Goal: Task Accomplishment & Management: Use online tool/utility

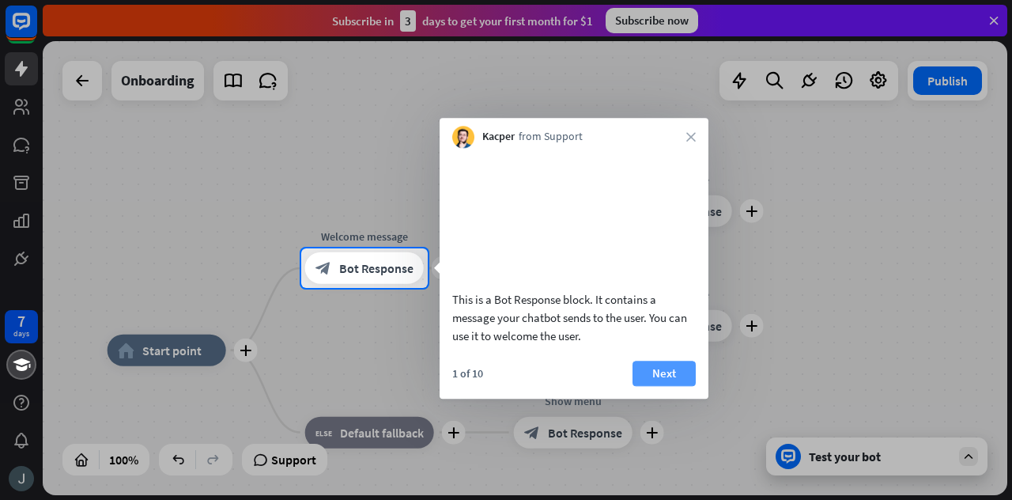
click at [667, 386] on button "Next" at bounding box center [663, 372] width 63 height 25
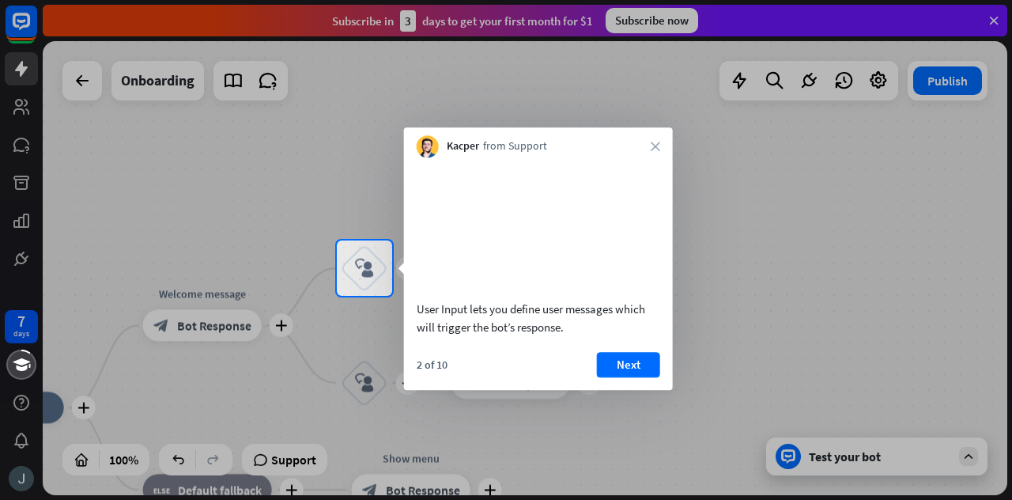
click at [651, 153] on div "Kacper from Support close" at bounding box center [538, 142] width 269 height 30
click at [653, 145] on icon "close" at bounding box center [655, 145] width 9 height 9
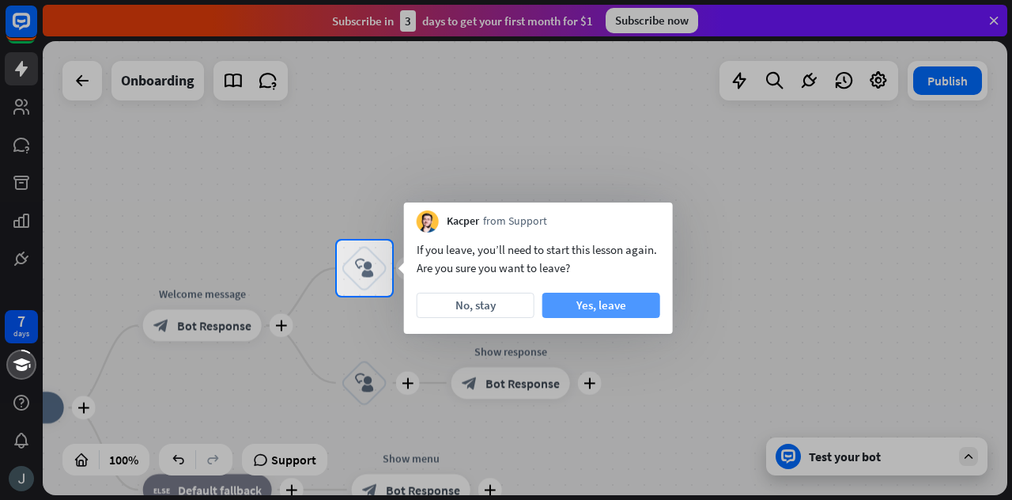
click at [572, 300] on button "Yes, leave" at bounding box center [601, 304] width 118 height 25
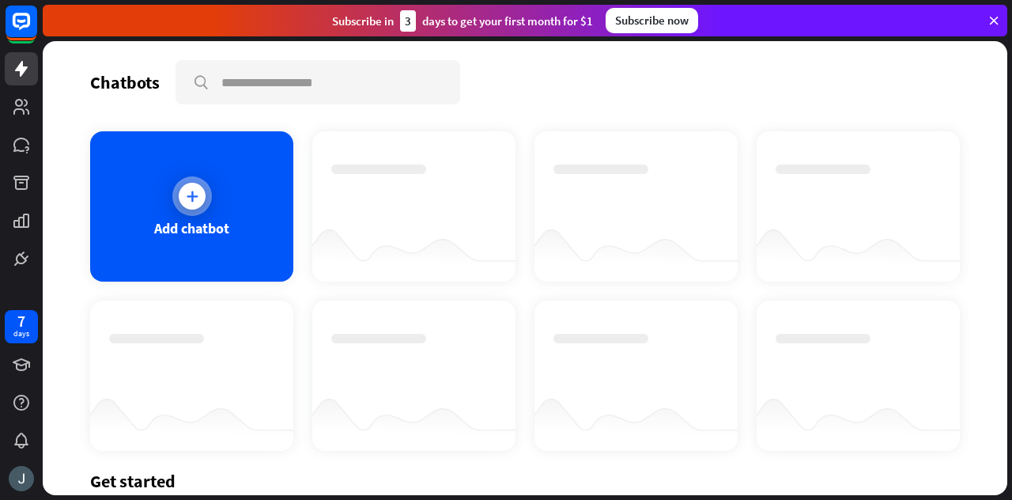
click at [188, 183] on div at bounding box center [192, 196] width 27 height 27
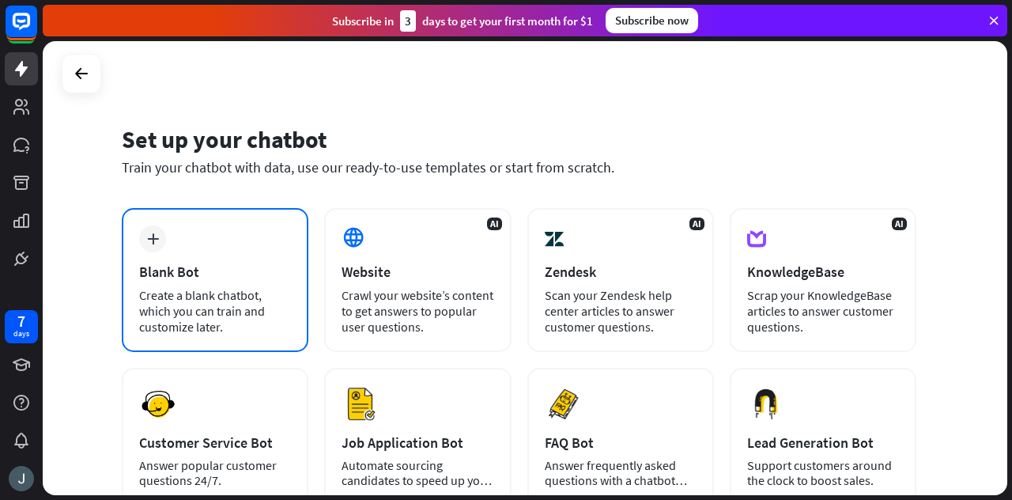
click at [184, 280] on div "Blank Bot" at bounding box center [215, 271] width 152 height 18
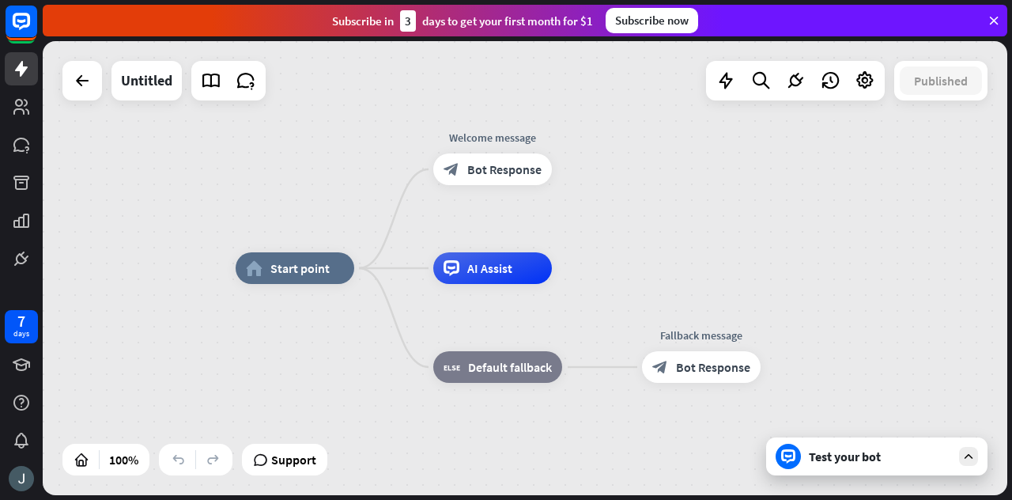
click at [82, 110] on div "home_2 Start point Welcome message block_bot_response Bot Response AI Assist bl…" at bounding box center [525, 268] width 964 height 454
click at [81, 90] on div at bounding box center [82, 81] width 32 height 32
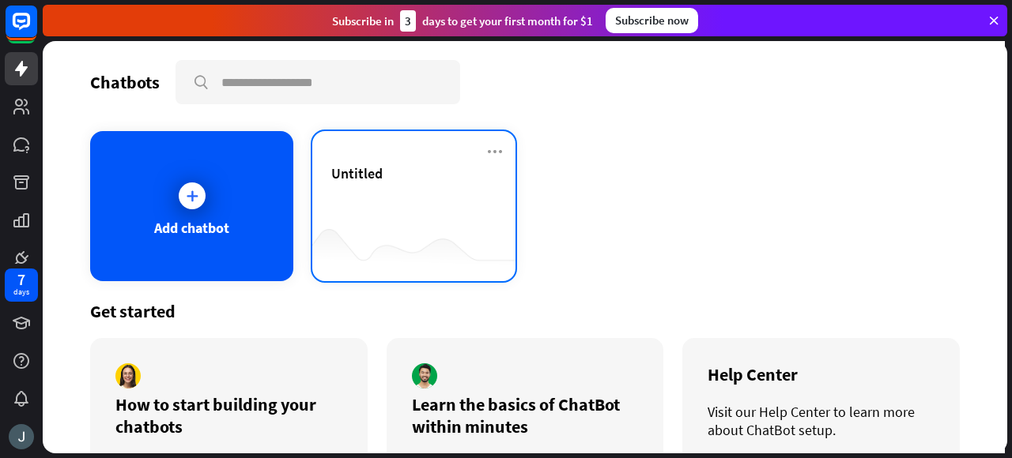
click at [439, 206] on div "Untitled" at bounding box center [413, 191] width 165 height 55
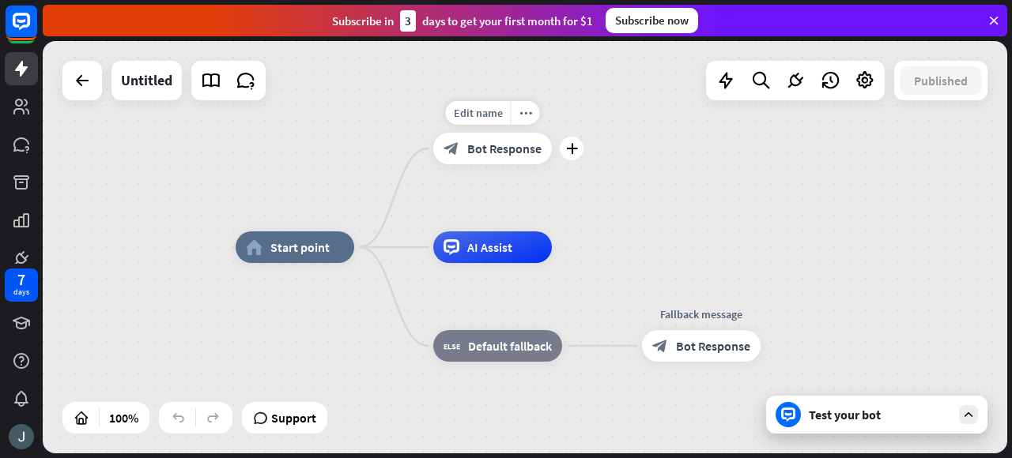
click at [500, 158] on div "block_bot_response Bot Response" at bounding box center [492, 149] width 119 height 32
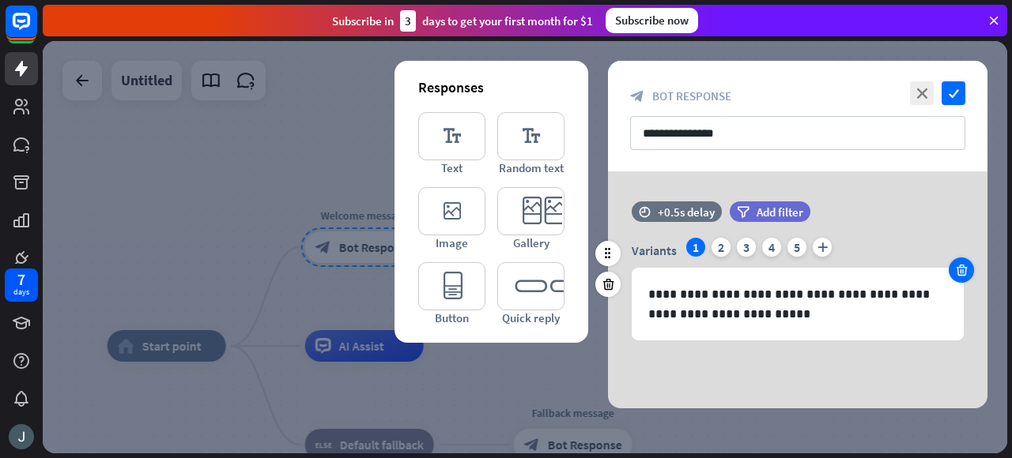
click at [956, 273] on icon at bounding box center [961, 270] width 15 height 14
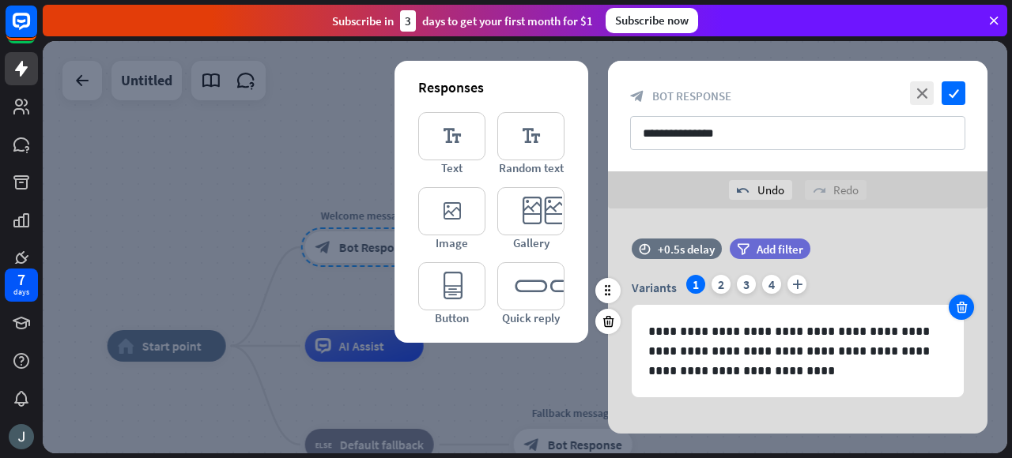
click at [967, 304] on icon at bounding box center [961, 307] width 15 height 14
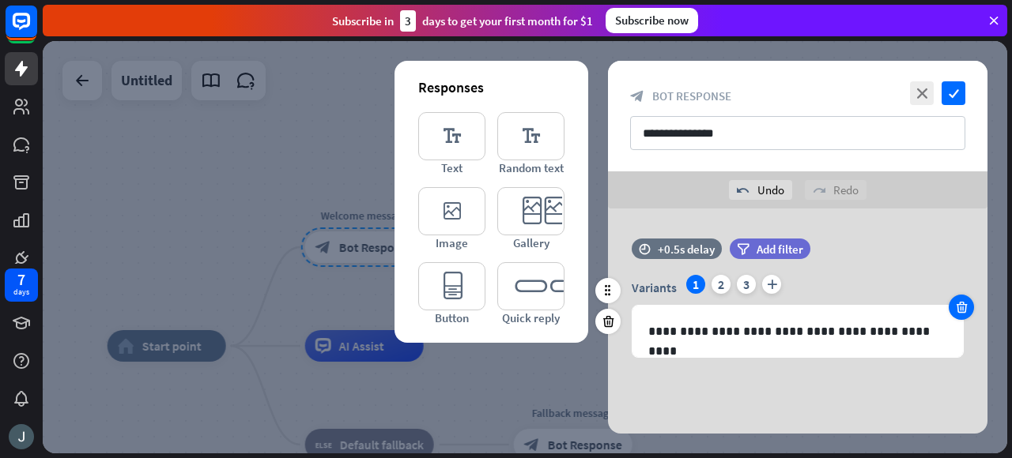
click at [967, 304] on icon at bounding box center [961, 307] width 15 height 14
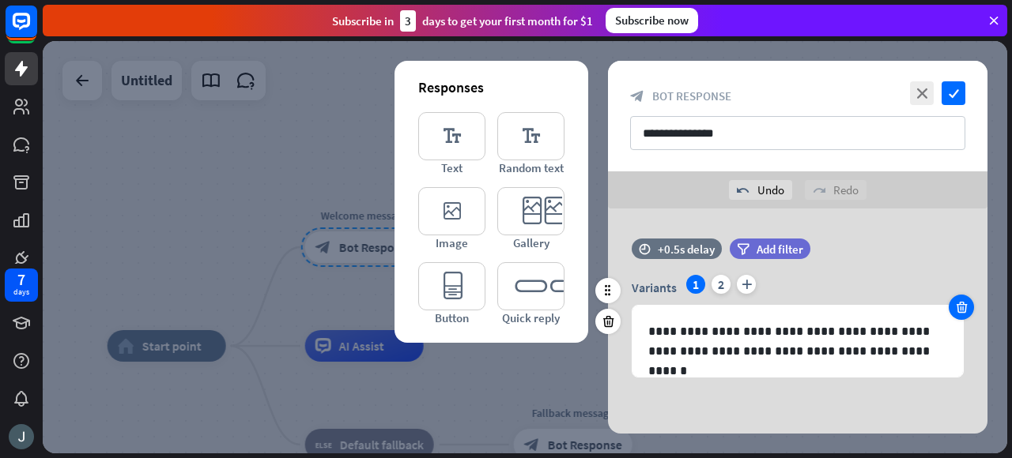
click at [967, 304] on icon at bounding box center [961, 307] width 15 height 14
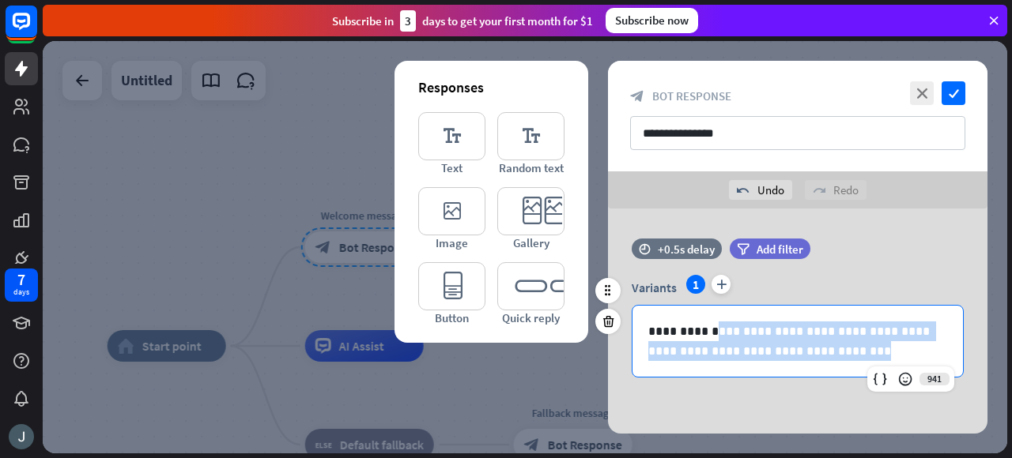
drag, startPoint x: 702, startPoint y: 334, endPoint x: 853, endPoint y: 372, distance: 155.9
click at [853, 372] on div "**********" at bounding box center [797, 341] width 330 height 71
drag, startPoint x: 812, startPoint y: 350, endPoint x: 612, endPoint y: 309, distance: 204.2
click at [612, 309] on div "**********" at bounding box center [797, 316] width 379 height 155
click at [831, 356] on p "**********" at bounding box center [798, 342] width 300 height 40
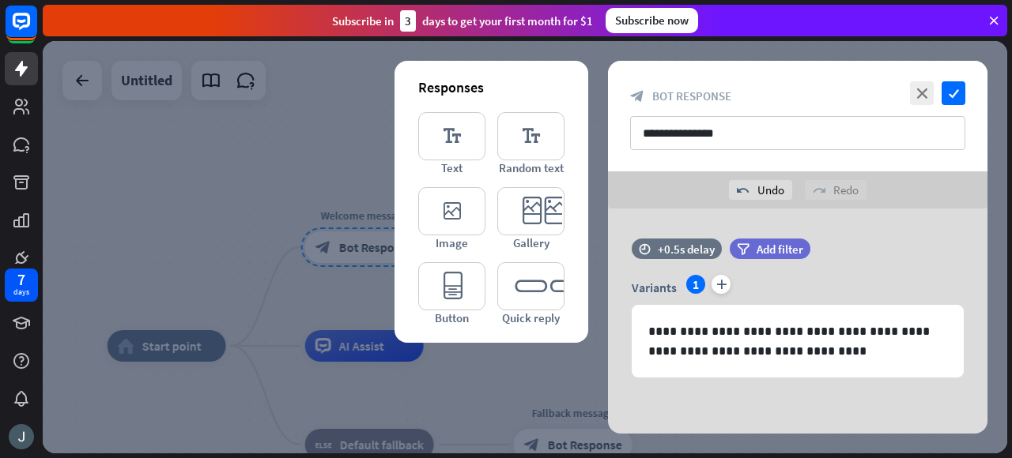
click at [256, 171] on div at bounding box center [525, 247] width 964 height 413
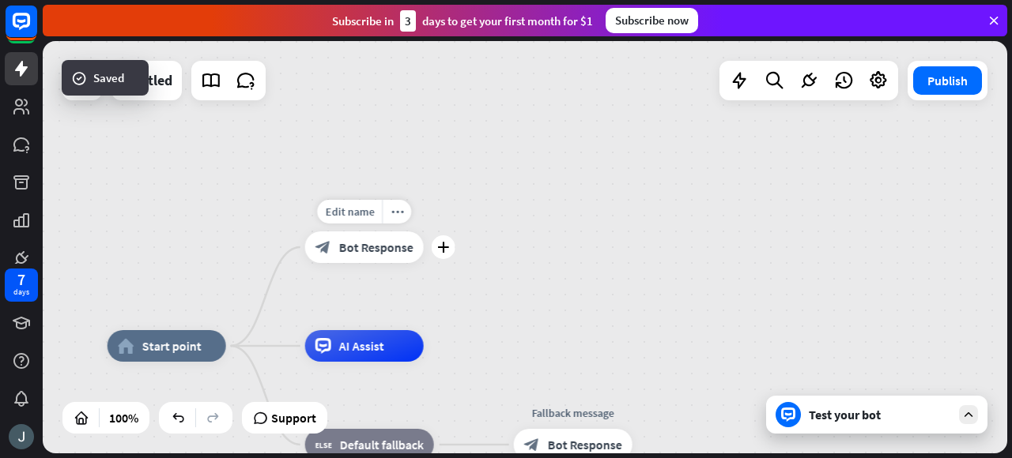
click at [379, 247] on span "Bot Response" at bounding box center [376, 247] width 74 height 16
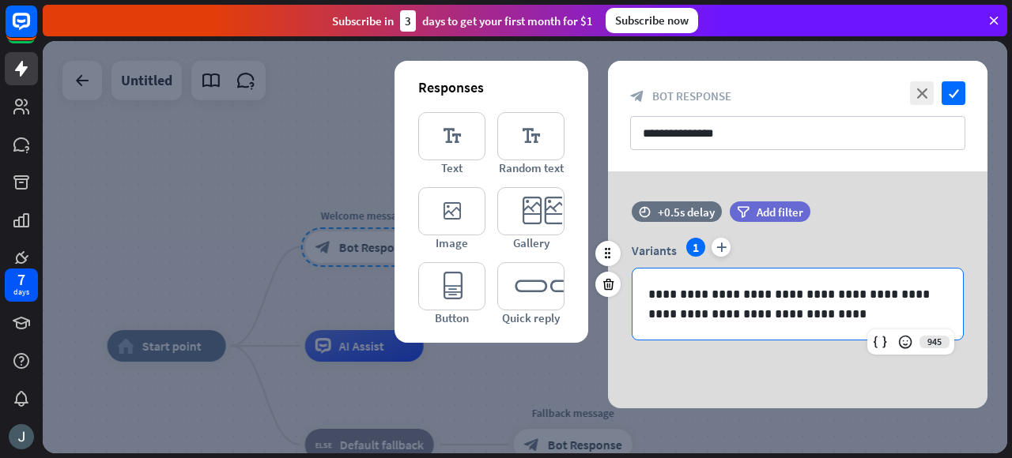
click at [824, 320] on p "**********" at bounding box center [798, 305] width 300 height 40
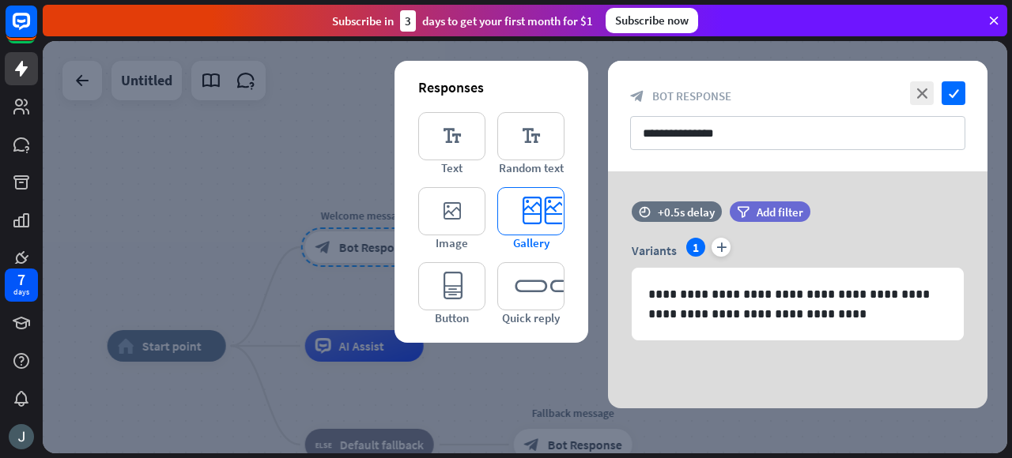
click at [526, 217] on icon "editor_card" at bounding box center [530, 211] width 67 height 48
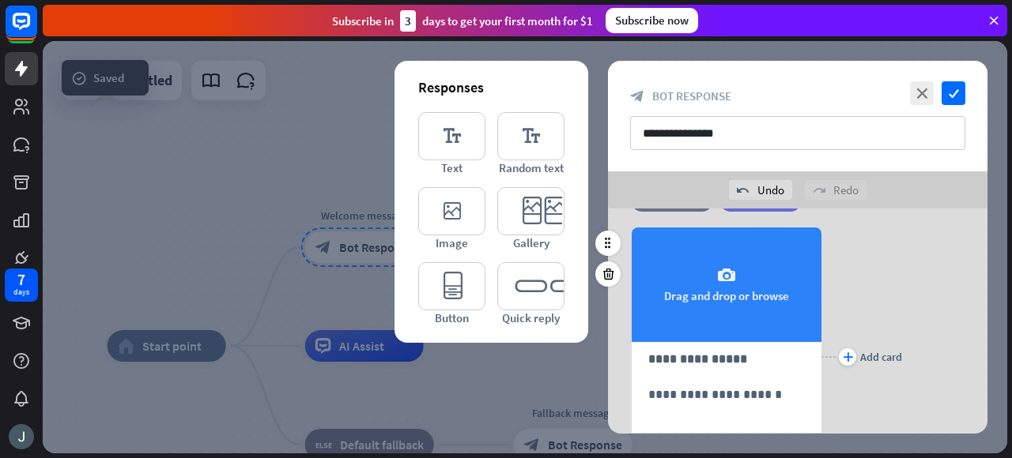
scroll to position [172, 0]
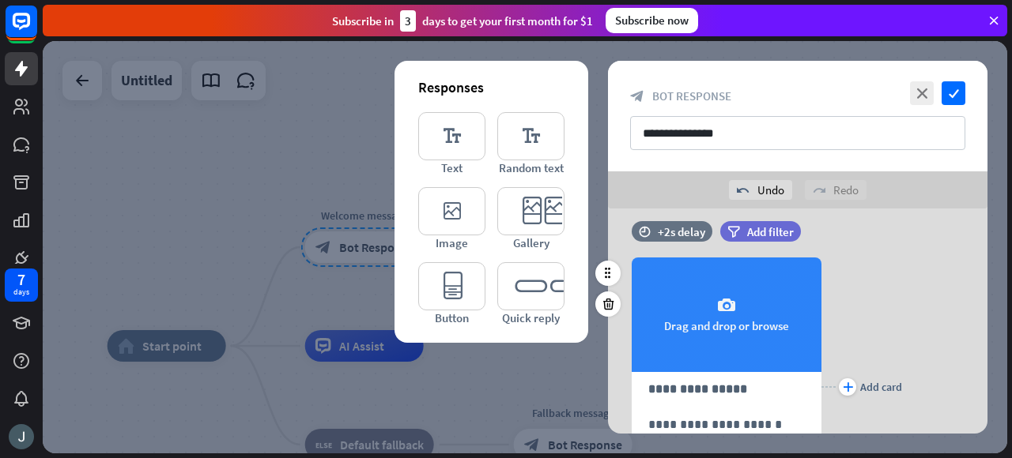
click at [741, 313] on div "camera Drag and drop or browse" at bounding box center [727, 315] width 190 height 115
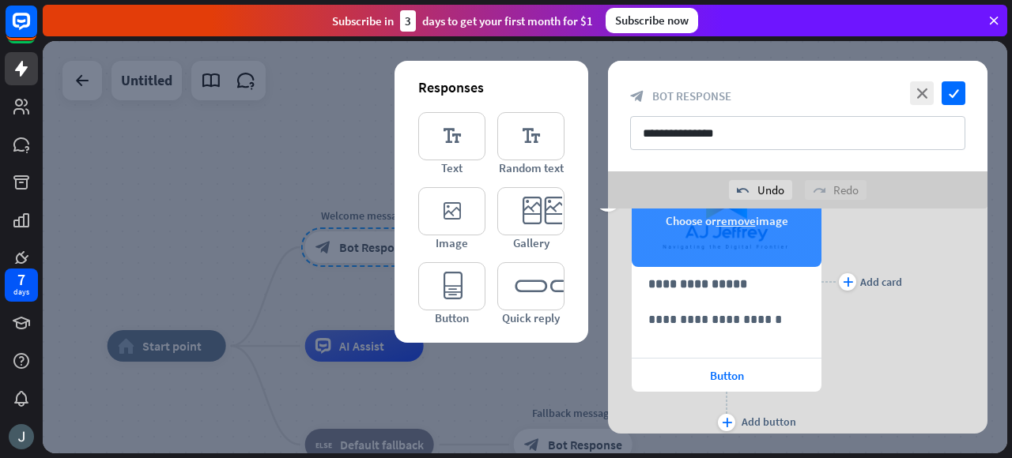
scroll to position [278, 0]
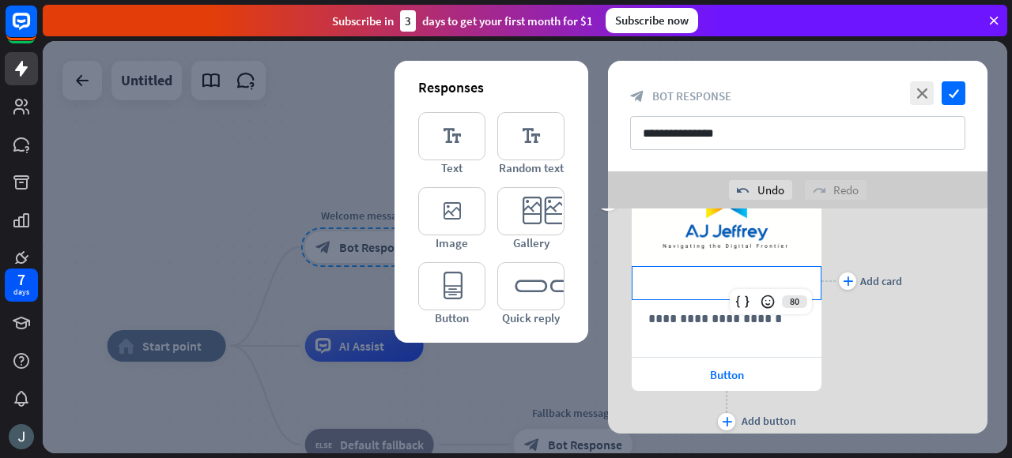
click at [732, 282] on p "**********" at bounding box center [726, 283] width 157 height 20
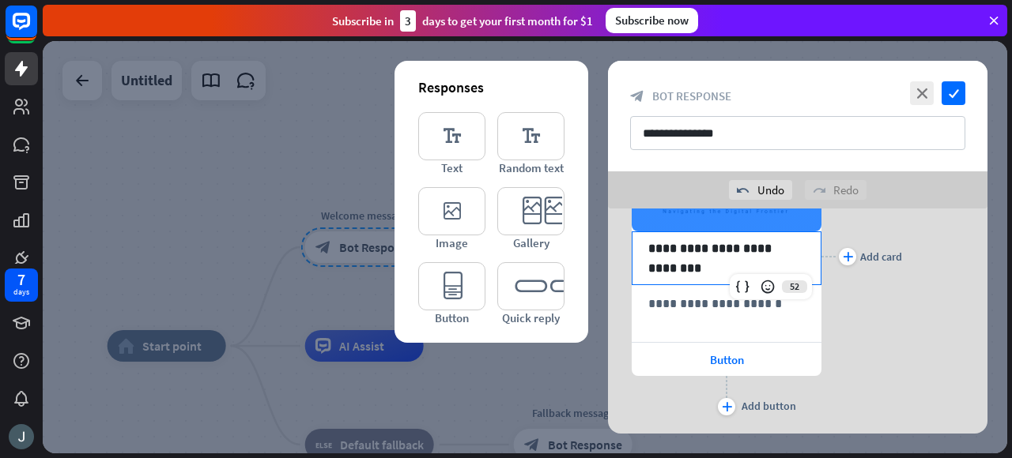
scroll to position [320, 0]
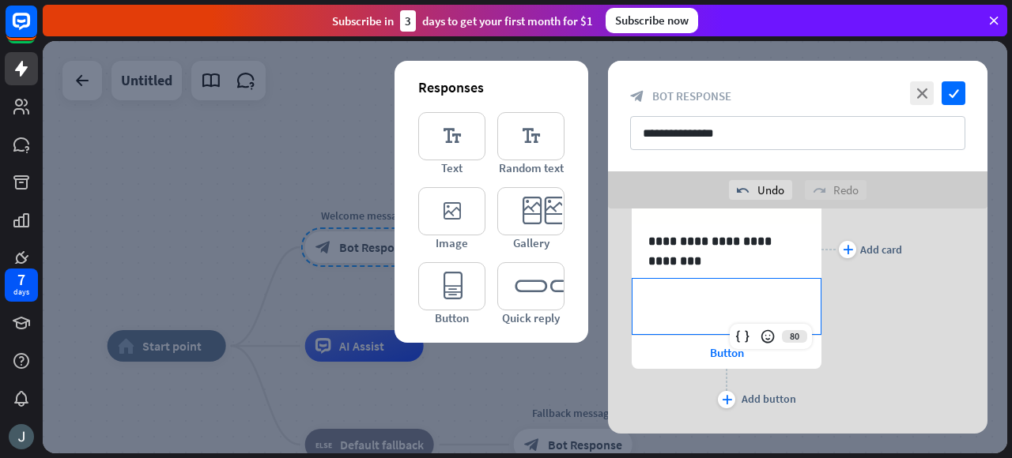
click at [680, 307] on div "**********" at bounding box center [726, 306] width 188 height 55
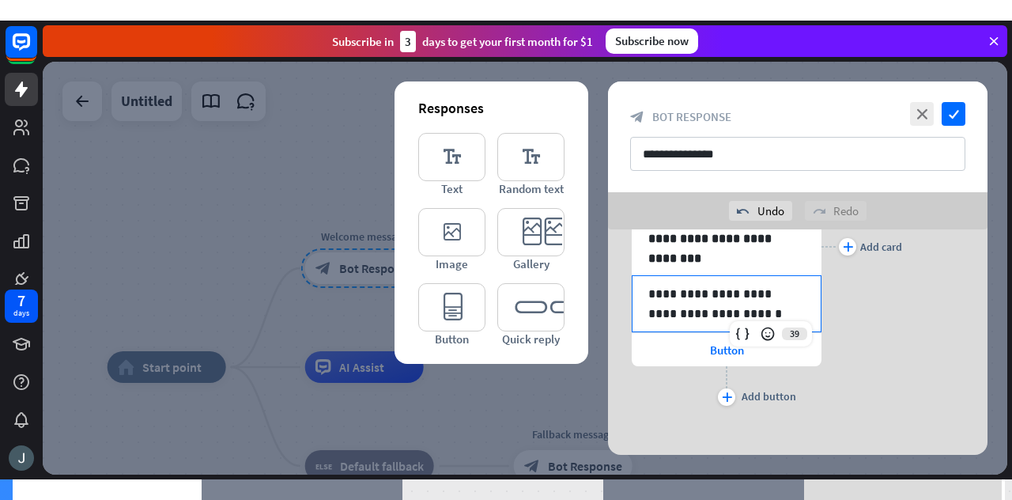
scroll to position [352, 0]
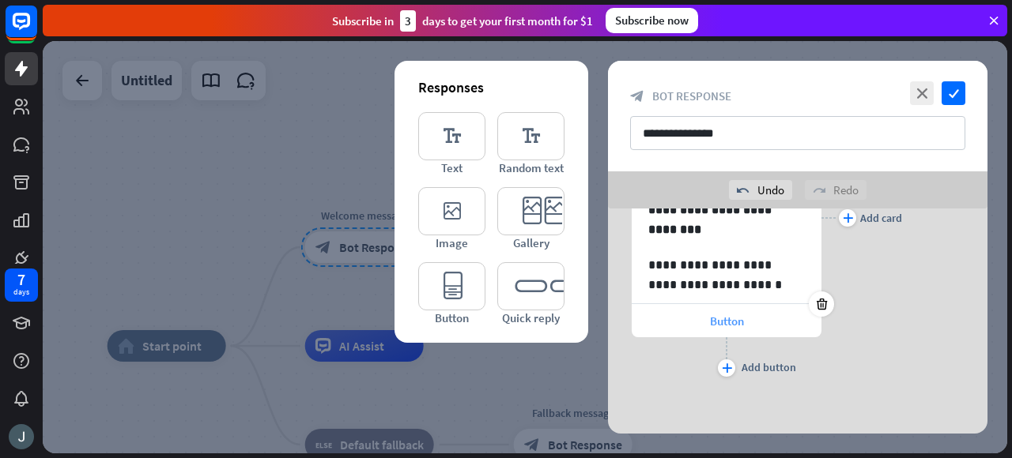
click at [720, 319] on span "Button" at bounding box center [727, 321] width 34 height 15
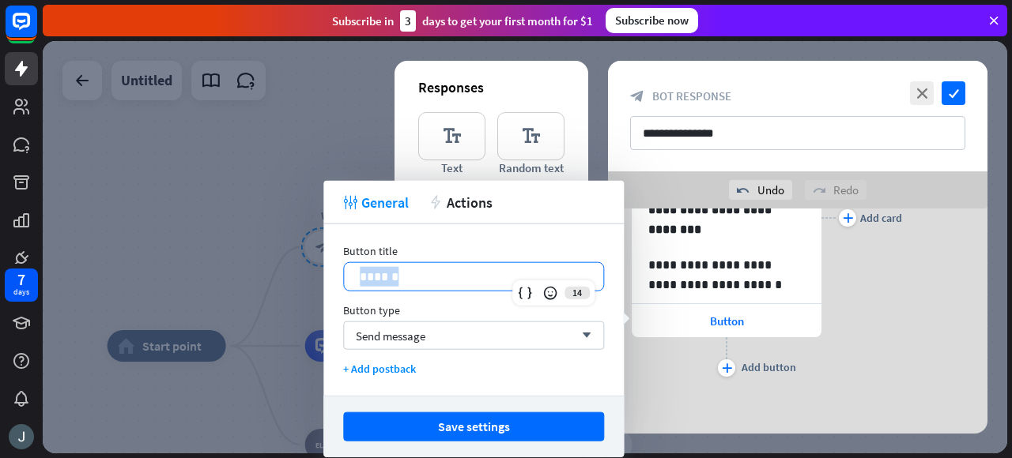
drag, startPoint x: 445, startPoint y: 277, endPoint x: 325, endPoint y: 274, distance: 120.2
click at [325, 274] on div "Button title 14 ****** Button type Send message arrow_down + Add postback" at bounding box center [473, 310] width 300 height 172
drag, startPoint x: 433, startPoint y: 276, endPoint x: 296, endPoint y: 281, distance: 136.8
click at [296, 281] on body "7 days close Product Help First steps Get started with ChatBot Help Center Foll…" at bounding box center [506, 229] width 1012 height 458
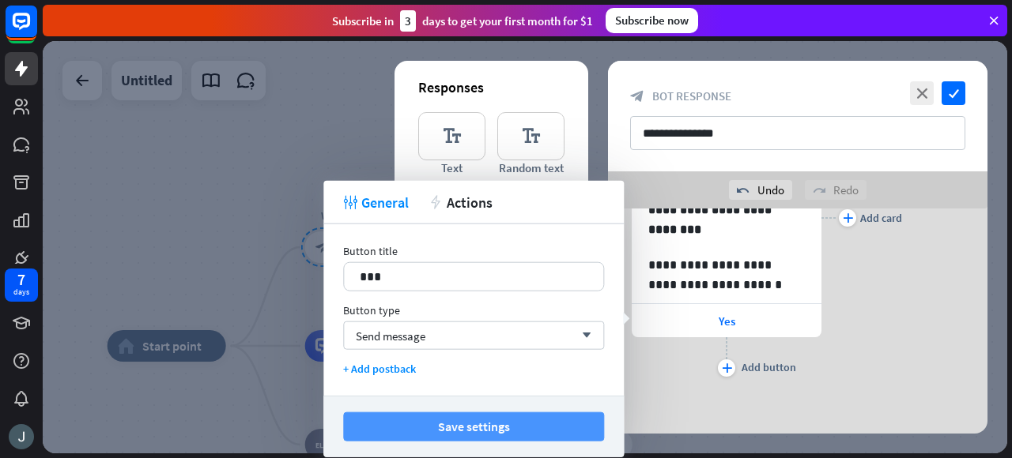
click at [457, 428] on button "Save settings" at bounding box center [473, 427] width 261 height 29
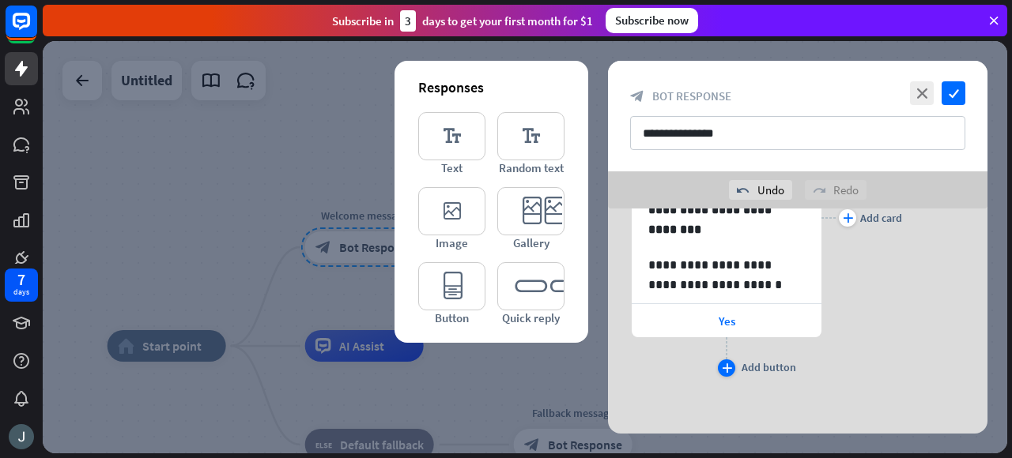
click at [729, 364] on icon "plus" at bounding box center [727, 368] width 10 height 9
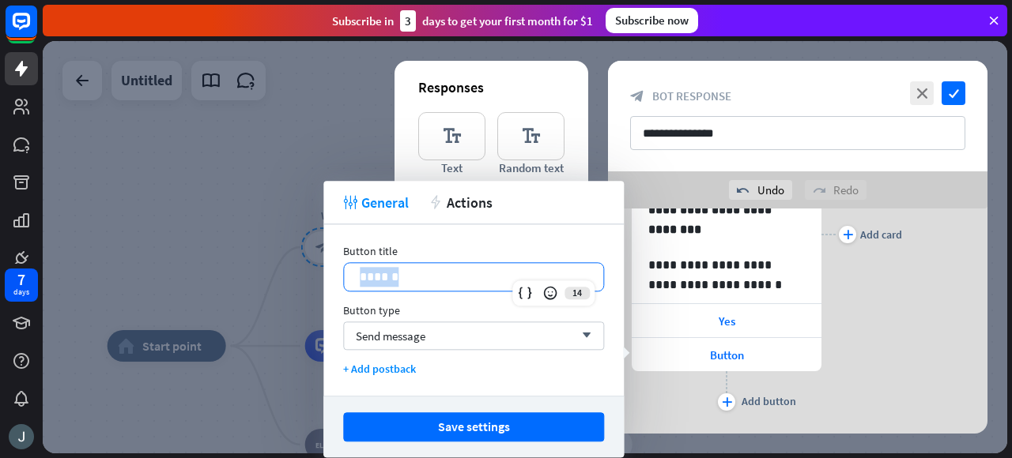
drag, startPoint x: 439, startPoint y: 270, endPoint x: 347, endPoint y: 266, distance: 92.6
click at [347, 266] on div "******" at bounding box center [473, 277] width 259 height 28
click at [455, 300] on div "Button title 18 ** Button type Send message arrow_down + Add postback" at bounding box center [473, 310] width 300 height 172
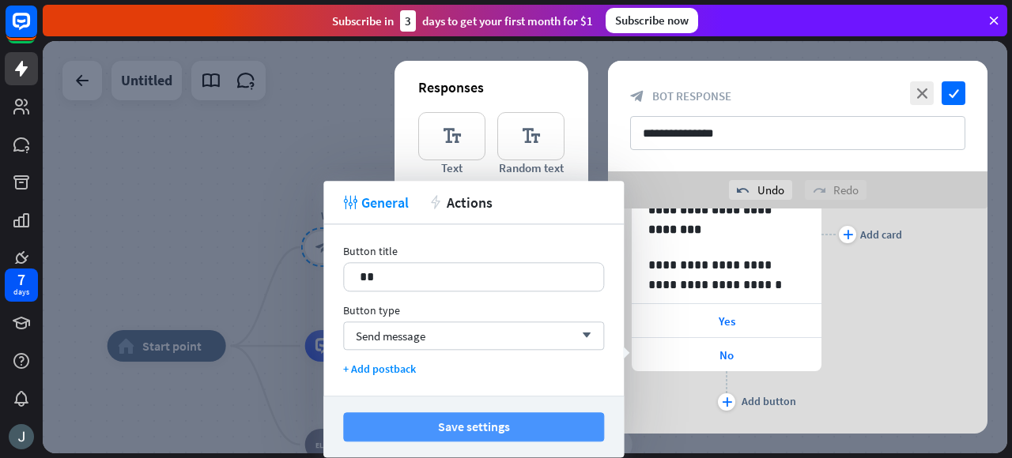
click at [507, 421] on button "Save settings" at bounding box center [473, 427] width 261 height 29
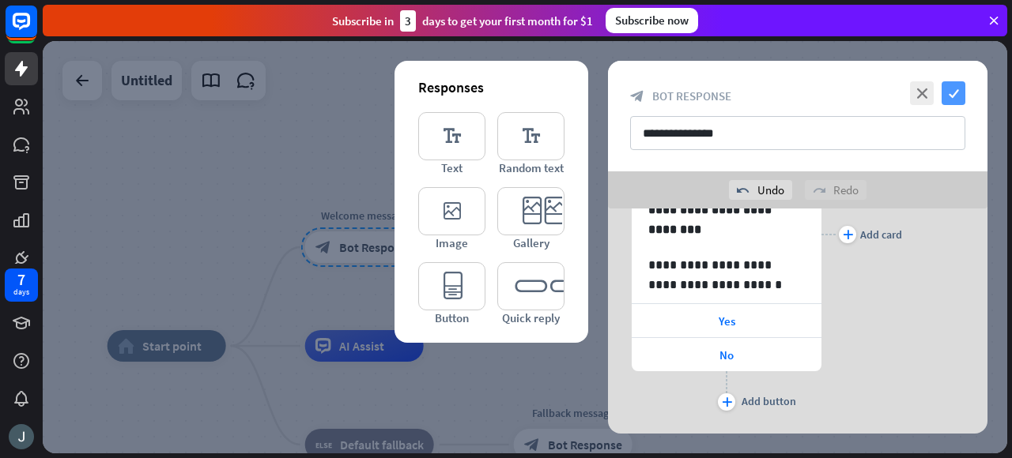
click at [955, 96] on icon "check" at bounding box center [953, 93] width 24 height 24
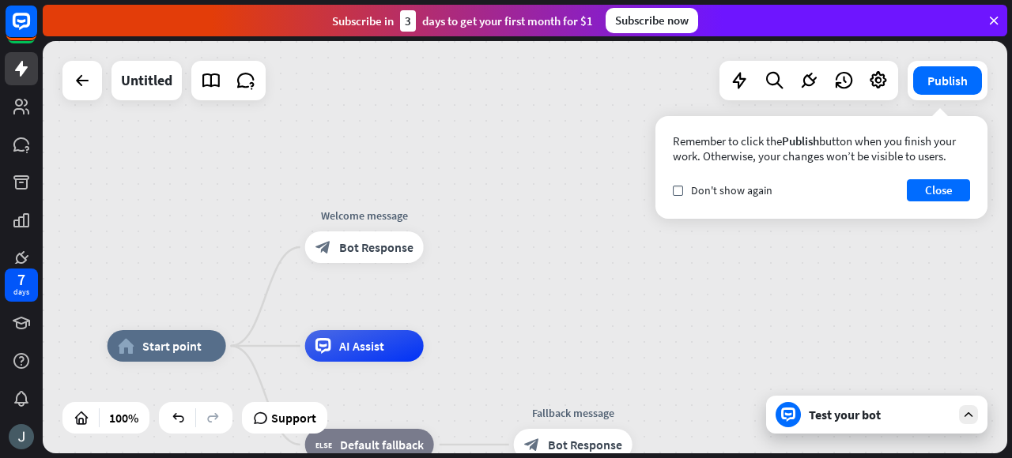
click at [971, 418] on icon at bounding box center [968, 415] width 14 height 14
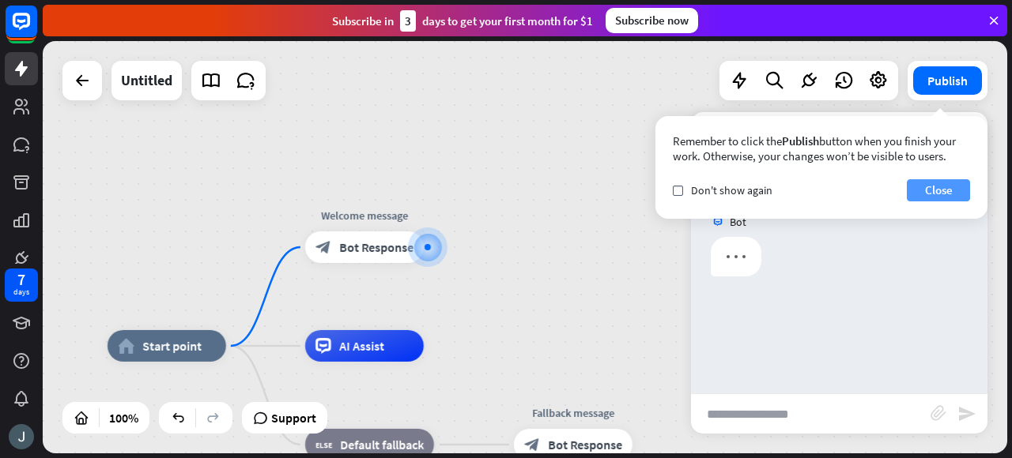
click at [936, 192] on button "Close" at bounding box center [938, 190] width 63 height 22
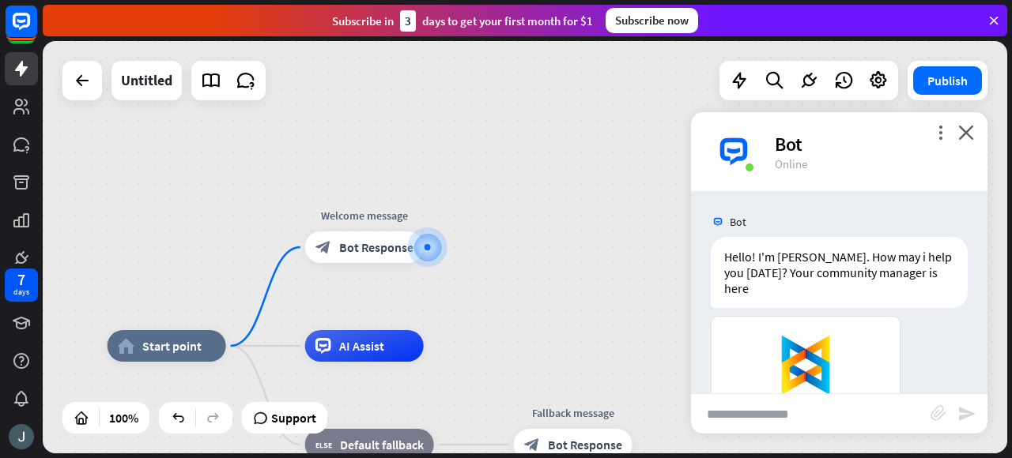
scroll to position [242, 0]
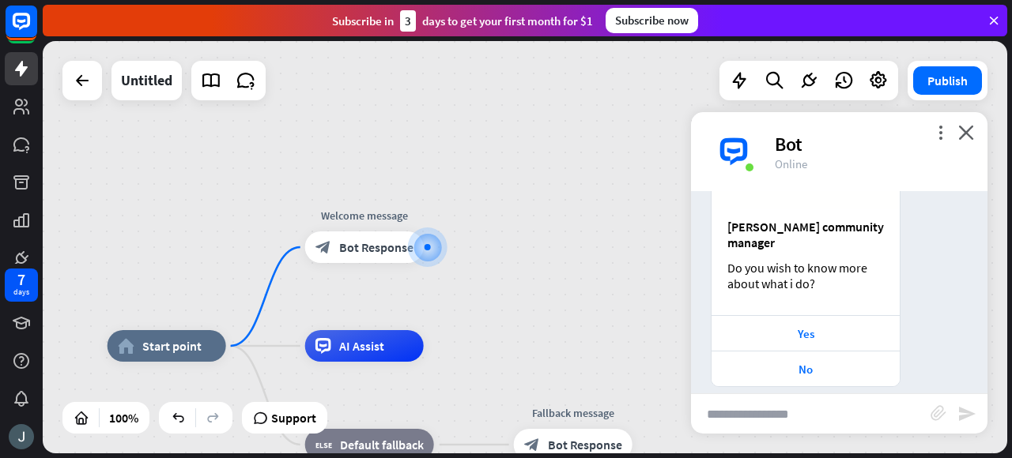
click at [975, 130] on div "more_vert close Bot Online" at bounding box center [839, 151] width 296 height 79
click at [969, 129] on icon "close" at bounding box center [966, 132] width 16 height 15
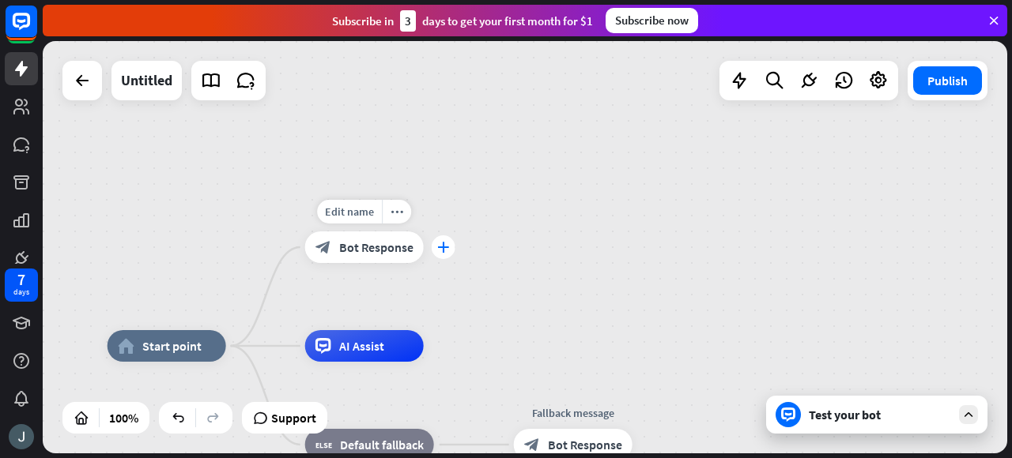
click at [446, 246] on icon "plus" at bounding box center [443, 247] width 12 height 11
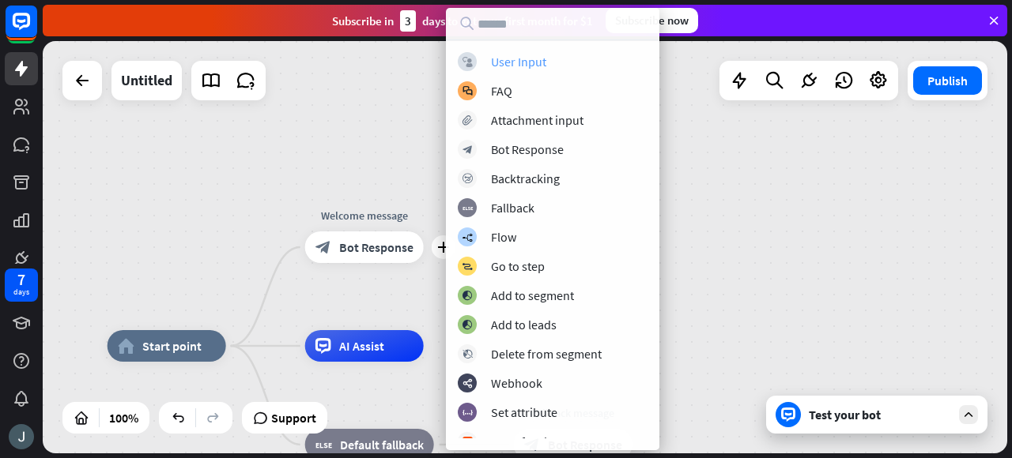
click at [541, 61] on div "User Input" at bounding box center [518, 62] width 55 height 16
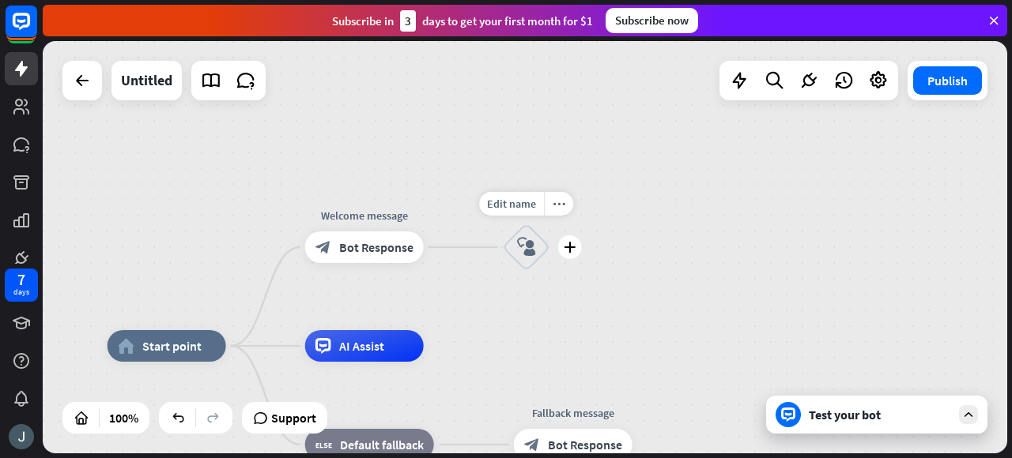
click at [523, 253] on icon "block_user_input" at bounding box center [526, 247] width 19 height 19
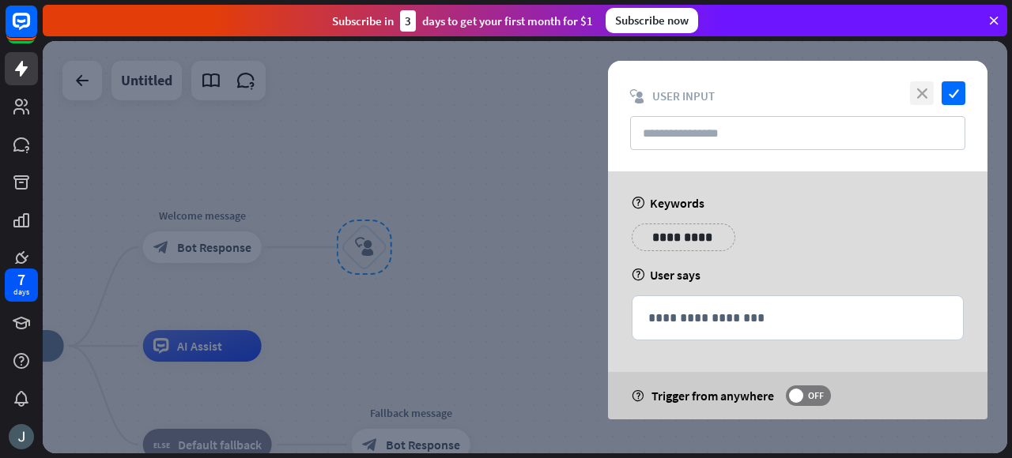
click at [922, 85] on icon "close" at bounding box center [922, 93] width 24 height 24
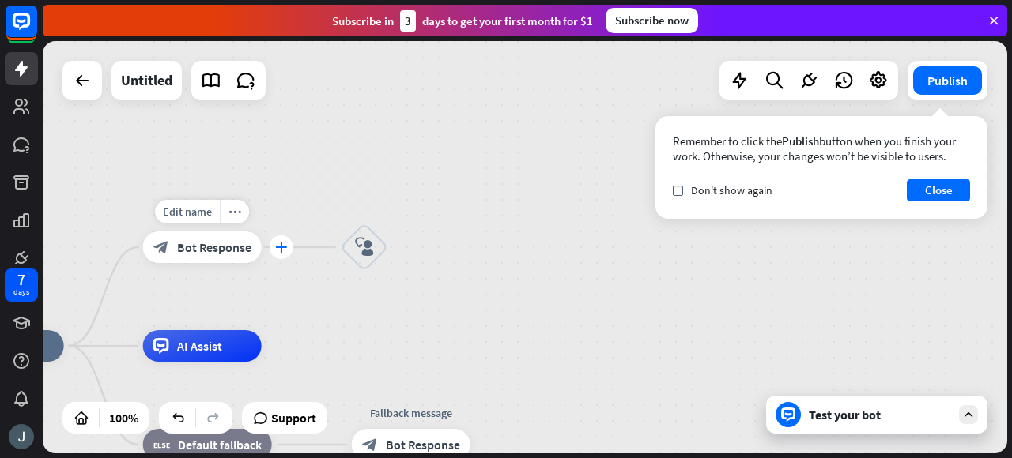
click at [283, 243] on icon "plus" at bounding box center [281, 247] width 12 height 11
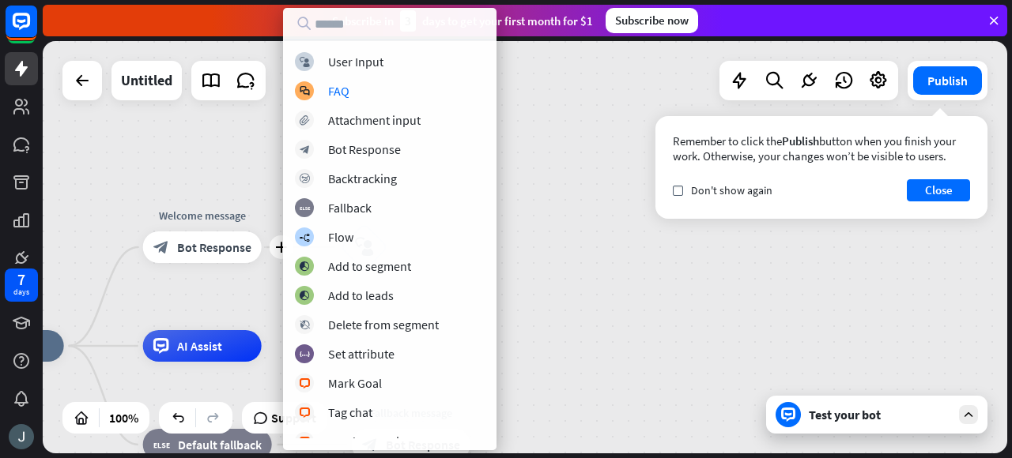
click at [571, 232] on div "home_2 Start point plus Welcome message block_bot_response Bot Response block_u…" at bounding box center [525, 247] width 964 height 413
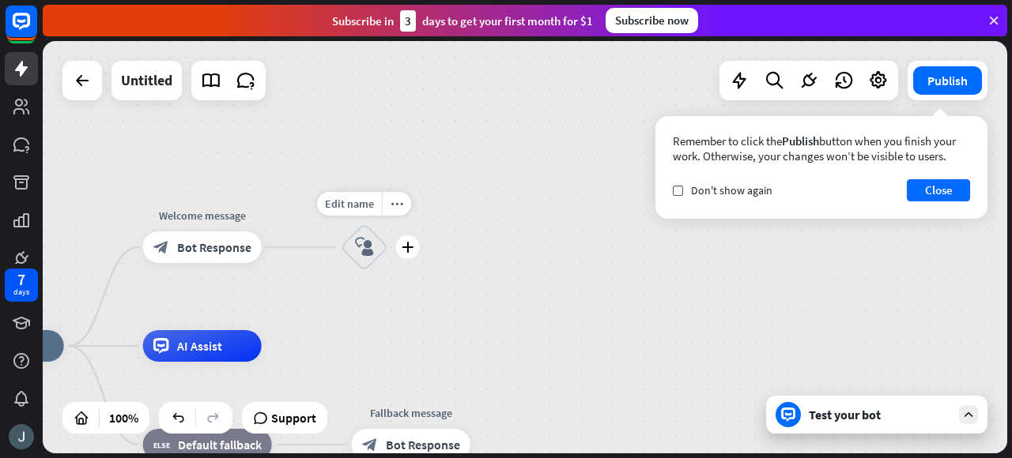
click at [373, 244] on icon "block_user_input" at bounding box center [364, 247] width 19 height 19
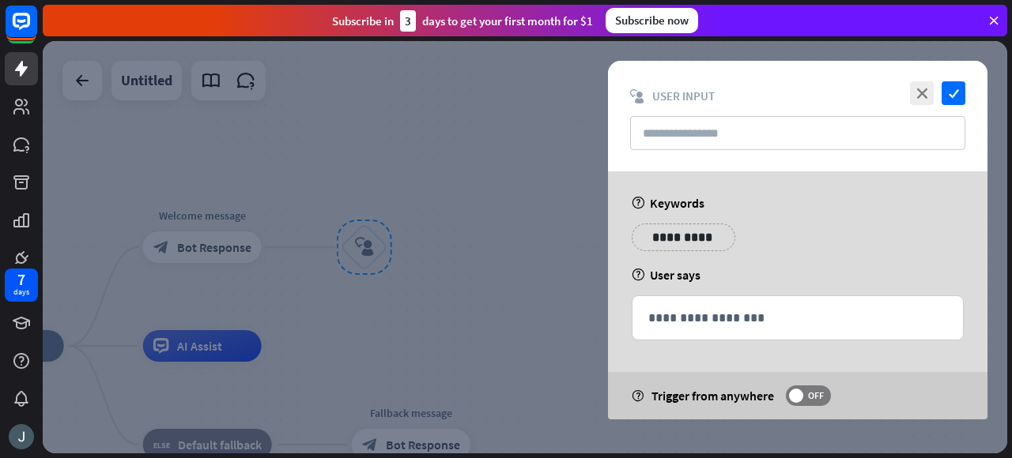
click at [292, 149] on div at bounding box center [525, 247] width 964 height 413
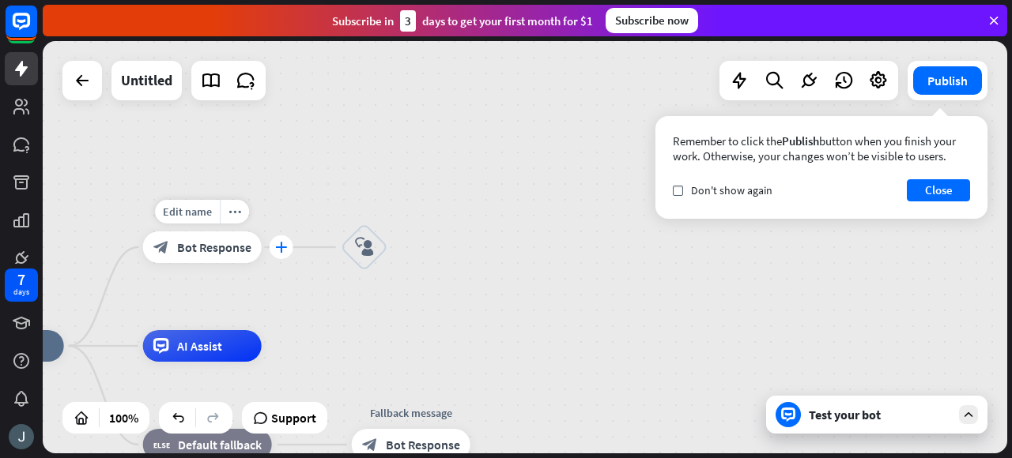
click at [284, 245] on icon "plus" at bounding box center [281, 247] width 12 height 11
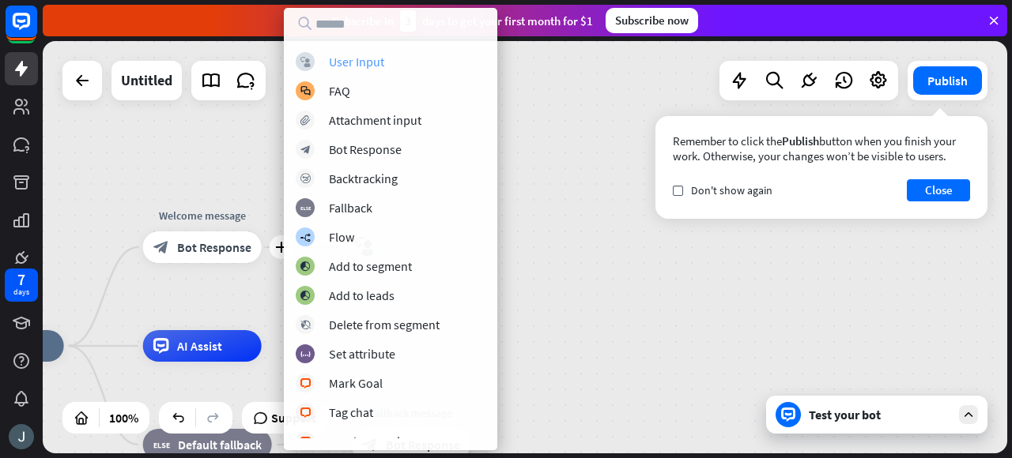
click at [347, 53] on div "block_user_input User Input" at bounding box center [391, 61] width 190 height 19
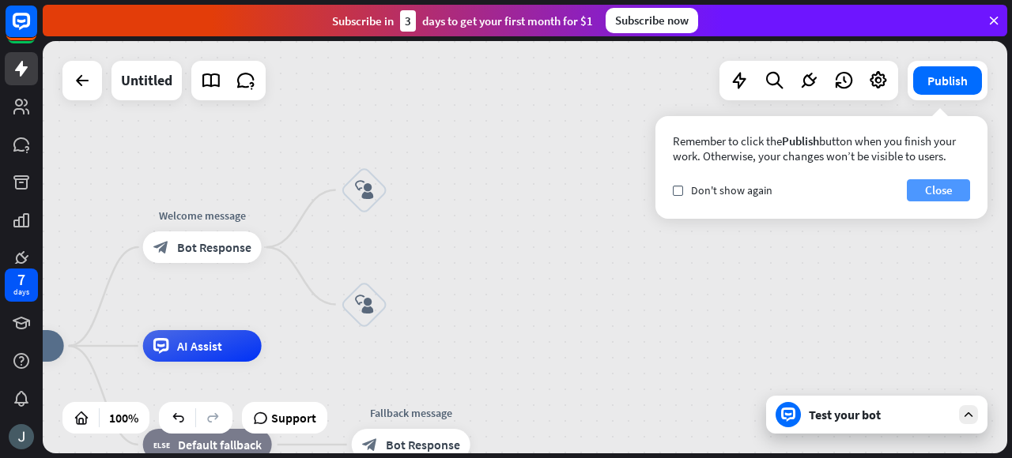
click at [937, 184] on button "Close" at bounding box center [938, 190] width 63 height 22
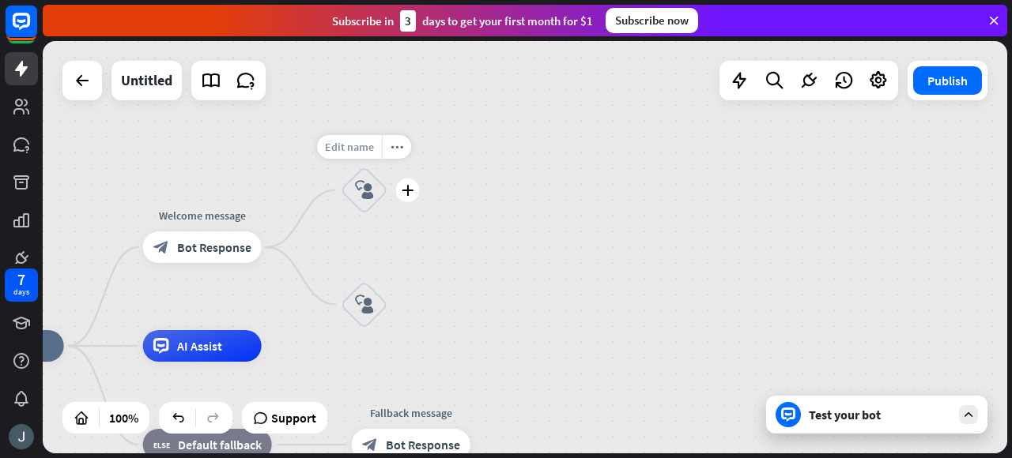
click at [363, 148] on span "Edit name" at bounding box center [349, 147] width 49 height 14
type input "***"
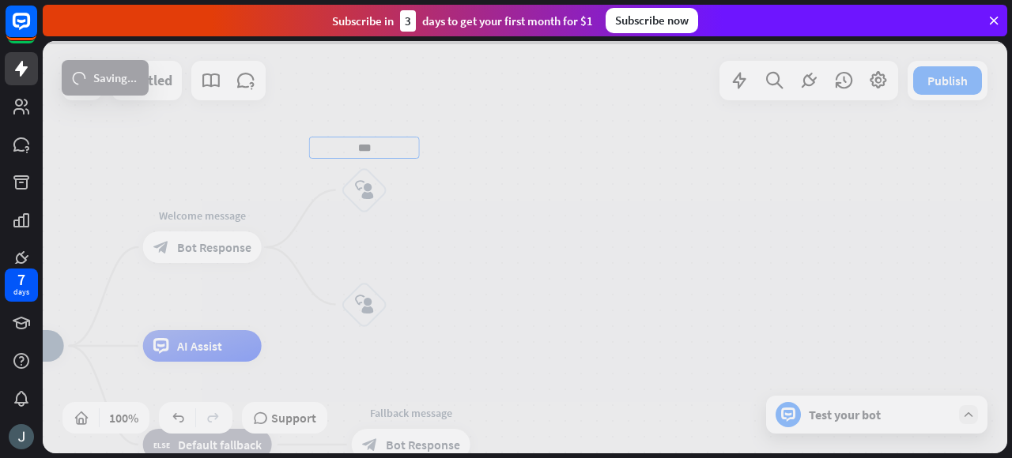
click at [364, 256] on div "home_2 Start point Welcome message block_bot_response Bot Response *** block_us…" at bounding box center [525, 247] width 964 height 413
click at [364, 256] on div at bounding box center [525, 247] width 964 height 413
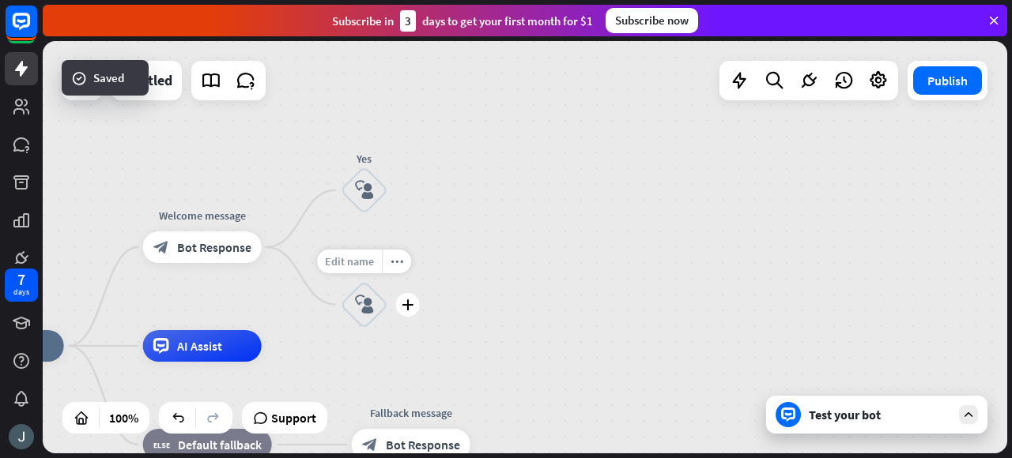
click at [359, 271] on div "Edit name" at bounding box center [349, 262] width 65 height 24
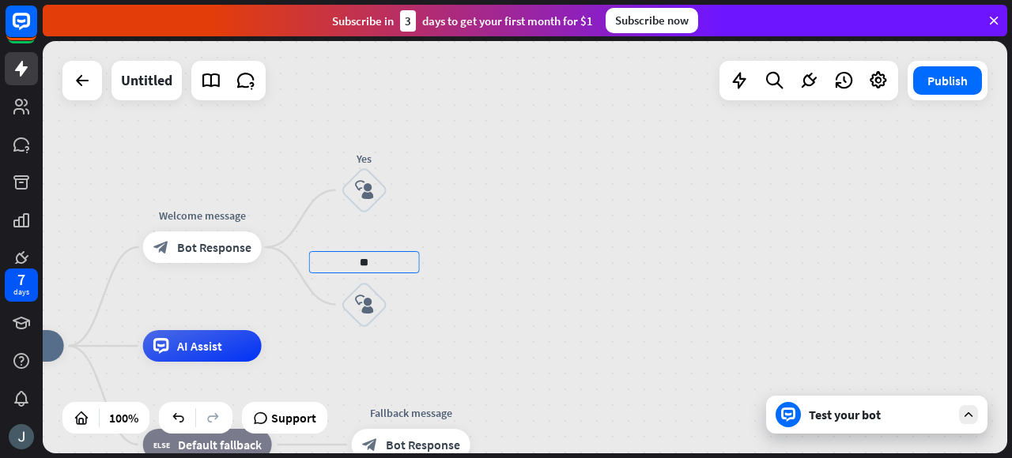
type input "**"
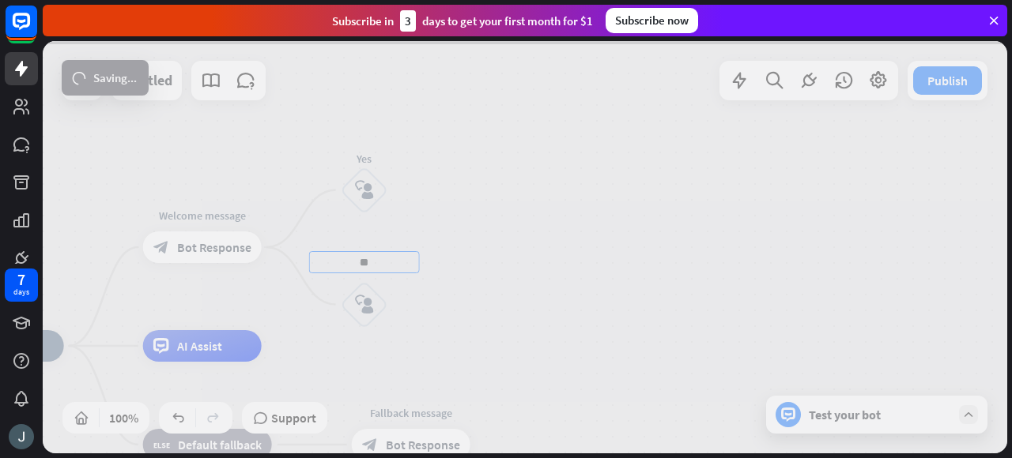
click at [443, 214] on div "home_2 Start point Welcome message block_bot_response Bot Response Yes block_us…" at bounding box center [525, 247] width 964 height 413
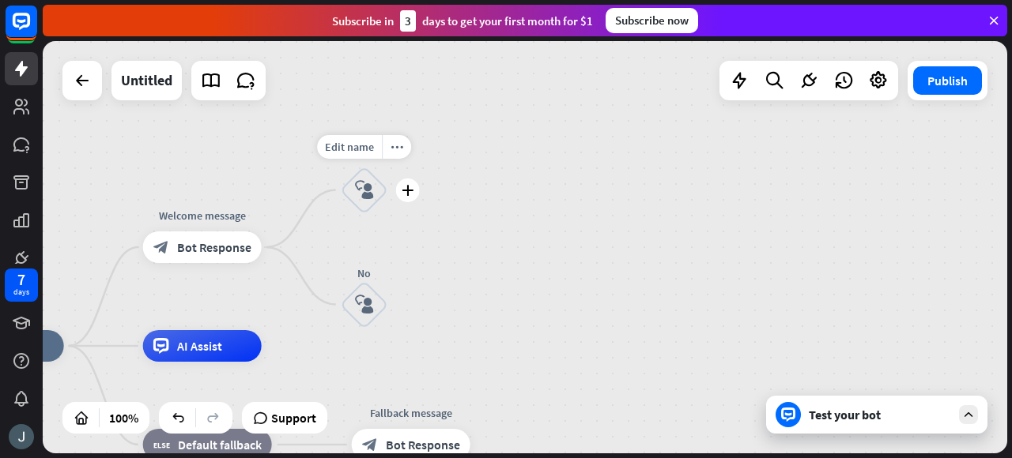
click at [371, 191] on icon "block_user_input" at bounding box center [364, 190] width 19 height 19
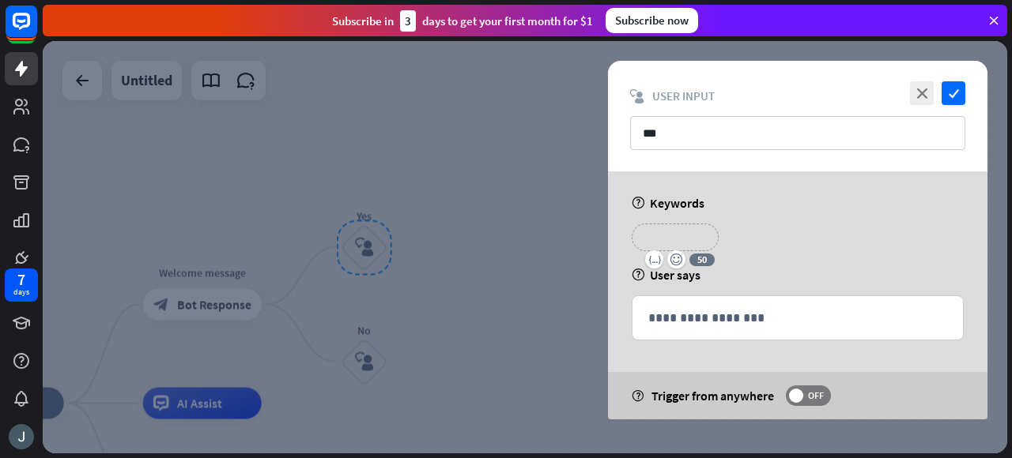
click at [694, 241] on p "**********" at bounding box center [674, 238] width 63 height 20
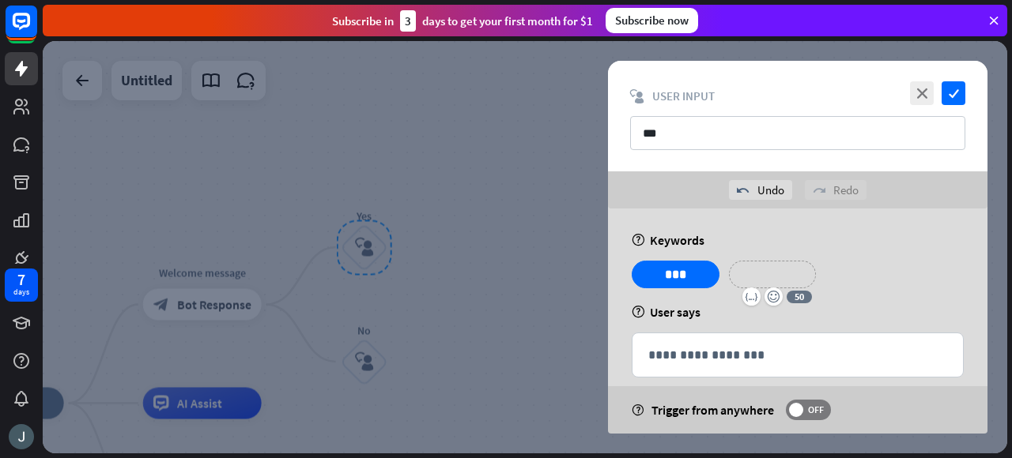
click at [771, 273] on p "**********" at bounding box center [772, 275] width 63 height 20
click at [860, 270] on p "**********" at bounding box center [868, 275] width 63 height 20
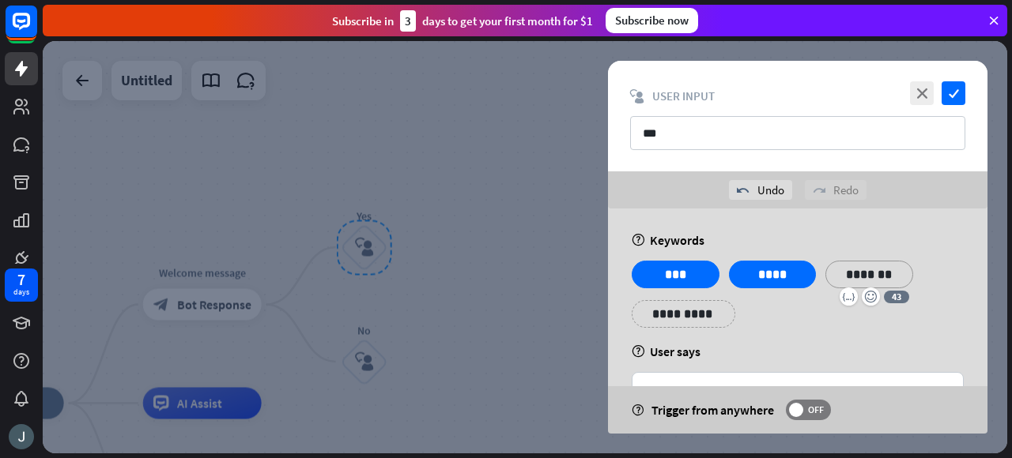
click at [688, 322] on p "**********" at bounding box center [683, 314] width 80 height 20
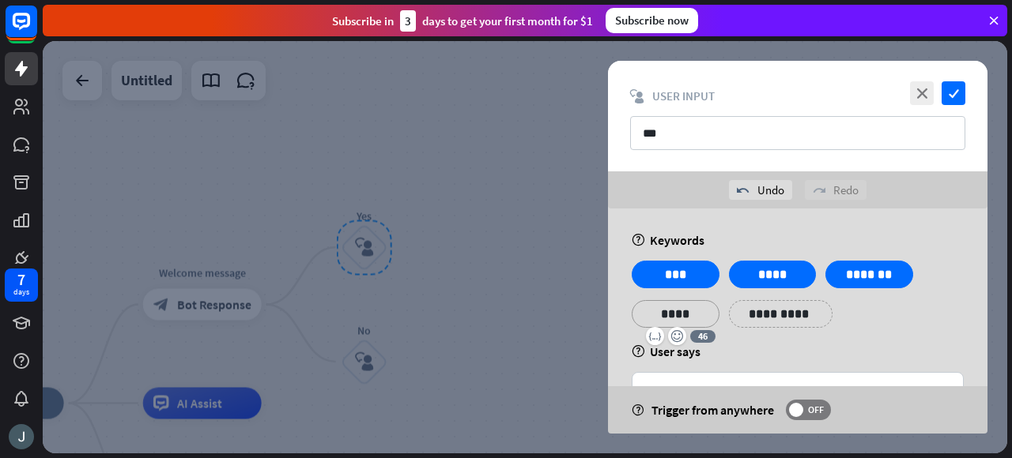
click at [783, 317] on p "**********" at bounding box center [781, 314] width 80 height 20
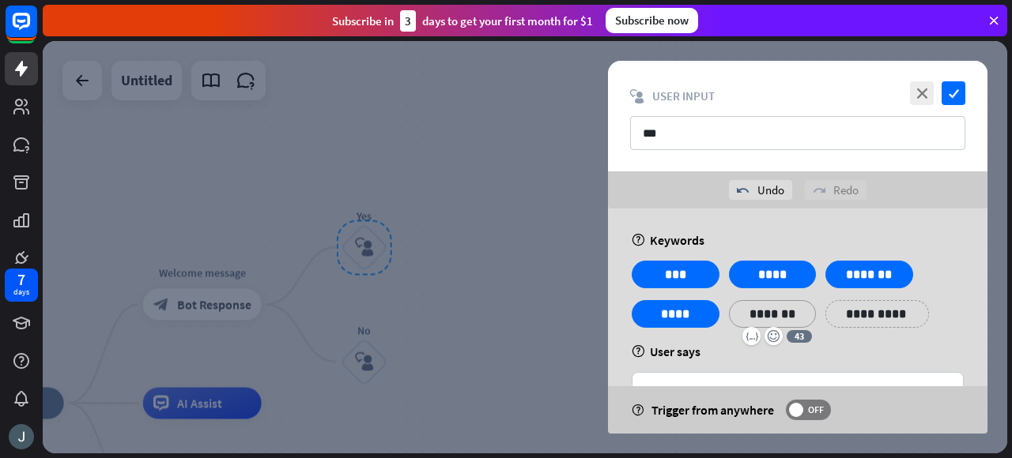
click at [796, 318] on p "*******" at bounding box center [773, 314] width 64 height 20
click at [864, 340] on div "**********" at bounding box center [797, 353] width 379 height 288
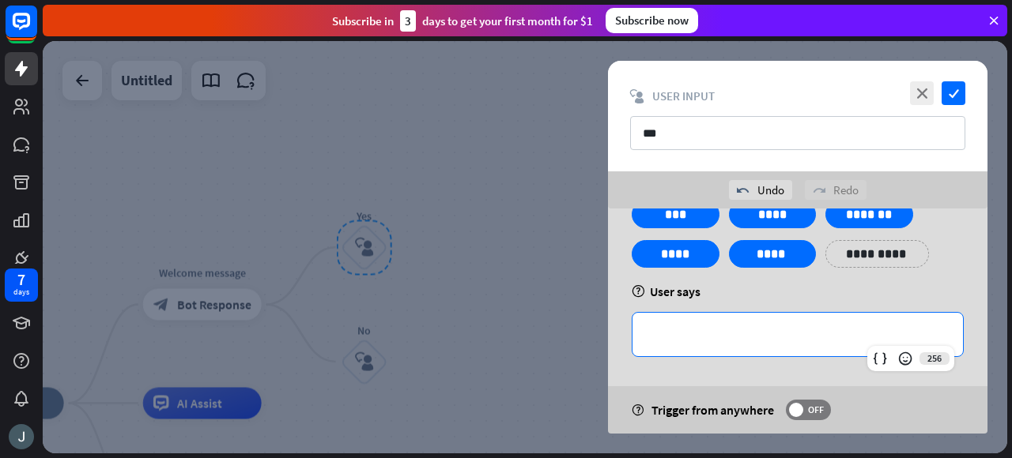
click at [771, 332] on p "**********" at bounding box center [797, 335] width 299 height 20
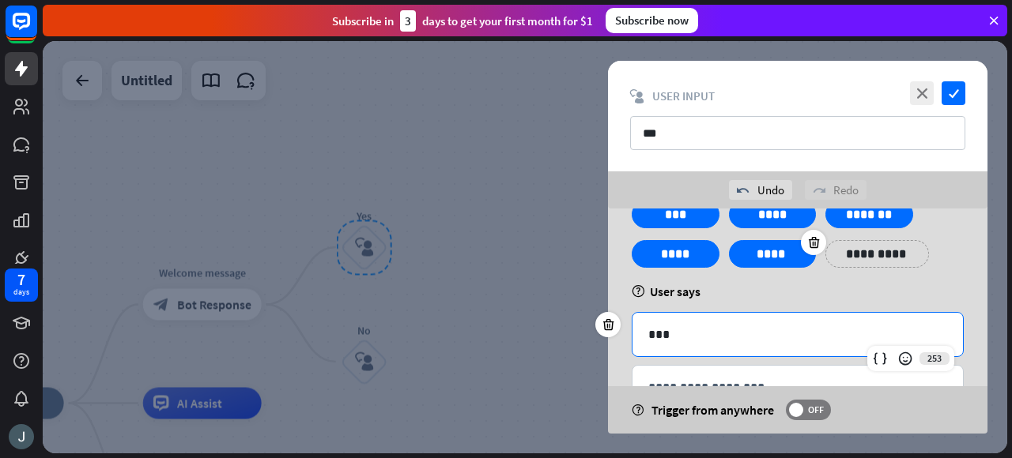
scroll to position [113, 0]
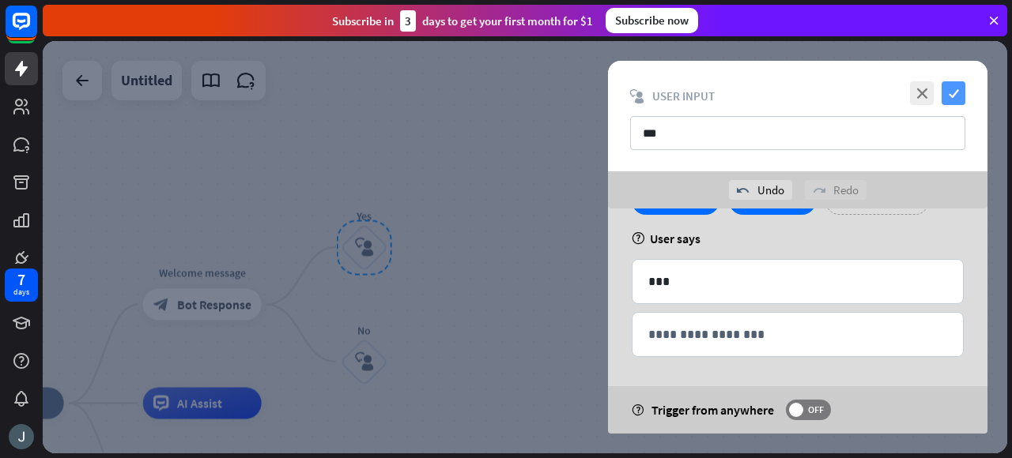
click at [949, 88] on icon "check" at bounding box center [953, 93] width 24 height 24
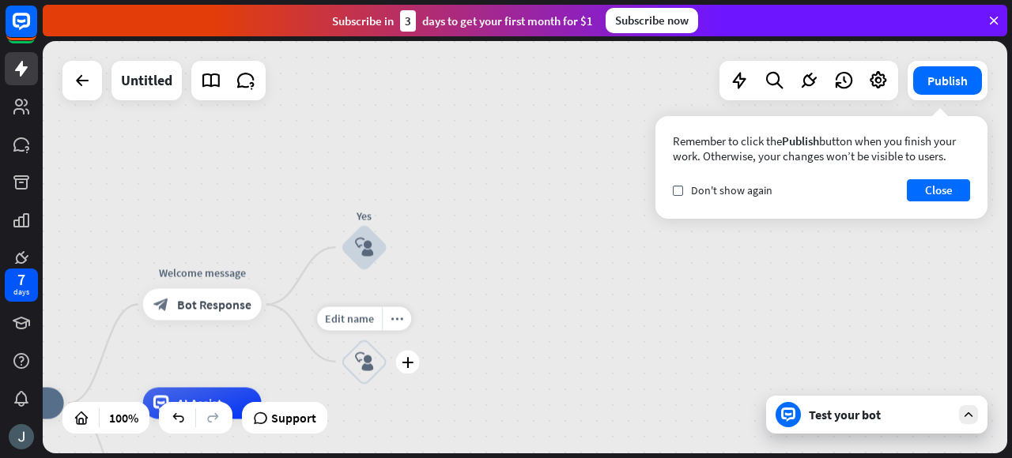
click at [362, 362] on icon "block_user_input" at bounding box center [364, 362] width 19 height 19
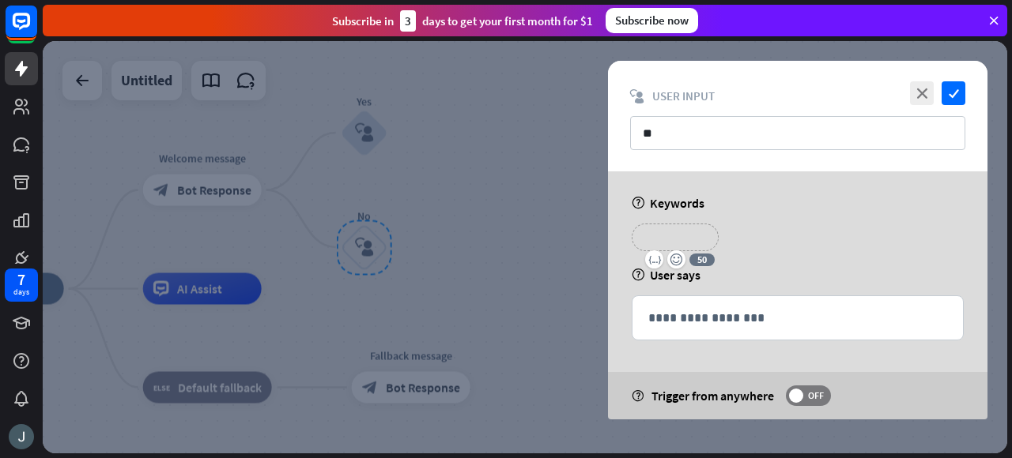
click at [688, 237] on p "**********" at bounding box center [674, 238] width 63 height 20
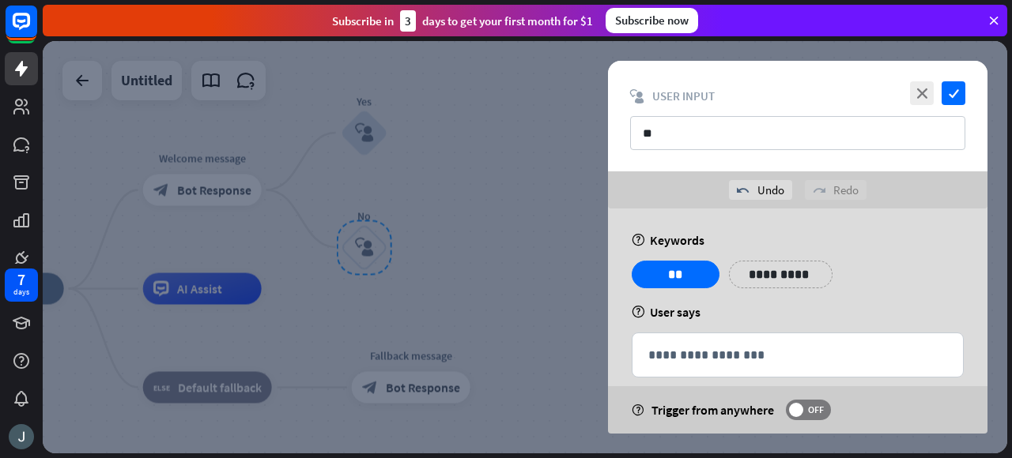
click at [834, 239] on div "help Keywords" at bounding box center [798, 240] width 332 height 16
click at [923, 86] on icon "close" at bounding box center [922, 93] width 24 height 24
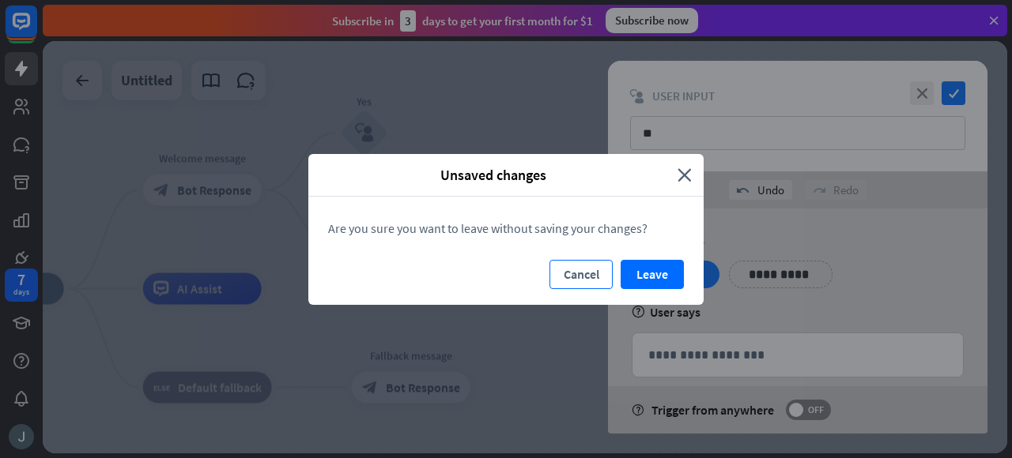
click at [596, 271] on button "Cancel" at bounding box center [580, 274] width 63 height 29
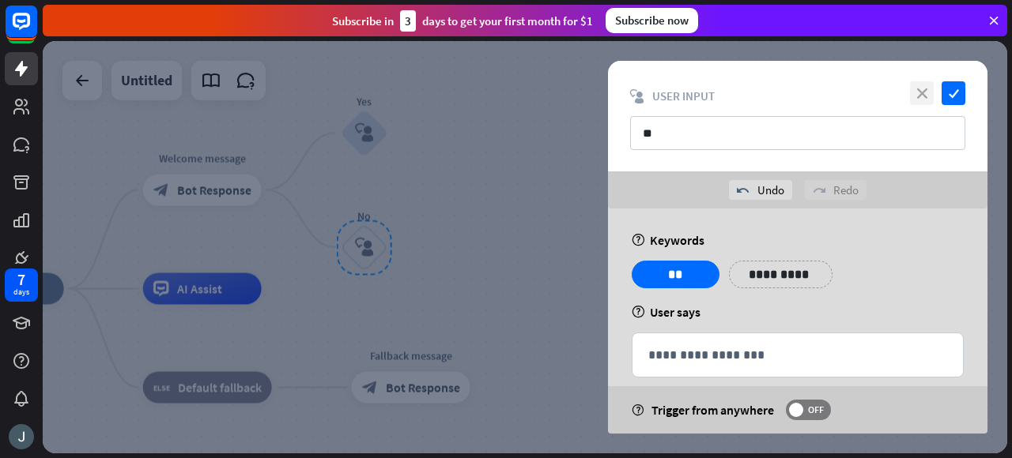
click at [930, 89] on icon "close" at bounding box center [922, 93] width 24 height 24
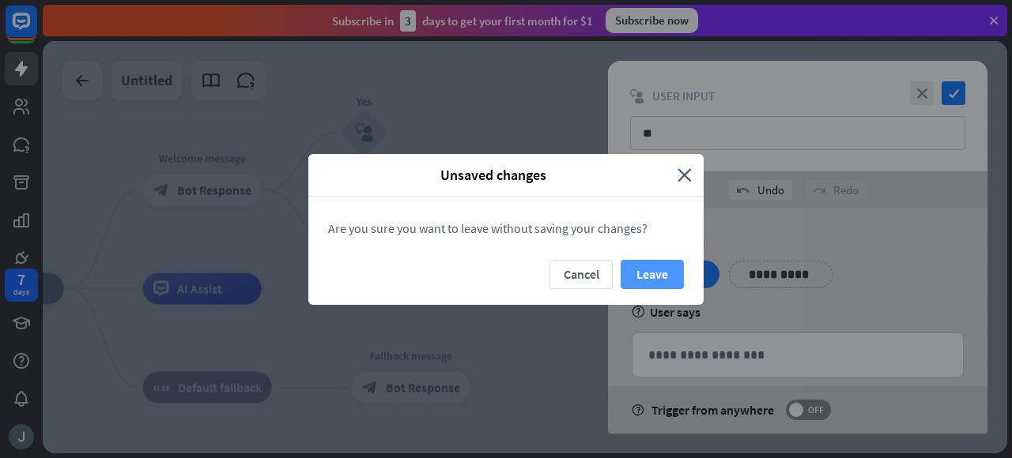
click at [660, 282] on button "Leave" at bounding box center [651, 274] width 63 height 29
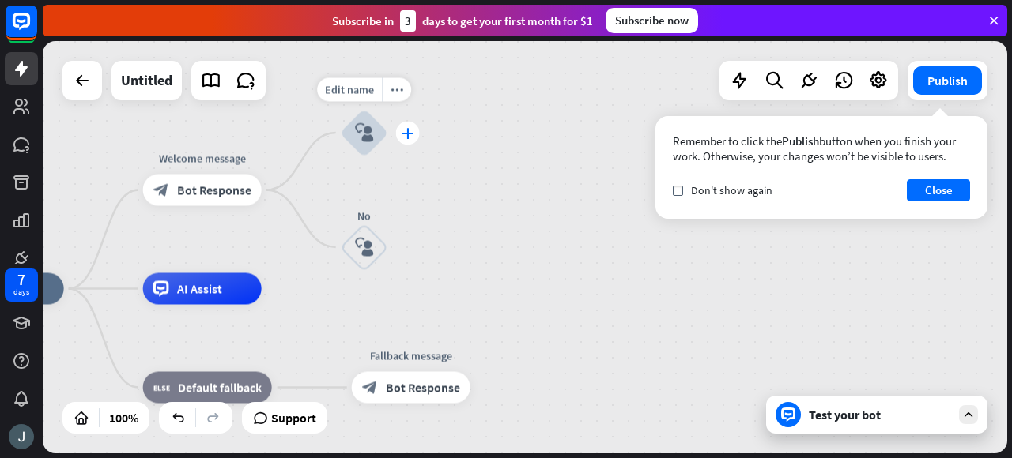
click at [410, 135] on icon "plus" at bounding box center [408, 132] width 12 height 11
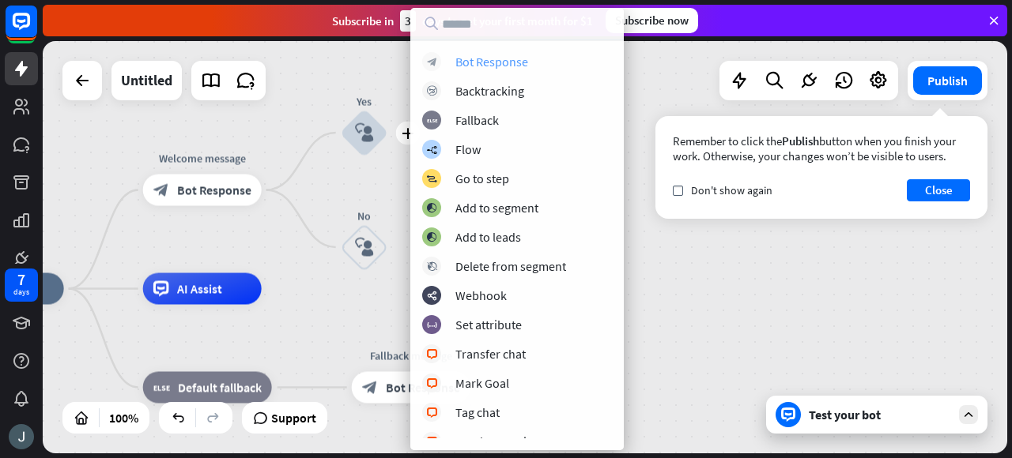
click at [520, 55] on div "Bot Response" at bounding box center [491, 62] width 73 height 16
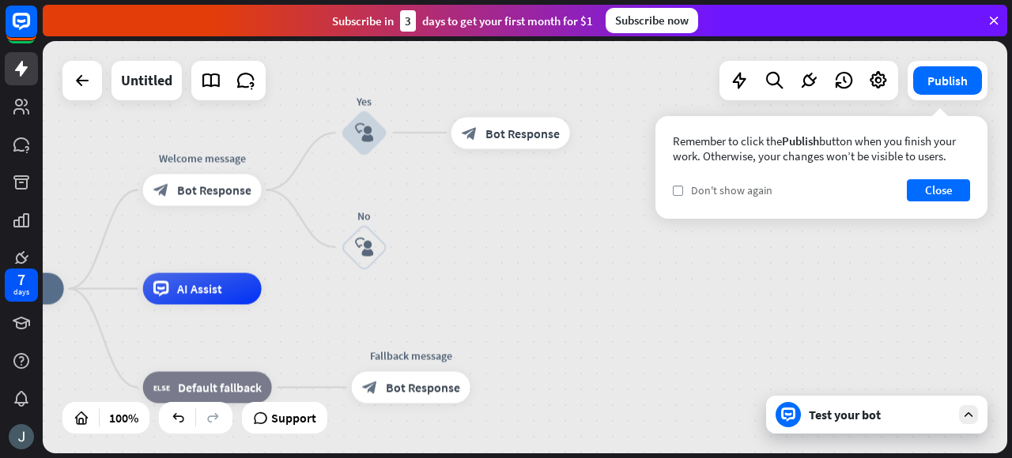
click at [698, 186] on span "Don't show again" at bounding box center [731, 190] width 81 height 14
click at [936, 183] on button "Close" at bounding box center [938, 190] width 63 height 22
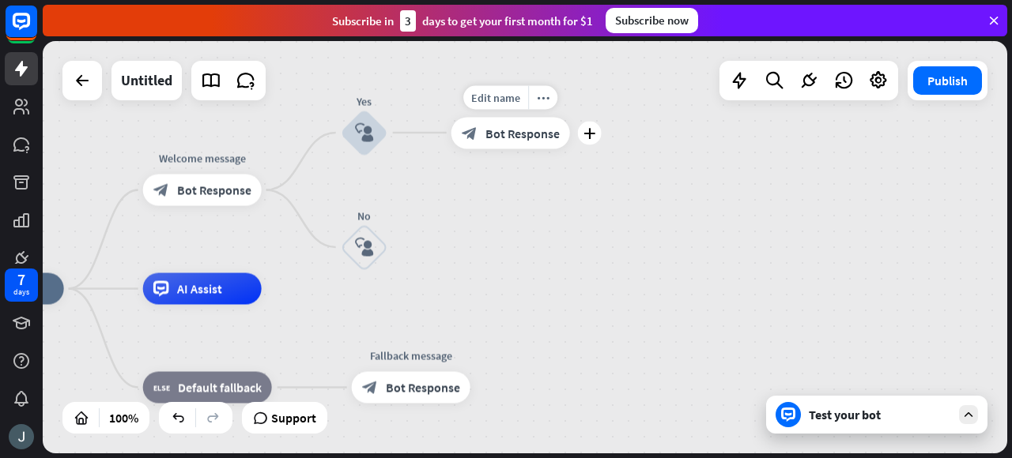
click at [538, 135] on span "Bot Response" at bounding box center [522, 133] width 74 height 16
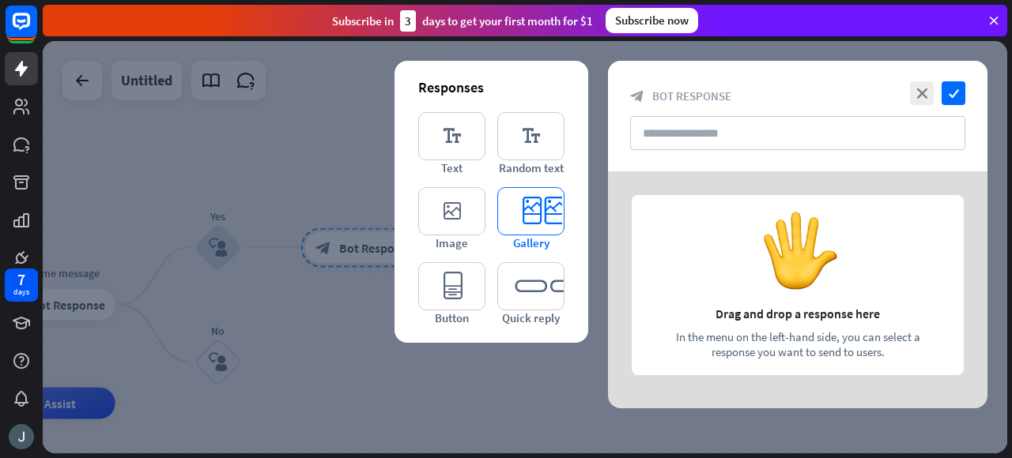
click at [522, 203] on icon "editor_card" at bounding box center [530, 211] width 67 height 48
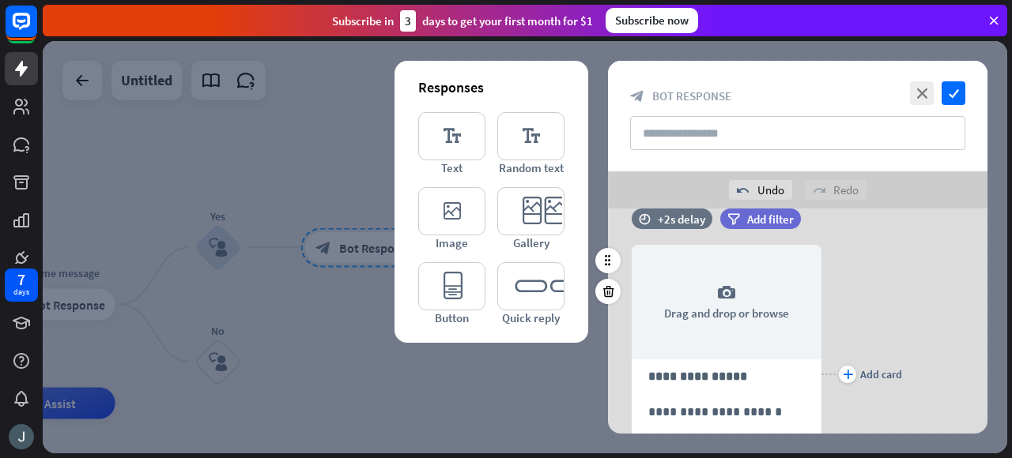
scroll to position [30, 0]
click at [610, 300] on div at bounding box center [607, 291] width 25 height 25
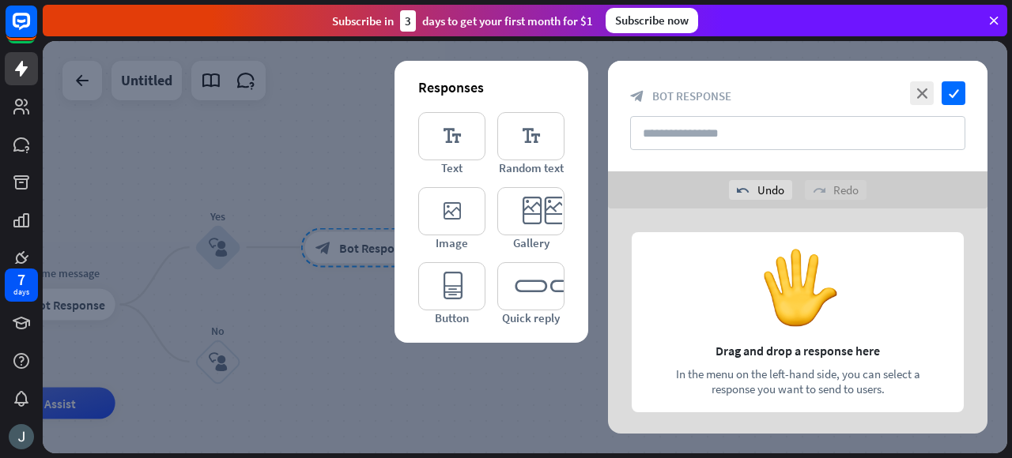
scroll to position [11, 0]
click at [438, 206] on icon "editor_image" at bounding box center [451, 211] width 67 height 48
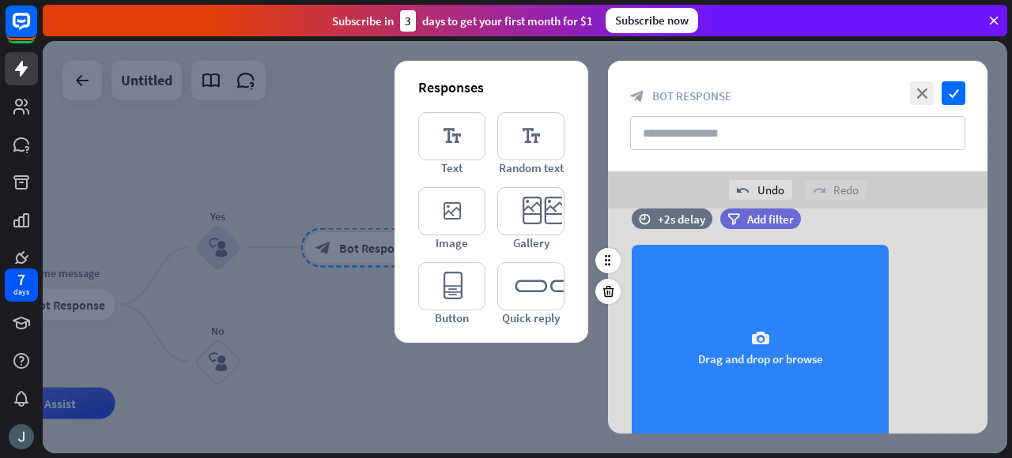
click at [770, 319] on div "camera Drag and drop or browse" at bounding box center [760, 348] width 257 height 206
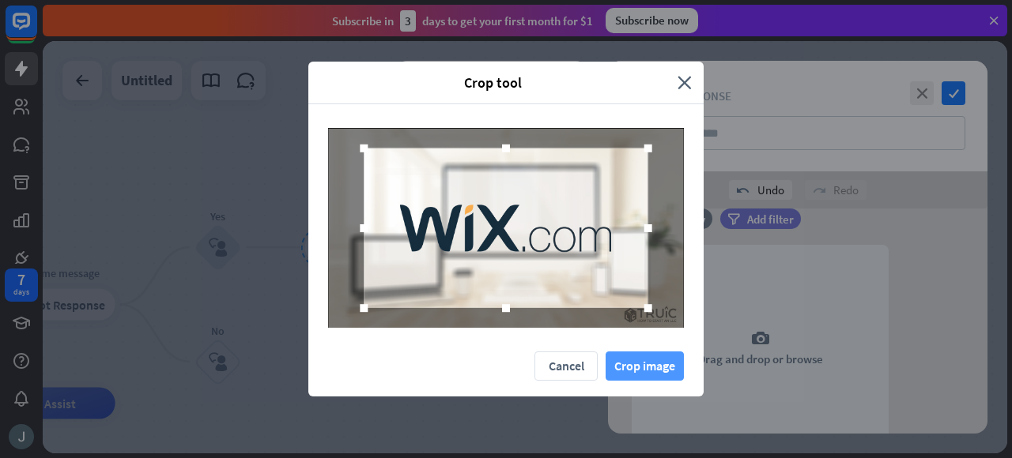
click at [640, 371] on button "Crop image" at bounding box center [644, 366] width 78 height 29
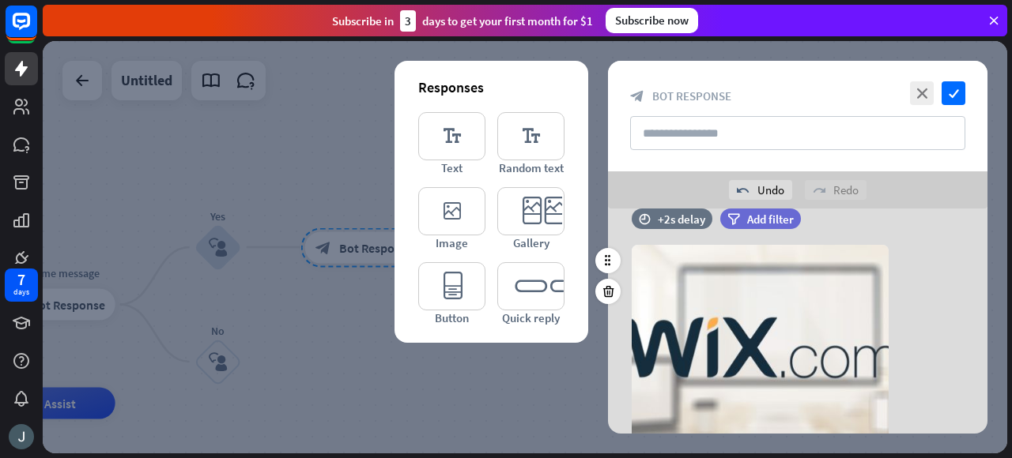
scroll to position [101, 0]
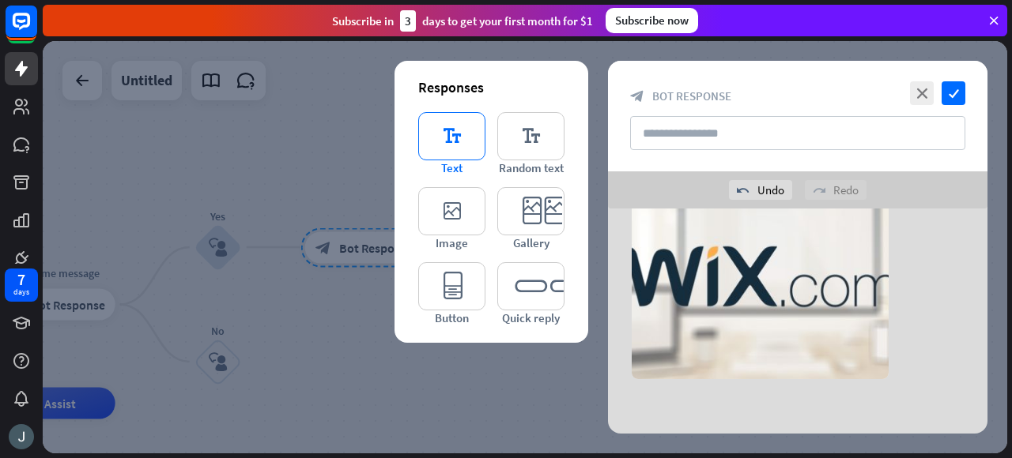
click at [460, 153] on icon "editor_text" at bounding box center [451, 136] width 67 height 48
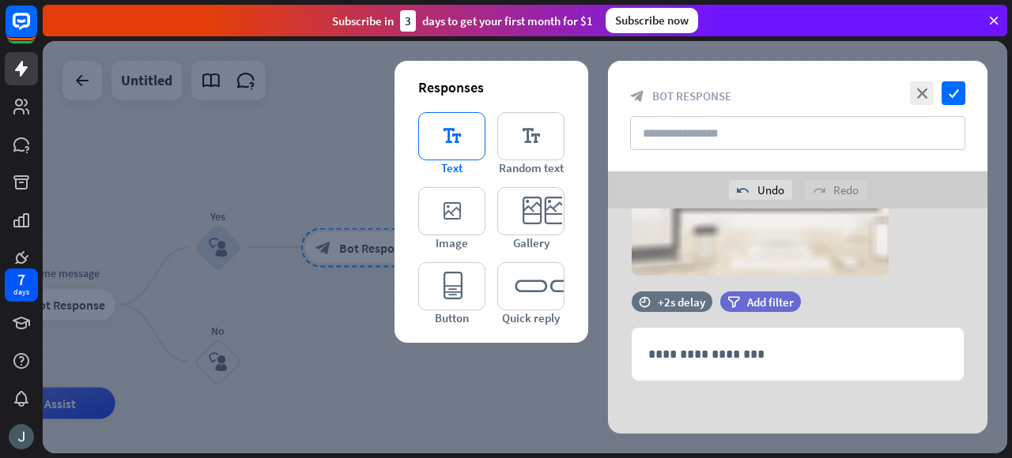
scroll to position [206, 0]
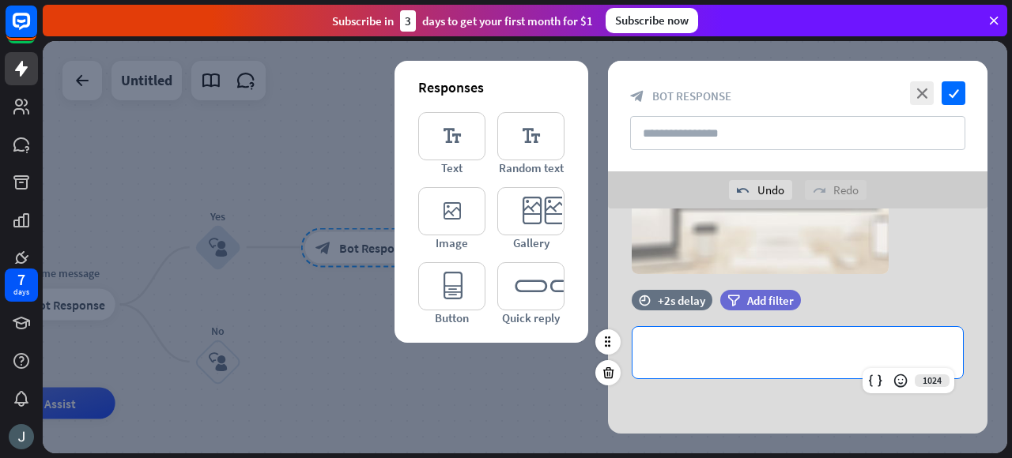
click at [715, 364] on div "**********" at bounding box center [797, 352] width 330 height 51
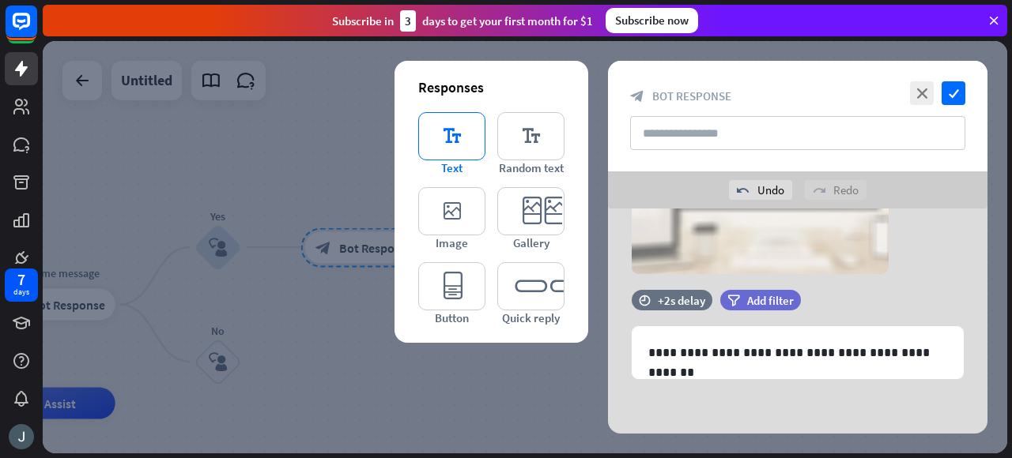
click at [462, 129] on icon "editor_text" at bounding box center [451, 136] width 67 height 48
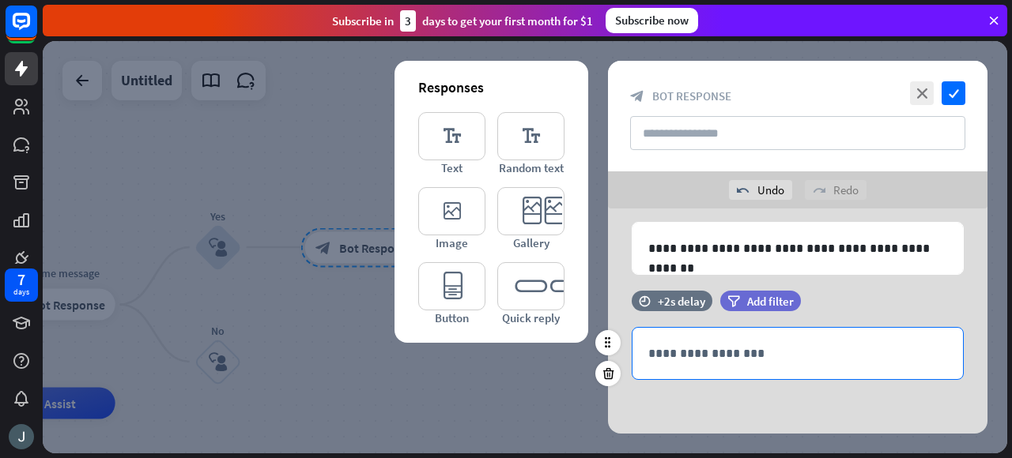
scroll to position [311, 0]
click at [686, 334] on div "**********" at bounding box center [797, 353] width 330 height 51
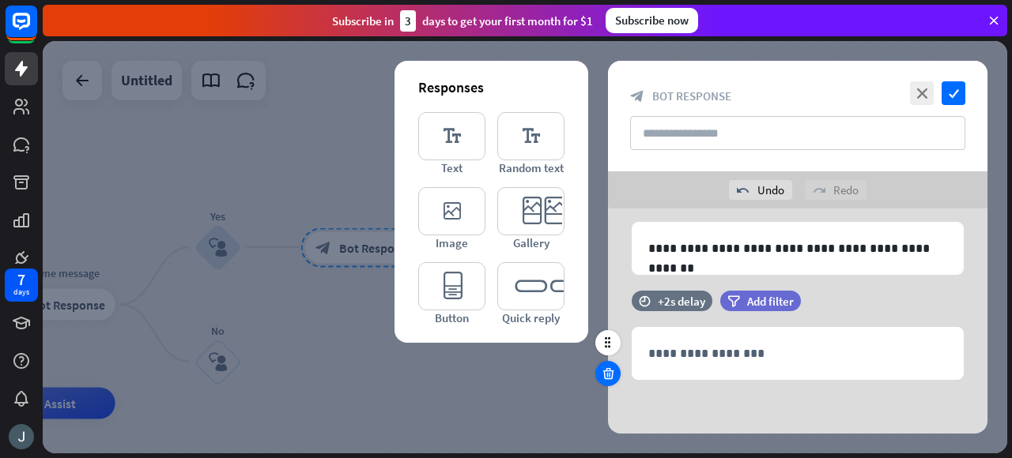
click at [608, 376] on icon at bounding box center [608, 374] width 15 height 14
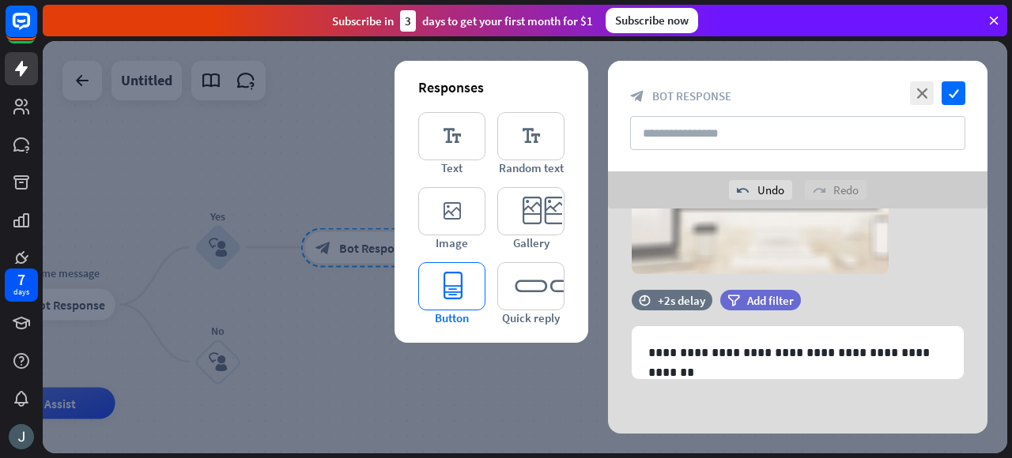
click at [468, 287] on icon "editor_button" at bounding box center [451, 286] width 67 height 48
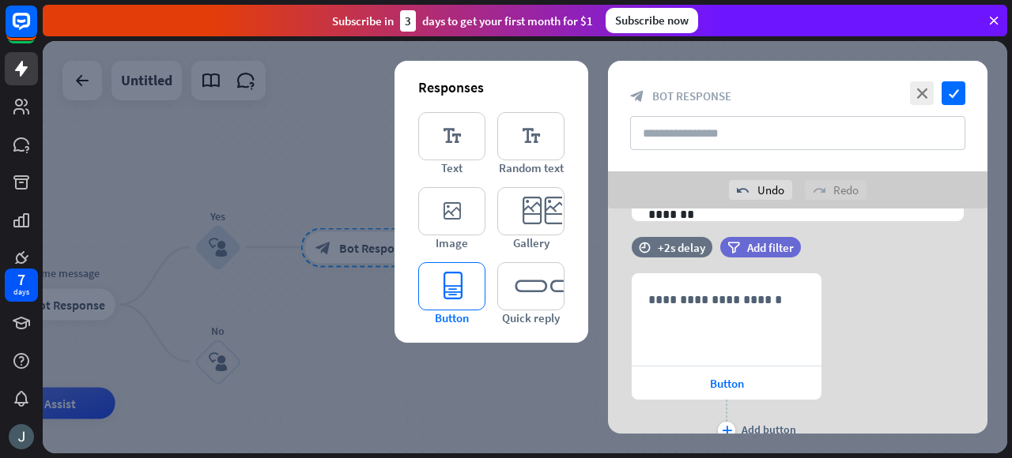
scroll to position [392, 0]
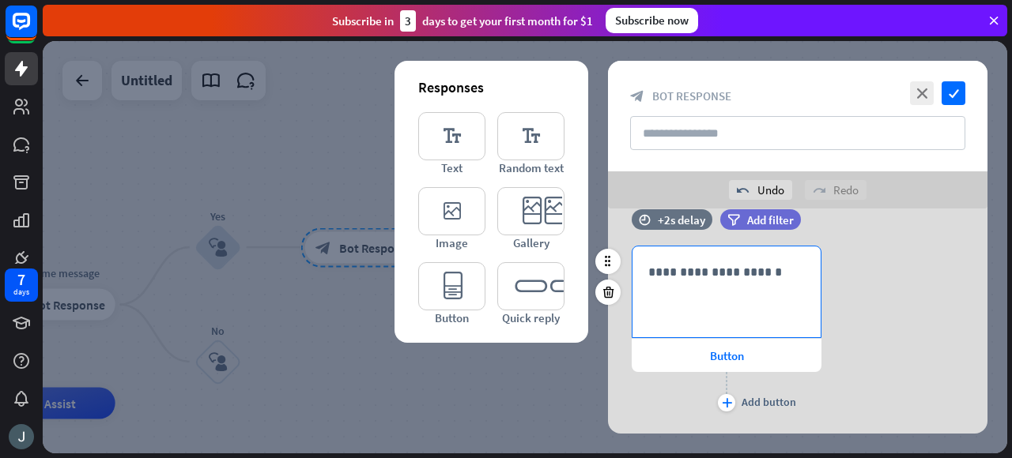
click at [694, 279] on p "**********" at bounding box center [726, 272] width 157 height 20
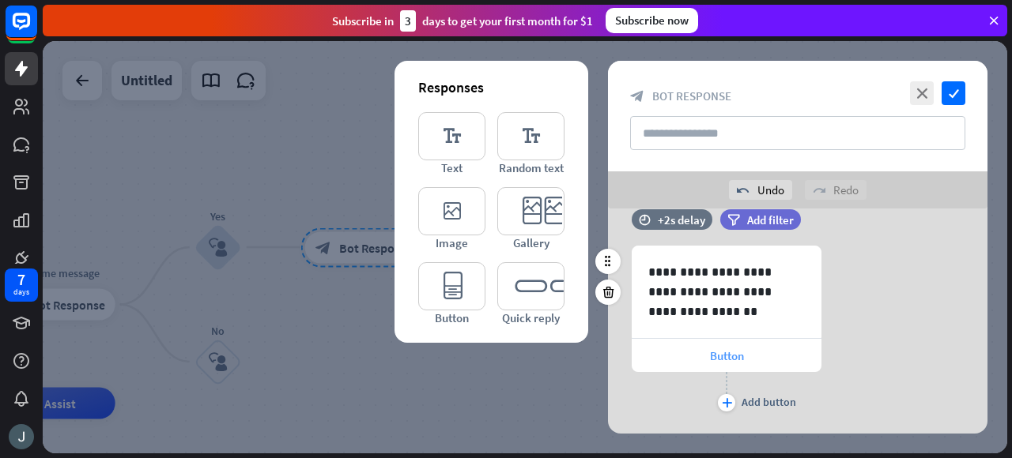
click at [700, 359] on div "Button" at bounding box center [727, 355] width 190 height 33
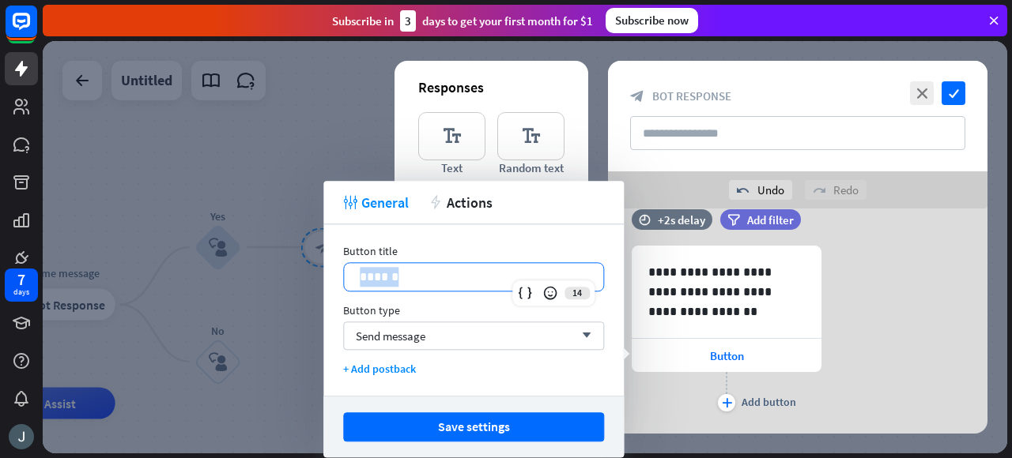
drag, startPoint x: 416, startPoint y: 275, endPoint x: 332, endPoint y: 271, distance: 83.9
click at [332, 271] on div "Button title 14 ****** Button type Send message arrow_down + Add postback" at bounding box center [473, 310] width 300 height 172
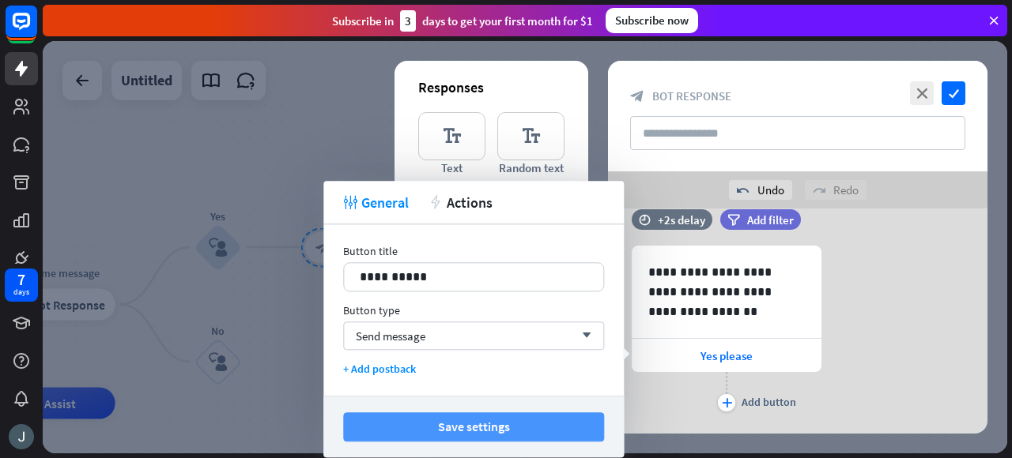
click at [518, 422] on button "Save settings" at bounding box center [473, 427] width 261 height 29
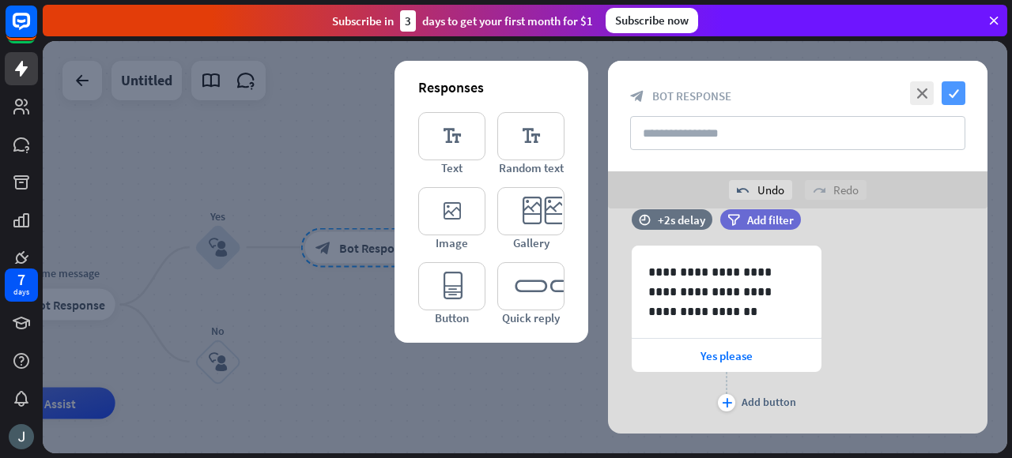
click at [947, 96] on icon "check" at bounding box center [953, 93] width 24 height 24
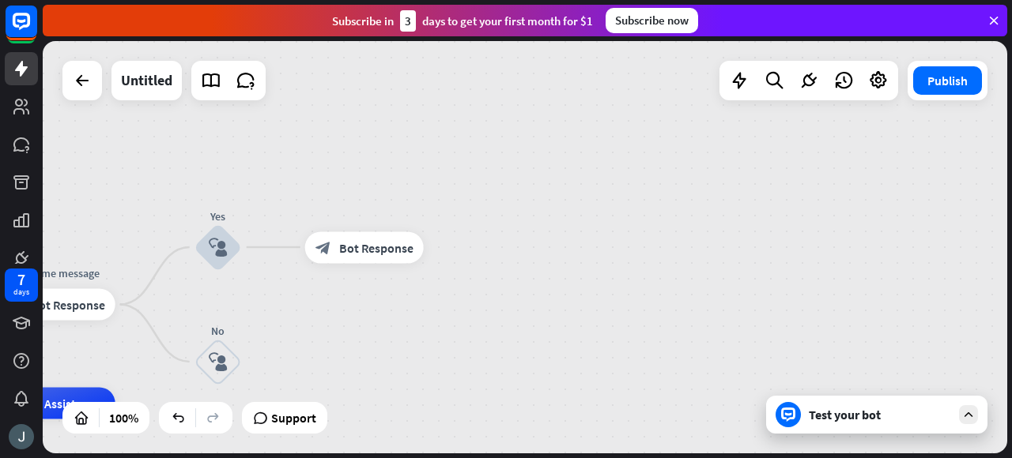
click at [966, 418] on icon at bounding box center [968, 415] width 14 height 14
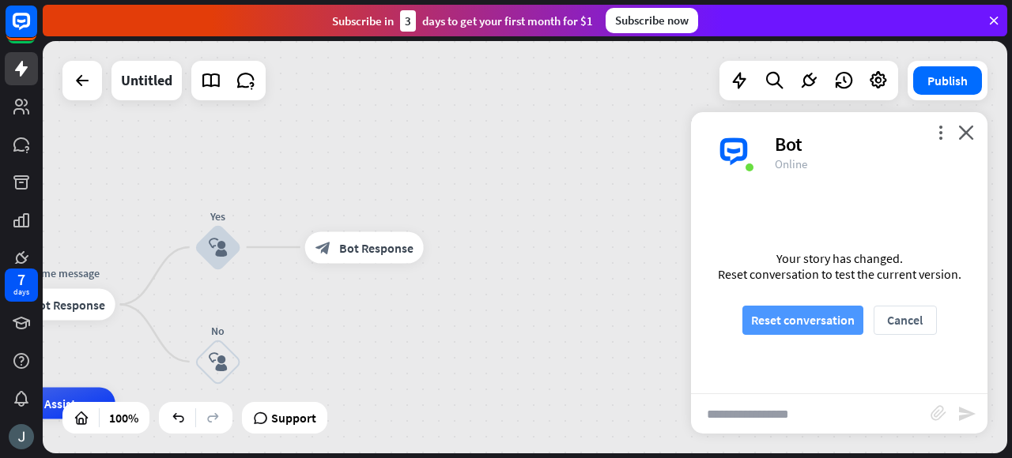
click at [824, 319] on button "Reset conversation" at bounding box center [802, 320] width 121 height 29
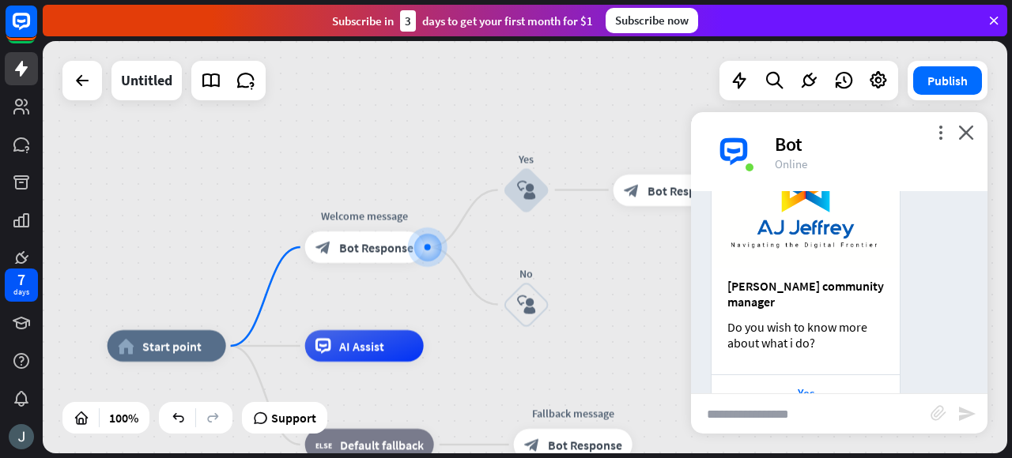
scroll to position [242, 0]
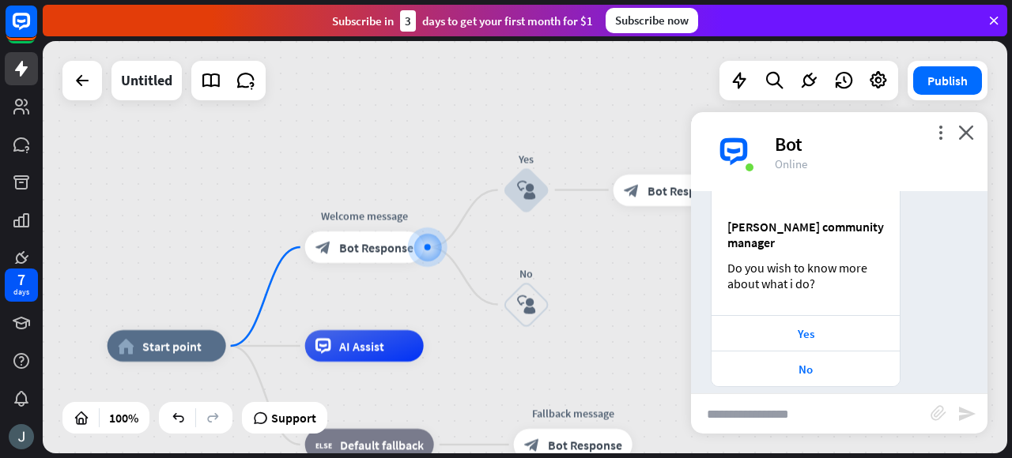
click at [824, 326] on div "Yes" at bounding box center [805, 333] width 172 height 15
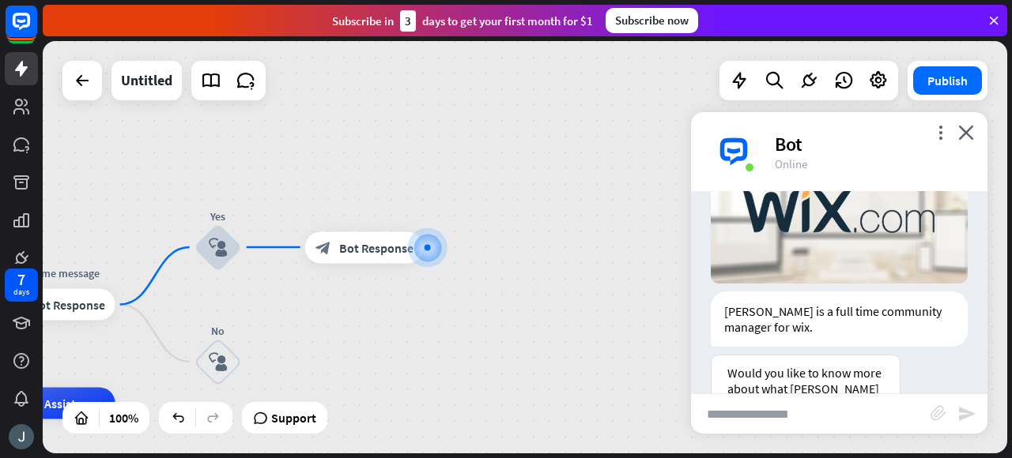
scroll to position [668, 0]
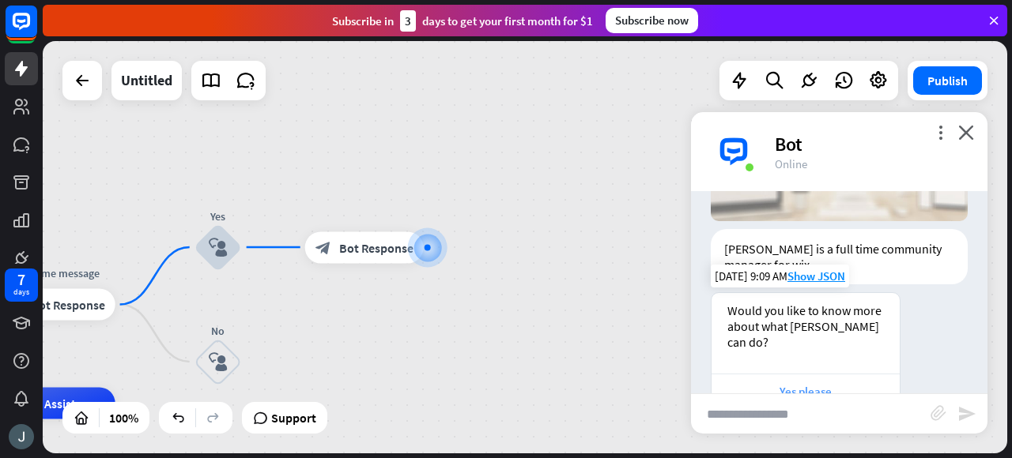
click at [822, 384] on div "Yes please" at bounding box center [805, 391] width 172 height 15
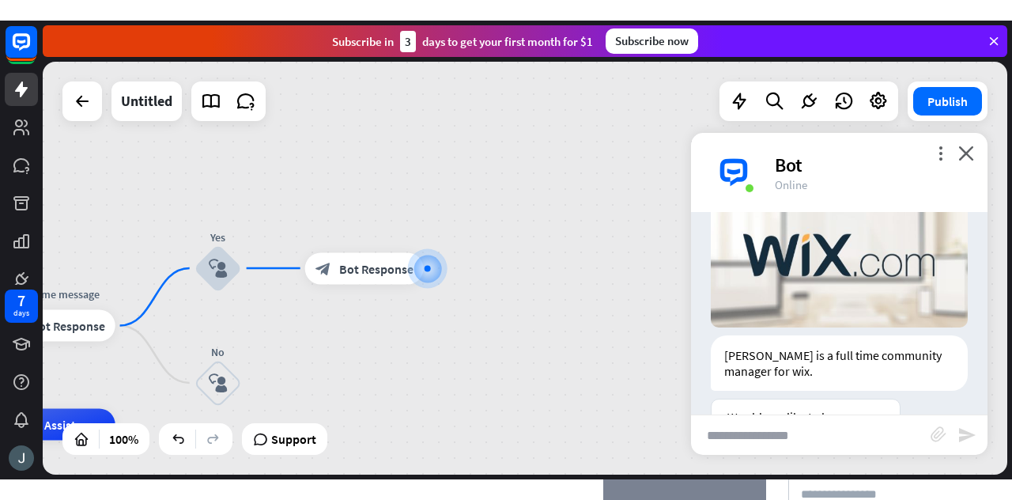
scroll to position [1094, 0]
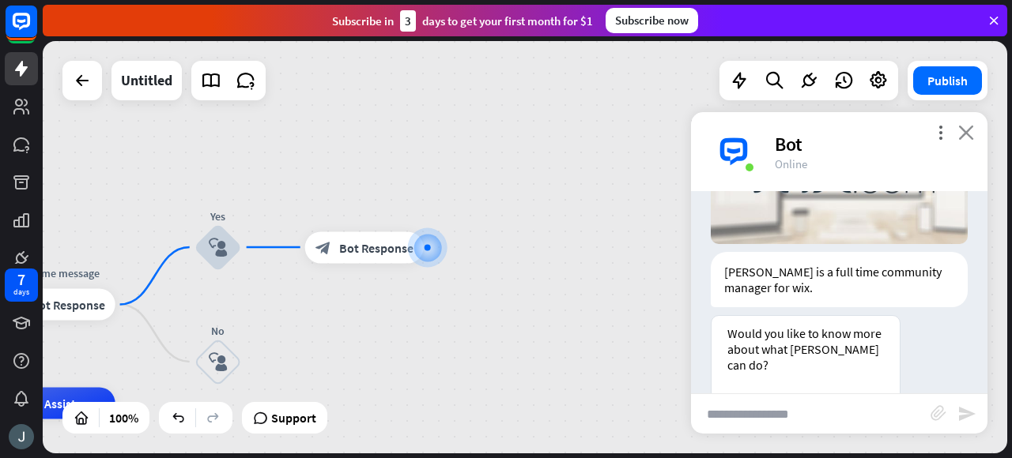
click at [971, 135] on icon "close" at bounding box center [966, 132] width 16 height 15
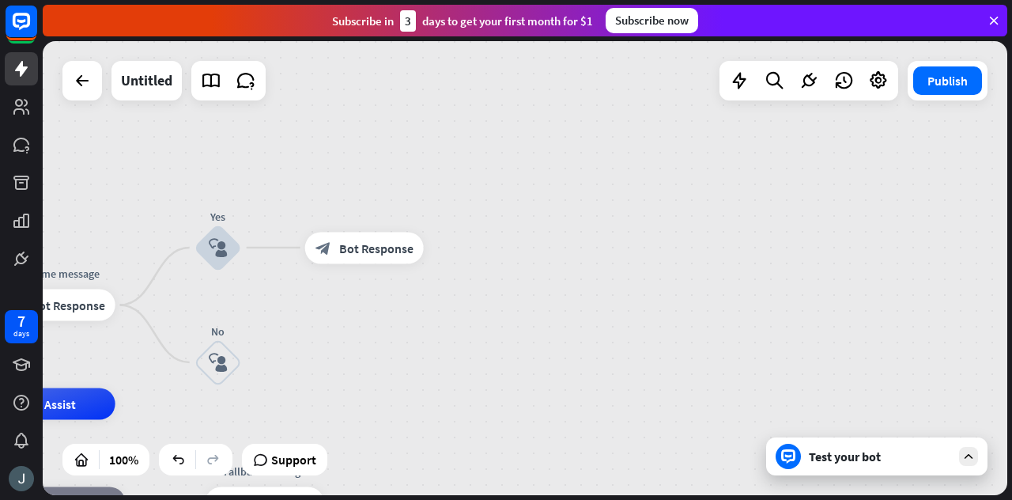
click at [283, 145] on div "home_2 Start point Welcome message block_bot_response Bot Response Yes block_us…" at bounding box center [525, 268] width 964 height 454
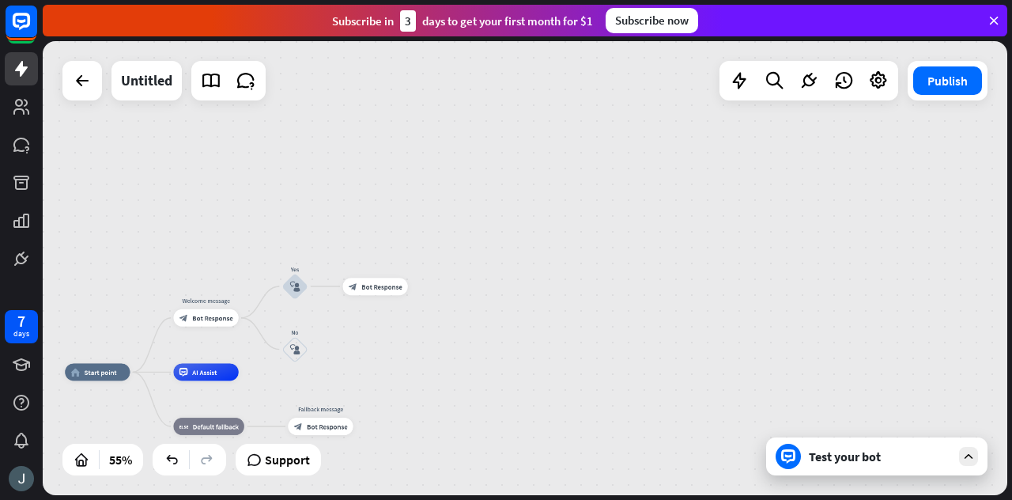
drag, startPoint x: 305, startPoint y: 262, endPoint x: 319, endPoint y: 226, distance: 38.3
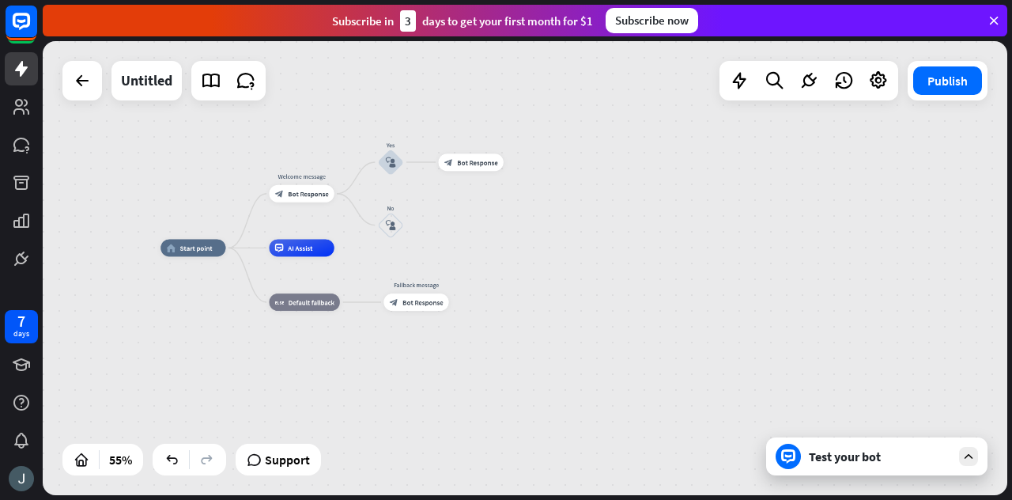
drag, startPoint x: 319, startPoint y: 226, endPoint x: 414, endPoint y: 100, distance: 157.5
click at [414, 100] on div "home_2 Start point Welcome message block_bot_response Bot Response Yes block_us…" at bounding box center [525, 268] width 964 height 454
click at [345, 249] on icon "plus" at bounding box center [344, 246] width 6 height 6
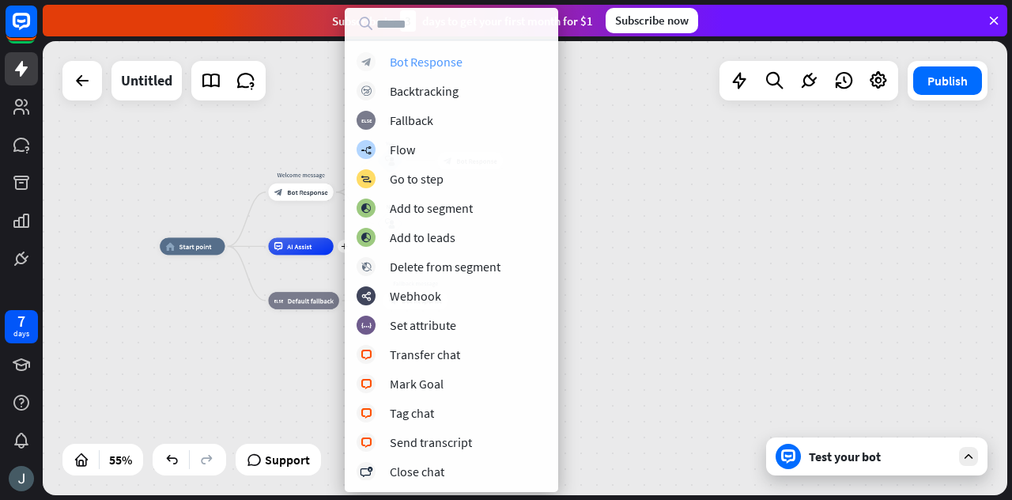
click at [457, 55] on div "Bot Response" at bounding box center [426, 62] width 73 height 16
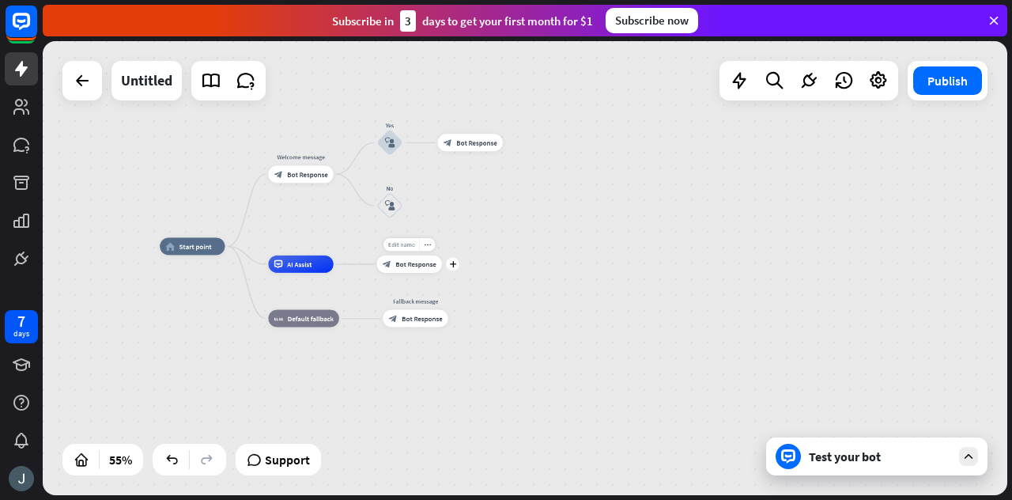
click at [412, 246] on span "Edit name" at bounding box center [401, 244] width 27 height 8
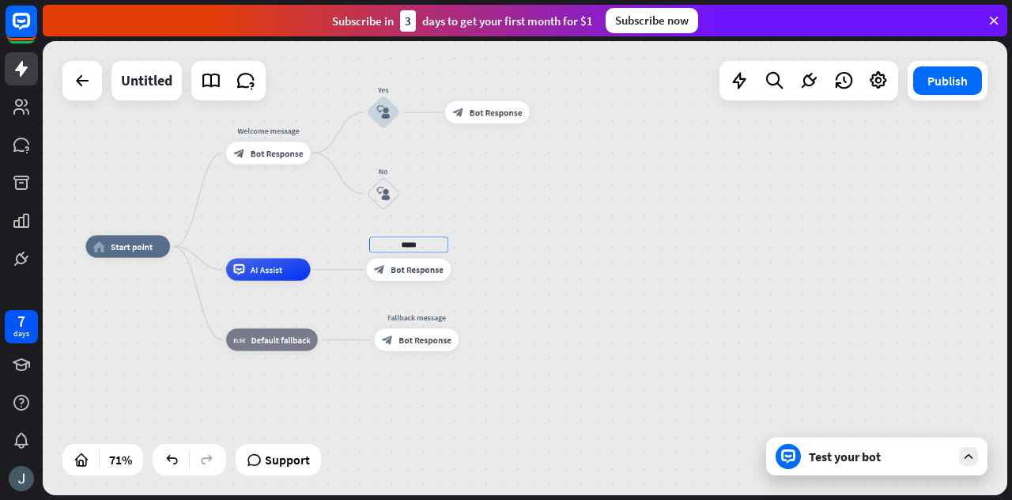
type input "*****"
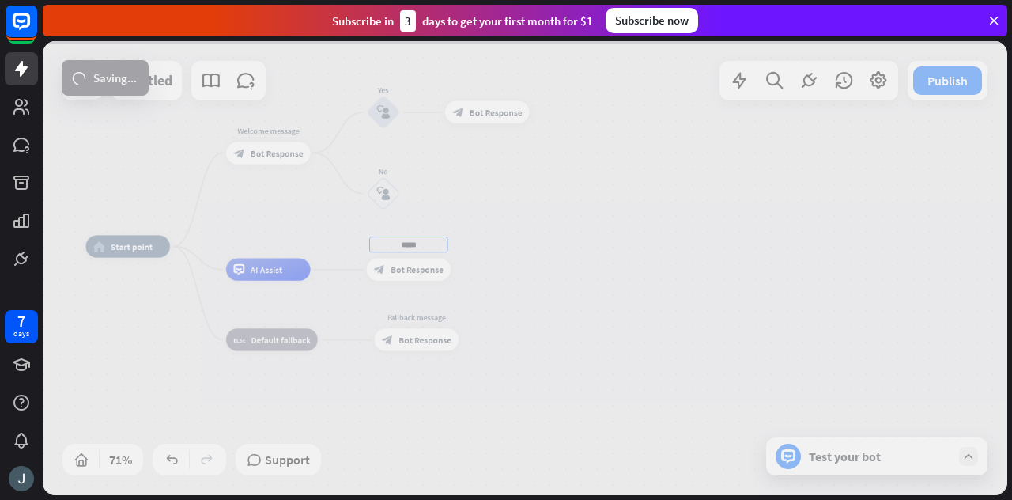
click at [541, 251] on div "home_2 Start point Welcome message block_bot_response Bot Response Yes block_us…" at bounding box center [525, 268] width 964 height 454
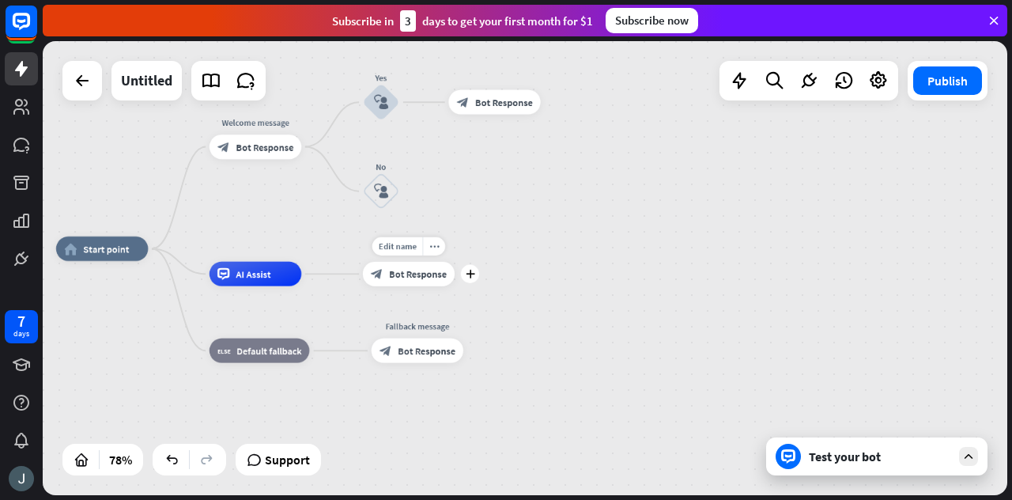
click at [419, 277] on span "Bot Response" at bounding box center [418, 274] width 58 height 13
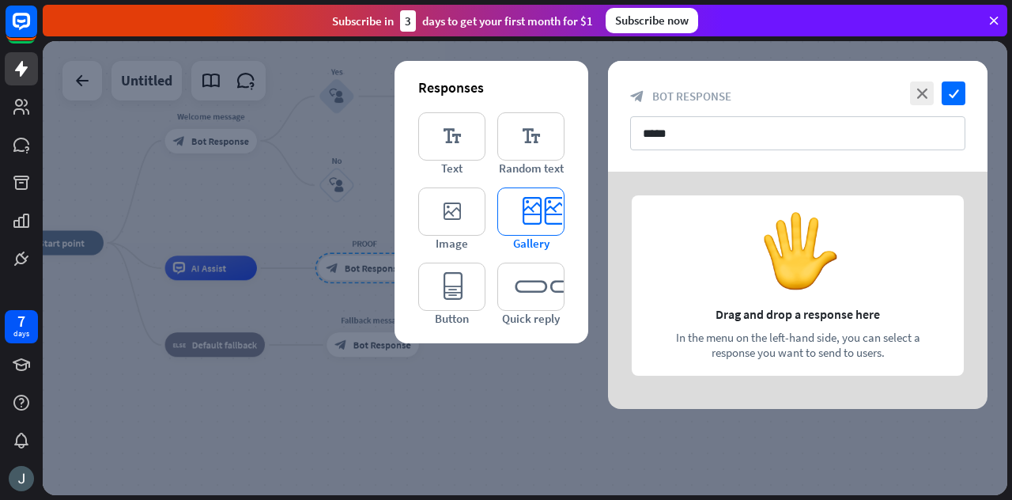
click at [530, 213] on icon "editor_card" at bounding box center [530, 211] width 67 height 48
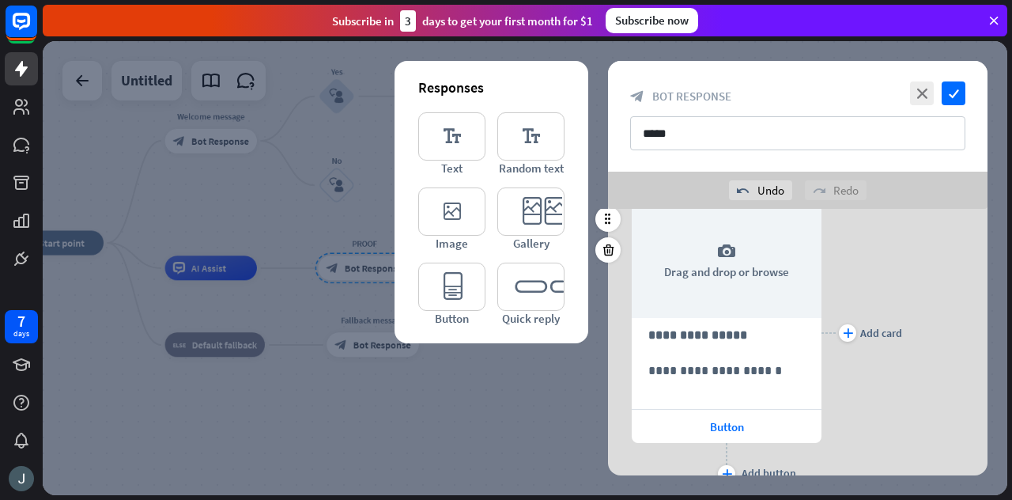
scroll to position [55, 0]
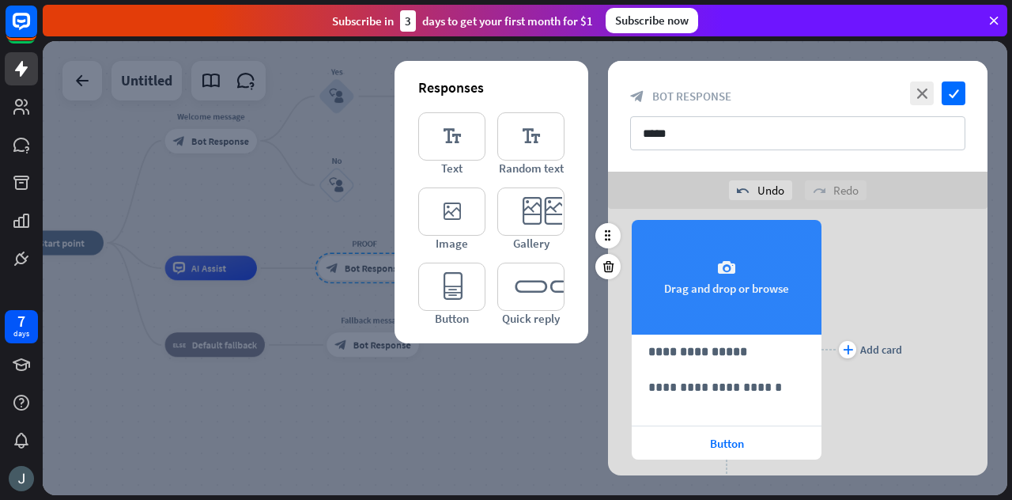
click at [743, 276] on div "camera Drag and drop or browse" at bounding box center [727, 277] width 190 height 115
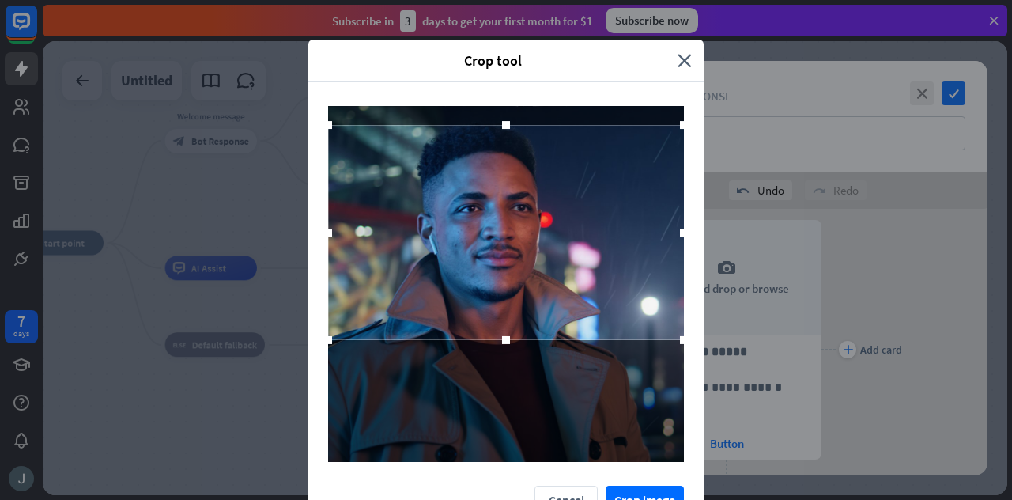
drag, startPoint x: 582, startPoint y: 191, endPoint x: 577, endPoint y: 140, distance: 51.6
click at [577, 140] on div at bounding box center [506, 232] width 356 height 215
click at [650, 488] on div "Crop tool close Cancel Crop image" at bounding box center [506, 250] width 1012 height 500
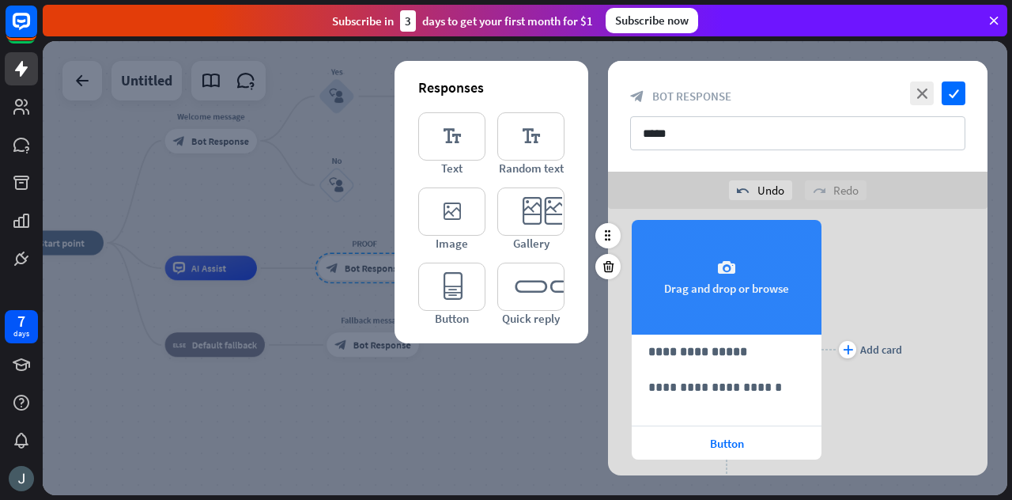
click at [710, 272] on div "camera Drag and drop or browse" at bounding box center [727, 277] width 190 height 115
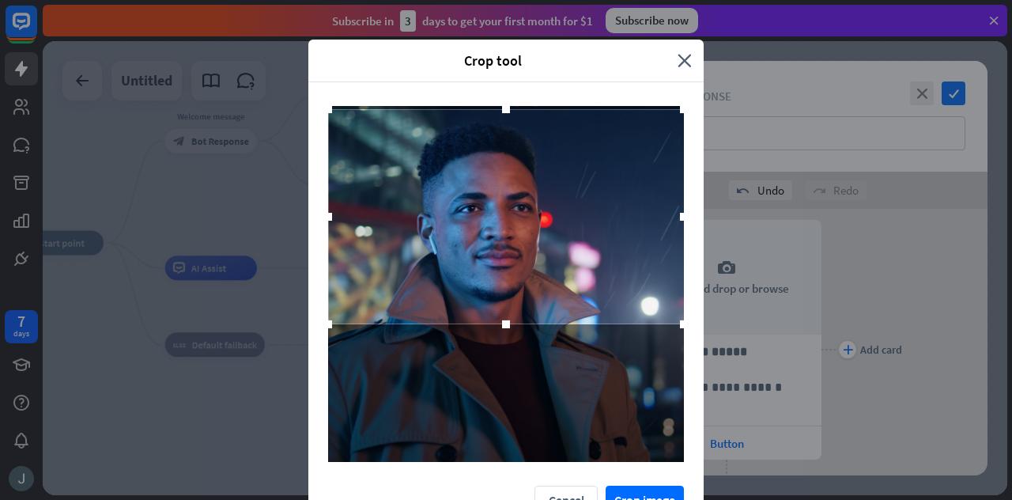
drag, startPoint x: 551, startPoint y: 228, endPoint x: 548, endPoint y: 160, distance: 67.3
click at [548, 160] on div at bounding box center [506, 216] width 356 height 215
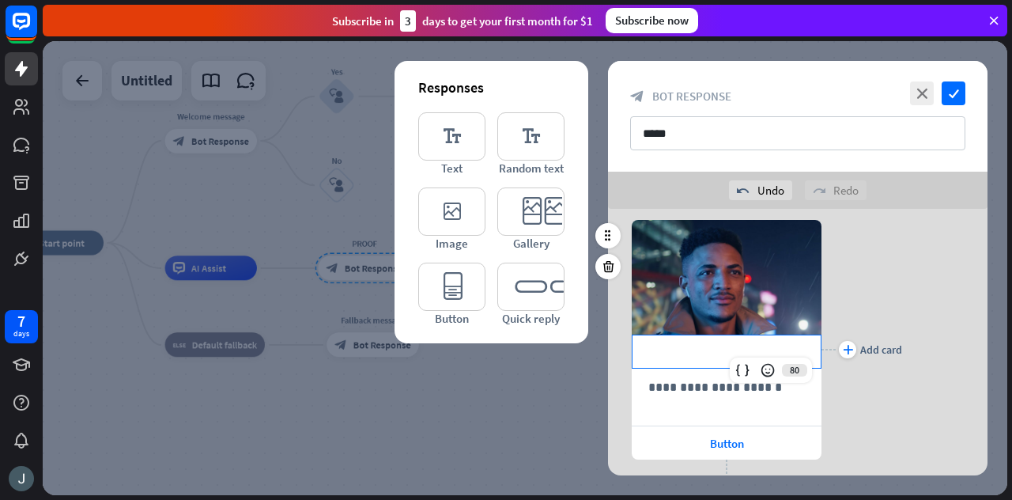
click at [707, 355] on p "**********" at bounding box center [726, 351] width 157 height 20
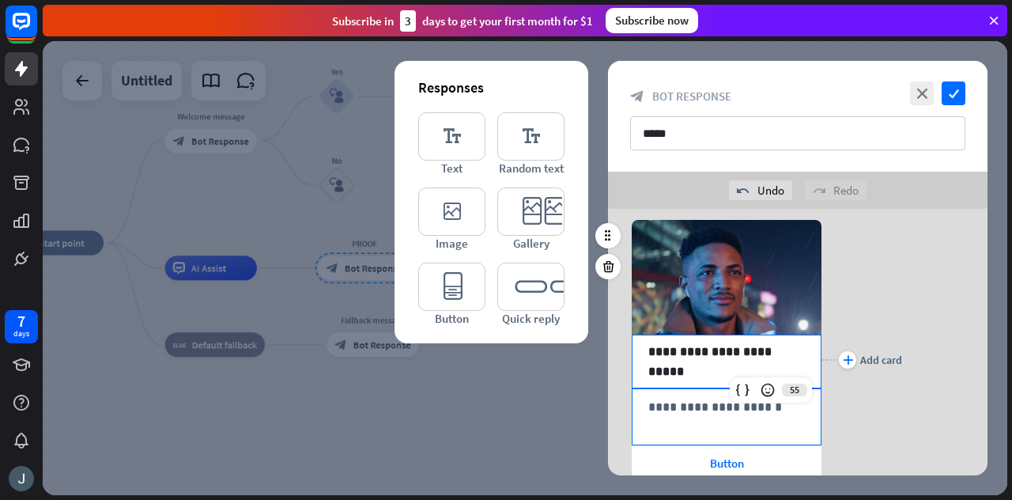
click at [703, 415] on div "**********" at bounding box center [726, 416] width 188 height 55
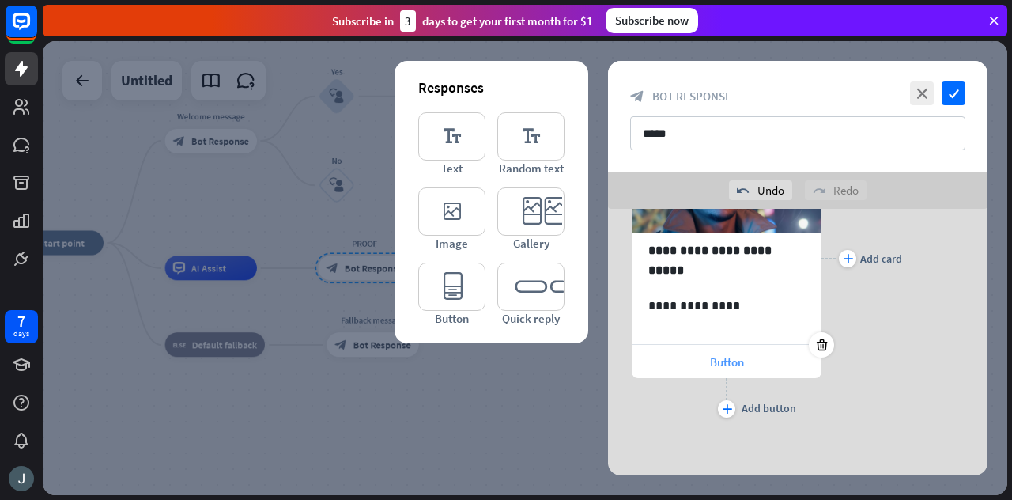
click at [706, 366] on div "Button" at bounding box center [727, 361] width 190 height 33
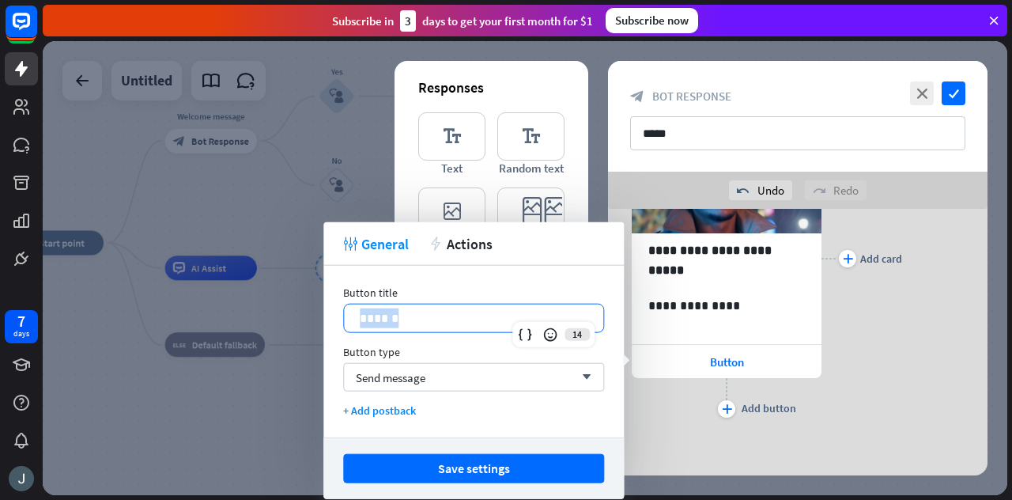
drag, startPoint x: 460, startPoint y: 317, endPoint x: 332, endPoint y: 322, distance: 128.1
click at [332, 322] on div "Button title 14 ****** Button type Send message arrow_down + Add postback" at bounding box center [473, 352] width 300 height 172
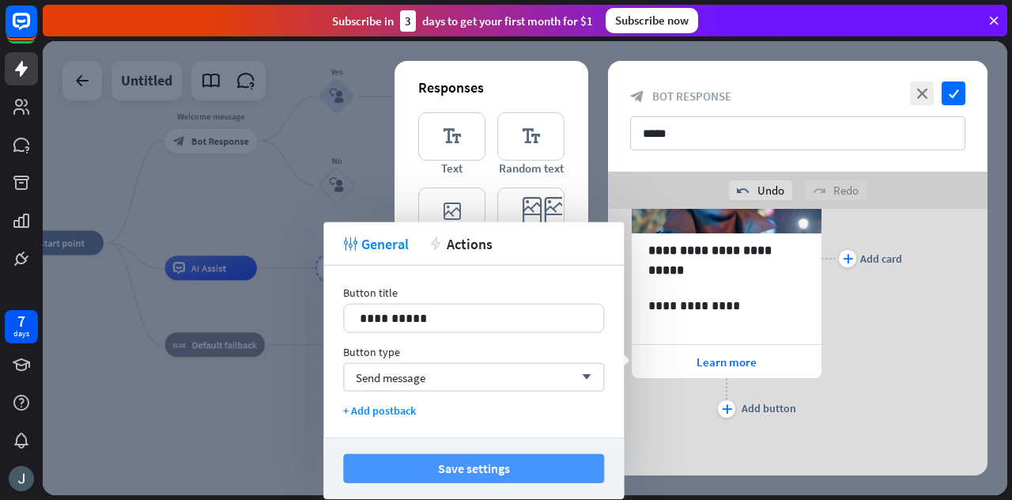
click at [471, 462] on button "Save settings" at bounding box center [473, 468] width 261 height 29
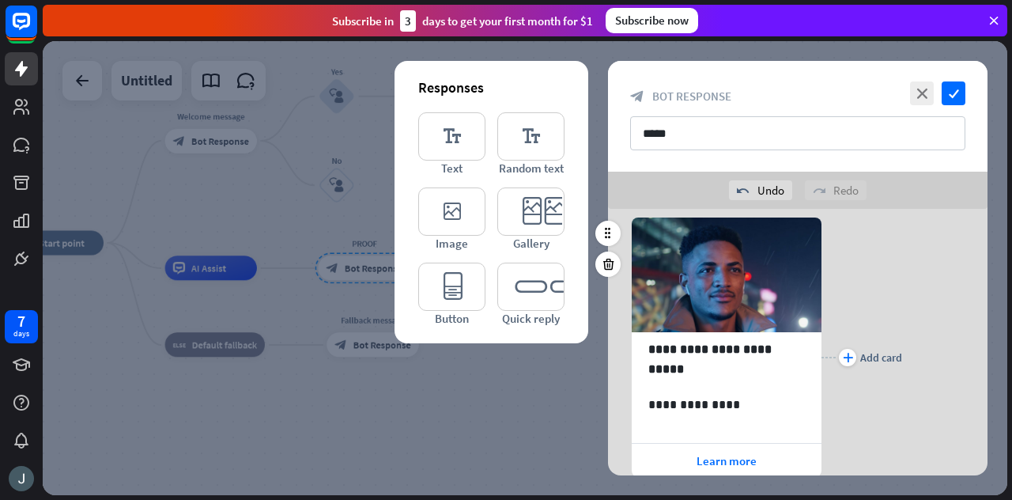
scroll to position [56, 0]
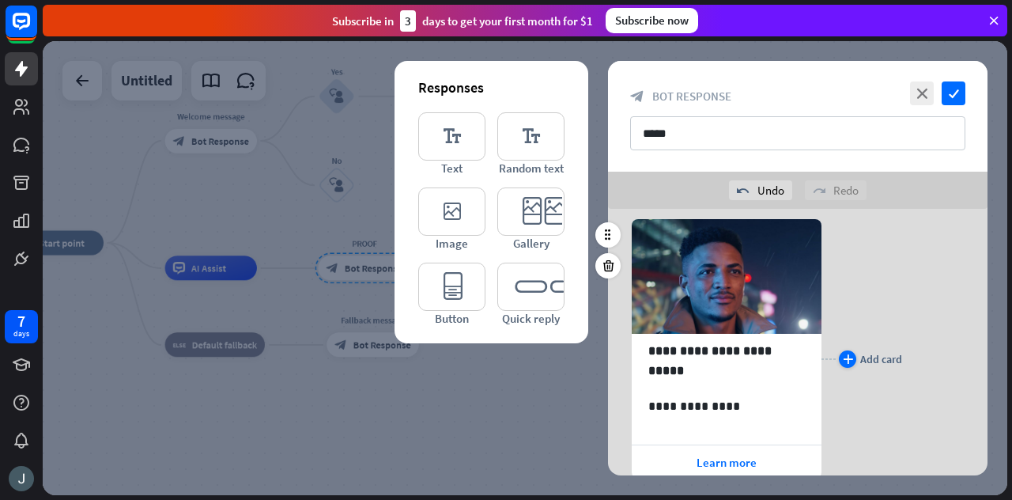
click at [850, 357] on icon "plus" at bounding box center [848, 358] width 10 height 9
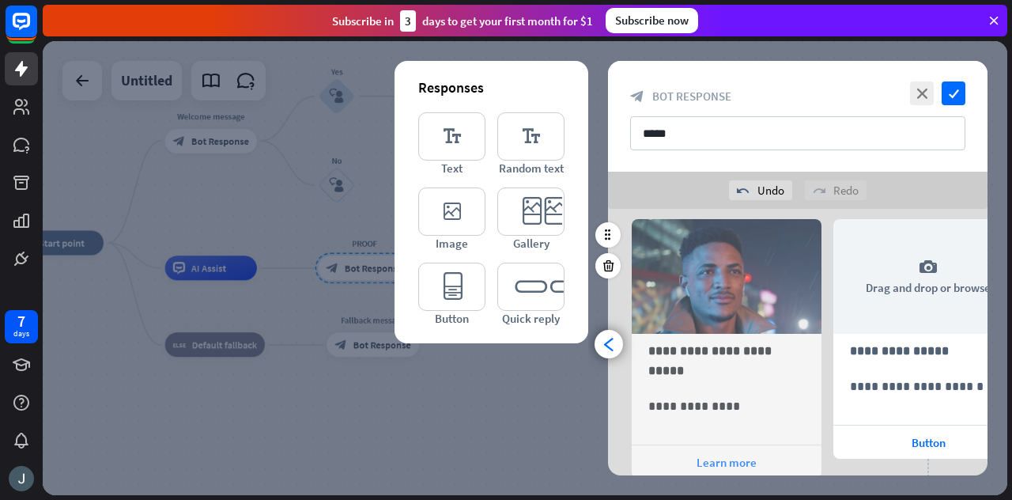
scroll to position [0, 130]
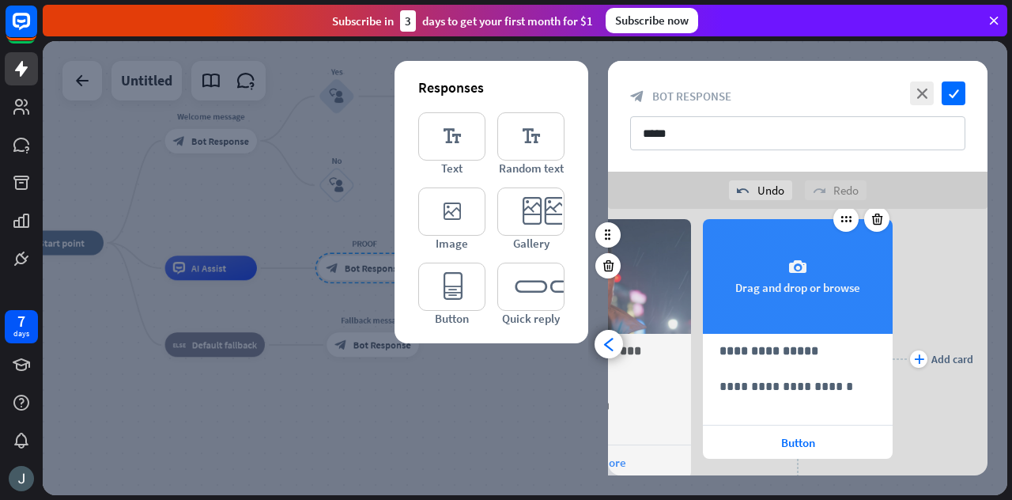
click at [766, 279] on div "camera Drag and drop or browse" at bounding box center [798, 276] width 190 height 115
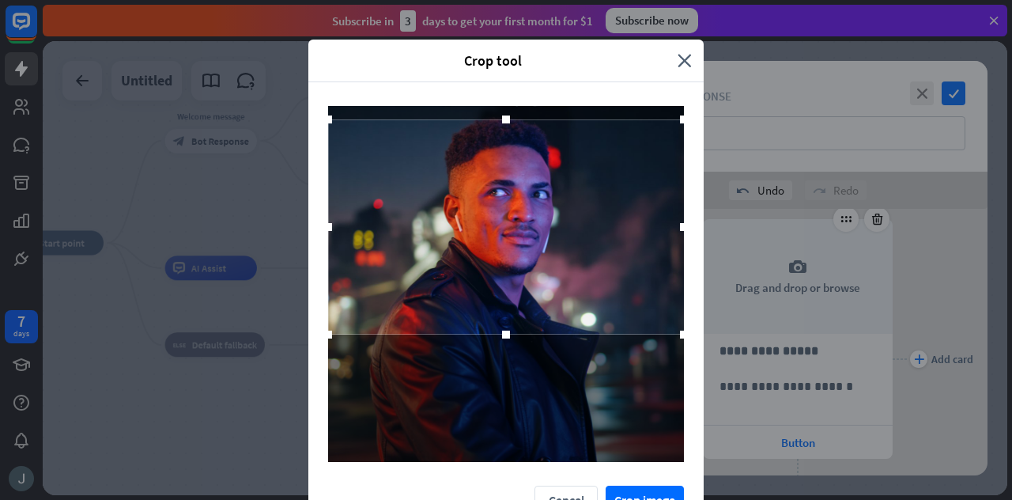
drag, startPoint x: 517, startPoint y: 258, endPoint x: 507, endPoint y: 202, distance: 57.7
click at [507, 202] on div at bounding box center [506, 226] width 356 height 215
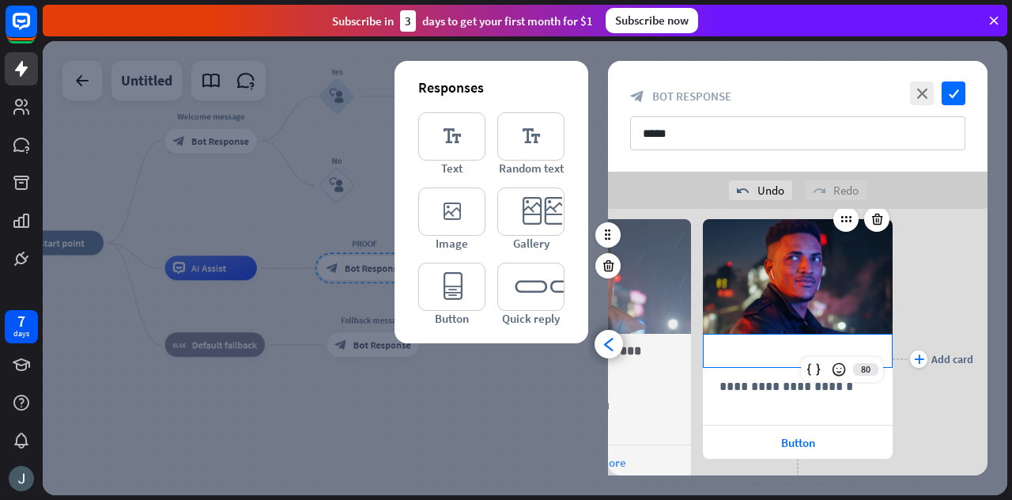
click at [769, 360] on div "**********" at bounding box center [797, 350] width 188 height 32
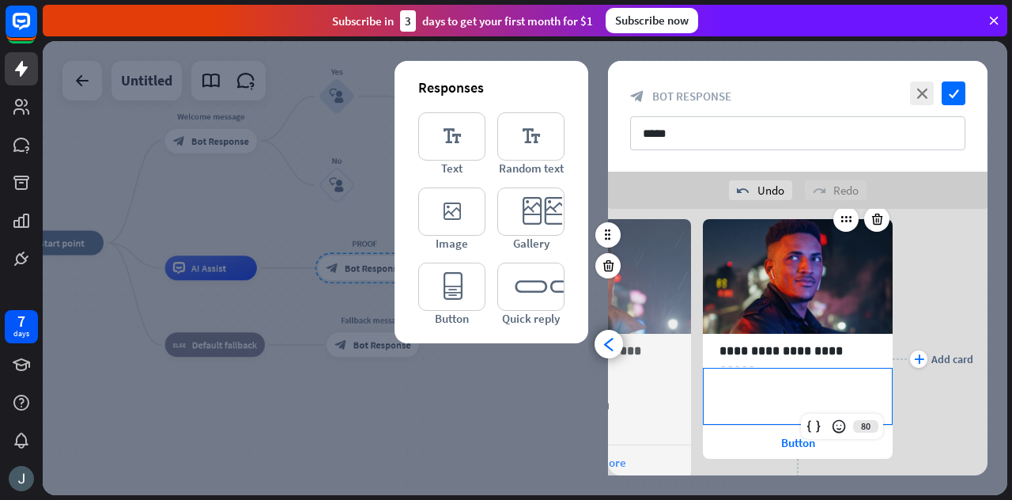
click at [770, 390] on p "**********" at bounding box center [797, 386] width 157 height 20
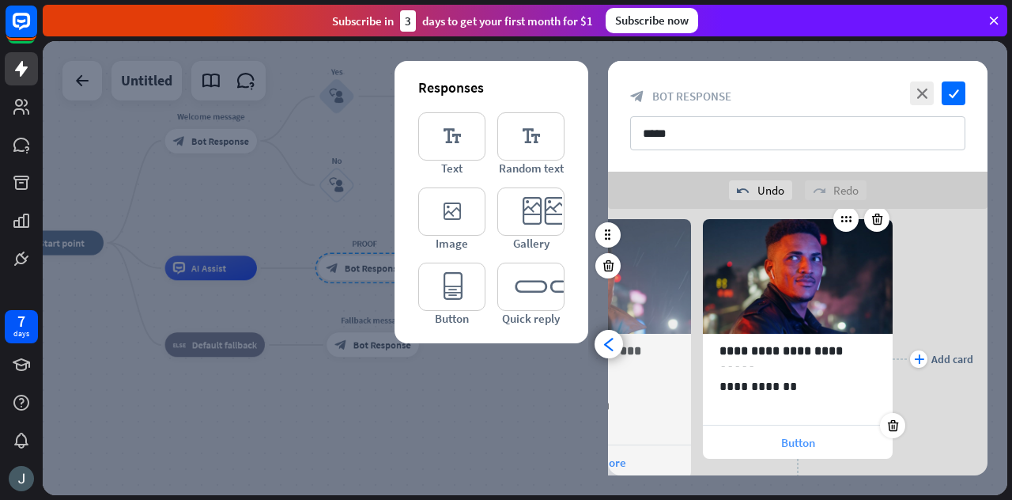
click at [782, 439] on span "Button" at bounding box center [798, 442] width 34 height 15
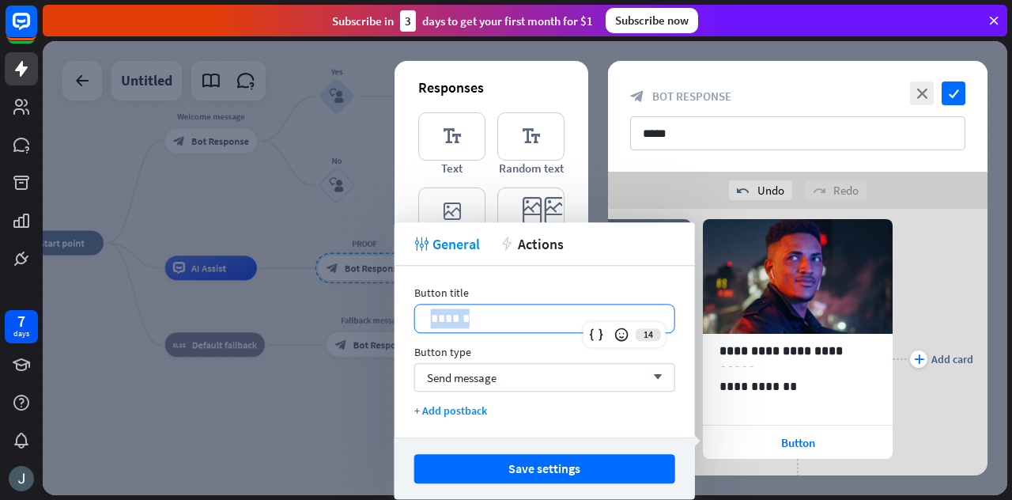
drag, startPoint x: 515, startPoint y: 325, endPoint x: 429, endPoint y: 316, distance: 85.8
click at [429, 316] on div "******" at bounding box center [544, 318] width 259 height 28
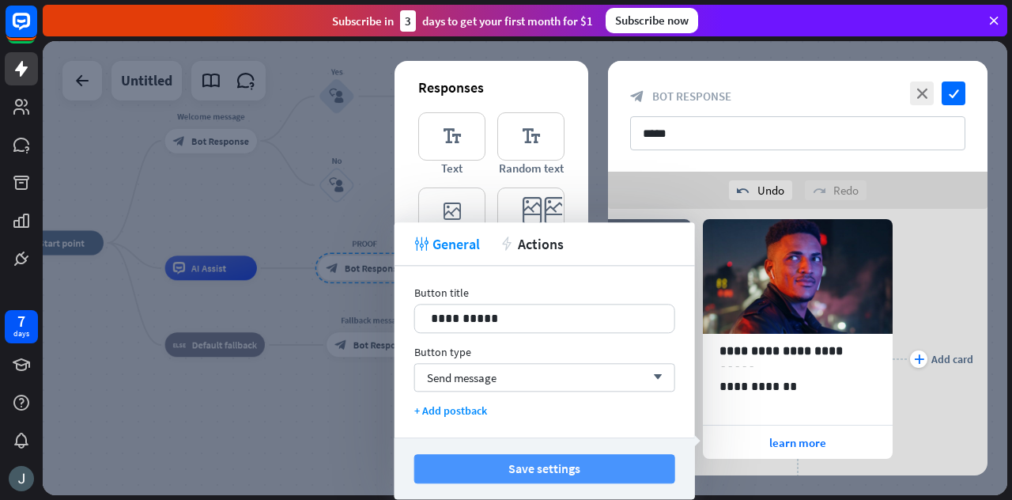
click at [585, 473] on button "Save settings" at bounding box center [544, 468] width 261 height 29
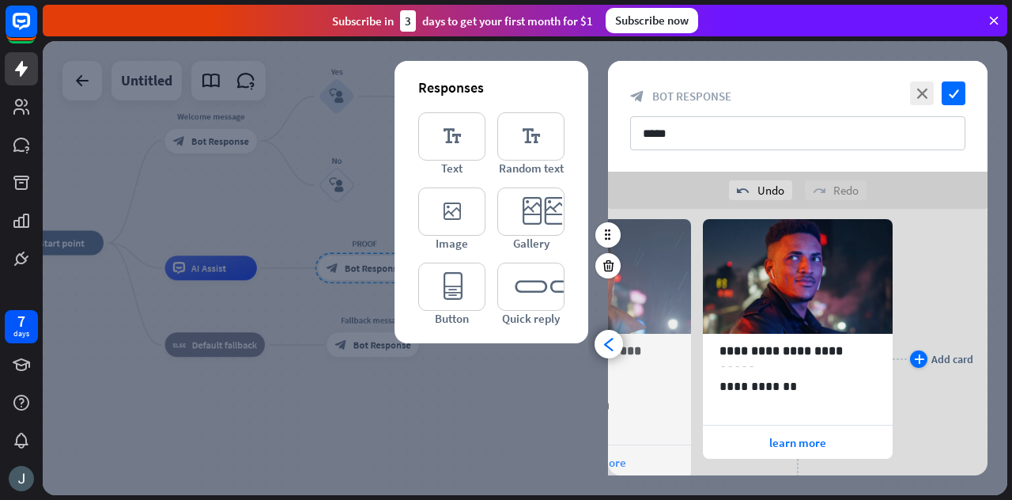
click at [919, 354] on icon "plus" at bounding box center [919, 358] width 10 height 9
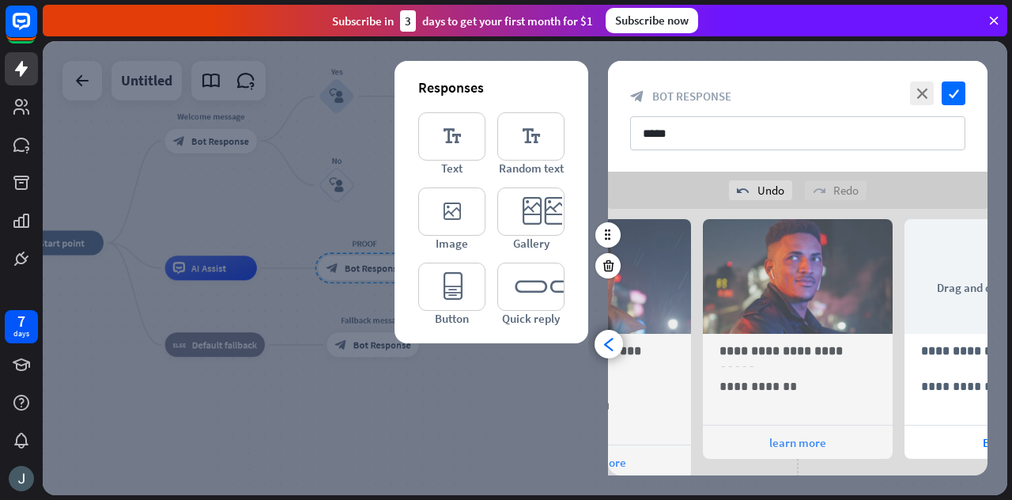
scroll to position [0, 332]
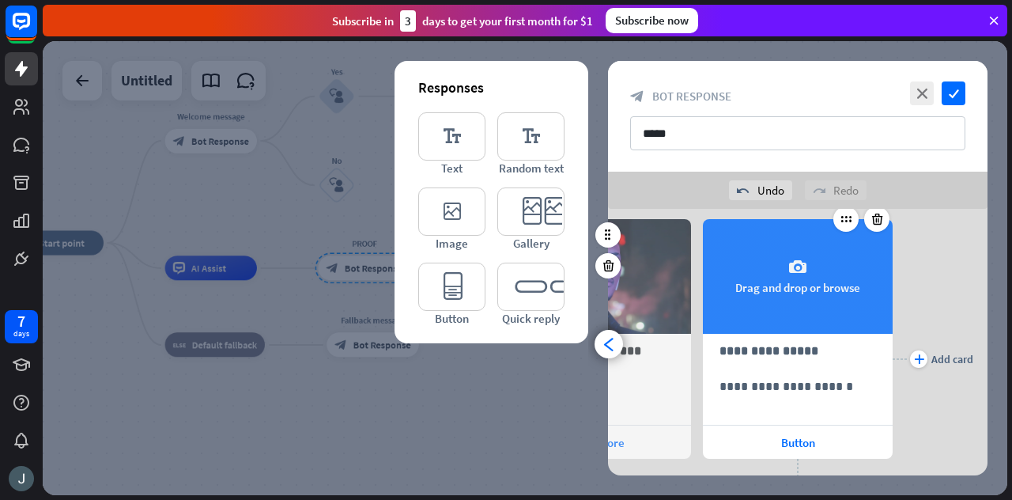
click at [770, 255] on div "camera Drag and drop or browse" at bounding box center [798, 276] width 190 height 115
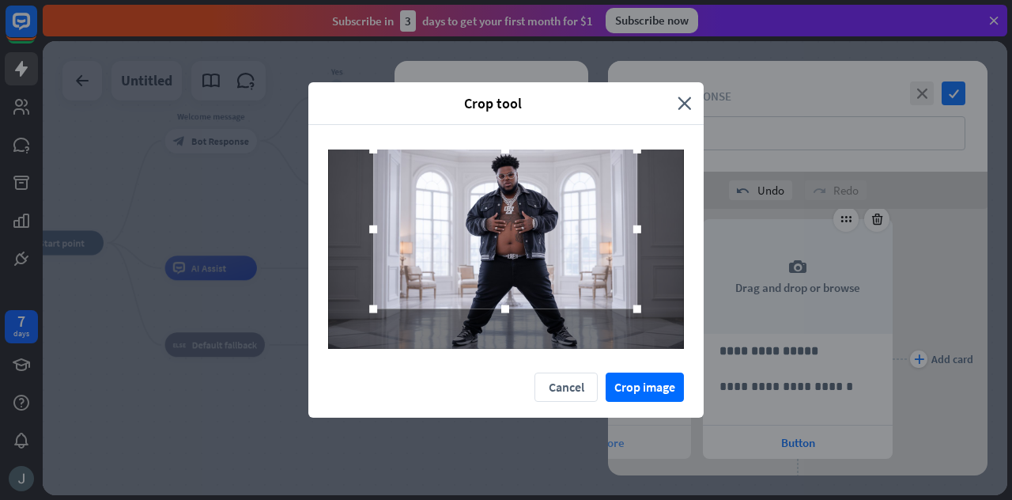
drag, startPoint x: 581, startPoint y: 187, endPoint x: 580, endPoint y: 148, distance: 39.5
click at [580, 148] on div at bounding box center [505, 248] width 395 height 247
click at [661, 375] on button "Crop image" at bounding box center [644, 386] width 78 height 29
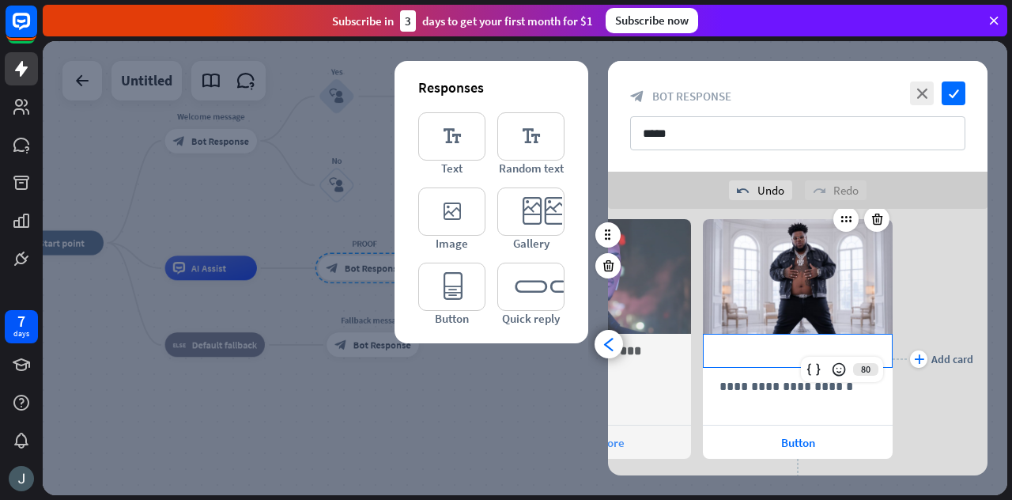
click at [789, 351] on p "**********" at bounding box center [797, 351] width 157 height 20
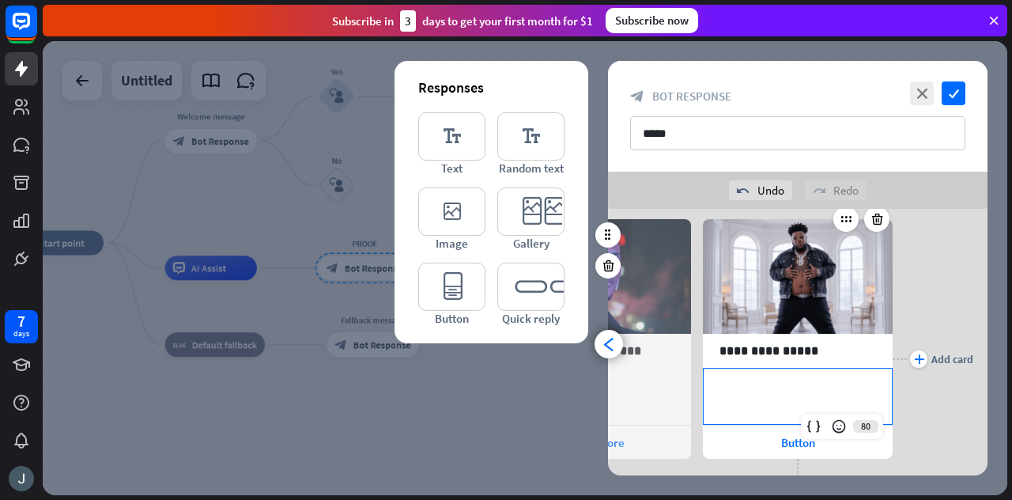
click at [783, 388] on p "**********" at bounding box center [797, 386] width 157 height 20
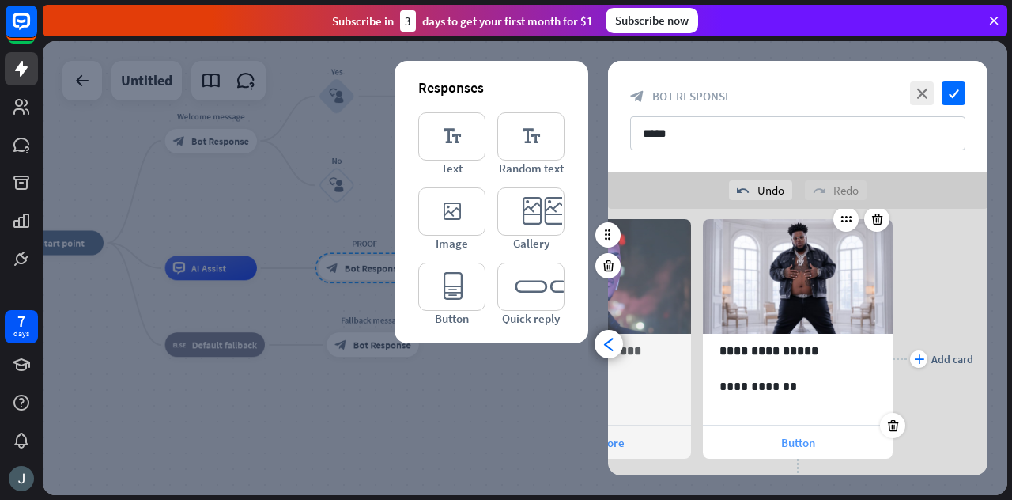
click at [790, 440] on span "Button" at bounding box center [798, 442] width 34 height 15
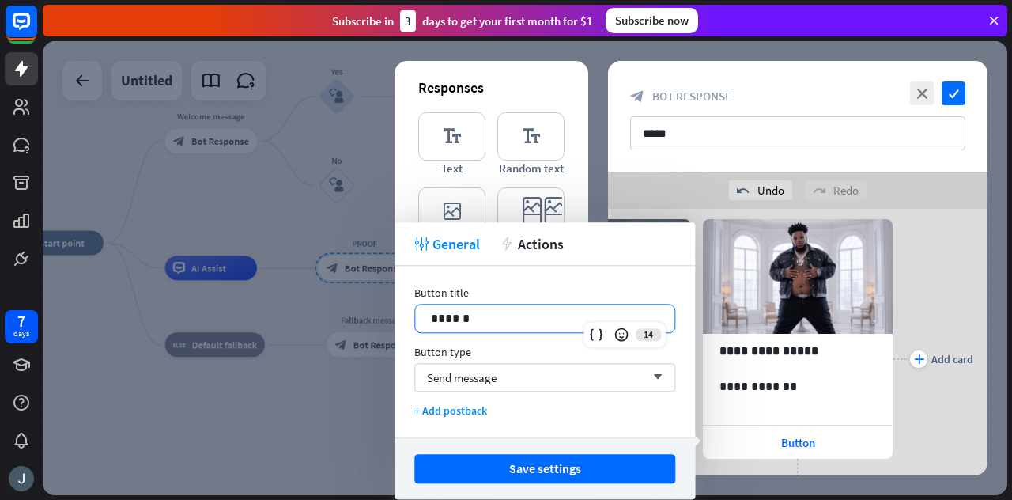
drag, startPoint x: 563, startPoint y: 319, endPoint x: 378, endPoint y: 321, distance: 185.0
click at [378, 321] on body "7 days close Product Help First steps Get started with ChatBot Help Center Foll…" at bounding box center [506, 250] width 1012 height 500
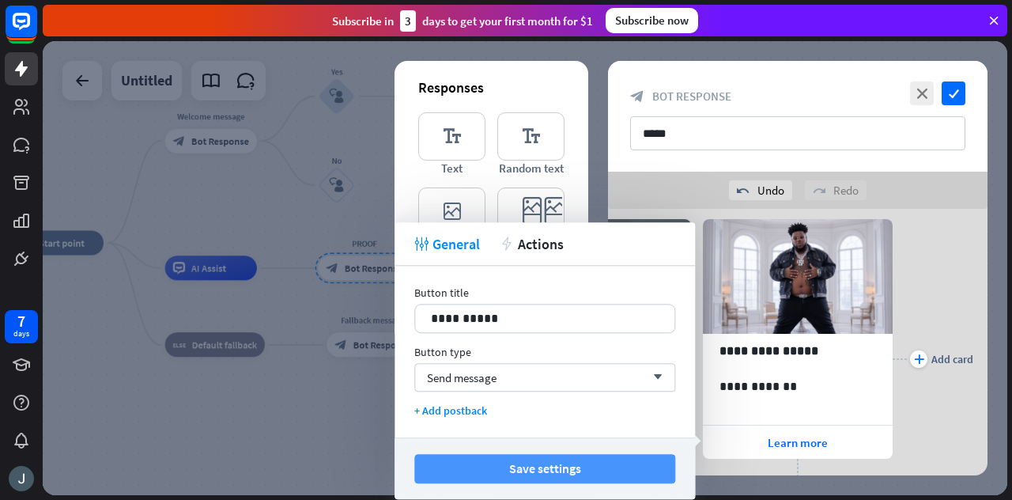
click at [566, 466] on button "Save settings" at bounding box center [544, 468] width 261 height 29
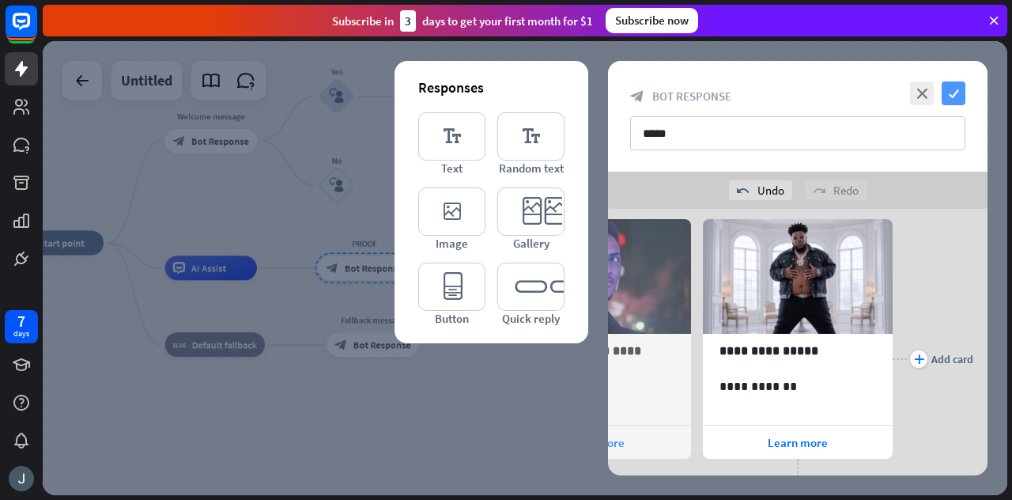
click at [955, 100] on icon "check" at bounding box center [953, 93] width 24 height 24
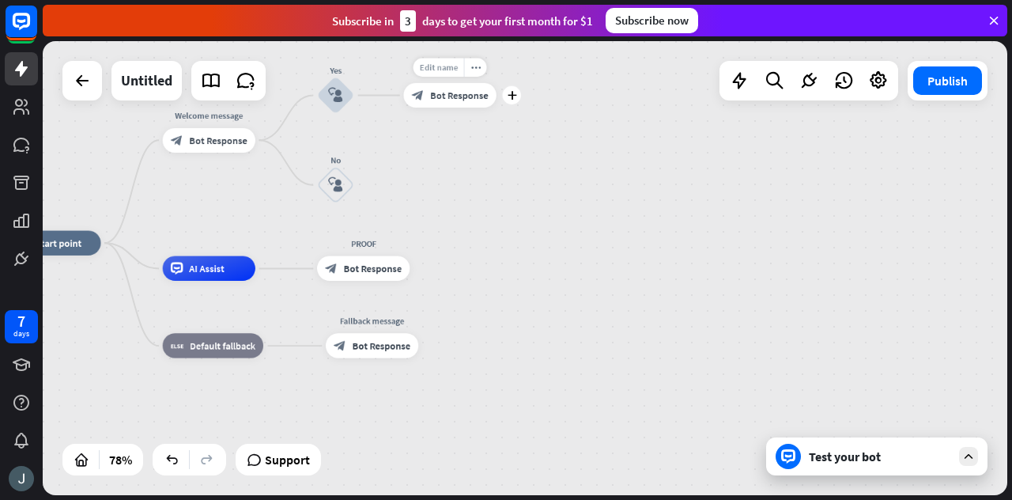
click at [435, 61] on div "Edit name" at bounding box center [438, 67] width 51 height 18
click at [601, 175] on div "home_2 Start point Welcome message block_bot_response Bot Response Yes block_us…" at bounding box center [525, 268] width 964 height 454
click at [442, 98] on span "Bot Response" at bounding box center [459, 95] width 58 height 13
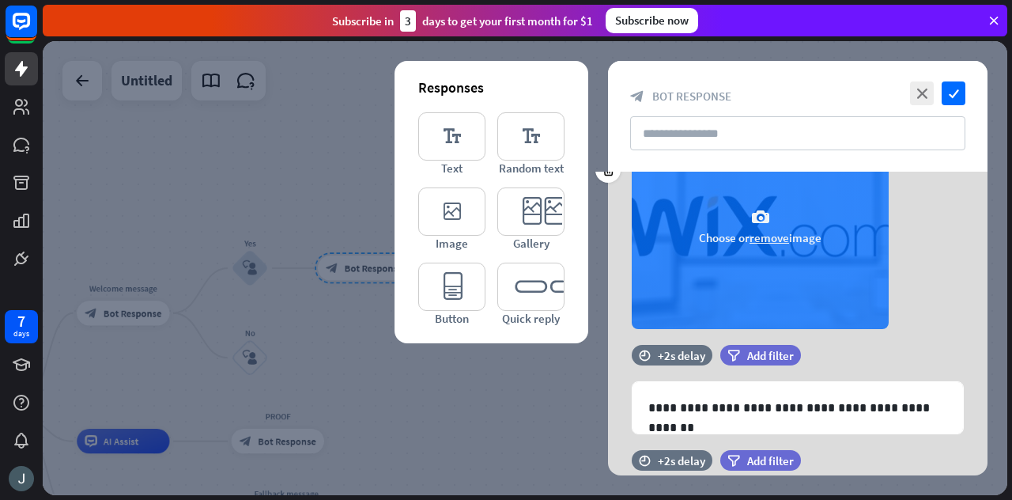
scroll to position [184, 0]
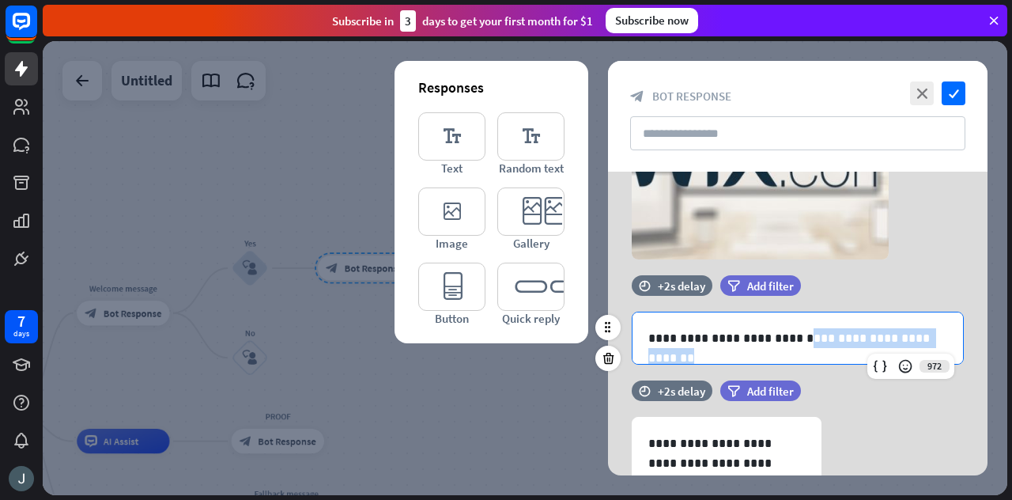
drag, startPoint x: 764, startPoint y: 334, endPoint x: 955, endPoint y: 333, distance: 191.3
click at [955, 333] on div "**********" at bounding box center [797, 337] width 330 height 51
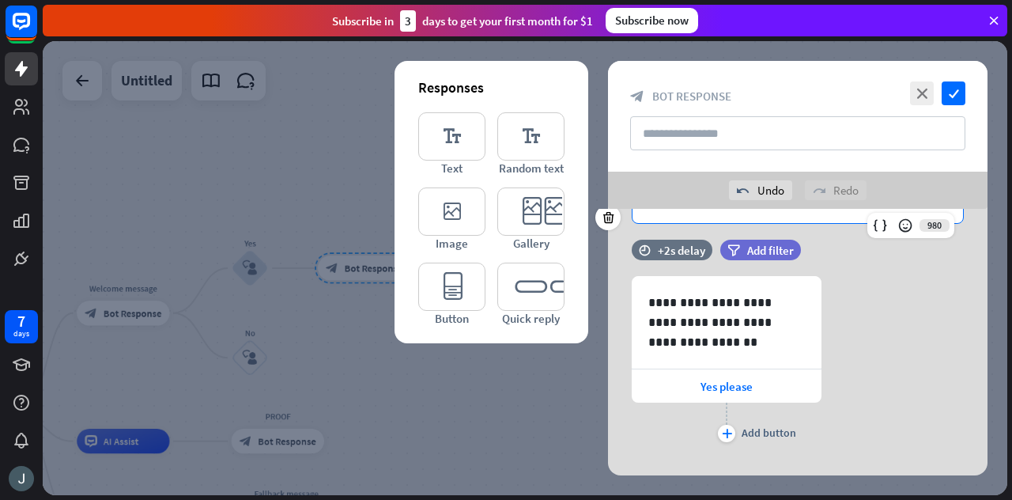
scroll to position [364, 0]
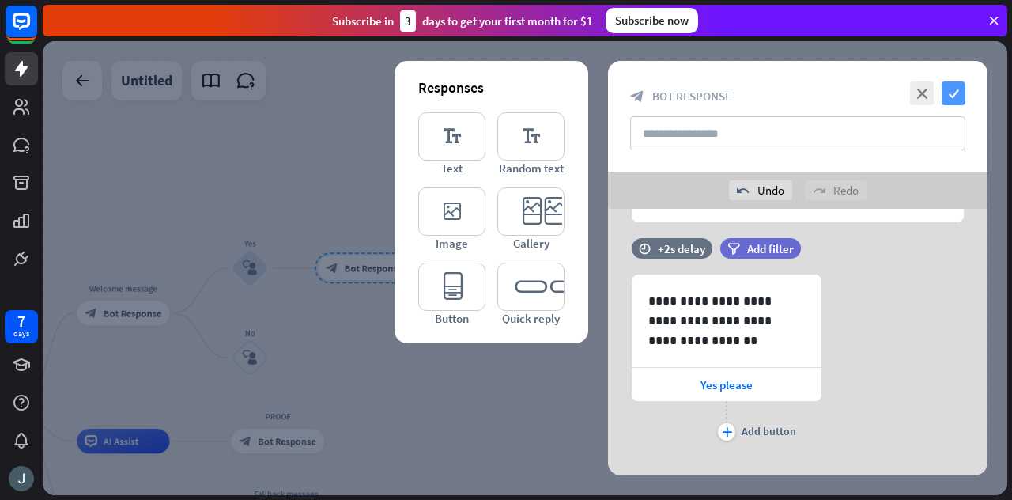
click at [955, 98] on icon "check" at bounding box center [953, 93] width 24 height 24
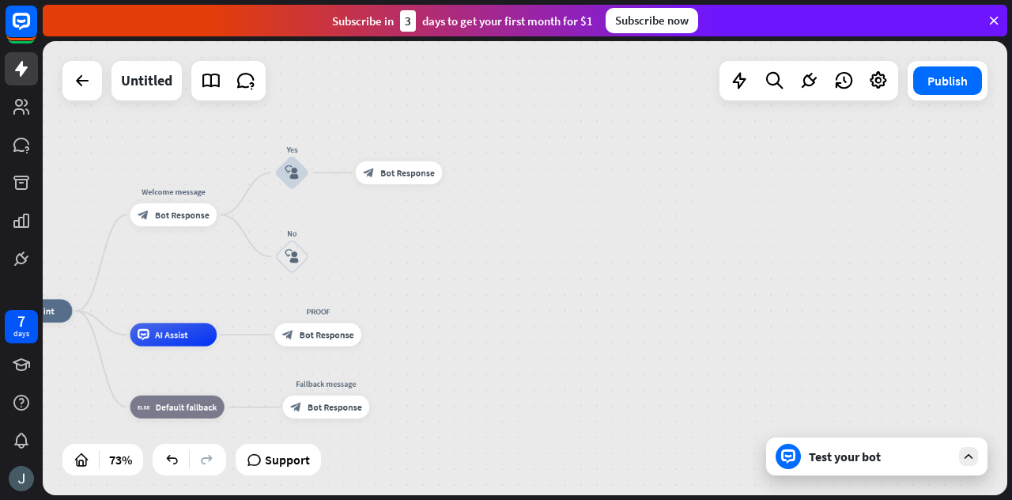
drag, startPoint x: 495, startPoint y: 311, endPoint x: 521, endPoint y: 218, distance: 96.1
click at [521, 218] on div "home_2 Start point Welcome message block_bot_response Bot Response Yes block_us…" at bounding box center [525, 268] width 964 height 454
click at [966, 447] on div at bounding box center [968, 456] width 19 height 19
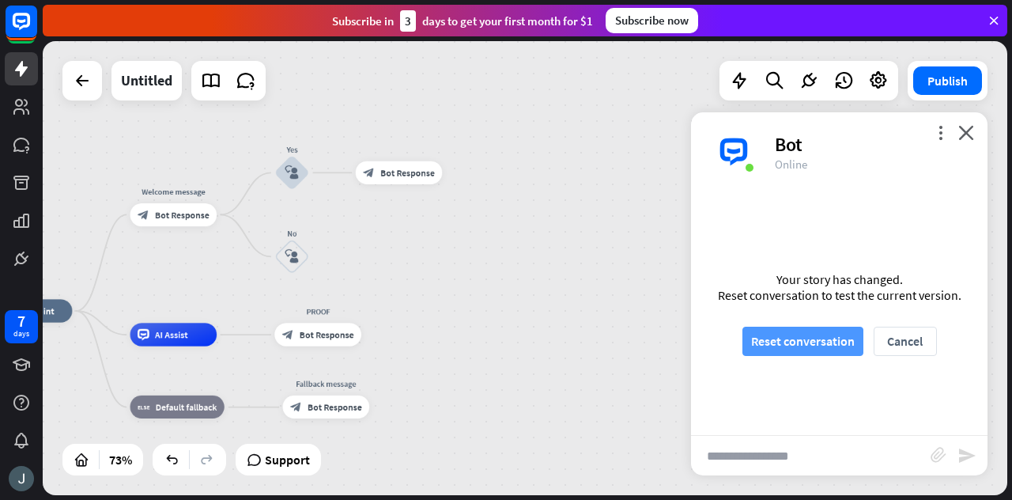
click at [809, 341] on button "Reset conversation" at bounding box center [802, 340] width 121 height 29
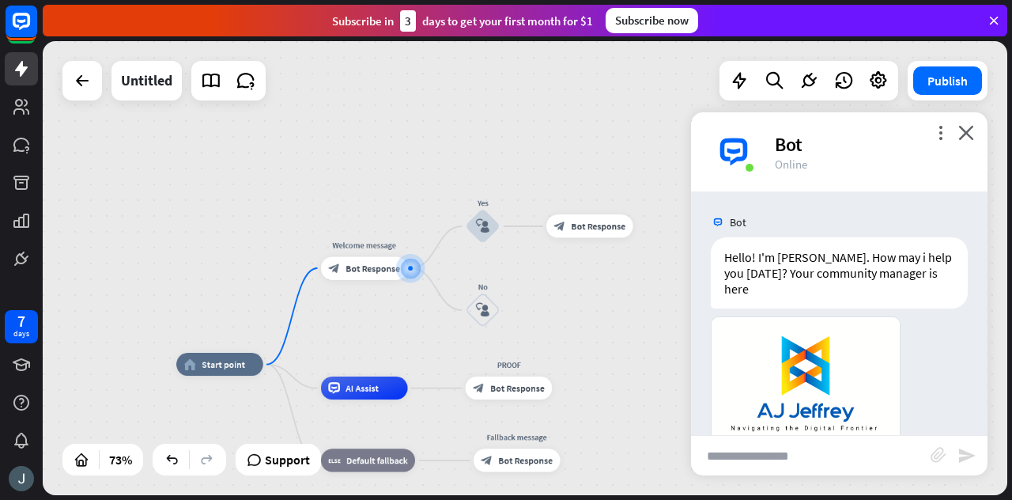
scroll to position [201, 0]
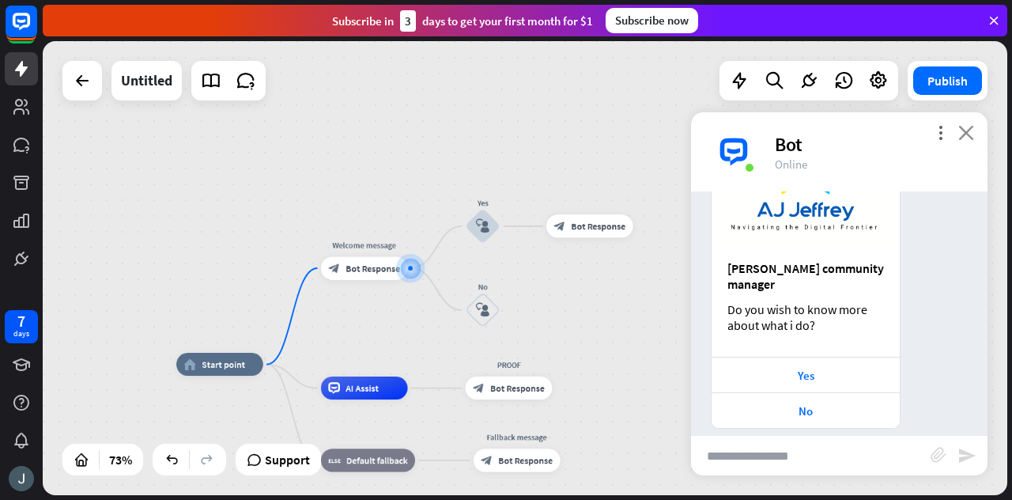
click at [972, 129] on icon "close" at bounding box center [966, 132] width 16 height 15
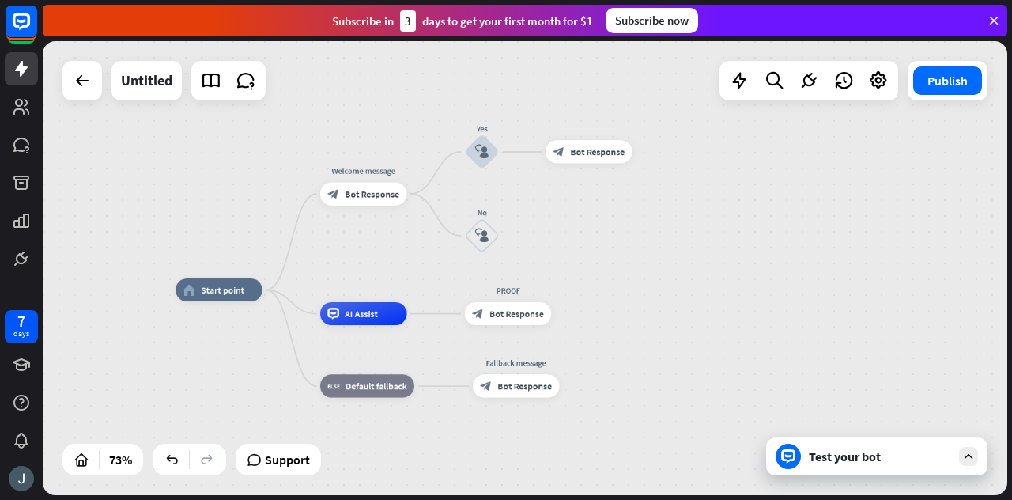
drag, startPoint x: 623, startPoint y: 325, endPoint x: 622, endPoint y: 251, distance: 74.3
click at [622, 251] on div "home_2 Start point Welcome message block_bot_response Bot Response Yes block_us…" at bounding box center [525, 268] width 964 height 454
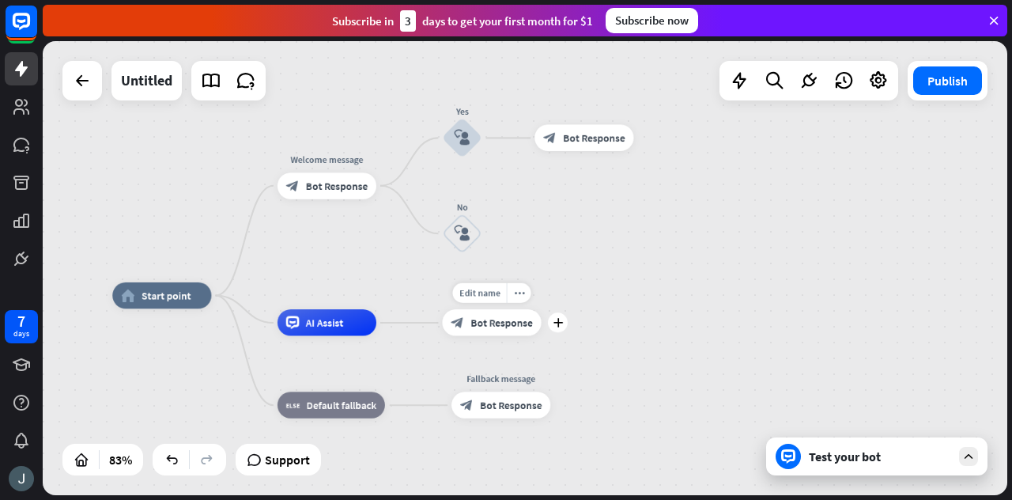
click at [481, 331] on div "block_bot_response Bot Response" at bounding box center [491, 322] width 99 height 26
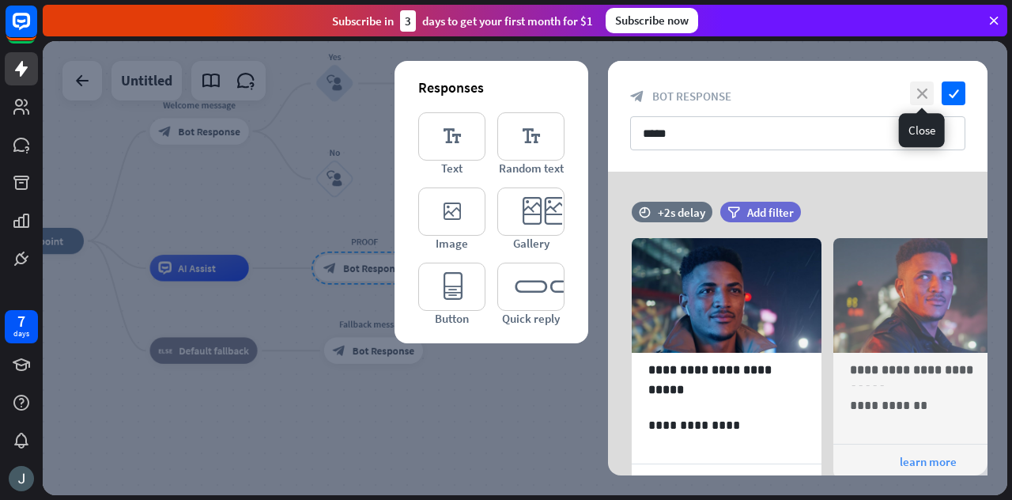
click at [926, 87] on icon "close" at bounding box center [922, 93] width 24 height 24
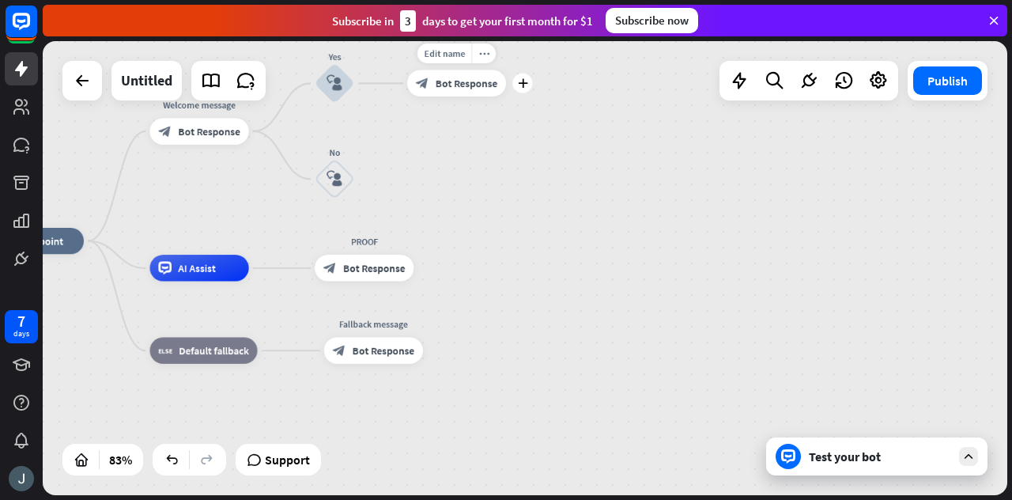
click at [440, 90] on div "block_bot_response Bot Response" at bounding box center [456, 83] width 99 height 26
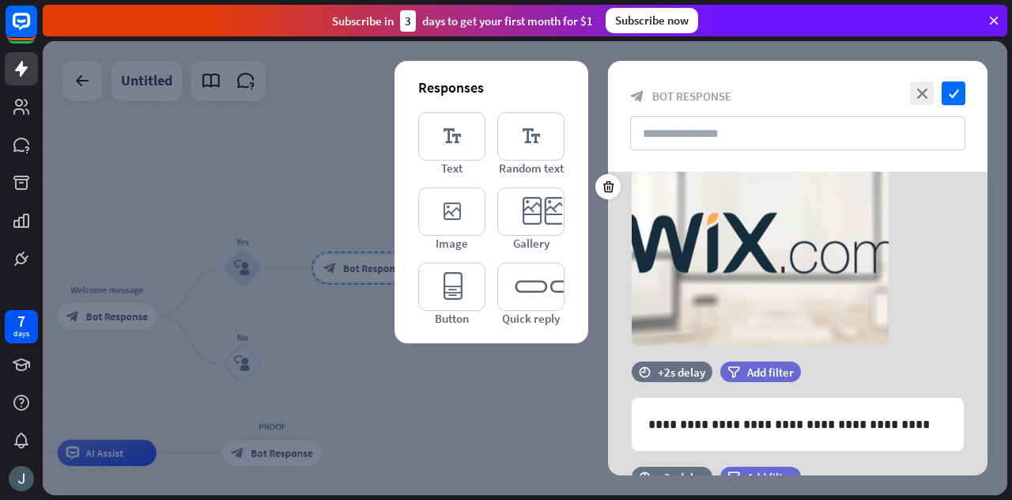
scroll to position [85, 0]
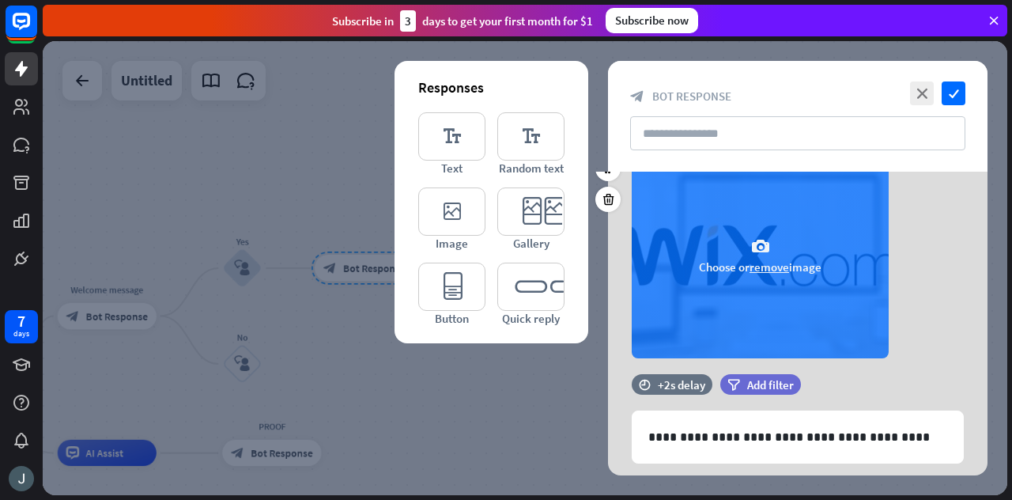
click at [725, 226] on div "camera Choose or remove image" at bounding box center [760, 256] width 257 height 206
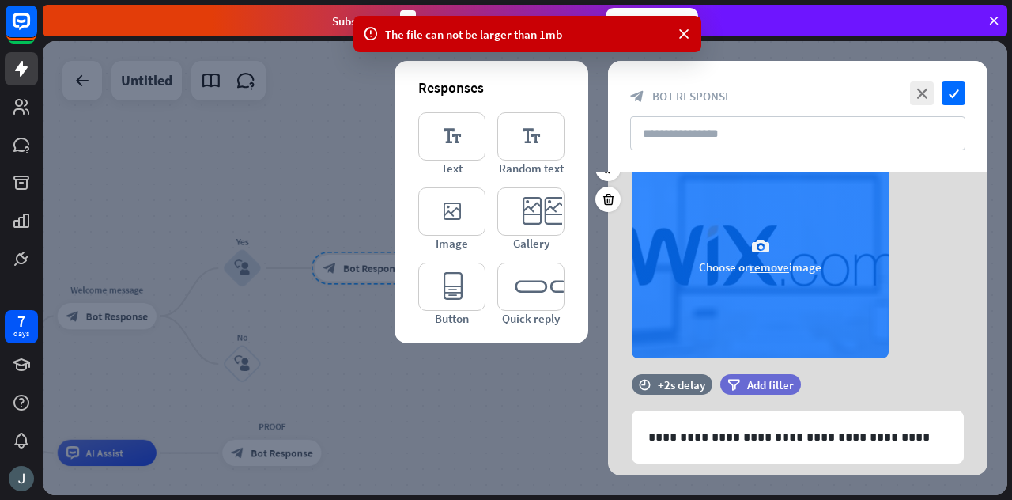
click at [749, 243] on div "camera Choose or remove image" at bounding box center [760, 256] width 257 height 206
click at [724, 259] on span "Choose or remove image" at bounding box center [760, 266] width 123 height 15
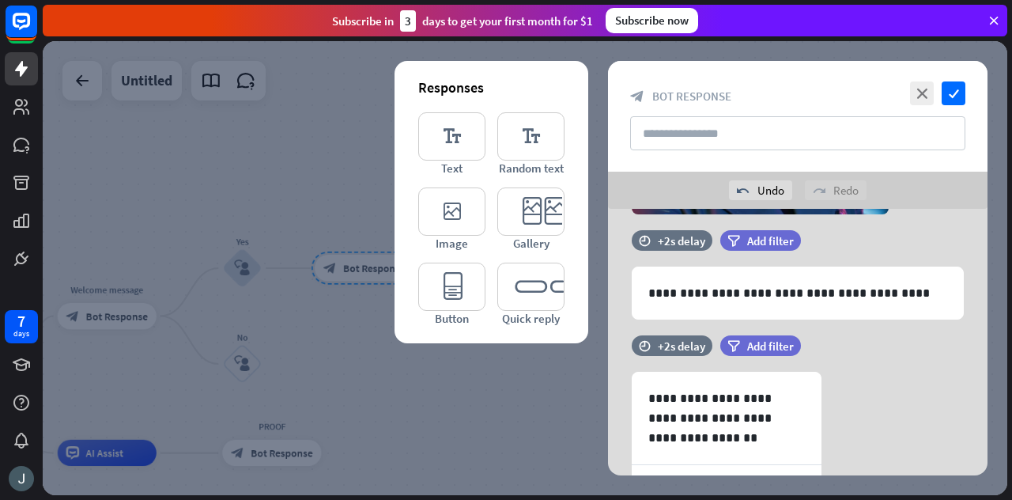
scroll to position [387, 0]
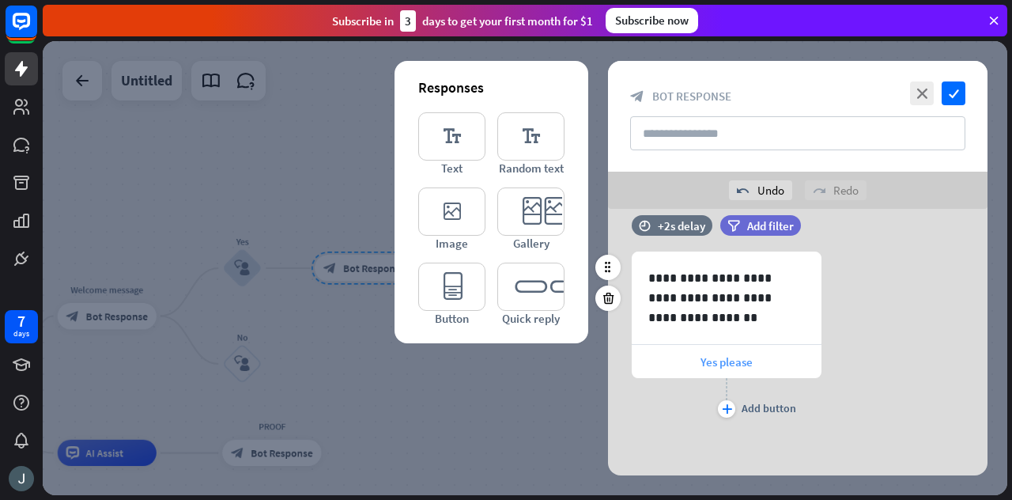
click at [740, 357] on span "Yes please" at bounding box center [726, 361] width 52 height 15
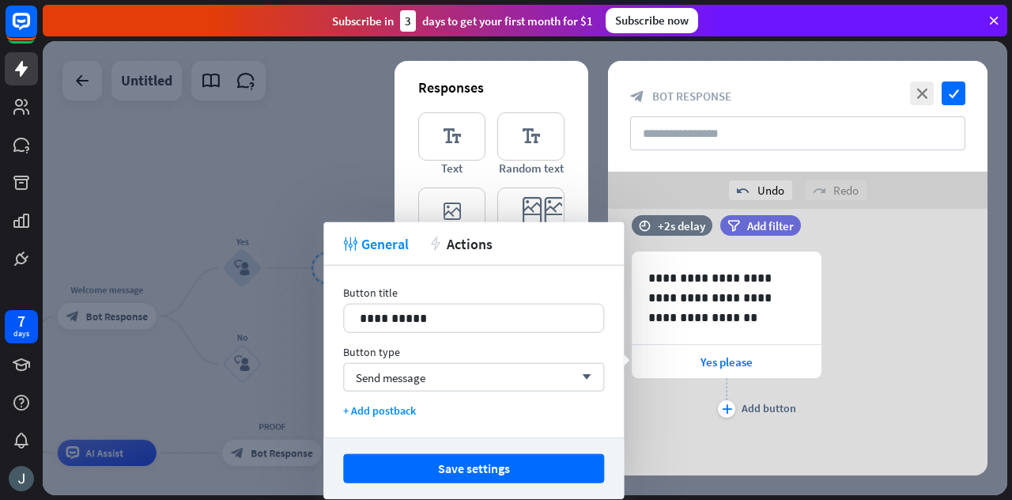
click at [940, 311] on div "**********" at bounding box center [797, 336] width 379 height 170
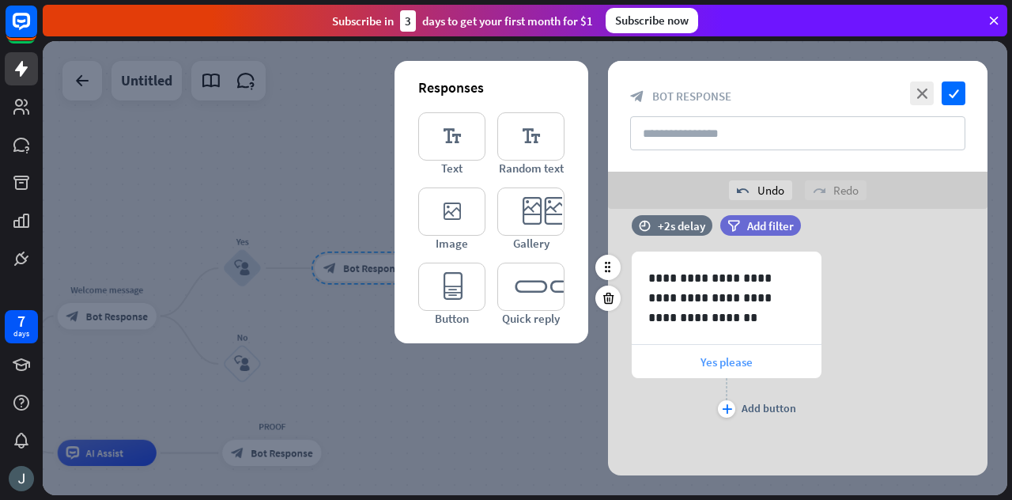
click at [741, 357] on span "Yes please" at bounding box center [726, 361] width 52 height 15
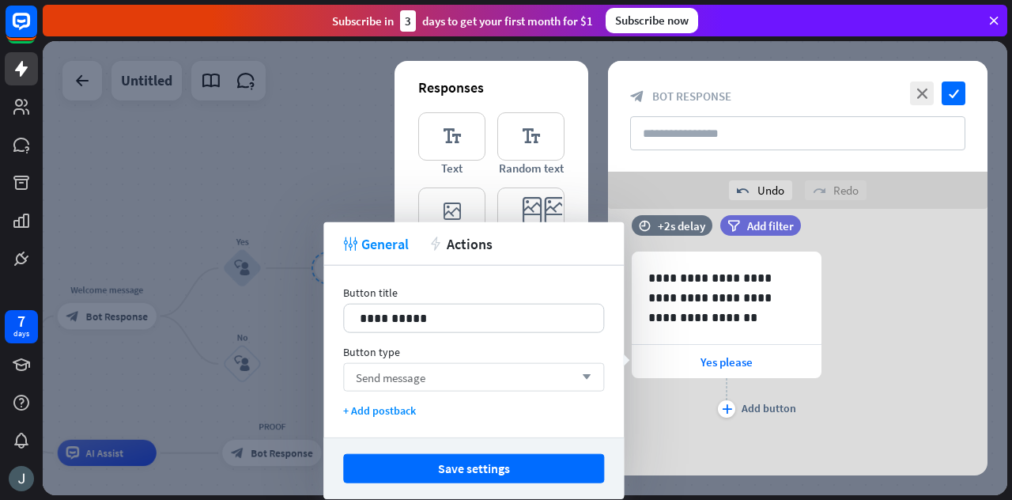
click at [454, 374] on div "Send message arrow_down" at bounding box center [473, 377] width 261 height 28
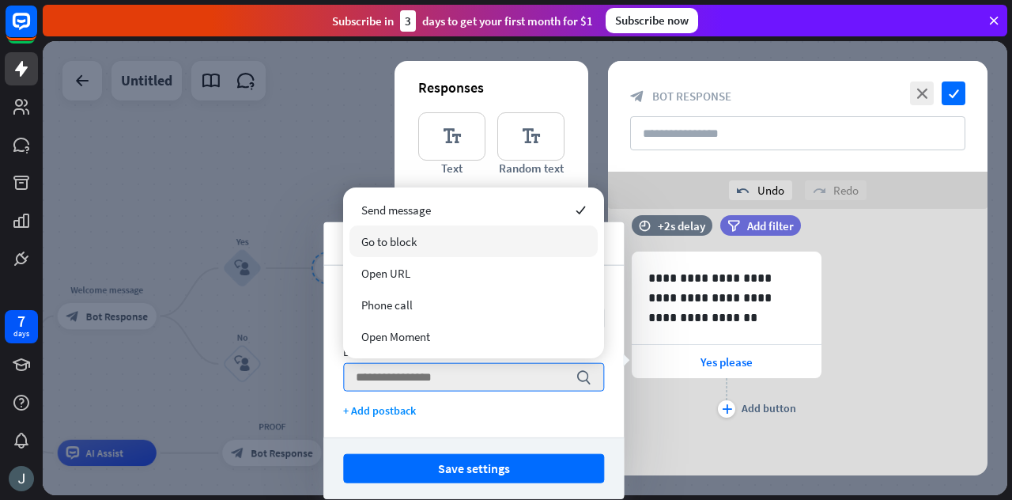
click at [399, 241] on span "Go to block" at bounding box center [388, 241] width 55 height 15
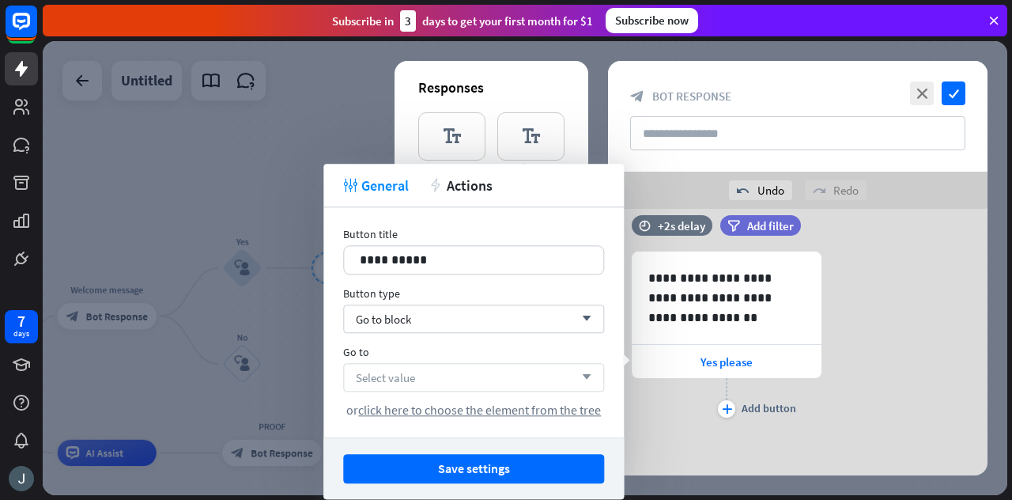
click at [482, 374] on div "Select value arrow_down" at bounding box center [473, 377] width 261 height 28
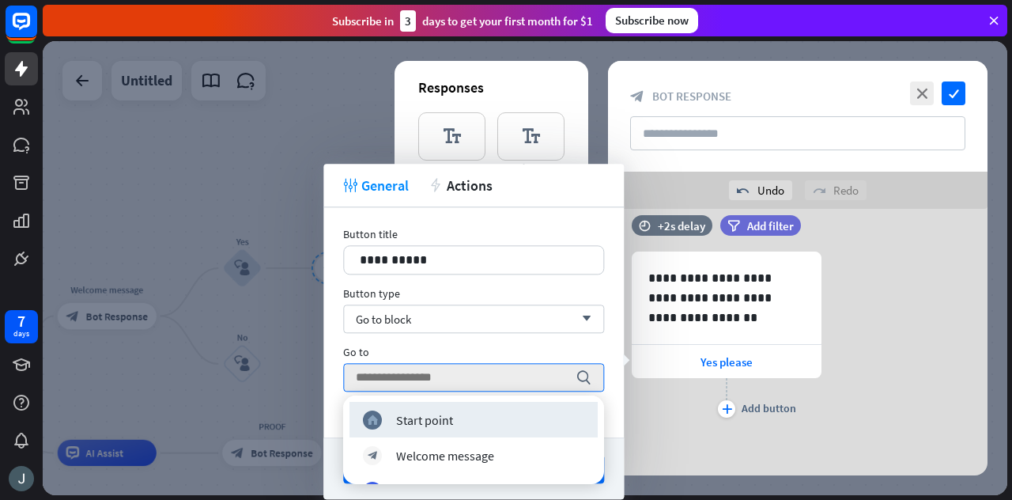
click at [496, 353] on div "Go to" at bounding box center [473, 352] width 261 height 14
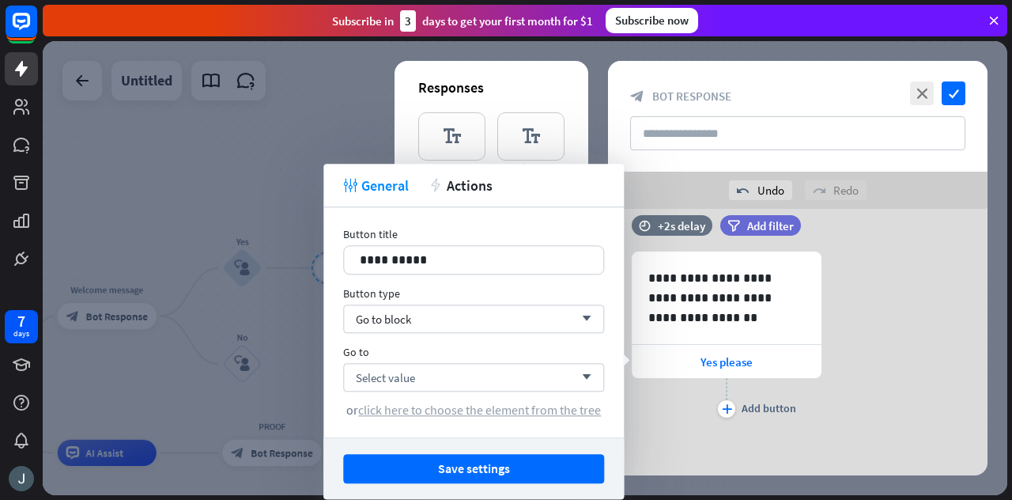
click at [469, 406] on span "click here to choose the element from the tree" at bounding box center [479, 410] width 243 height 16
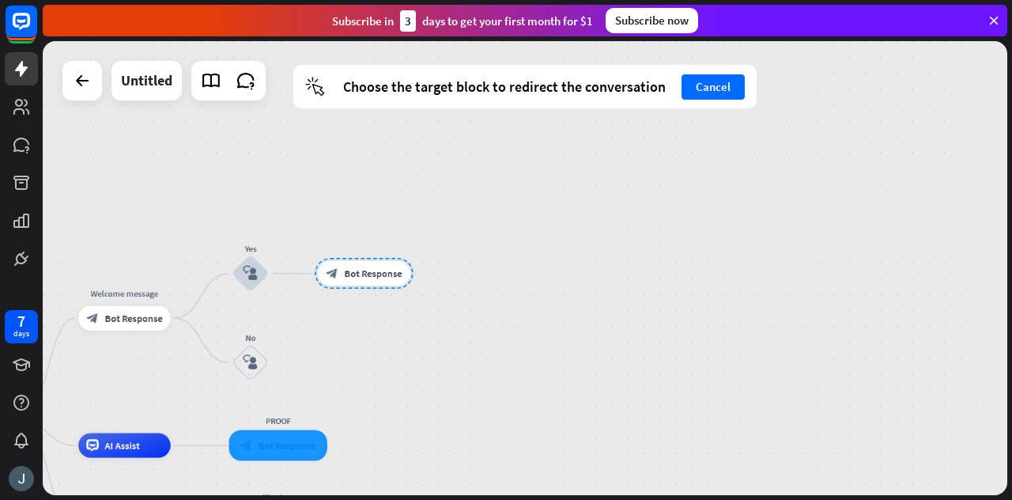
click at [286, 447] on div at bounding box center [278, 445] width 98 height 31
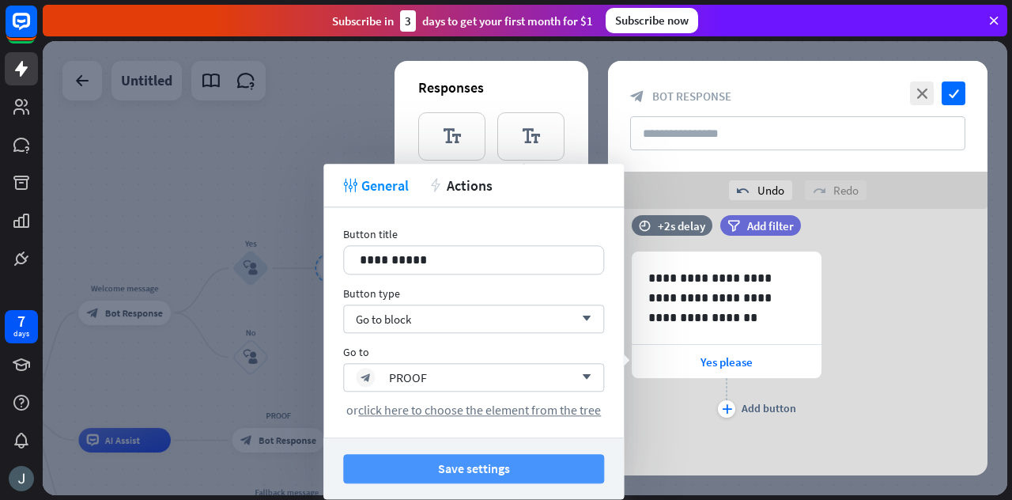
click at [419, 458] on button "Save settings" at bounding box center [473, 468] width 261 height 29
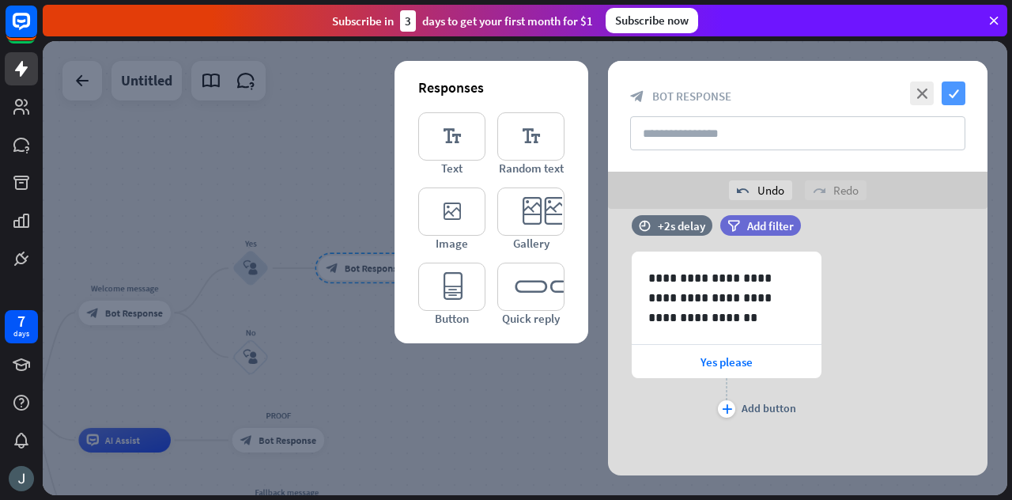
click at [955, 86] on icon "check" at bounding box center [953, 93] width 24 height 24
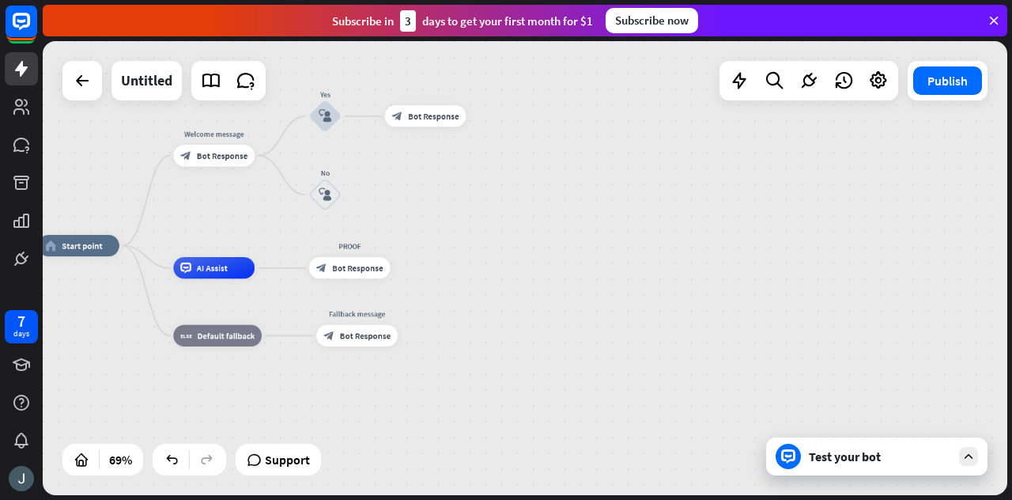
drag, startPoint x: 490, startPoint y: 366, endPoint x: 528, endPoint y: 222, distance: 148.8
click at [528, 222] on div "home_2 Start point Welcome message block_bot_response Bot Response Yes block_us…" at bounding box center [525, 268] width 964 height 454
click at [421, 111] on span "Bot Response" at bounding box center [433, 116] width 51 height 11
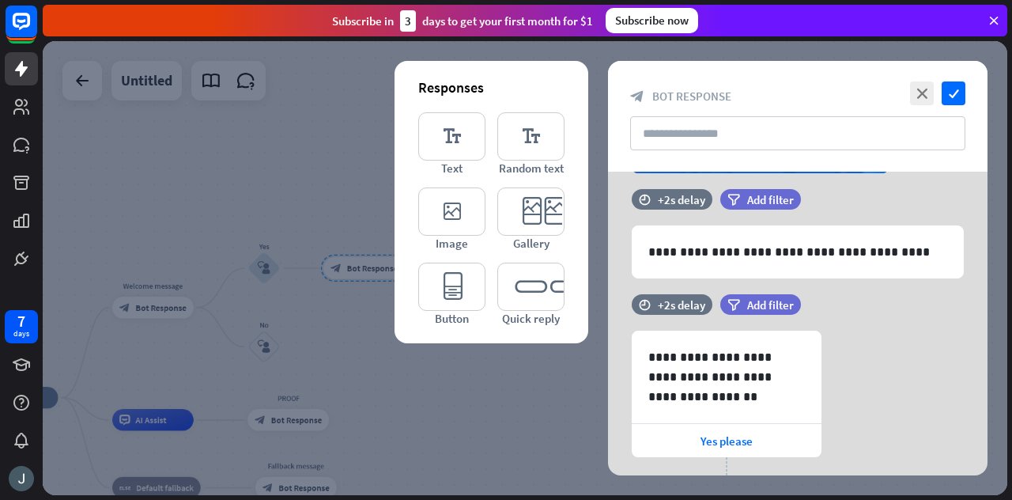
scroll to position [349, 0]
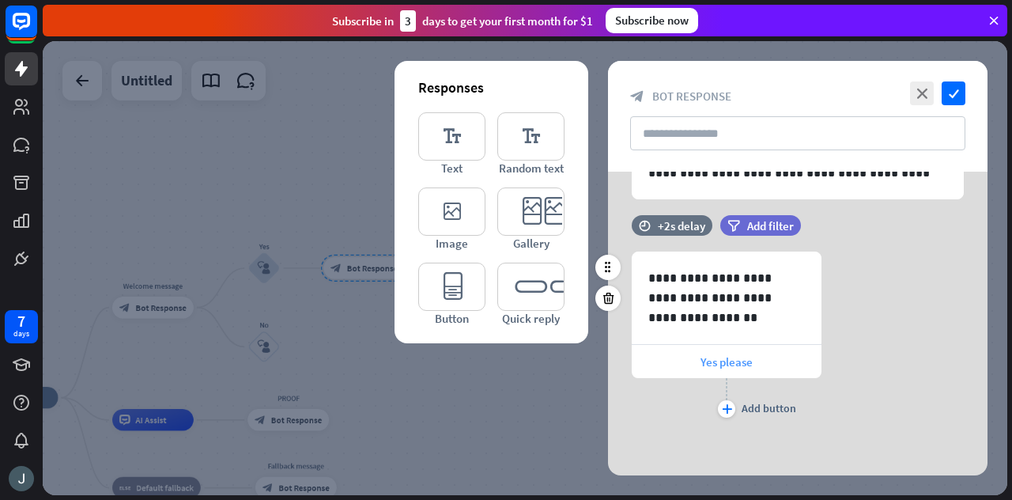
click at [696, 351] on div "Yes please" at bounding box center [727, 361] width 190 height 33
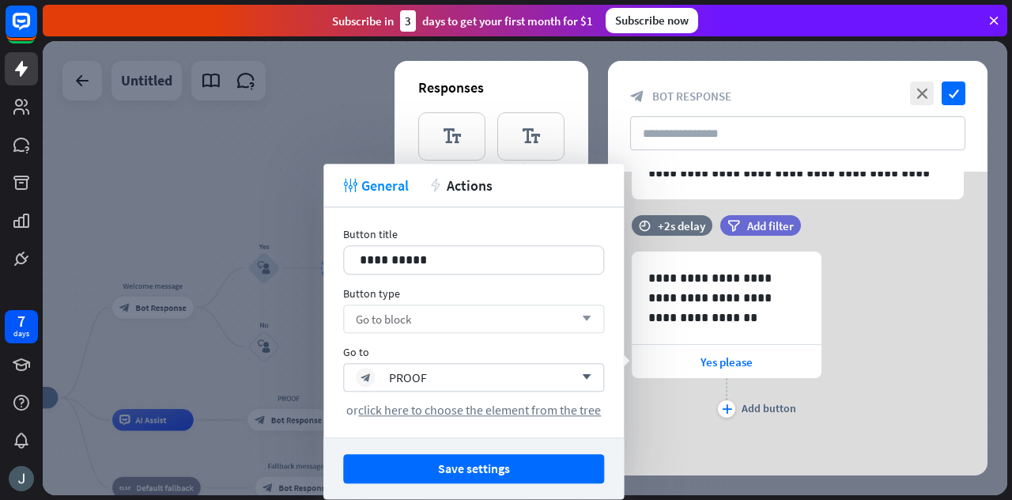
click at [389, 311] on span "Go to block" at bounding box center [383, 318] width 55 height 15
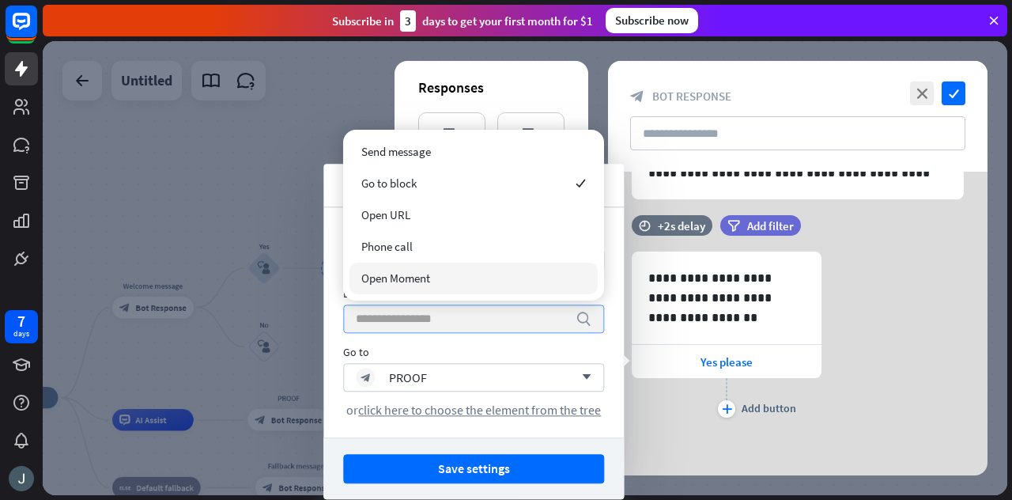
click at [424, 352] on div "Go to" at bounding box center [473, 352] width 261 height 14
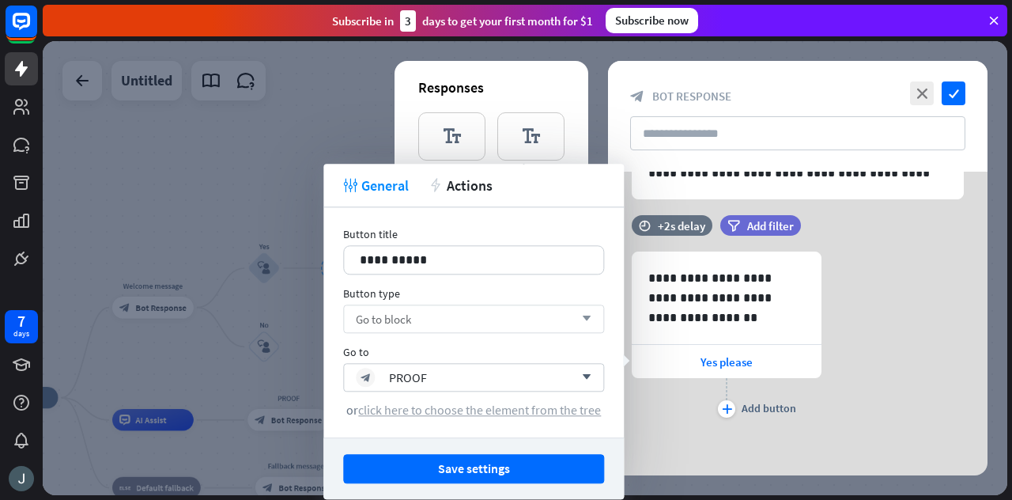
click at [460, 409] on span "click here to choose the element from the tree" at bounding box center [479, 410] width 243 height 16
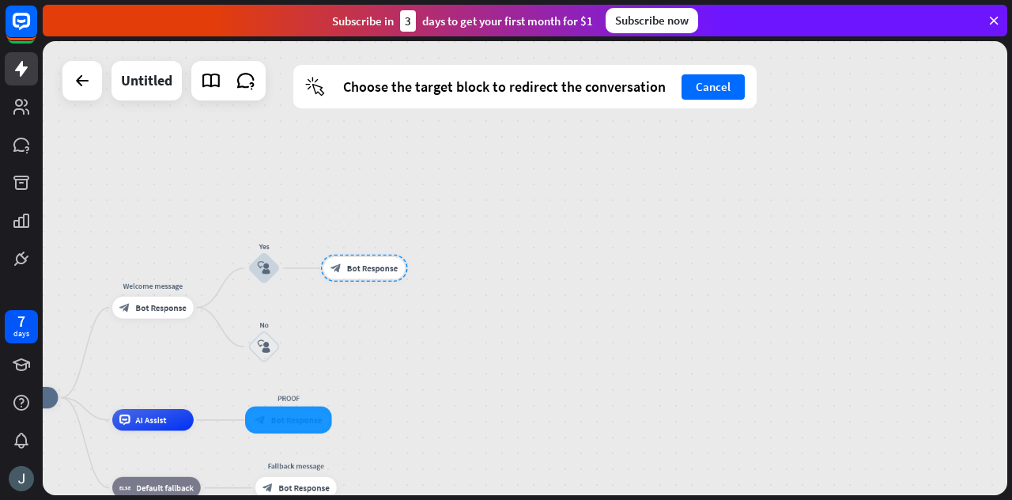
click at [292, 407] on div at bounding box center [288, 419] width 87 height 27
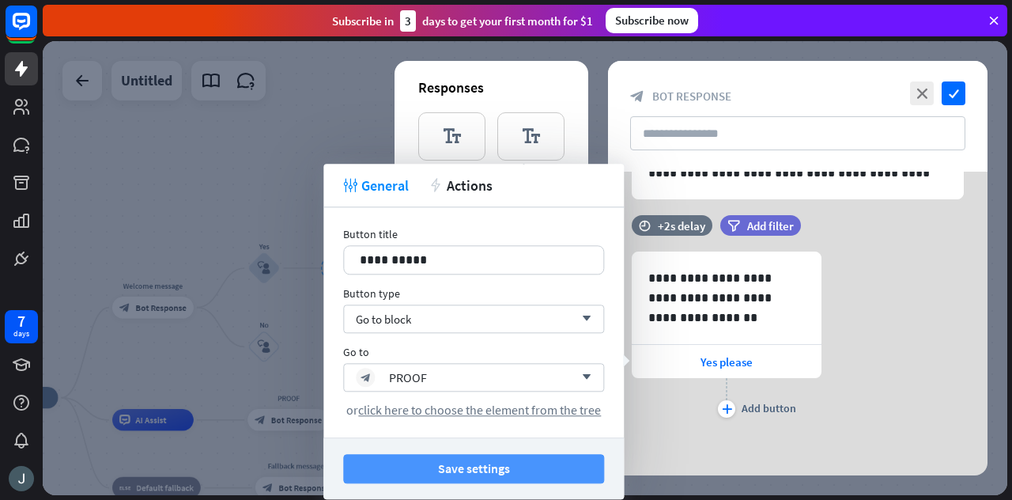
click at [514, 459] on button "Save settings" at bounding box center [473, 468] width 261 height 29
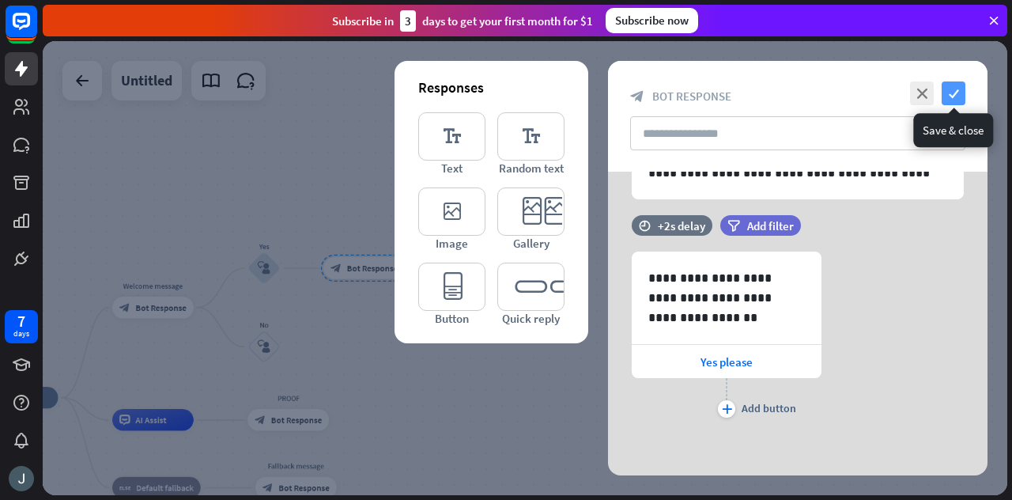
click at [962, 86] on icon "check" at bounding box center [953, 93] width 24 height 24
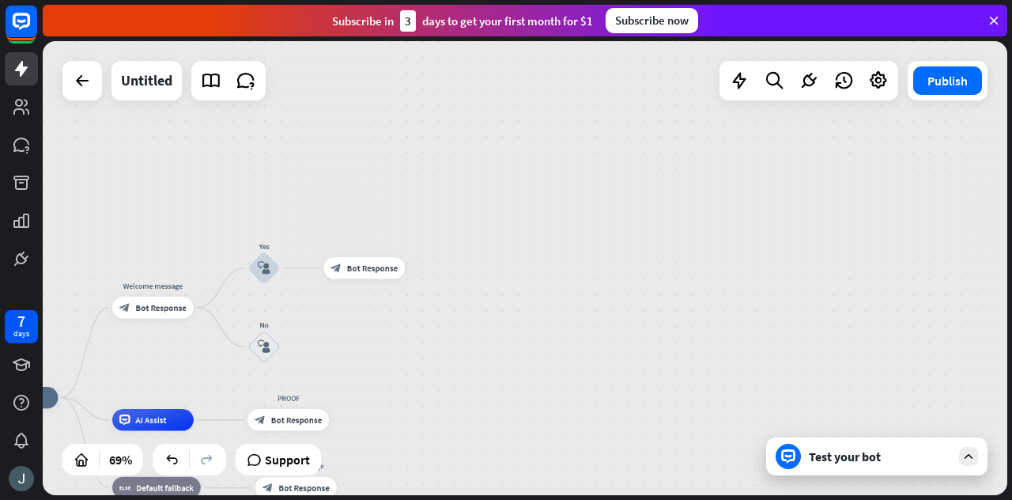
click at [959, 456] on div at bounding box center [968, 456] width 19 height 19
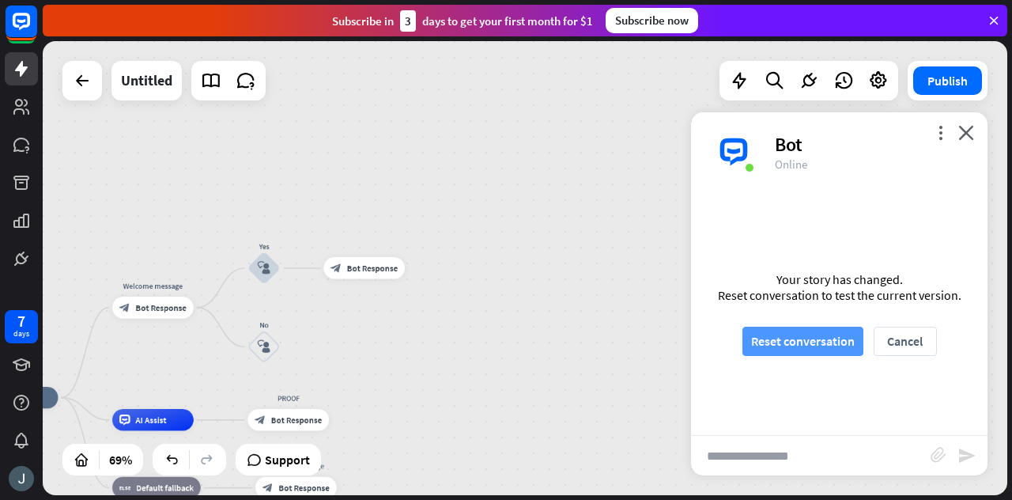
click at [797, 341] on button "Reset conversation" at bounding box center [802, 340] width 121 height 29
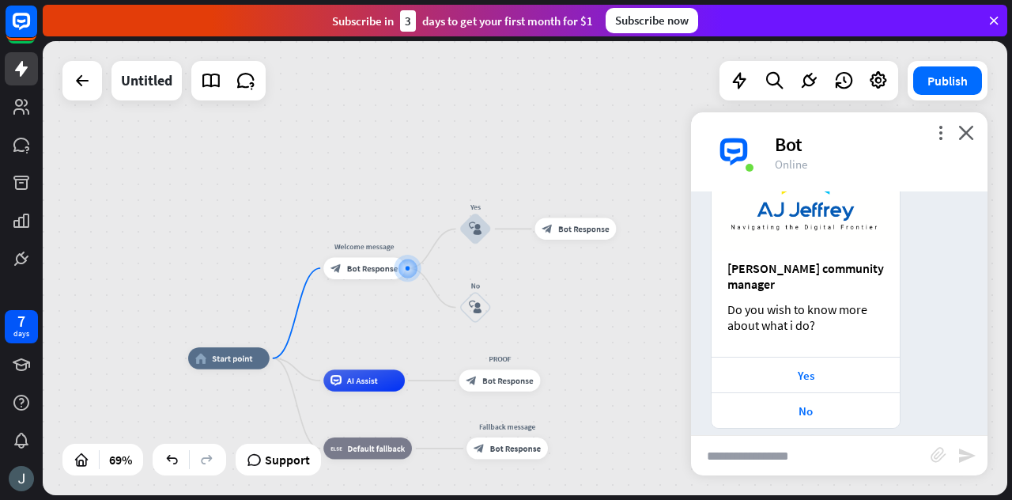
scroll to position [201, 0]
click at [812, 368] on div "Yes" at bounding box center [805, 375] width 172 height 15
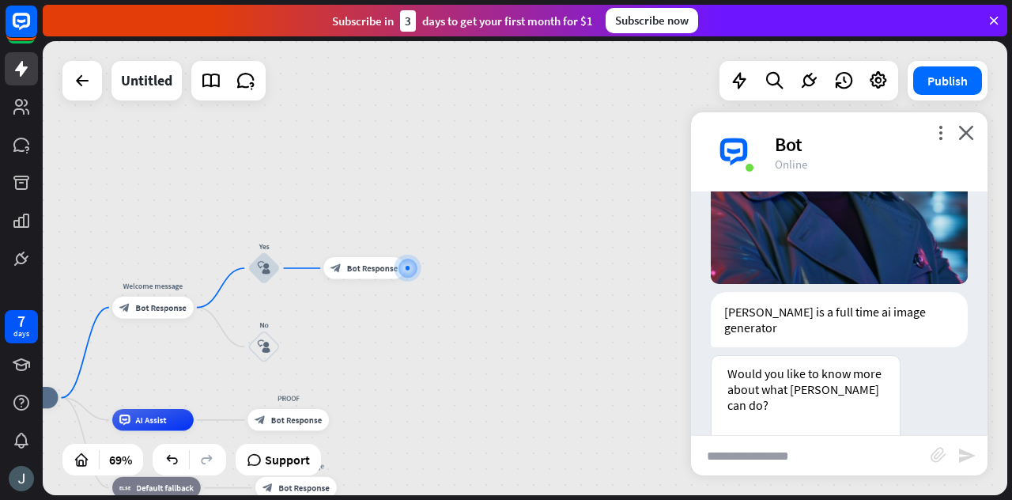
scroll to position [718, 0]
click at [795, 447] on div "Yes please" at bounding box center [805, 454] width 172 height 15
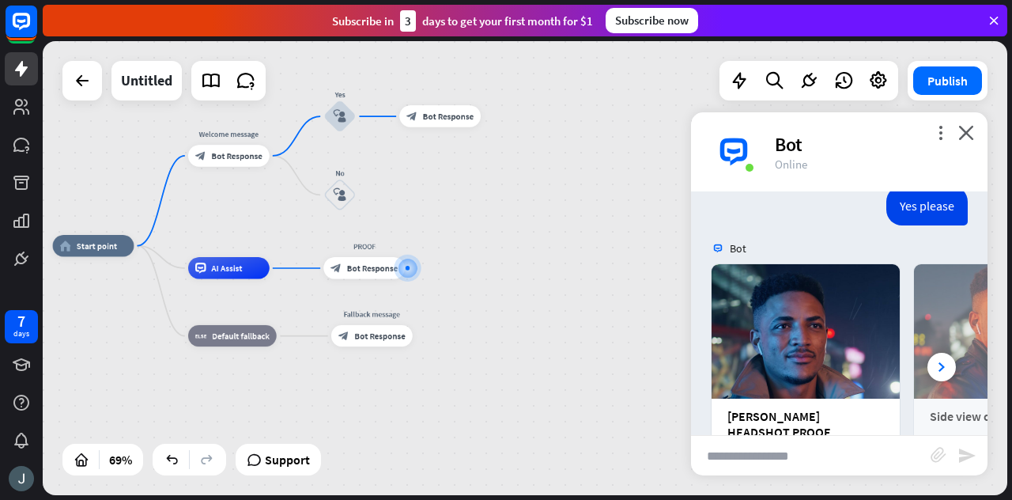
scroll to position [1095, 0]
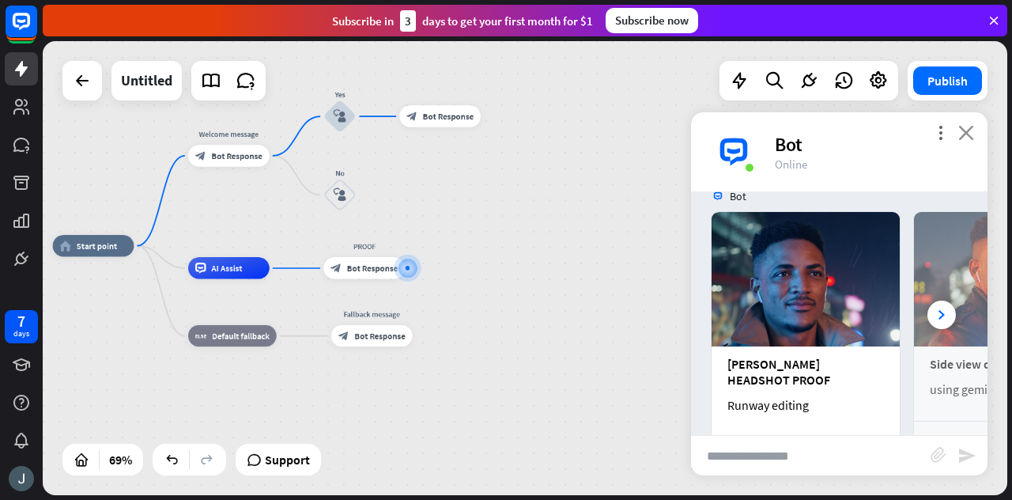
click at [963, 127] on icon "close" at bounding box center [966, 132] width 16 height 15
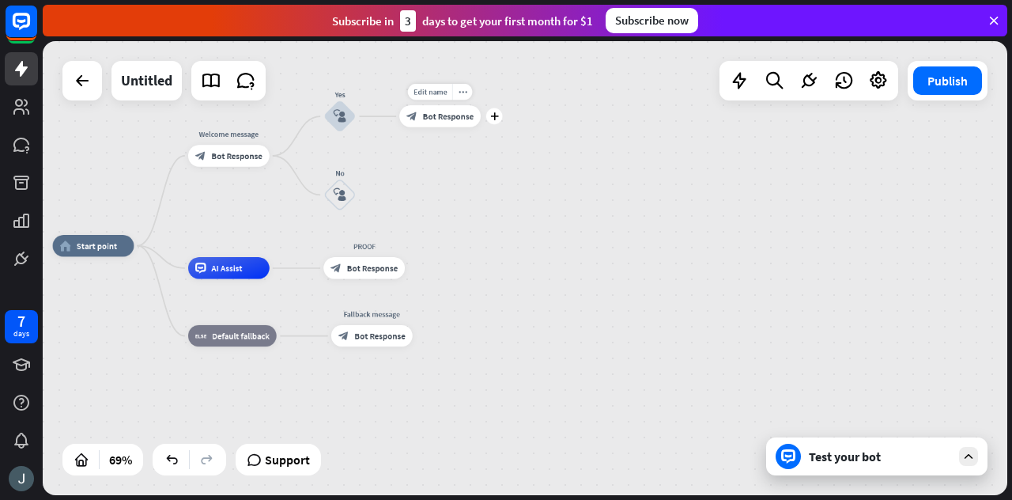
click at [437, 116] on span "Bot Response" at bounding box center [448, 116] width 51 height 11
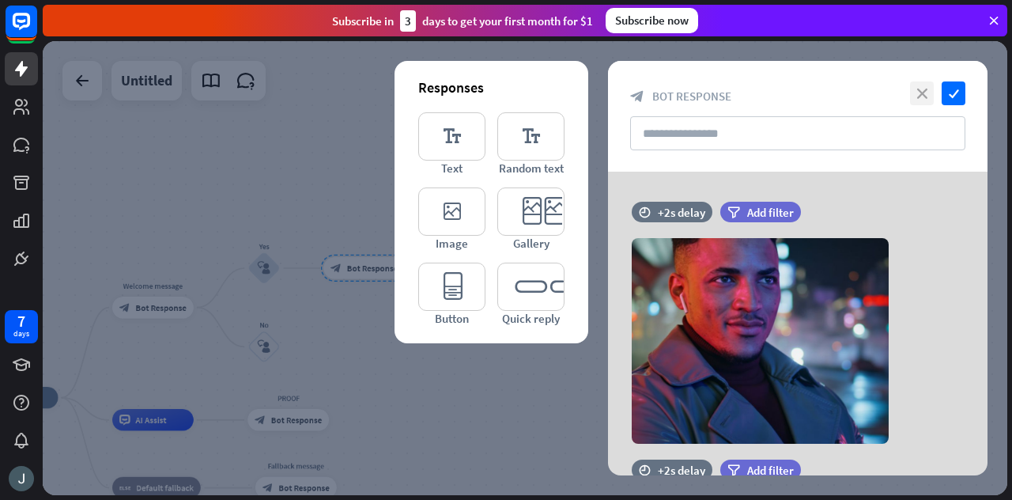
click at [918, 88] on icon "close" at bounding box center [922, 93] width 24 height 24
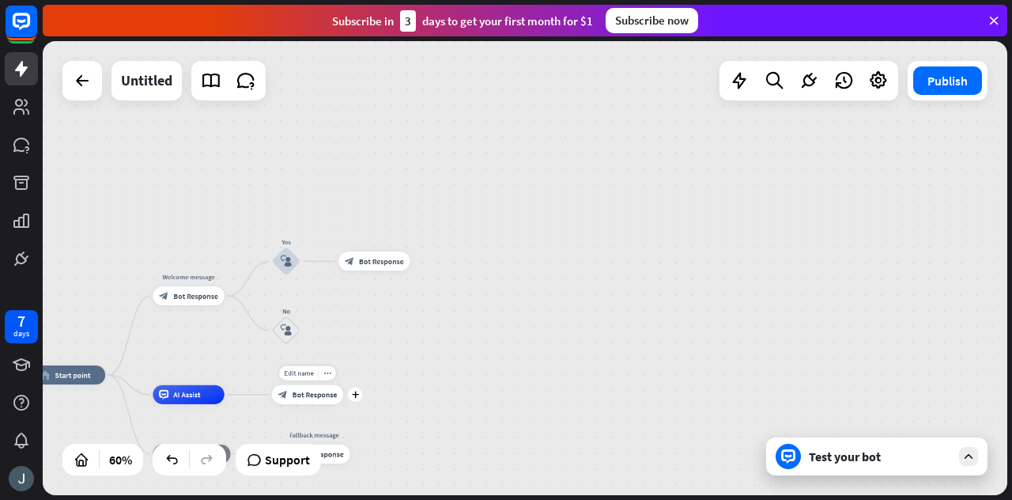
click at [322, 404] on div "Edit name more_horiz plus PROOF block_bot_response Bot Response" at bounding box center [307, 394] width 71 height 19
click at [311, 394] on span "Bot Response" at bounding box center [314, 394] width 45 height 9
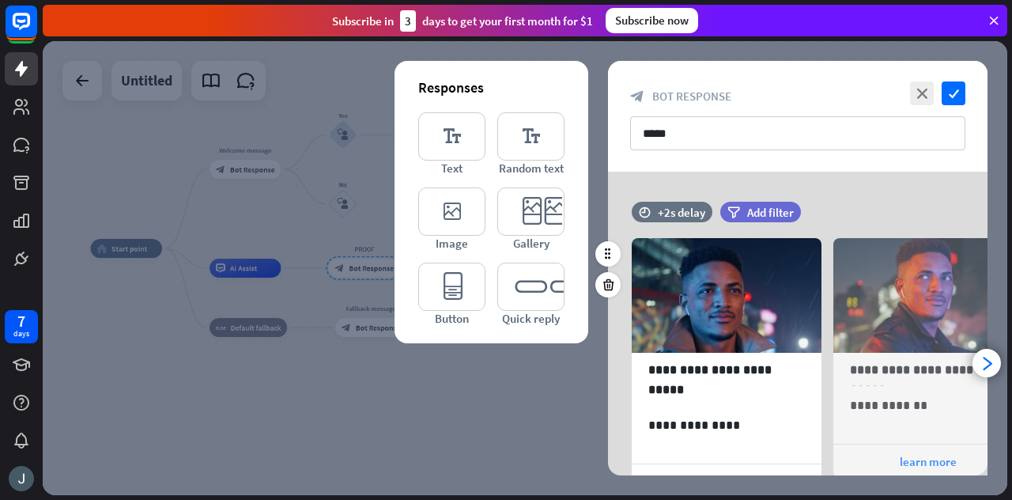
scroll to position [119, 0]
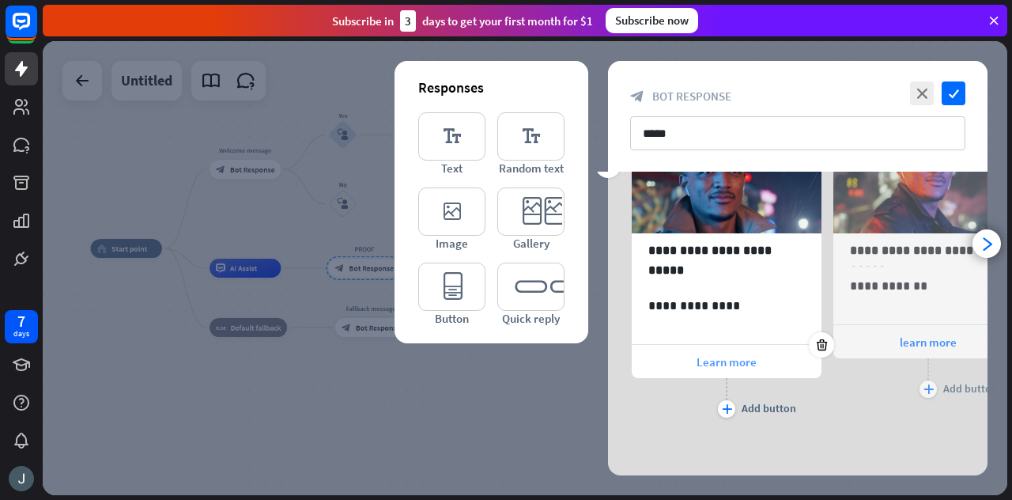
click at [743, 354] on span "Learn more" at bounding box center [726, 361] width 60 height 15
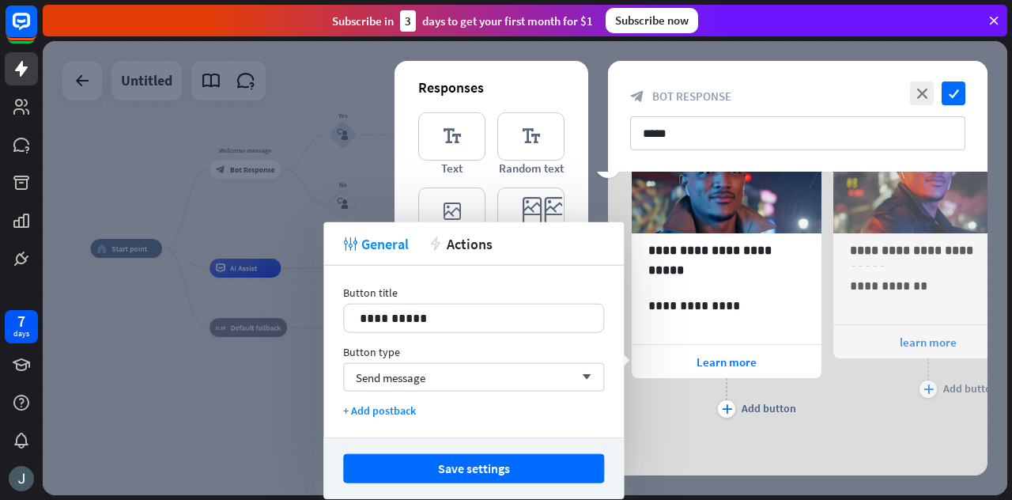
click at [794, 431] on div "**********" at bounding box center [797, 259] width 379 height 355
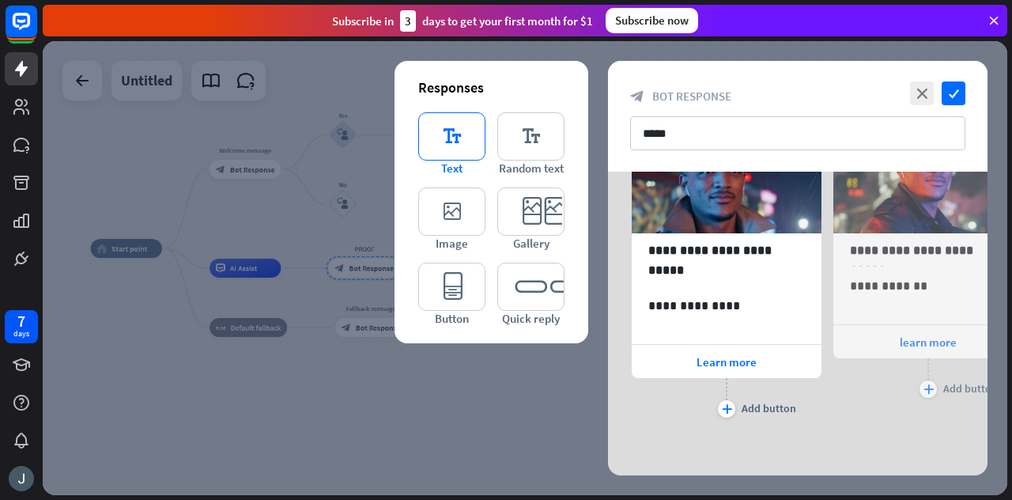
click at [454, 131] on icon "editor_text" at bounding box center [451, 136] width 67 height 48
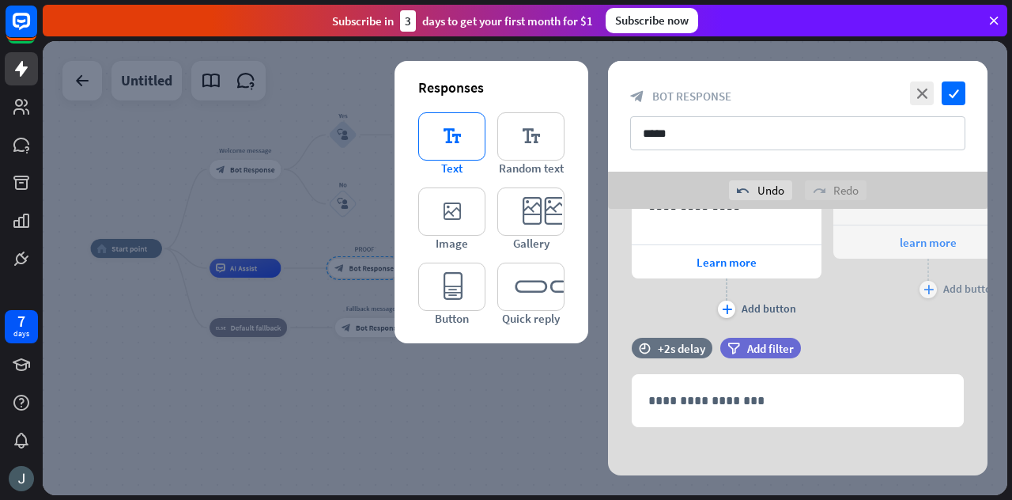
scroll to position [261, 0]
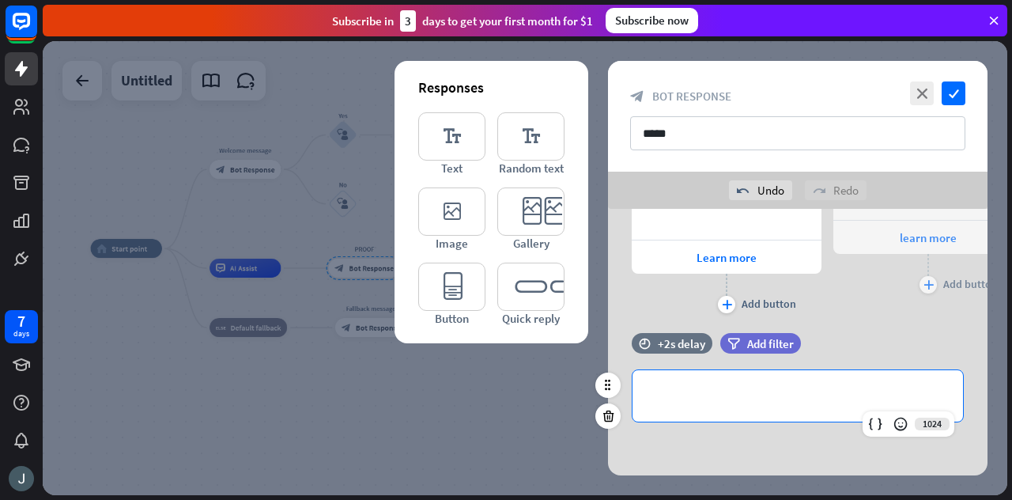
click at [726, 408] on div "**********" at bounding box center [797, 395] width 330 height 51
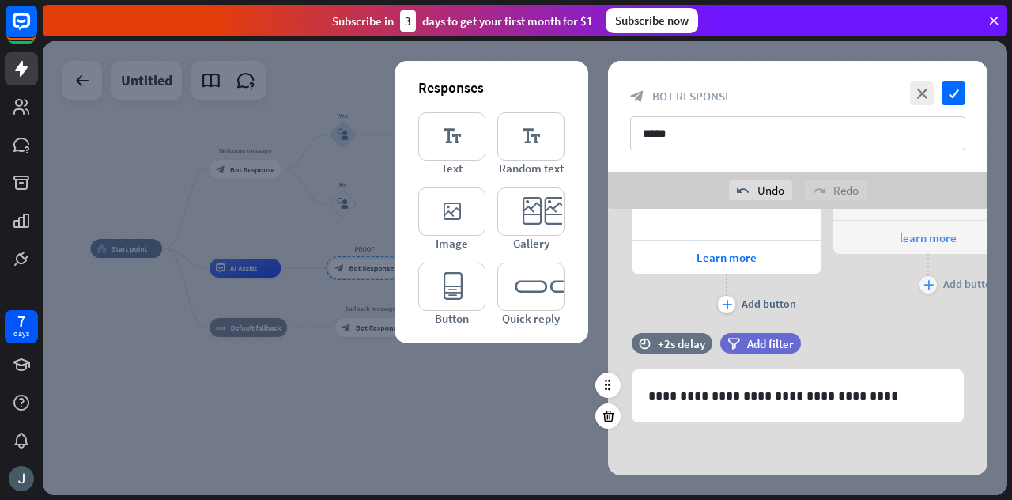
click at [767, 434] on div "**********" at bounding box center [797, 385] width 379 height 105
click at [954, 91] on icon "check" at bounding box center [953, 93] width 24 height 24
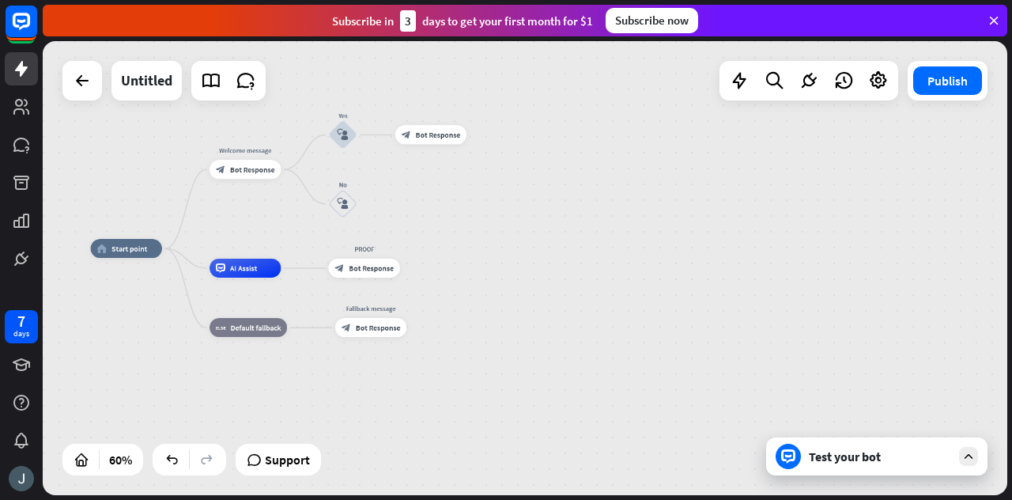
click at [970, 458] on icon at bounding box center [968, 456] width 14 height 14
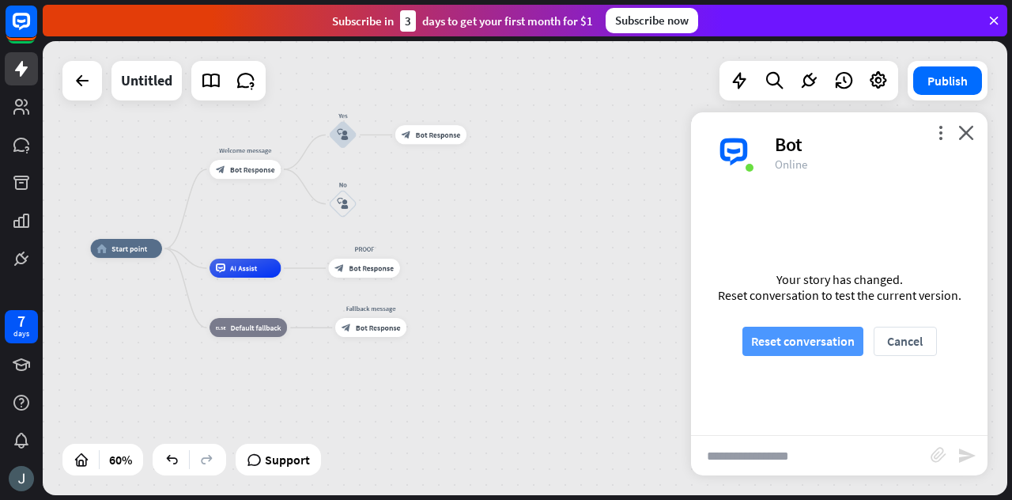
click at [843, 332] on button "Reset conversation" at bounding box center [802, 340] width 121 height 29
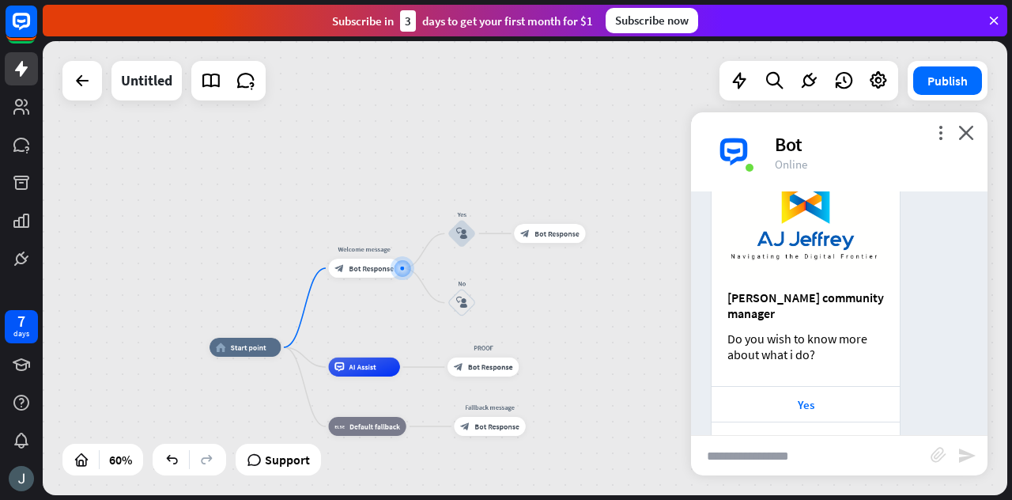
scroll to position [201, 0]
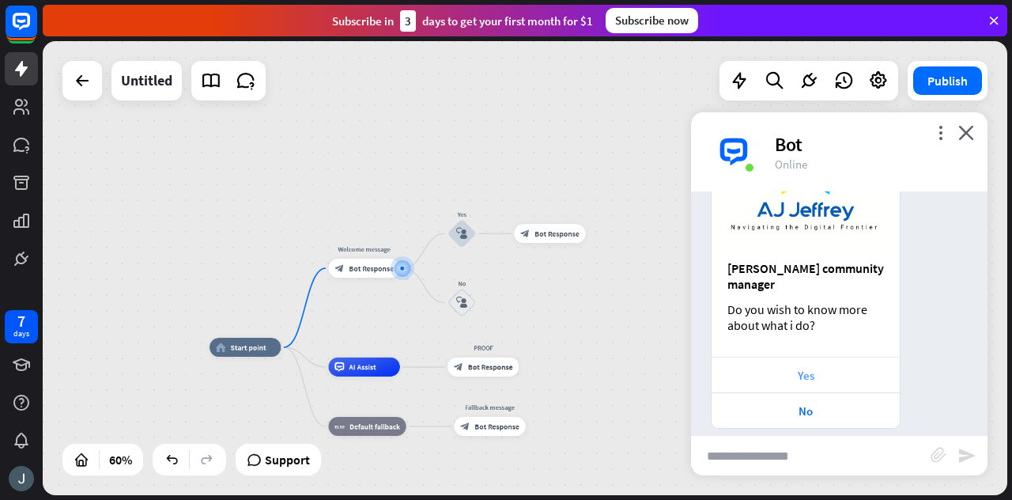
click at [816, 368] on div "Yes" at bounding box center [805, 375] width 172 height 15
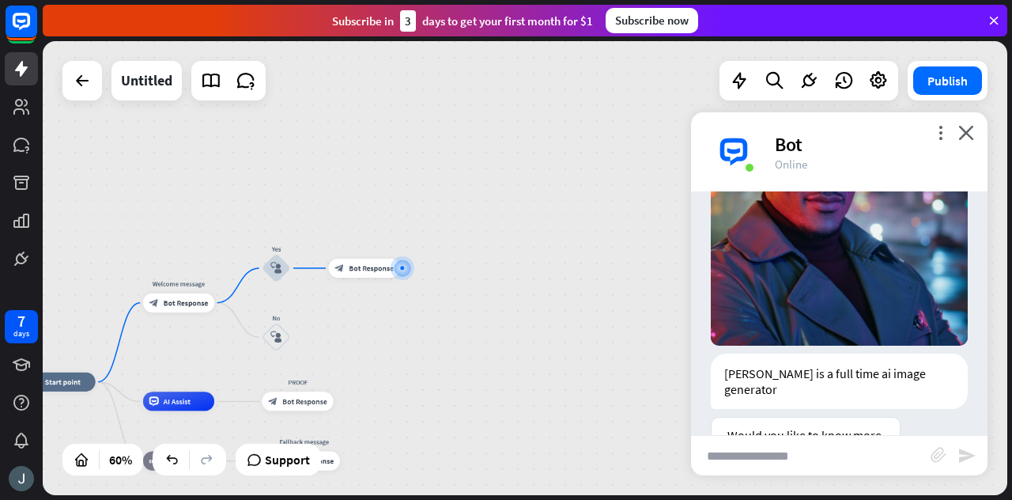
scroll to position [718, 0]
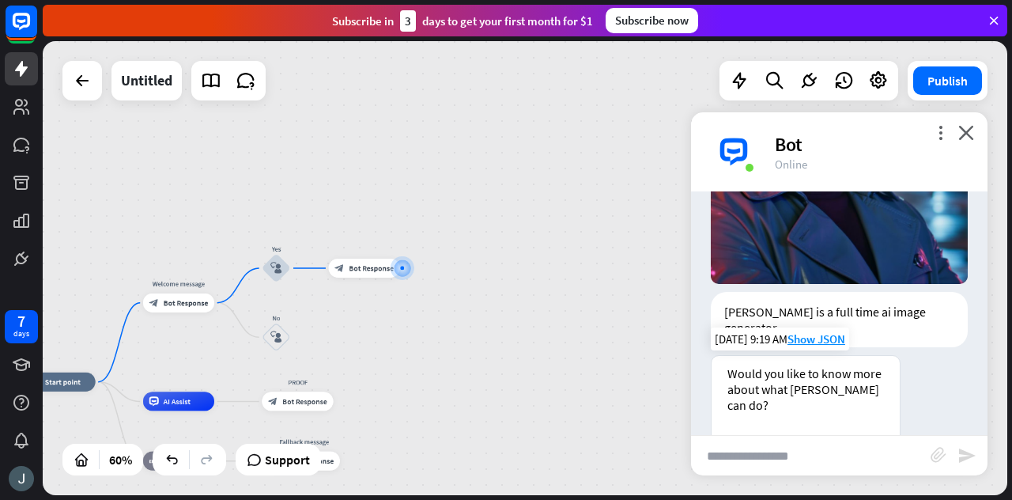
click at [805, 447] on div "Yes please" at bounding box center [805, 454] width 172 height 15
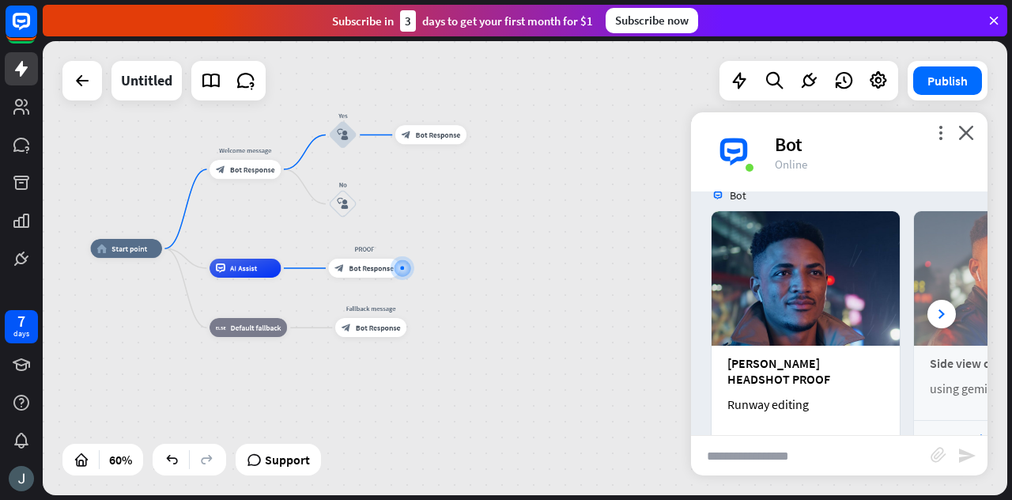
scroll to position [1142, 0]
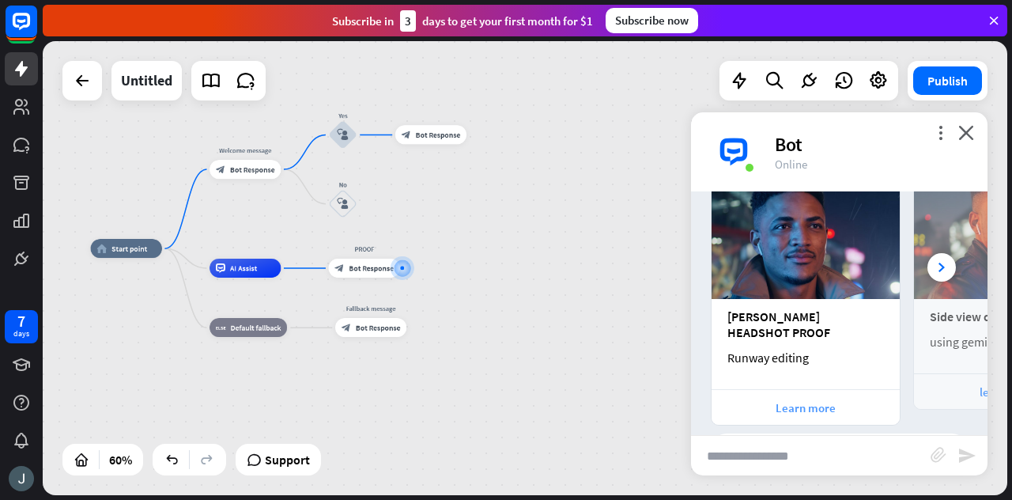
click at [848, 400] on div "Learn more" at bounding box center [805, 407] width 172 height 15
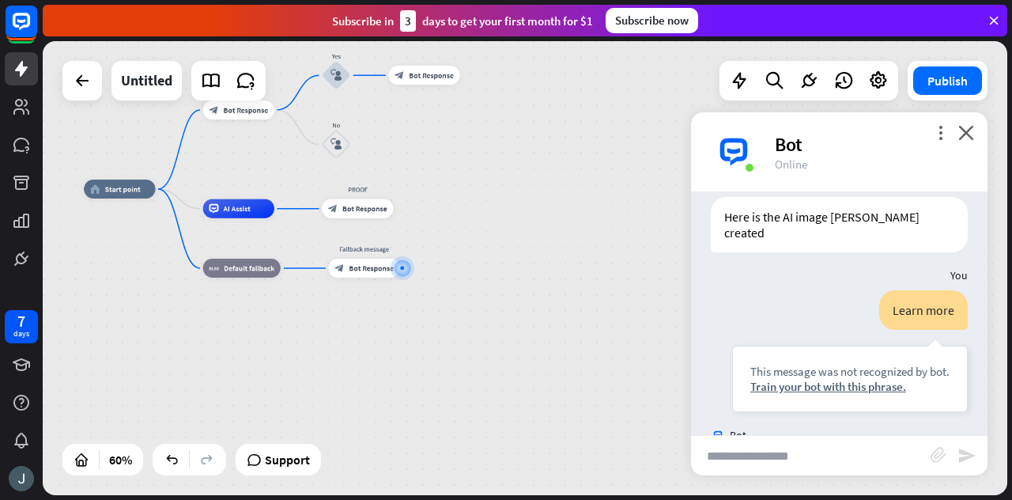
scroll to position [1394, 0]
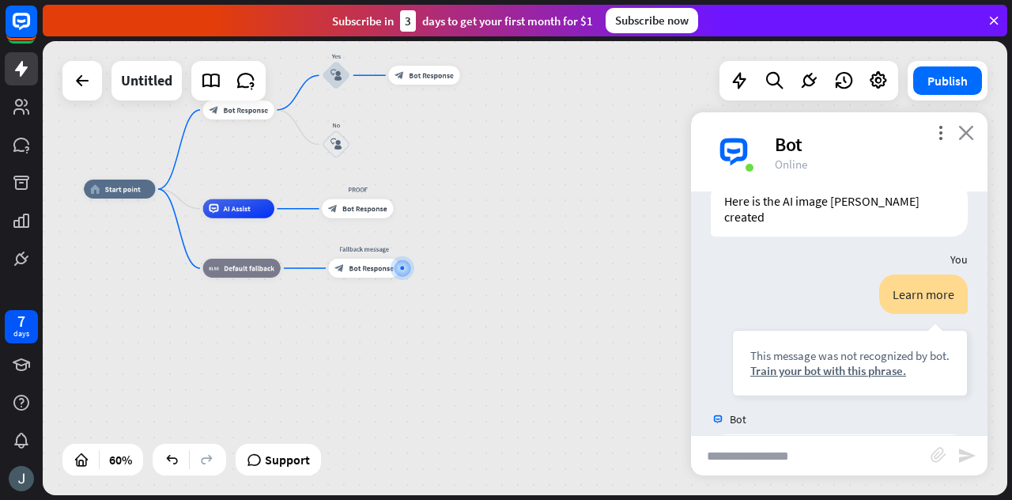
click at [963, 133] on icon "close" at bounding box center [966, 132] width 16 height 15
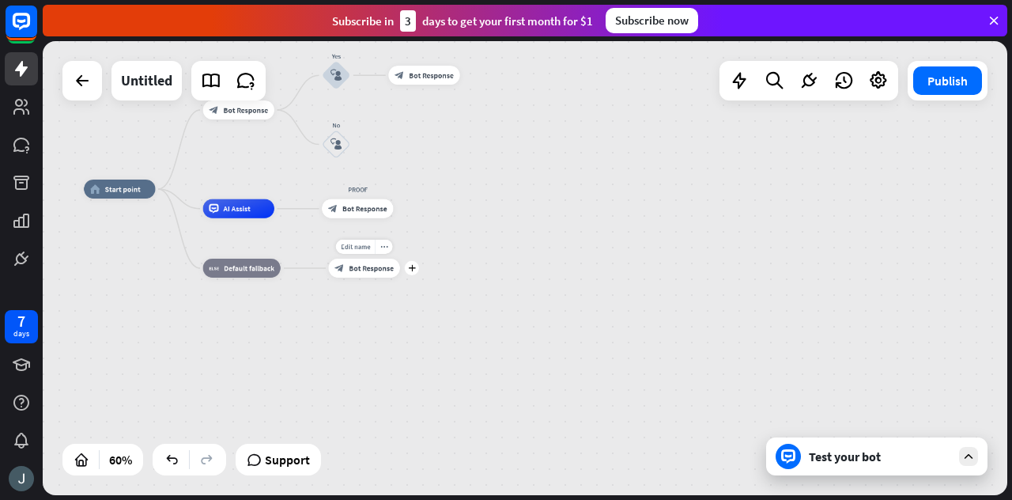
click at [364, 270] on span "Bot Response" at bounding box center [371, 267] width 45 height 9
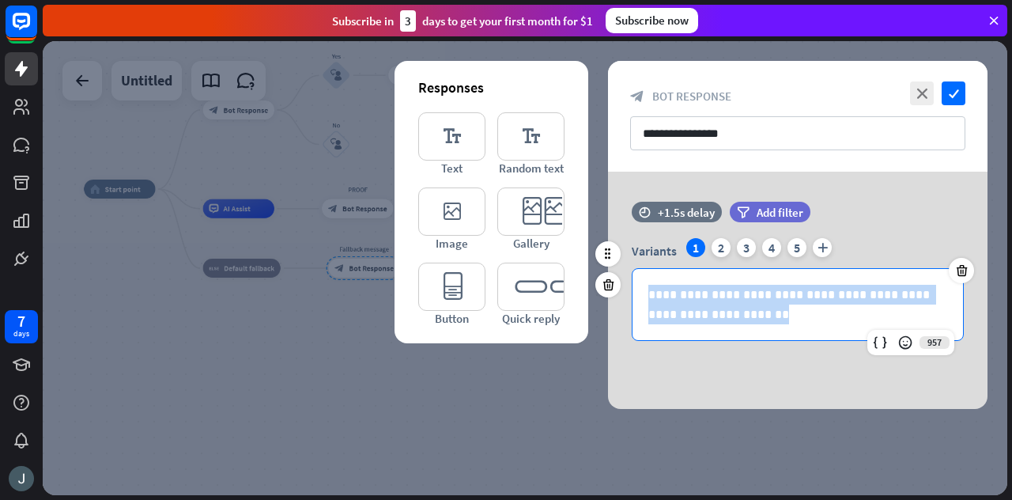
drag, startPoint x: 752, startPoint y: 318, endPoint x: 609, endPoint y: 270, distance: 150.7
click at [609, 270] on div "**********" at bounding box center [797, 279] width 379 height 155
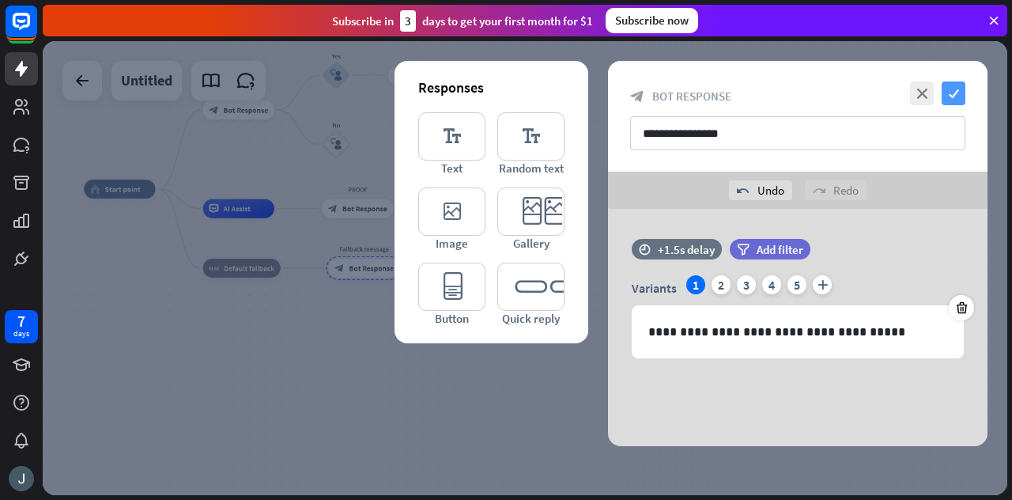
click at [959, 85] on icon "check" at bounding box center [953, 93] width 24 height 24
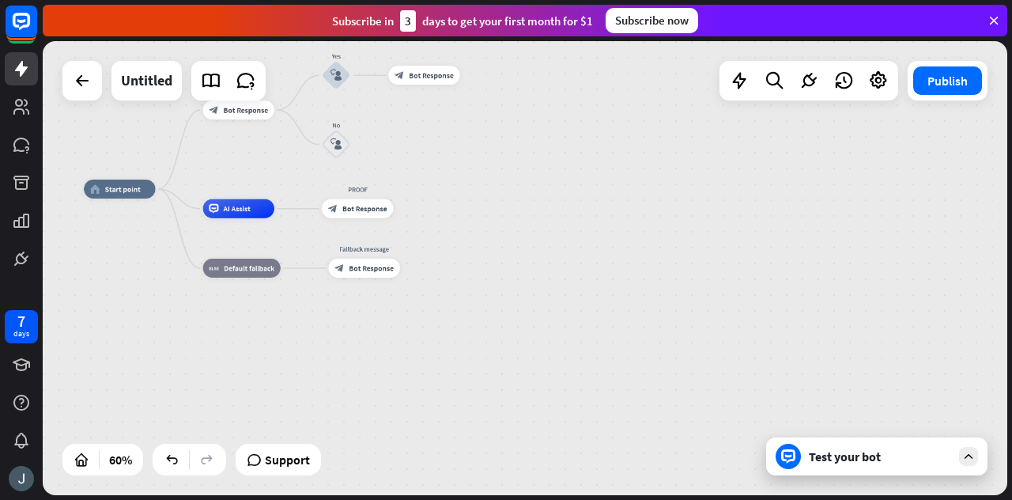
click at [873, 458] on div "Test your bot" at bounding box center [880, 456] width 142 height 16
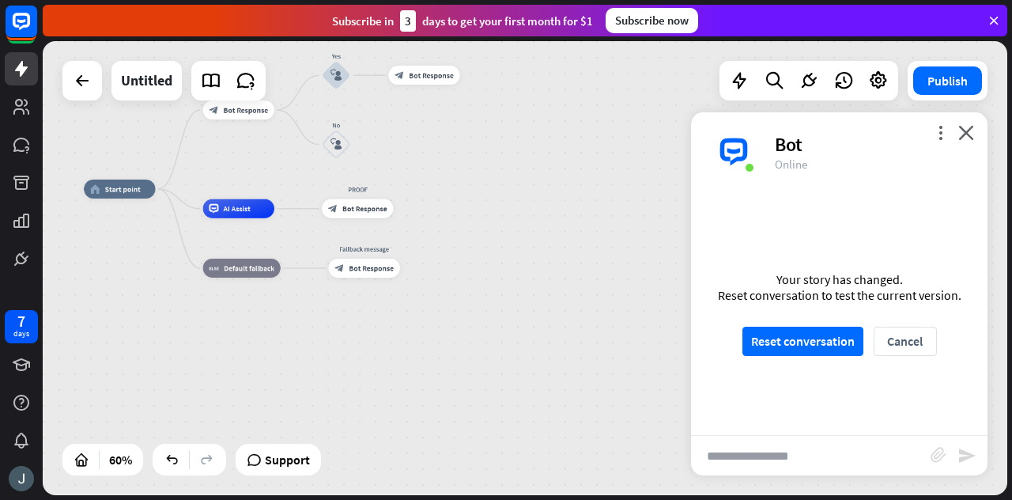
scroll to position [1382, 0]
click at [792, 339] on button "Reset conversation" at bounding box center [802, 340] width 121 height 29
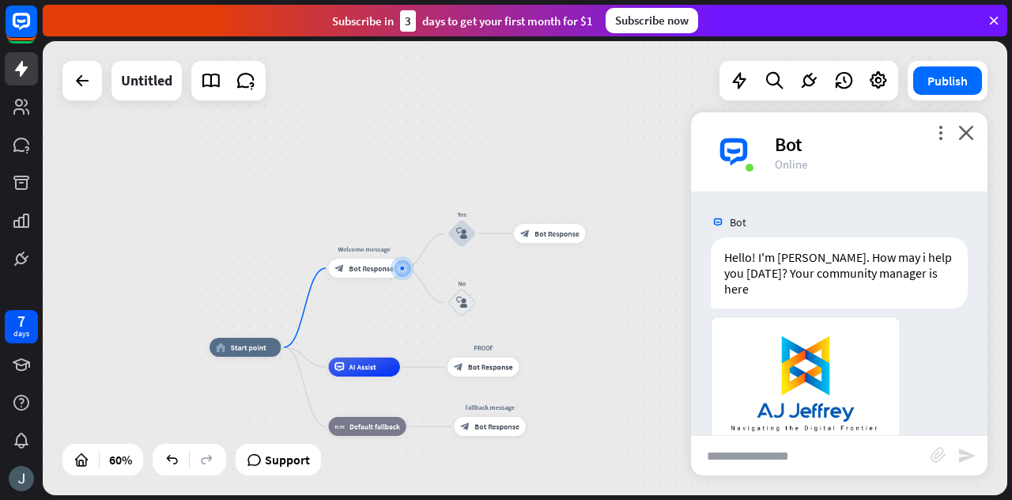
scroll to position [201, 0]
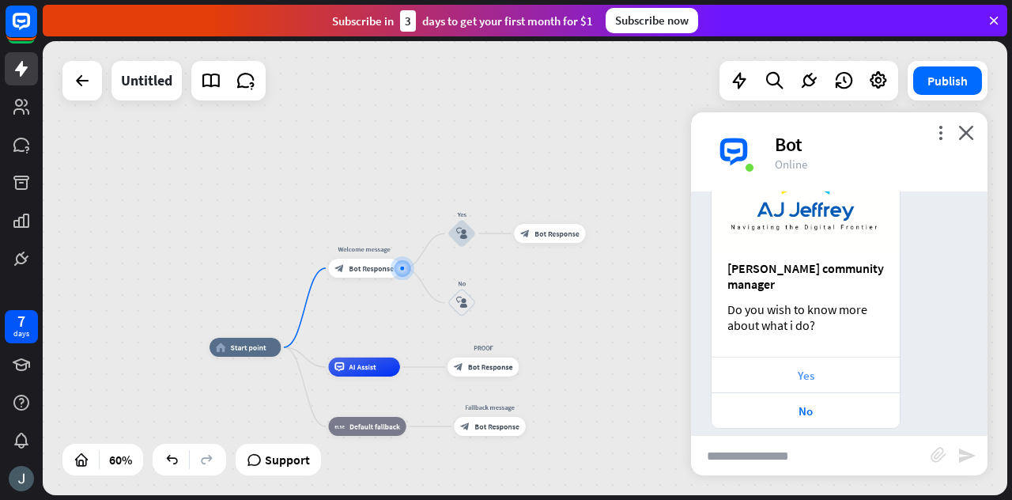
click at [793, 368] on div "Yes" at bounding box center [805, 375] width 172 height 15
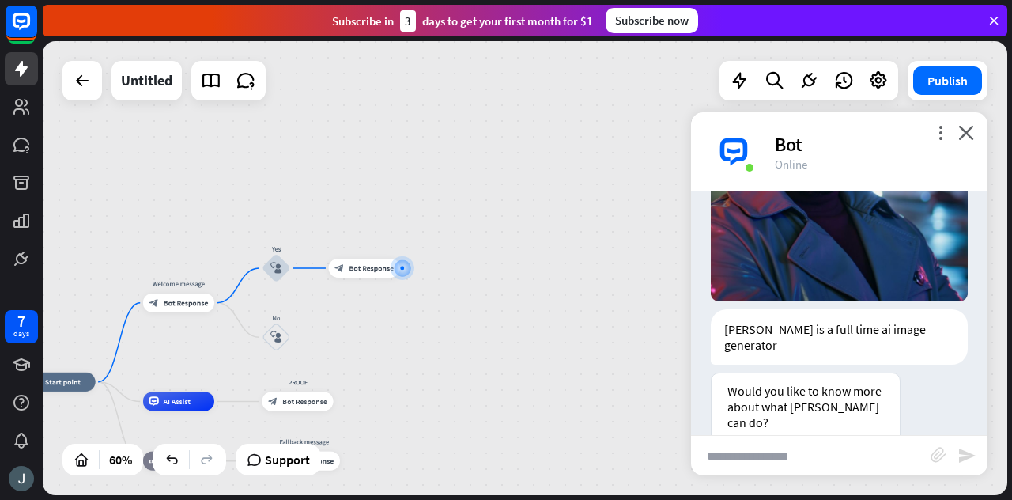
scroll to position [718, 0]
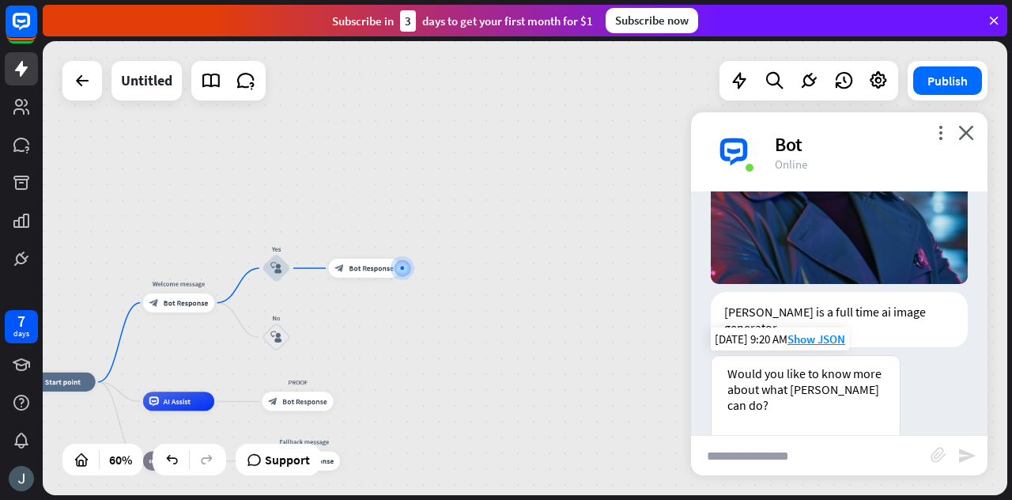
click at [810, 436] on div "Yes please" at bounding box center [805, 454] width 188 height 36
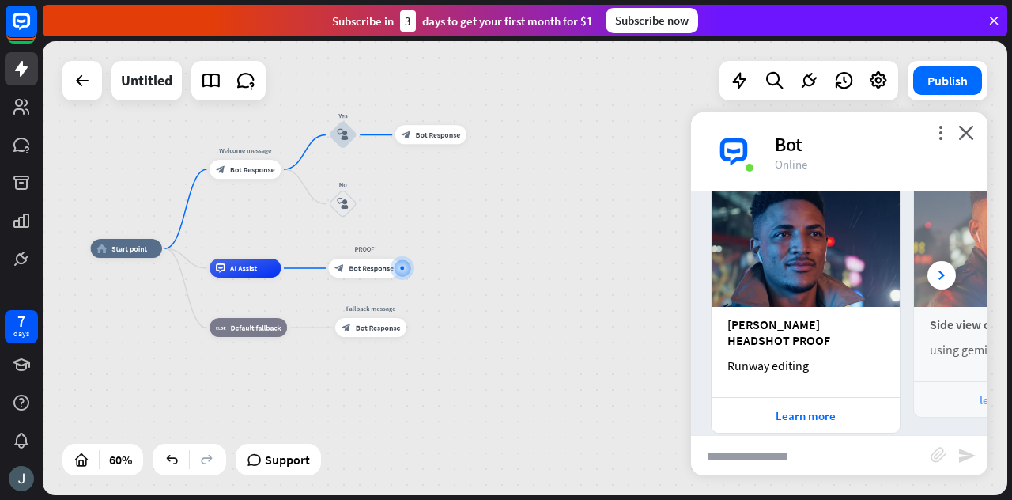
scroll to position [1142, 0]
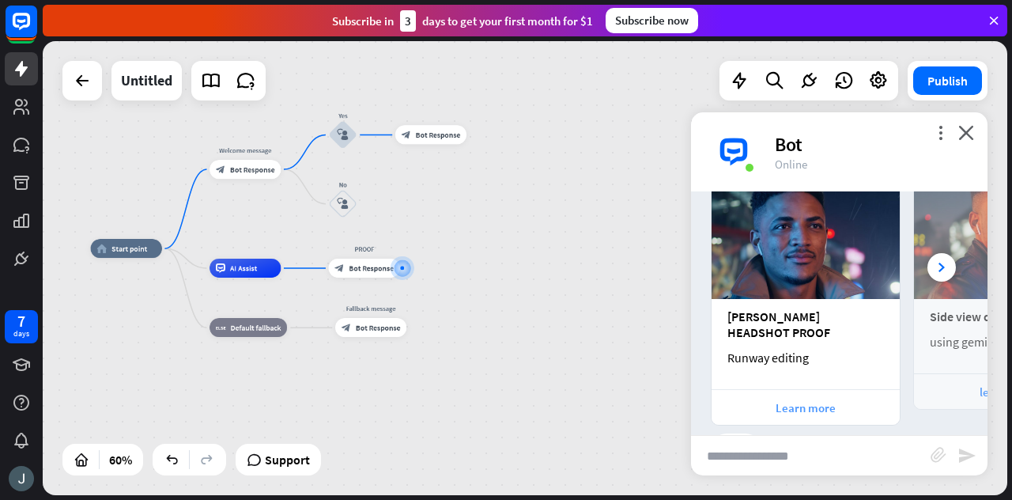
click at [790, 400] on div "Learn more" at bounding box center [805, 407] width 172 height 15
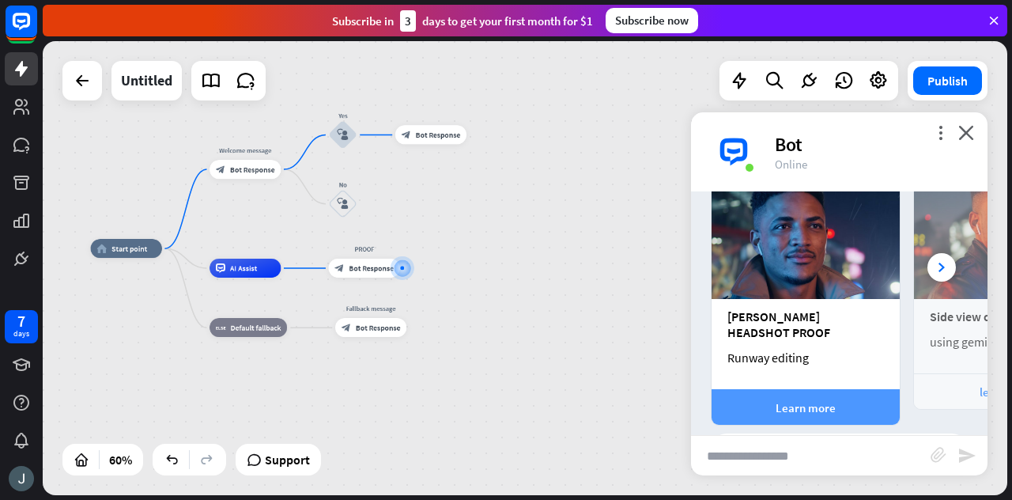
click at [790, 400] on div "Learn more" at bounding box center [805, 407] width 172 height 15
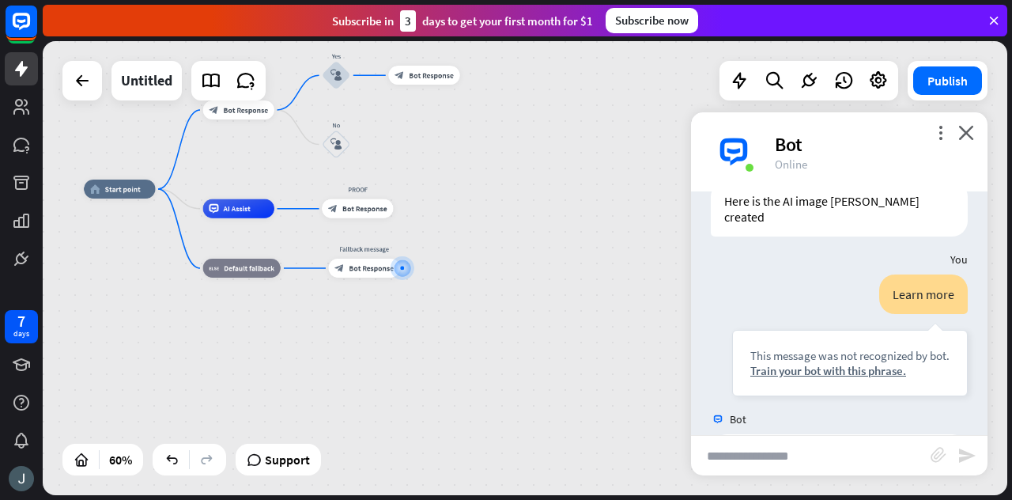
scroll to position [1394, 0]
click at [971, 130] on icon "close" at bounding box center [966, 132] width 16 height 15
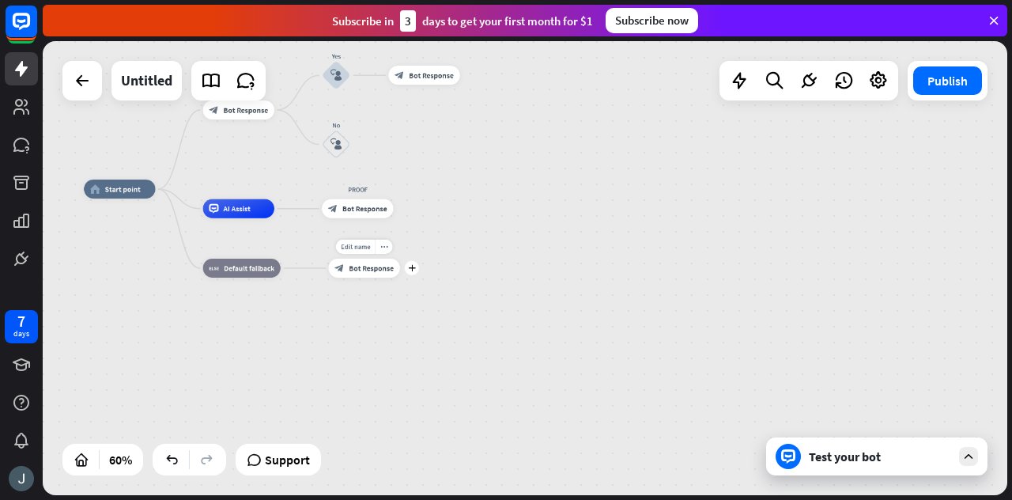
click at [378, 273] on div "block_bot_response Bot Response" at bounding box center [364, 267] width 71 height 19
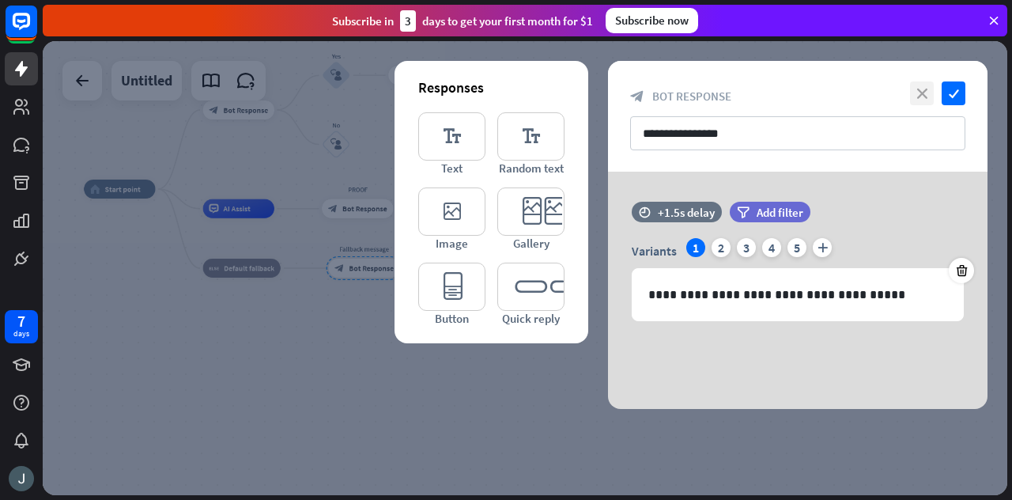
click at [918, 85] on icon "close" at bounding box center [922, 93] width 24 height 24
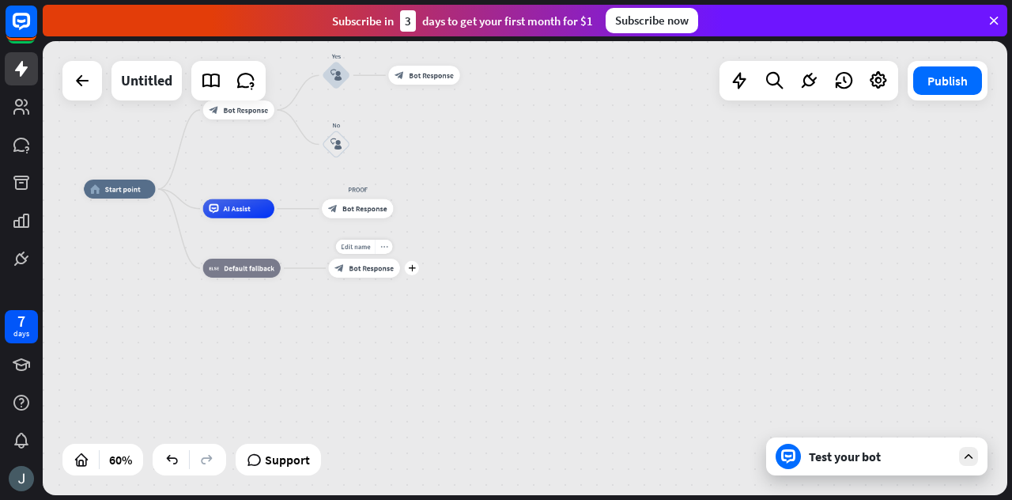
click at [384, 249] on icon "more_horiz" at bounding box center [384, 246] width 8 height 7
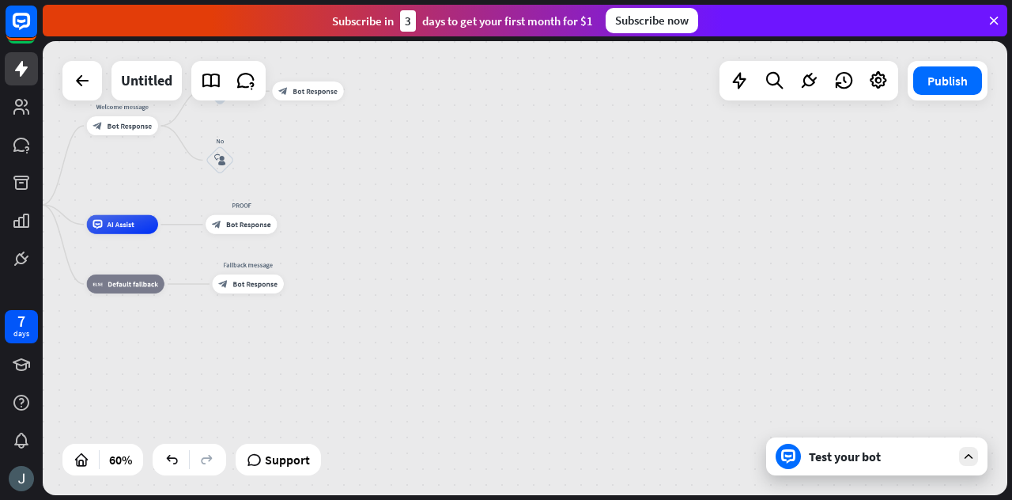
drag, startPoint x: 460, startPoint y: 230, endPoint x: 490, endPoint y: 213, distance: 34.7
click at [490, 213] on div "home_2 Start point Welcome message block_bot_response Bot Response Yes block_us…" at bounding box center [258, 341] width 580 height 273
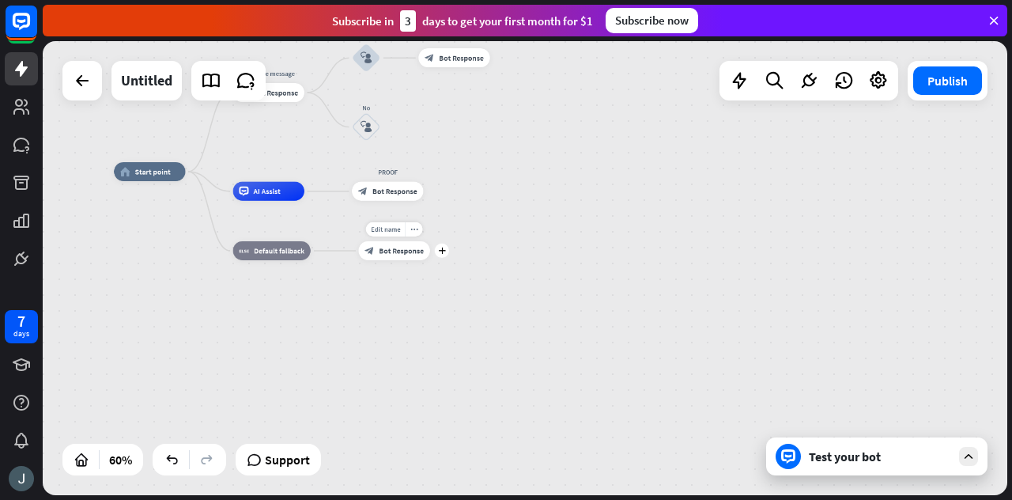
click at [399, 255] on span "Bot Response" at bounding box center [401, 250] width 45 height 9
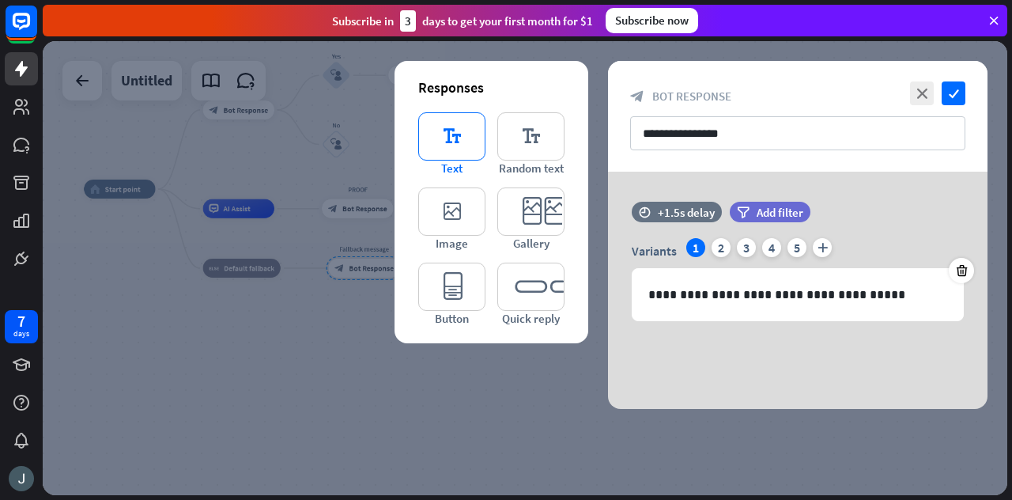
click at [451, 134] on icon "editor_text" at bounding box center [451, 136] width 67 height 48
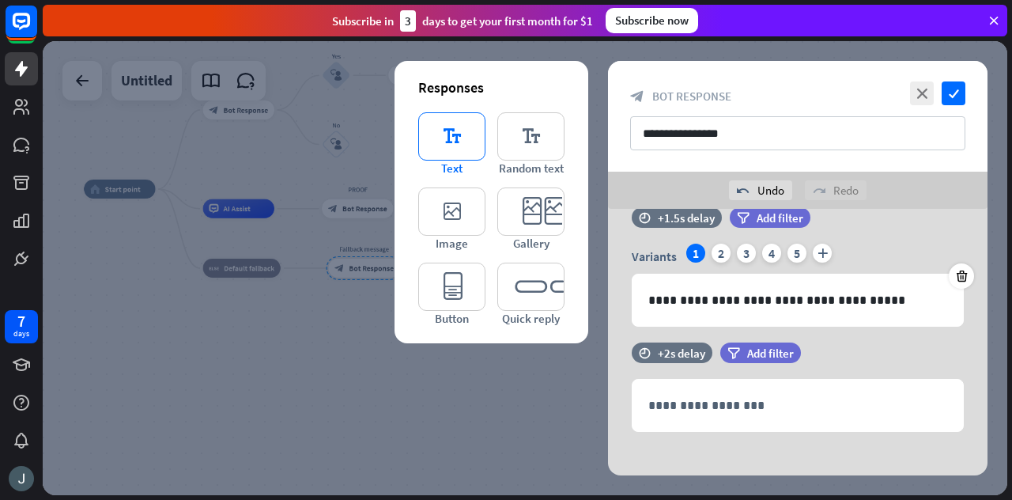
scroll to position [42, 0]
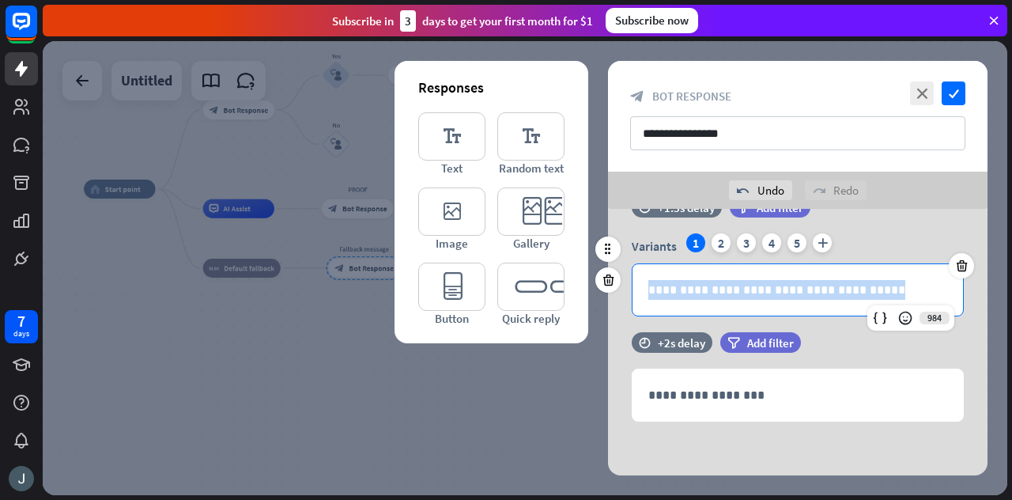
drag, startPoint x: 866, startPoint y: 292, endPoint x: 643, endPoint y: 282, distance: 223.1
click at [643, 282] on div "**********" at bounding box center [797, 289] width 330 height 51
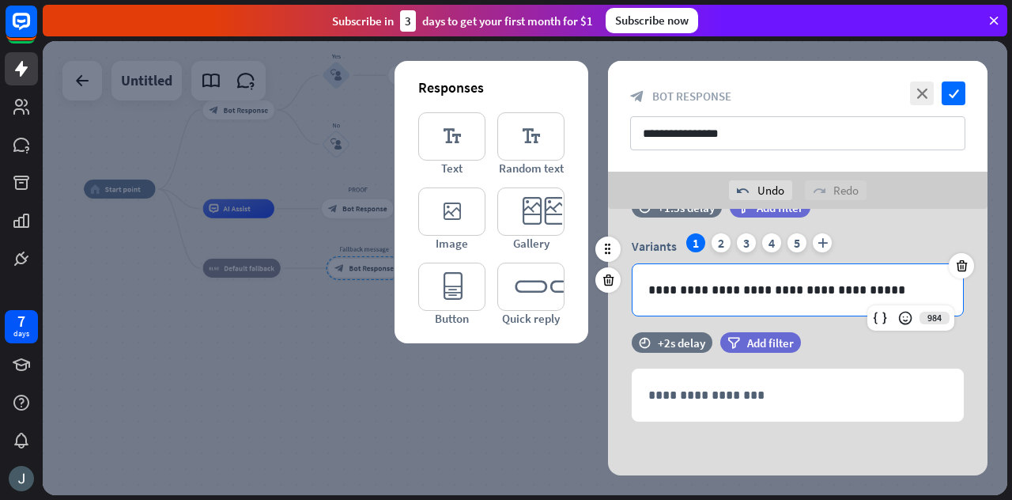
scroll to position [0, 0]
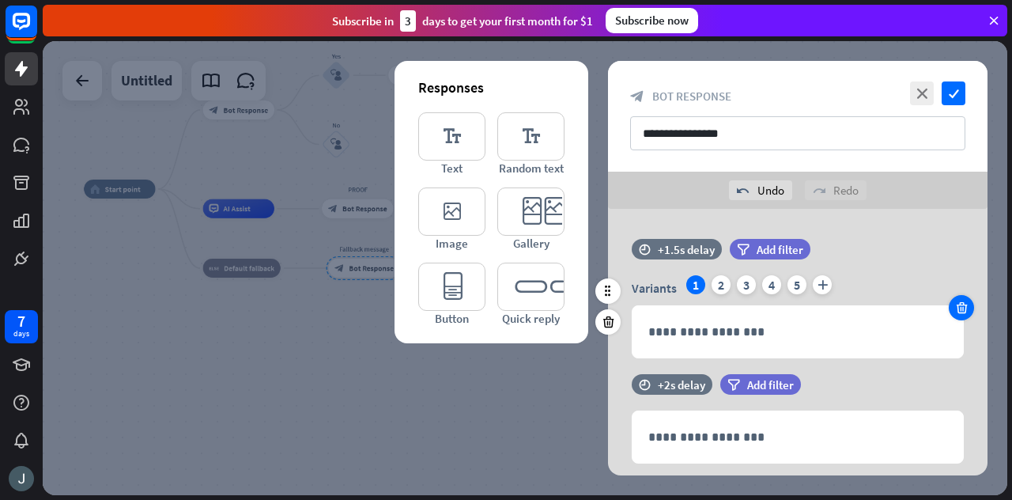
click at [963, 301] on icon at bounding box center [961, 307] width 15 height 14
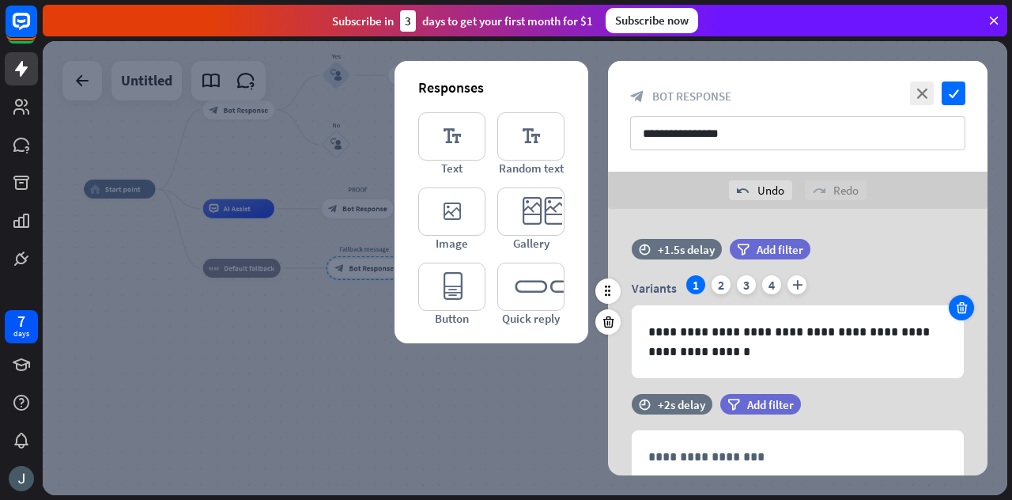
click at [963, 301] on icon at bounding box center [961, 307] width 15 height 14
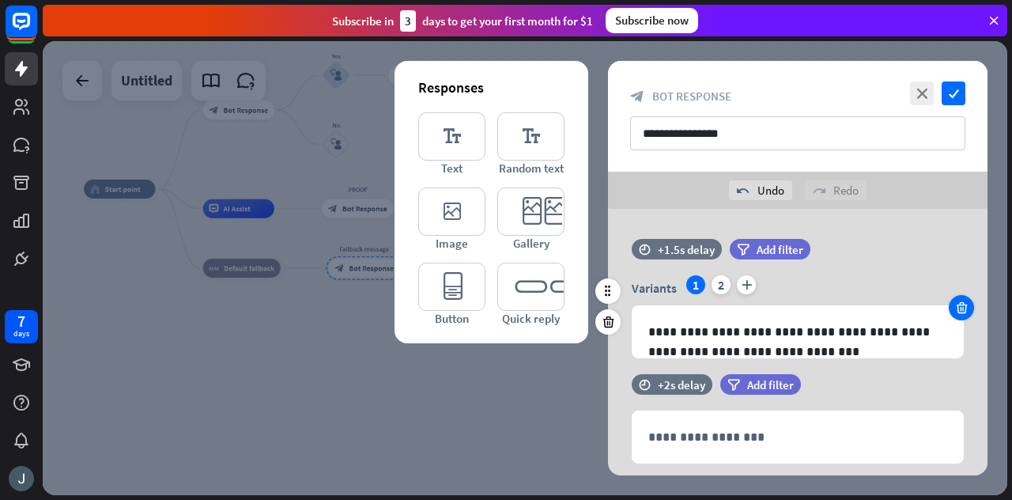
click at [963, 301] on icon at bounding box center [961, 307] width 15 height 14
click at [963, 301] on div "**********" at bounding box center [798, 316] width 332 height 83
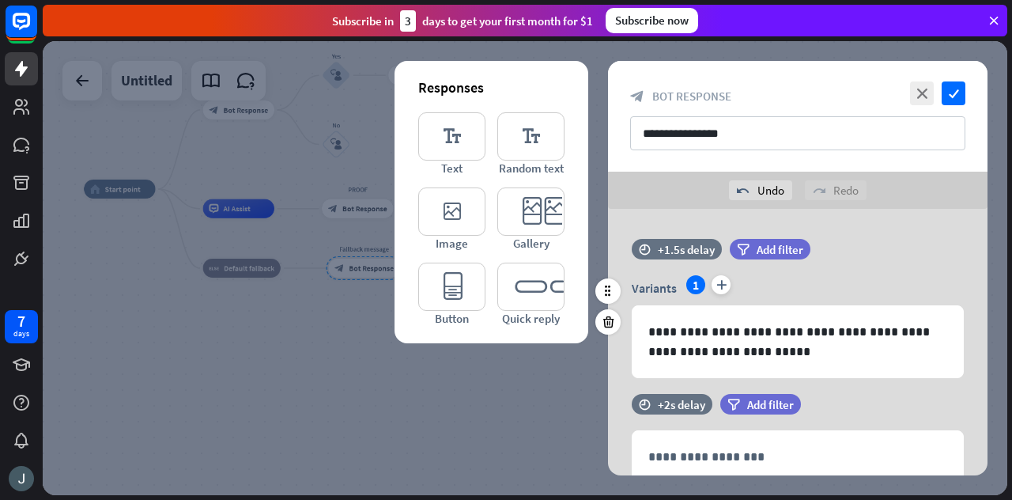
click at [963, 301] on div "**********" at bounding box center [798, 326] width 332 height 103
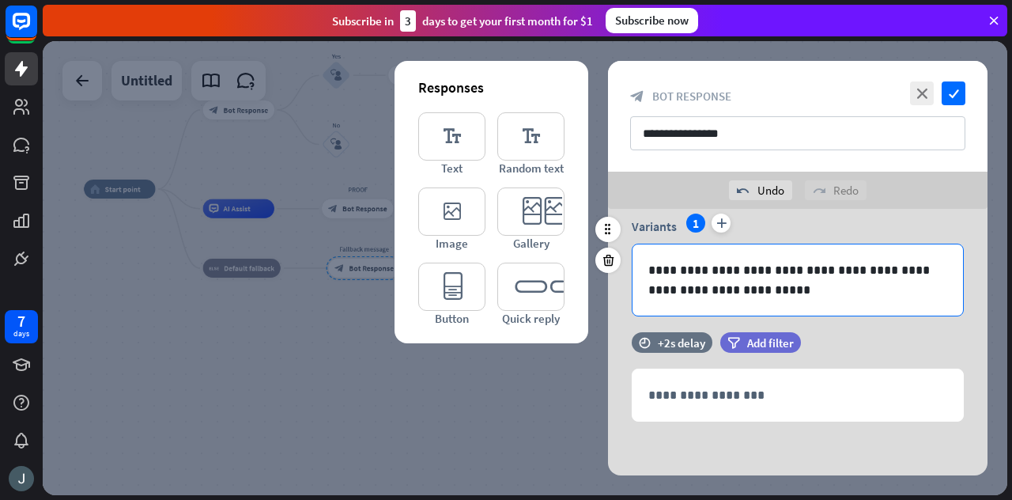
scroll to position [62, 0]
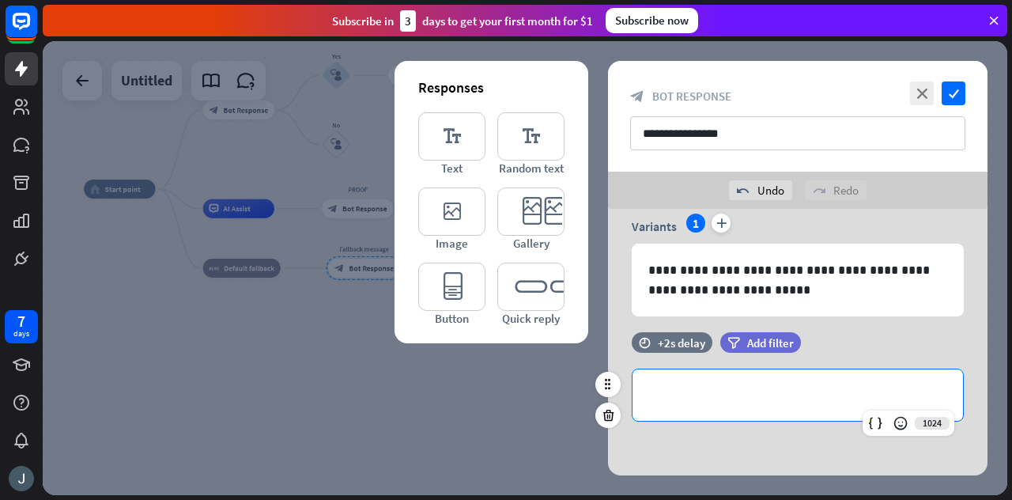
click at [765, 390] on p "**********" at bounding box center [797, 395] width 299 height 20
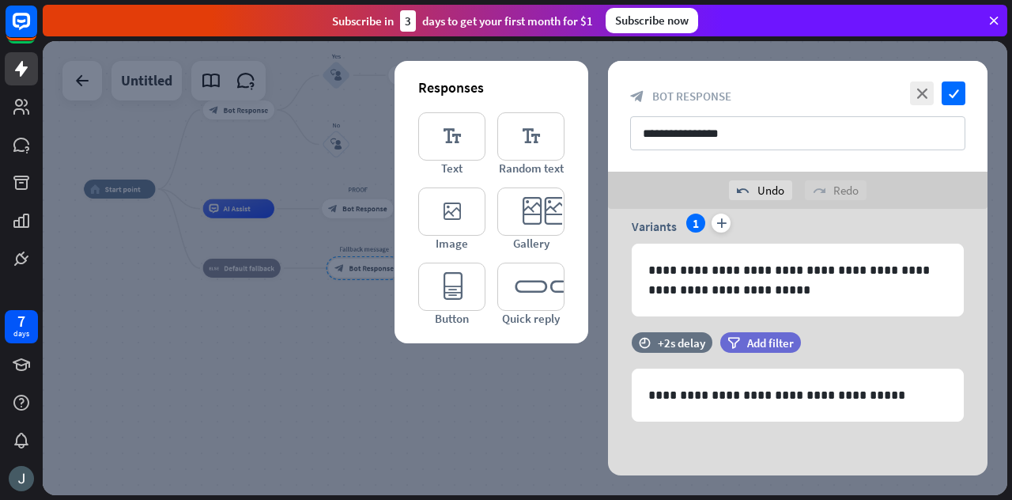
click at [786, 436] on div "**********" at bounding box center [797, 312] width 379 height 330
click at [603, 410] on icon at bounding box center [608, 415] width 15 height 14
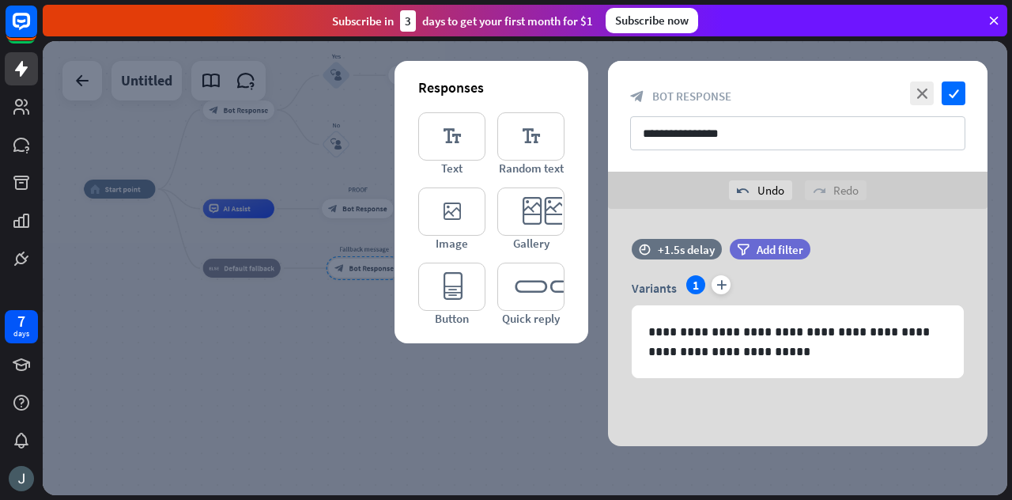
click at [906, 89] on div "close check" at bounding box center [935, 93] width 59 height 24
click at [920, 92] on icon "close" at bounding box center [922, 93] width 24 height 24
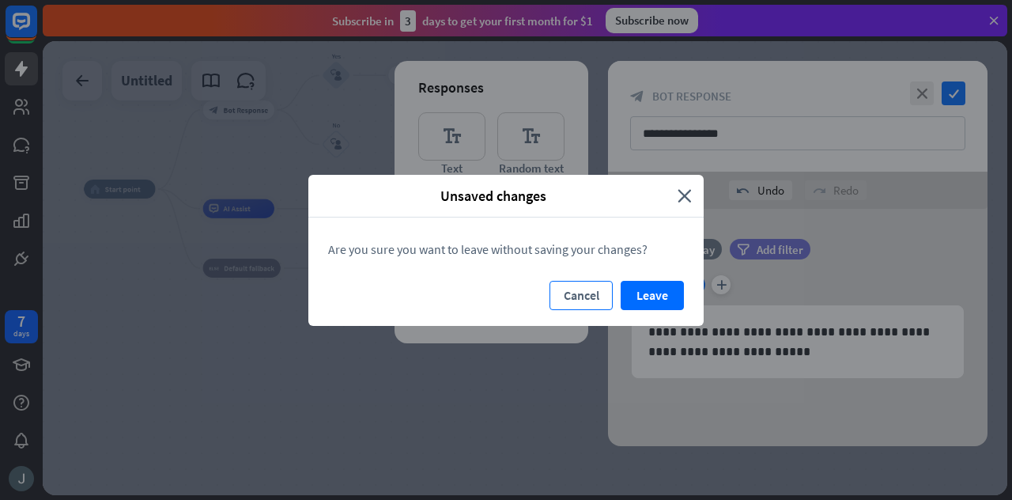
click at [587, 285] on button "Cancel" at bounding box center [580, 295] width 63 height 29
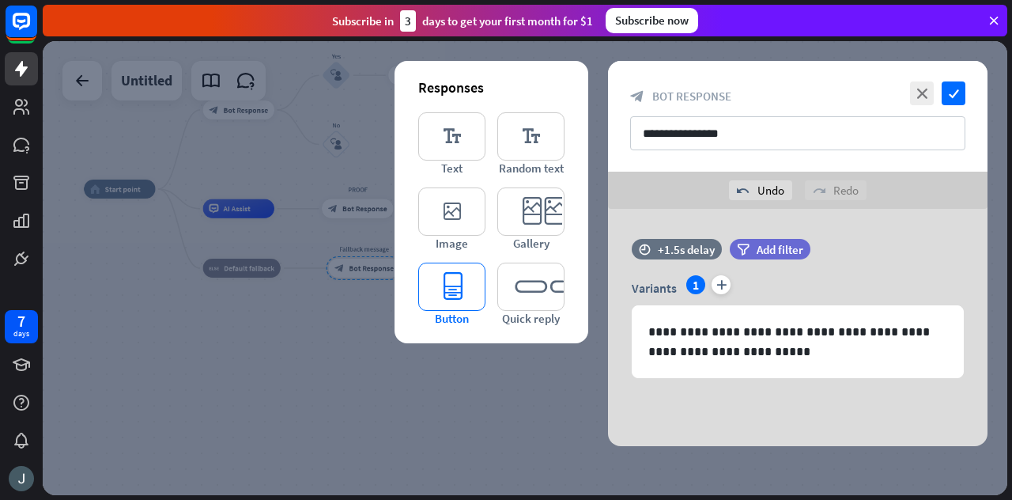
click at [470, 271] on icon "editor_button" at bounding box center [451, 286] width 67 height 48
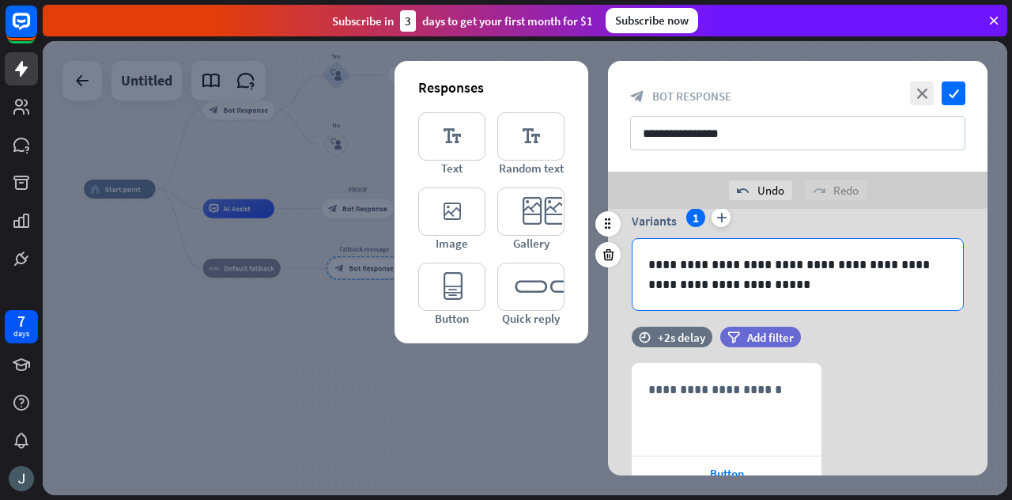
scroll to position [179, 0]
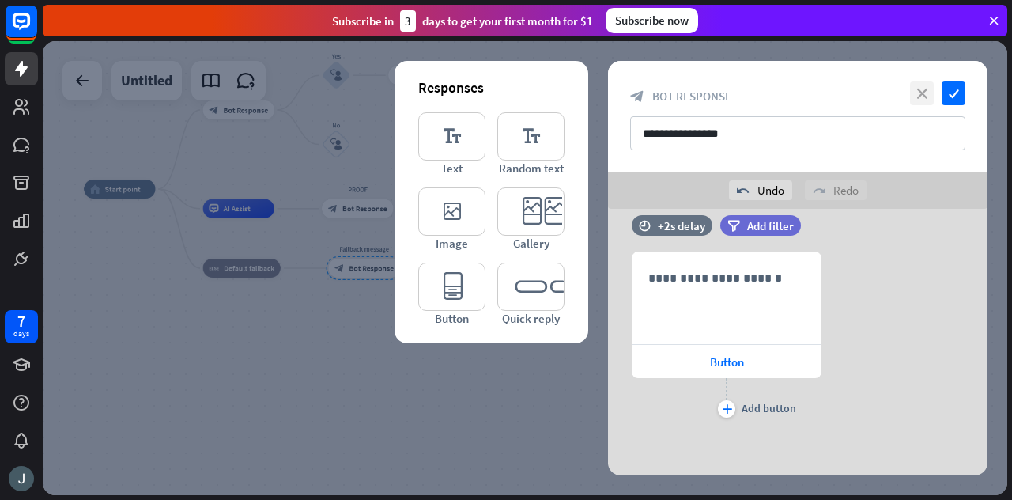
click at [920, 96] on icon "close" at bounding box center [922, 93] width 24 height 24
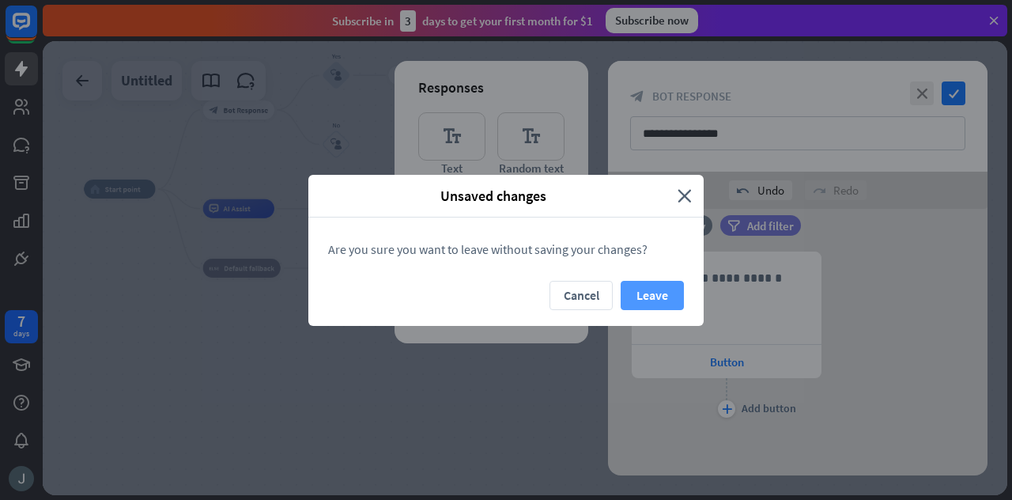
click at [653, 290] on button "Leave" at bounding box center [651, 295] width 63 height 29
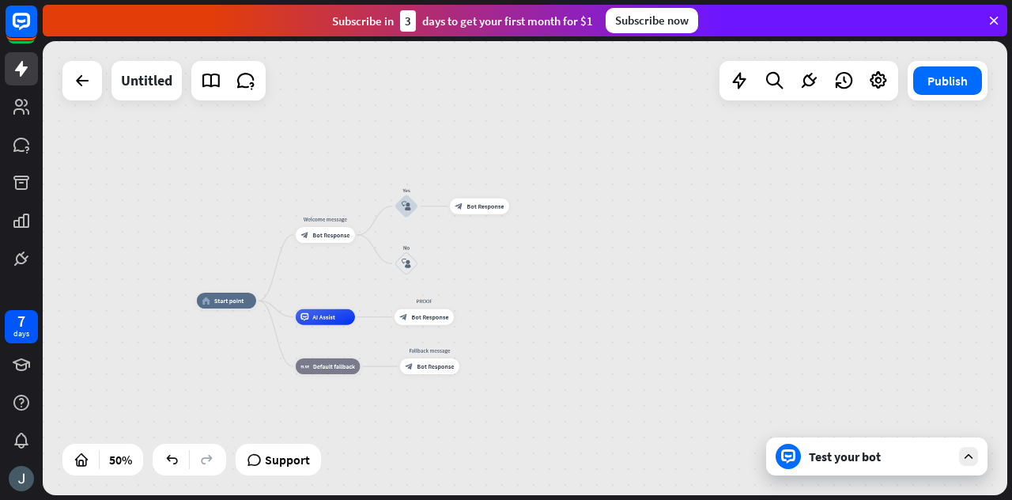
drag, startPoint x: 439, startPoint y: 190, endPoint x: 505, endPoint y: 292, distance: 121.9
click at [505, 292] on div "home_2 Start point Welcome message block_bot_response Bot Response Yes block_us…" at bounding box center [525, 268] width 964 height 454
click at [366, 235] on icon "plus" at bounding box center [365, 235] width 6 height 6
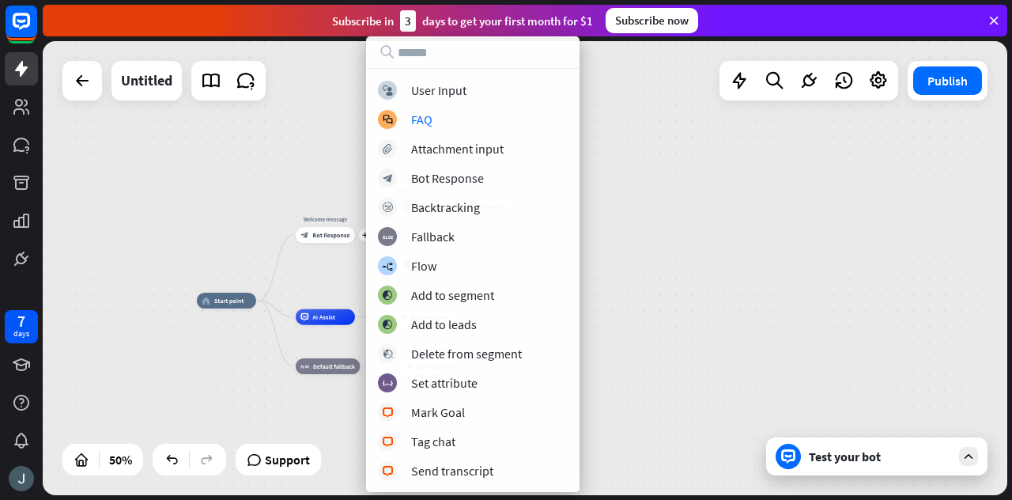
click at [438, 99] on div "block_user_input User Input block_faq FAQ block_attachment Attachment input blo…" at bounding box center [472, 280] width 213 height 399
click at [432, 92] on div "User Input" at bounding box center [438, 90] width 55 height 16
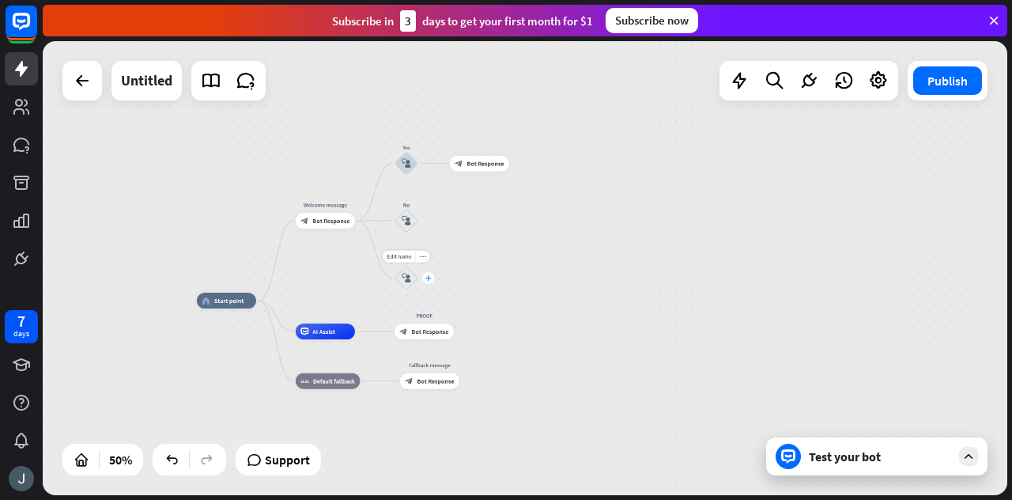
click at [431, 282] on div "plus" at bounding box center [428, 278] width 12 height 12
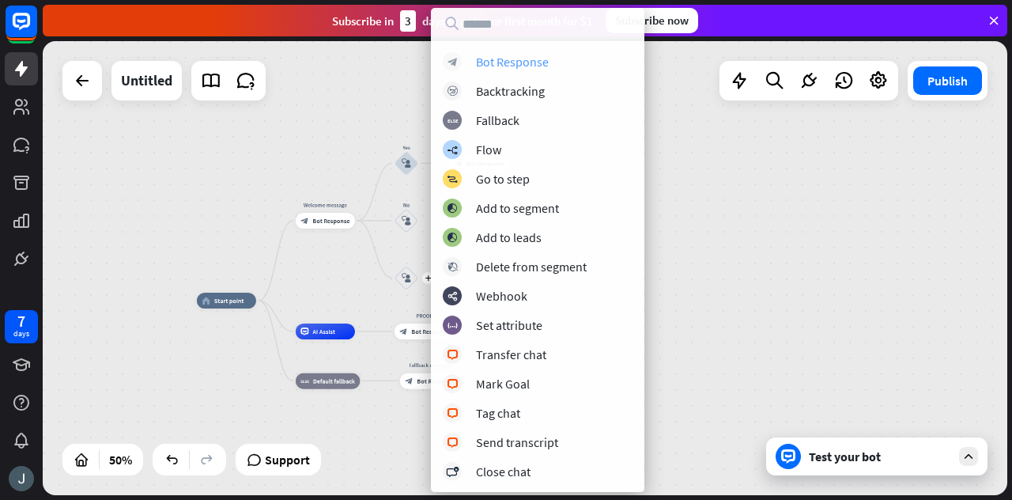
click at [506, 60] on div "Bot Response" at bounding box center [512, 62] width 73 height 16
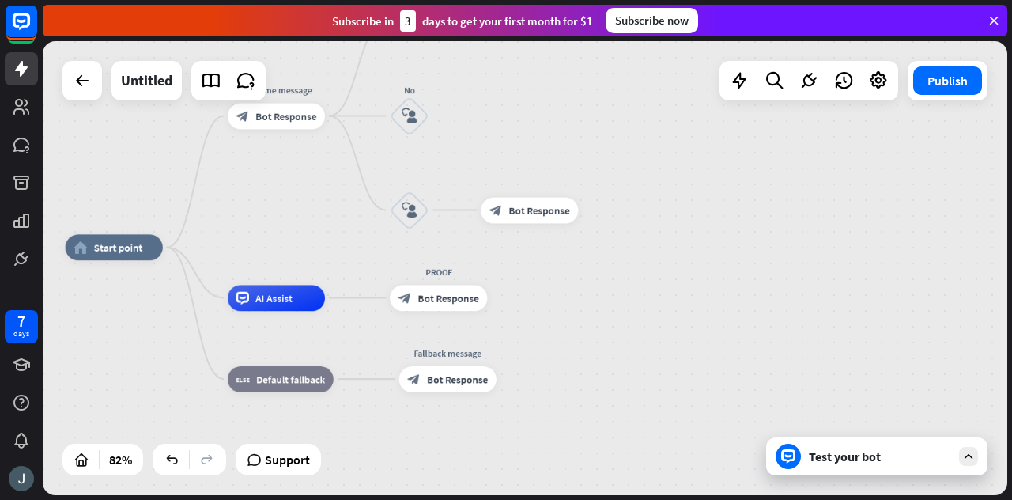
drag, startPoint x: 699, startPoint y: 323, endPoint x: 702, endPoint y: 241, distance: 82.3
click at [702, 241] on div "home_2 Start point Welcome message block_bot_response Bot Response Yes block_us…" at bounding box center [525, 268] width 964 height 454
click at [542, 203] on span "Bot Response" at bounding box center [538, 209] width 61 height 13
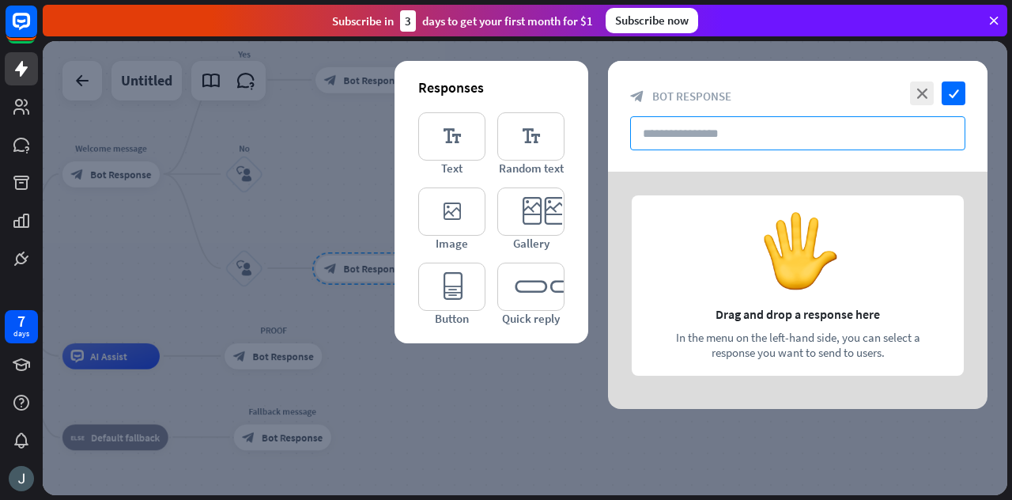
click at [688, 127] on input "text" at bounding box center [797, 133] width 335 height 34
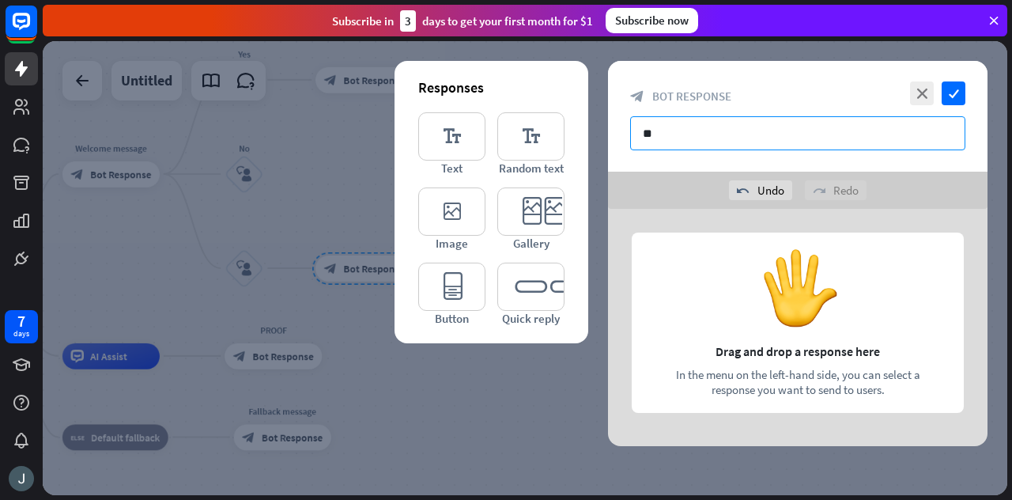
type input "*"
click at [443, 130] on icon "editor_text" at bounding box center [451, 136] width 67 height 48
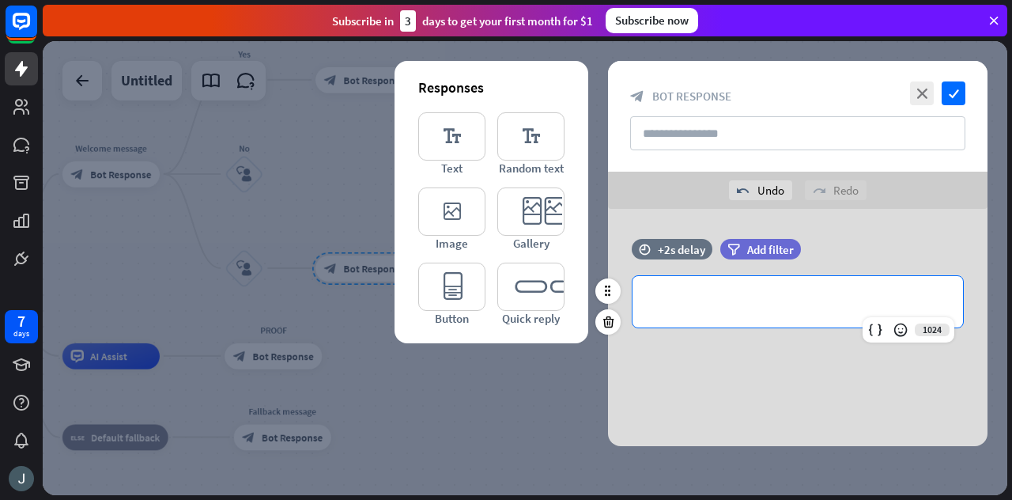
click at [716, 306] on p "**********" at bounding box center [797, 302] width 299 height 20
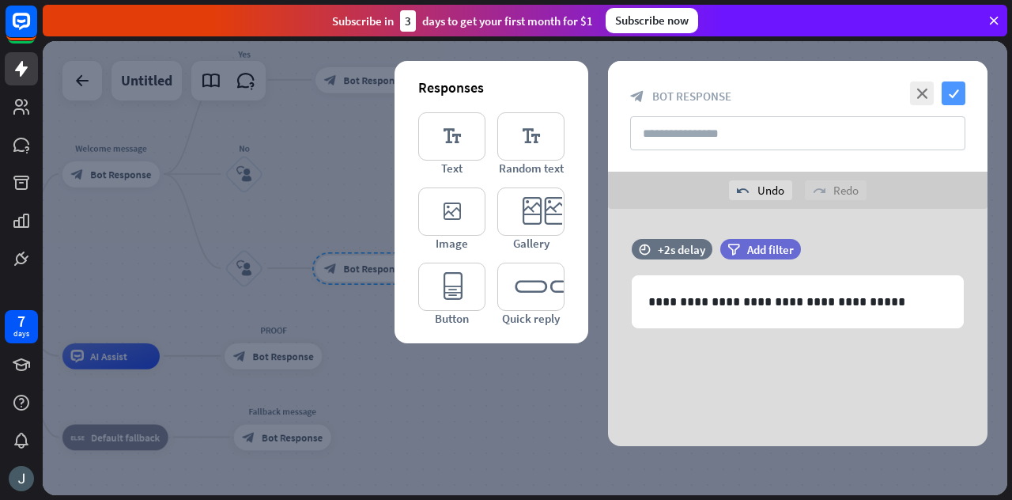
click at [950, 99] on icon "check" at bounding box center [953, 93] width 24 height 24
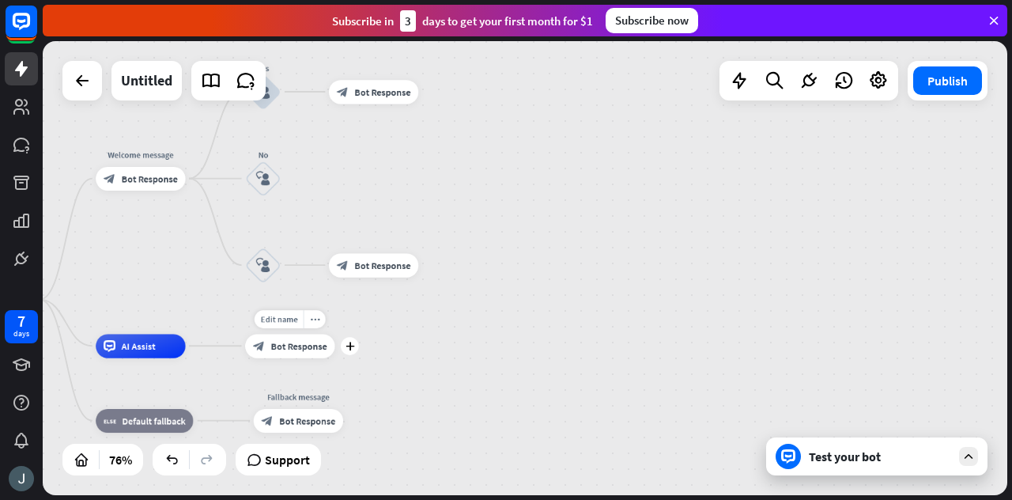
click at [299, 343] on span "Bot Response" at bounding box center [299, 346] width 56 height 12
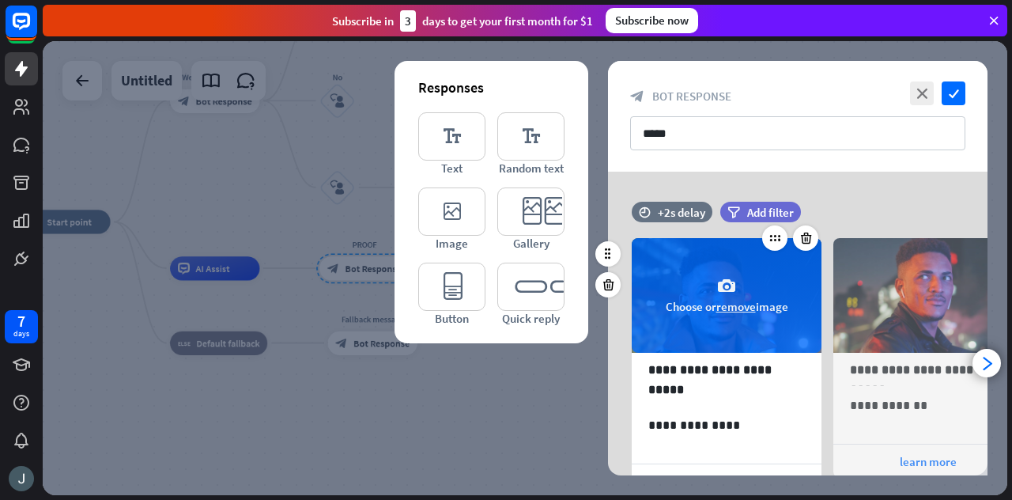
scroll to position [141, 0]
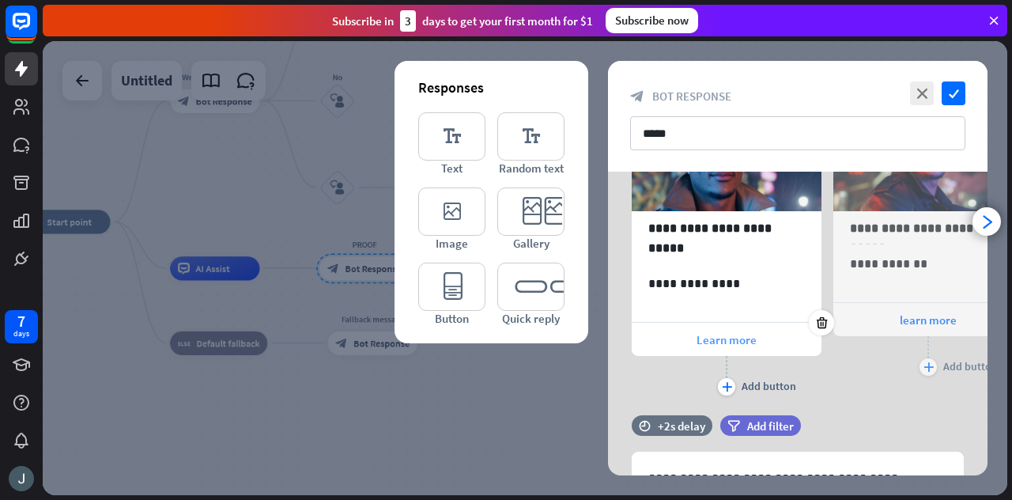
click at [731, 336] on span "Learn more" at bounding box center [726, 339] width 60 height 15
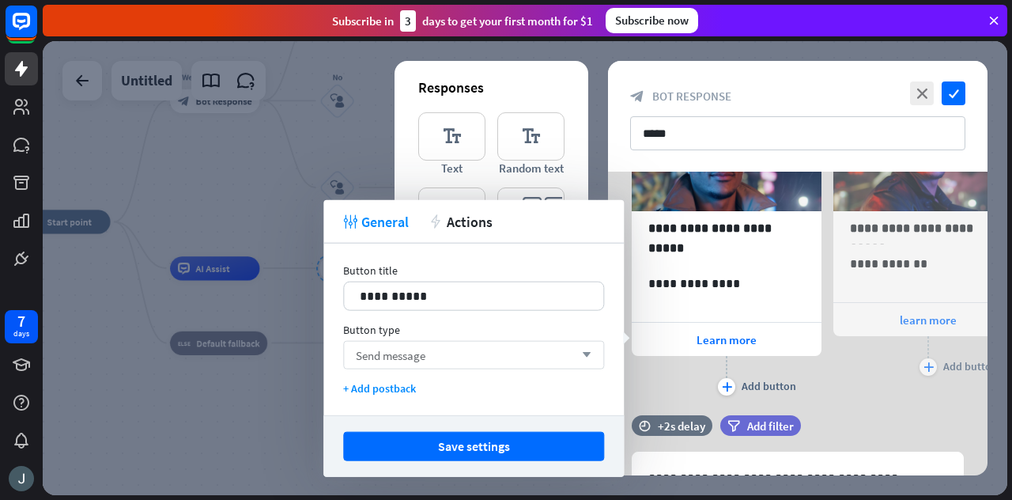
click at [417, 352] on span "Send message" at bounding box center [391, 354] width 70 height 15
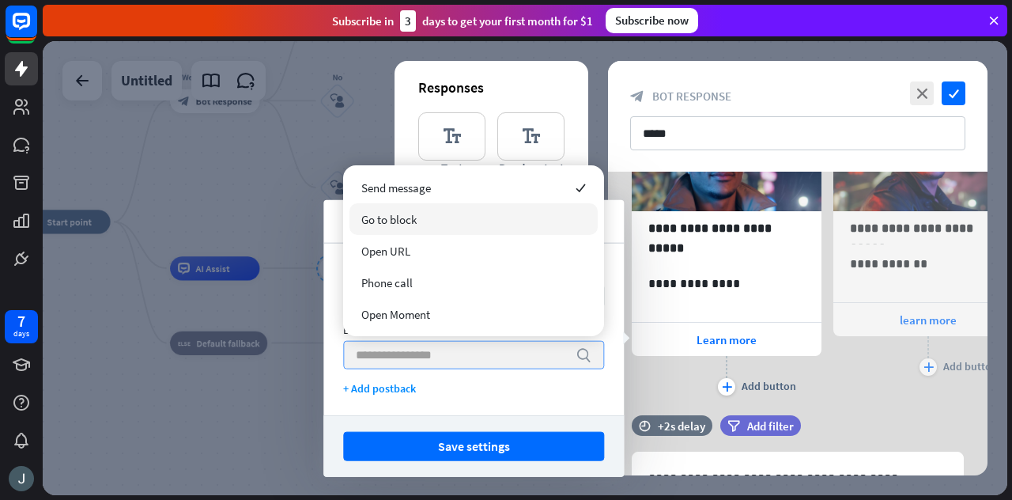
click at [404, 224] on span "Go to block" at bounding box center [388, 219] width 55 height 15
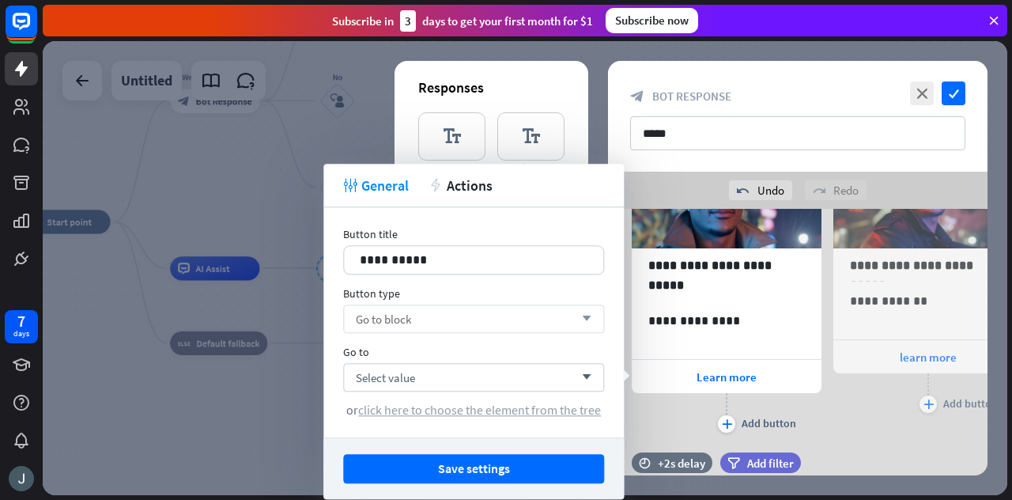
click at [471, 410] on span "click here to choose the element from the tree" at bounding box center [479, 410] width 243 height 16
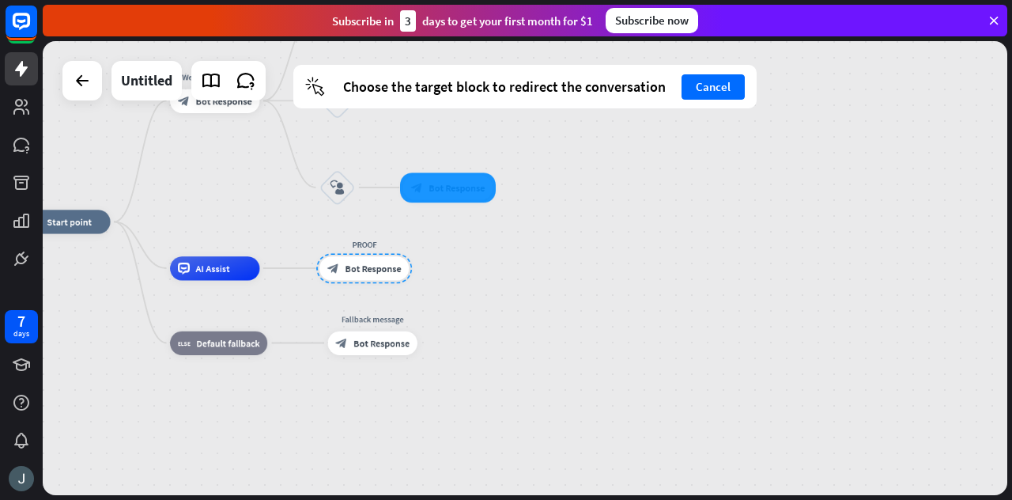
click at [482, 187] on div at bounding box center [448, 187] width 96 height 30
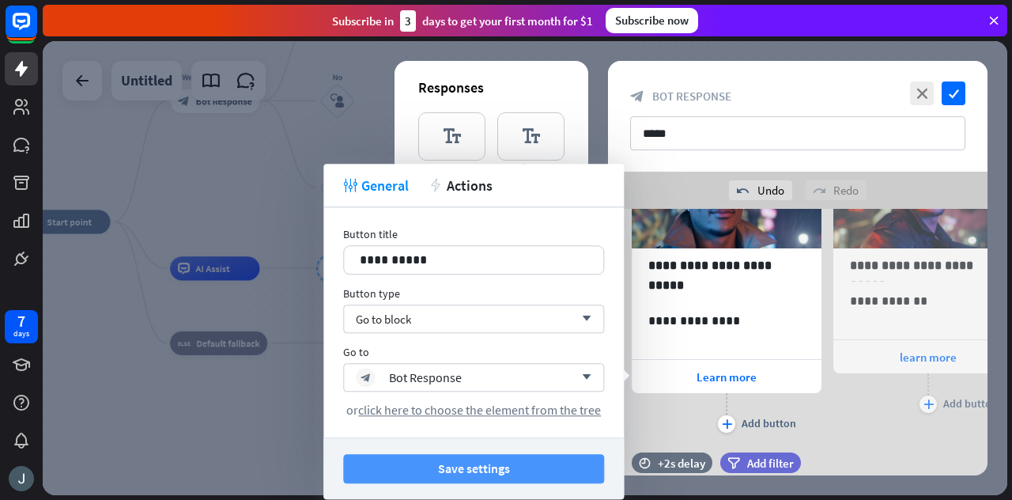
click at [470, 473] on button "Save settings" at bounding box center [473, 468] width 261 height 29
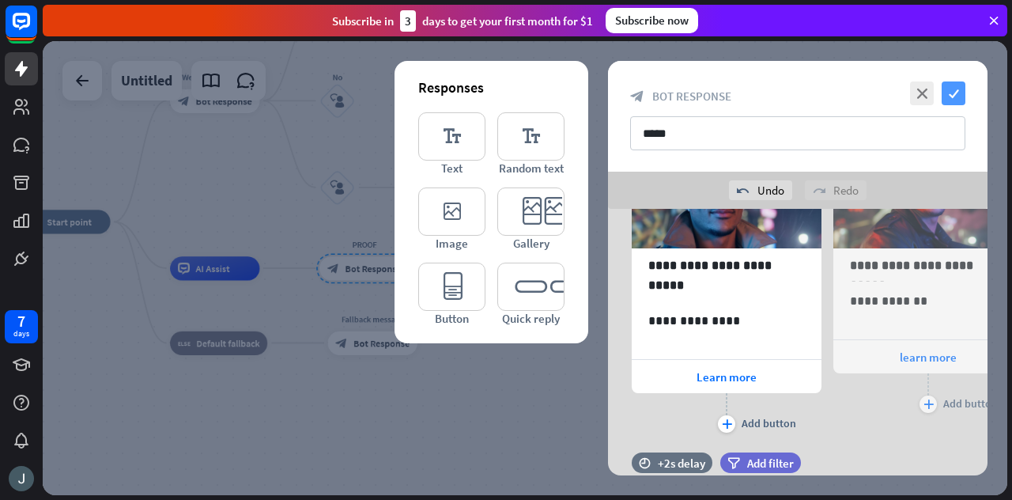
click at [962, 98] on icon "check" at bounding box center [953, 93] width 24 height 24
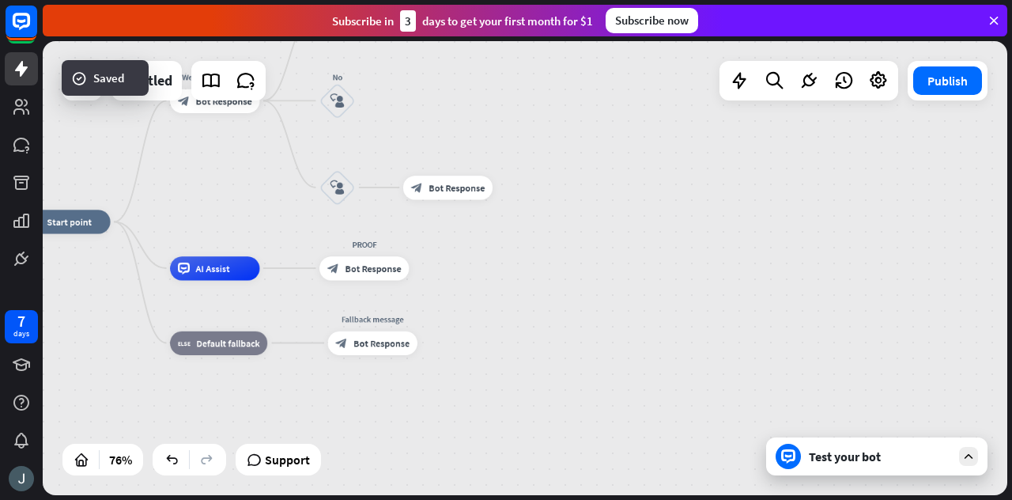
click at [972, 456] on icon at bounding box center [968, 456] width 14 height 14
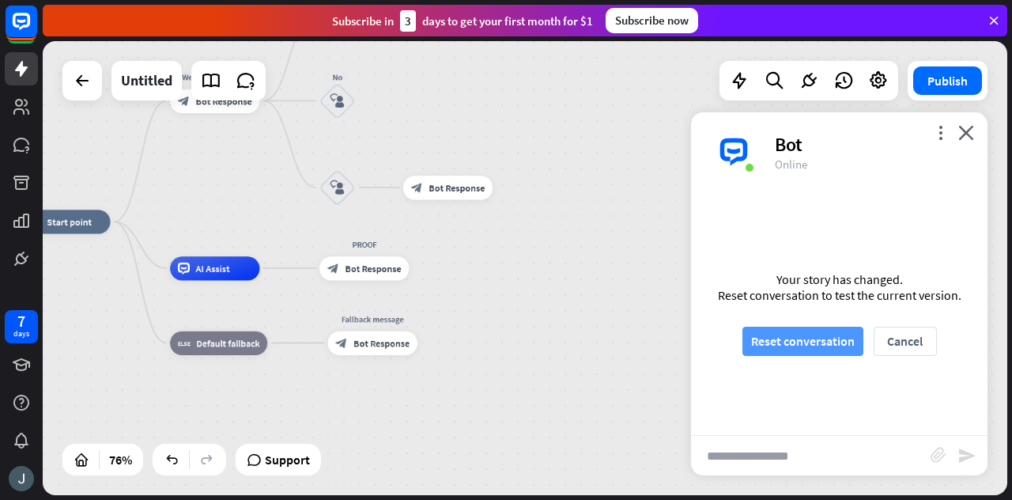
click at [822, 341] on button "Reset conversation" at bounding box center [802, 340] width 121 height 29
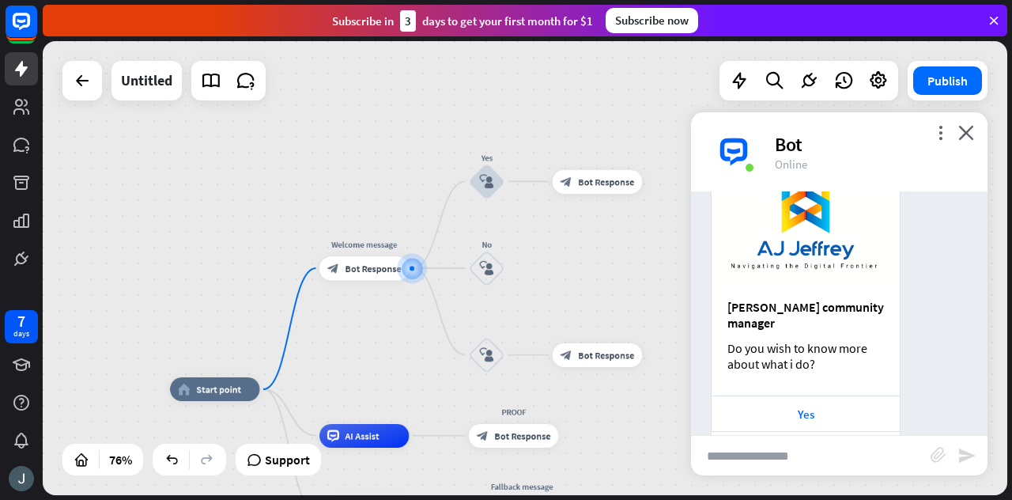
scroll to position [201, 0]
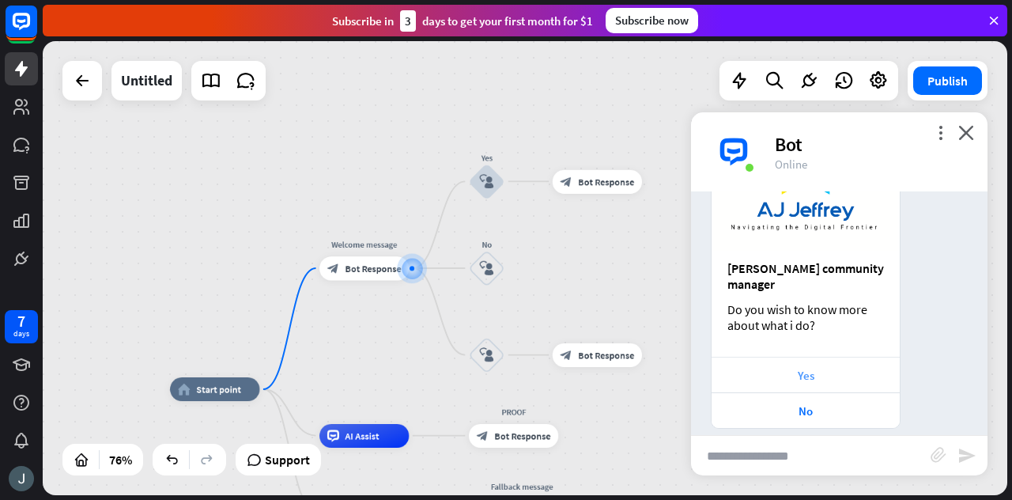
click at [816, 356] on div "Yes" at bounding box center [805, 374] width 188 height 36
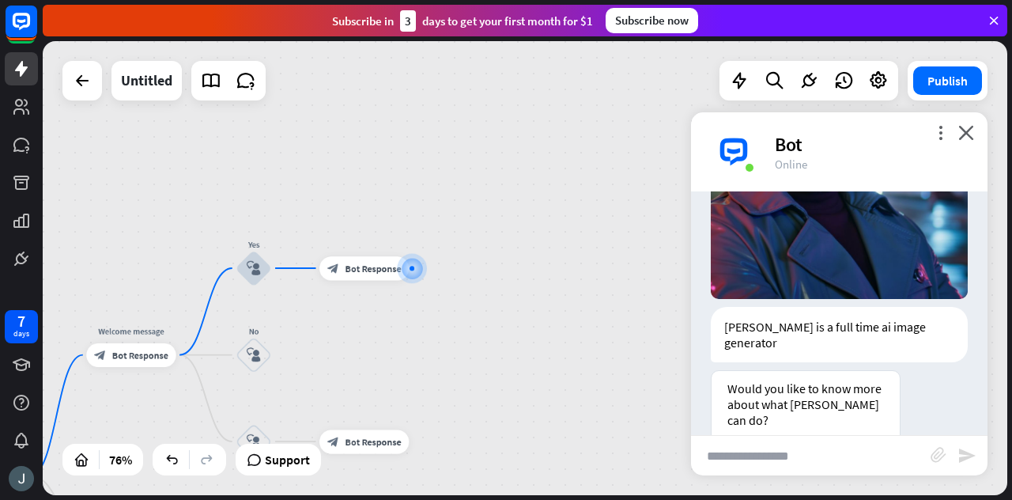
scroll to position [718, 0]
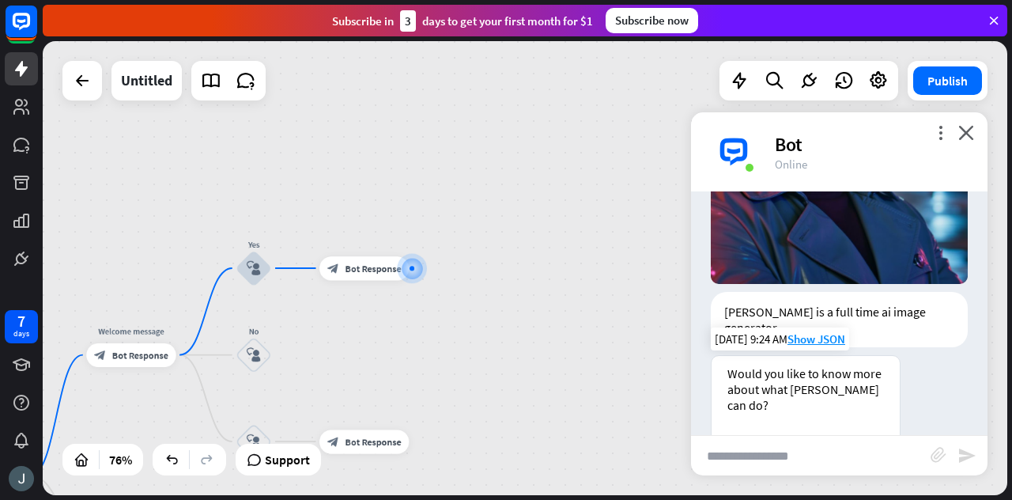
click at [797, 447] on div "Yes please" at bounding box center [805, 454] width 172 height 15
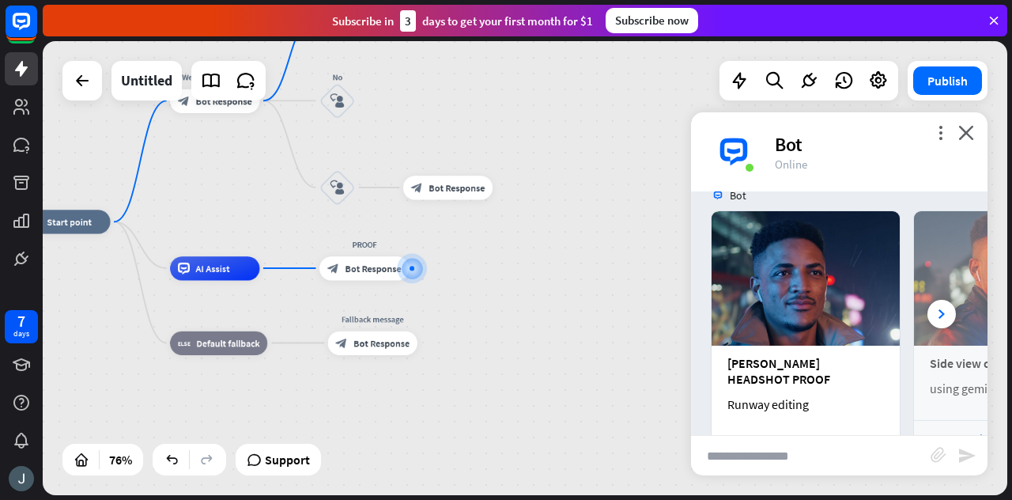
scroll to position [1142, 0]
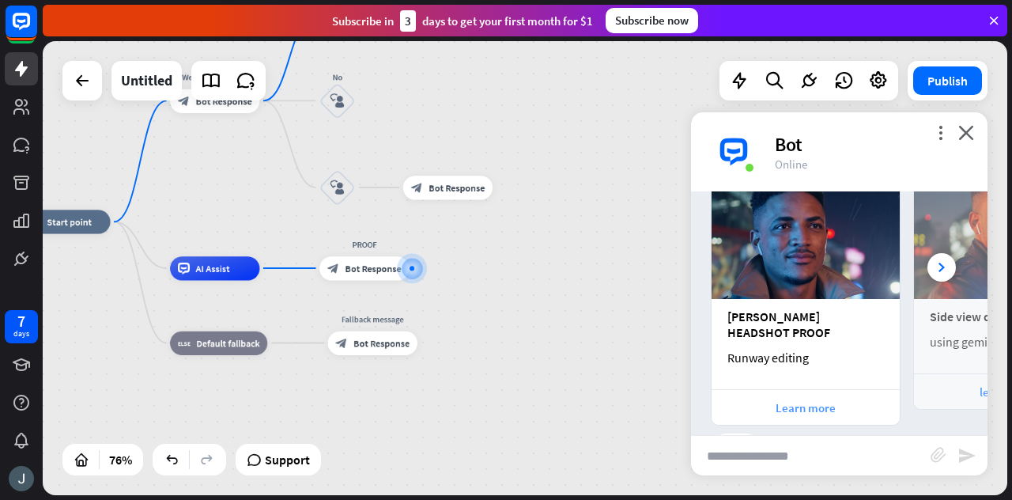
click at [805, 400] on div "Learn more" at bounding box center [805, 407] width 172 height 15
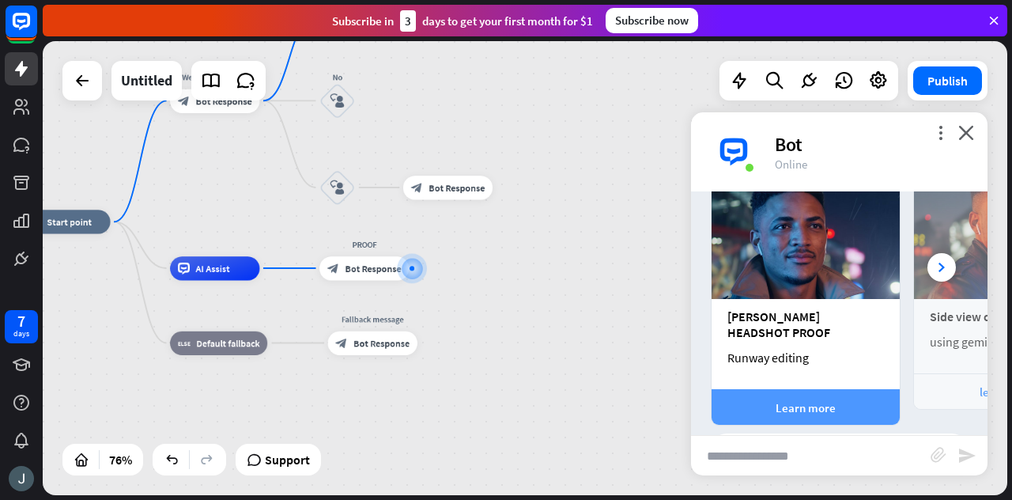
click at [805, 400] on div "Learn more" at bounding box center [805, 407] width 172 height 15
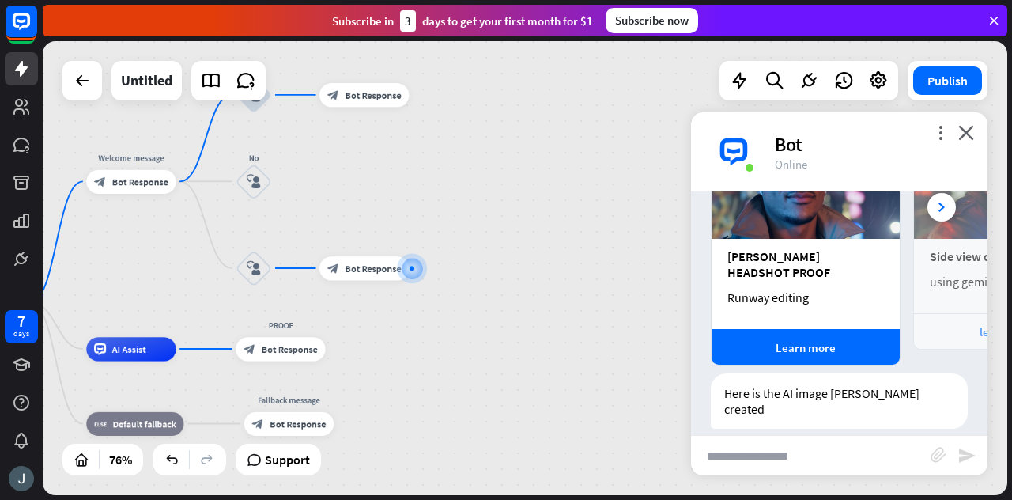
scroll to position [1297, 0]
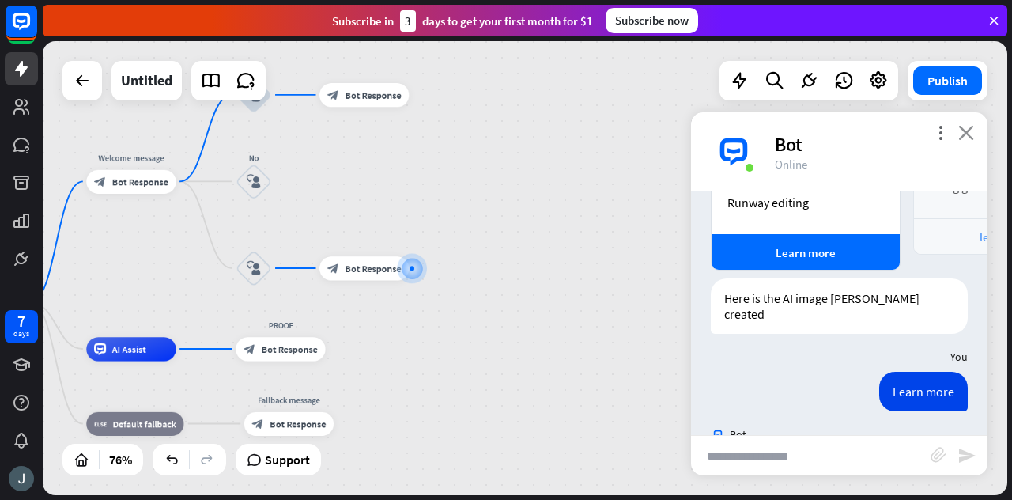
click at [967, 132] on icon "close" at bounding box center [966, 132] width 16 height 15
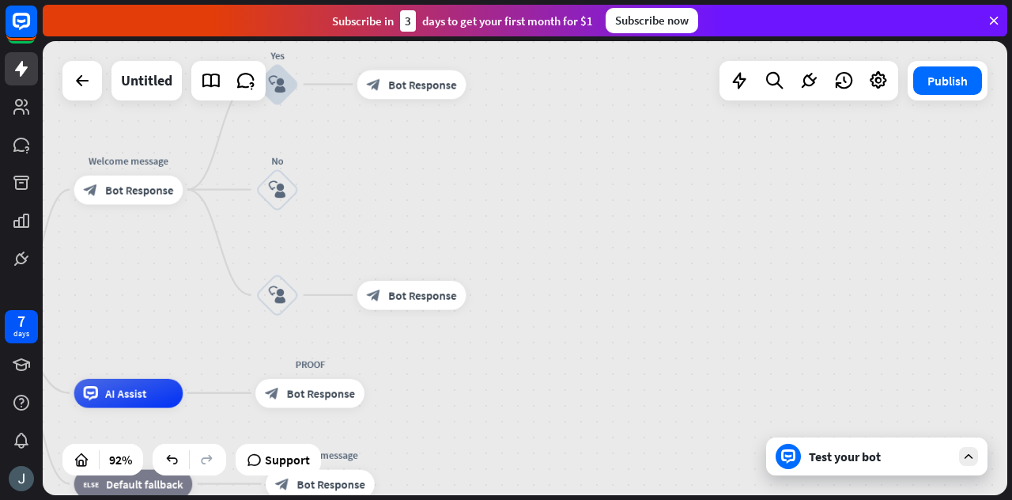
drag, startPoint x: 419, startPoint y: 187, endPoint x: 478, endPoint y: 201, distance: 60.8
click at [478, 201] on div "home_2 Start point Welcome message block_bot_response Bot Response Yes block_us…" at bounding box center [525, 268] width 964 height 454
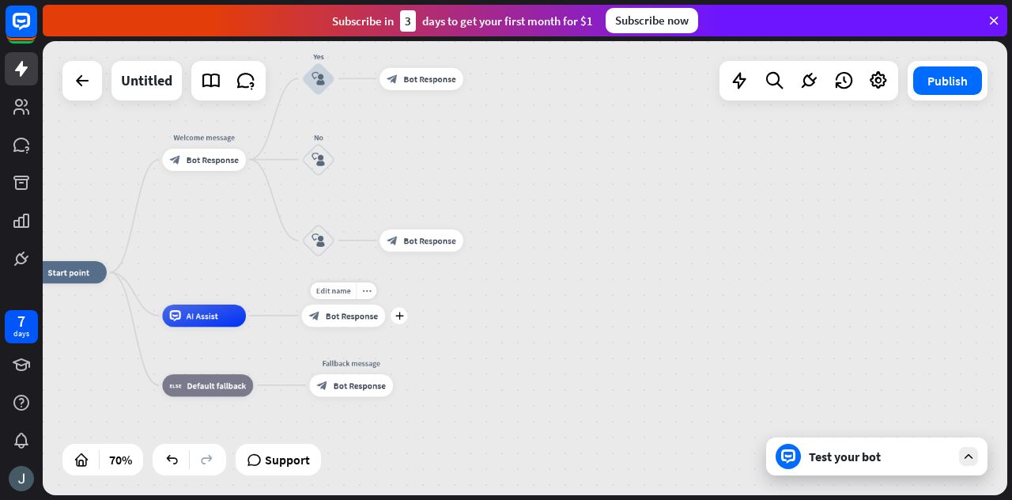
click at [329, 312] on span "Bot Response" at bounding box center [352, 315] width 52 height 11
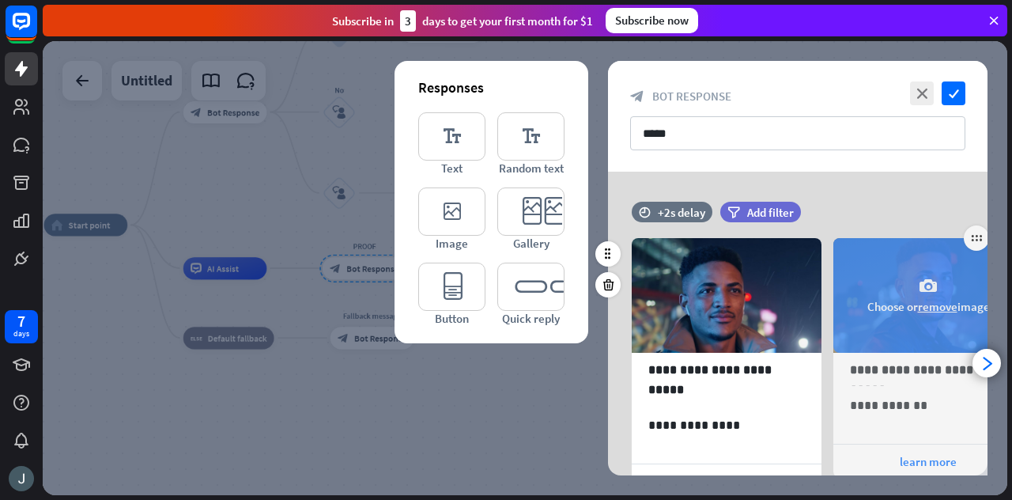
scroll to position [224, 0]
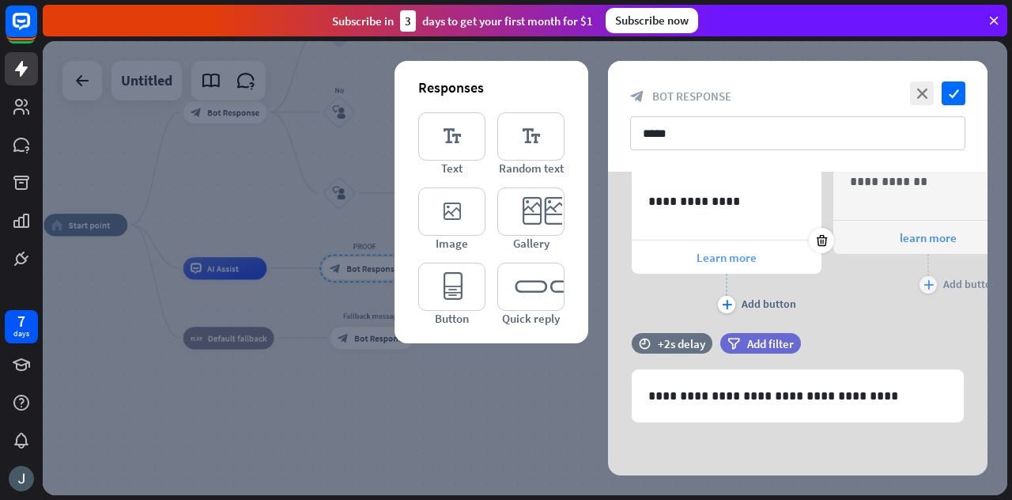
click at [730, 253] on span "Learn more" at bounding box center [726, 257] width 60 height 15
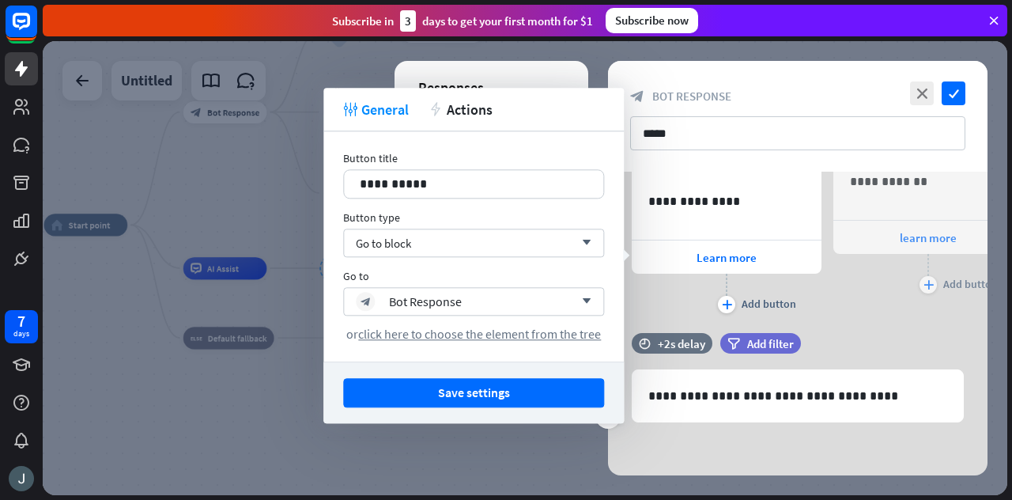
click at [877, 338] on div "filter Add filter" at bounding box center [800, 343] width 160 height 21
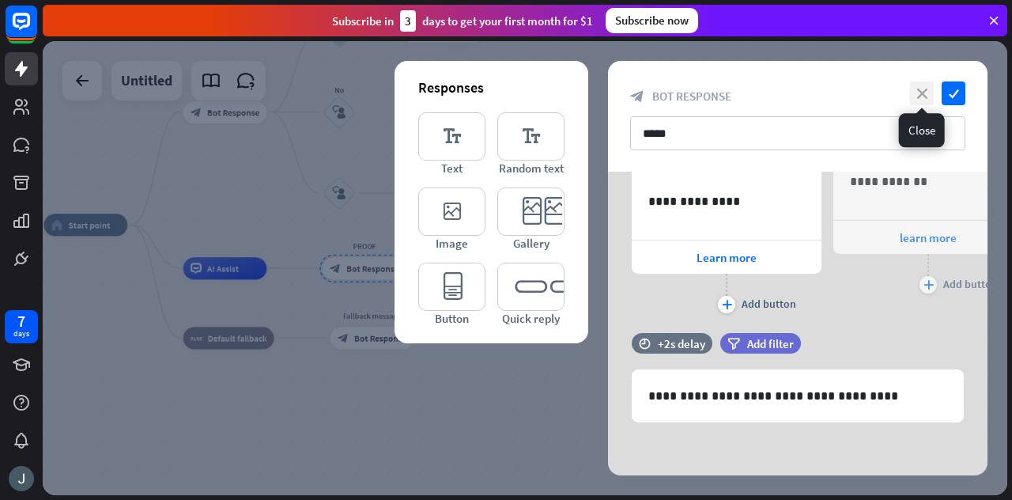
click at [923, 89] on icon "close" at bounding box center [922, 93] width 24 height 24
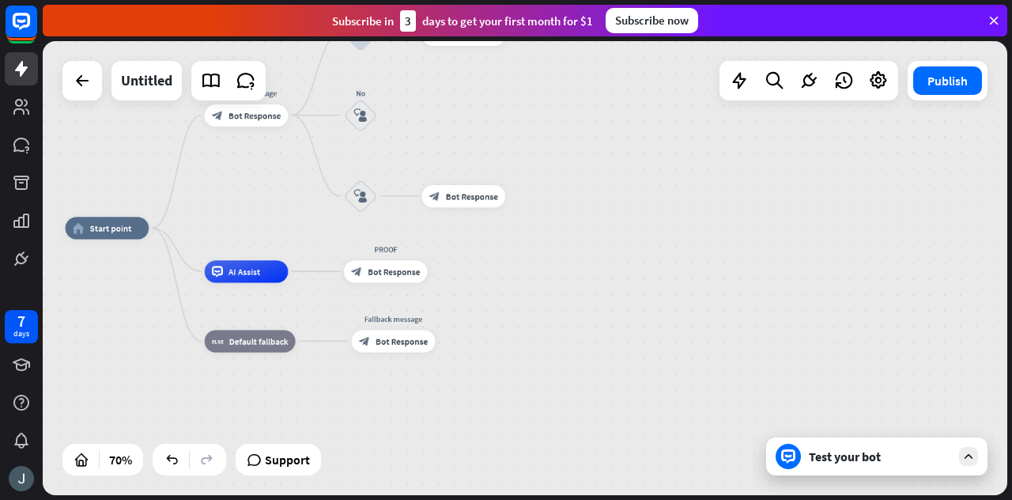
drag, startPoint x: 598, startPoint y: 182, endPoint x: 609, endPoint y: 184, distance: 11.3
click at [609, 184] on div "home_2 Start point Welcome message block_bot_response Bot Response Yes block_us…" at bounding box center [525, 268] width 964 height 454
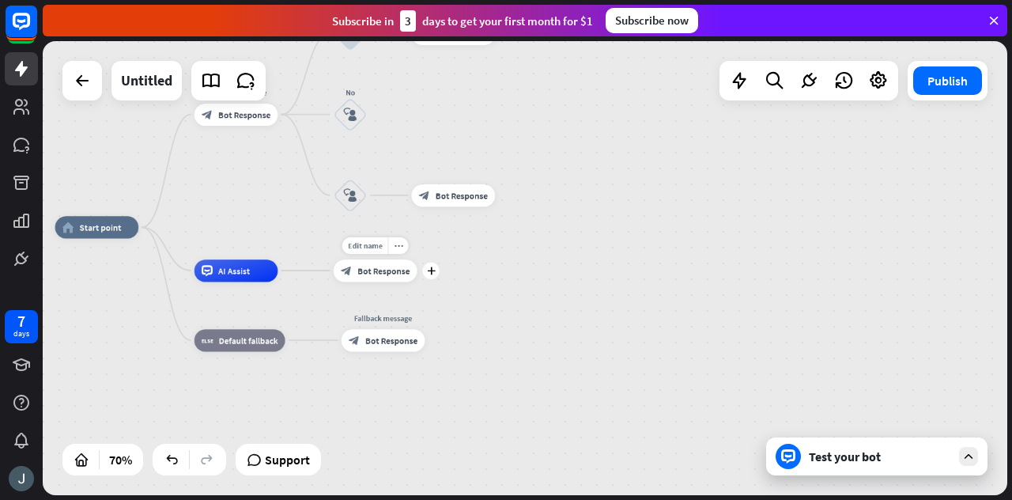
click at [387, 270] on span "Bot Response" at bounding box center [383, 270] width 52 height 11
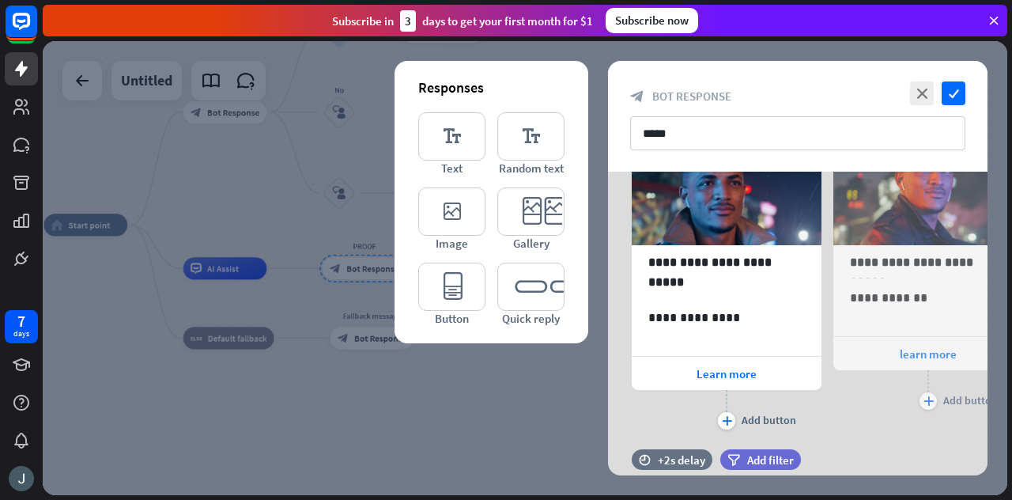
scroll to position [102, 0]
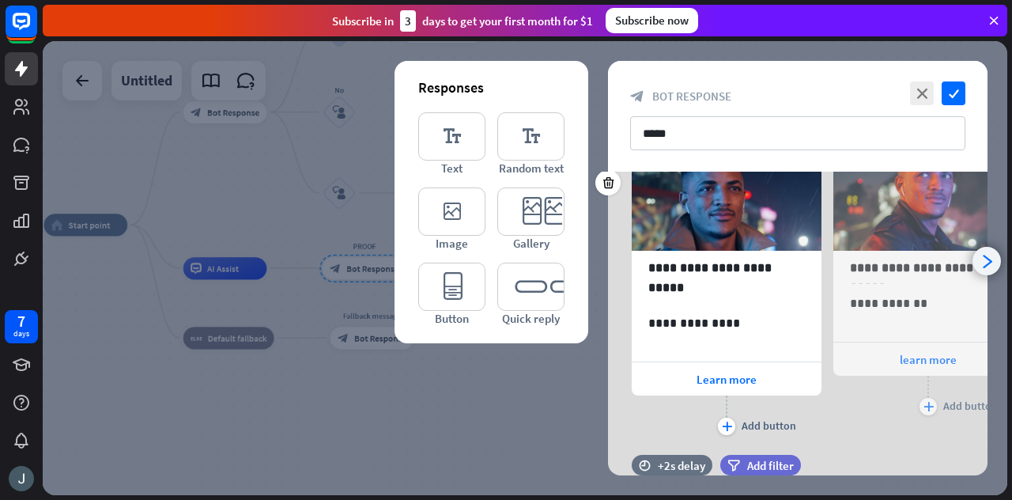
click at [991, 255] on icon "arrowhead_right" at bounding box center [986, 261] width 15 height 15
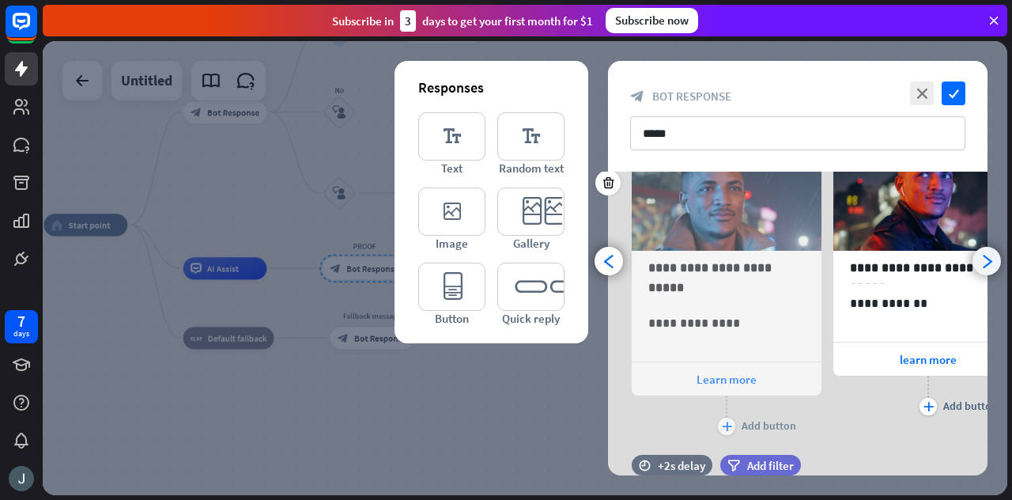
scroll to position [0, 130]
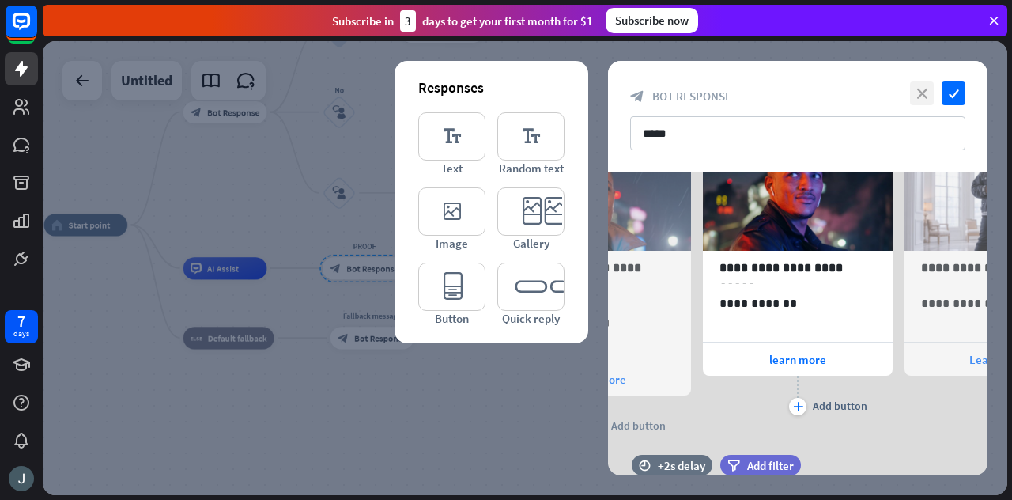
click at [918, 88] on icon "close" at bounding box center [922, 93] width 24 height 24
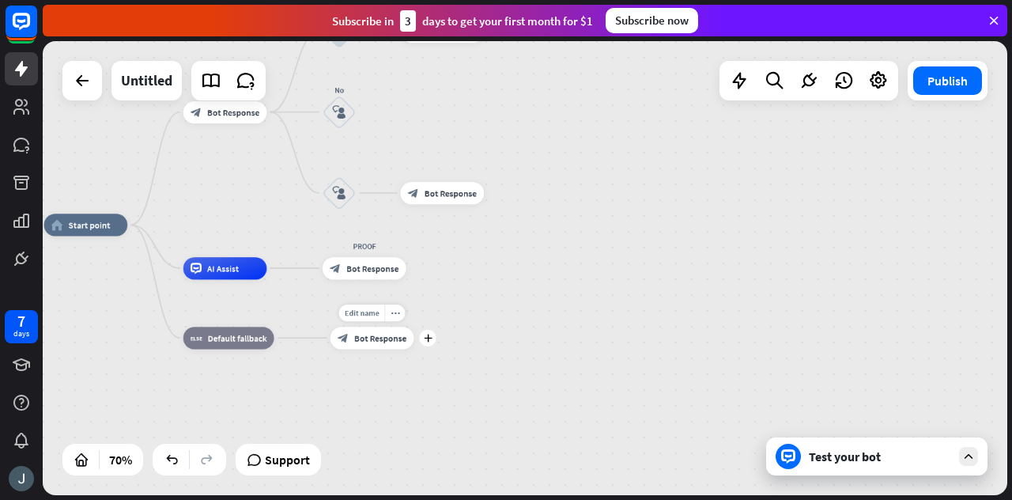
click at [378, 336] on span "Bot Response" at bounding box center [380, 337] width 52 height 11
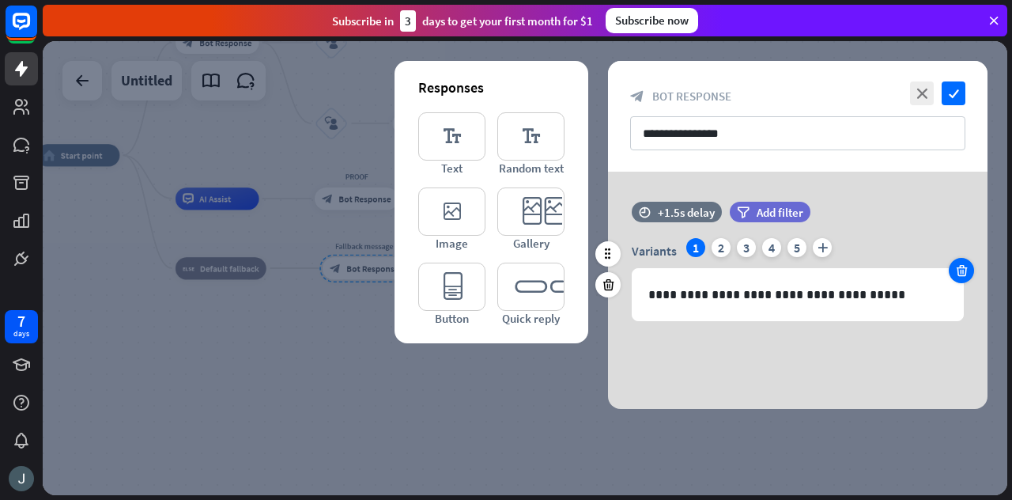
click at [968, 262] on div at bounding box center [961, 270] width 25 height 25
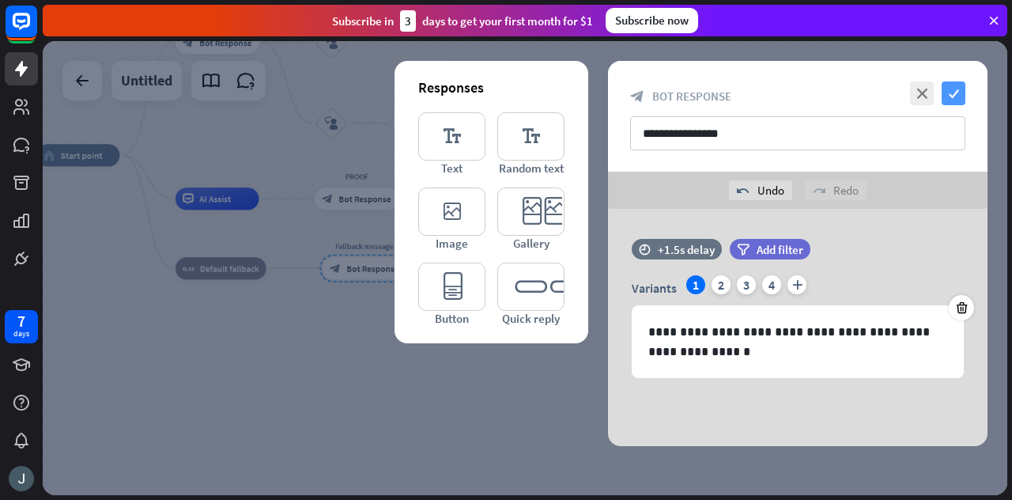
click at [945, 92] on icon "check" at bounding box center [953, 93] width 24 height 24
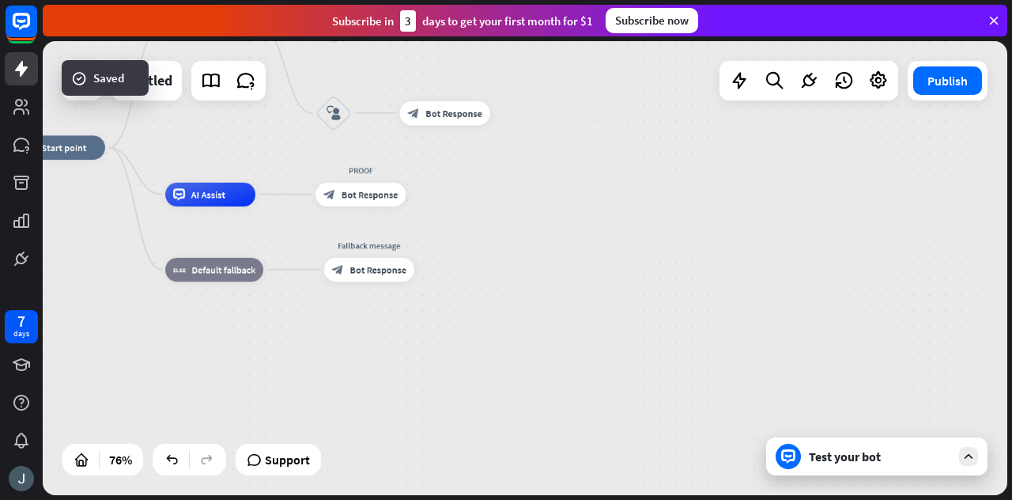
click at [519, 227] on div "home_2 Start point Welcome message block_bot_response Bot Response Yes block_us…" at bounding box center [382, 320] width 734 height 345
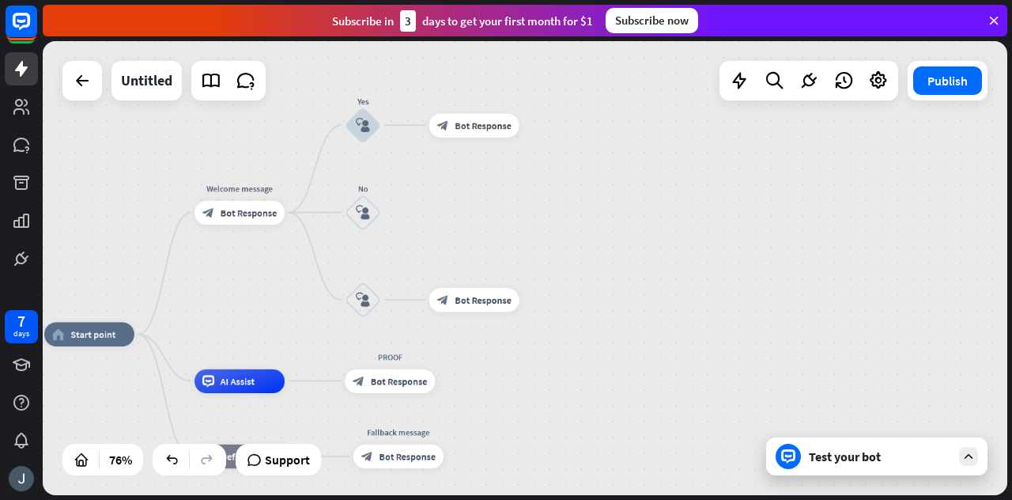
drag, startPoint x: 519, startPoint y: 227, endPoint x: 549, endPoint y: 413, distance: 188.8
click at [549, 413] on div "home_2 Start point Welcome message block_bot_response Bot Response Yes block_us…" at bounding box center [411, 506] width 734 height 345
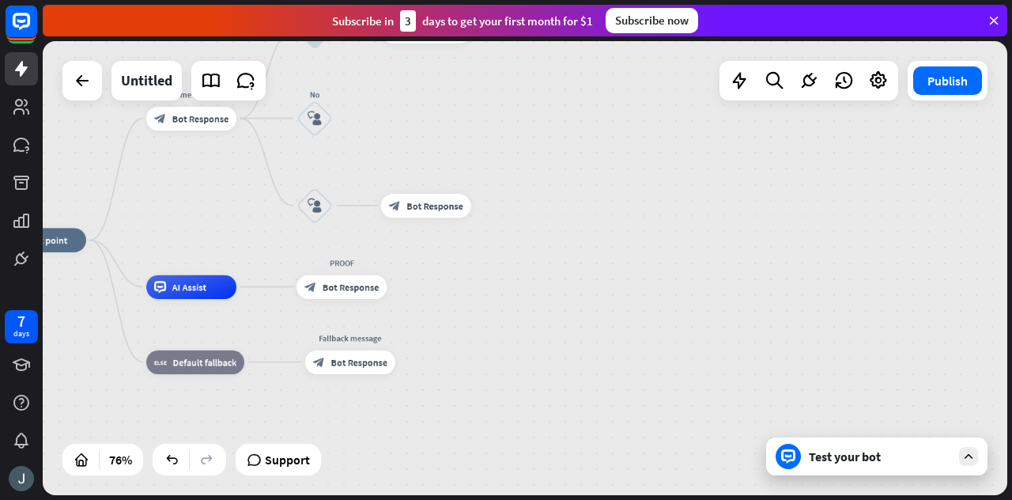
drag, startPoint x: 600, startPoint y: 273, endPoint x: 552, endPoint y: 177, distance: 107.1
click at [552, 177] on div "home_2 Start point Welcome message block_bot_response Bot Response Yes block_us…" at bounding box center [525, 268] width 964 height 454
click at [424, 206] on span "Bot Response" at bounding box center [434, 204] width 56 height 12
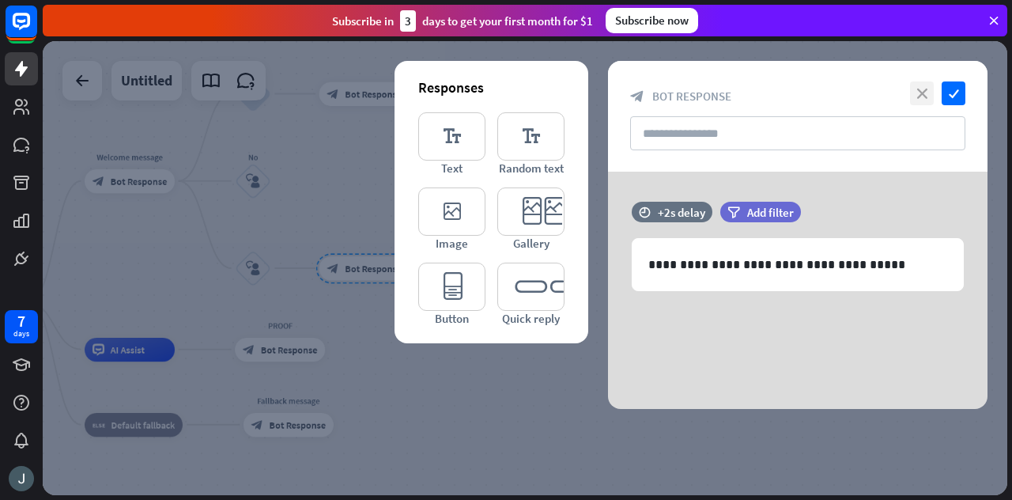
click at [923, 88] on icon "close" at bounding box center [922, 93] width 24 height 24
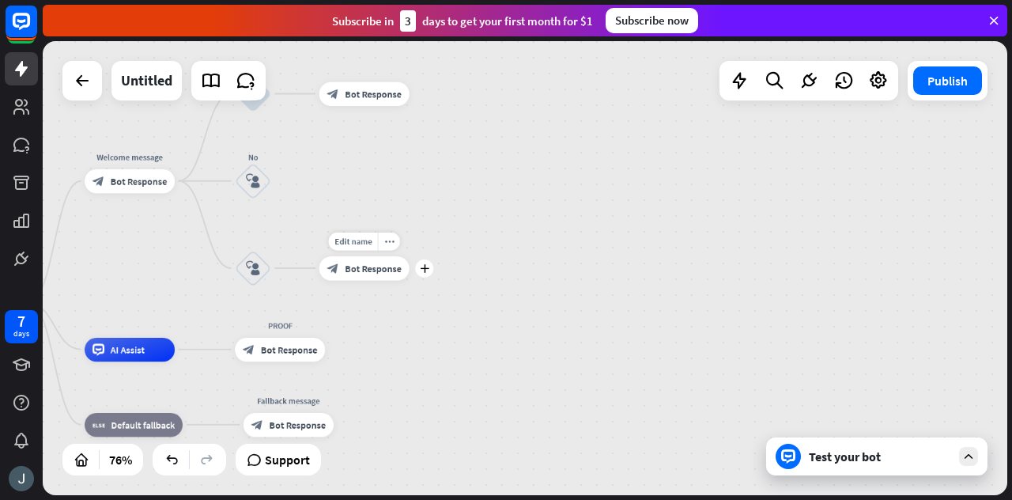
click at [367, 279] on div "block_bot_response Bot Response" at bounding box center [364, 268] width 90 height 24
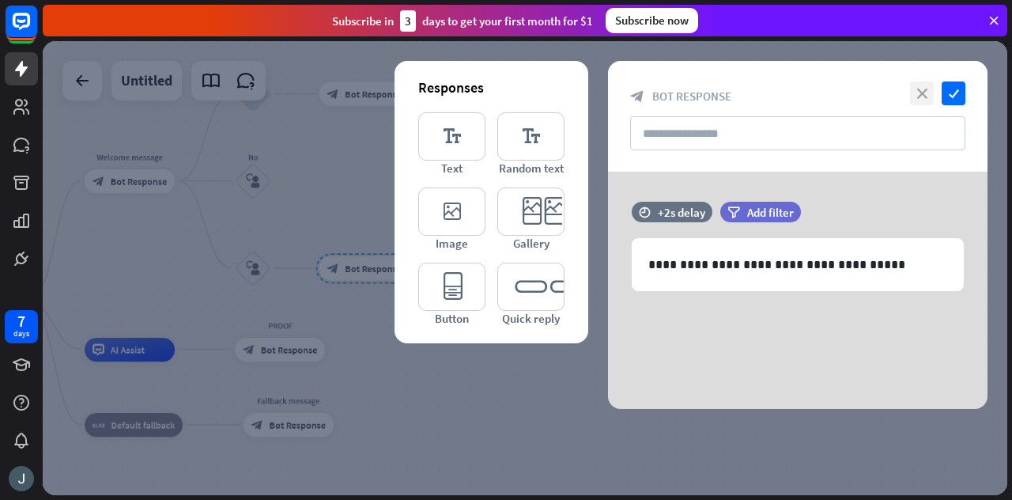
click at [917, 91] on icon "close" at bounding box center [922, 93] width 24 height 24
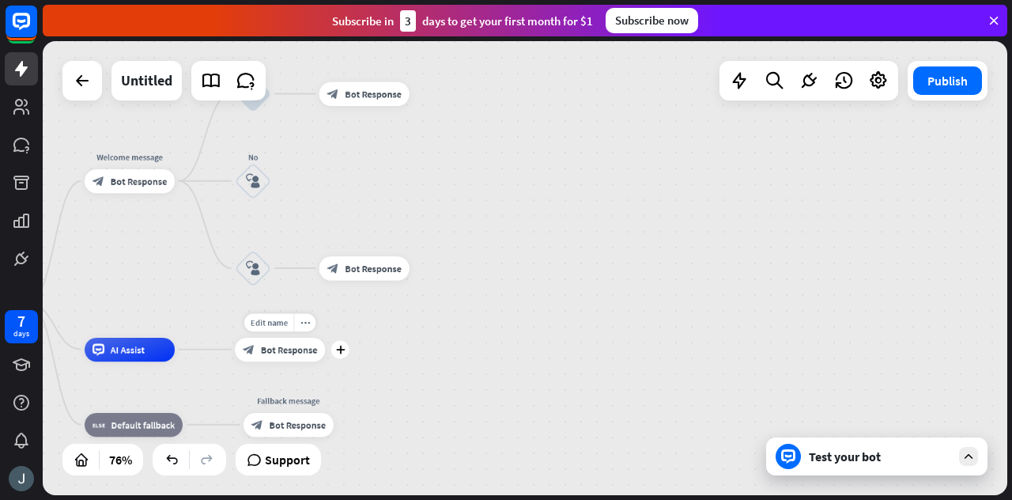
click at [291, 350] on span "Bot Response" at bounding box center [289, 349] width 56 height 12
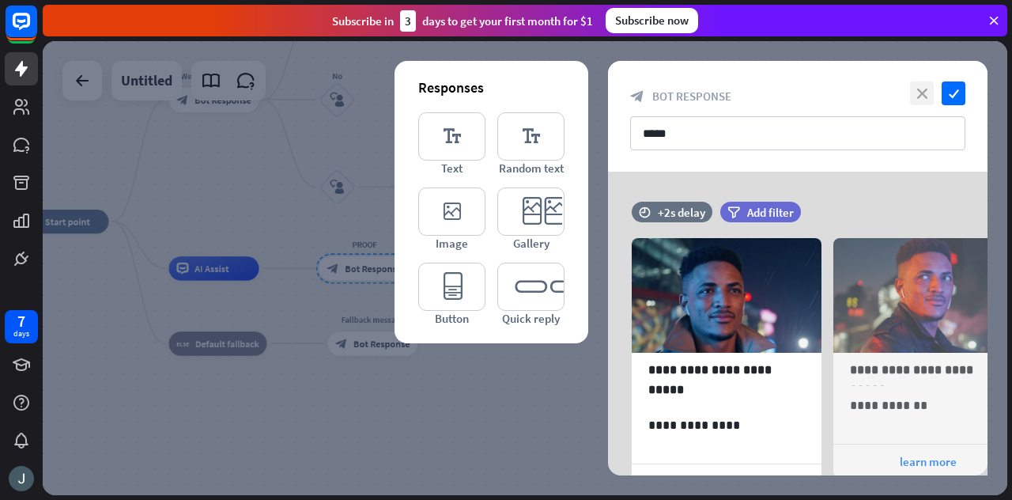
click at [916, 104] on icon "close" at bounding box center [922, 93] width 24 height 24
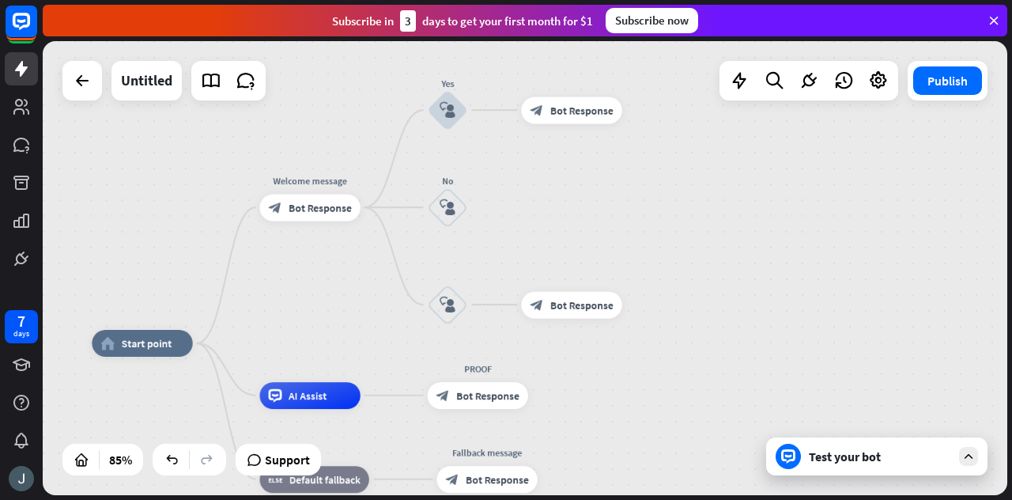
drag, startPoint x: 496, startPoint y: 138, endPoint x: 628, endPoint y: 255, distance: 176.4
click at [628, 255] on div "home_2 Start point Welcome message block_bot_response Bot Response Yes block_us…" at bounding box center [525, 268] width 964 height 454
click at [583, 304] on span "Bot Response" at bounding box center [581, 304] width 63 height 13
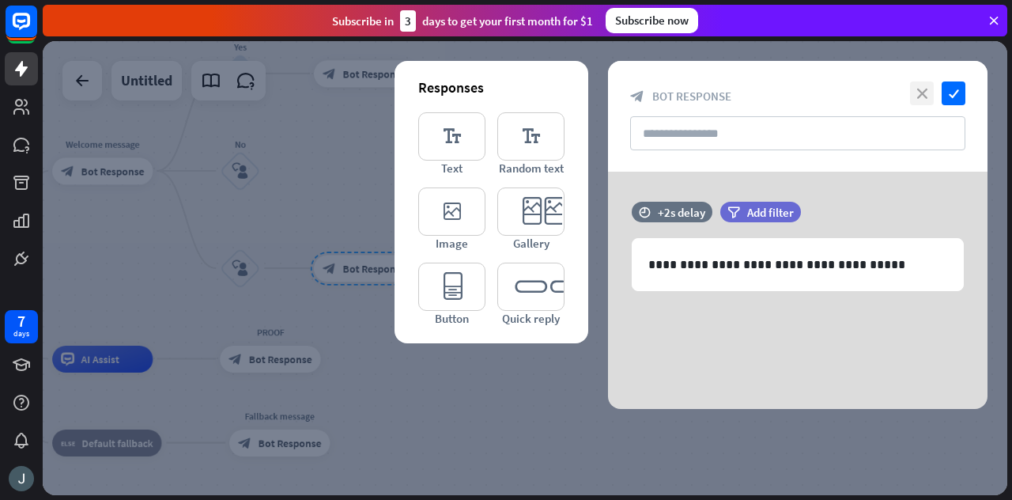
click at [933, 85] on icon "close" at bounding box center [922, 93] width 24 height 24
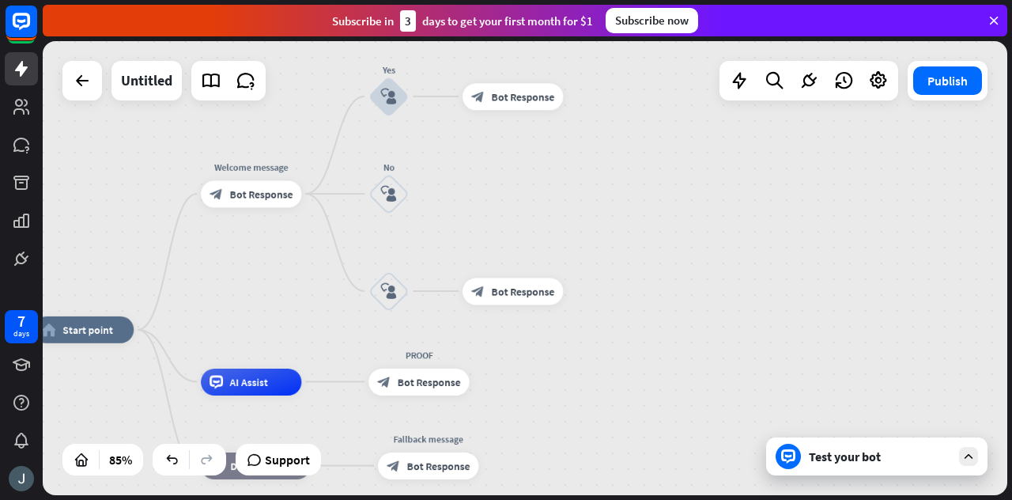
drag, startPoint x: 439, startPoint y: 151, endPoint x: 588, endPoint y: 174, distance: 151.1
click at [588, 174] on div "home_2 Start point Welcome message block_bot_response Bot Response Yes block_us…" at bounding box center [525, 268] width 964 height 454
click at [266, 190] on span "Bot Response" at bounding box center [262, 193] width 63 height 13
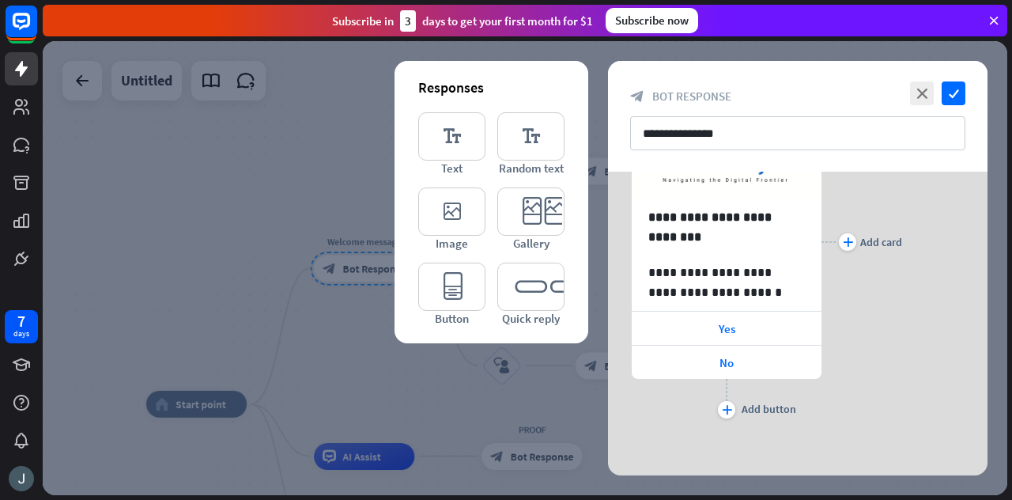
scroll to position [307, 0]
click at [926, 91] on icon "close" at bounding box center [922, 93] width 24 height 24
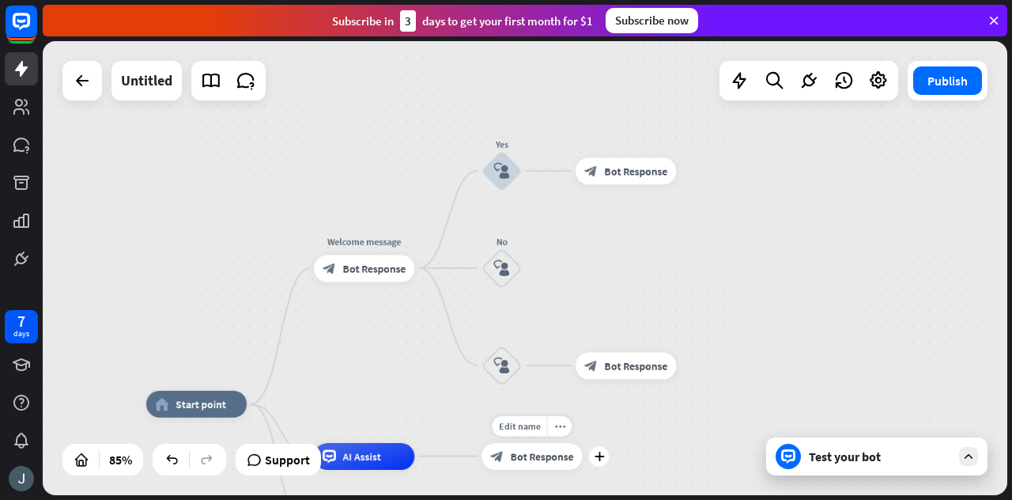
click at [549, 450] on span "Bot Response" at bounding box center [542, 455] width 63 height 13
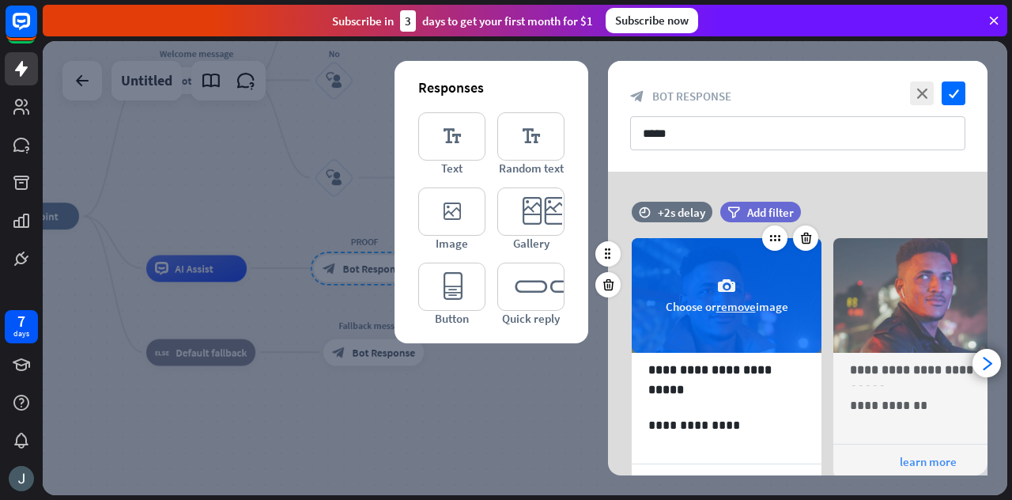
scroll to position [224, 0]
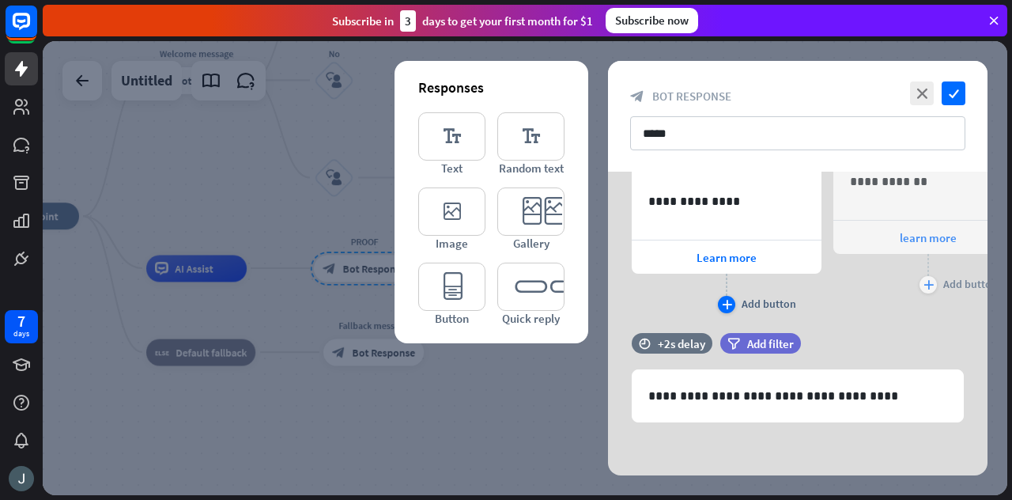
click at [722, 302] on icon "plus" at bounding box center [727, 304] width 10 height 9
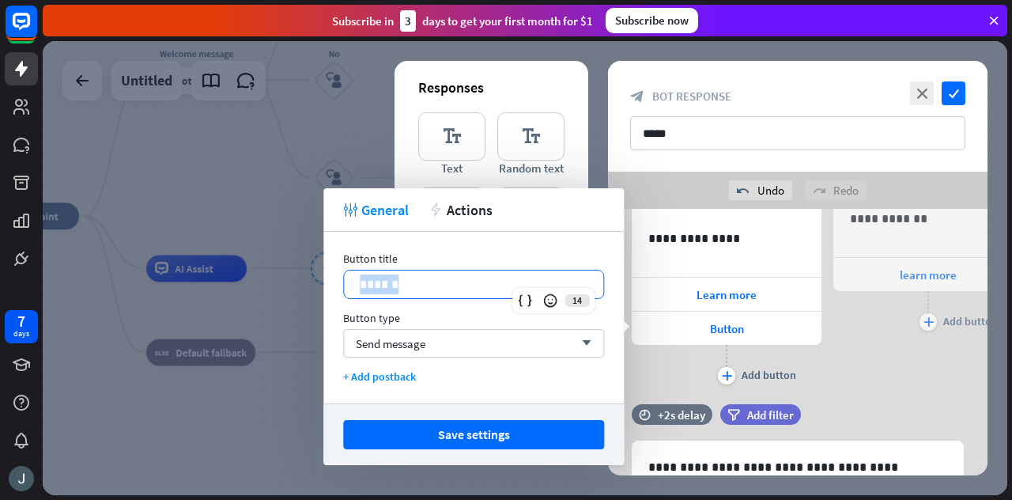
drag, startPoint x: 446, startPoint y: 282, endPoint x: 337, endPoint y: 281, distance: 109.1
click at [337, 281] on div "Button title 14 ****** Button type Send message arrow_down + Add postback" at bounding box center [473, 318] width 300 height 172
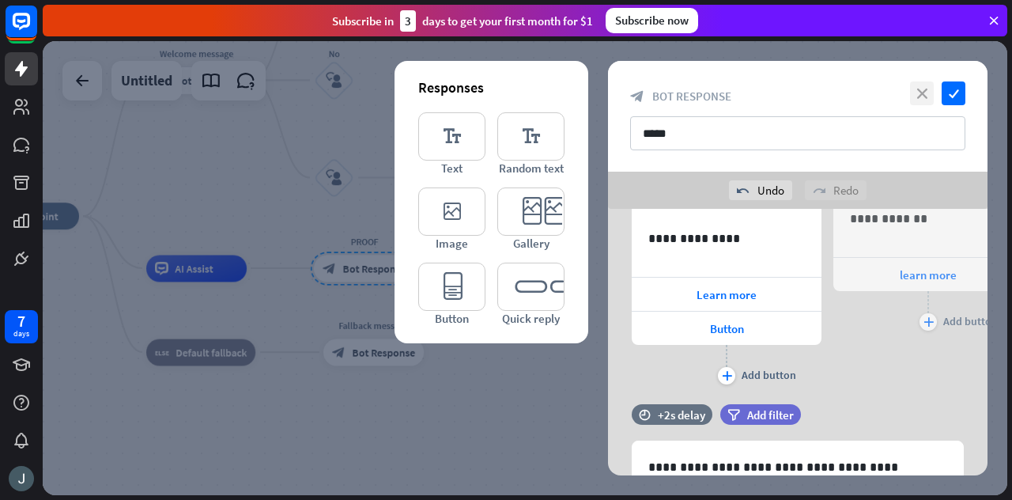
click at [920, 99] on icon "close" at bounding box center [922, 93] width 24 height 24
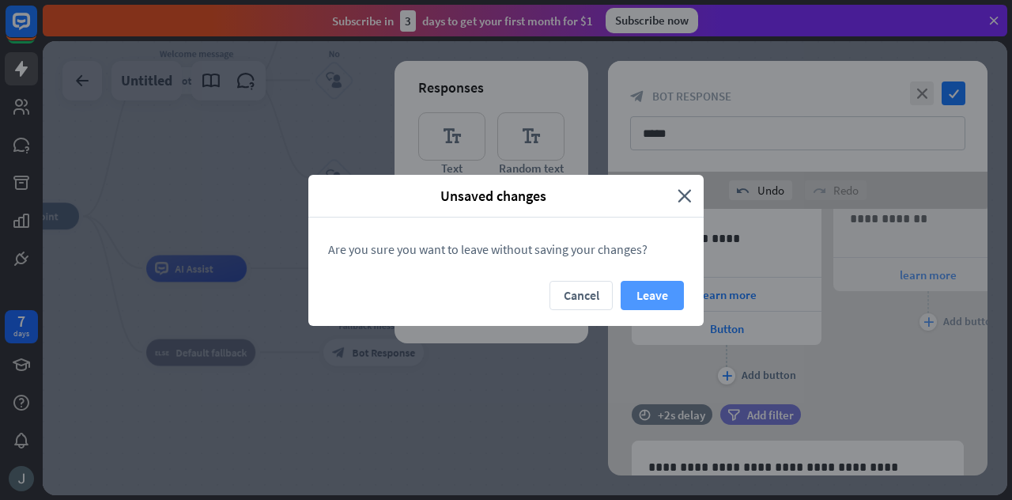
click at [643, 291] on button "Leave" at bounding box center [651, 295] width 63 height 29
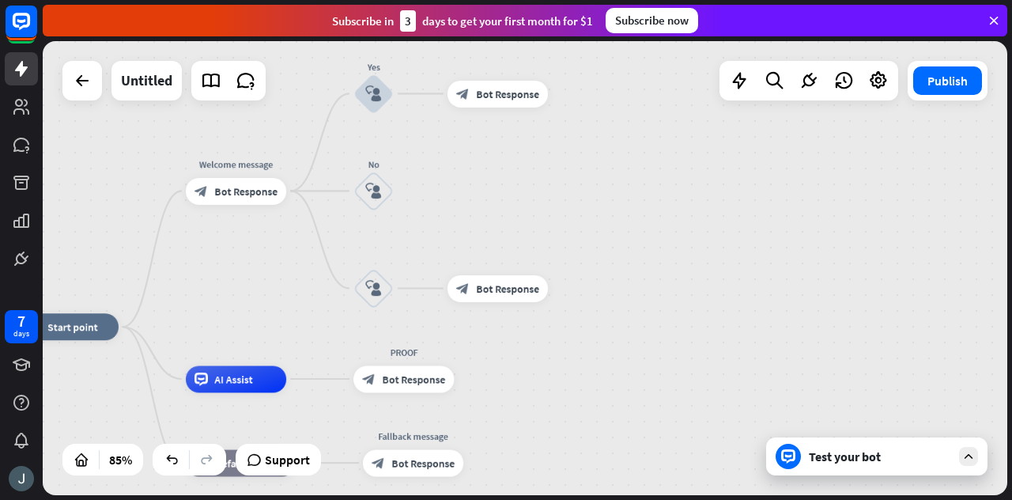
drag, startPoint x: 613, startPoint y: 183, endPoint x: 658, endPoint y: 333, distance: 156.6
click at [658, 333] on div "home_2 Start point Welcome message block_bot_response Bot Response Yes block_us…" at bounding box center [525, 268] width 964 height 454
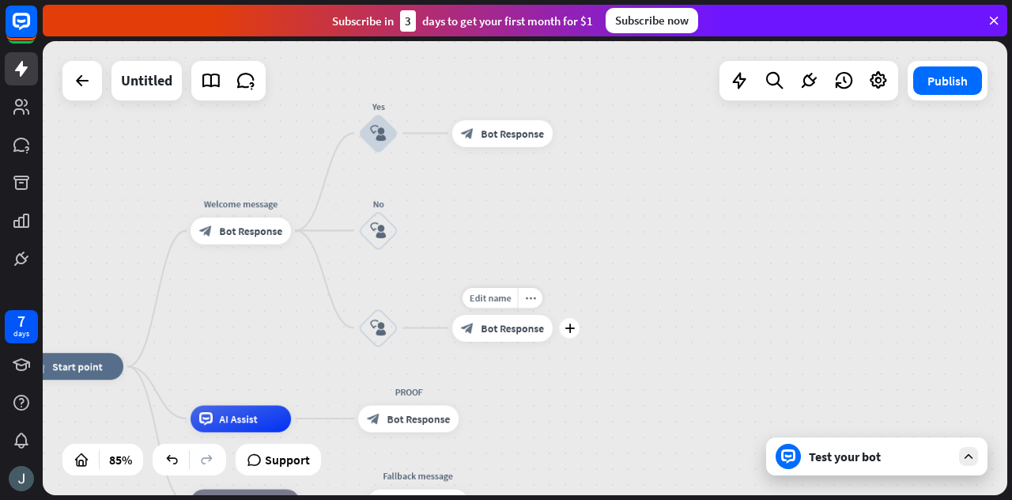
click at [492, 326] on span "Bot Response" at bounding box center [512, 327] width 63 height 13
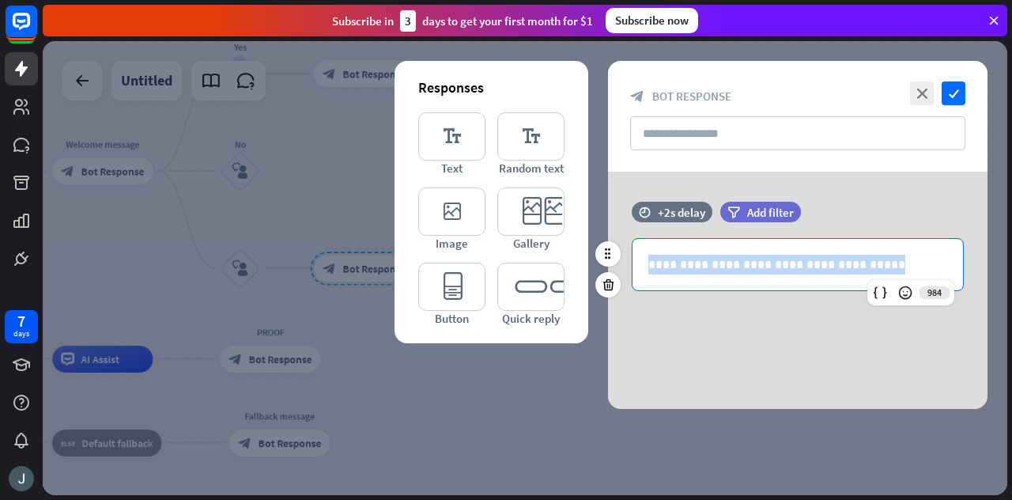
drag, startPoint x: 892, startPoint y: 260, endPoint x: 651, endPoint y: 263, distance: 241.1
click at [651, 263] on p "**********" at bounding box center [798, 265] width 300 height 20
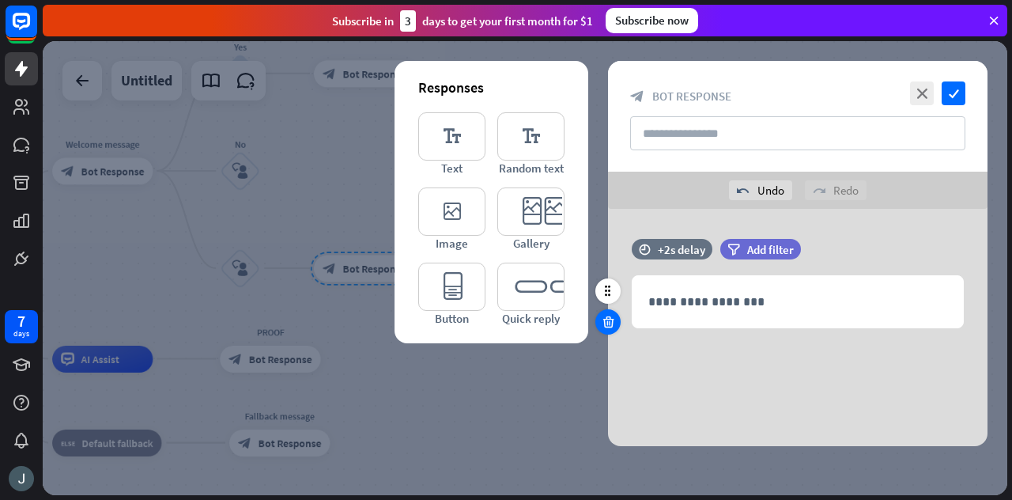
click at [605, 326] on icon at bounding box center [608, 322] width 15 height 14
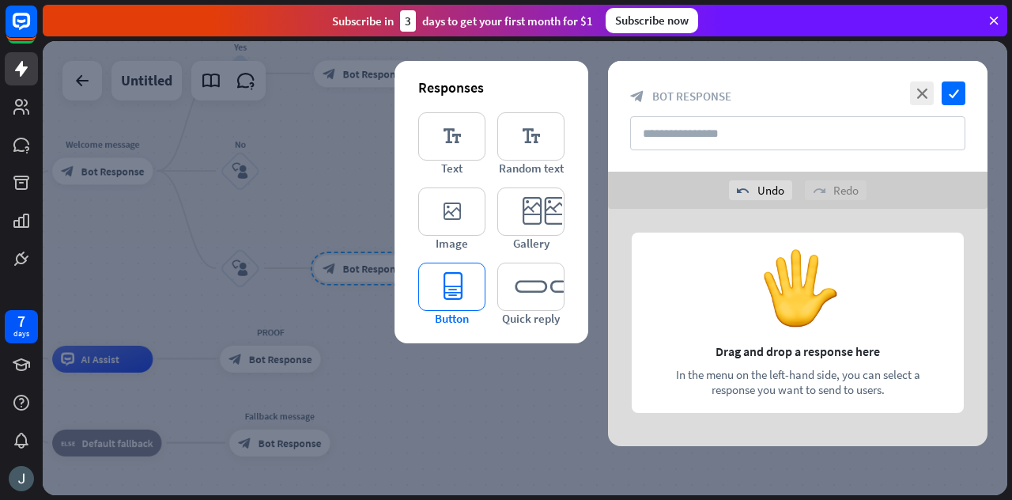
click at [455, 282] on icon "editor_button" at bounding box center [451, 286] width 67 height 48
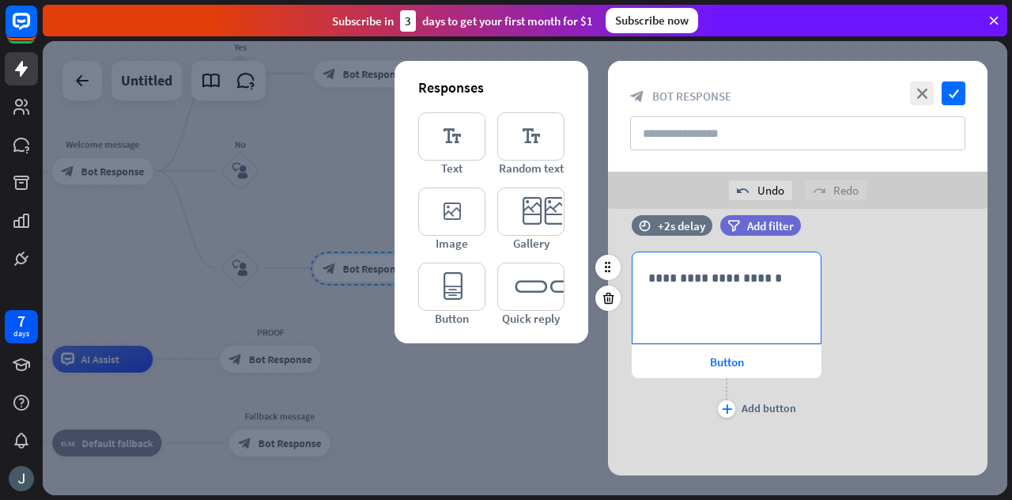
scroll to position [24, 0]
click at [718, 293] on div "**********" at bounding box center [726, 297] width 188 height 91
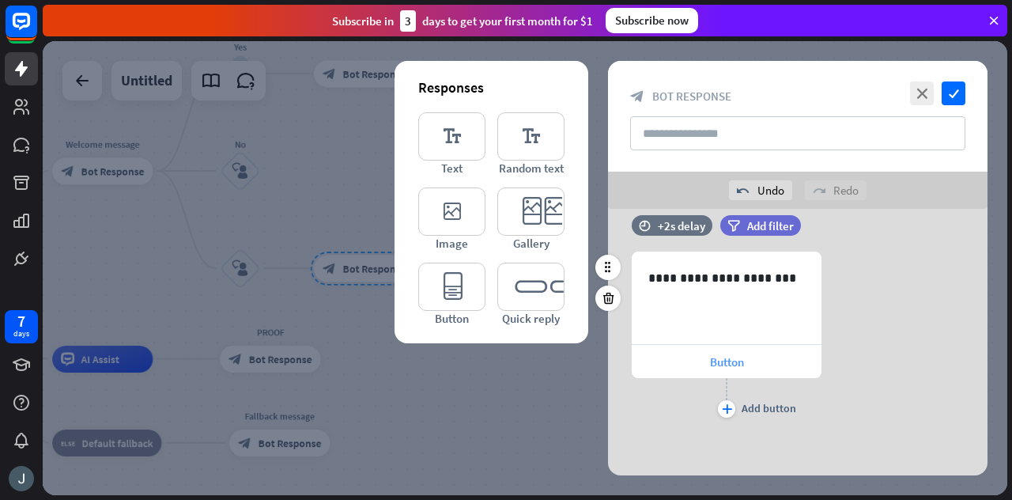
click at [718, 351] on div "Button" at bounding box center [727, 361] width 190 height 33
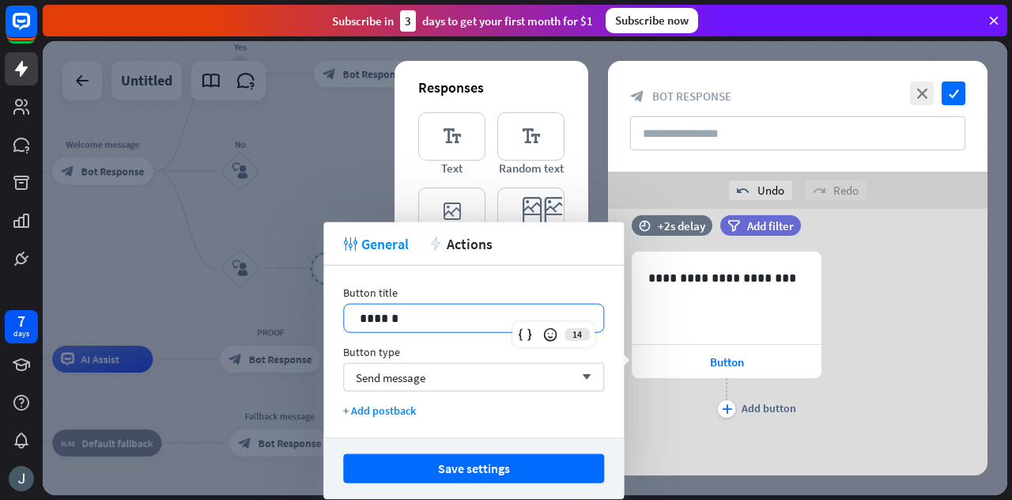
drag, startPoint x: 417, startPoint y: 324, endPoint x: 309, endPoint y: 320, distance: 108.4
click at [309, 320] on body "7 days close Product Help First steps Get started with ChatBot Help Center Foll…" at bounding box center [506, 250] width 1012 height 500
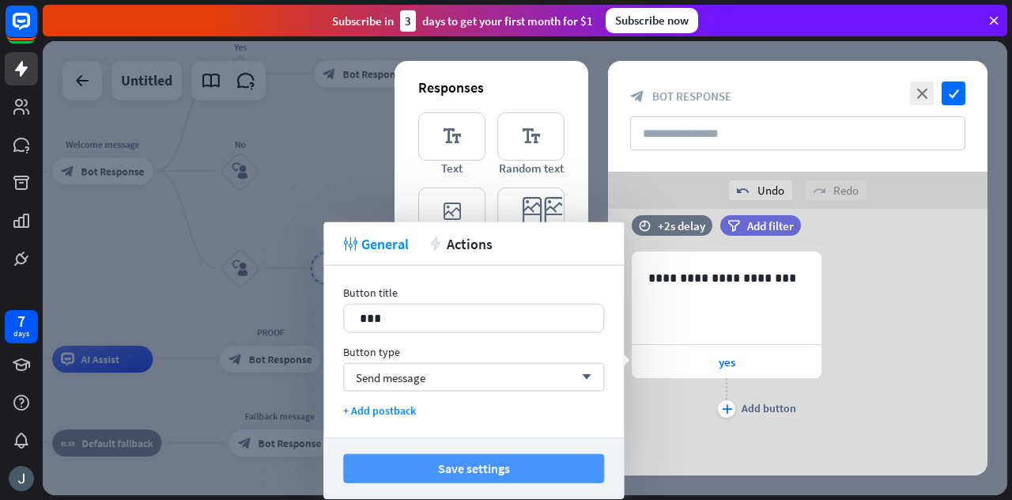
click at [484, 470] on button "Save settings" at bounding box center [473, 468] width 261 height 29
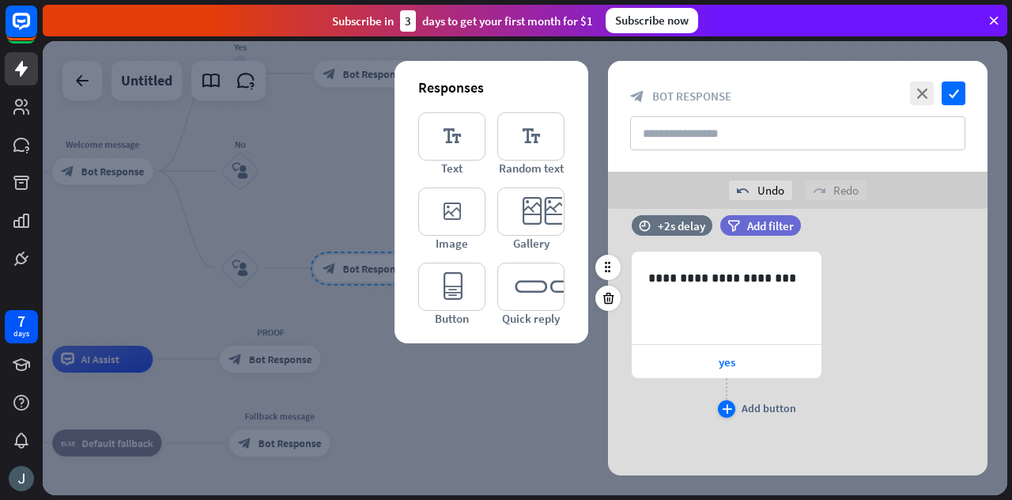
click at [728, 400] on div "plus" at bounding box center [726, 408] width 17 height 17
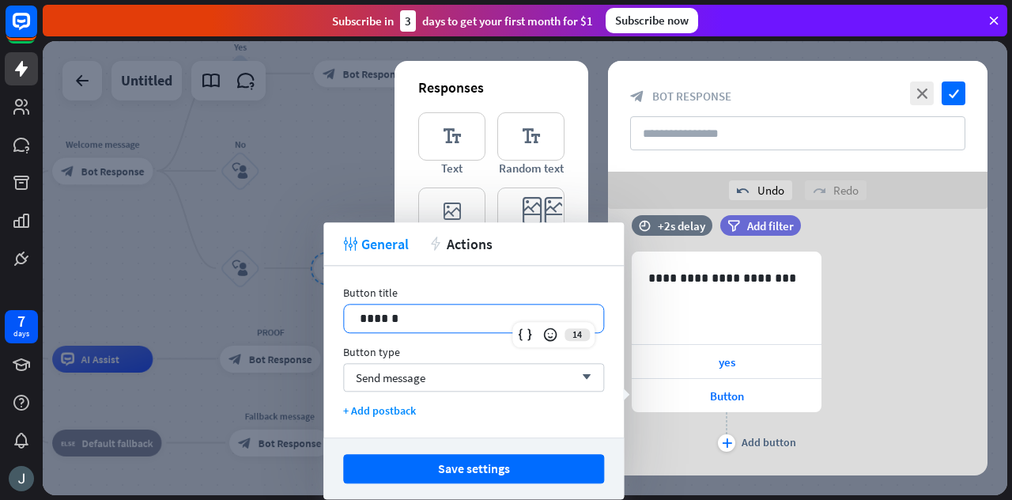
drag, startPoint x: 447, startPoint y: 317, endPoint x: 291, endPoint y: 315, distance: 155.7
click at [291, 315] on body "7 days close Product Help First steps Get started with ChatBot Help Center Foll…" at bounding box center [506, 250] width 1012 height 500
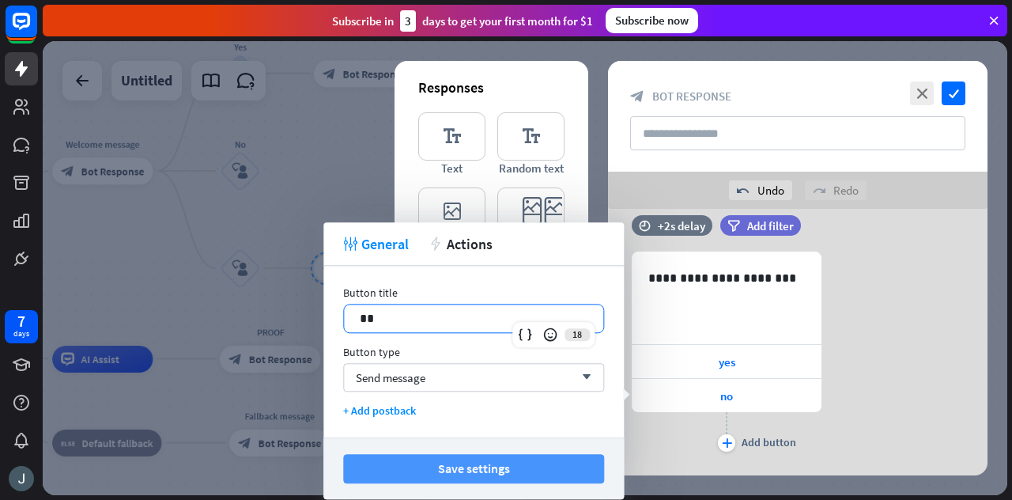
click at [491, 469] on button "Save settings" at bounding box center [473, 468] width 261 height 29
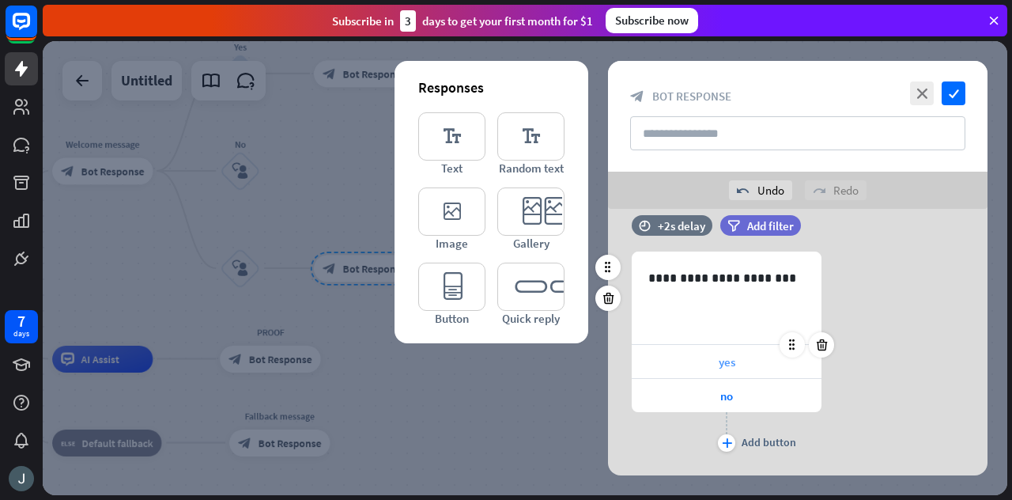
click at [715, 355] on div "yes" at bounding box center [727, 361] width 190 height 33
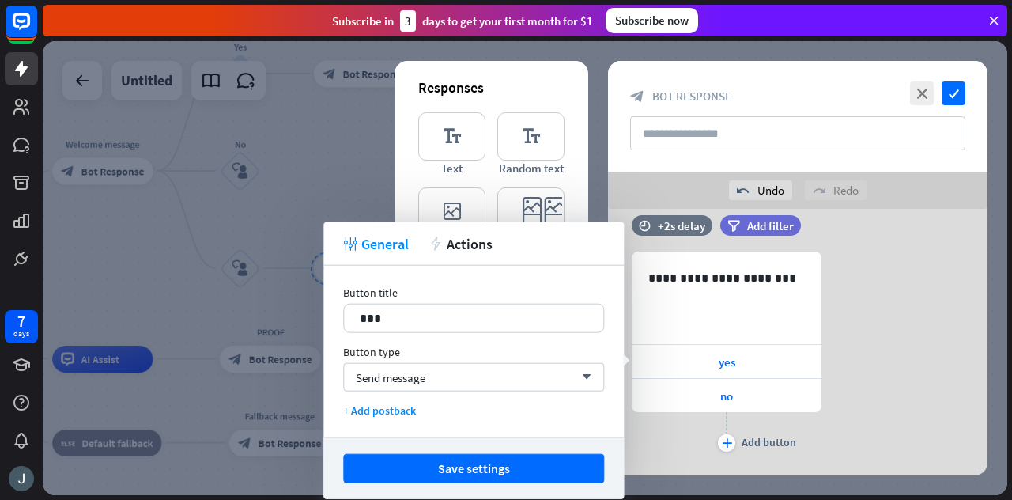
click at [898, 323] on div "**********" at bounding box center [797, 353] width 379 height 204
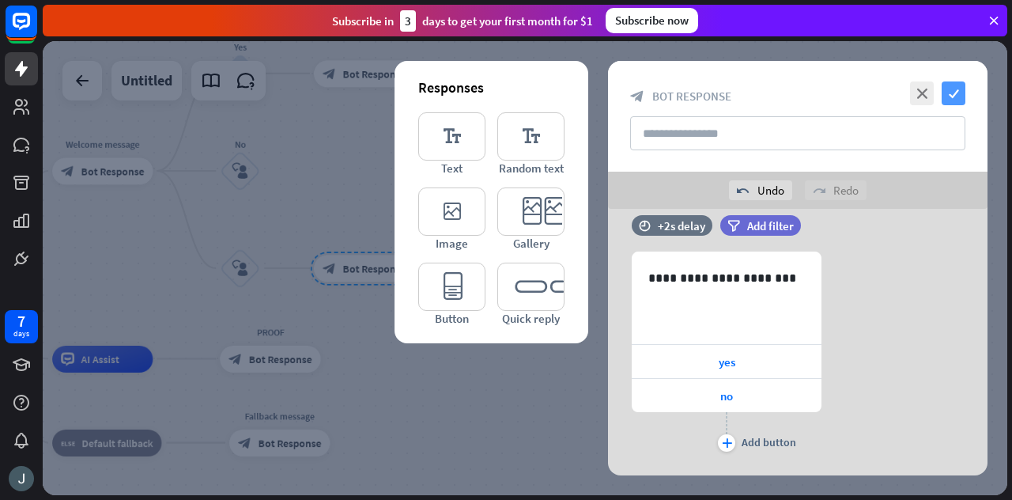
click at [960, 100] on icon "check" at bounding box center [953, 93] width 24 height 24
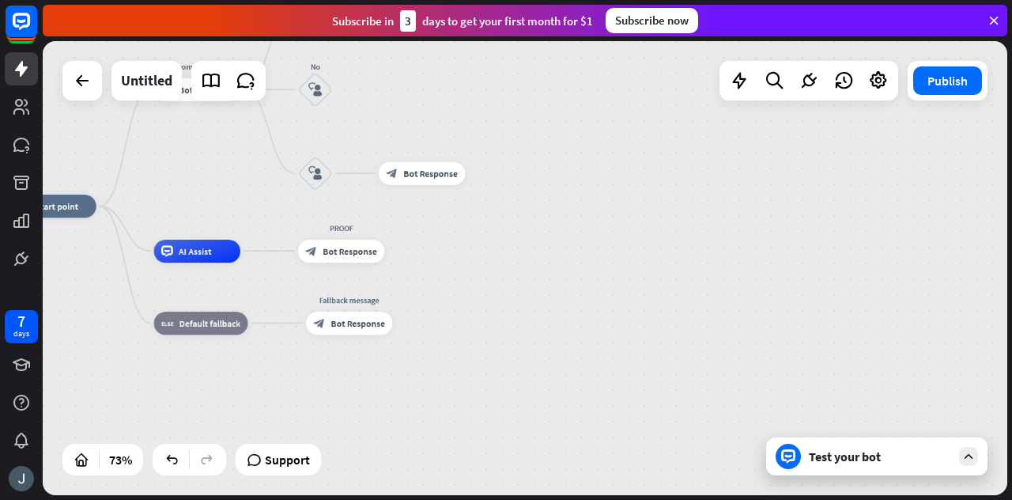
drag, startPoint x: 395, startPoint y: 336, endPoint x: 455, endPoint y: 229, distance: 122.5
click at [455, 229] on div "home_2 Start point Welcome message block_bot_response Bot Response Yes block_us…" at bounding box center [360, 371] width 703 height 330
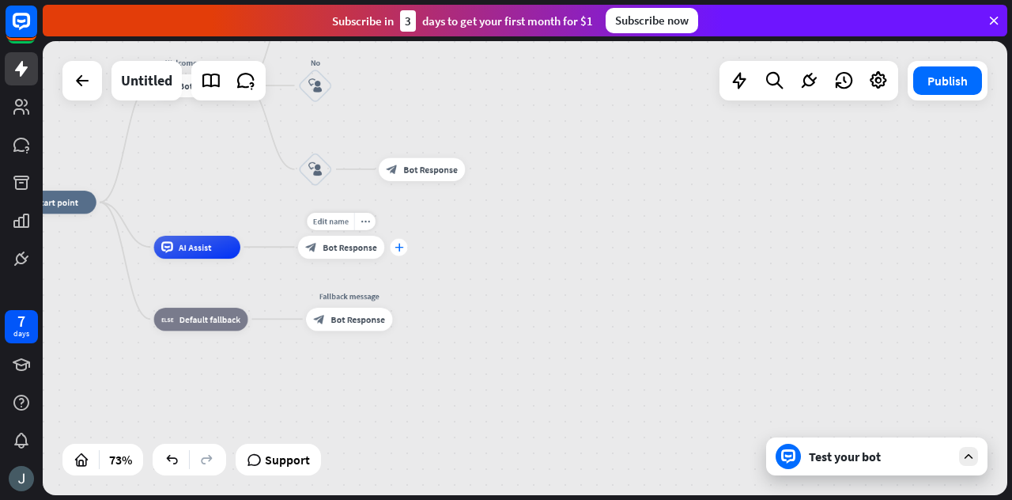
click at [396, 251] on icon "plus" at bounding box center [398, 247] width 9 height 8
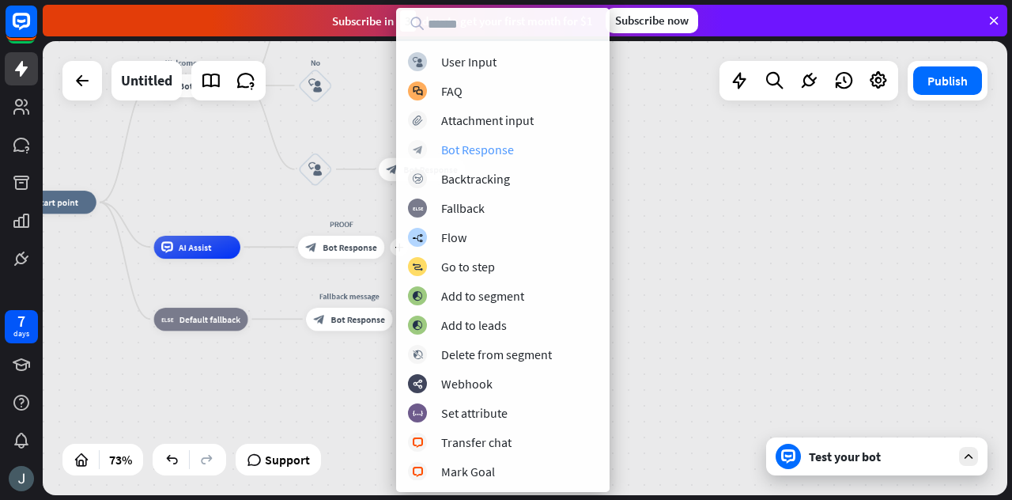
click at [458, 146] on div "Bot Response" at bounding box center [477, 149] width 73 height 16
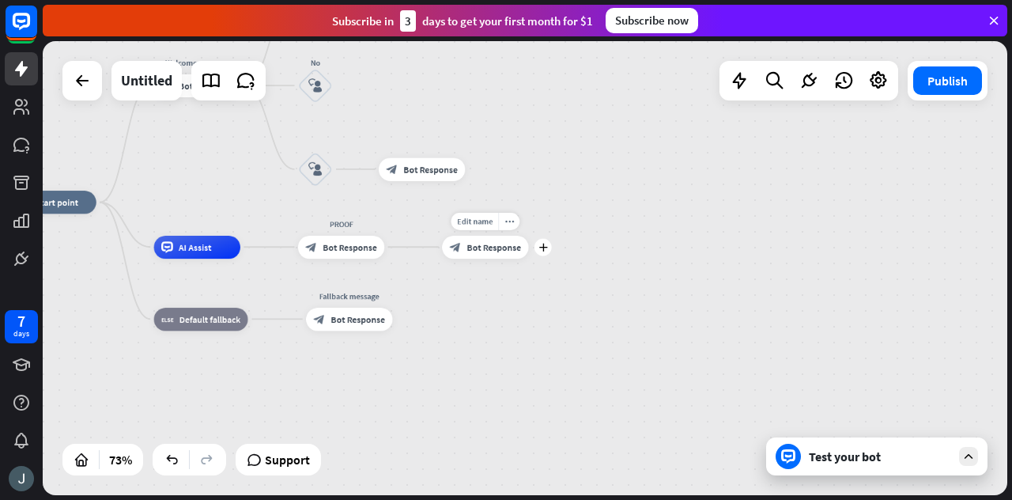
click at [494, 243] on span "Bot Response" at bounding box center [493, 247] width 55 height 12
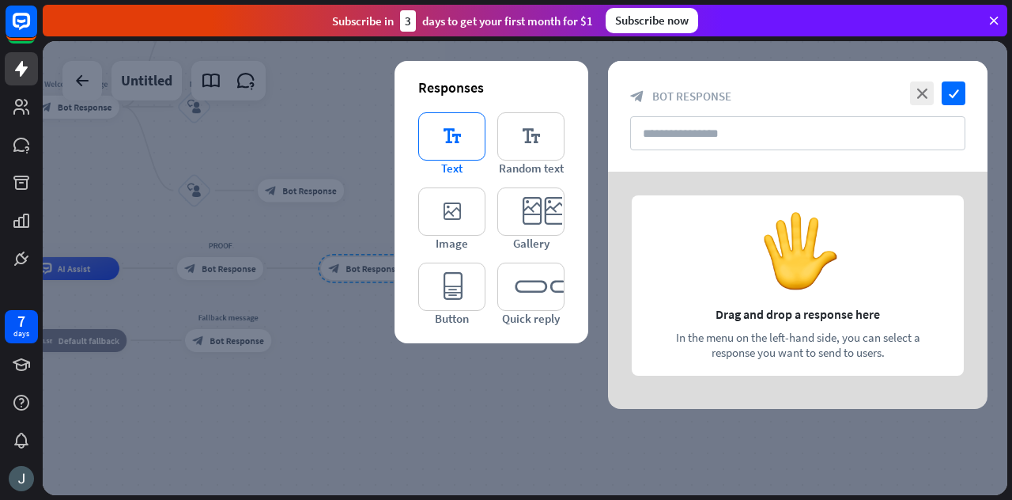
click at [451, 153] on icon "editor_text" at bounding box center [451, 136] width 67 height 48
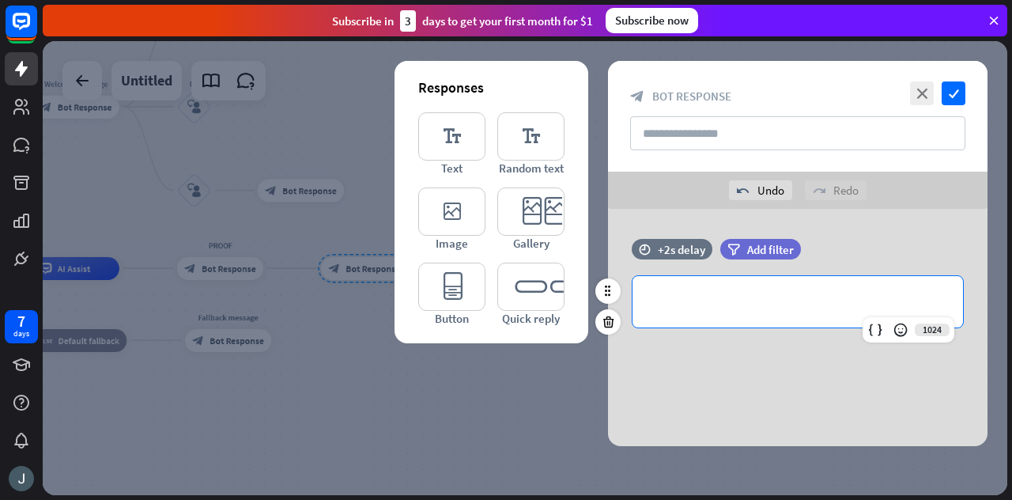
click at [676, 286] on div "**********" at bounding box center [797, 301] width 330 height 51
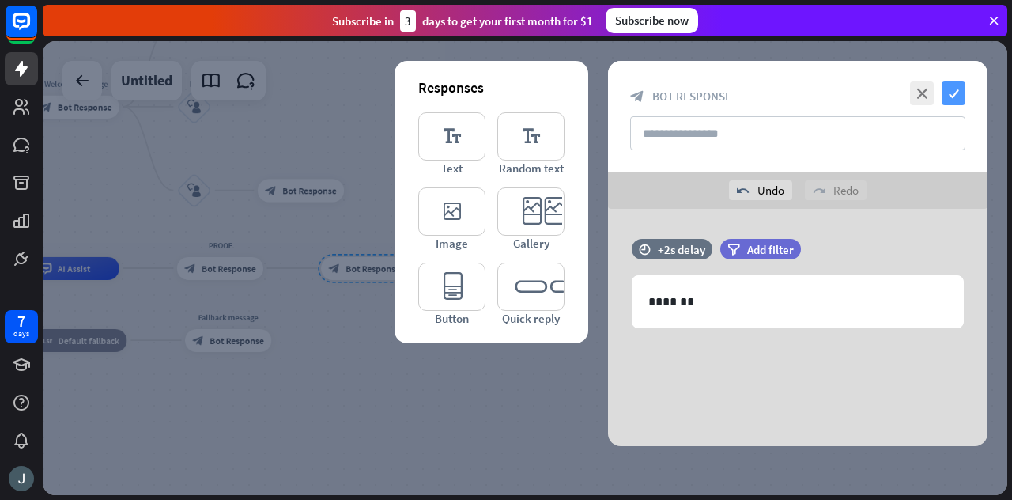
click at [963, 89] on icon "check" at bounding box center [953, 93] width 24 height 24
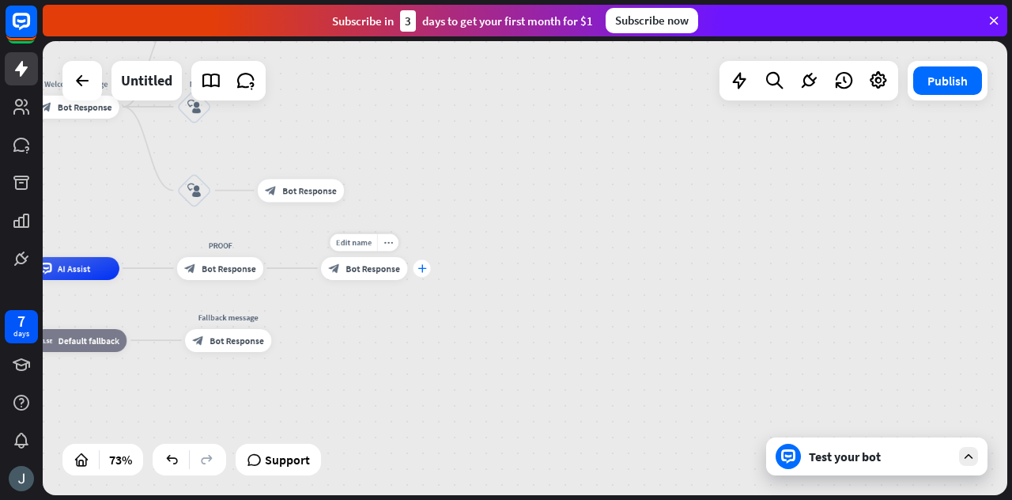
click at [421, 273] on div "plus" at bounding box center [421, 267] width 17 height 17
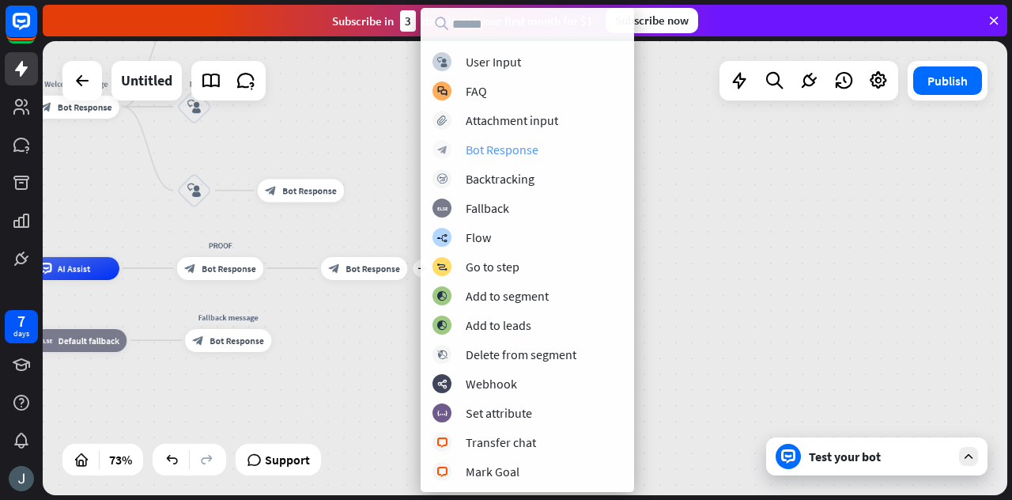
click at [498, 153] on div "Bot Response" at bounding box center [502, 149] width 73 height 16
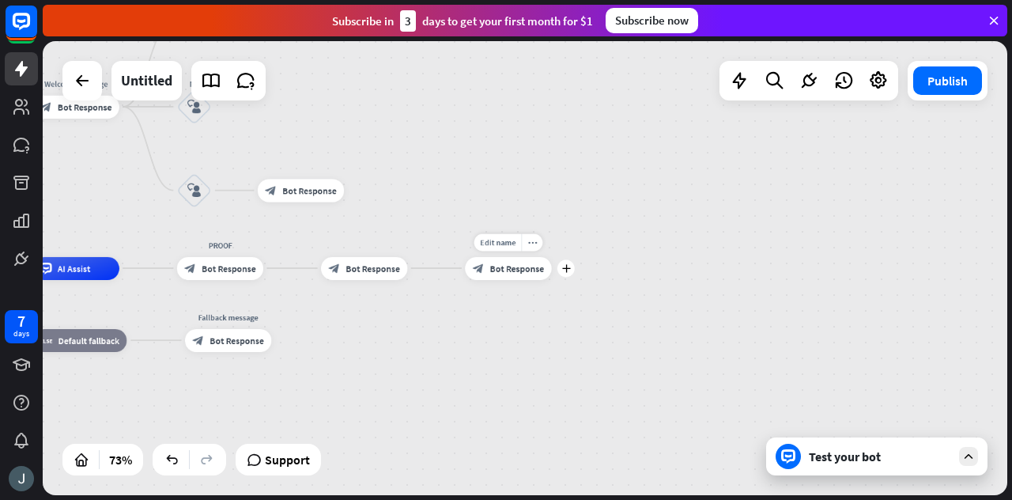
click at [520, 262] on span "Bot Response" at bounding box center [517, 268] width 55 height 12
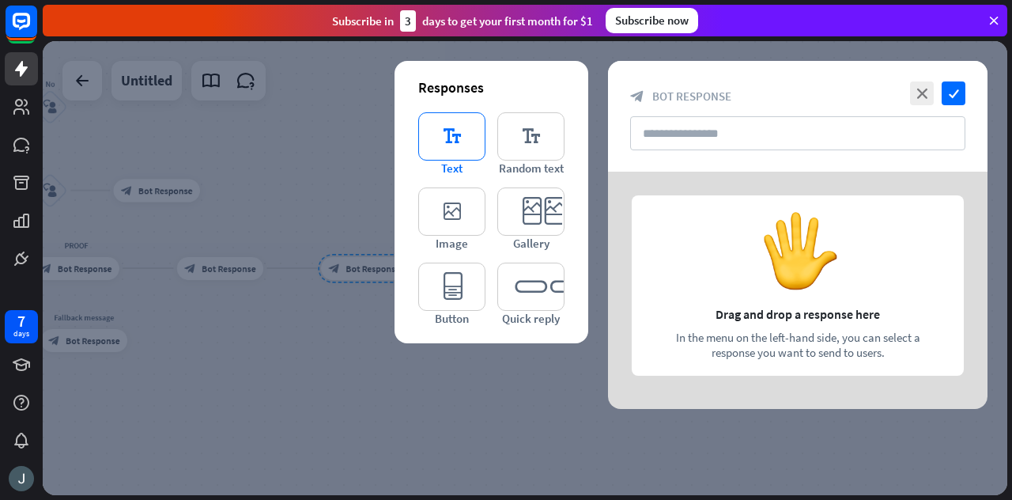
click at [466, 132] on icon "editor_text" at bounding box center [451, 136] width 67 height 48
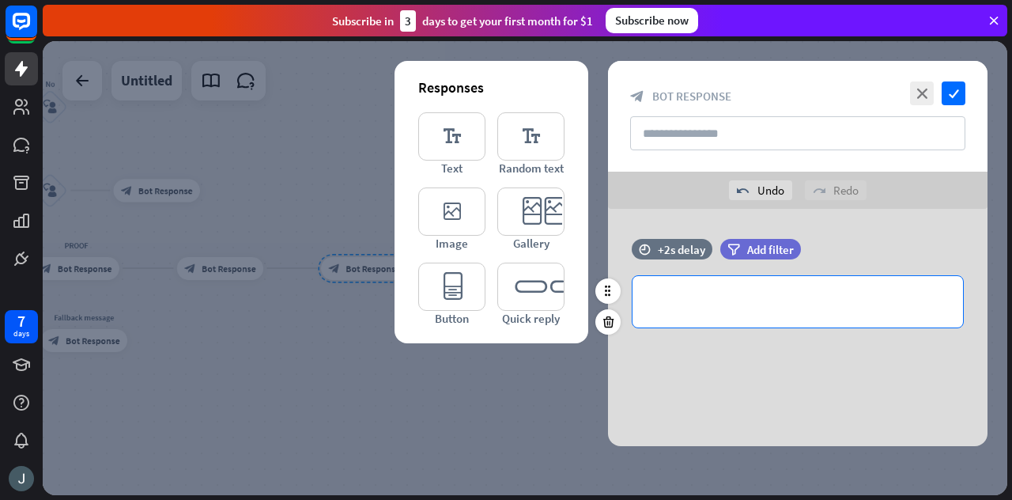
click at [696, 309] on p "**********" at bounding box center [797, 302] width 299 height 20
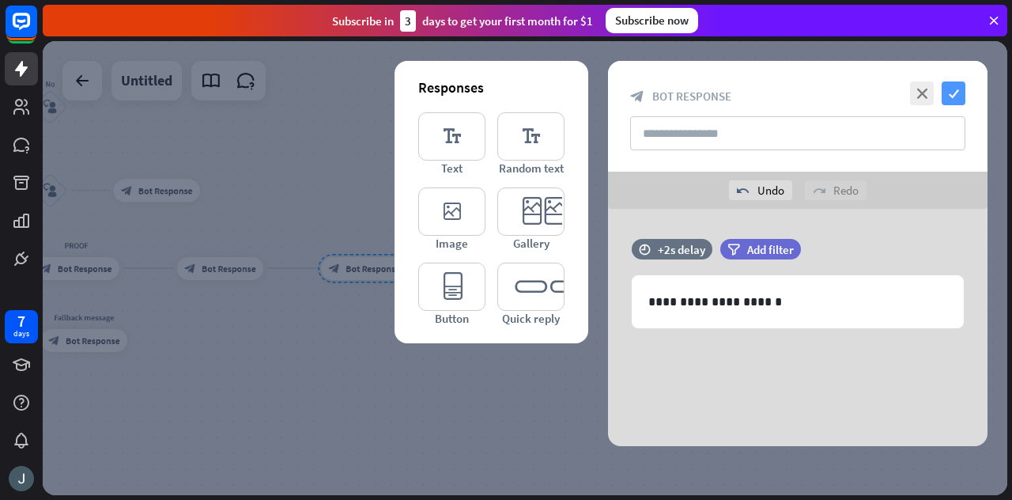
click at [954, 92] on icon "check" at bounding box center [953, 93] width 24 height 24
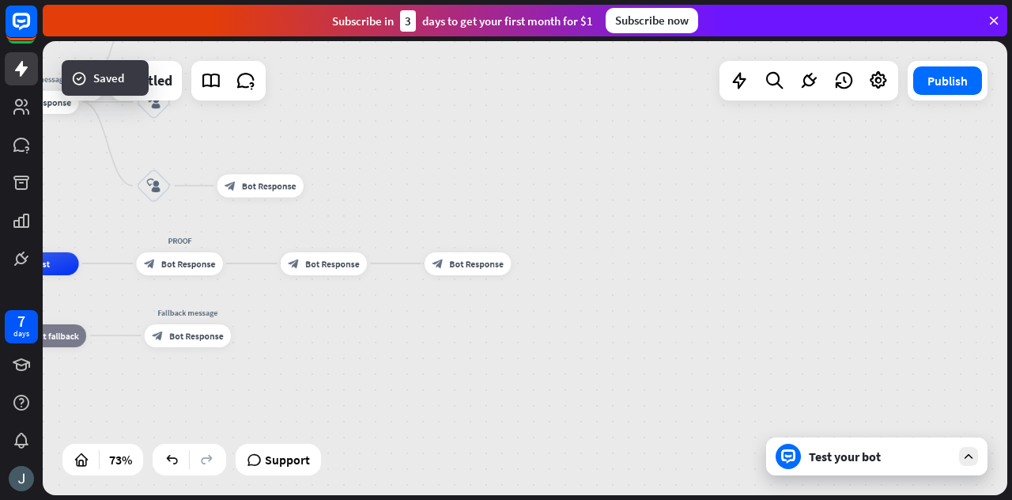
drag, startPoint x: 334, startPoint y: 223, endPoint x: 473, endPoint y: 217, distance: 139.2
click at [473, 219] on div "home_2 Start point Welcome message block_bot_response Bot Response Yes block_us…" at bounding box center [199, 384] width 703 height 330
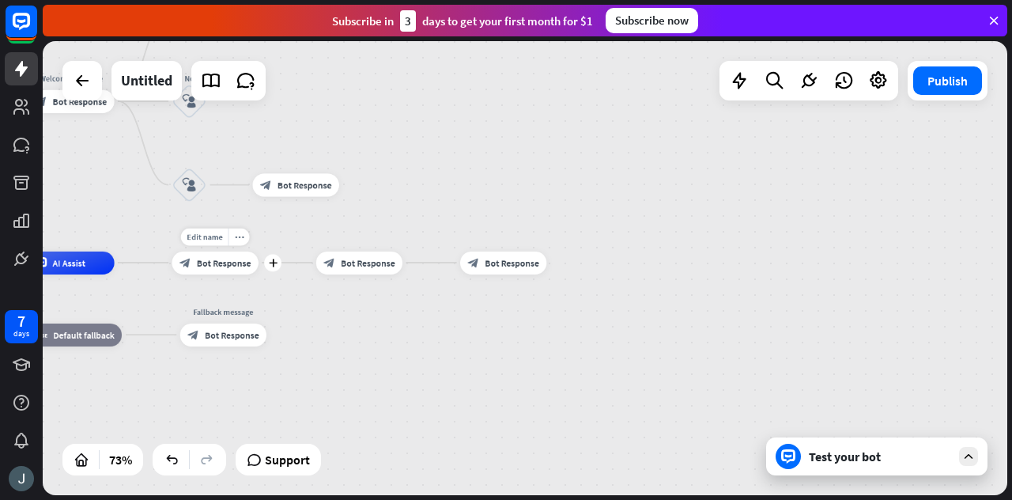
click at [237, 266] on span "Bot Response" at bounding box center [224, 263] width 55 height 12
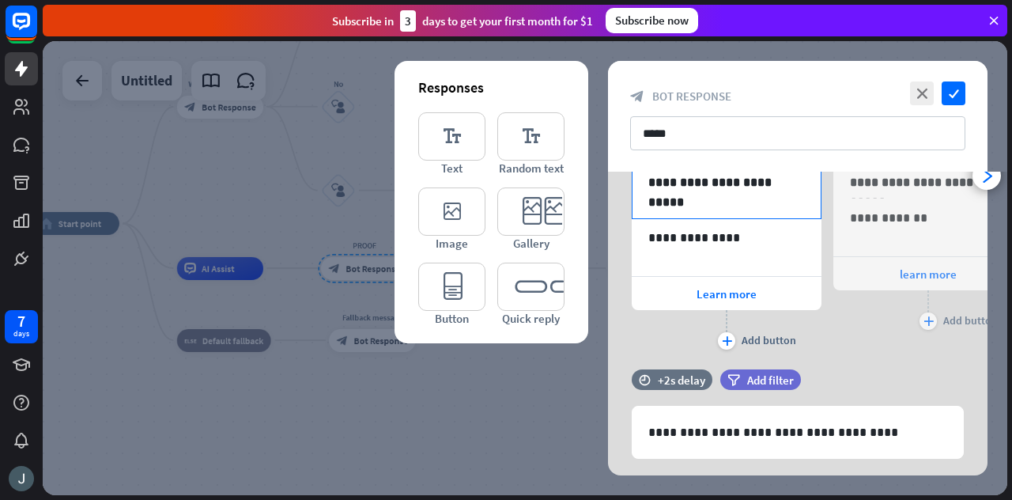
scroll to position [224, 0]
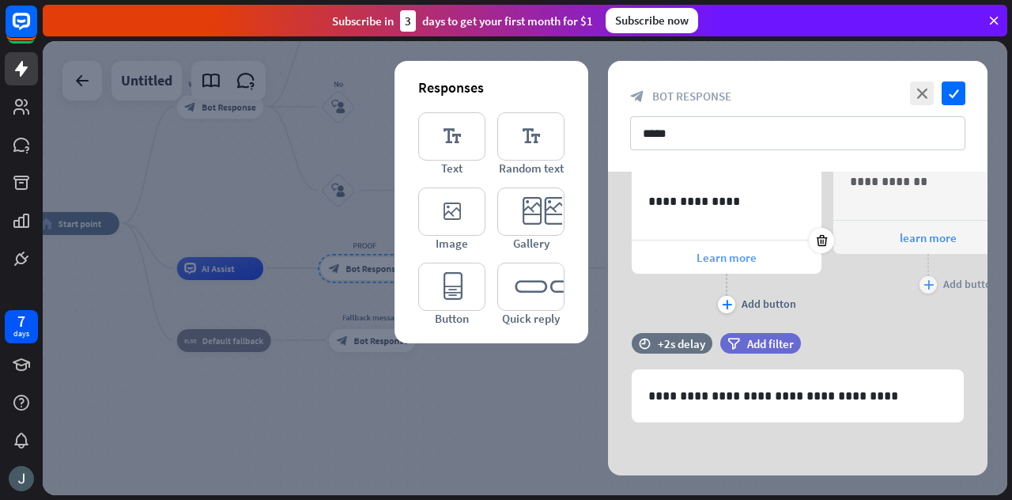
click at [710, 262] on span "Learn more" at bounding box center [726, 257] width 60 height 15
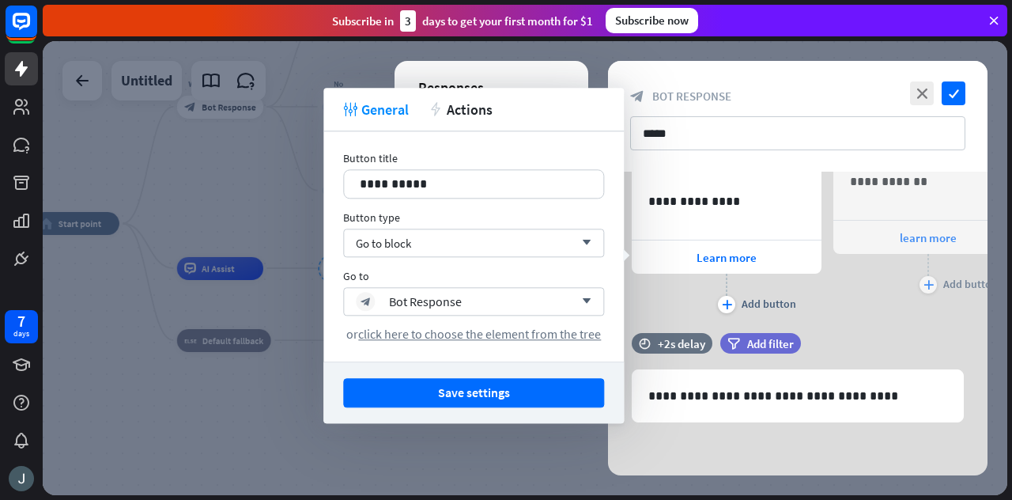
click at [874, 319] on div "**********" at bounding box center [797, 155] width 379 height 355
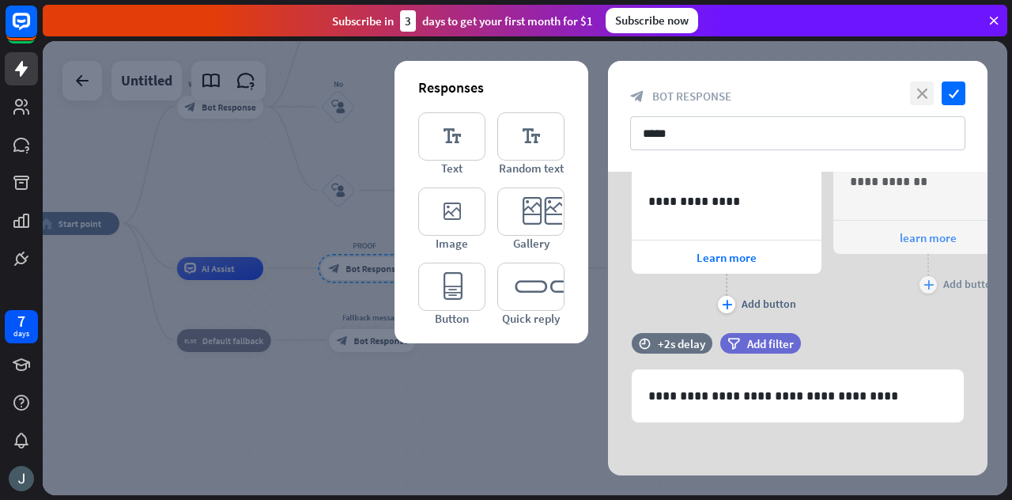
click at [927, 87] on icon "close" at bounding box center [922, 93] width 24 height 24
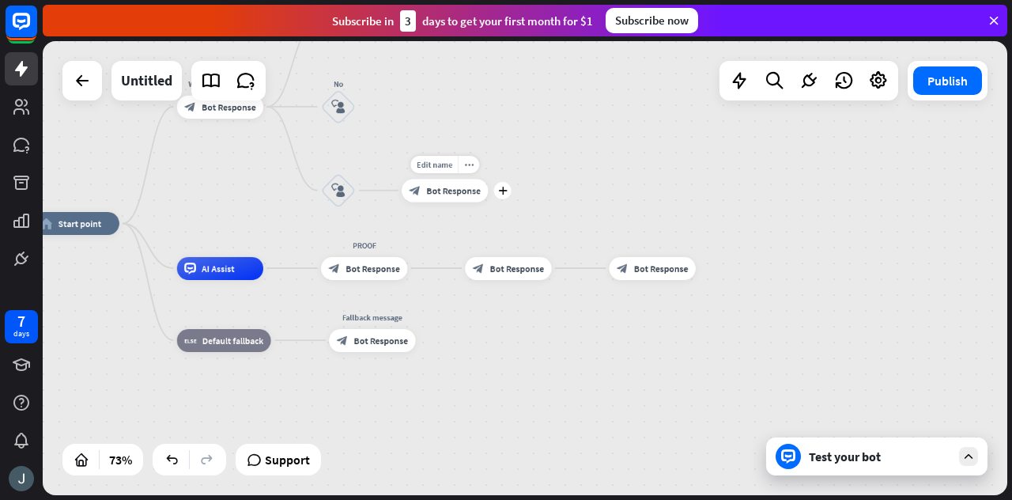
click at [454, 186] on span "Bot Response" at bounding box center [453, 190] width 55 height 12
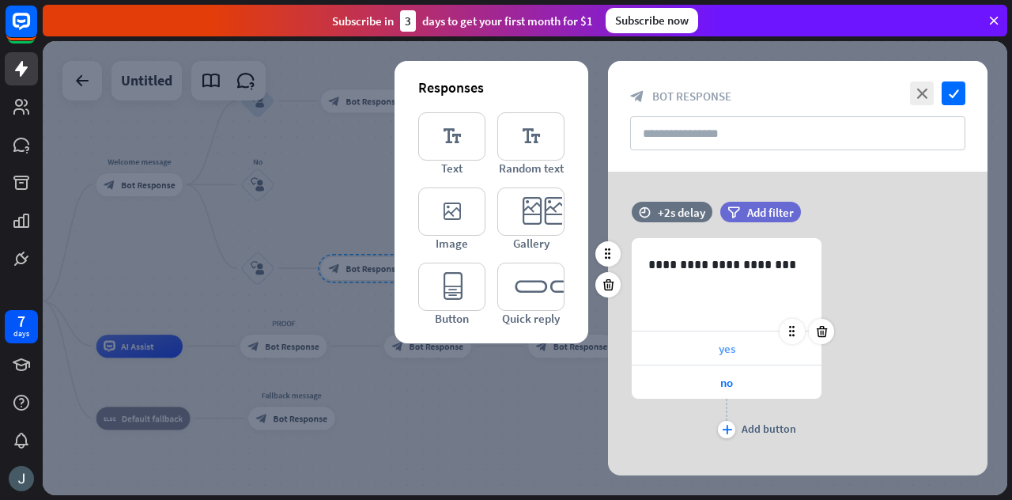
click at [711, 342] on div "yes" at bounding box center [727, 347] width 190 height 33
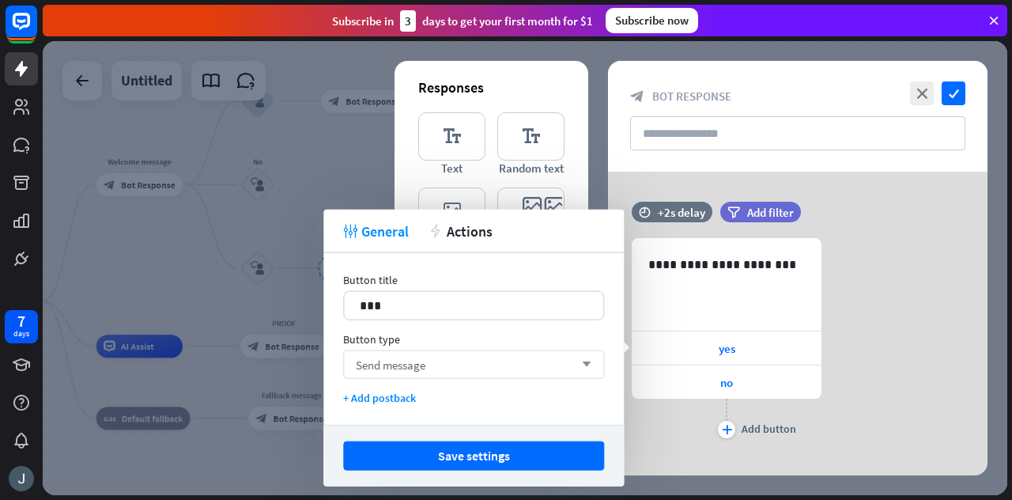
click at [389, 369] on span "Send message" at bounding box center [391, 363] width 70 height 15
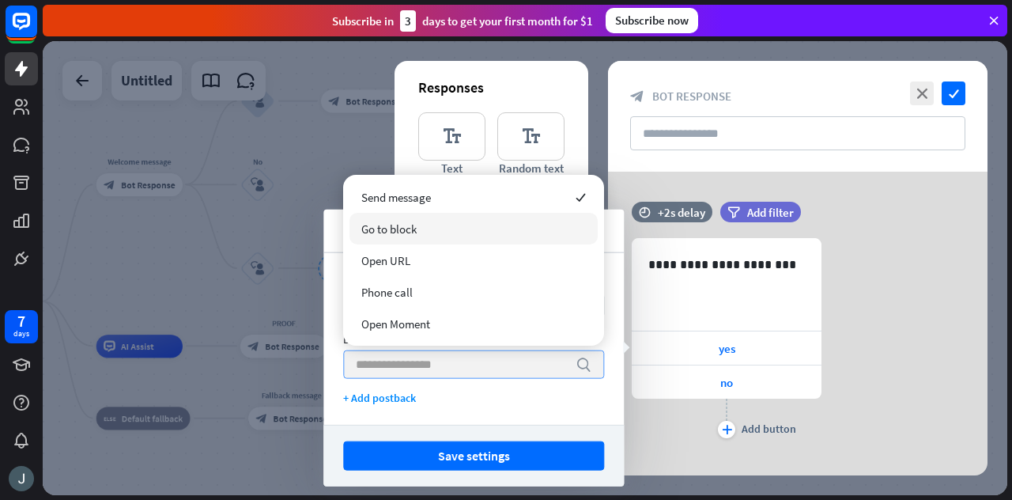
click at [413, 222] on span "Go to block" at bounding box center [388, 228] width 55 height 15
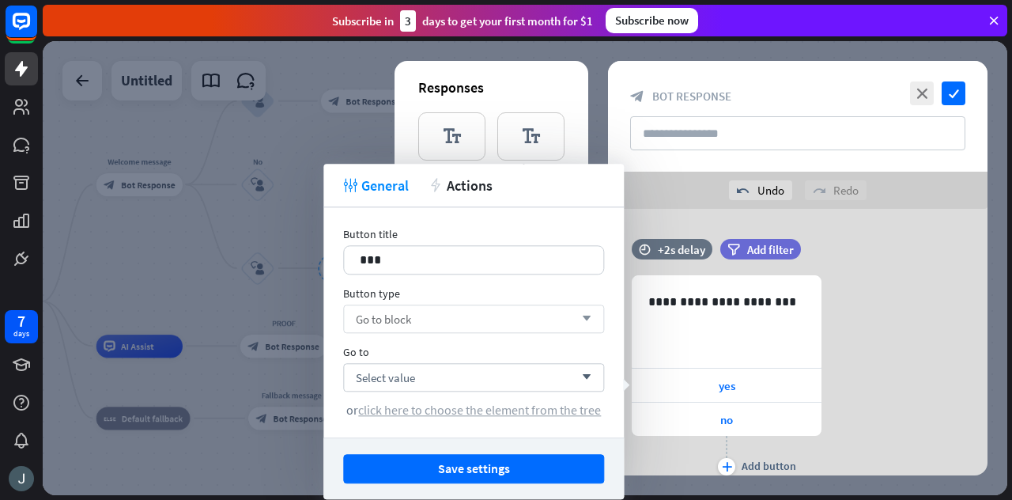
click at [504, 404] on span "click here to choose the element from the tree" at bounding box center [479, 410] width 243 height 16
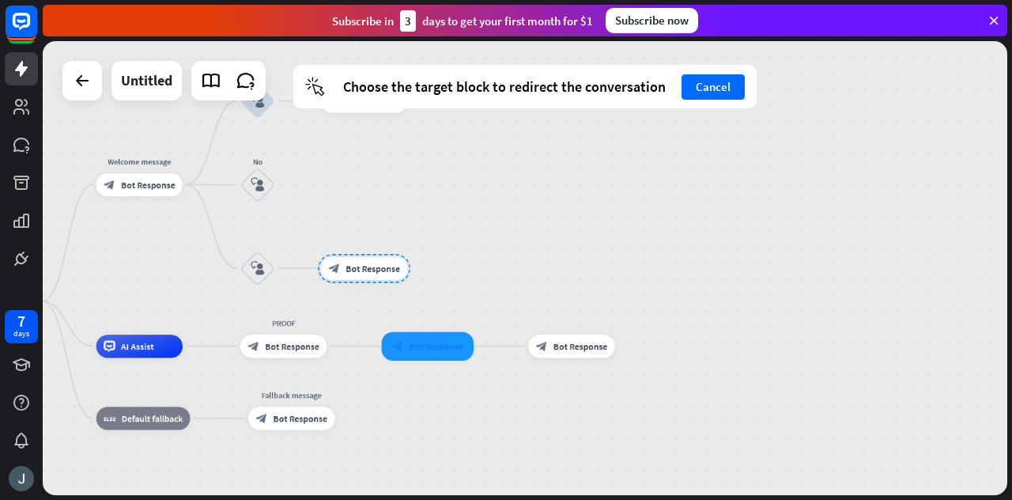
click at [435, 342] on div at bounding box center [428, 345] width 92 height 28
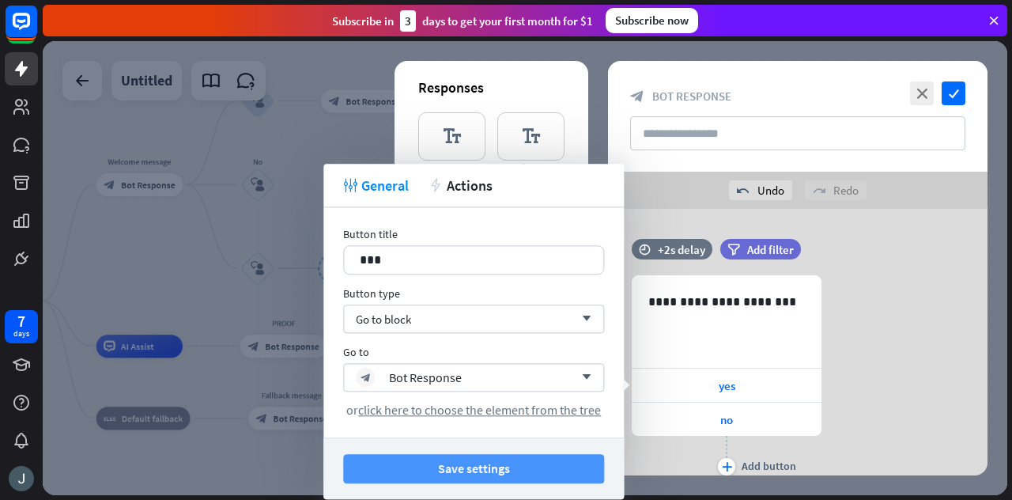
click at [488, 462] on button "Save settings" at bounding box center [473, 468] width 261 height 29
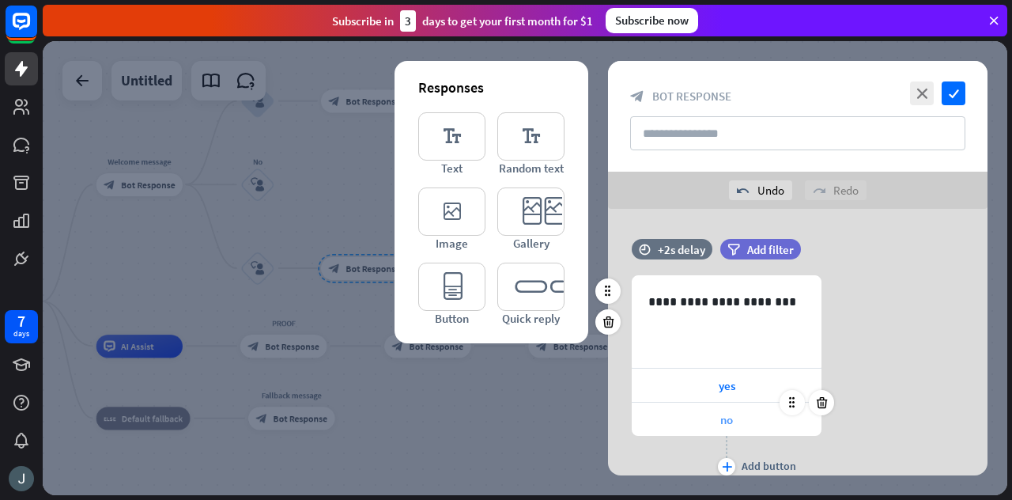
click at [745, 422] on div "no" at bounding box center [727, 418] width 190 height 33
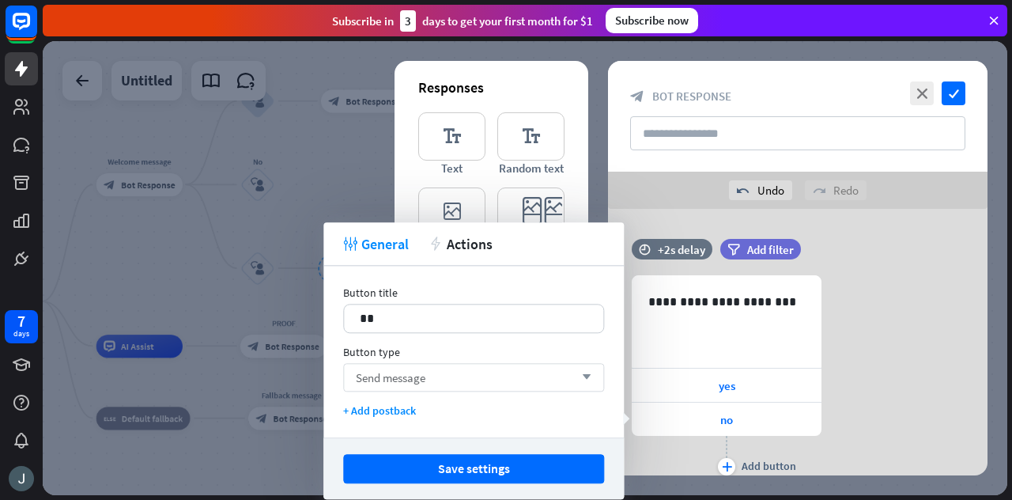
click at [488, 372] on div "Send message arrow_down" at bounding box center [473, 377] width 261 height 28
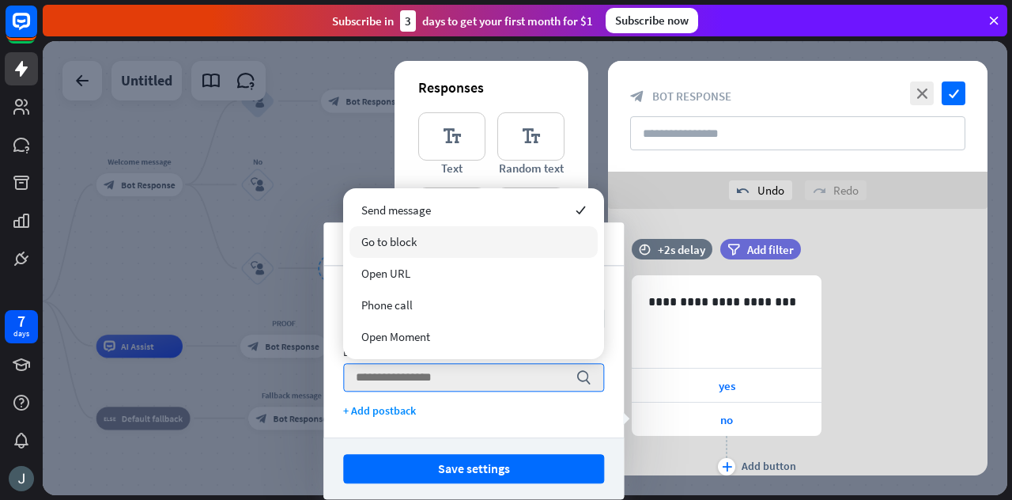
click at [391, 249] on div "Go to block" at bounding box center [473, 242] width 248 height 32
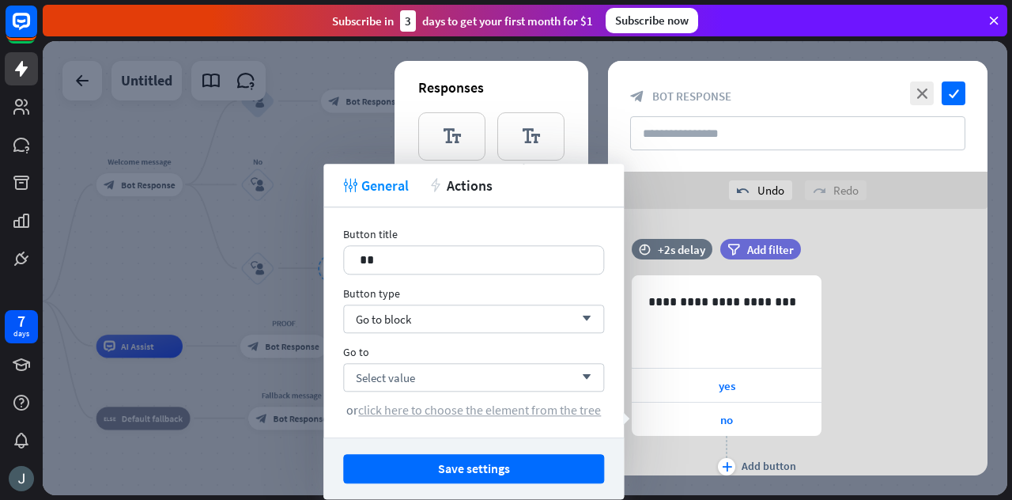
click at [466, 413] on span "click here to choose the element from the tree" at bounding box center [479, 410] width 243 height 16
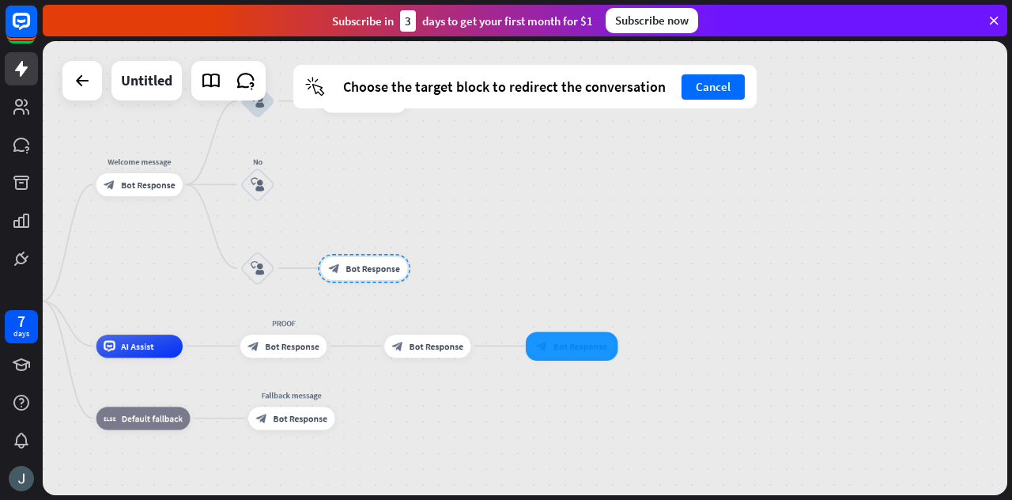
click at [586, 356] on div at bounding box center [572, 345] width 92 height 28
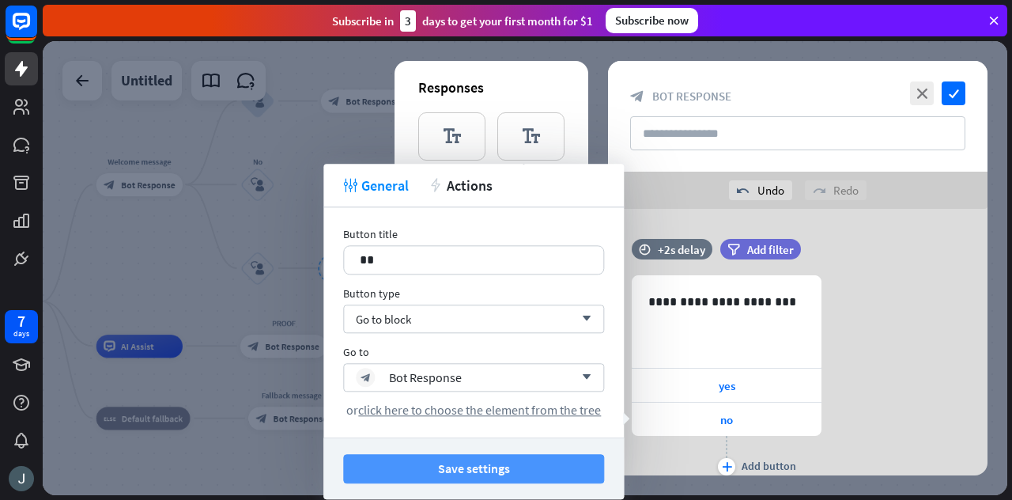
click at [476, 461] on button "Save settings" at bounding box center [473, 468] width 261 height 29
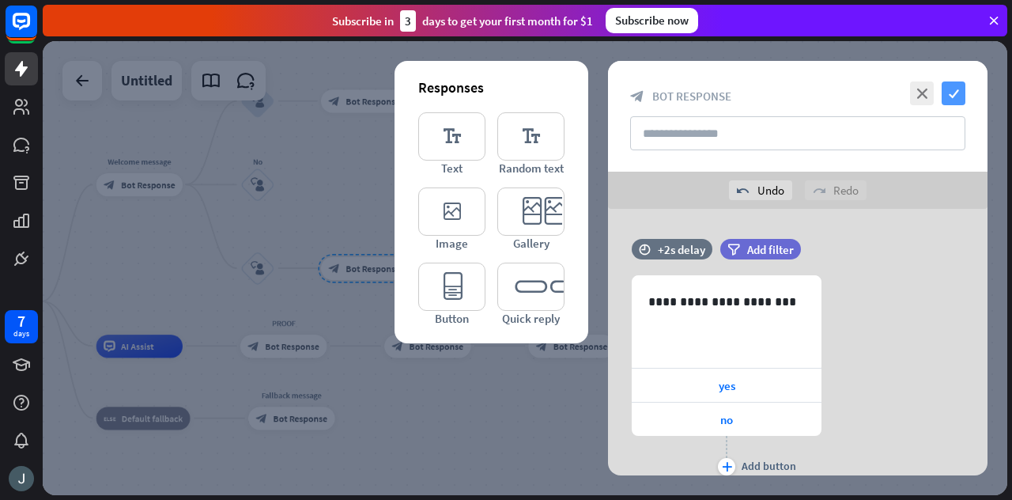
click at [957, 99] on icon "check" at bounding box center [953, 93] width 24 height 24
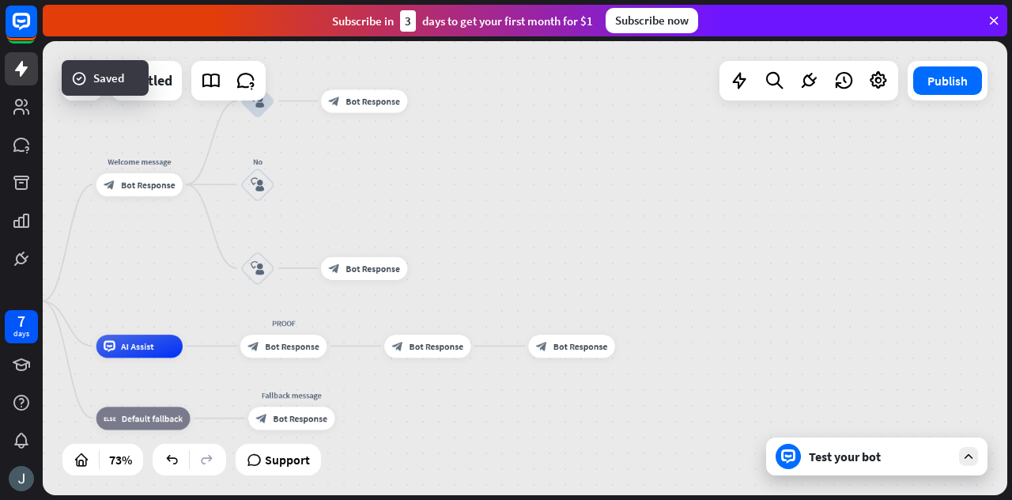
click at [946, 454] on div "Test your bot" at bounding box center [880, 456] width 142 height 16
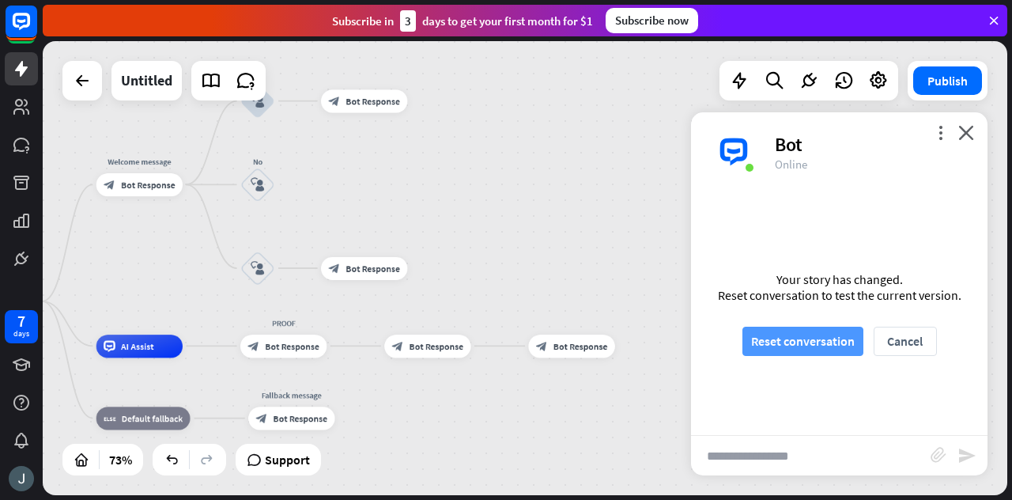
click at [798, 338] on button "Reset conversation" at bounding box center [802, 340] width 121 height 29
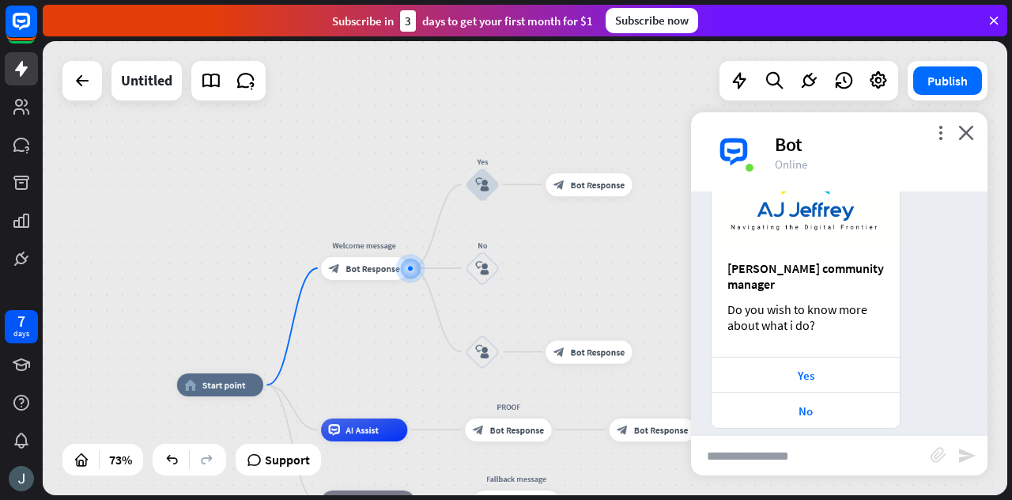
scroll to position [201, 0]
click at [811, 368] on div "Yes" at bounding box center [805, 375] width 172 height 15
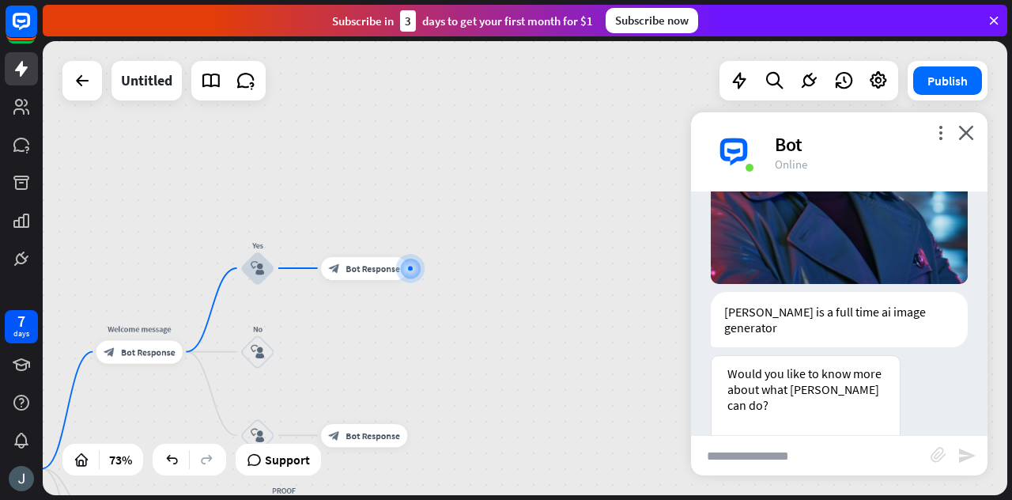
scroll to position [718, 0]
click at [813, 447] on div "Yes please" at bounding box center [805, 454] width 172 height 15
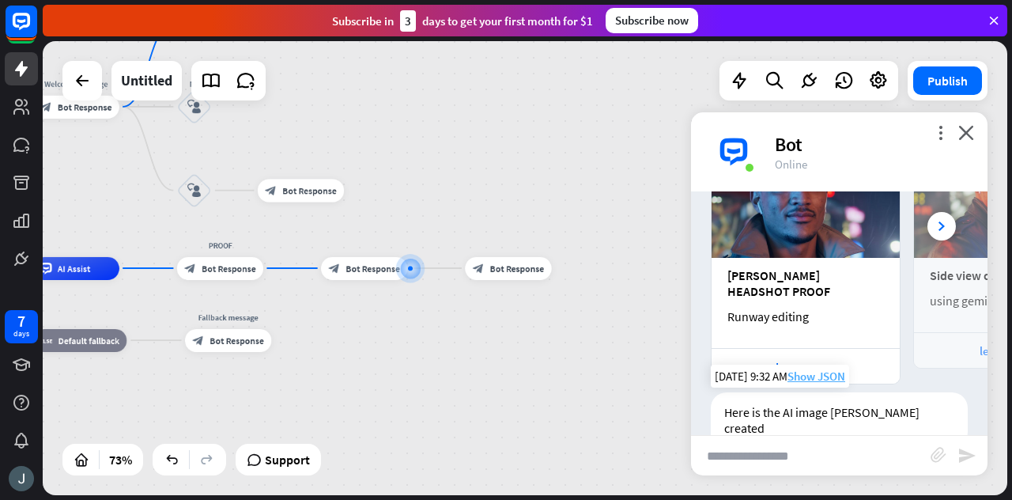
scroll to position [1190, 0]
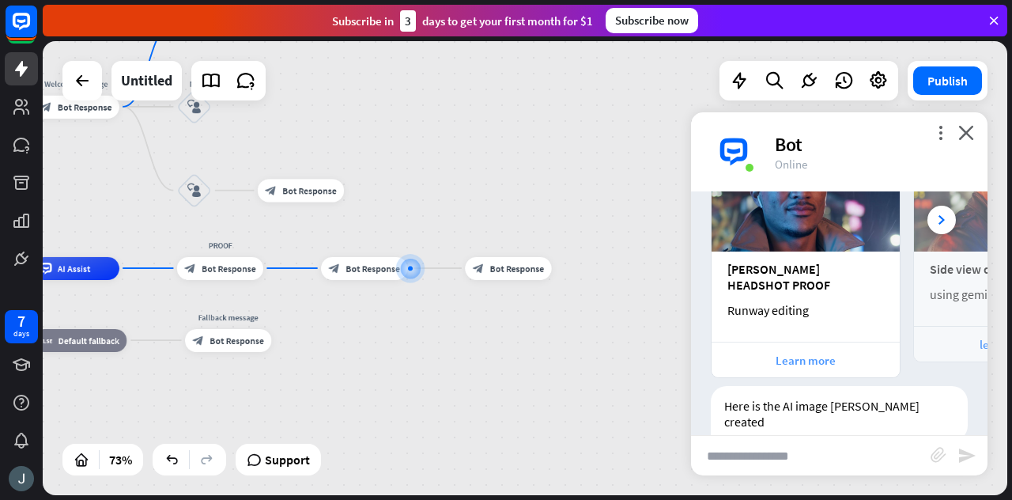
click at [831, 353] on div "Learn more" at bounding box center [805, 360] width 172 height 15
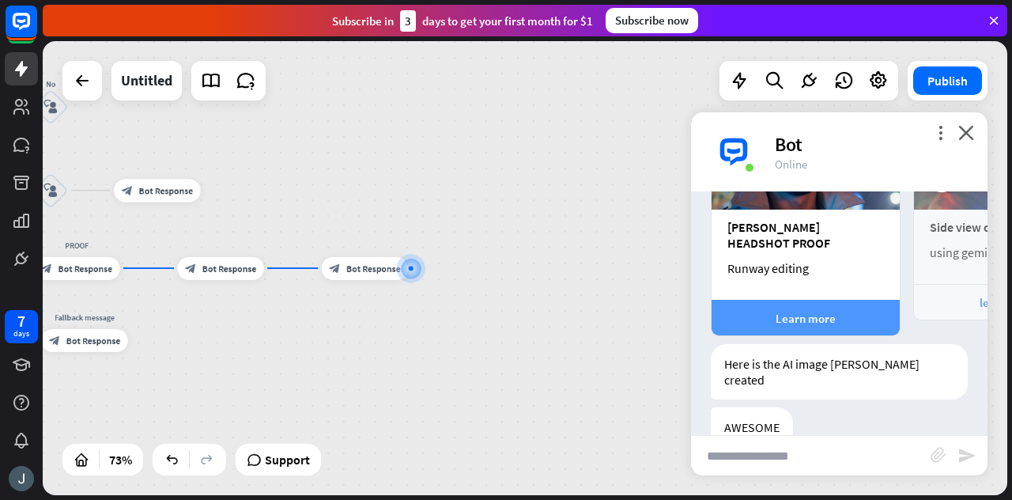
scroll to position [1237, 0]
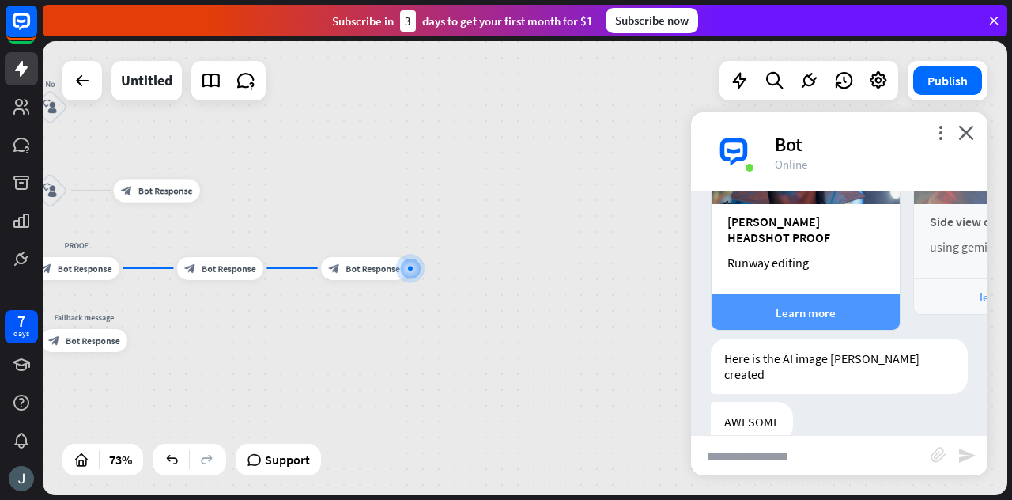
click at [869, 305] on div "Learn more" at bounding box center [805, 312] width 172 height 15
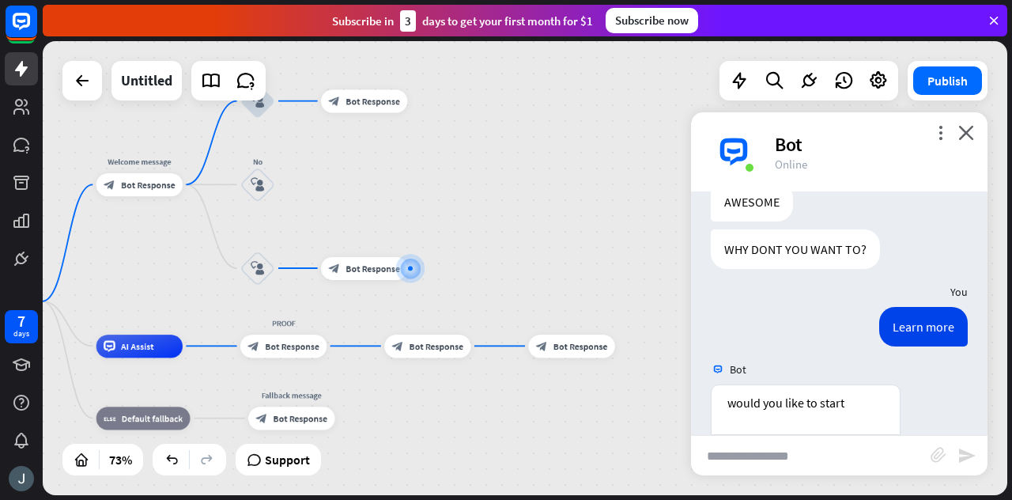
scroll to position [1473, 0]
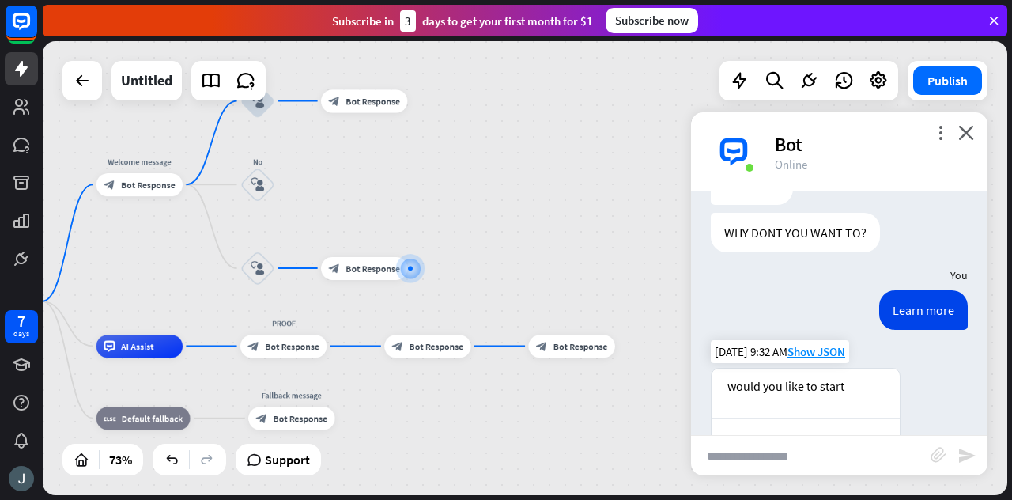
click at [806, 428] on div "yes" at bounding box center [805, 435] width 172 height 15
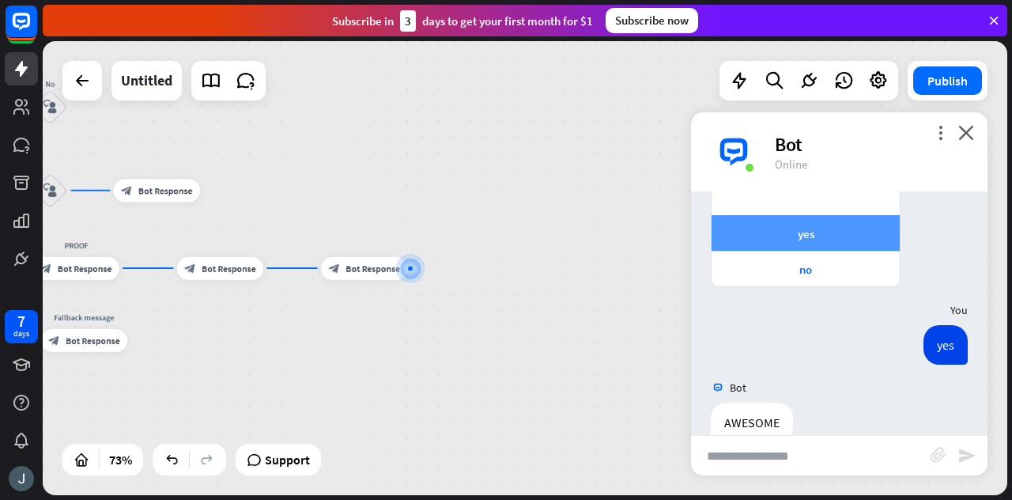
scroll to position [1676, 0]
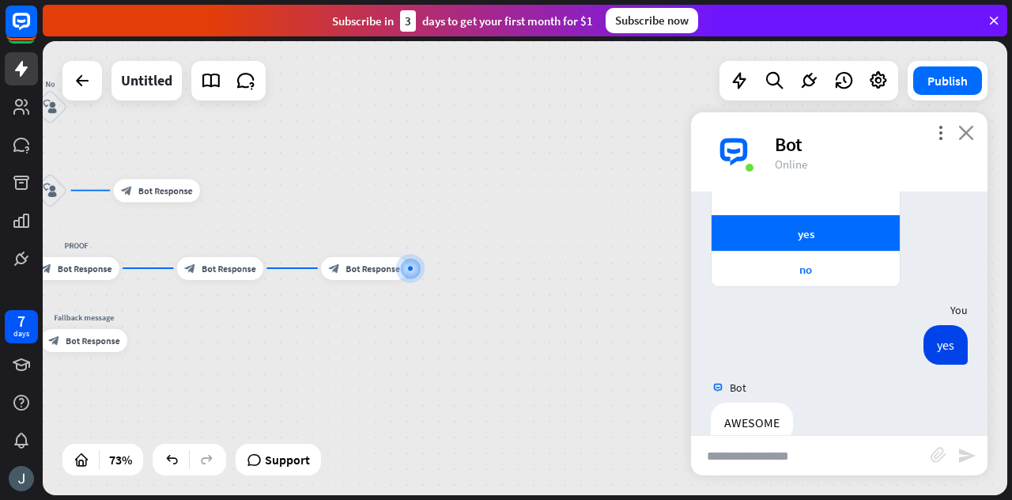
click at [966, 129] on icon "close" at bounding box center [966, 132] width 16 height 15
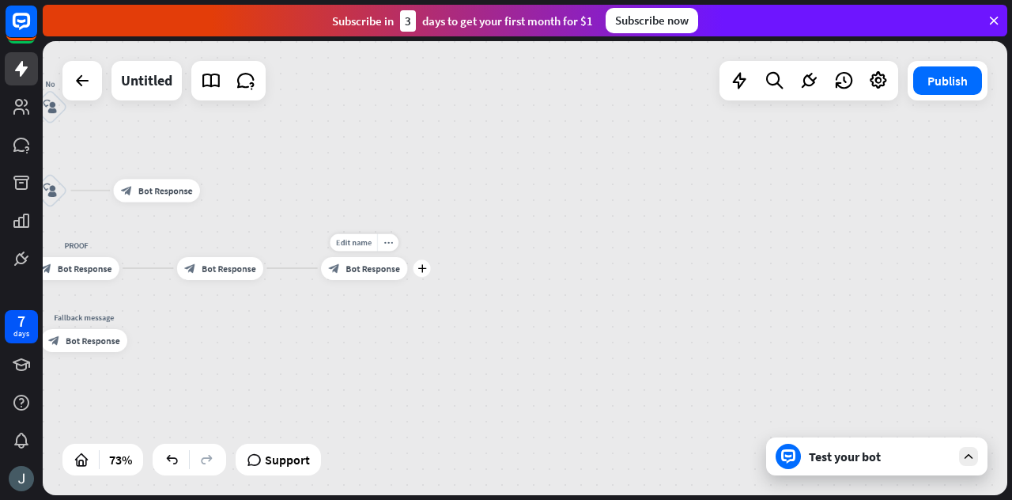
click at [385, 268] on span "Bot Response" at bounding box center [372, 268] width 55 height 12
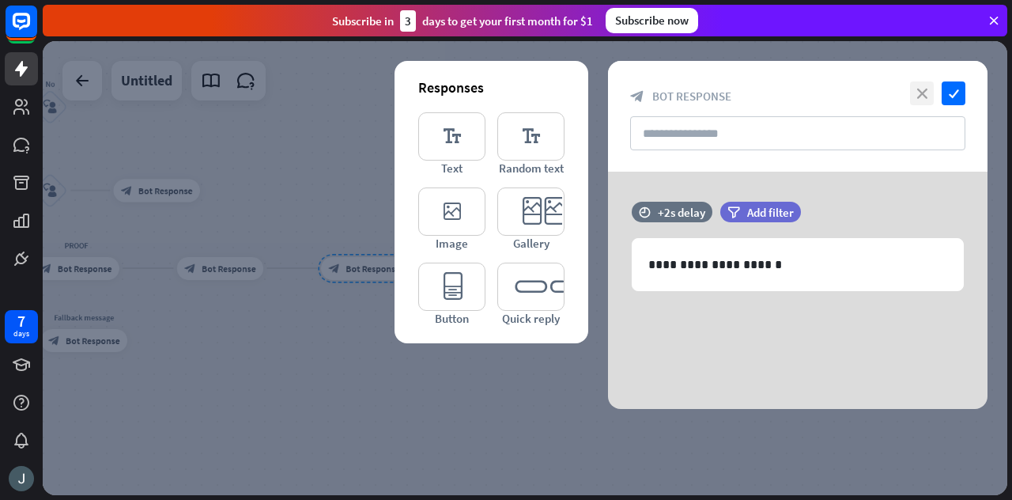
click at [922, 88] on icon "close" at bounding box center [922, 93] width 24 height 24
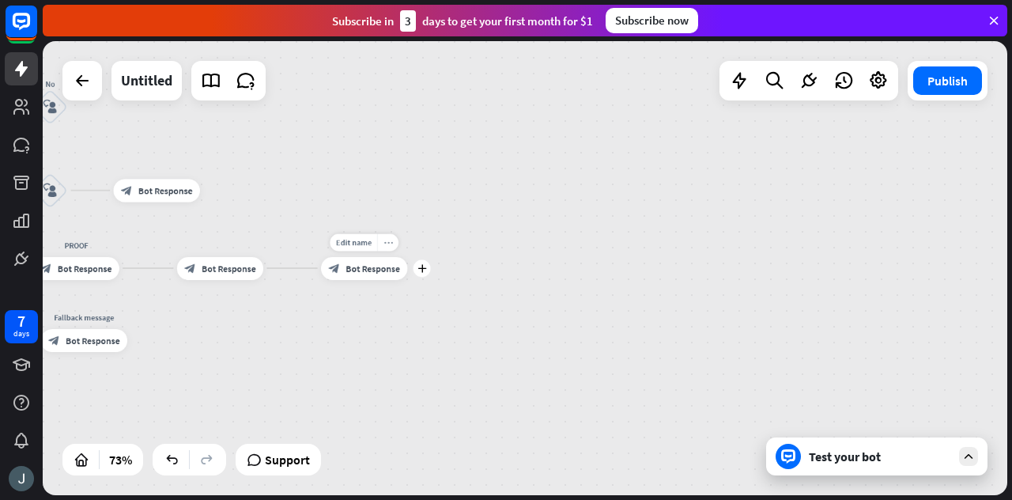
click at [387, 236] on div "more_horiz" at bounding box center [387, 241] width 21 height 17
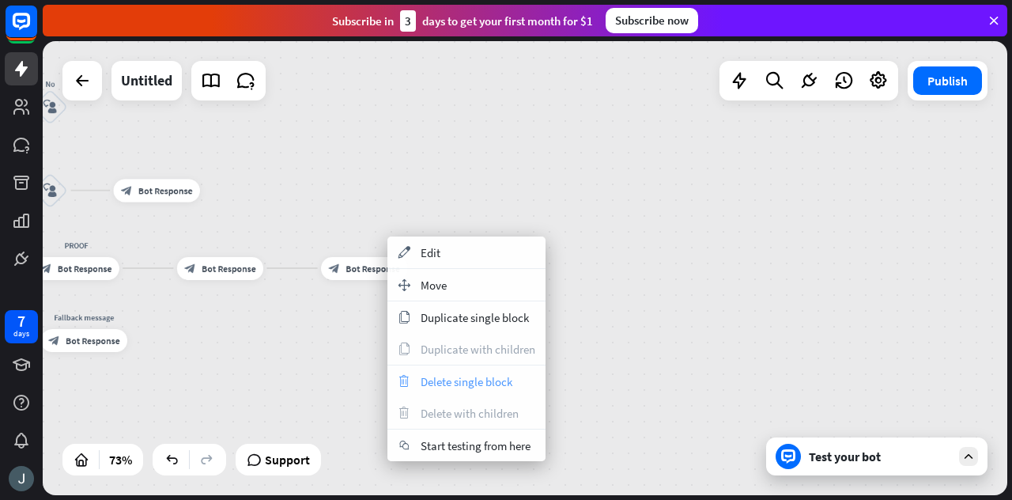
click at [450, 379] on span "Delete single block" at bounding box center [467, 381] width 92 height 15
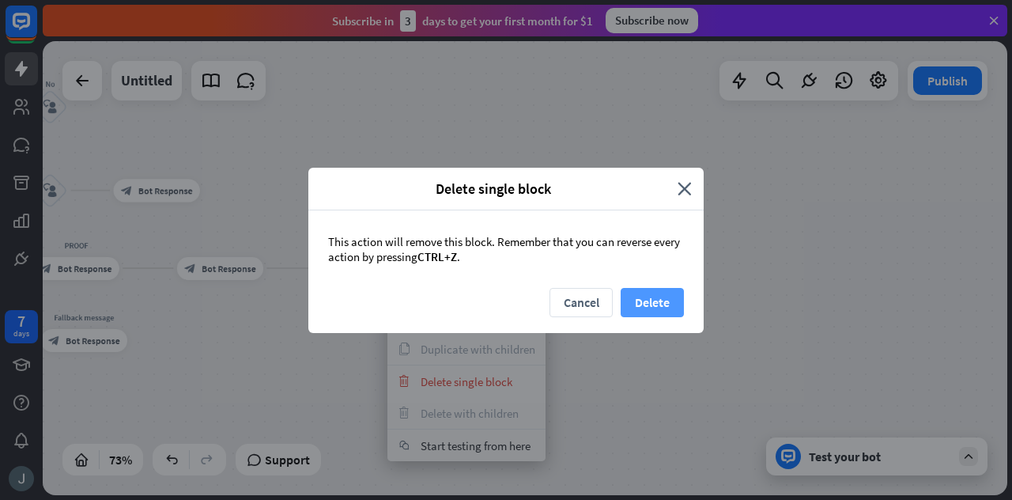
click at [666, 307] on button "Delete" at bounding box center [651, 302] width 63 height 29
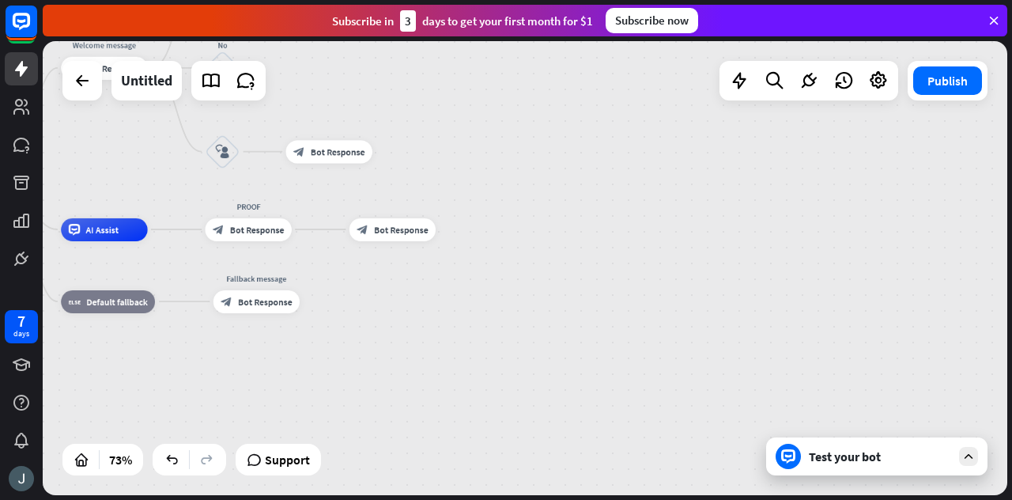
drag, startPoint x: 248, startPoint y: 308, endPoint x: 421, endPoint y: 270, distance: 176.6
click at [421, 270] on div "home_2 Start point Welcome message block_bot_response Bot Response Yes block_us…" at bounding box center [268, 350] width 703 height 330
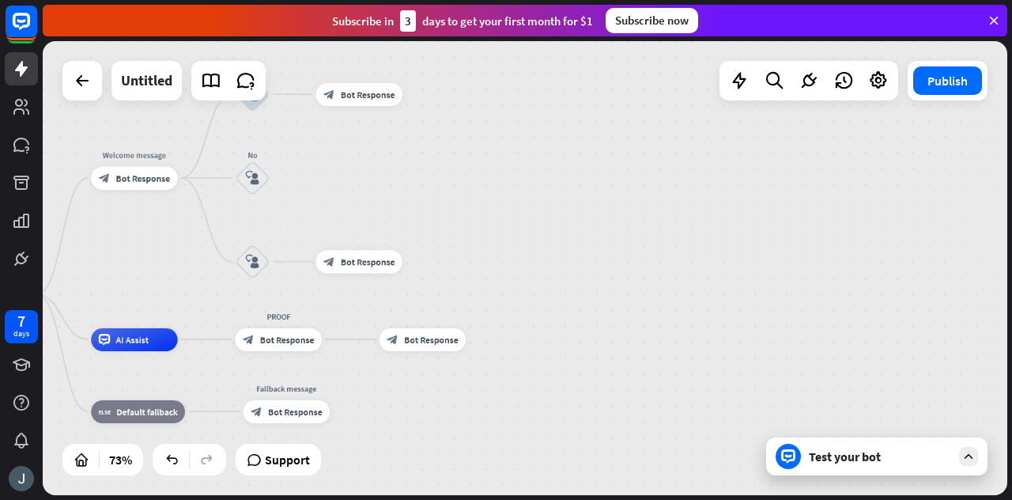
drag, startPoint x: 341, startPoint y: 376, endPoint x: 371, endPoint y: 486, distance: 113.9
click at [371, 486] on div "home_2 Start point Welcome message block_bot_response Bot Response Yes block_us…" at bounding box center [298, 460] width 703 height 330
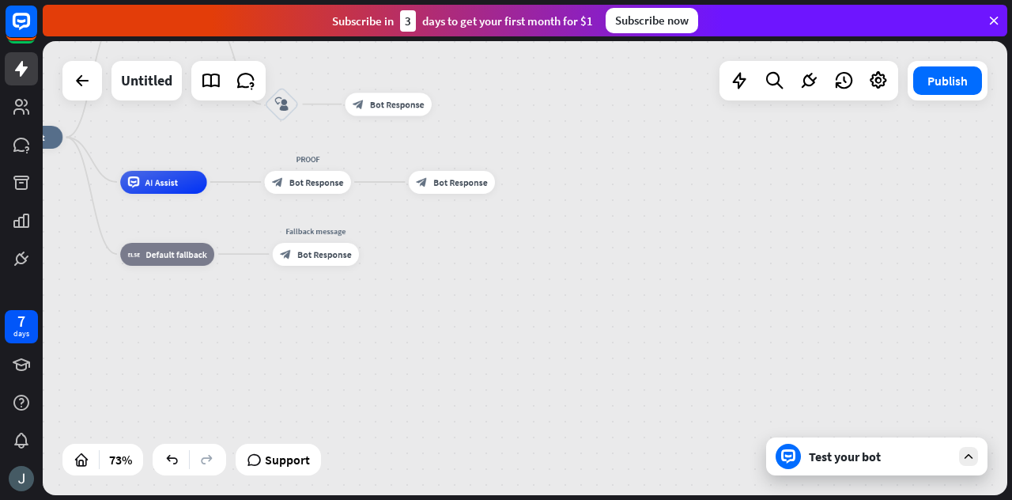
drag, startPoint x: 530, startPoint y: 222, endPoint x: 559, endPoint y: 65, distance: 160.0
click at [559, 65] on div "home_2 Start point Welcome message block_bot_response Bot Response Yes block_us…" at bounding box center [525, 268] width 964 height 454
click at [318, 249] on span "Bot Response" at bounding box center [324, 254] width 55 height 12
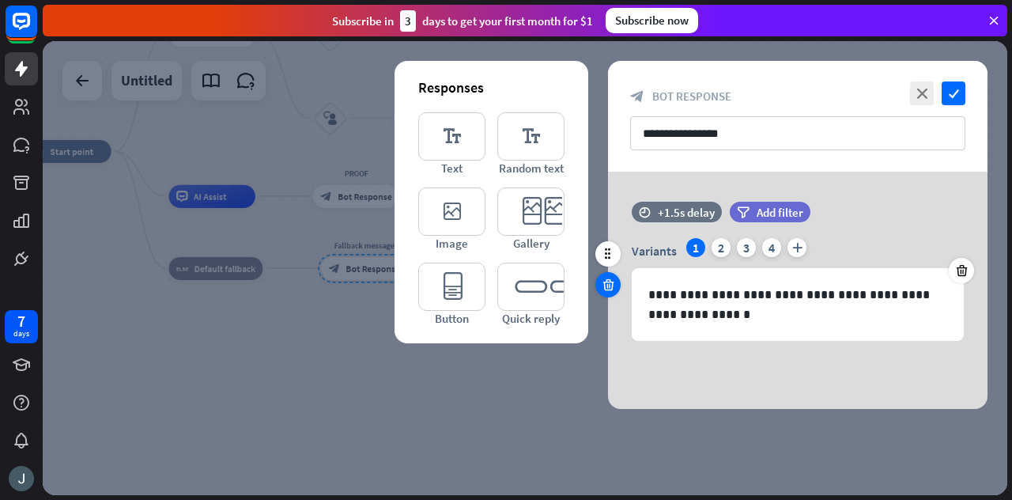
click at [609, 282] on icon at bounding box center [608, 284] width 15 height 14
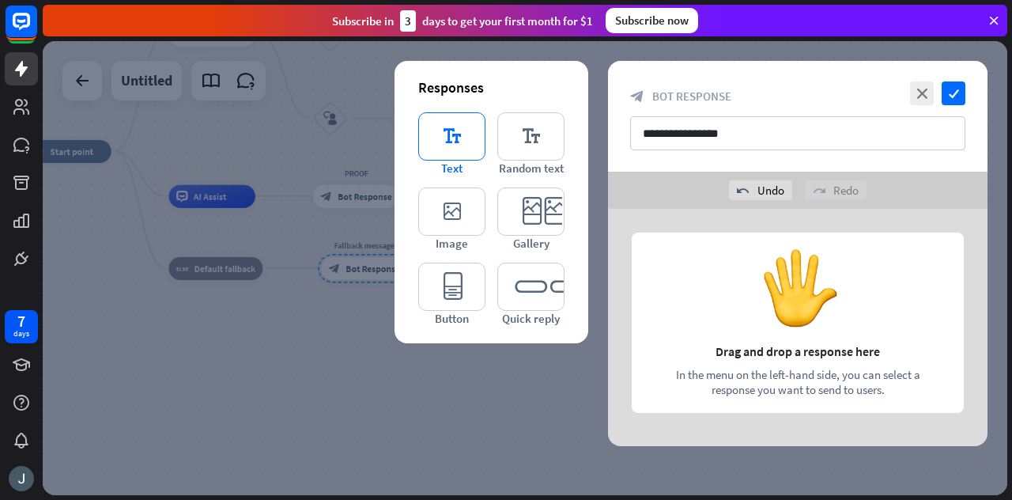
click at [461, 129] on icon "editor_text" at bounding box center [451, 136] width 67 height 48
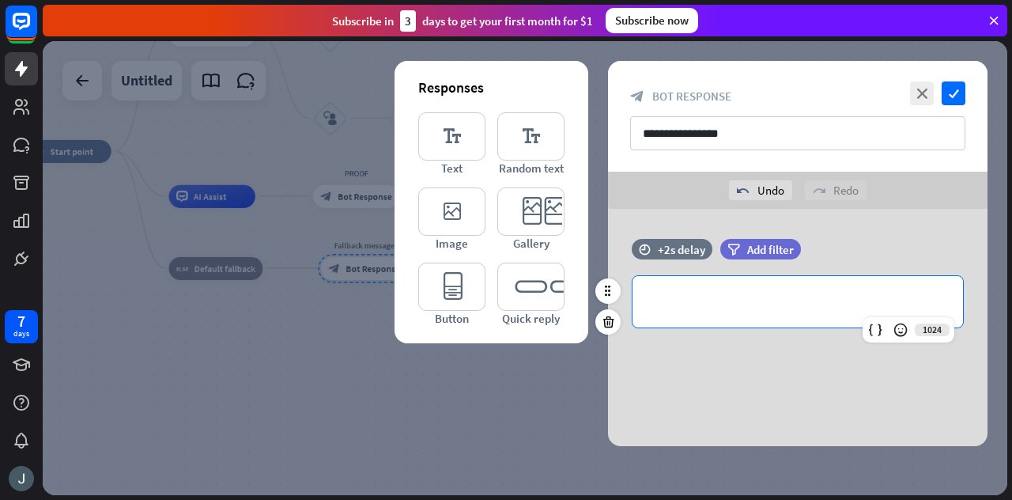
click at [677, 277] on div "**********" at bounding box center [797, 301] width 330 height 51
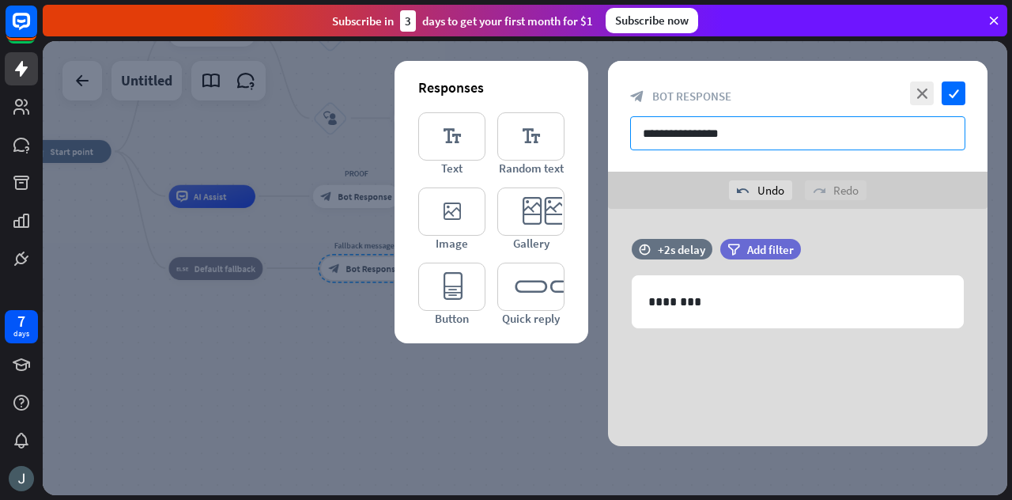
drag, startPoint x: 794, startPoint y: 138, endPoint x: 613, endPoint y: 127, distance: 180.5
click at [613, 127] on div "**********" at bounding box center [797, 116] width 379 height 111
type input "********"
click at [951, 80] on div "close check block_bot_response Bot Response ********" at bounding box center [797, 116] width 379 height 111
click at [952, 88] on icon "check" at bounding box center [953, 93] width 24 height 24
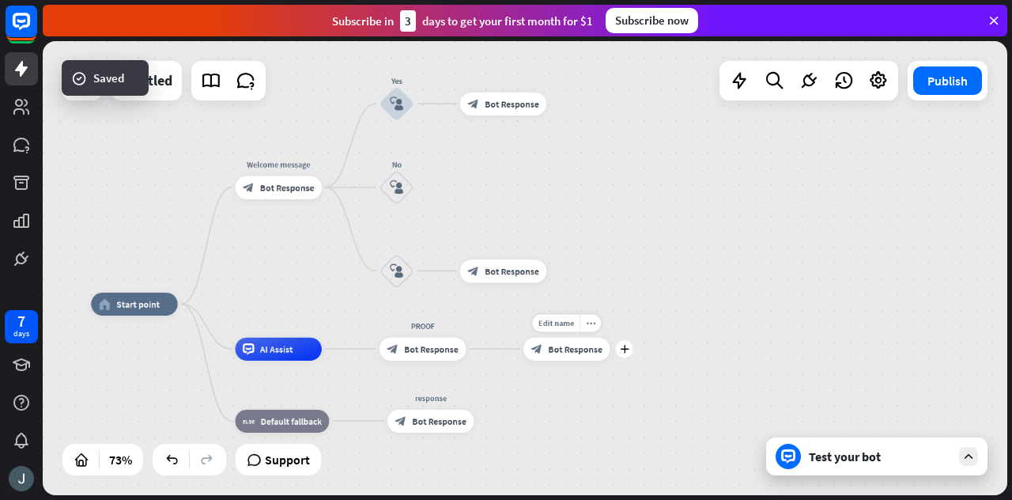
drag, startPoint x: 539, startPoint y: 172, endPoint x: 566, endPoint y: 314, distance: 144.8
click at [566, 337] on div "Edit name more_horiz plus block_bot_response Bot Response" at bounding box center [566, 348] width 86 height 23
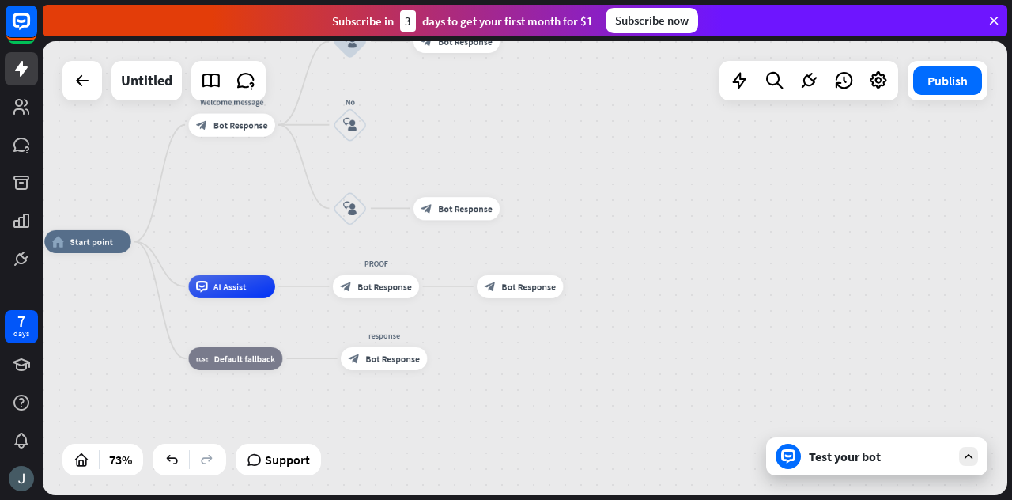
drag, startPoint x: 698, startPoint y: 304, endPoint x: 679, endPoint y: 216, distance: 90.5
click at [679, 241] on div "home_2 Start point Welcome message block_bot_response Bot Response Yes block_us…" at bounding box center [395, 406] width 703 height 330
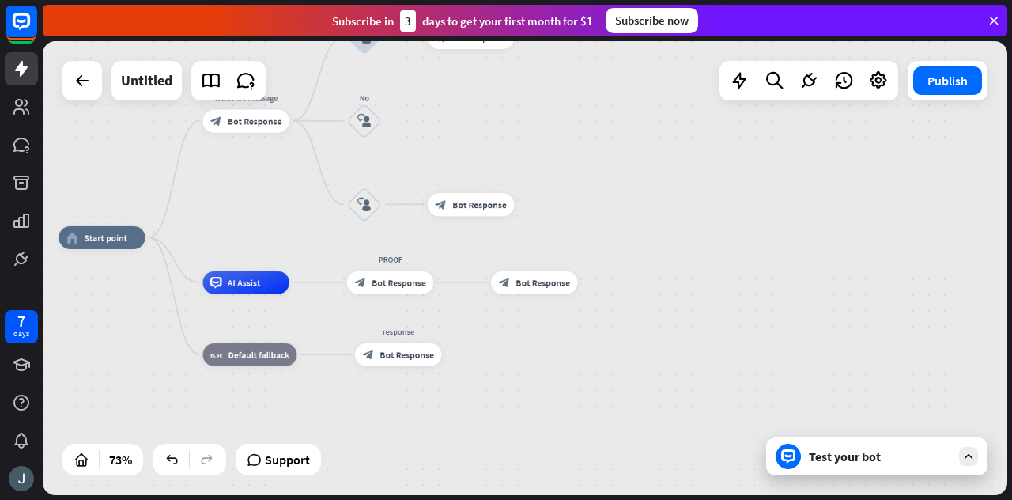
drag, startPoint x: 530, startPoint y: 115, endPoint x: 560, endPoint y: 151, distance: 46.7
click at [560, 151] on div "home_2 Start point Welcome message block_bot_response Bot Response Yes block_us…" at bounding box center [525, 268] width 964 height 454
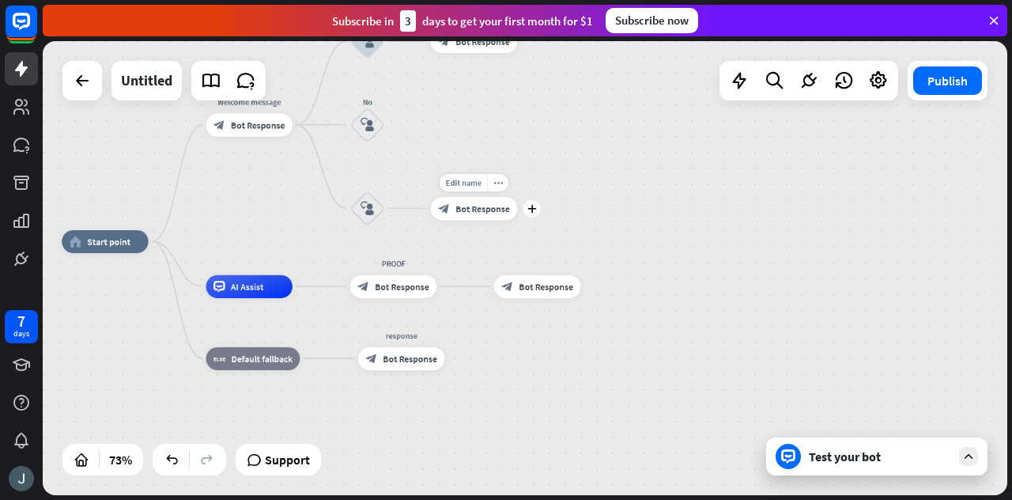
click at [487, 208] on span "Bot Response" at bounding box center [482, 208] width 55 height 12
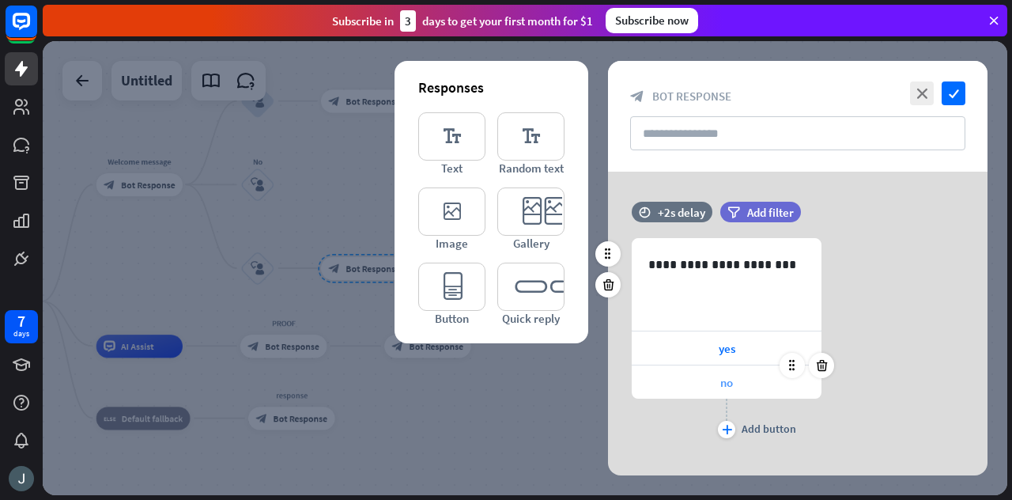
click at [721, 375] on span "no" at bounding box center [726, 382] width 13 height 15
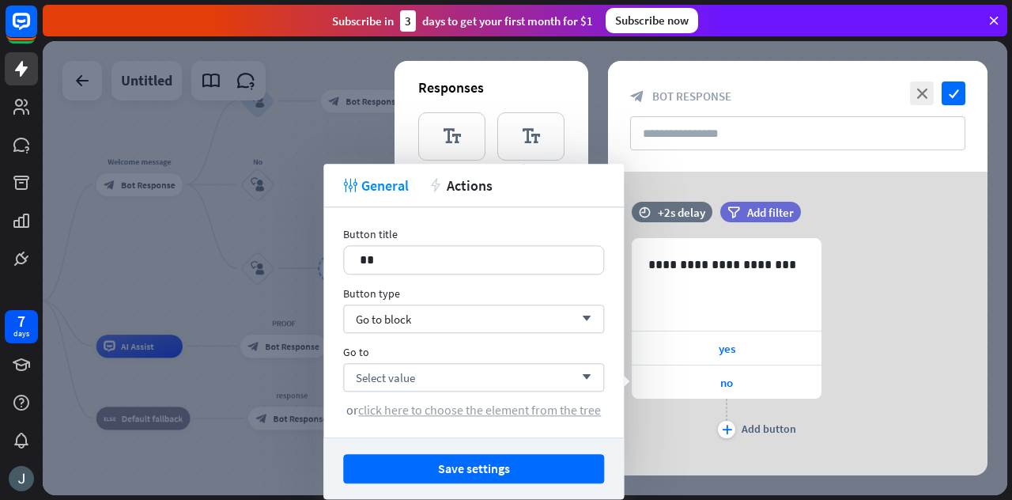
click at [420, 405] on span "click here to choose the element from the tree" at bounding box center [479, 410] width 243 height 16
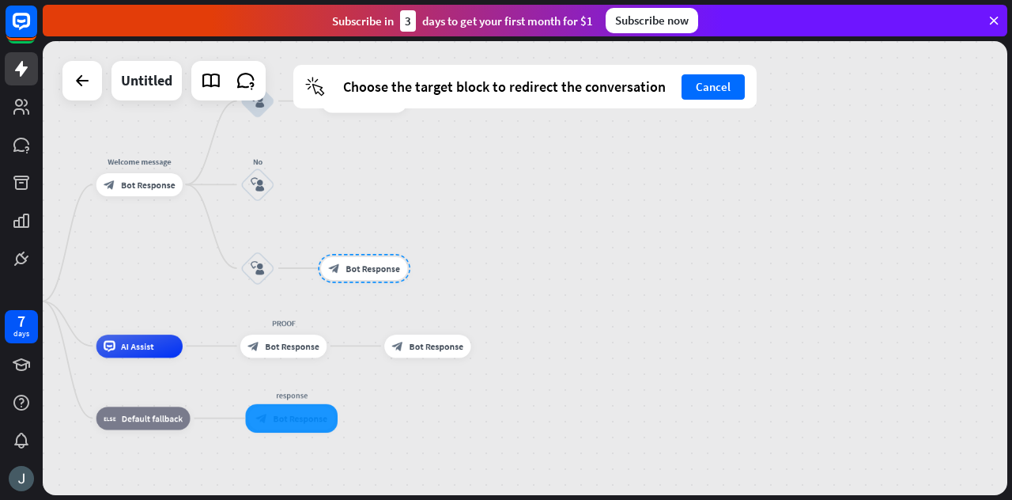
click at [315, 426] on div at bounding box center [291, 417] width 92 height 28
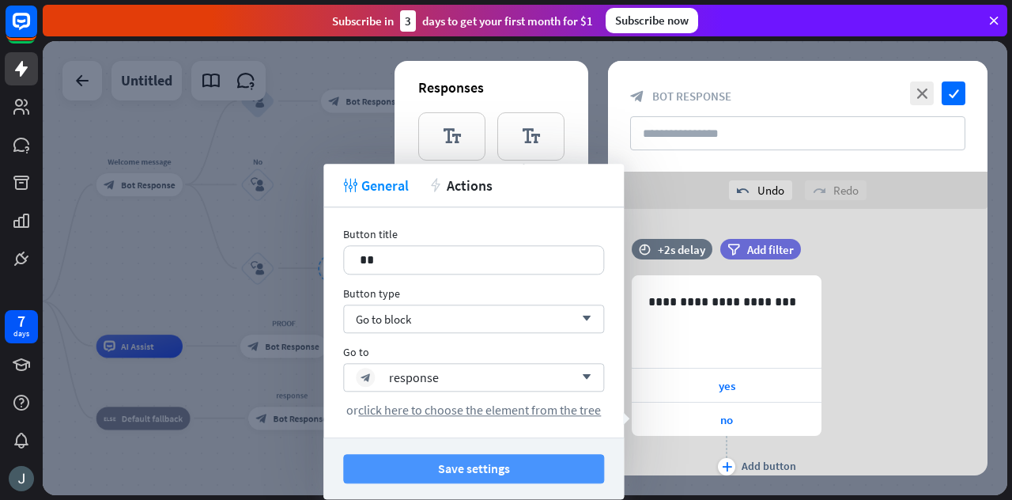
click at [460, 457] on button "Save settings" at bounding box center [473, 468] width 261 height 29
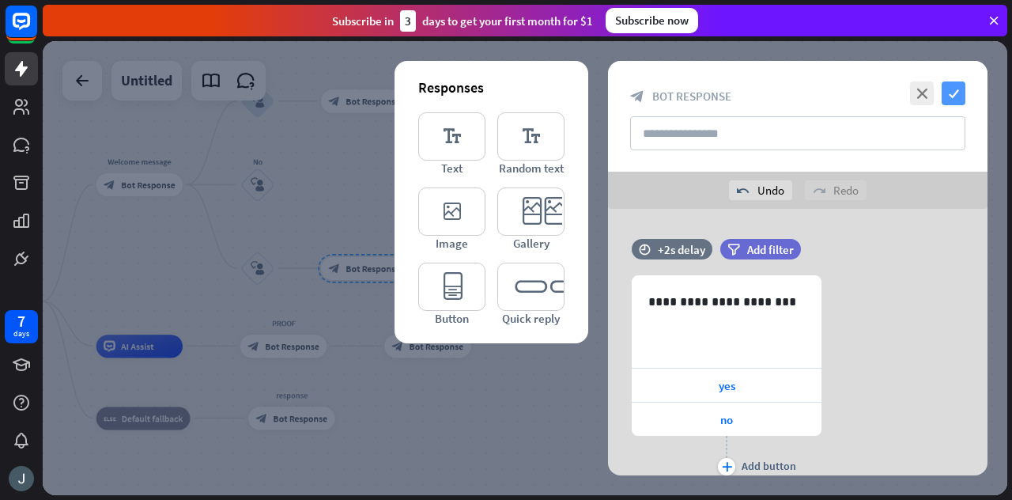
click at [958, 96] on icon "check" at bounding box center [953, 93] width 24 height 24
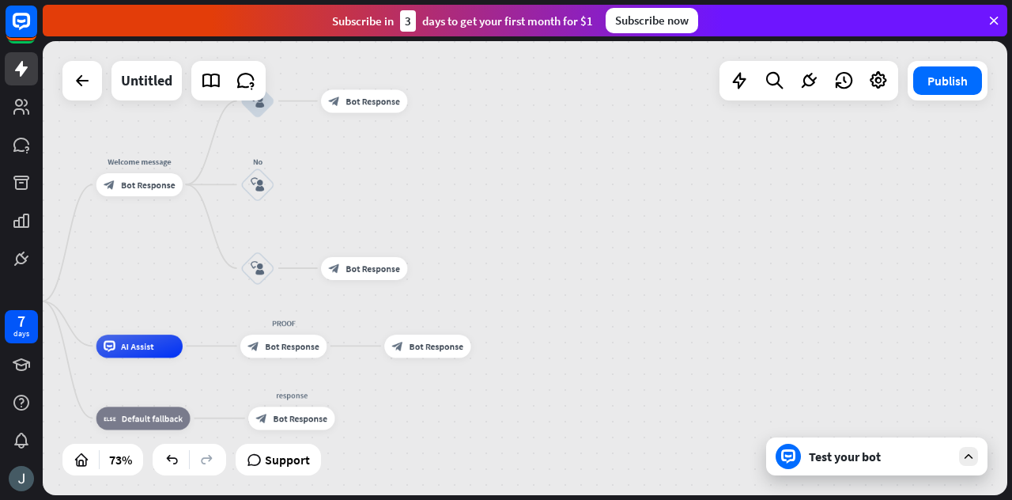
click at [967, 471] on div "Test your bot" at bounding box center [876, 456] width 221 height 38
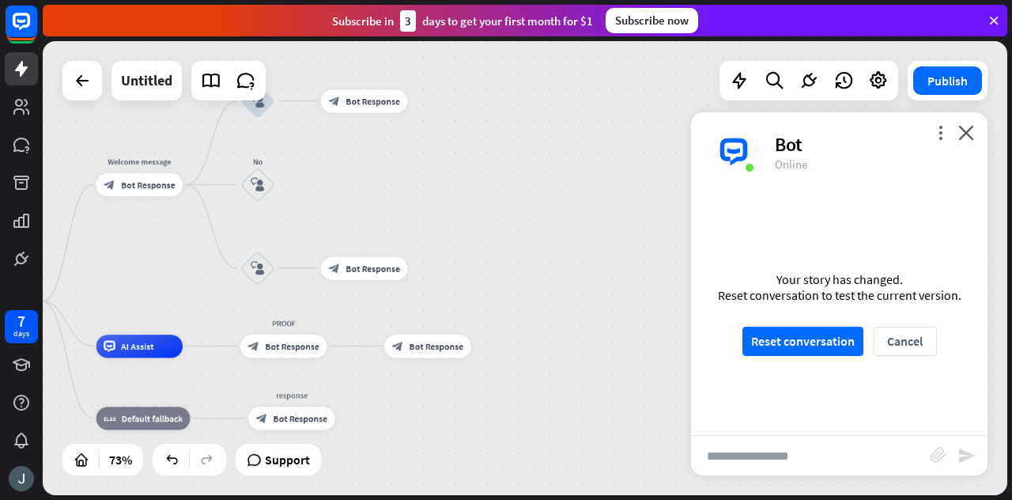
scroll to position [1664, 0]
click at [775, 335] on button "Reset conversation" at bounding box center [802, 340] width 121 height 29
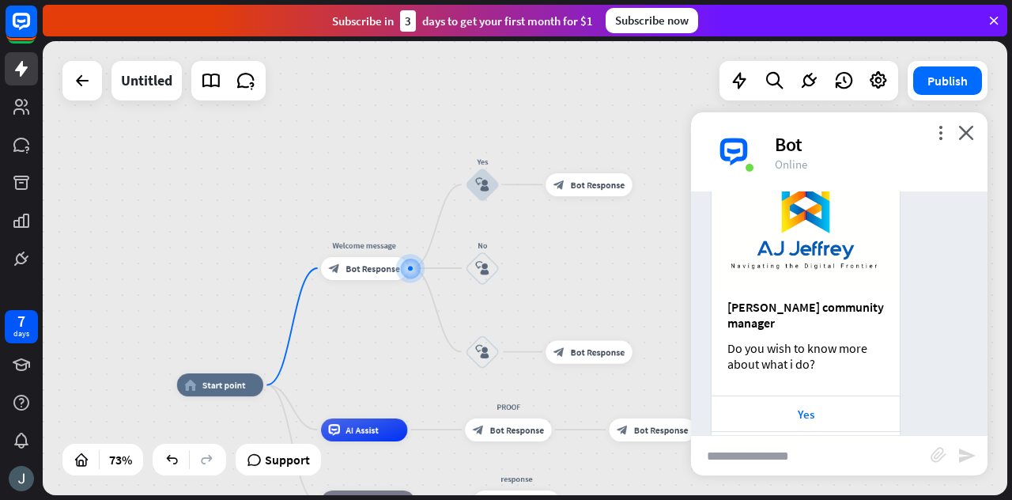
scroll to position [201, 0]
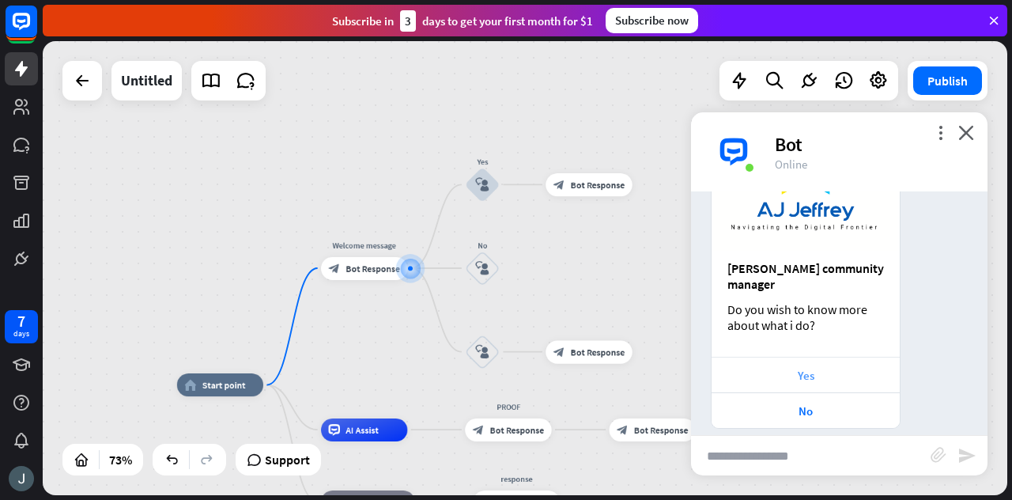
click at [809, 368] on div "Yes" at bounding box center [805, 375] width 172 height 15
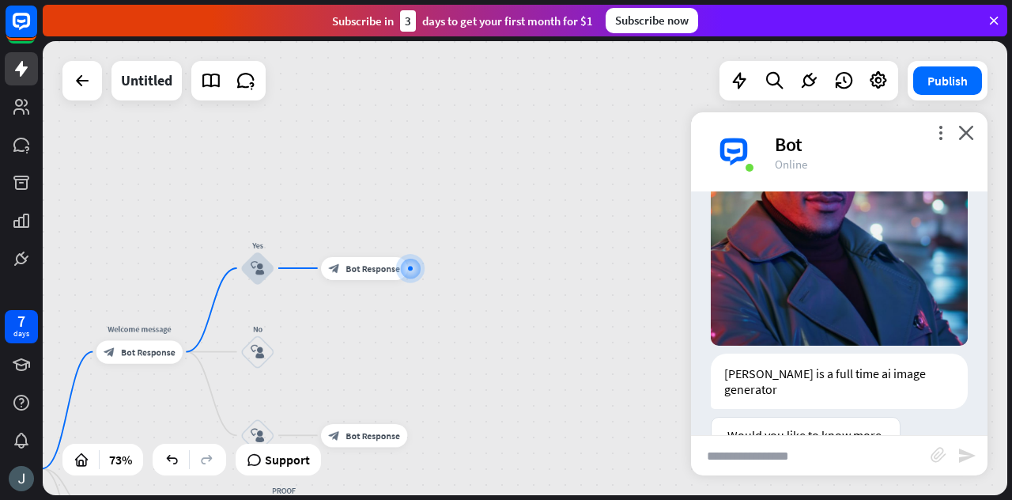
scroll to position [718, 0]
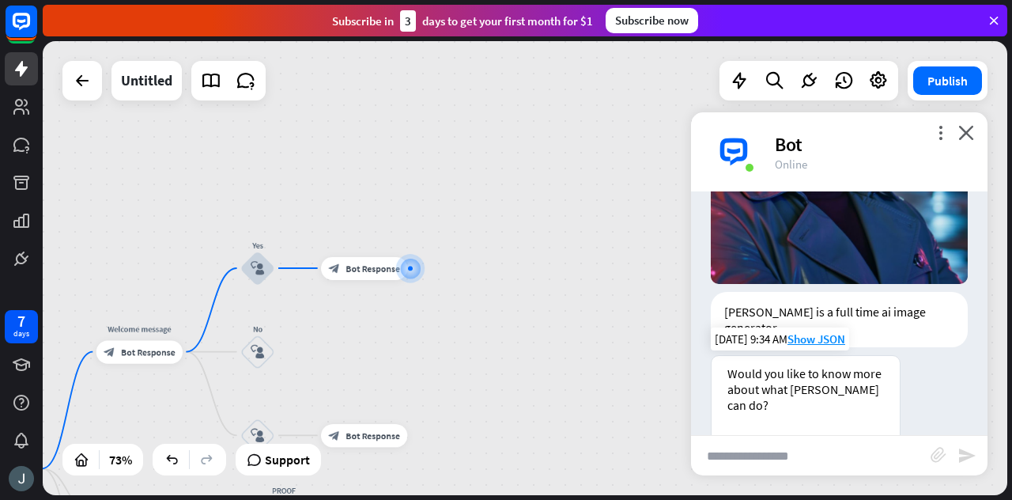
click at [795, 447] on div "Yes please" at bounding box center [805, 454] width 172 height 15
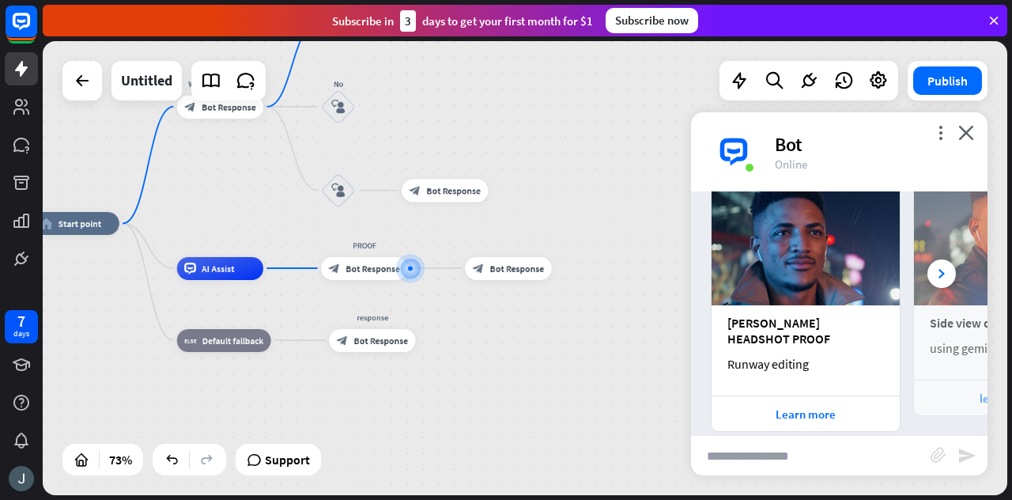
scroll to position [1142, 0]
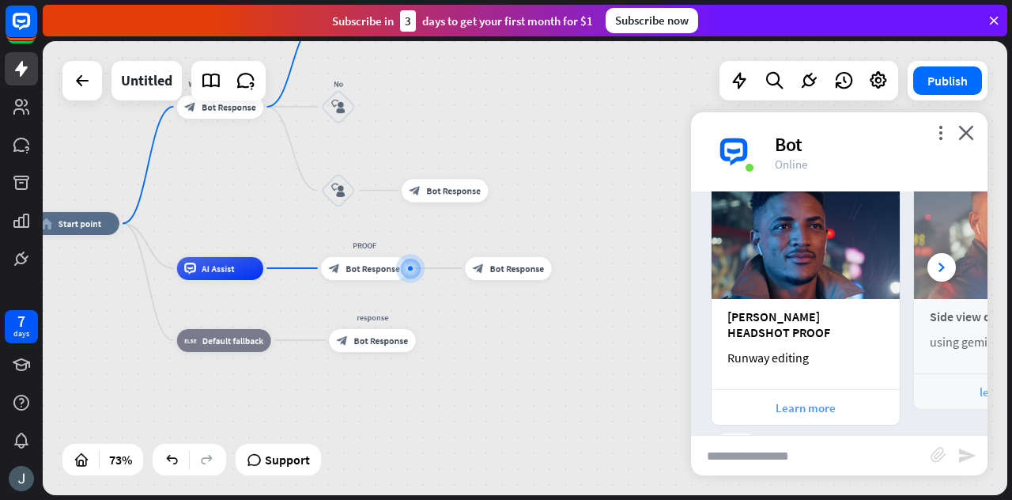
click at [800, 400] on div "Learn more" at bounding box center [805, 407] width 172 height 15
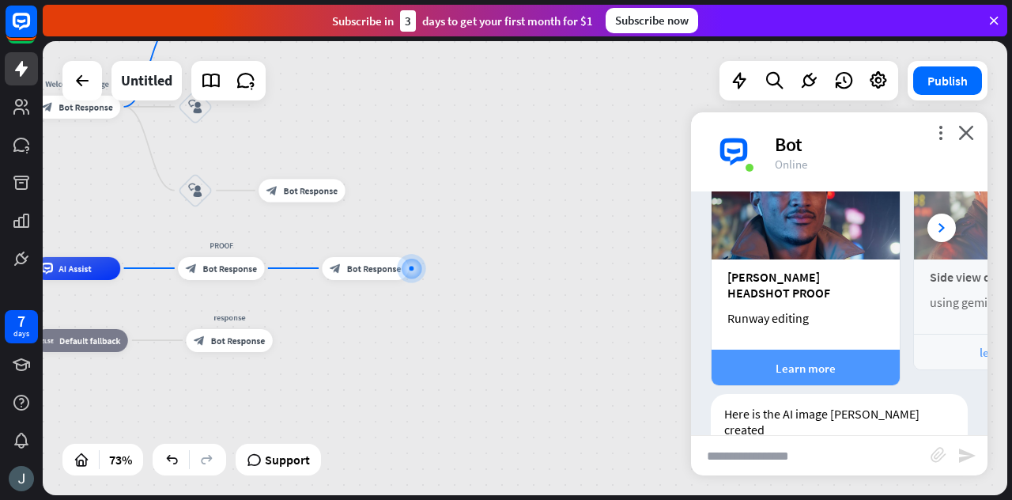
scroll to position [1190, 0]
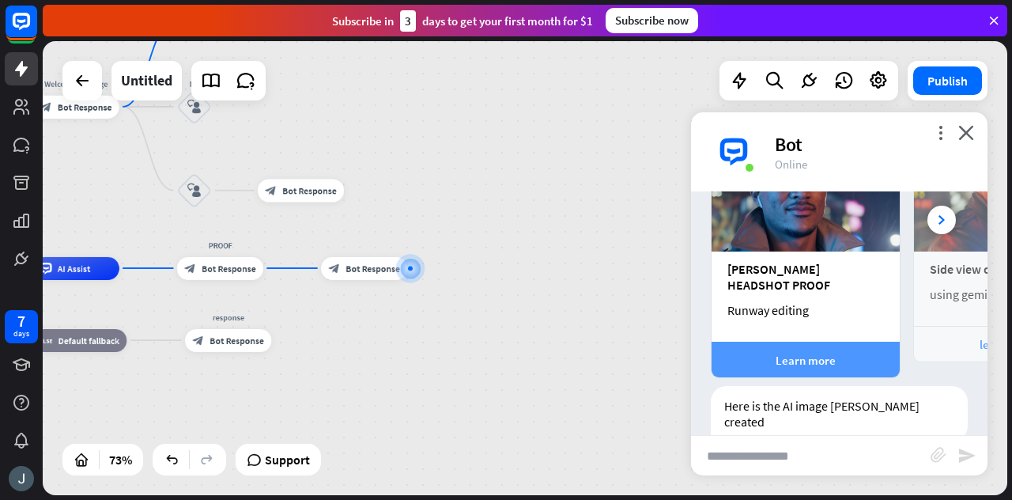
click at [841, 353] on div "Learn more" at bounding box center [805, 360] width 172 height 15
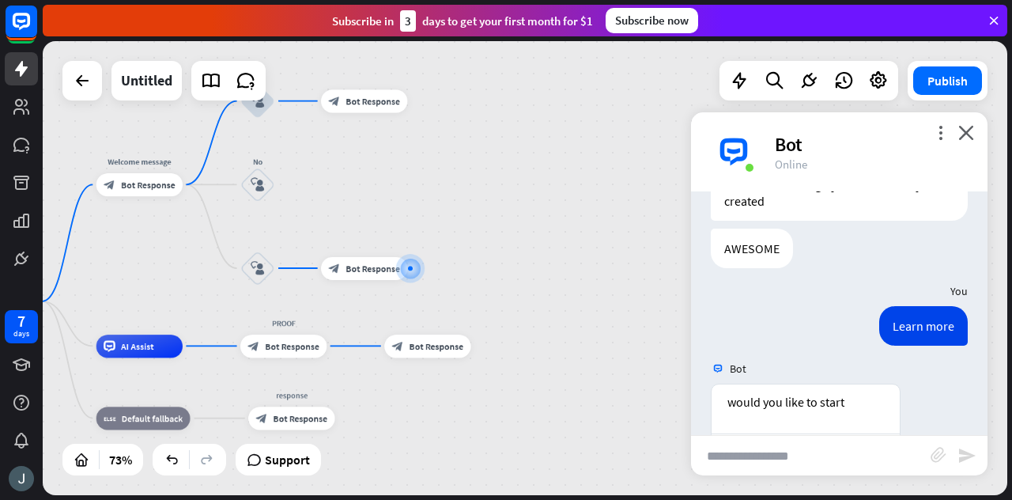
scroll to position [1426, 0]
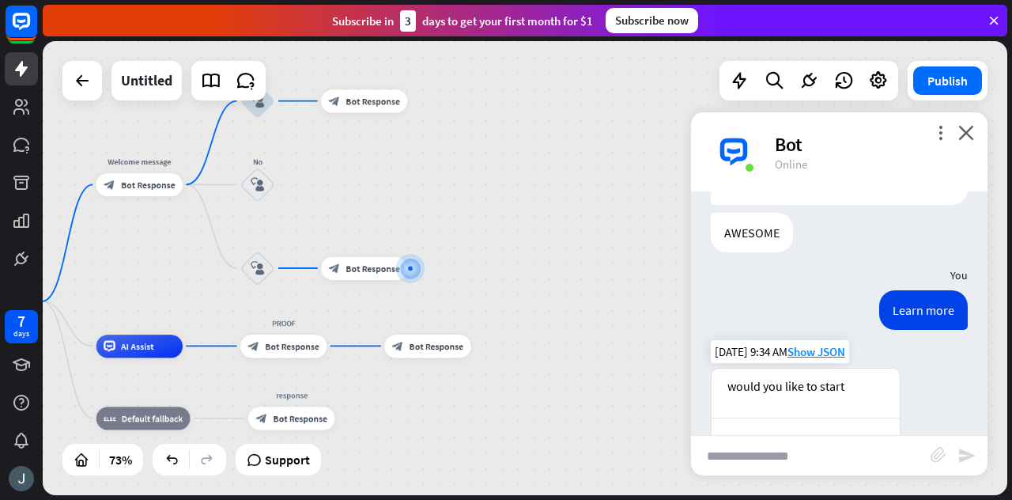
click at [800, 428] on div "yes" at bounding box center [805, 435] width 172 height 15
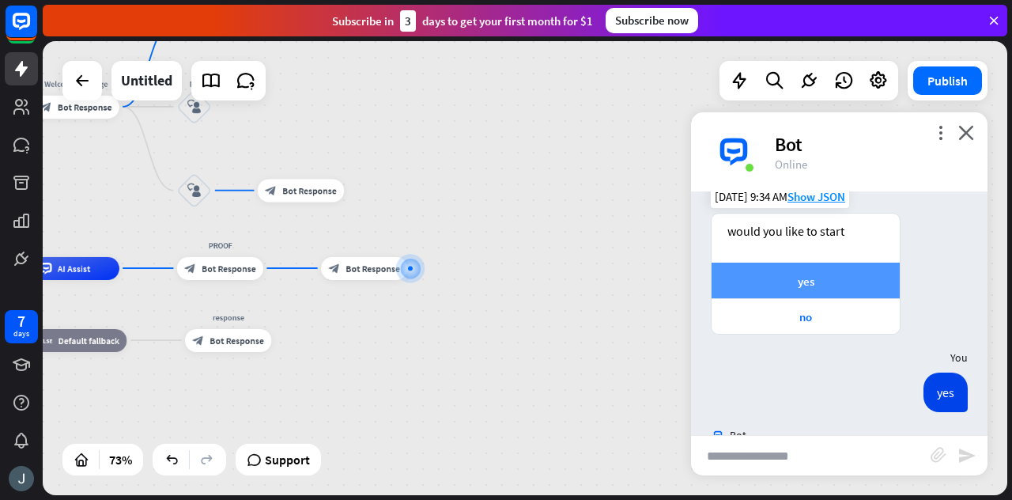
scroll to position [1581, 0]
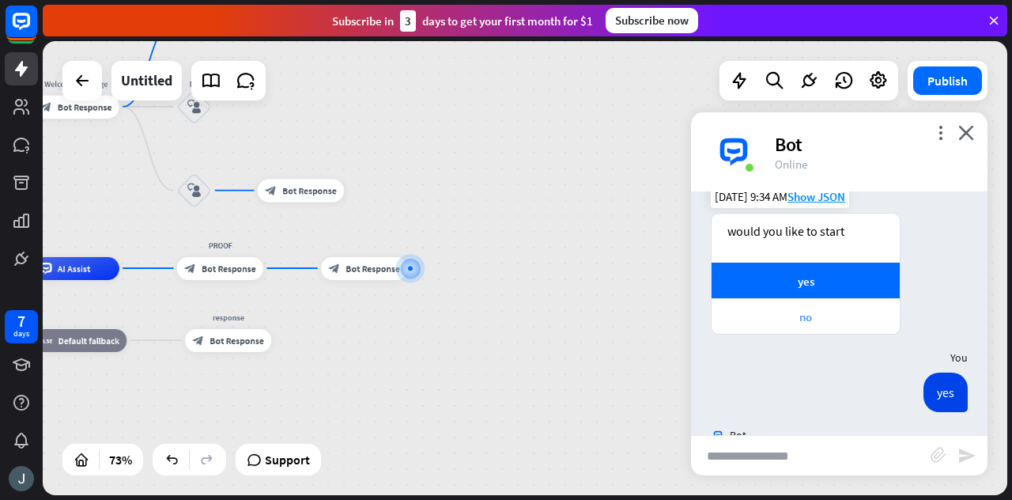
click at [796, 309] on div "no" at bounding box center [805, 316] width 172 height 15
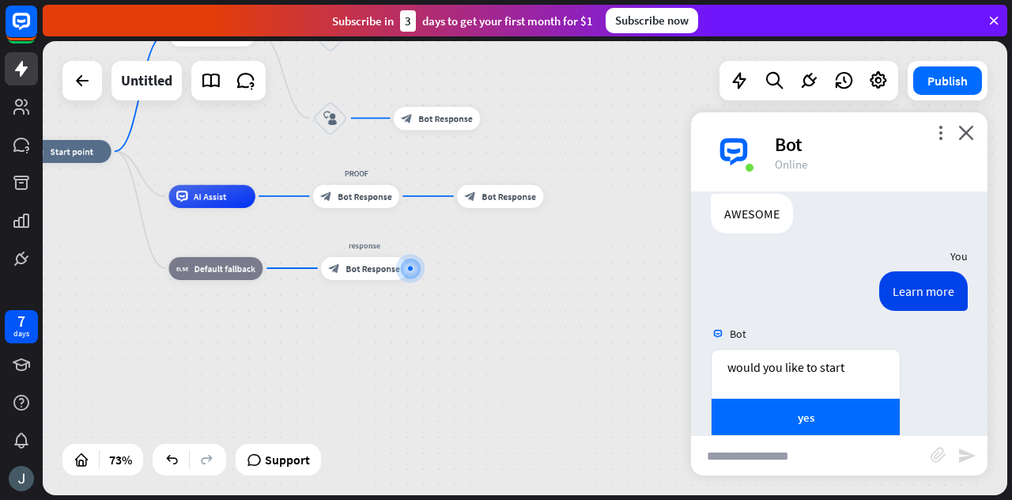
scroll to position [1464, 0]
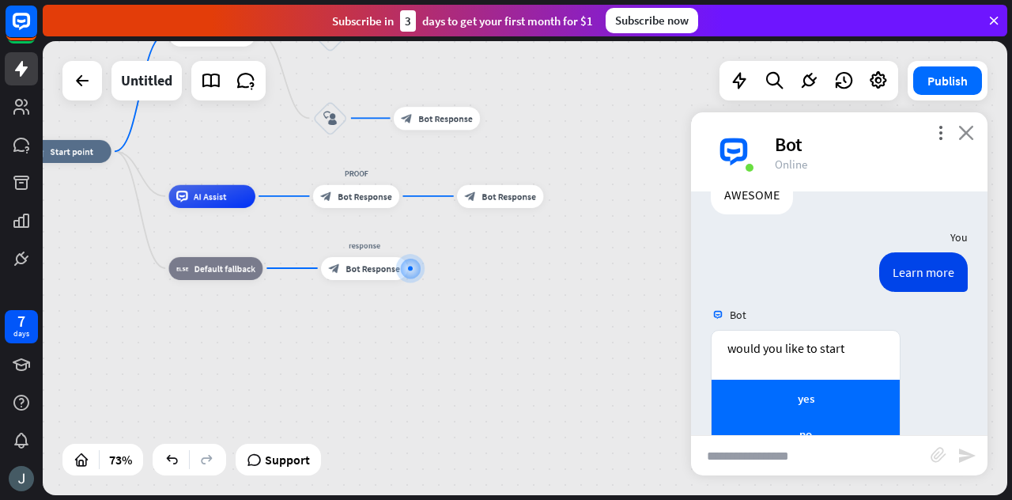
click at [965, 130] on icon "close" at bounding box center [966, 132] width 16 height 15
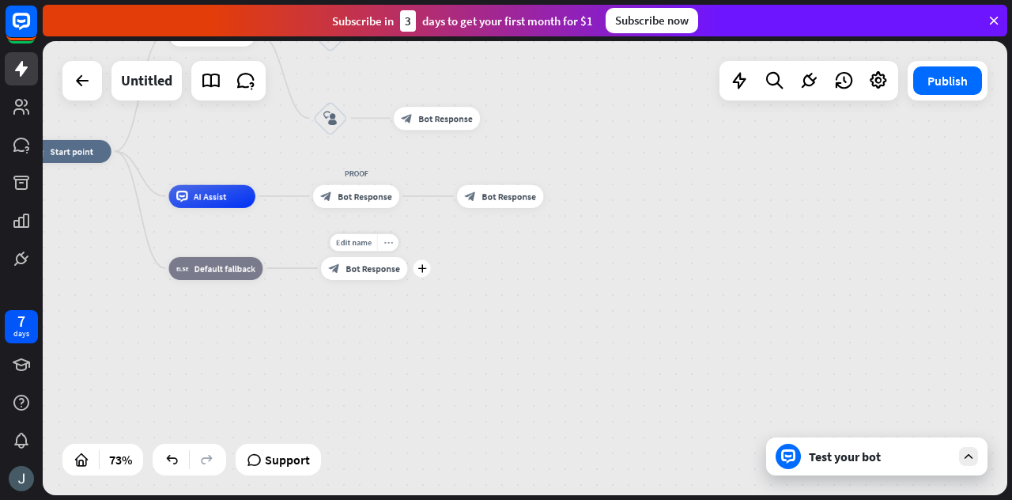
click at [388, 235] on div "more_horiz" at bounding box center [387, 241] width 21 height 17
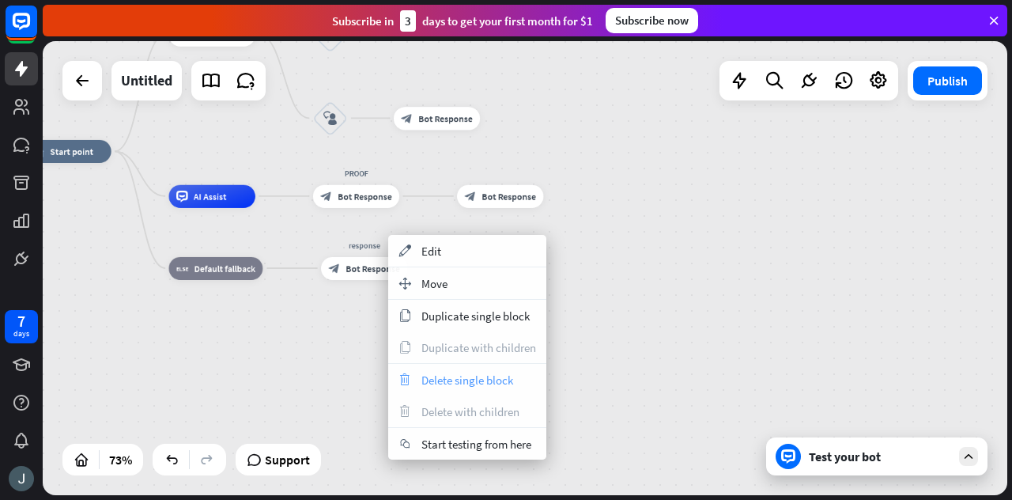
click at [440, 380] on span "Delete single block" at bounding box center [467, 379] width 92 height 15
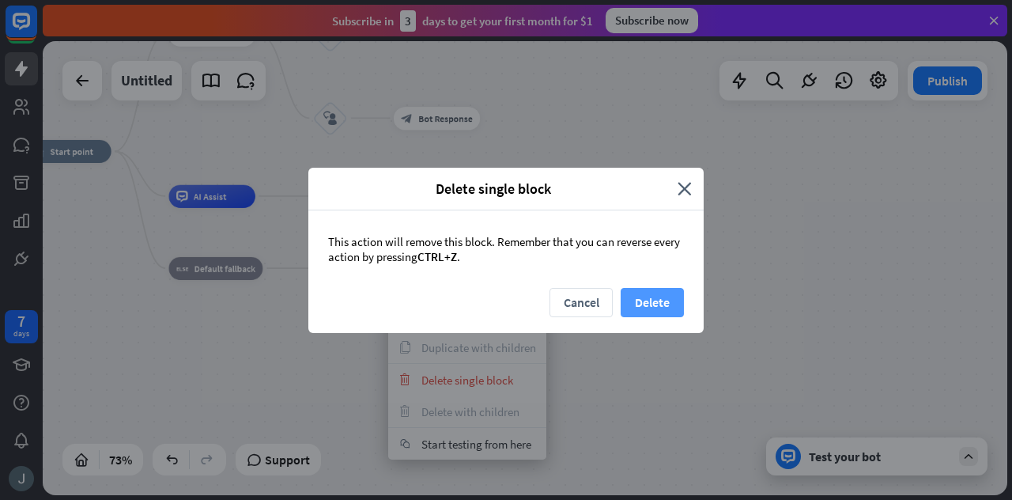
click at [661, 303] on button "Delete" at bounding box center [651, 302] width 63 height 29
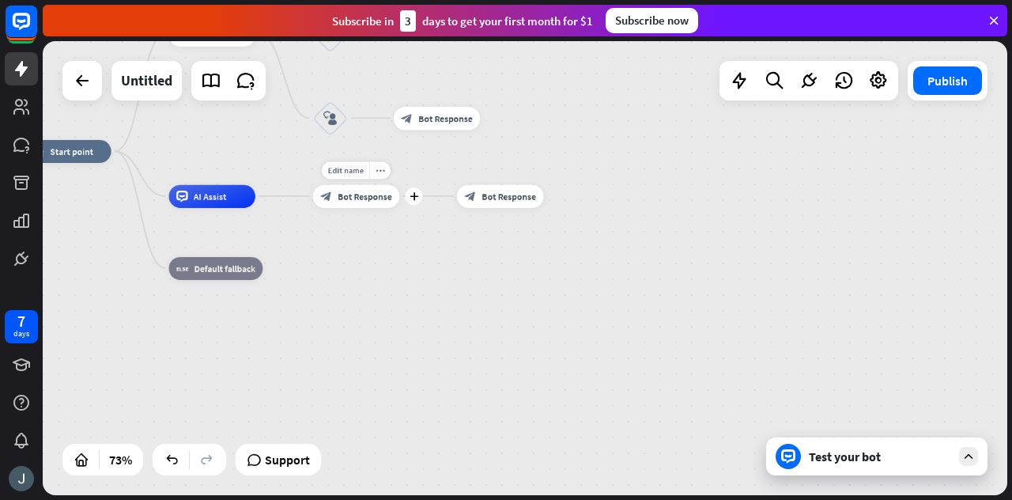
click at [368, 197] on span "Bot Response" at bounding box center [365, 196] width 55 height 12
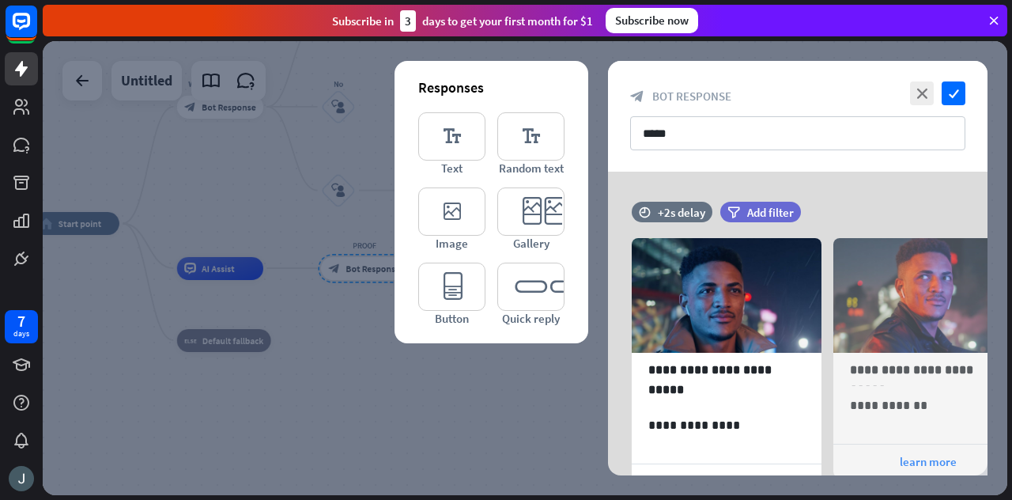
click at [907, 87] on div "close check" at bounding box center [935, 93] width 59 height 24
click at [914, 89] on icon "close" at bounding box center [922, 93] width 24 height 24
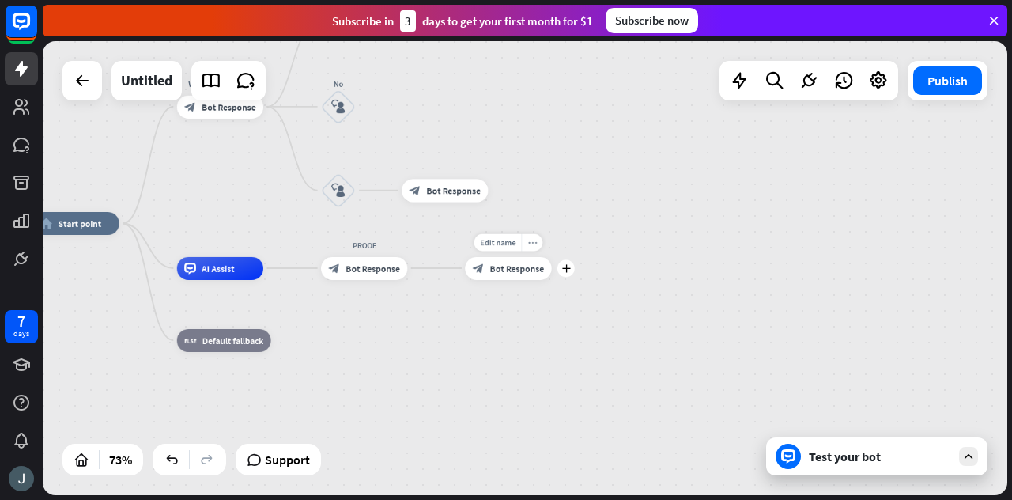
click at [533, 251] on div "more_horiz" at bounding box center [531, 241] width 21 height 17
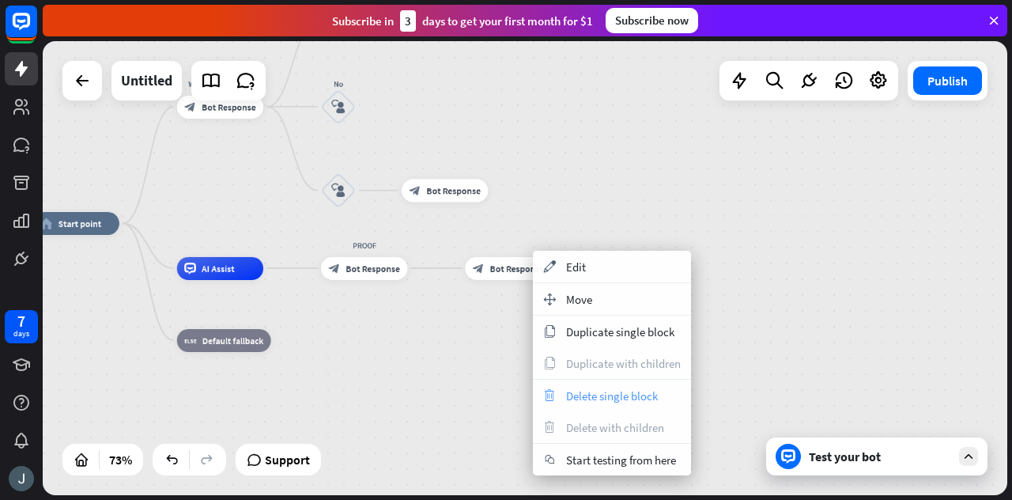
click at [598, 398] on span "Delete single block" at bounding box center [612, 395] width 92 height 15
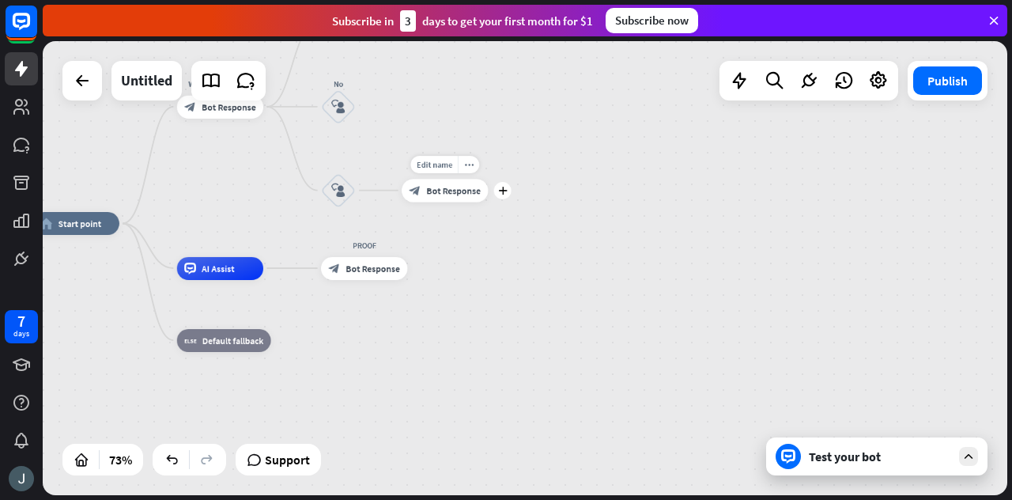
click at [442, 198] on div "block_bot_response Bot Response" at bounding box center [445, 190] width 86 height 23
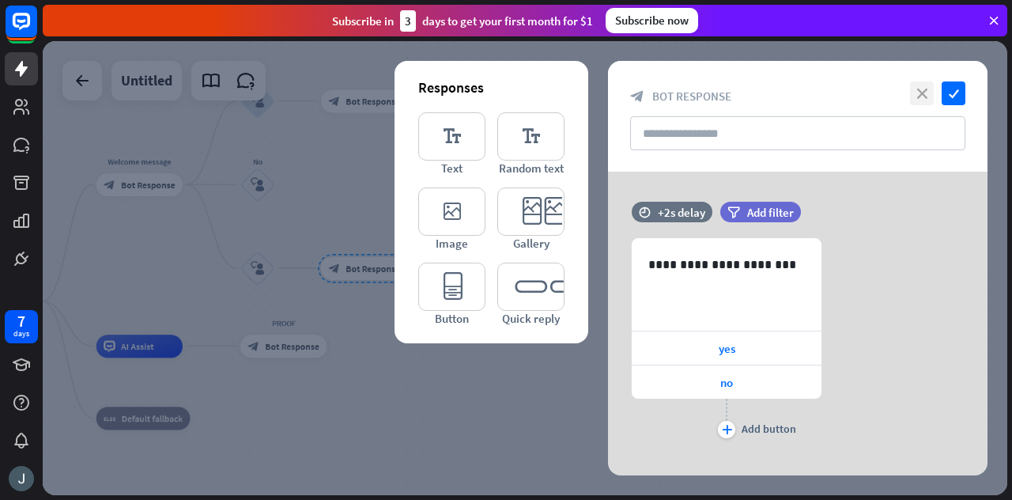
click at [923, 94] on icon "close" at bounding box center [922, 93] width 24 height 24
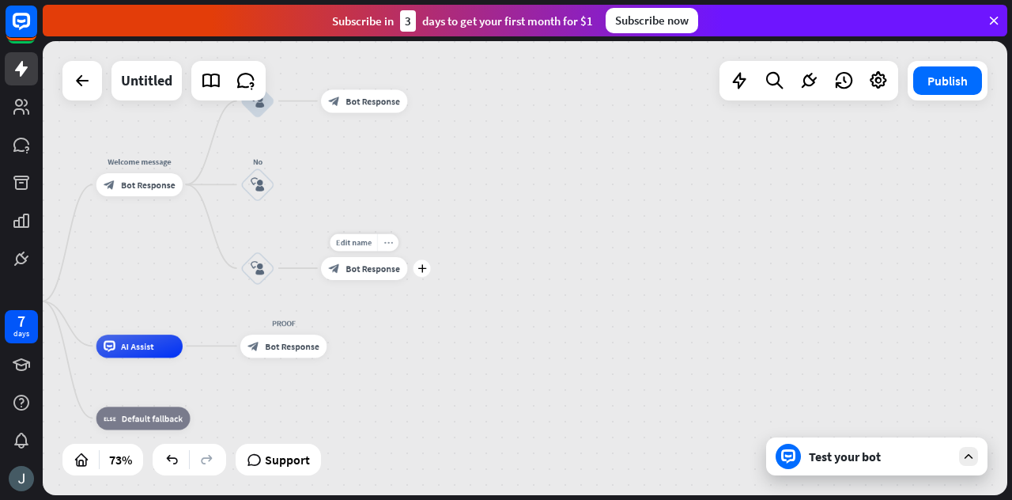
click at [387, 246] on icon "more_horiz" at bounding box center [387, 242] width 9 height 9
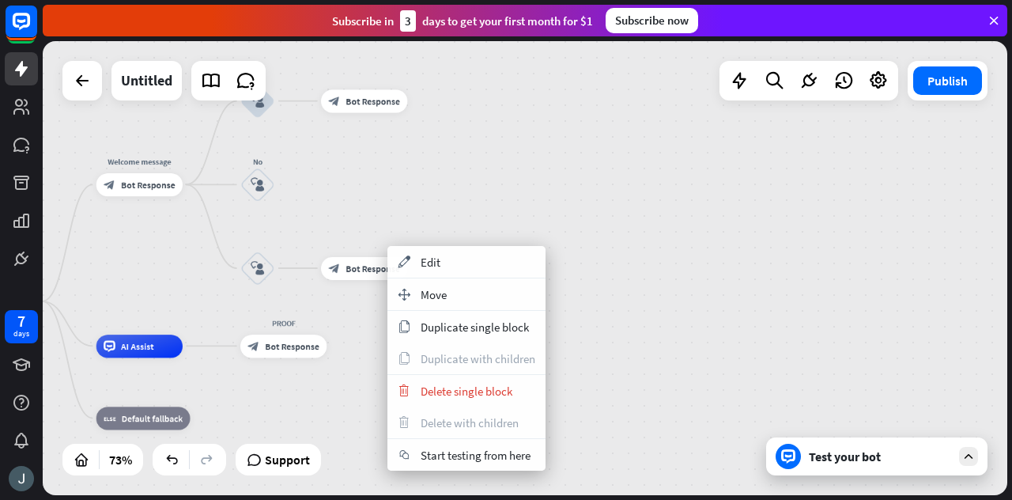
click at [527, 226] on div "home_2 Start point Welcome message block_bot_response Bot Response Yes block_us…" at bounding box center [525, 268] width 964 height 454
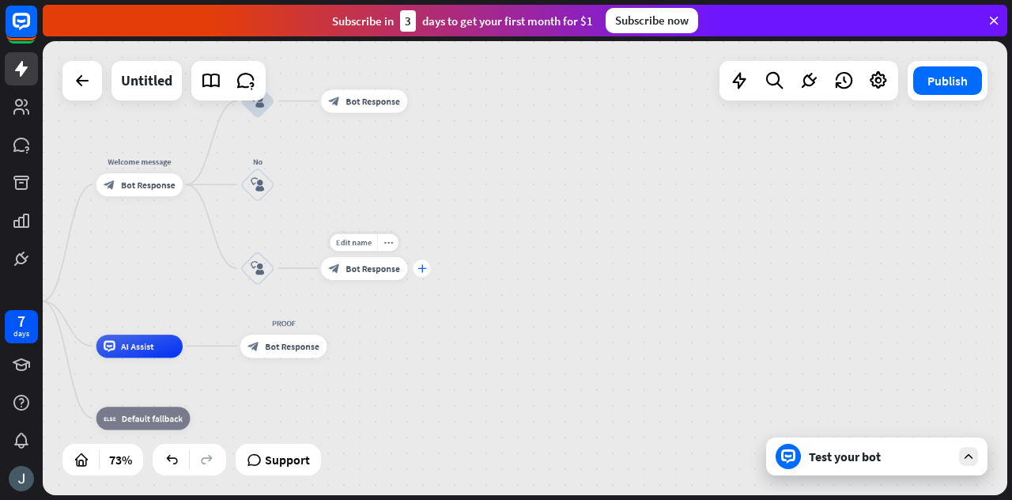
click at [425, 267] on icon "plus" at bounding box center [421, 268] width 9 height 8
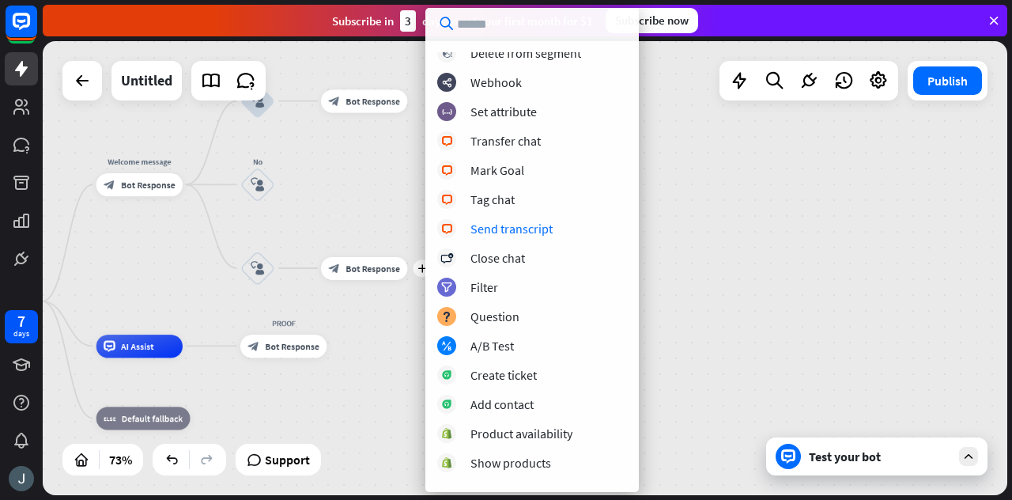
scroll to position [439, 0]
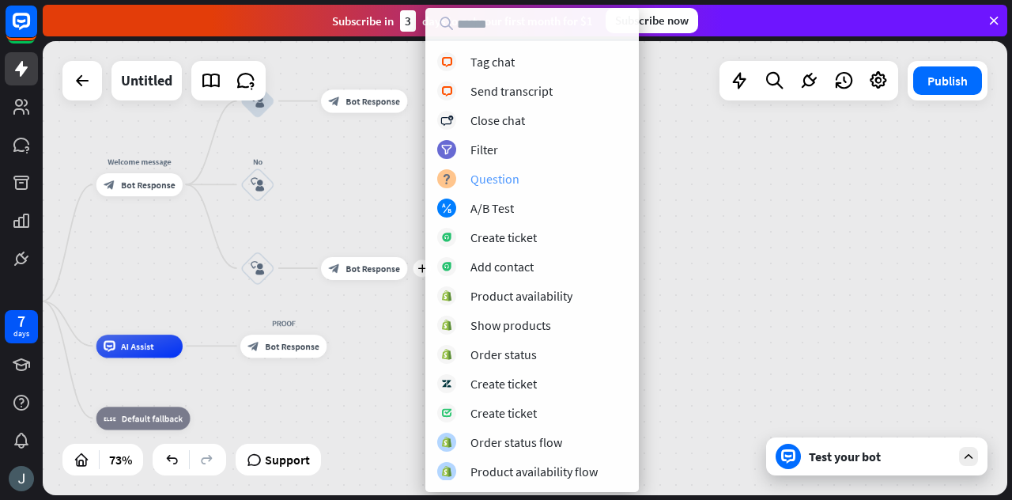
click at [490, 181] on div "Question" at bounding box center [494, 179] width 49 height 16
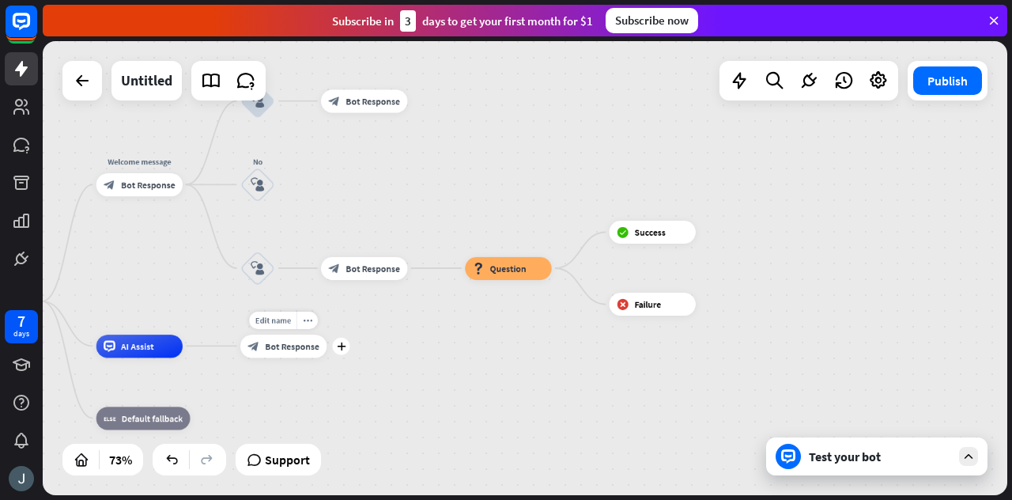
click at [290, 338] on div "block_bot_response Bot Response" at bounding box center [283, 345] width 86 height 23
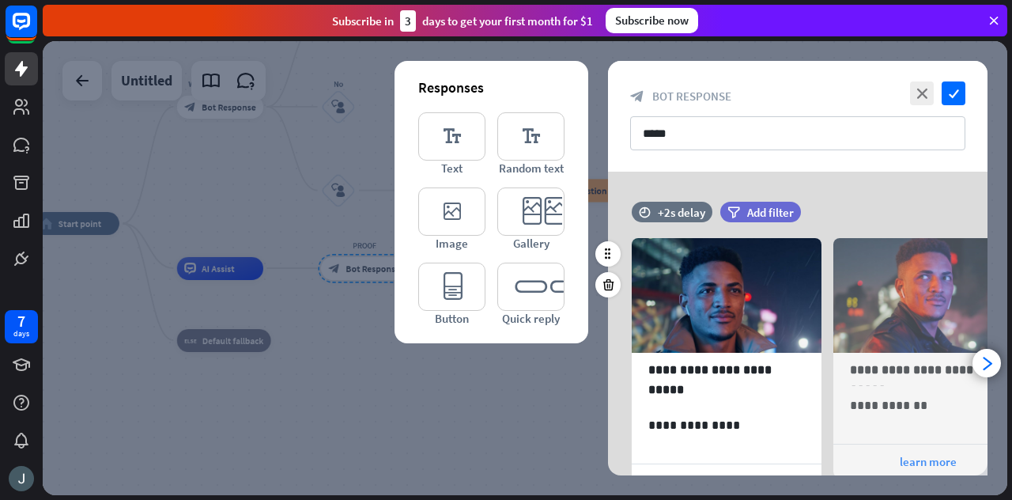
scroll to position [224, 0]
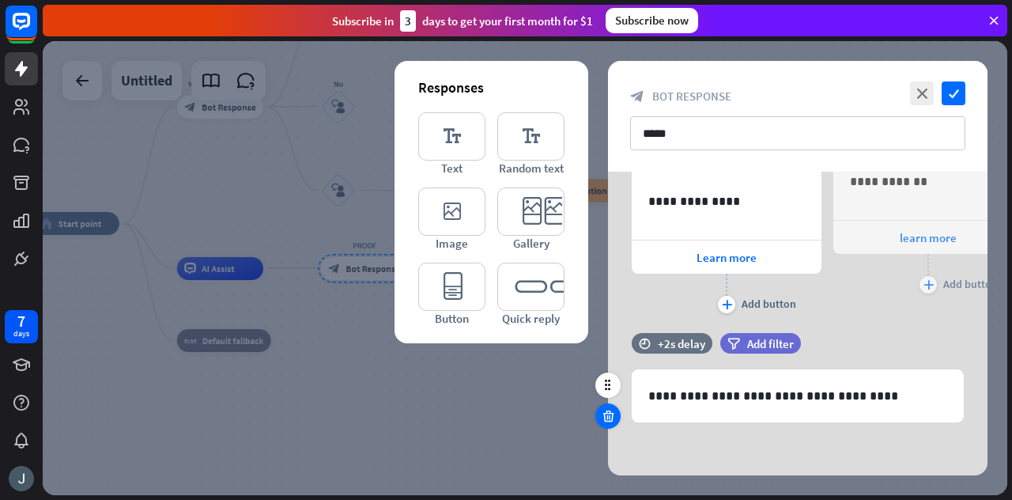
click at [598, 417] on div at bounding box center [607, 415] width 25 height 25
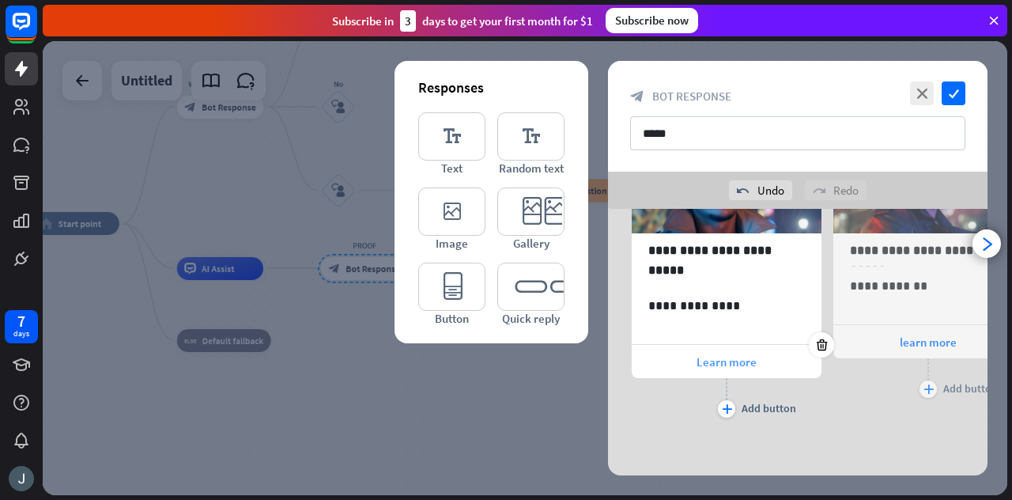
click at [749, 352] on div "Learn more" at bounding box center [727, 361] width 190 height 33
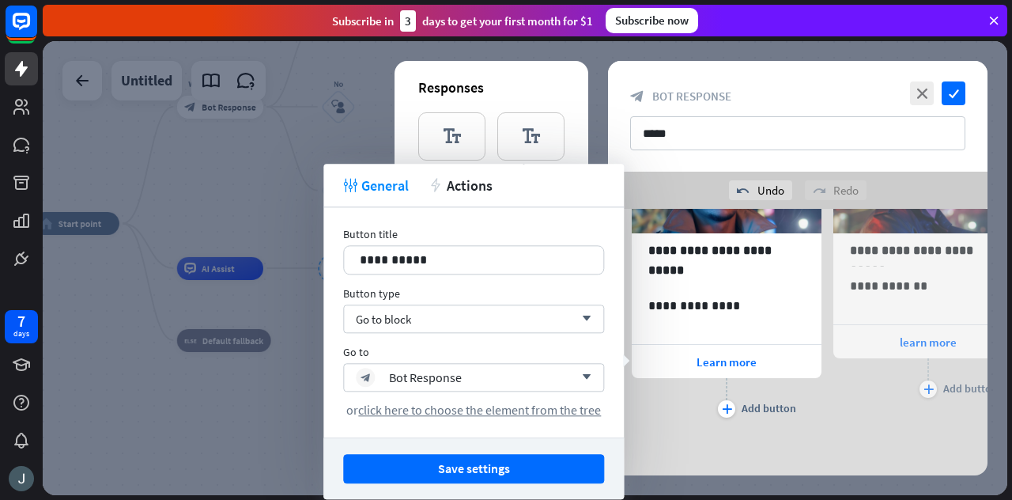
click at [464, 303] on div "Button type Go to block arrow_down" at bounding box center [473, 309] width 261 height 47
click at [444, 322] on div "Go to block arrow_down" at bounding box center [473, 318] width 261 height 28
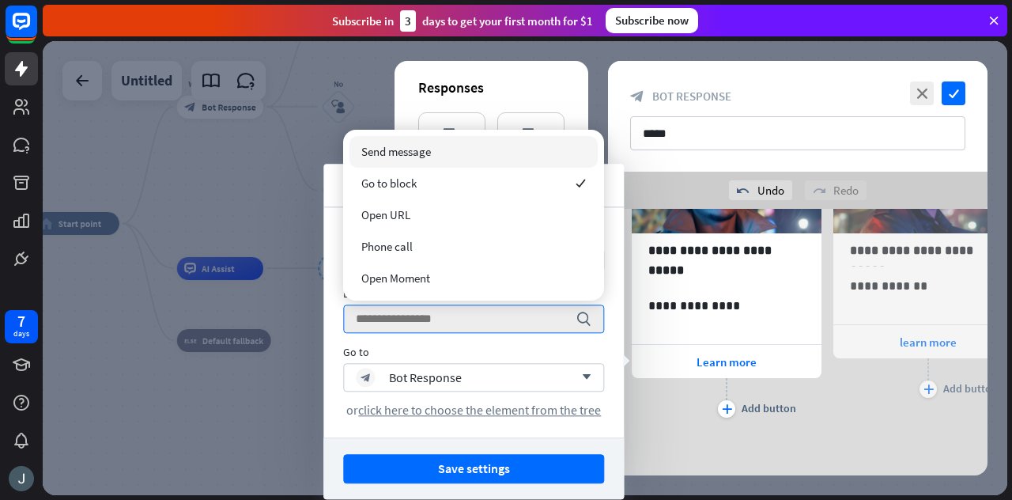
click at [415, 357] on div "Go to" at bounding box center [473, 352] width 261 height 14
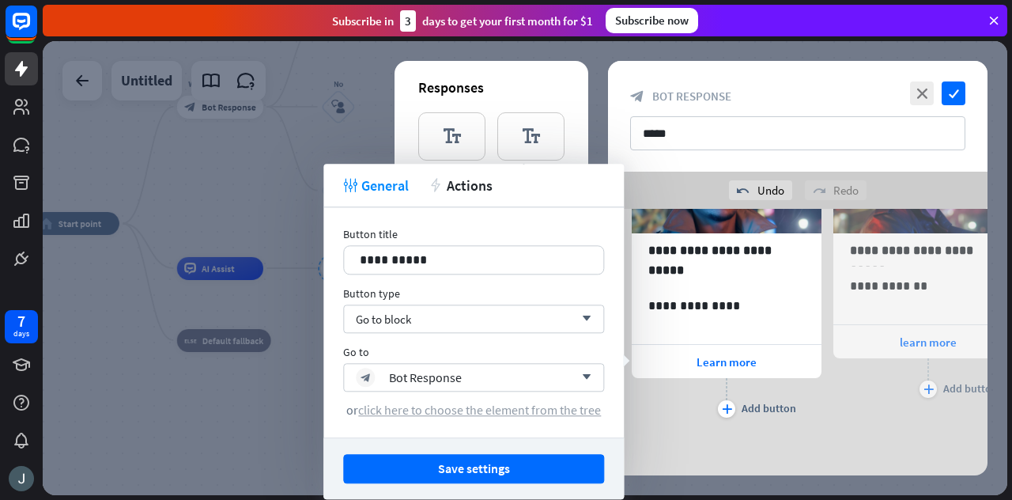
click at [442, 410] on span "click here to choose the element from the tree" at bounding box center [479, 410] width 243 height 16
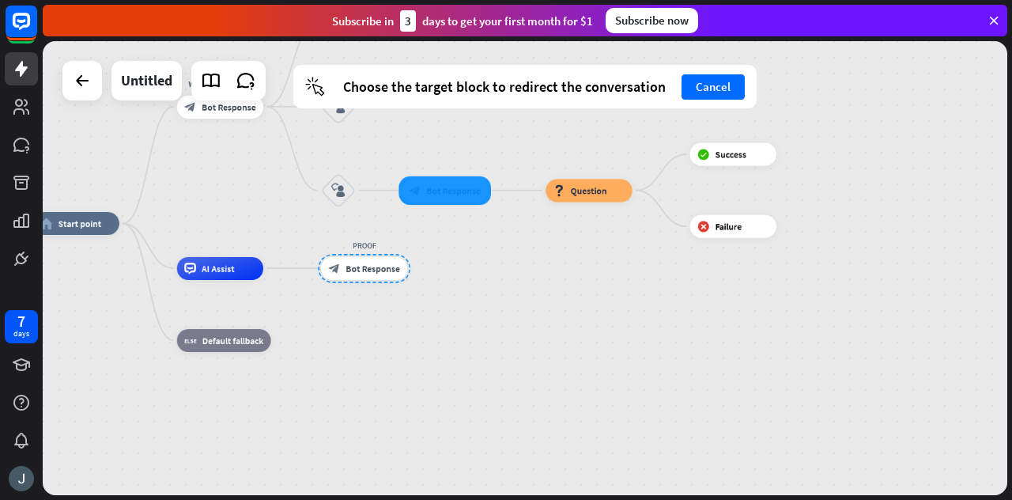
click at [446, 188] on div at bounding box center [444, 189] width 92 height 28
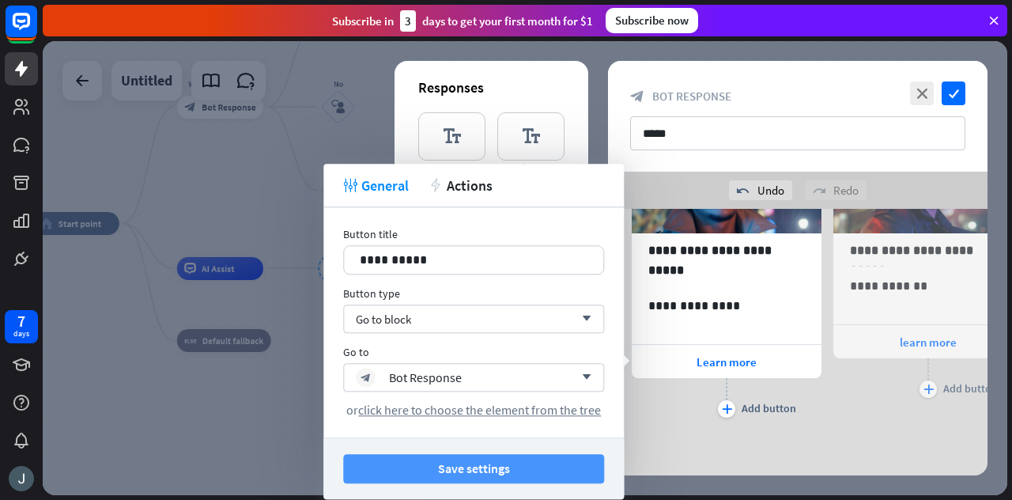
click at [466, 460] on button "Save settings" at bounding box center [473, 468] width 261 height 29
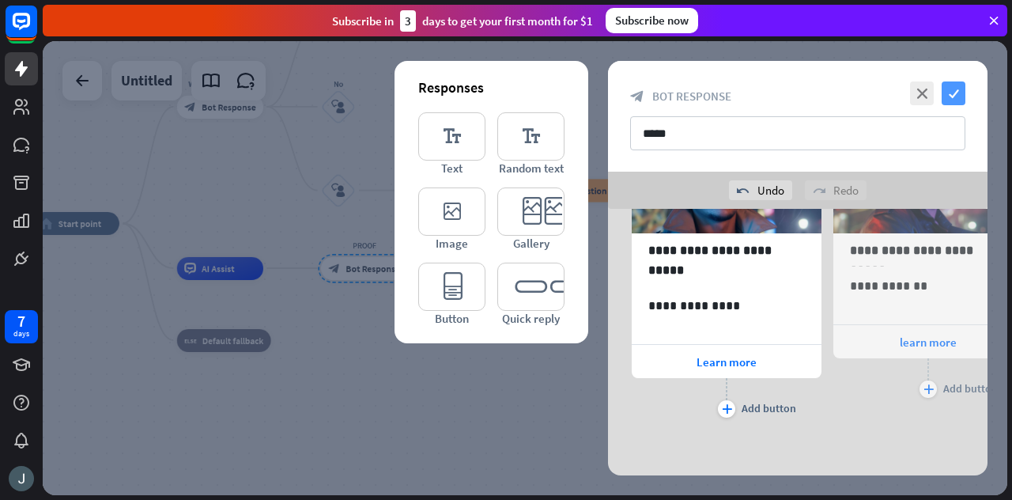
click at [958, 100] on icon "check" at bounding box center [953, 93] width 24 height 24
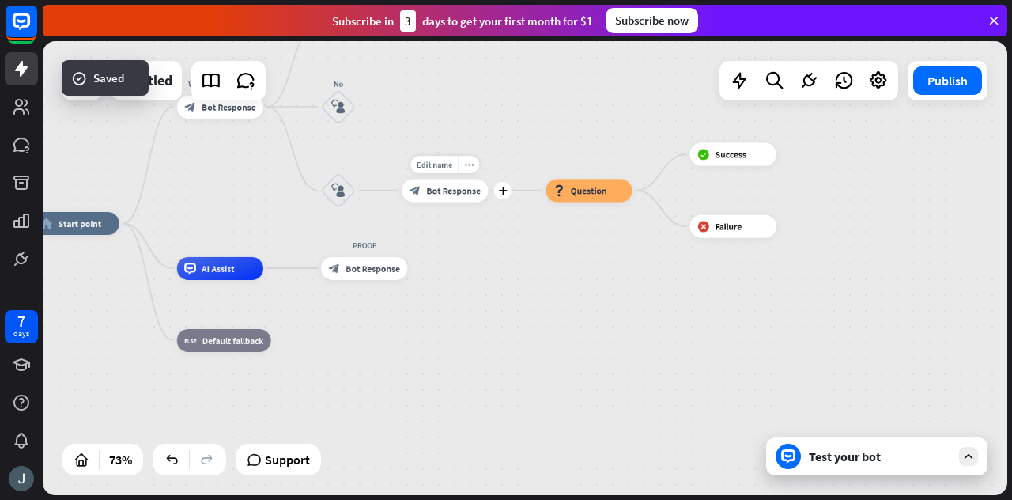
click at [449, 194] on span "Bot Response" at bounding box center [453, 190] width 55 height 12
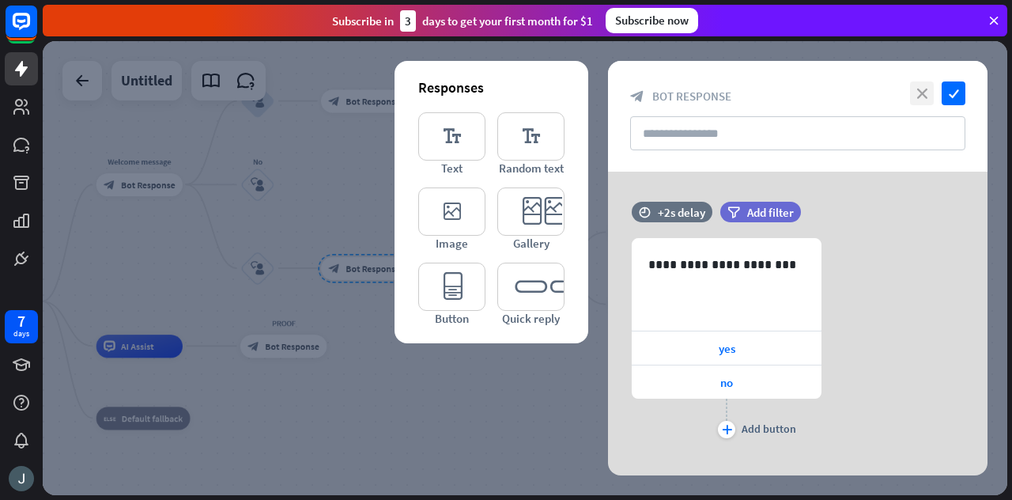
click at [920, 96] on icon "close" at bounding box center [922, 93] width 24 height 24
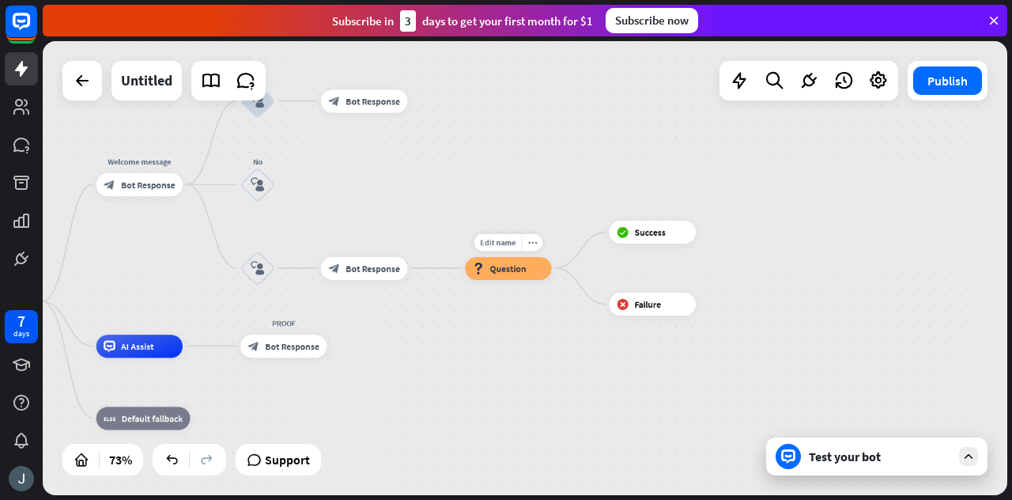
click at [519, 268] on span "Question" at bounding box center [508, 268] width 36 height 12
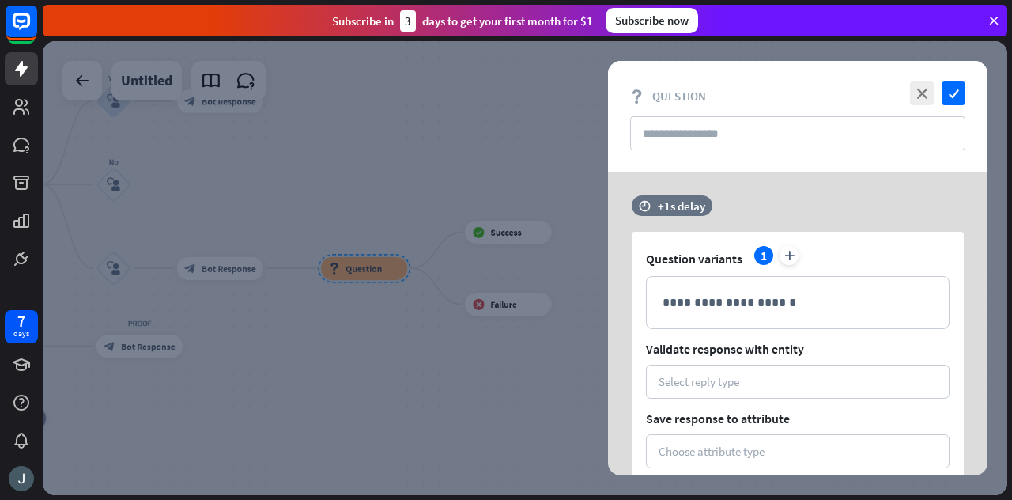
click at [662, 151] on div "close check block_question Question" at bounding box center [797, 116] width 379 height 111
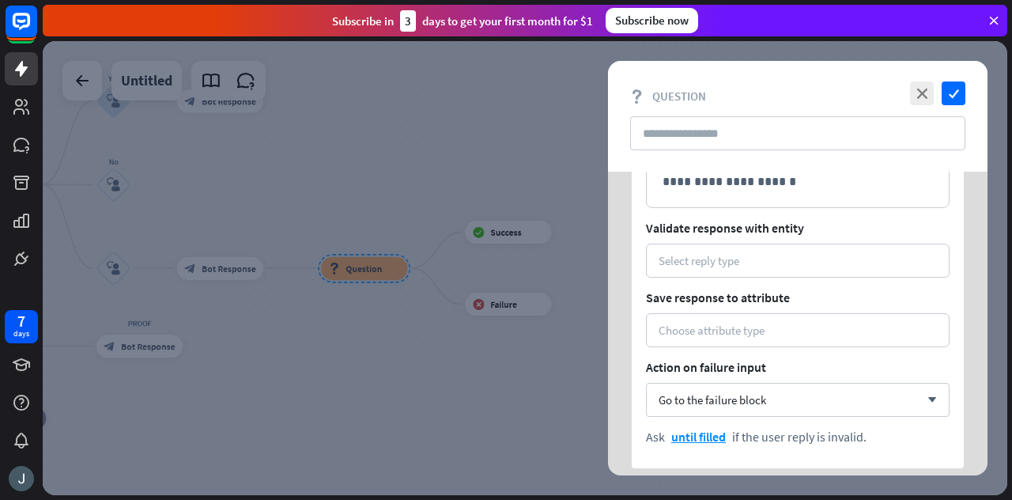
scroll to position [130, 0]
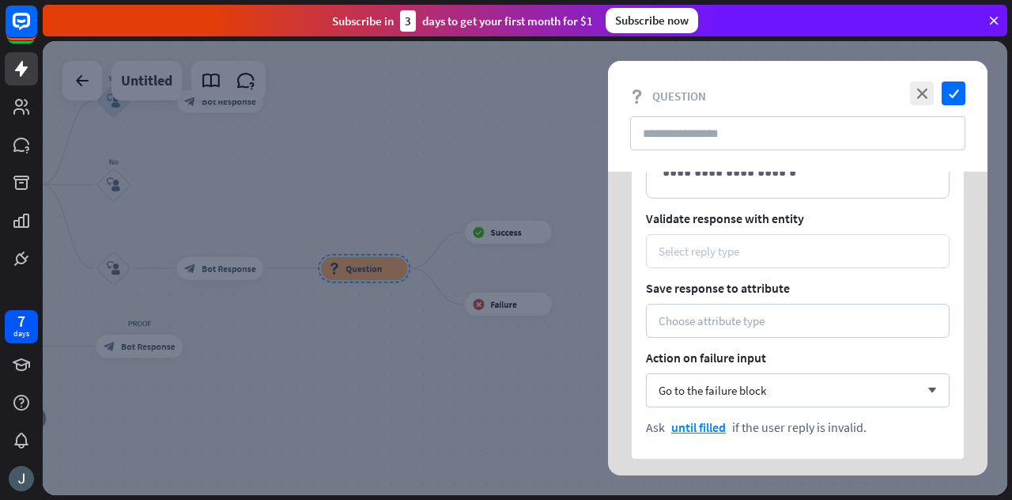
click at [734, 249] on div "Select reply type" at bounding box center [698, 250] width 81 height 15
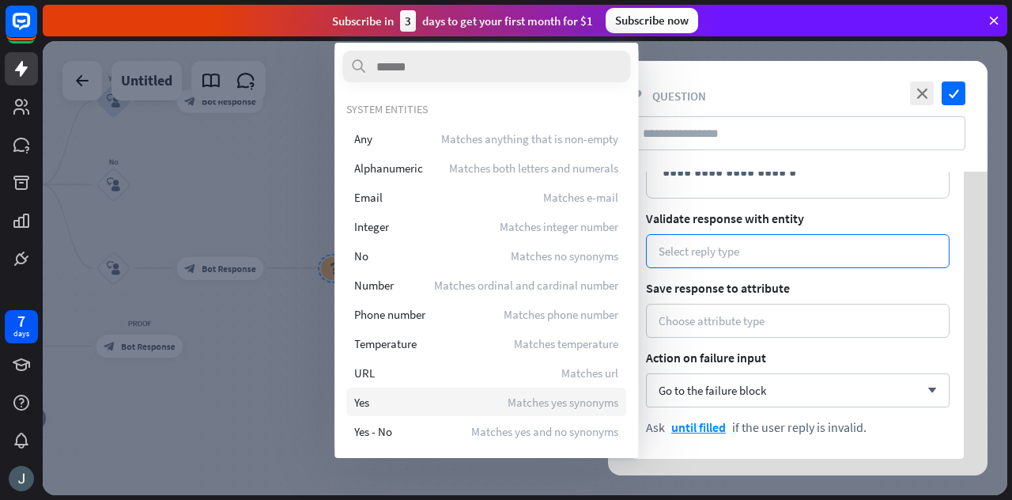
click at [400, 399] on div "Yes Matches yes synonyms" at bounding box center [486, 401] width 280 height 28
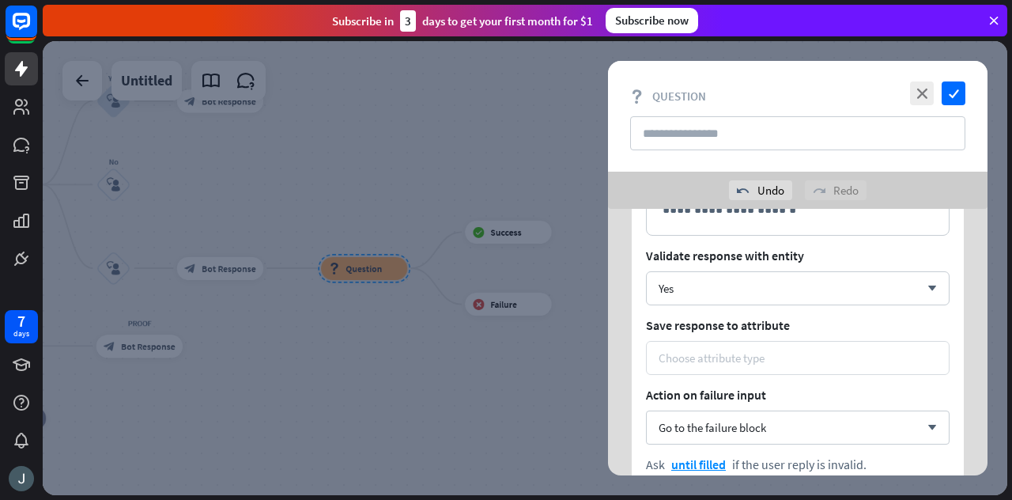
click at [746, 361] on div "Choose attribute type" at bounding box center [711, 357] width 106 height 15
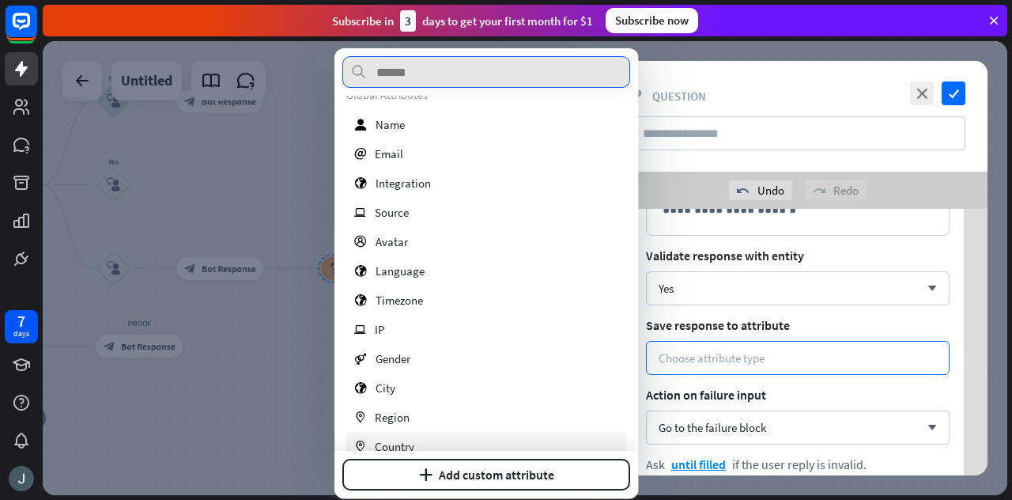
scroll to position [19, 0]
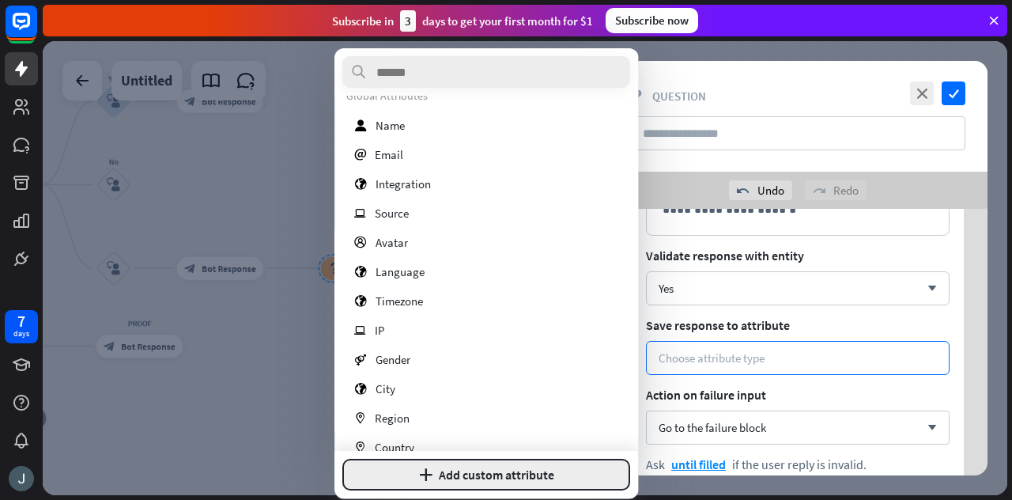
click at [473, 462] on button "plus Add custom attribute" at bounding box center [486, 474] width 288 height 32
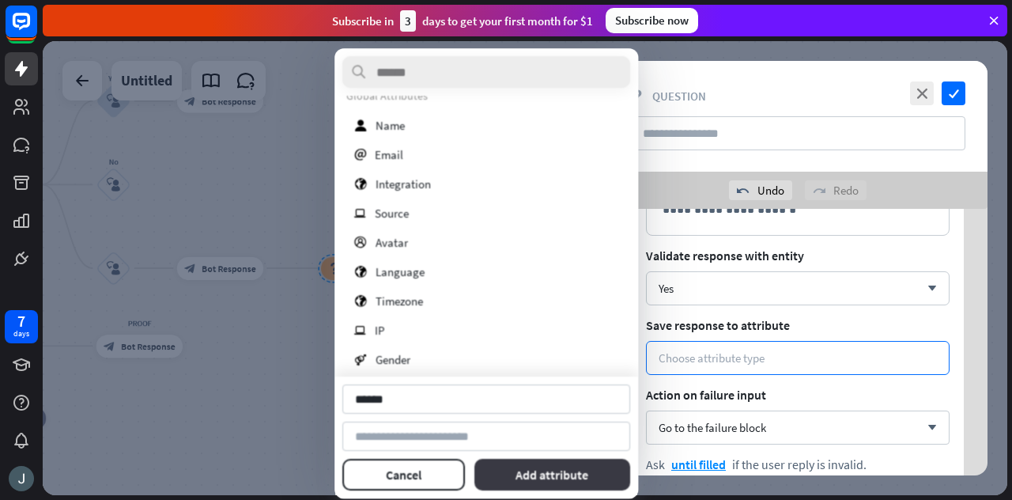
type input "******"
click at [559, 472] on button "Add attribute" at bounding box center [552, 474] width 157 height 32
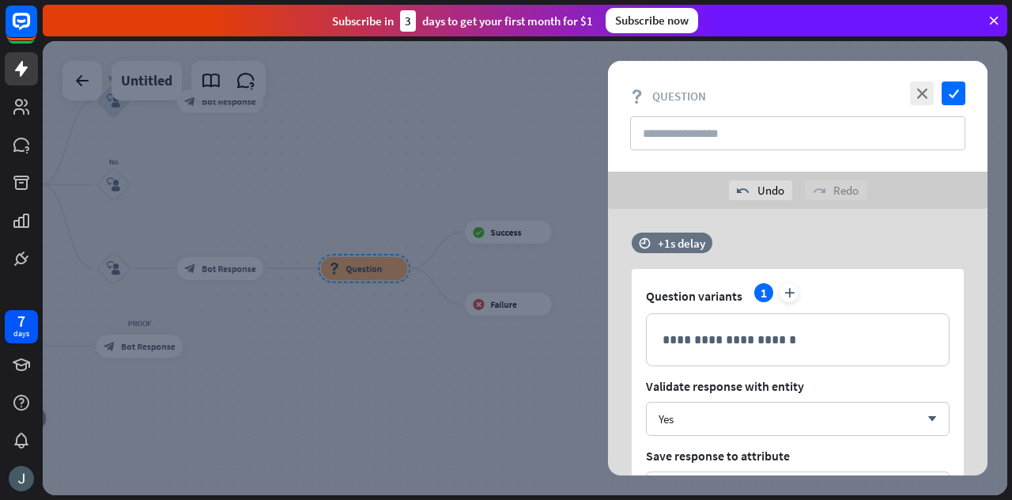
scroll to position [34, 0]
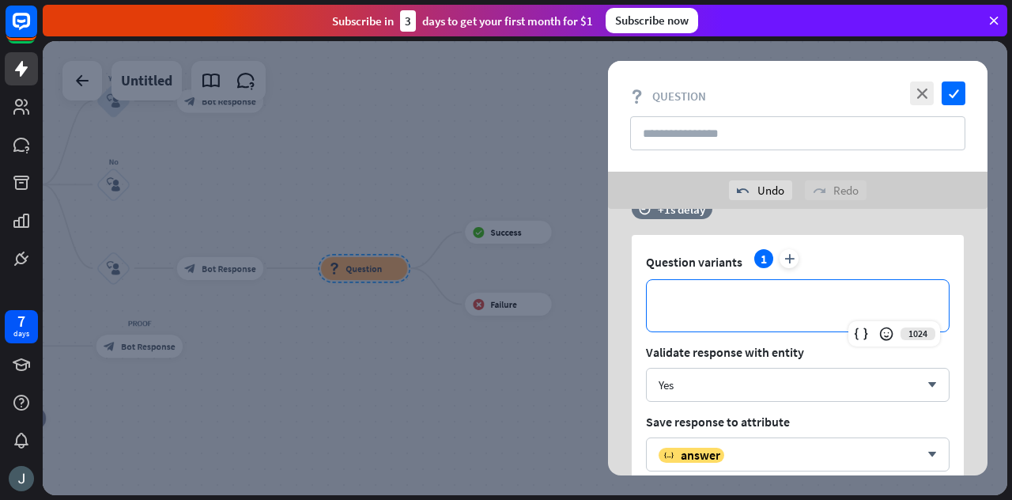
click at [792, 303] on p "**********" at bounding box center [797, 306] width 270 height 20
paste div
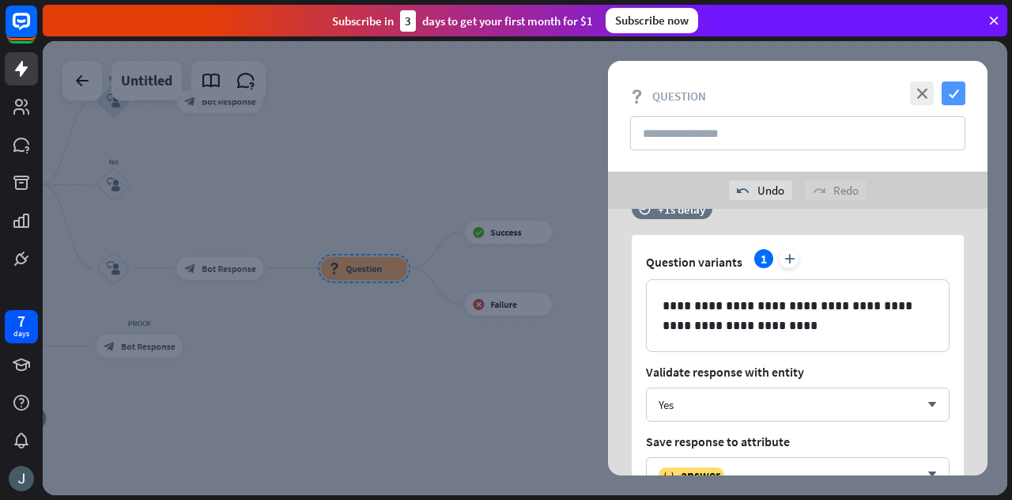
click at [953, 88] on icon "check" at bounding box center [953, 93] width 24 height 24
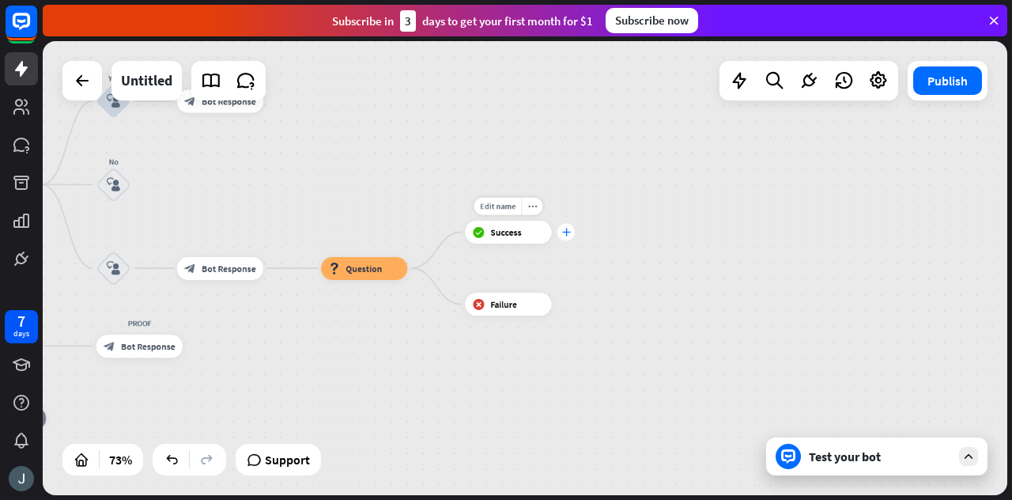
click at [568, 232] on icon "plus" at bounding box center [565, 232] width 9 height 8
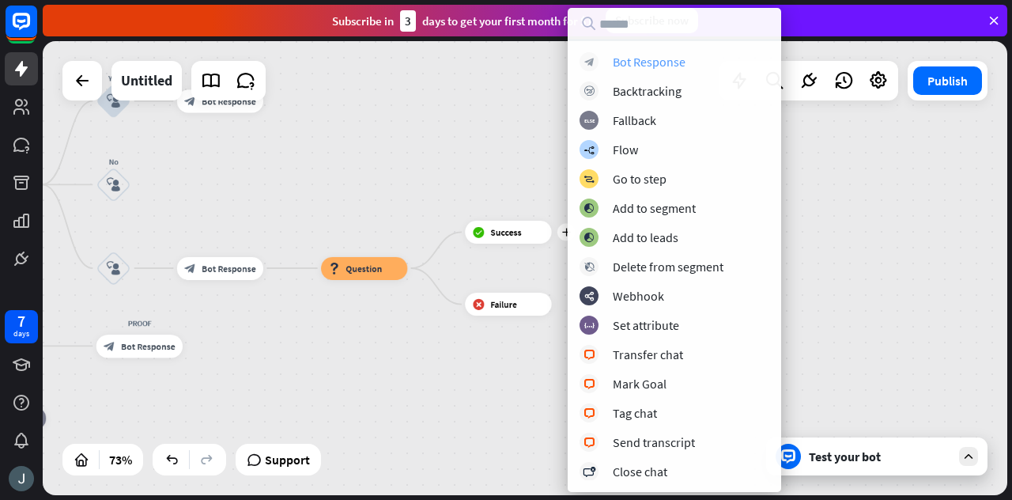
click at [633, 66] on div "Bot Response" at bounding box center [649, 62] width 73 height 16
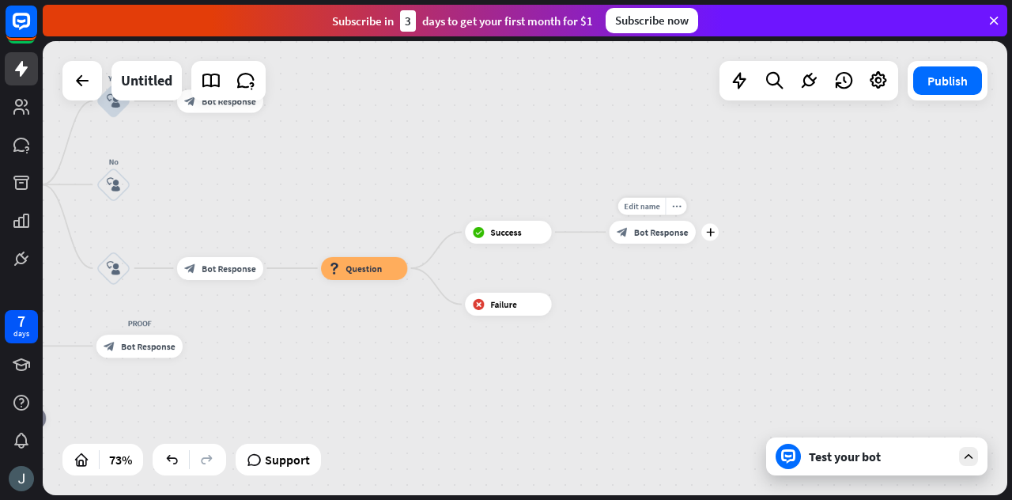
click at [659, 236] on span "Bot Response" at bounding box center [661, 232] width 55 height 12
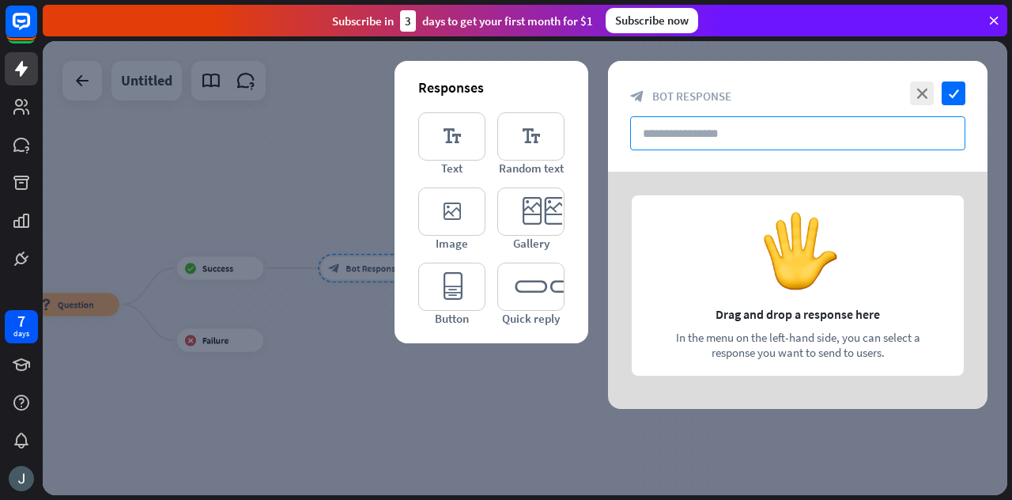
click at [745, 129] on input "text" at bounding box center [797, 133] width 335 height 34
click at [462, 139] on icon "editor_text" at bounding box center [451, 136] width 67 height 48
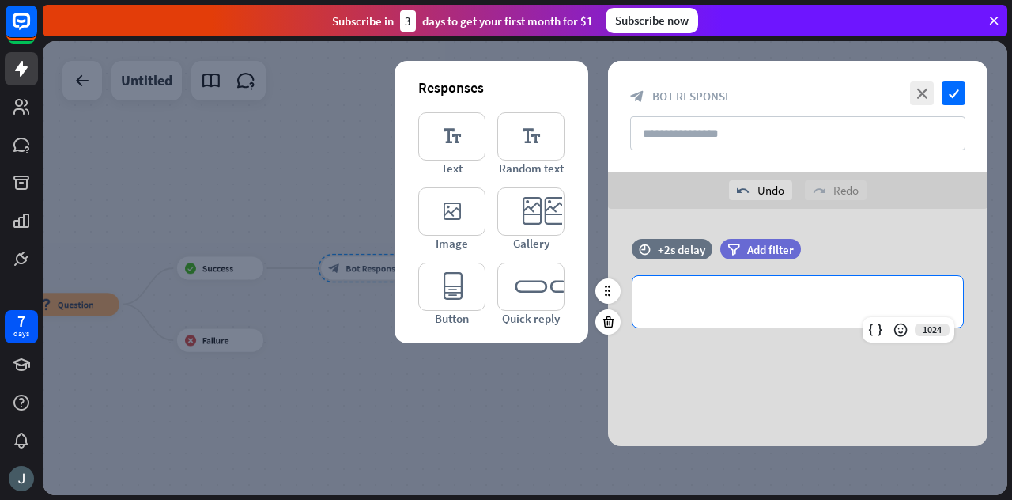
click at [696, 305] on p "**********" at bounding box center [797, 302] width 299 height 20
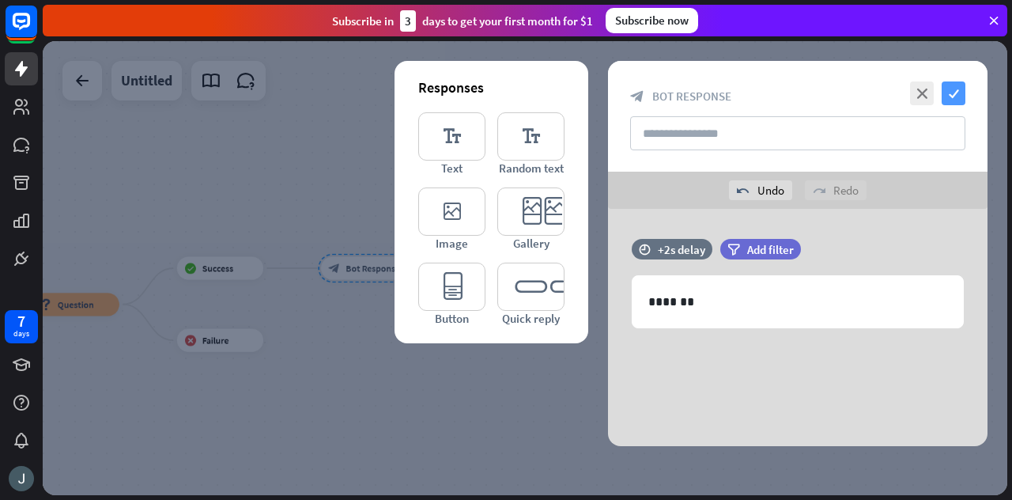
click at [958, 88] on icon "check" at bounding box center [953, 93] width 24 height 24
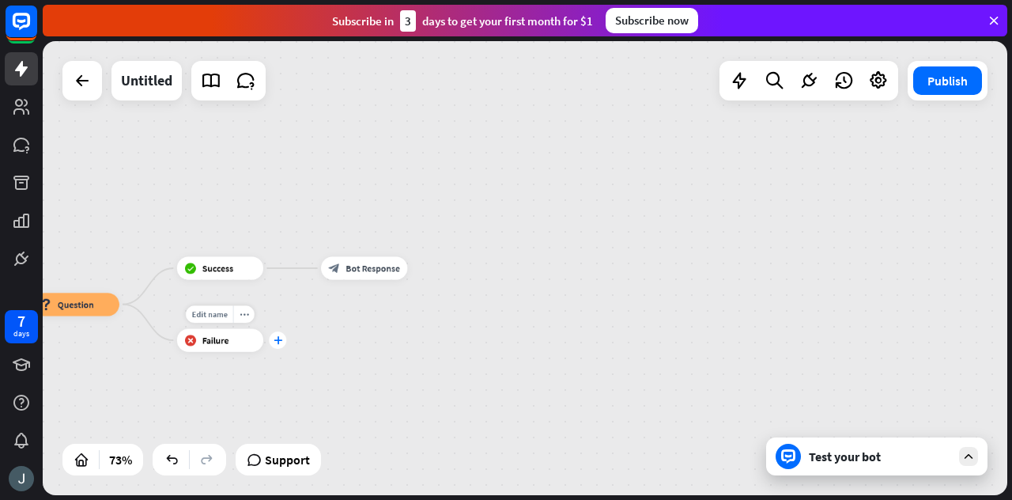
click at [277, 340] on icon "plus" at bounding box center [277, 340] width 9 height 8
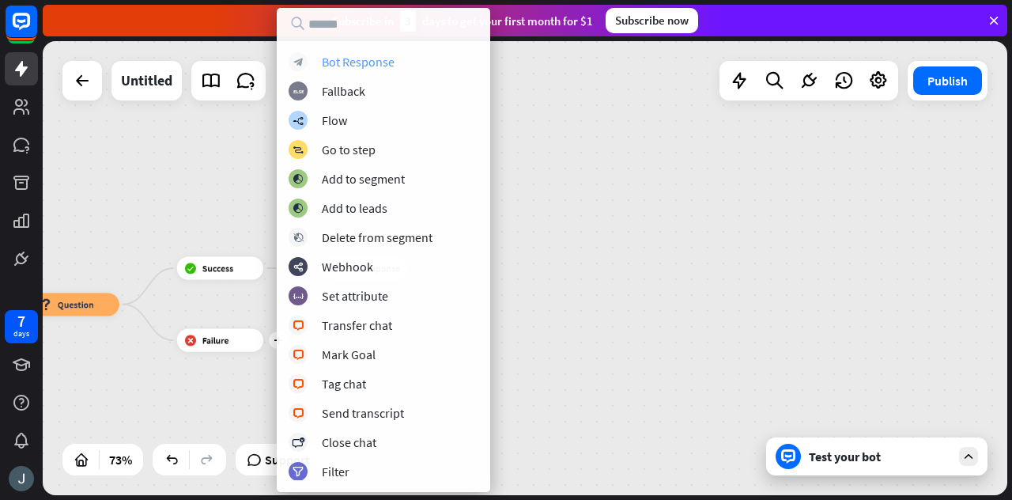
click at [389, 59] on div "Bot Response" at bounding box center [358, 62] width 73 height 16
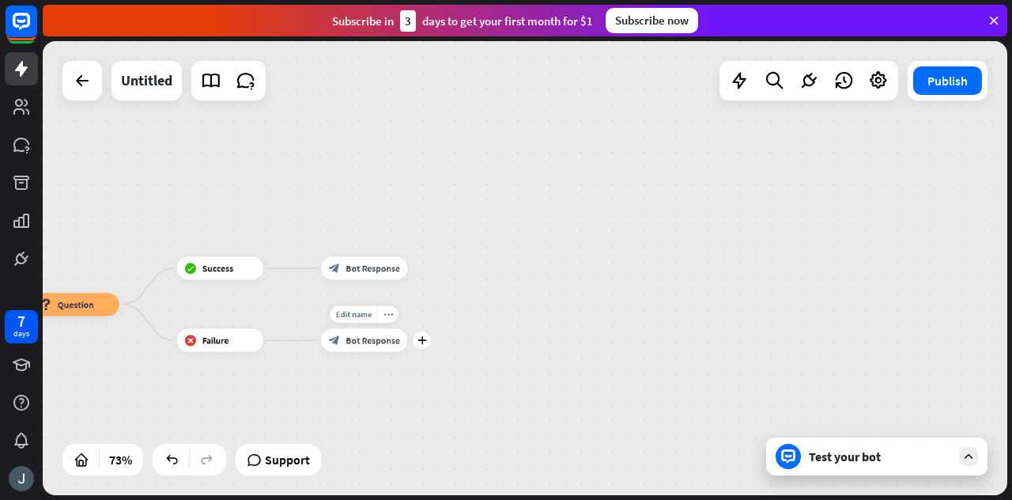
click at [374, 334] on div "block_bot_response Bot Response" at bounding box center [364, 340] width 86 height 23
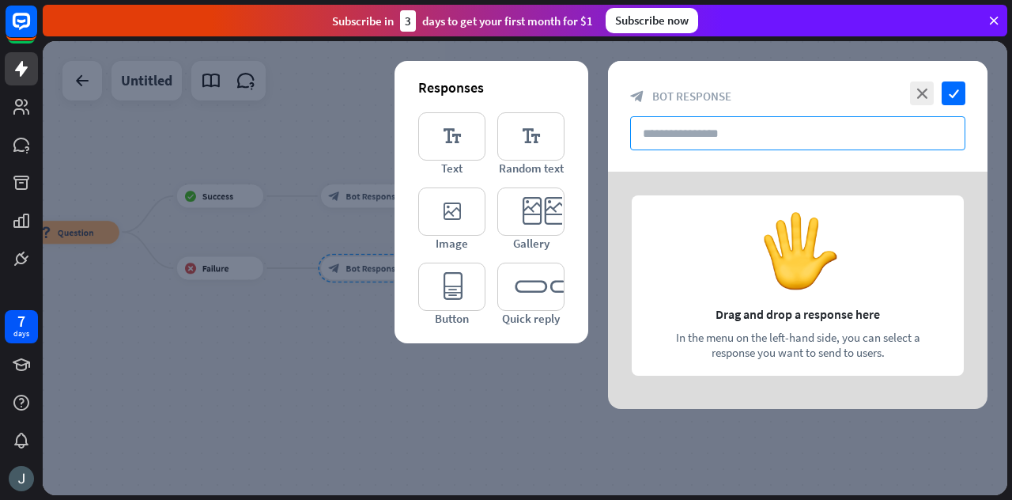
click at [709, 123] on input "text" at bounding box center [797, 133] width 335 height 34
click at [443, 138] on icon "editor_text" at bounding box center [451, 136] width 67 height 48
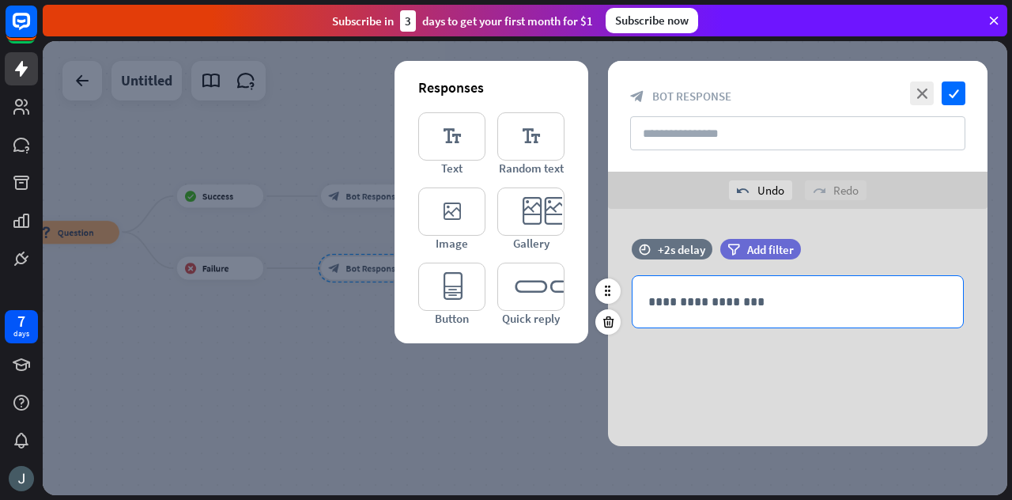
click at [778, 307] on p "**********" at bounding box center [797, 302] width 299 height 20
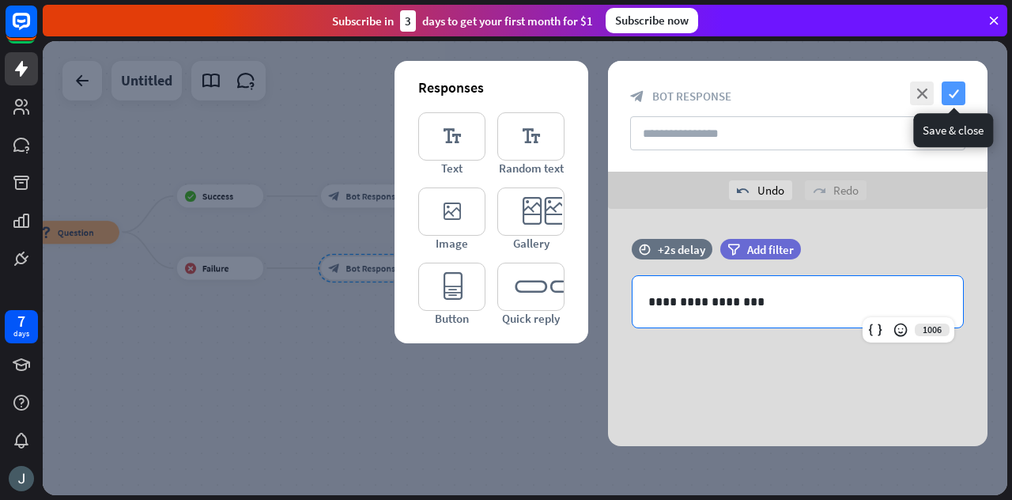
click at [962, 85] on icon "check" at bounding box center [953, 93] width 24 height 24
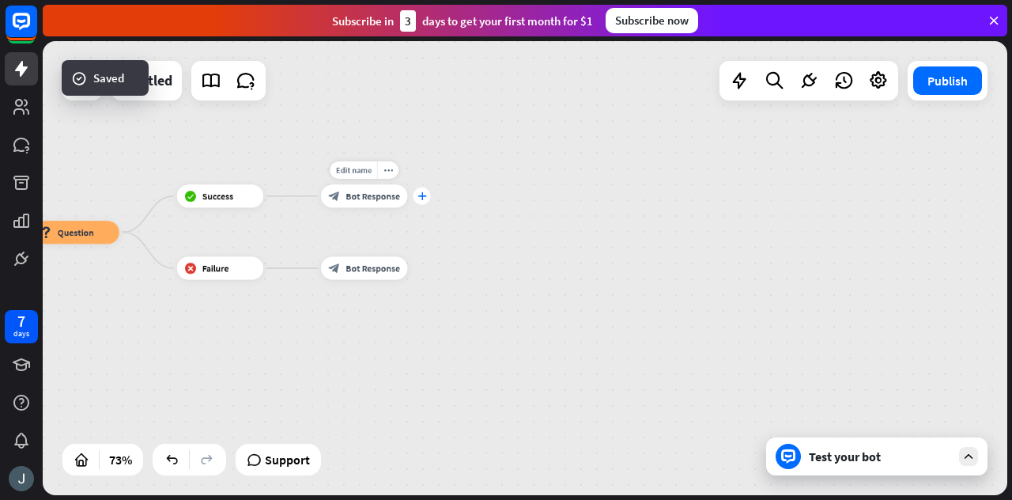
click at [427, 196] on div "plus" at bounding box center [421, 195] width 17 height 17
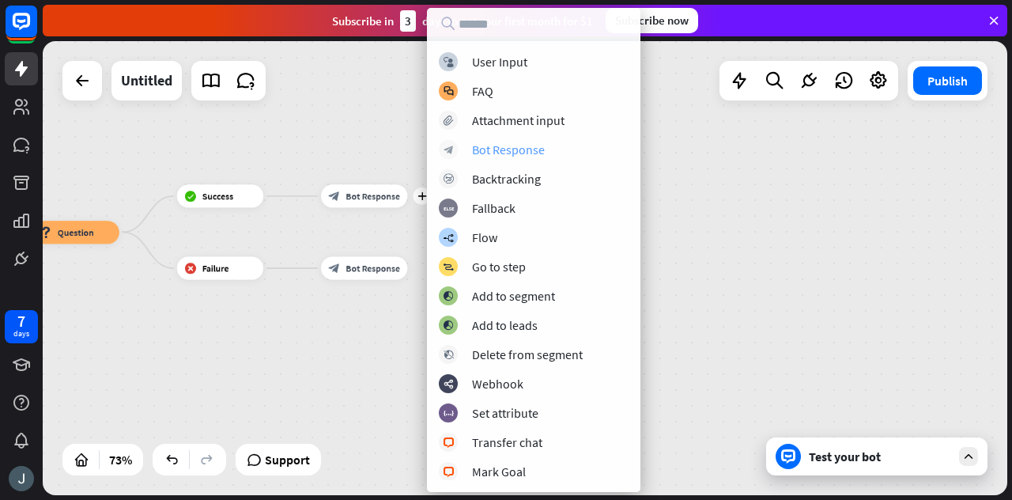
click at [511, 153] on div "Bot Response" at bounding box center [508, 149] width 73 height 16
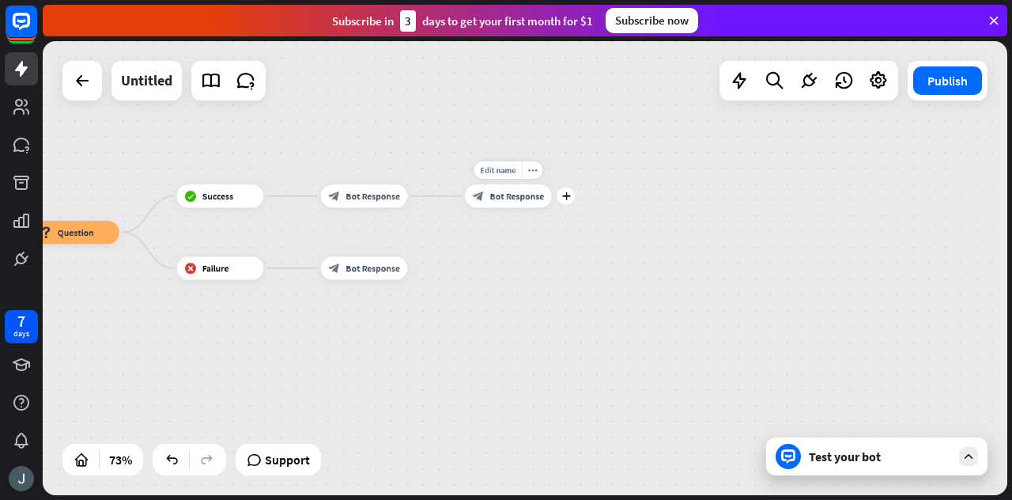
click at [514, 198] on span "Bot Response" at bounding box center [517, 196] width 55 height 12
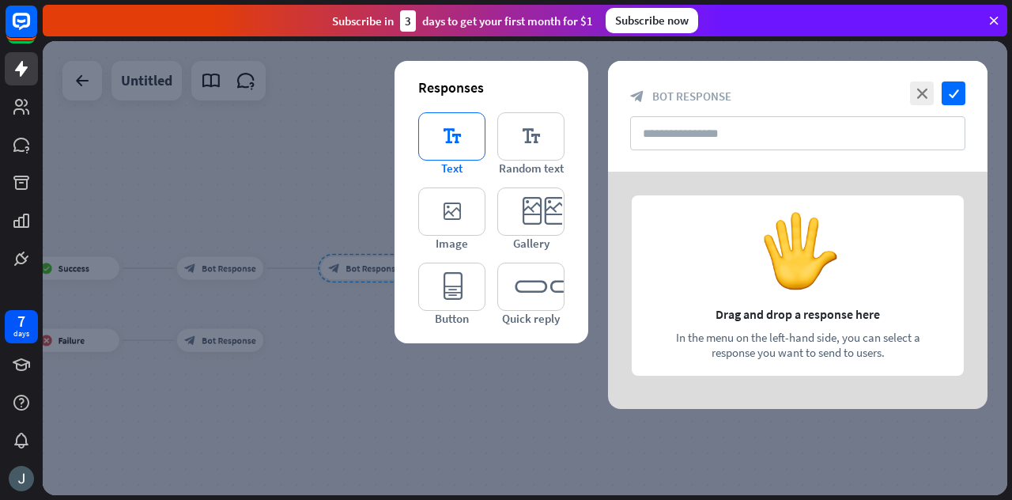
click at [455, 134] on icon "editor_text" at bounding box center [451, 136] width 67 height 48
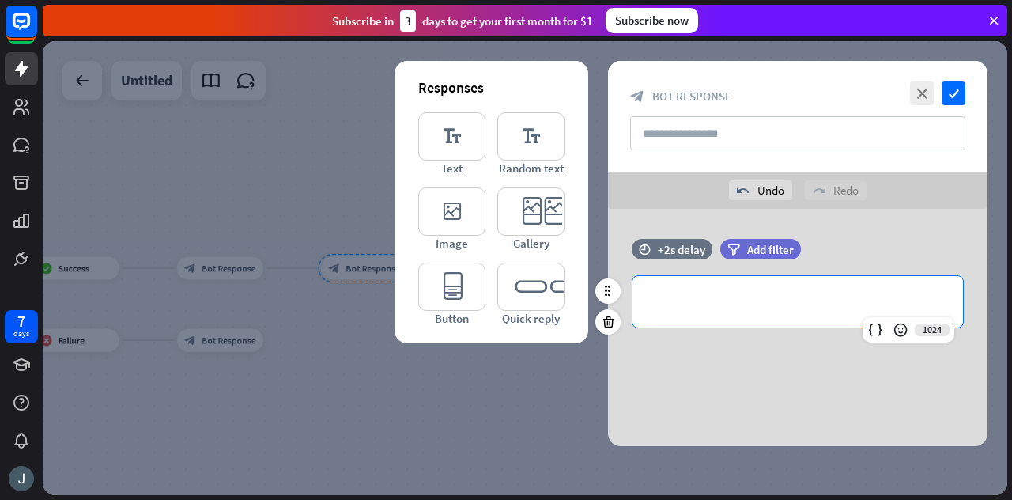
click at [708, 309] on p "**********" at bounding box center [797, 302] width 299 height 20
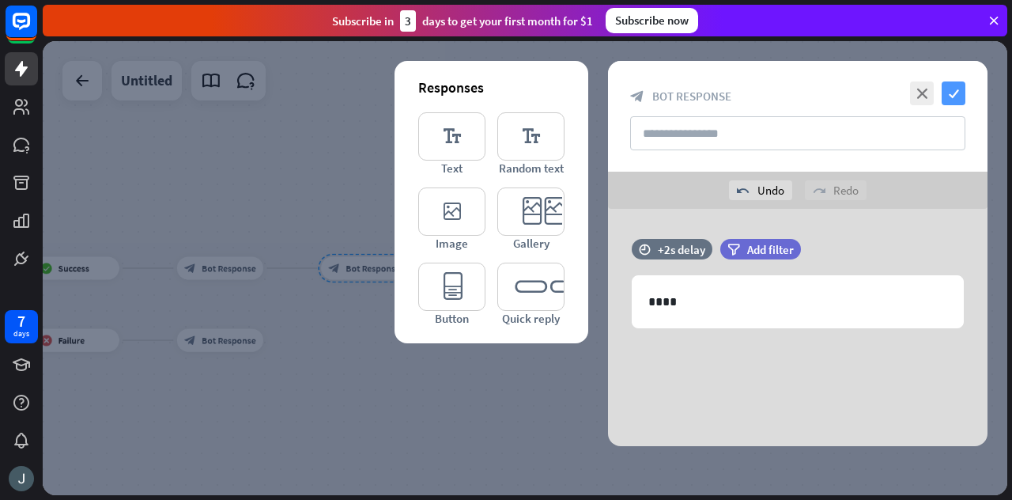
click at [958, 88] on icon "check" at bounding box center [953, 93] width 24 height 24
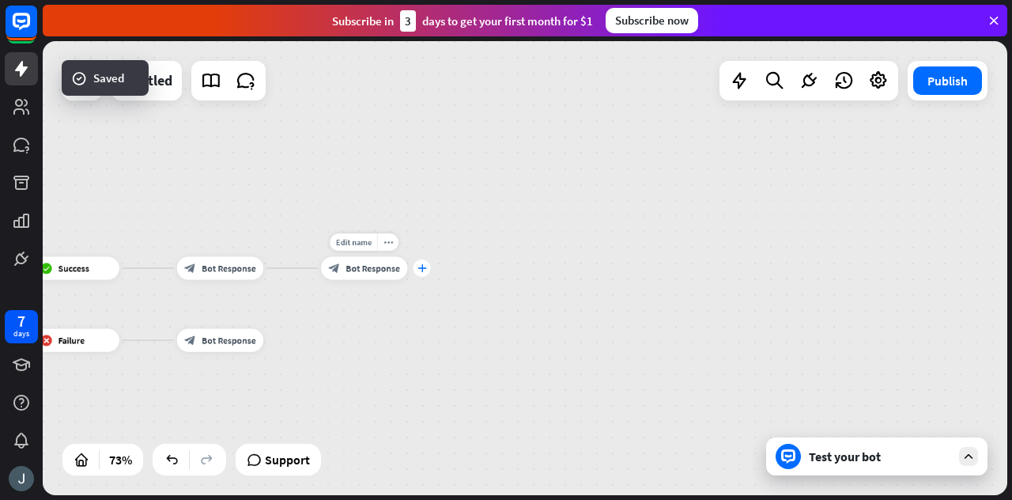
click at [421, 273] on div "plus" at bounding box center [421, 267] width 17 height 17
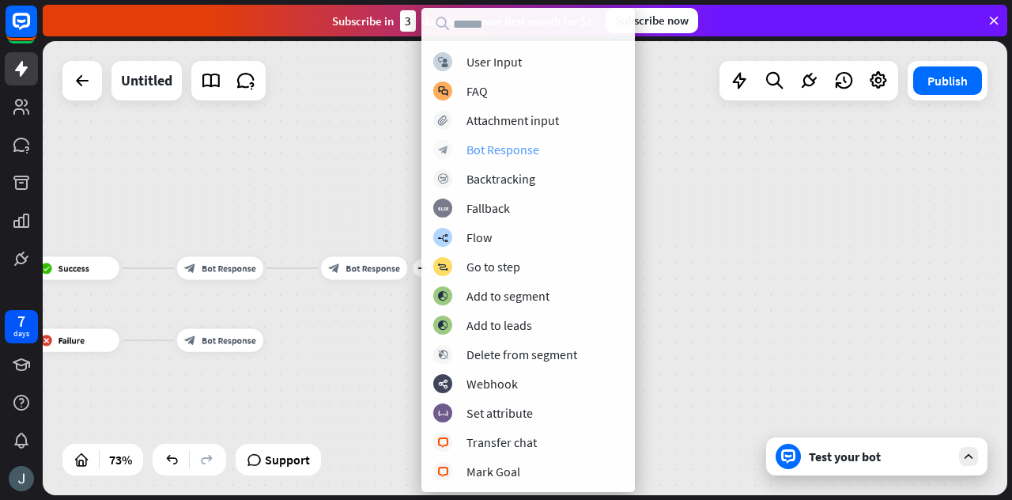
click at [499, 147] on div "Bot Response" at bounding box center [502, 149] width 73 height 16
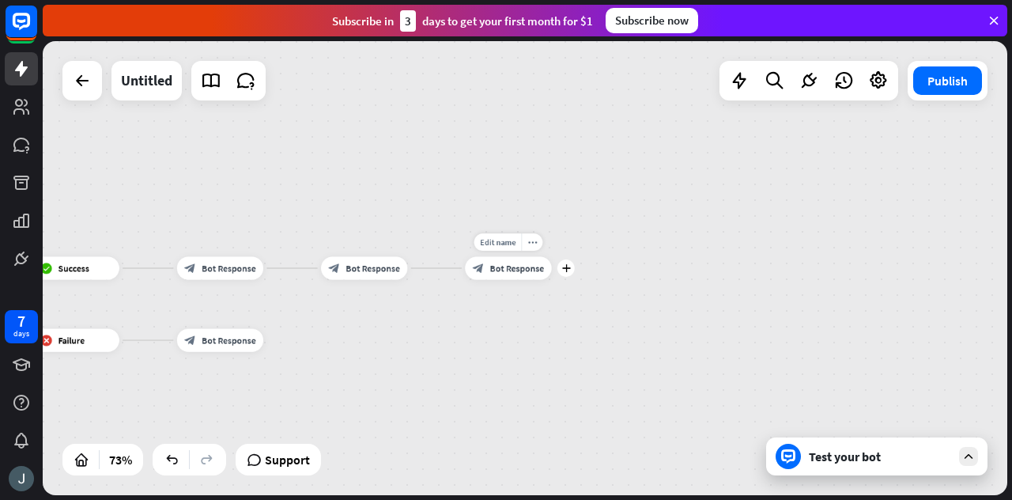
click at [517, 266] on span "Bot Response" at bounding box center [517, 268] width 55 height 12
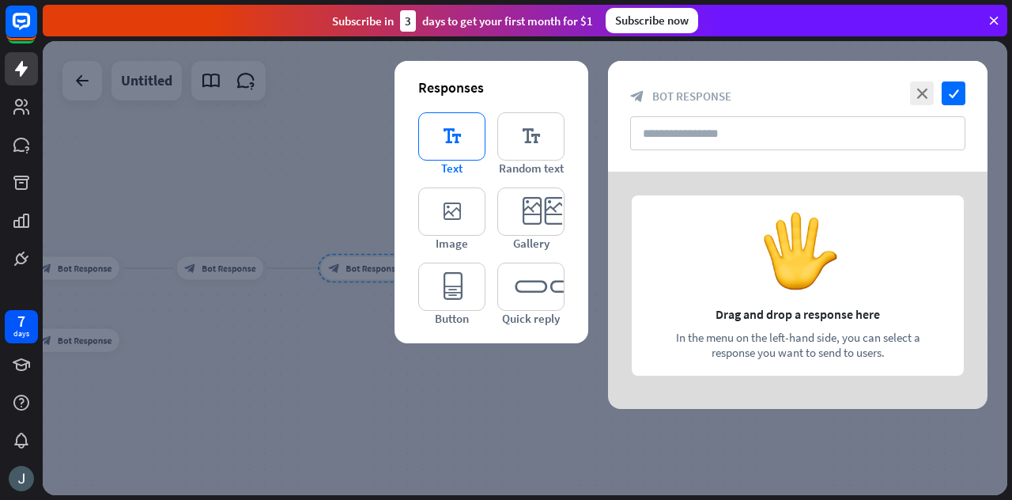
click at [457, 138] on icon "editor_text" at bounding box center [451, 136] width 67 height 48
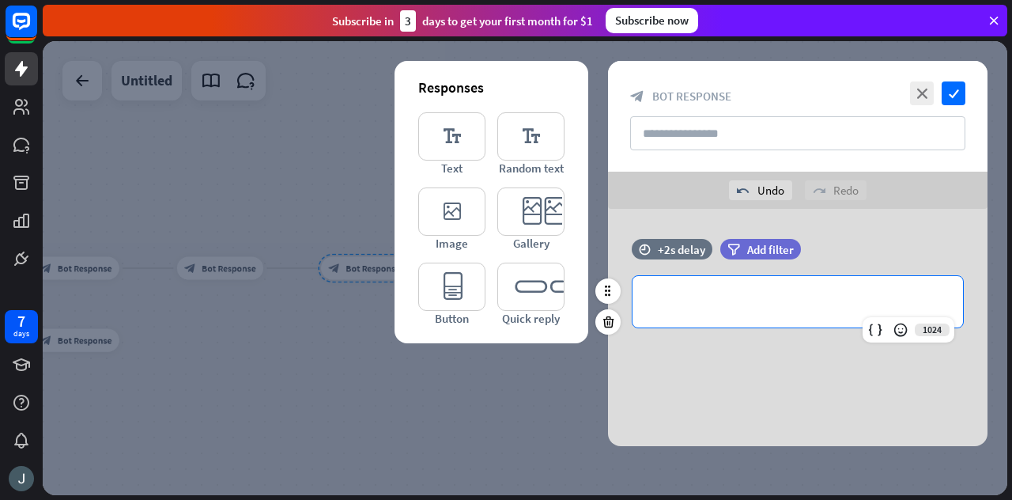
click at [734, 293] on p "**********" at bounding box center [797, 302] width 299 height 20
paste div
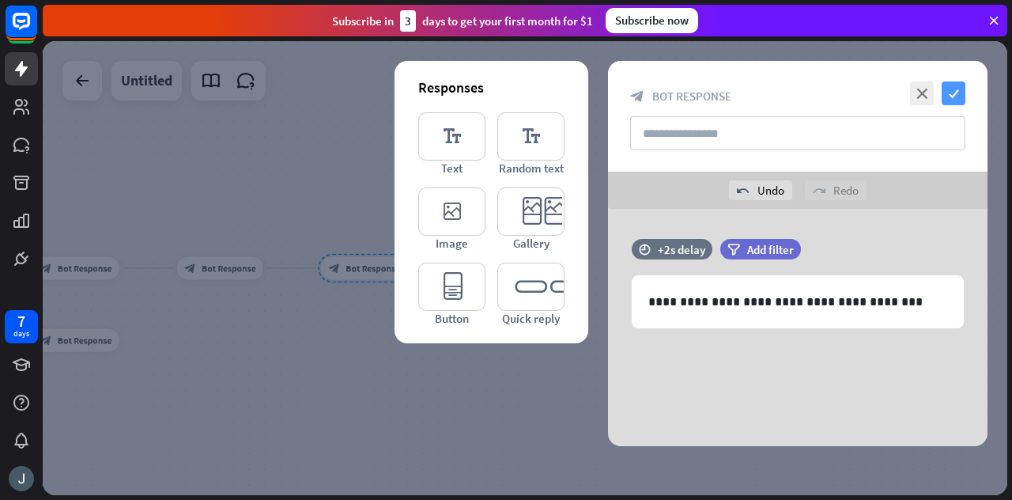
click at [956, 93] on icon "check" at bounding box center [953, 93] width 24 height 24
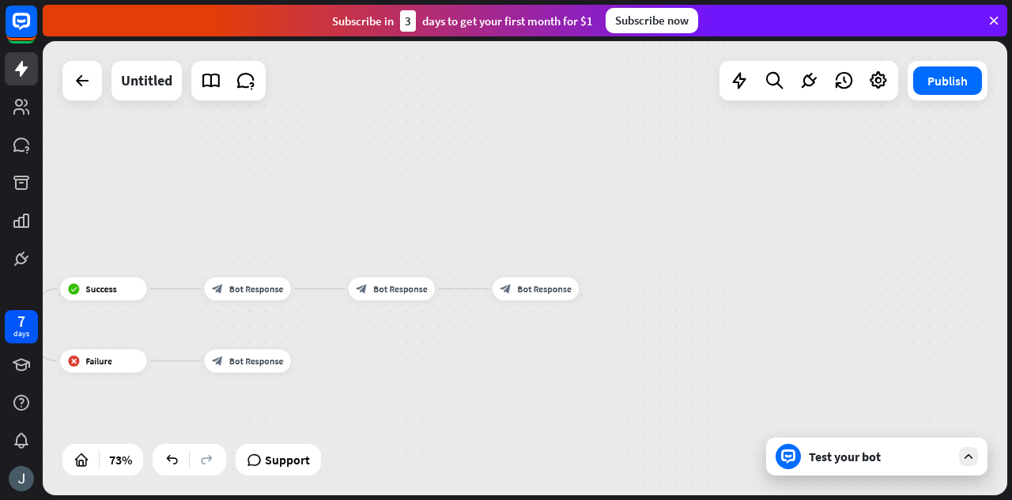
drag, startPoint x: 192, startPoint y: 140, endPoint x: 364, endPoint y: 160, distance: 172.7
click at [364, 160] on div "home_2 Start point Welcome message block_bot_response Bot Response Yes block_us…" at bounding box center [525, 268] width 964 height 454
click at [419, 262] on icon "more_horiz" at bounding box center [415, 262] width 9 height 9
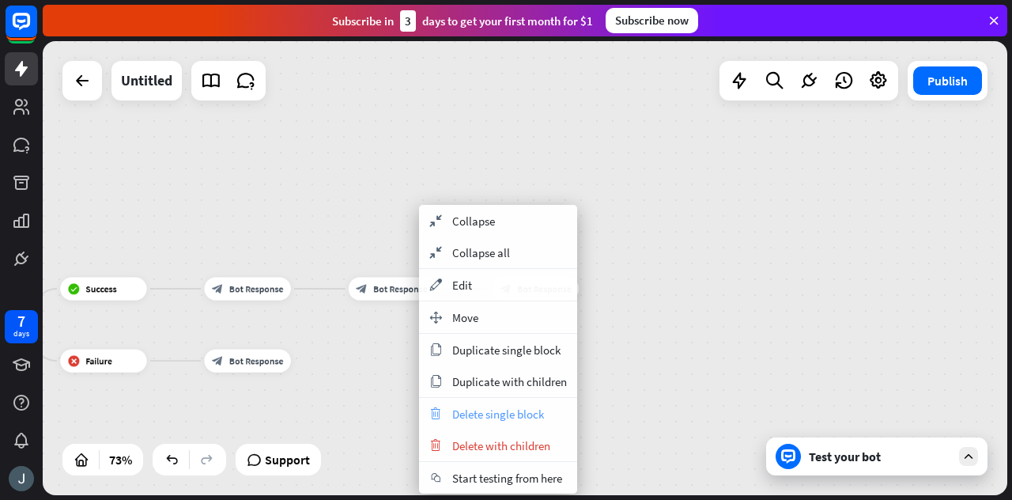
click at [495, 421] on div "trash Delete single block" at bounding box center [498, 414] width 158 height 32
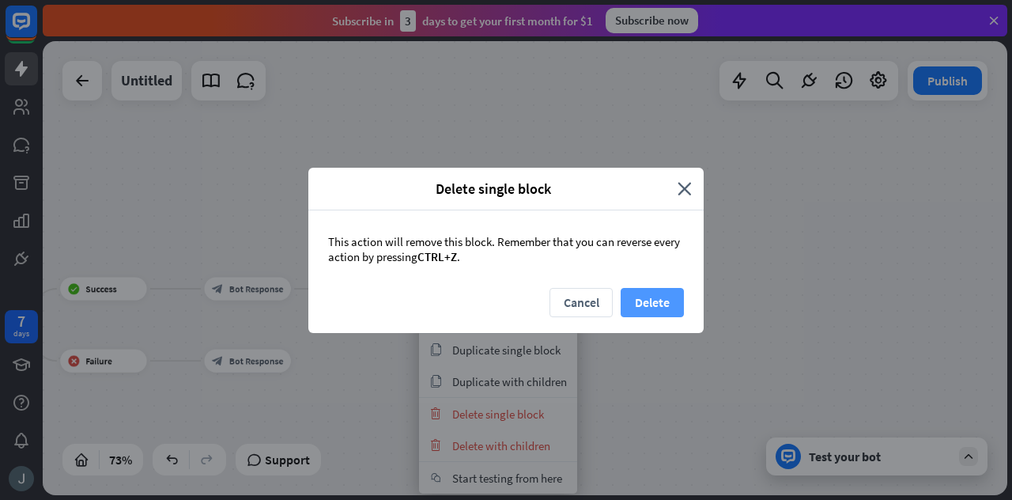
click at [656, 298] on button "Delete" at bounding box center [651, 302] width 63 height 29
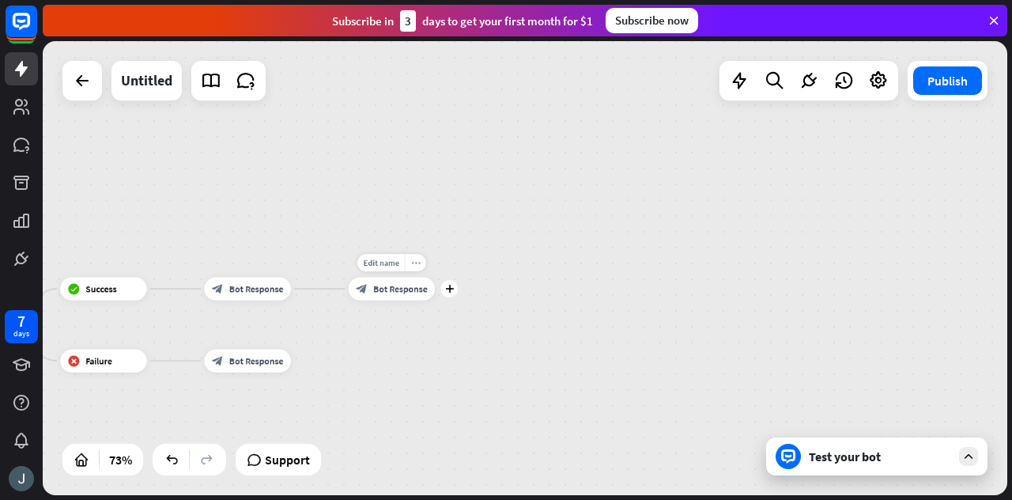
click at [417, 262] on icon "more_horiz" at bounding box center [415, 262] width 9 height 9
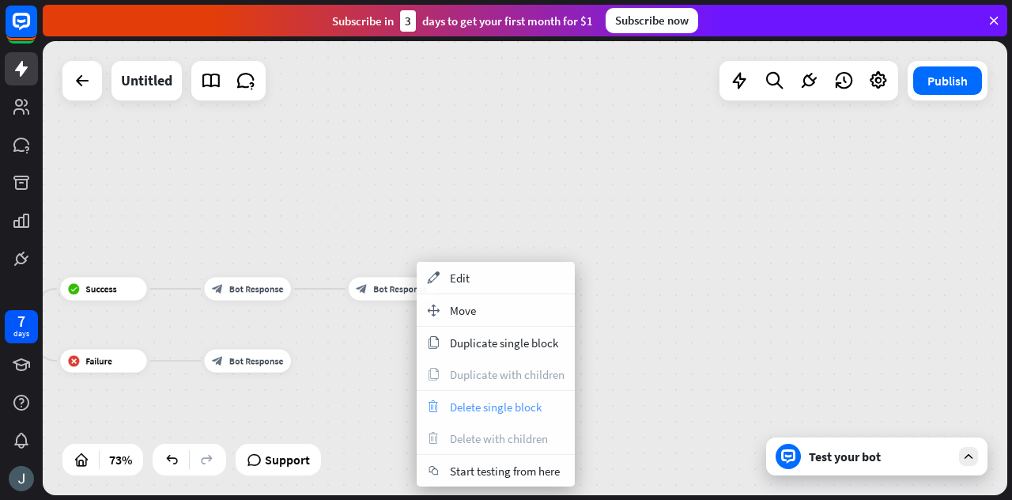
click at [485, 405] on span "Delete single block" at bounding box center [496, 406] width 92 height 15
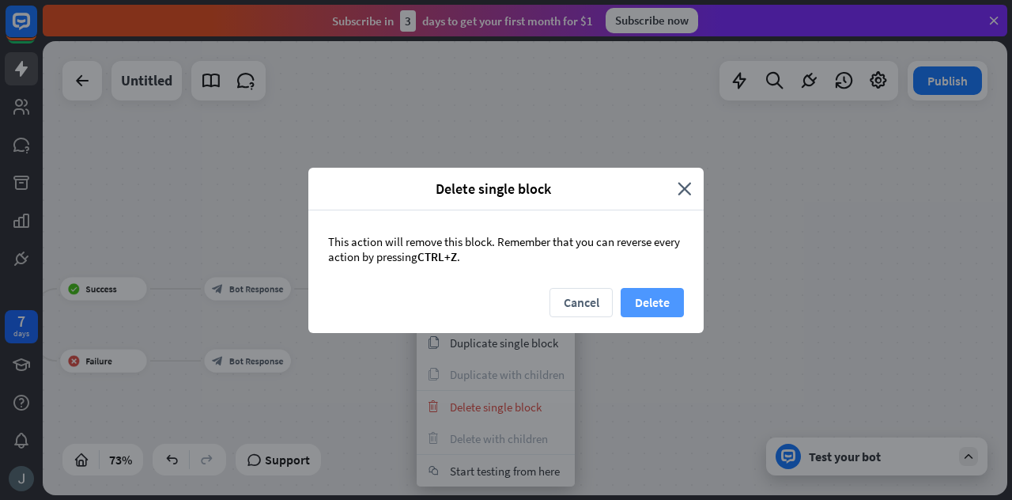
click at [657, 306] on button "Delete" at bounding box center [651, 302] width 63 height 29
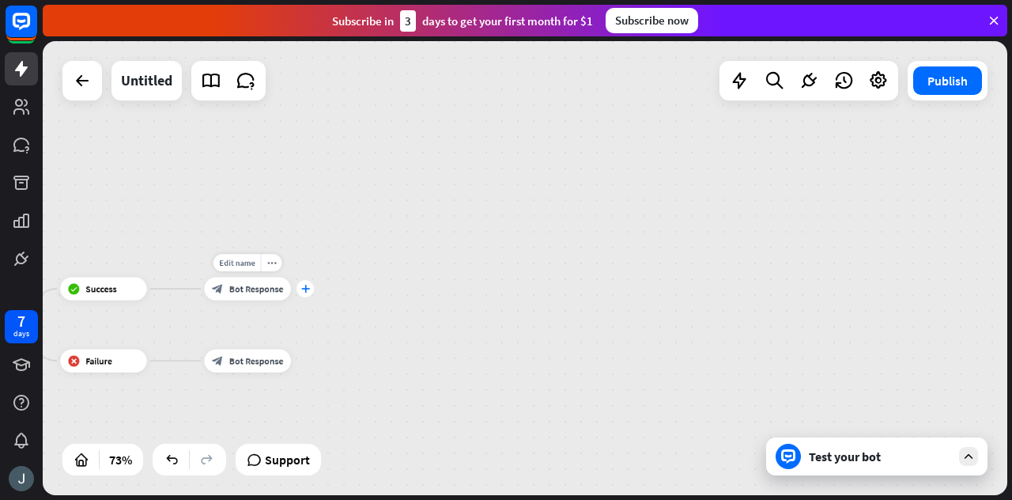
click at [303, 287] on icon "plus" at bounding box center [305, 289] width 9 height 8
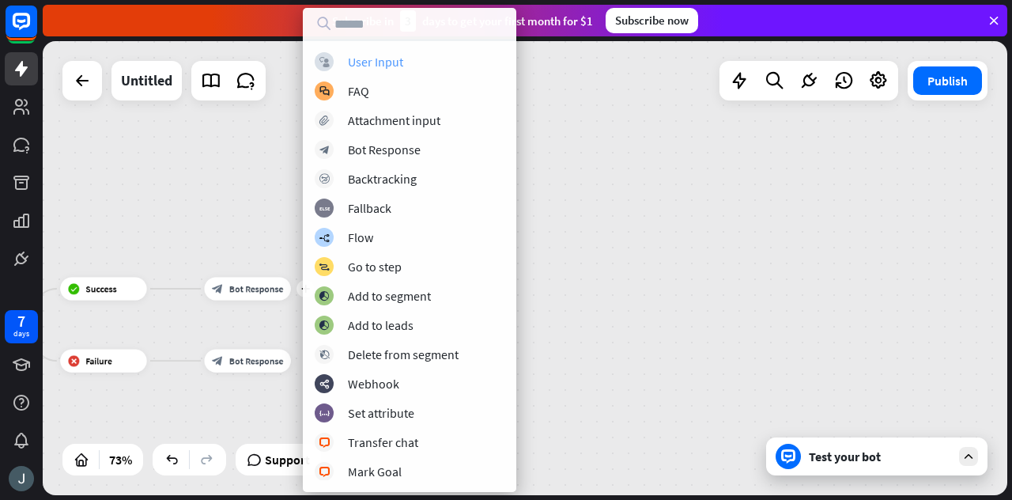
click at [393, 59] on div "User Input" at bounding box center [375, 62] width 55 height 16
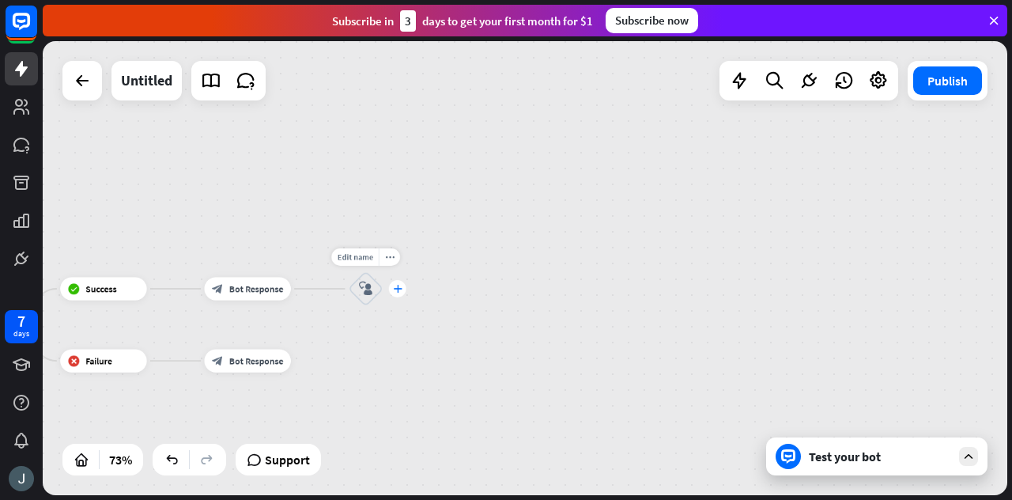
click at [395, 289] on icon "plus" at bounding box center [397, 289] width 9 height 8
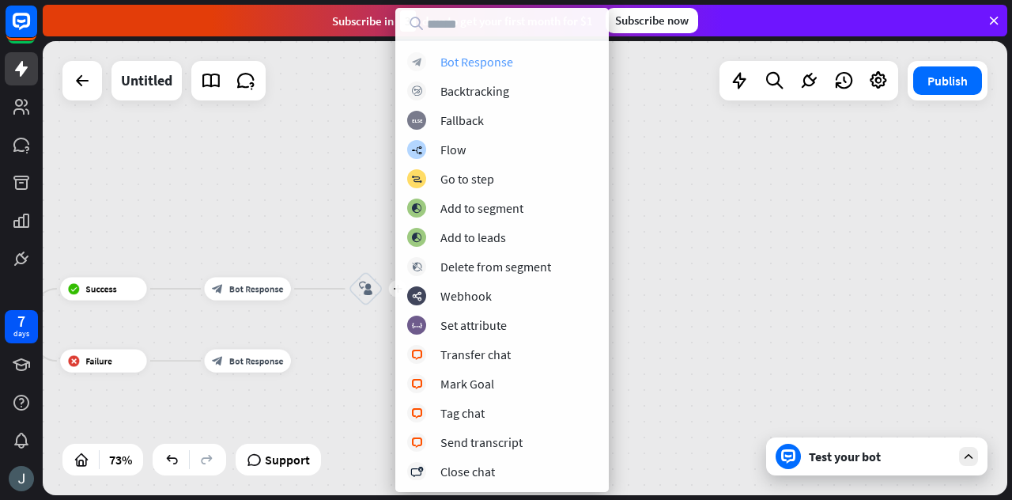
click at [477, 56] on div "Bot Response" at bounding box center [476, 62] width 73 height 16
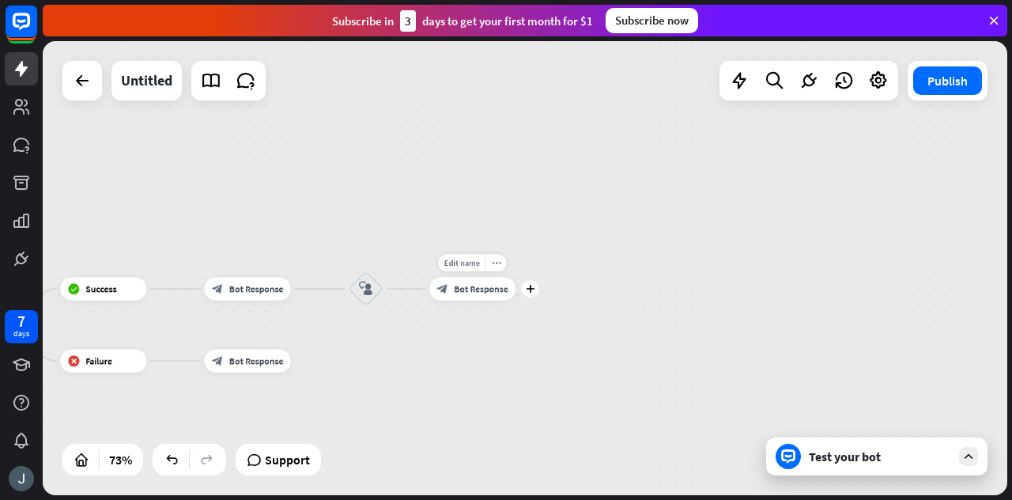
click at [457, 290] on span "Bot Response" at bounding box center [481, 289] width 55 height 12
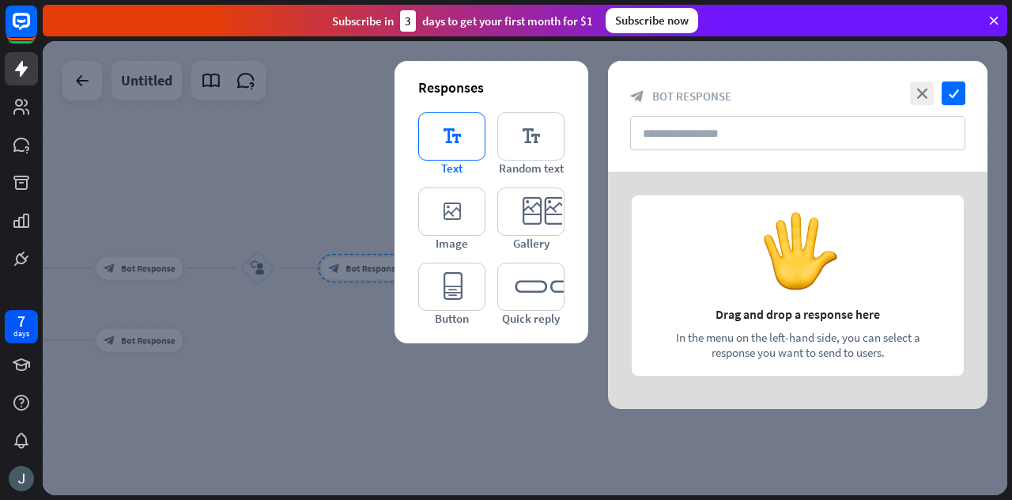
click at [421, 141] on icon "editor_text" at bounding box center [451, 136] width 67 height 48
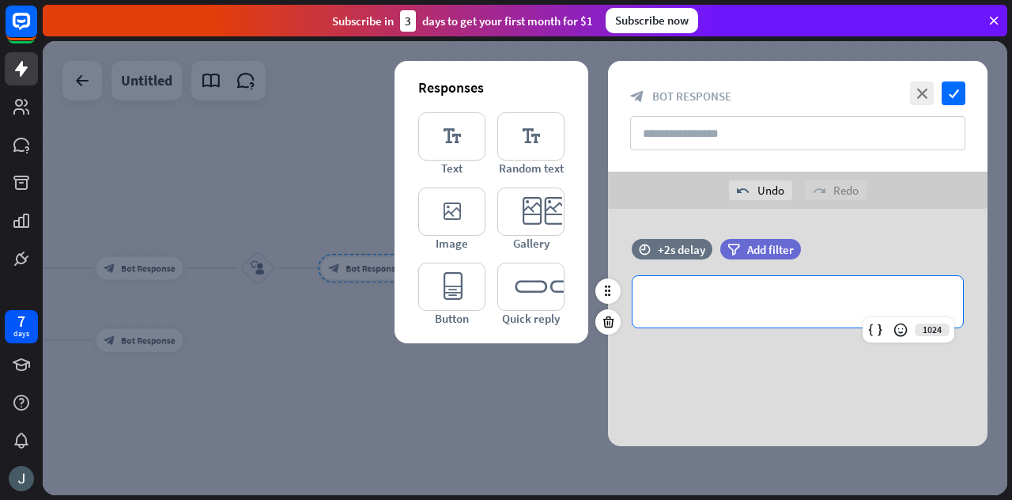
click at [726, 310] on p "**********" at bounding box center [797, 302] width 299 height 20
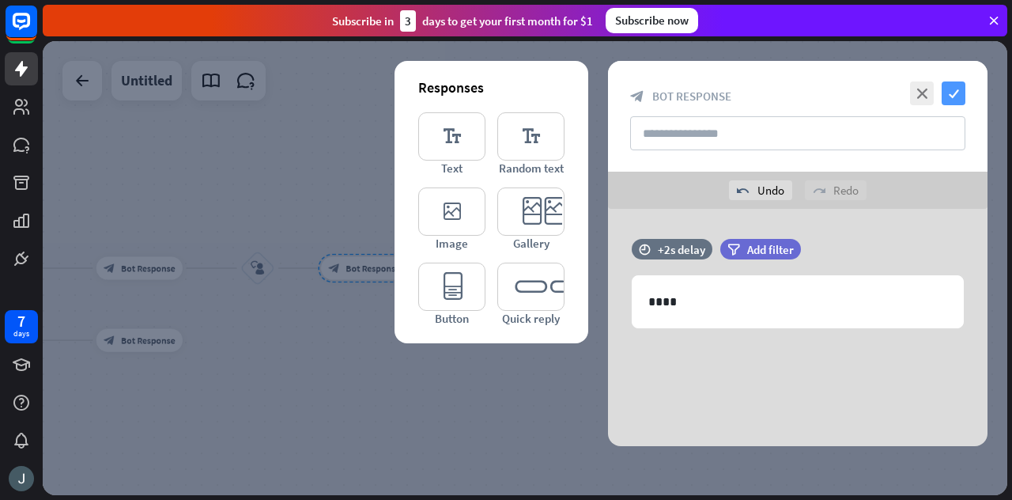
click at [952, 87] on icon "check" at bounding box center [953, 93] width 24 height 24
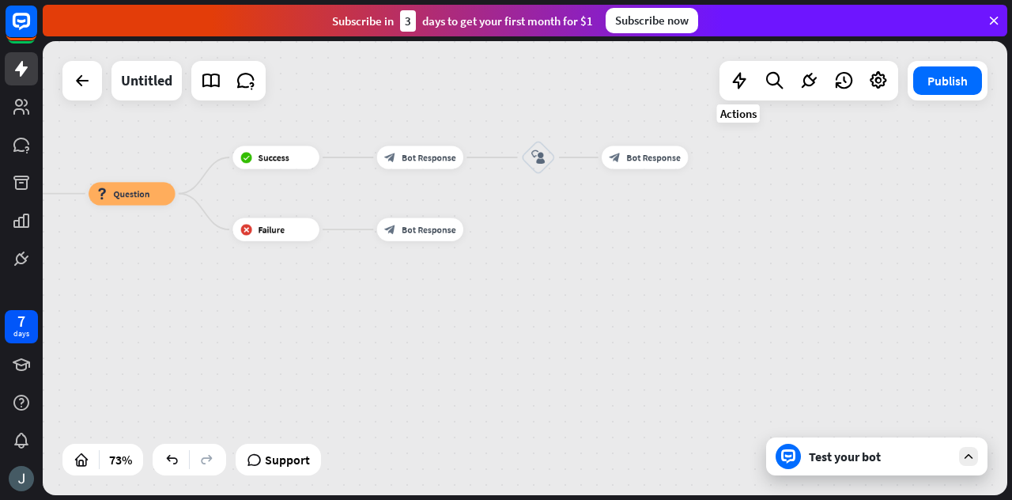
drag, startPoint x: 443, startPoint y: 183, endPoint x: 907, endPoint y: 134, distance: 467.3
click at [907, 134] on div "home_2 Start point Welcome message block_bot_response Bot Response Yes block_us…" at bounding box center [525, 268] width 964 height 454
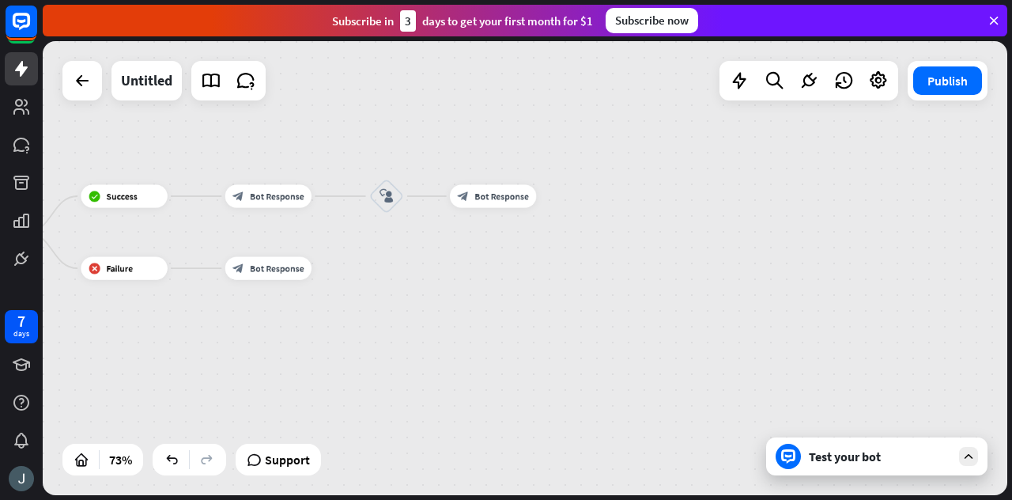
drag, startPoint x: 609, startPoint y: 150, endPoint x: 273, endPoint y: 126, distance: 336.8
click at [273, 126] on div "home_2 Start point Welcome message block_bot_response Bot Response Yes block_us…" at bounding box center [525, 268] width 964 height 454
click at [394, 202] on div "block_user_input" at bounding box center [386, 196] width 35 height 35
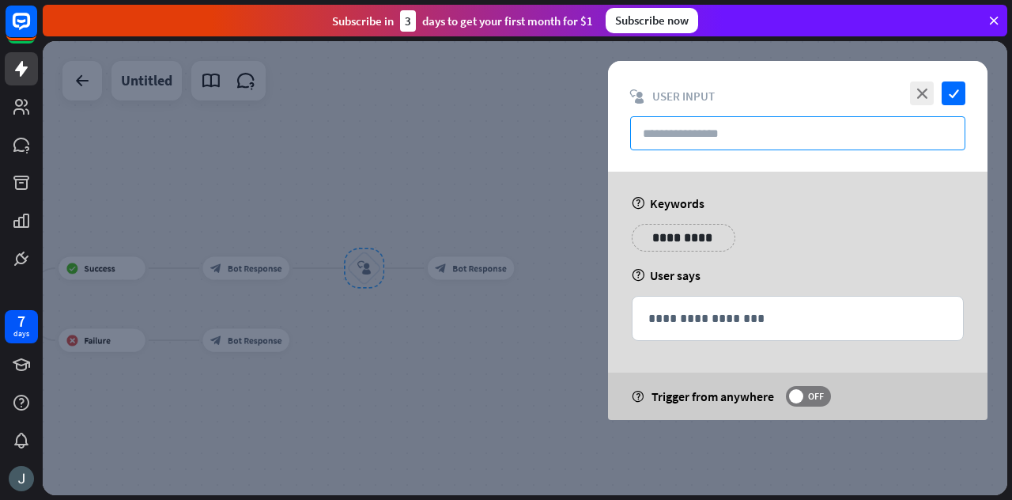
click at [672, 146] on input "text" at bounding box center [797, 133] width 335 height 34
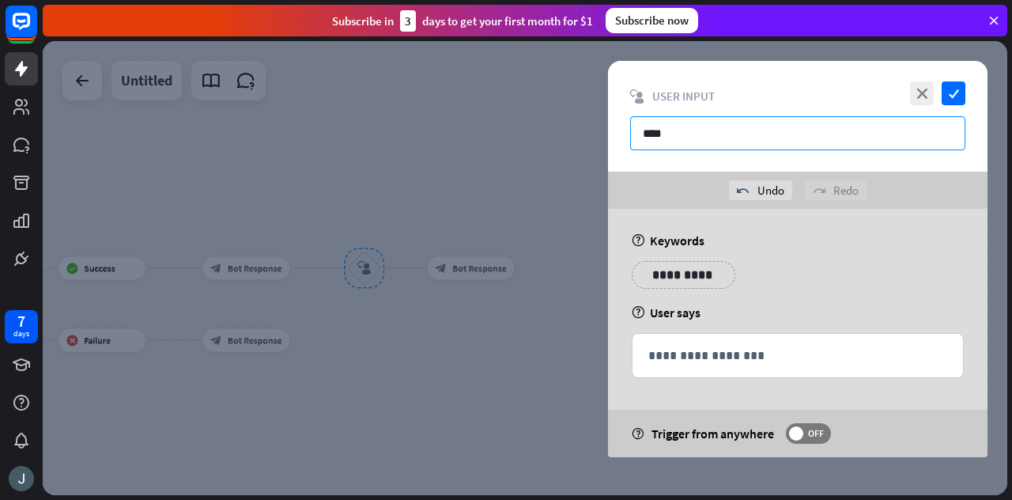
type input "****"
click at [796, 257] on div "**********" at bounding box center [797, 333] width 379 height 248
click at [641, 176] on div "undo Undo redo Redo" at bounding box center [797, 190] width 379 height 37
click at [689, 279] on p "**********" at bounding box center [674, 275] width 63 height 20
click at [648, 296] on icon "variable" at bounding box center [654, 297] width 13 height 13
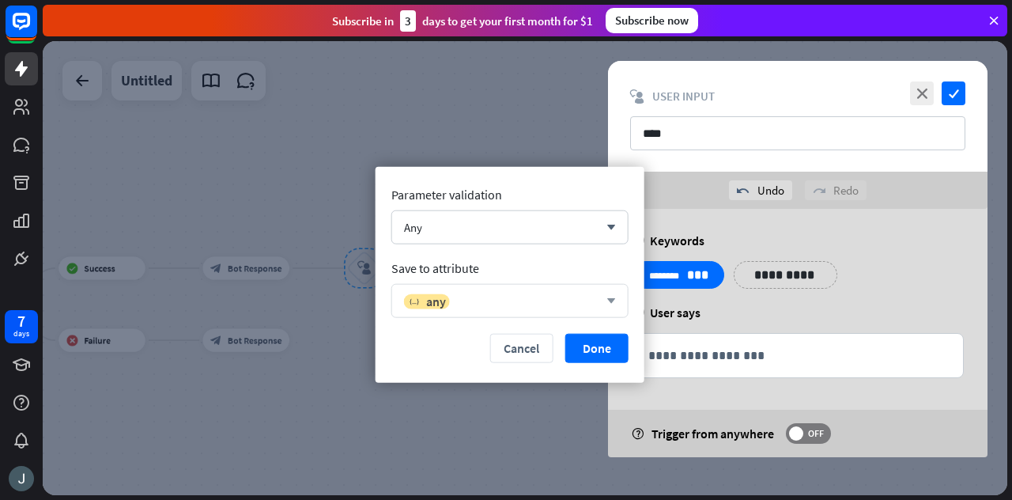
click at [517, 291] on div "variable any arrow_down" at bounding box center [509, 301] width 237 height 34
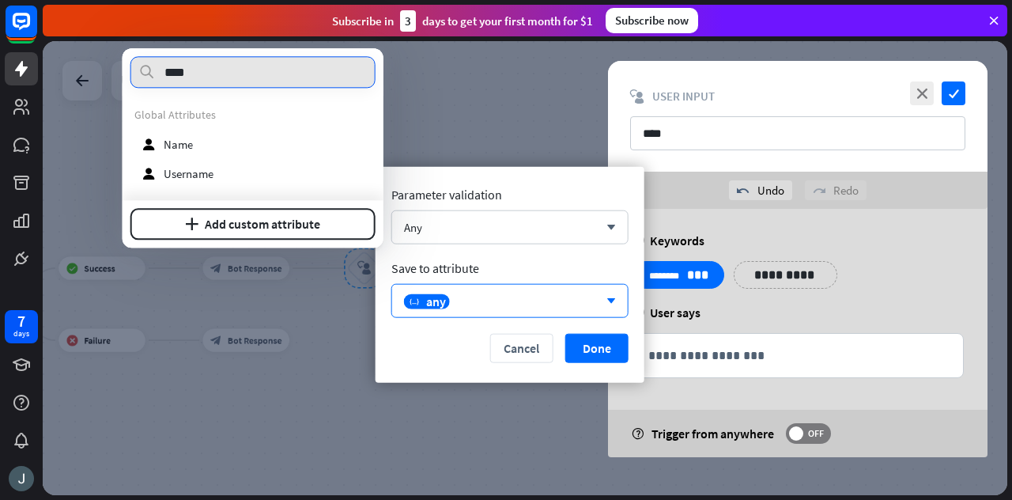
type input "****"
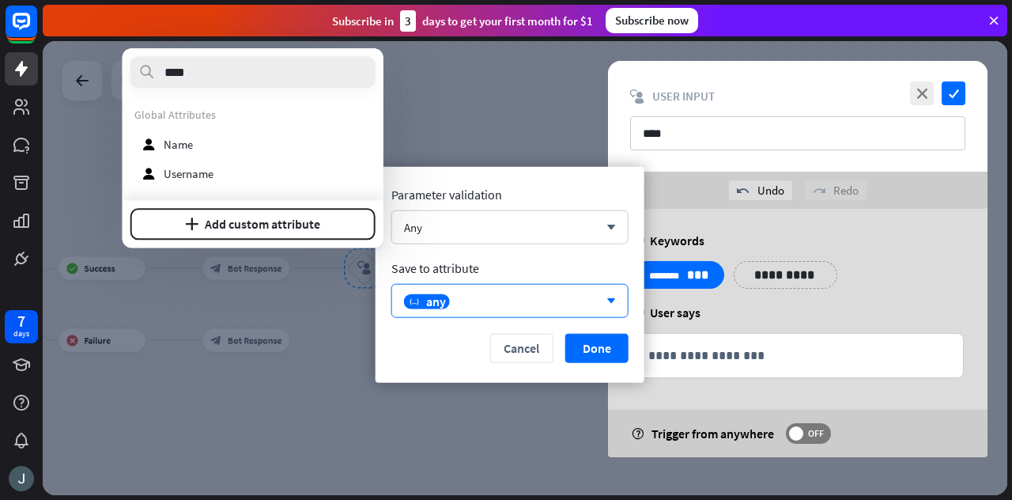
click at [187, 143] on span "Name" at bounding box center [178, 144] width 29 height 15
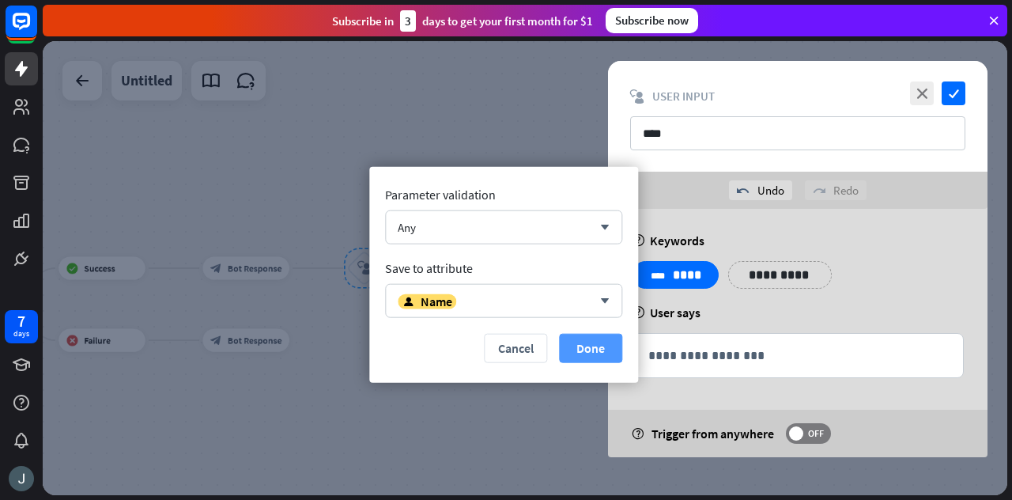
click at [594, 345] on button "Done" at bounding box center [590, 348] width 63 height 29
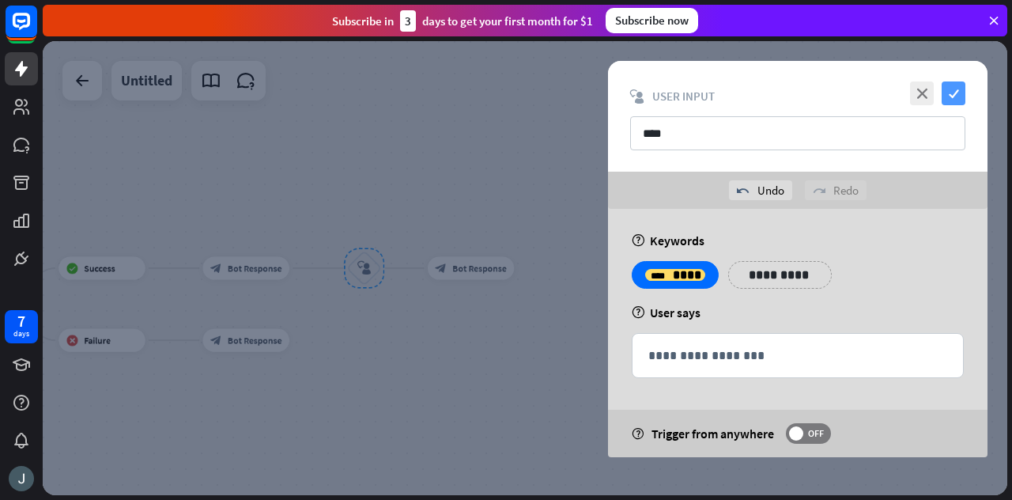
click at [955, 90] on icon "check" at bounding box center [953, 93] width 24 height 24
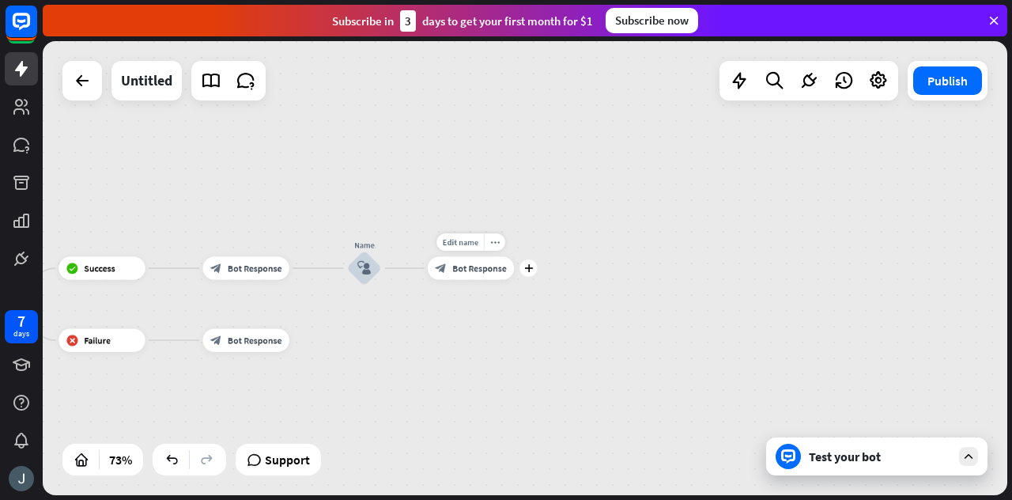
click at [477, 272] on span "Bot Response" at bounding box center [479, 268] width 55 height 12
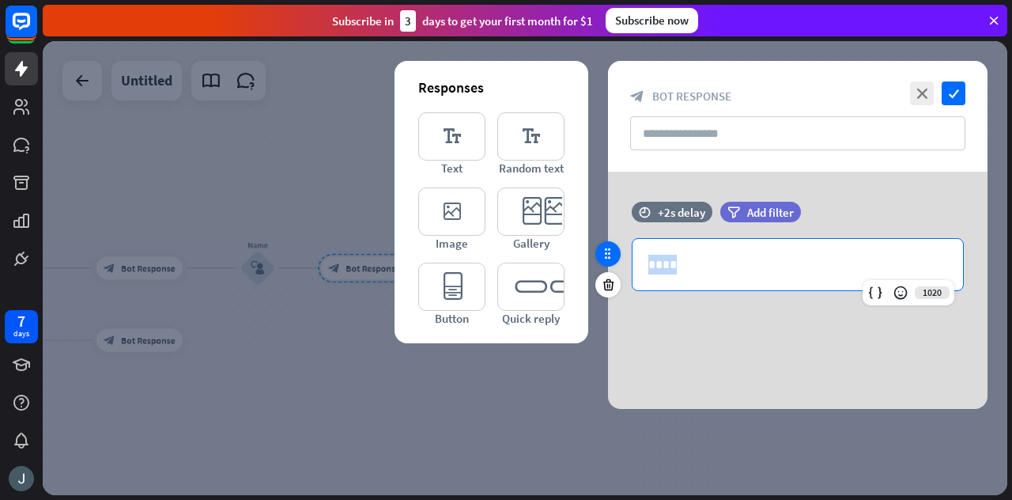
drag, startPoint x: 707, startPoint y: 256, endPoint x: 609, endPoint y: 258, distance: 98.8
click at [609, 258] on div "time +2s delay filter Add filter 1020 ****" at bounding box center [797, 254] width 379 height 105
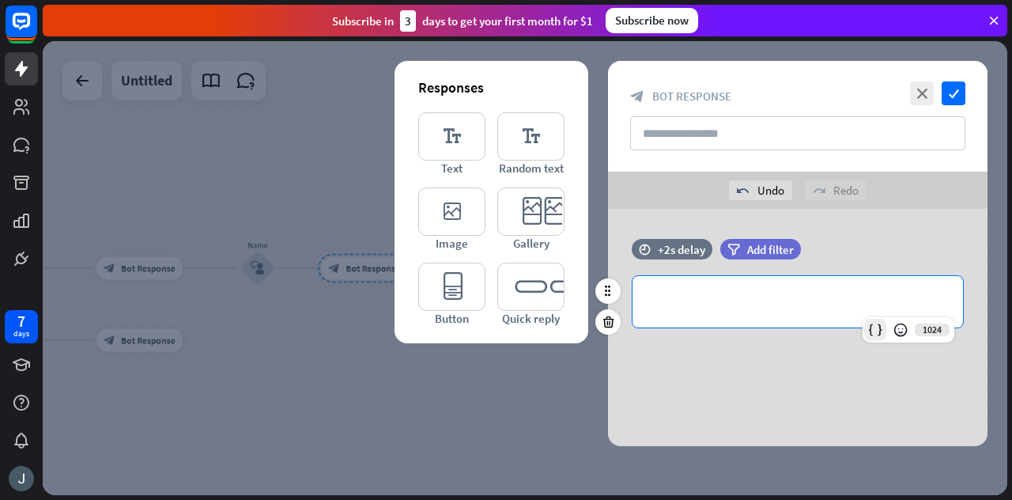
click at [880, 329] on icon at bounding box center [875, 330] width 16 height 16
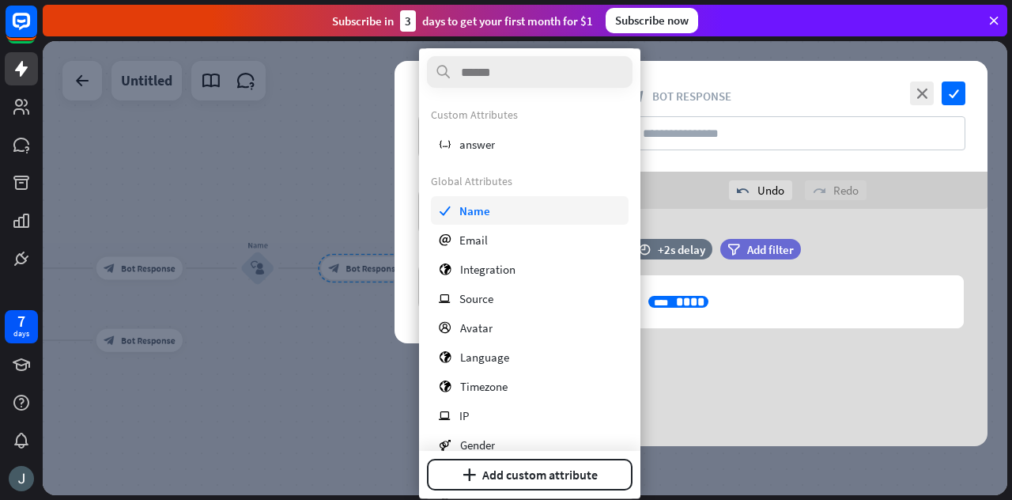
click at [501, 205] on div "check Name" at bounding box center [530, 210] width 198 height 28
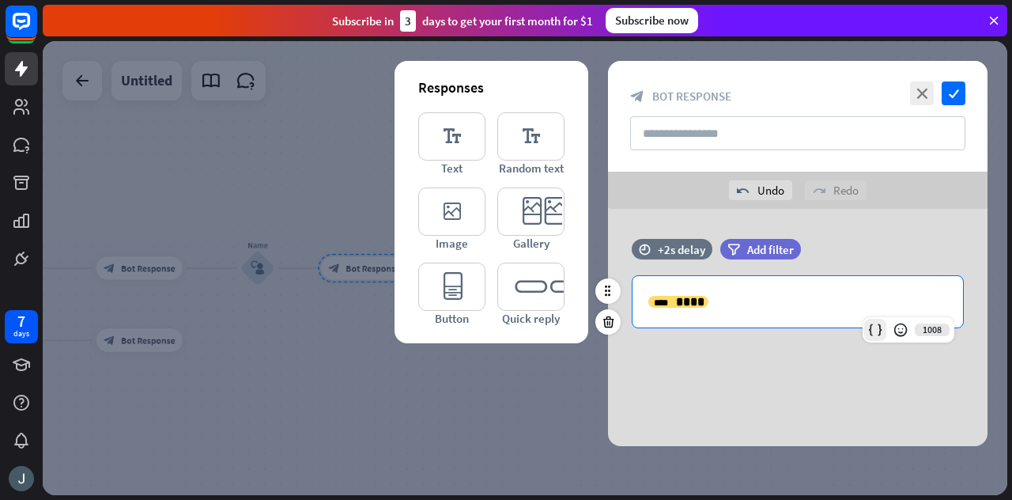
click at [871, 323] on icon at bounding box center [875, 330] width 16 height 16
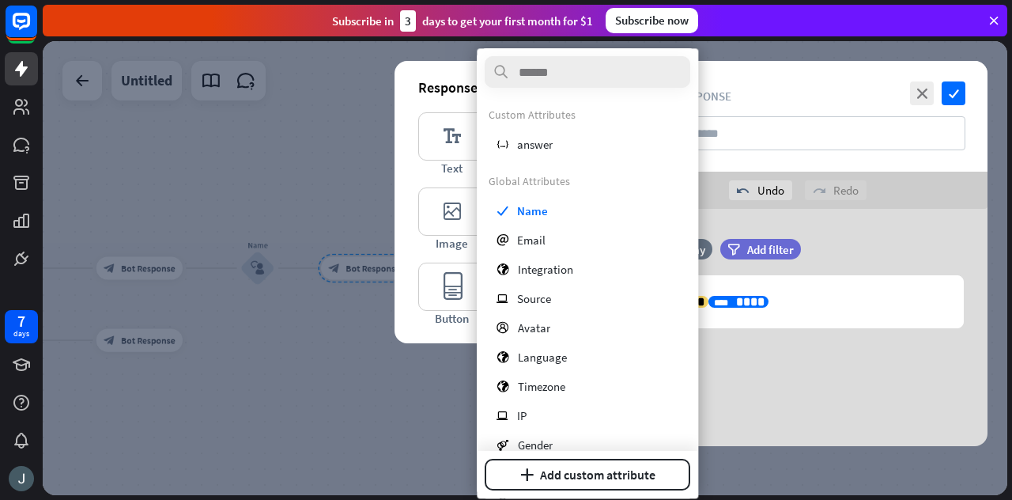
click at [844, 353] on div "**********" at bounding box center [797, 327] width 379 height 237
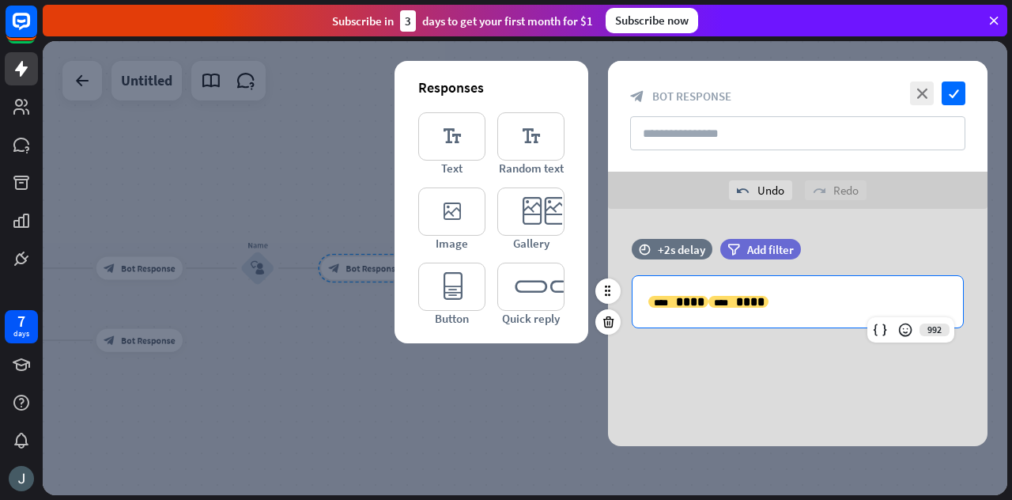
click at [791, 288] on div "**********" at bounding box center [797, 301] width 330 height 51
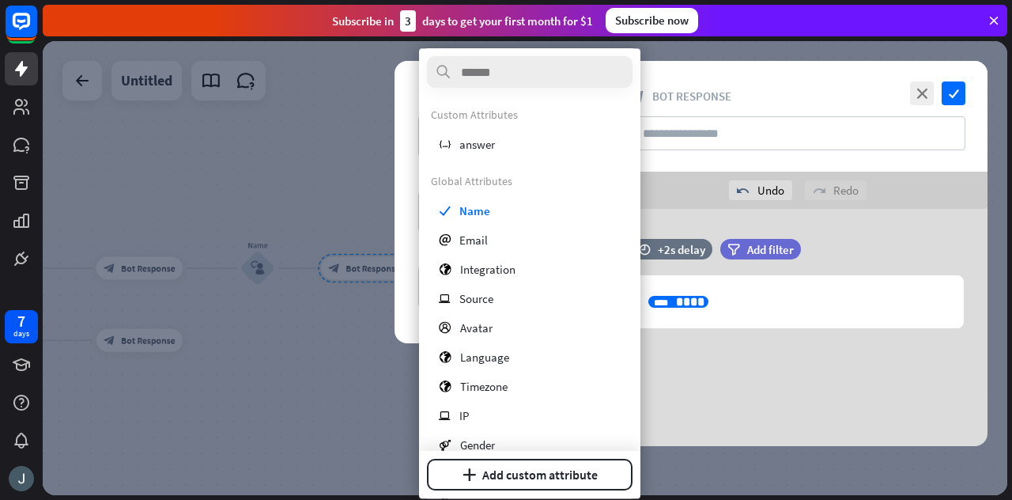
click at [764, 357] on div "**********" at bounding box center [797, 327] width 379 height 237
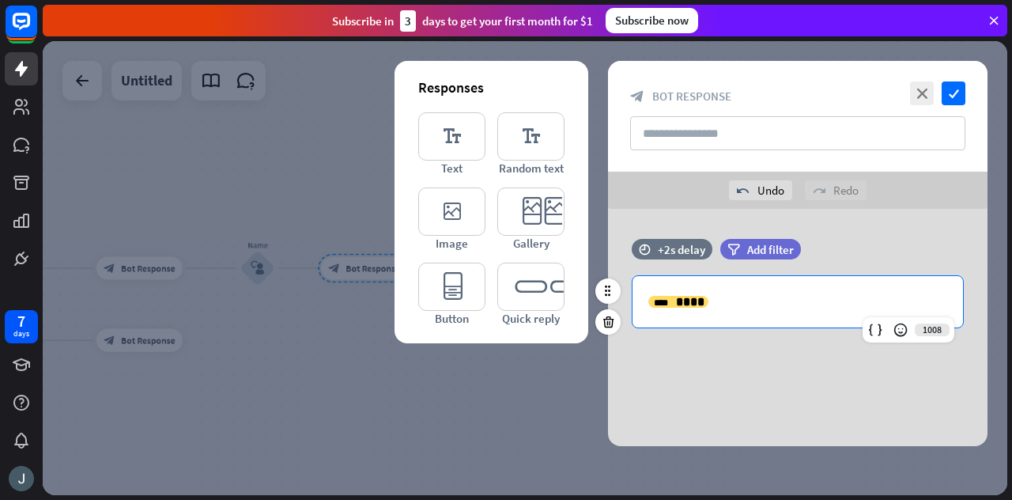
click at [760, 293] on p "**********" at bounding box center [798, 302] width 300 height 20
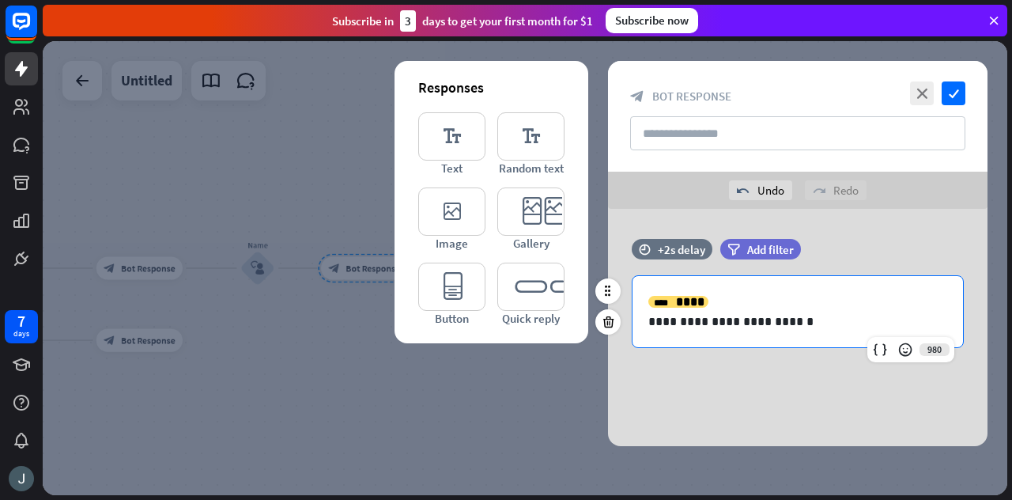
click at [646, 328] on div "**********" at bounding box center [797, 311] width 330 height 71
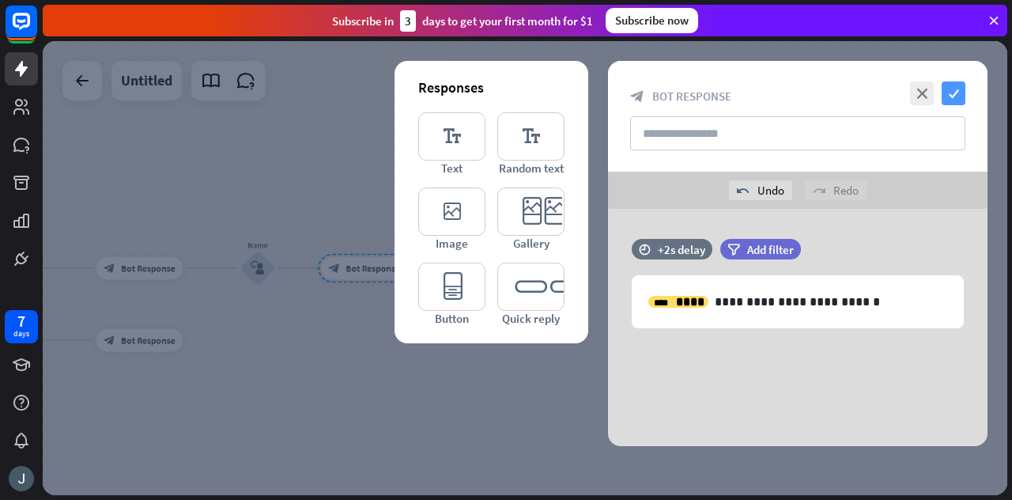
click at [953, 94] on icon "check" at bounding box center [953, 93] width 24 height 24
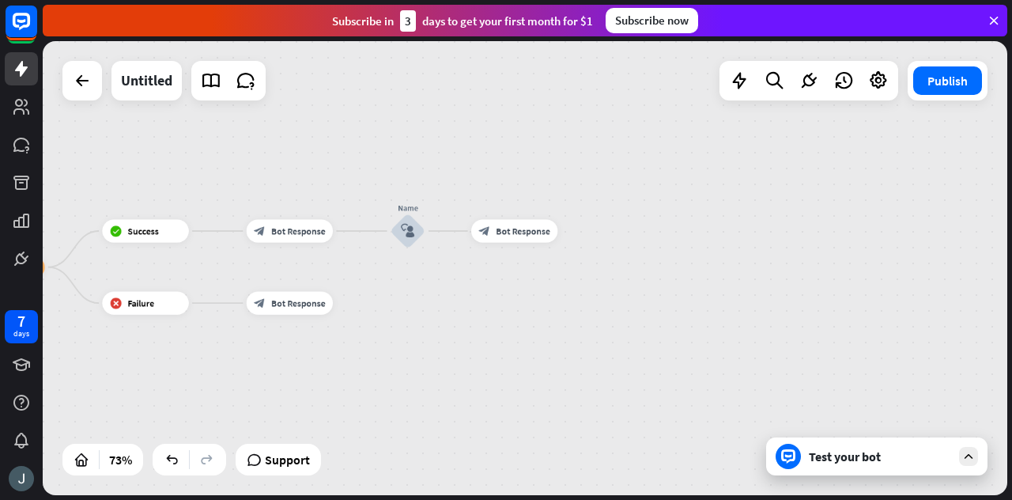
drag, startPoint x: 449, startPoint y: 188, endPoint x: 599, endPoint y: 151, distance: 154.7
click at [599, 151] on div "home_2 Start point Welcome message block_bot_response Bot Response Yes block_us…" at bounding box center [525, 268] width 964 height 454
click at [575, 228] on icon "plus" at bounding box center [572, 231] width 9 height 8
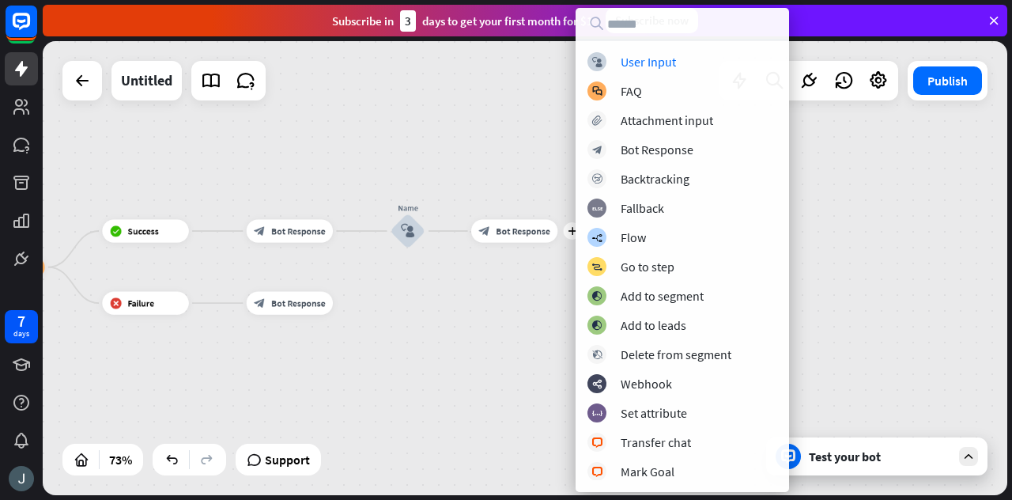
click at [488, 115] on div "home_2 Start point Welcome message block_bot_response Bot Response Yes block_us…" at bounding box center [525, 268] width 964 height 454
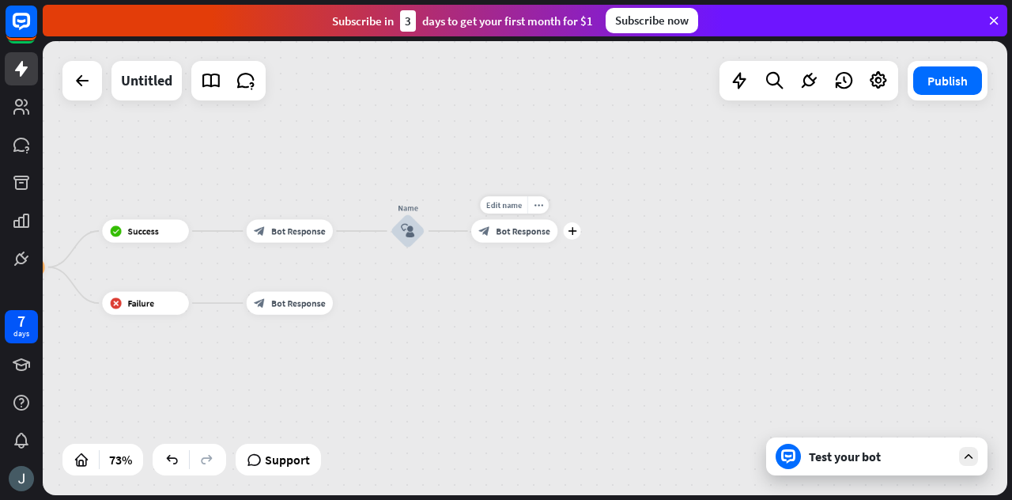
click at [519, 233] on span "Bot Response" at bounding box center [523, 231] width 55 height 12
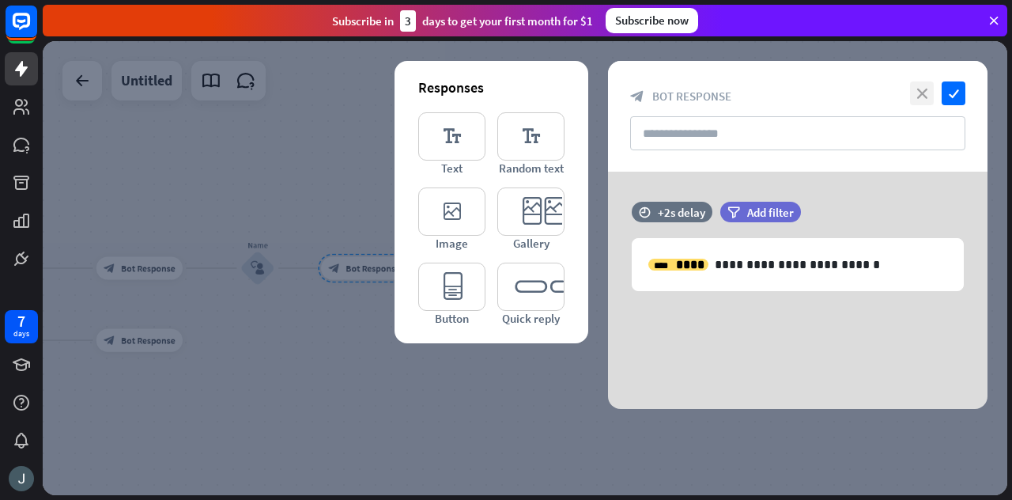
click at [915, 90] on icon "close" at bounding box center [922, 93] width 24 height 24
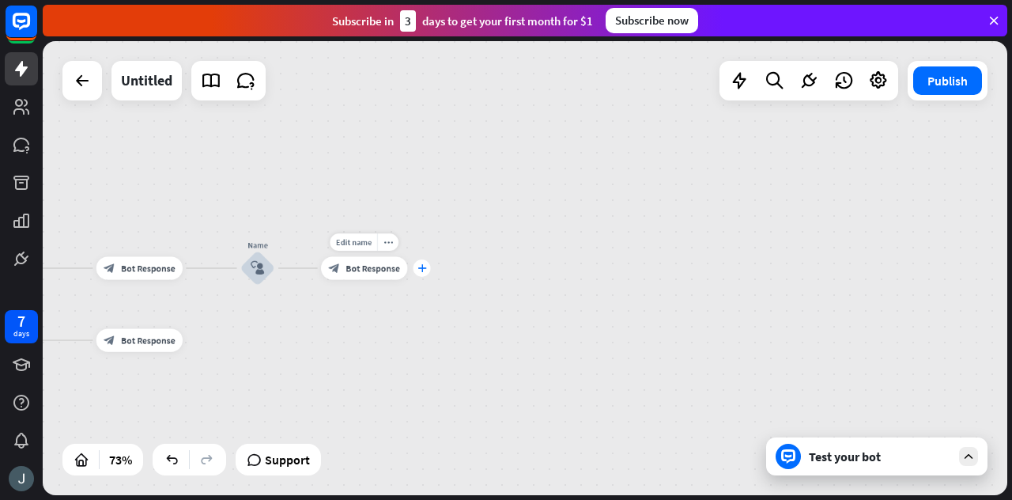
click at [428, 269] on div "plus" at bounding box center [421, 267] width 17 height 17
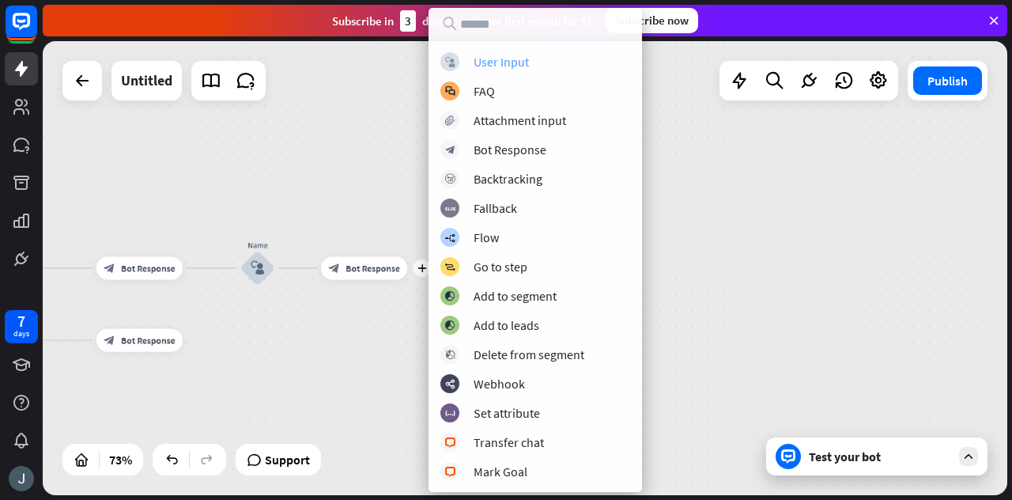
click at [504, 67] on div "User Input" at bounding box center [500, 62] width 55 height 16
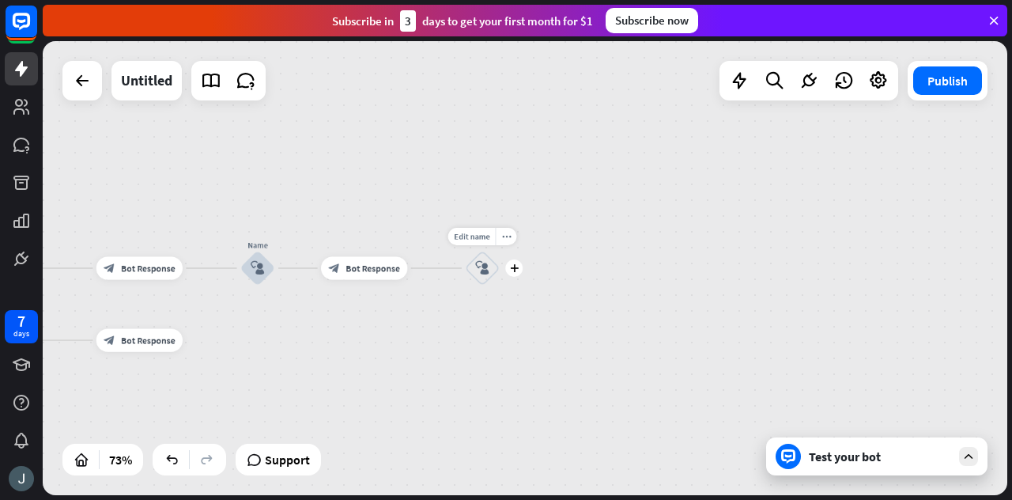
click at [481, 273] on icon "block_user_input" at bounding box center [481, 267] width 13 height 13
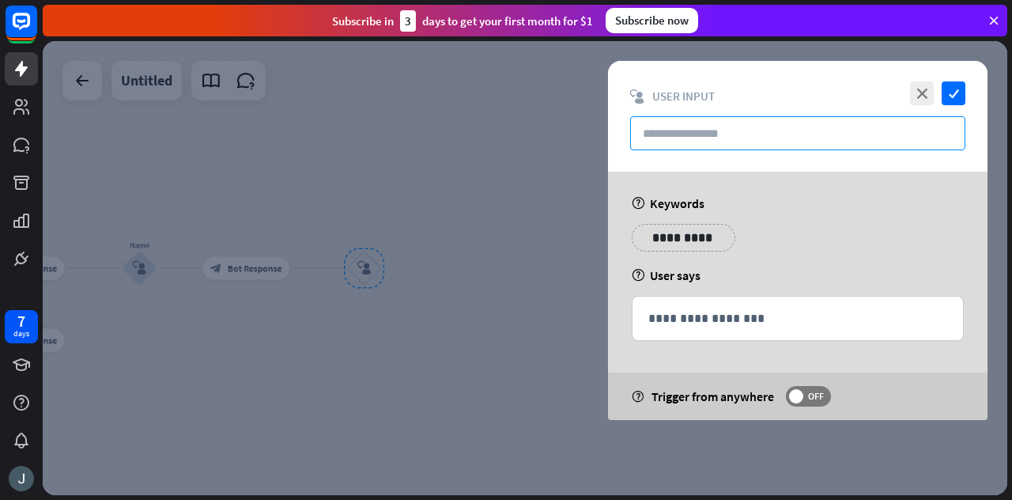
click at [692, 138] on input "text" at bounding box center [797, 133] width 335 height 34
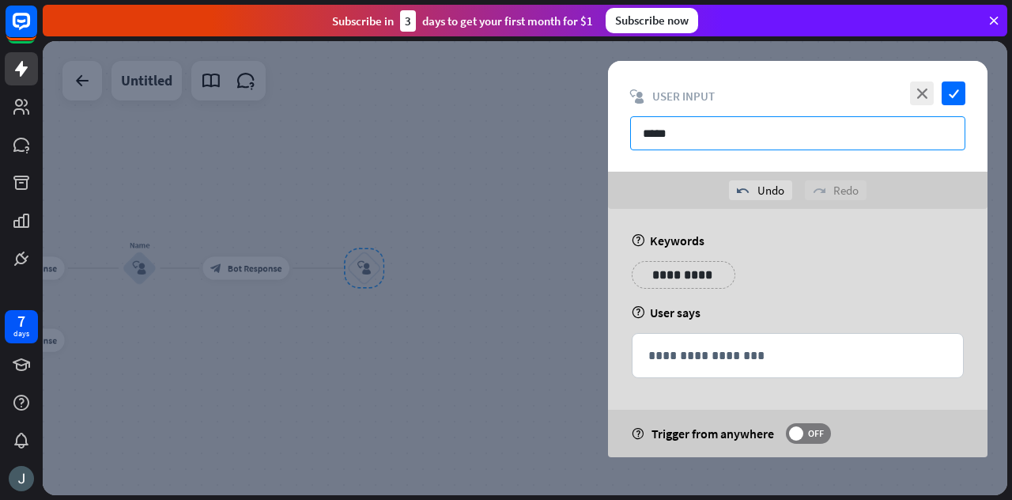
type input "*****"
click at [839, 290] on div "**********" at bounding box center [797, 281] width 341 height 40
click at [648, 277] on p "**********" at bounding box center [674, 275] width 63 height 20
click at [653, 293] on icon "variable" at bounding box center [654, 297] width 13 height 13
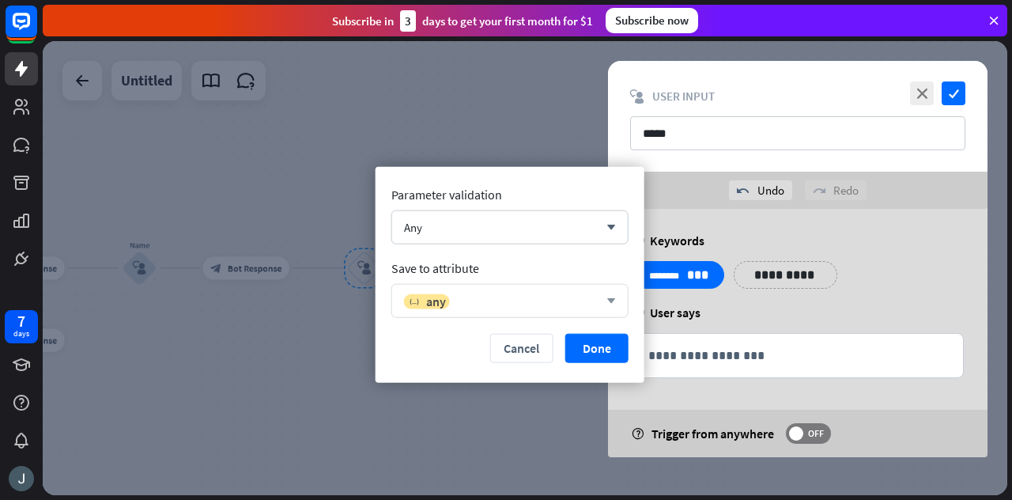
click at [466, 289] on div "variable any arrow_down" at bounding box center [509, 301] width 237 height 34
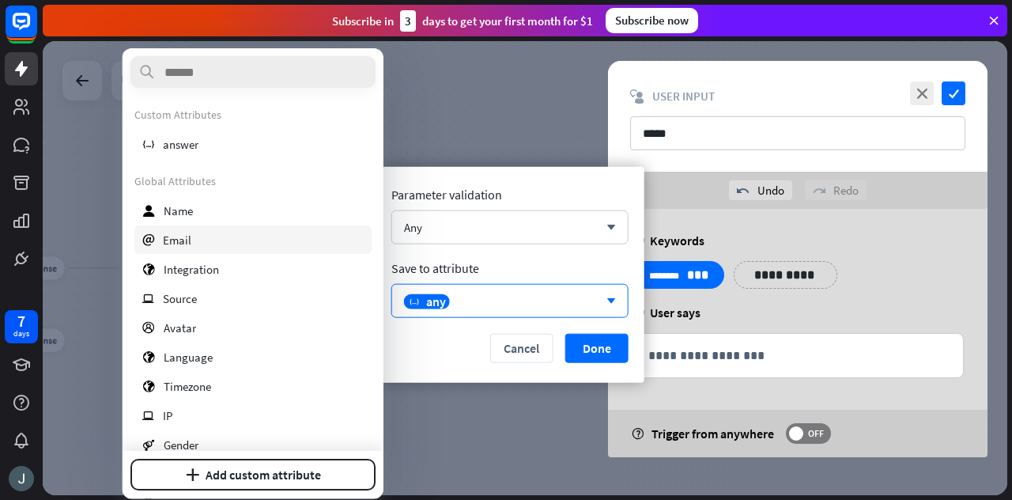
click at [180, 241] on span "Email" at bounding box center [177, 239] width 28 height 15
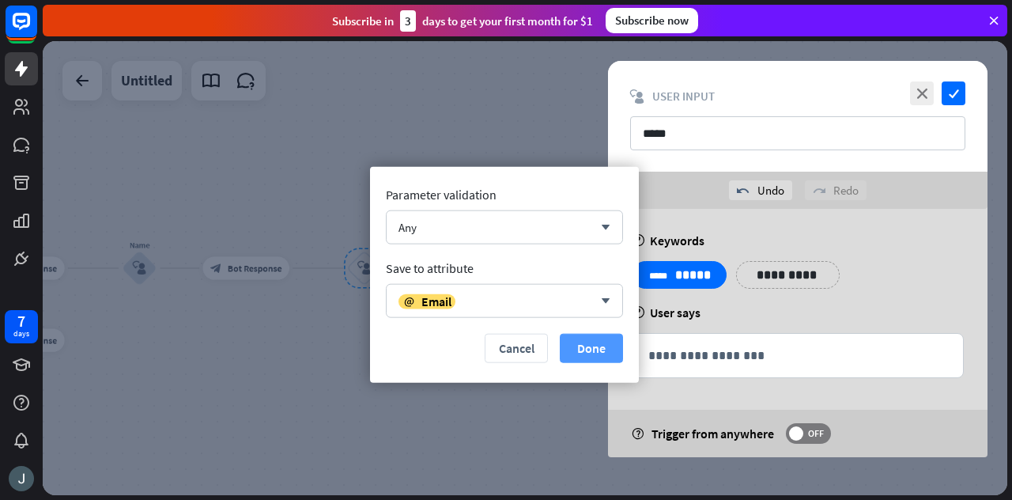
click at [601, 342] on button "Done" at bounding box center [591, 348] width 63 height 29
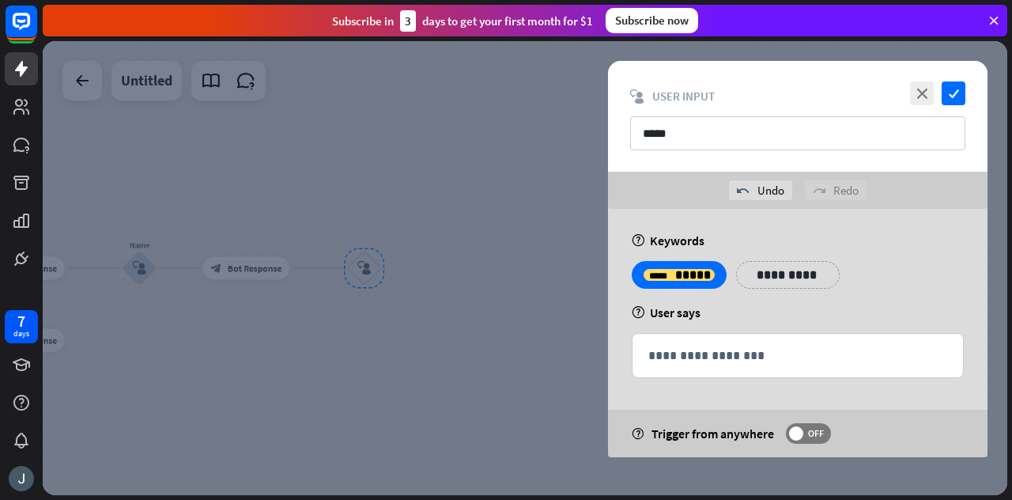
click at [922, 250] on div "**********" at bounding box center [797, 333] width 379 height 248
click at [950, 92] on icon "check" at bounding box center [953, 93] width 24 height 24
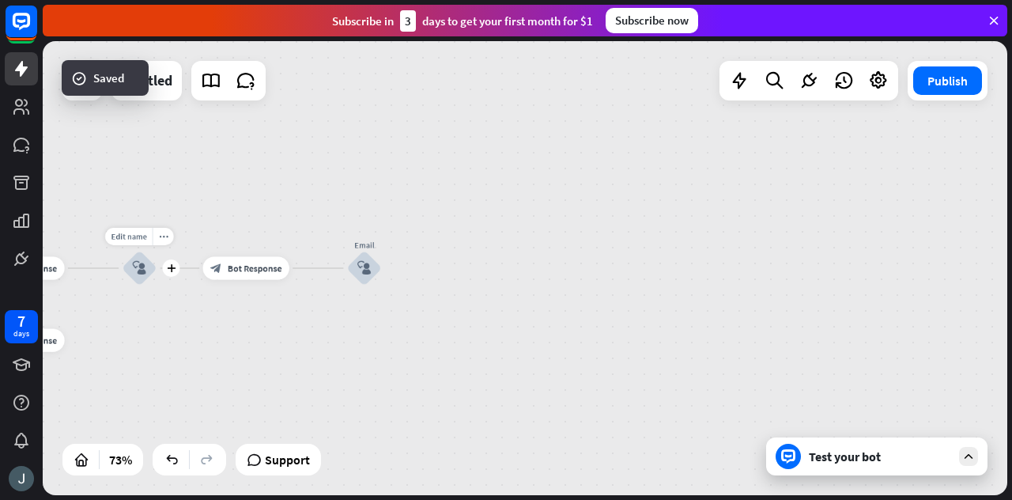
click at [150, 270] on div "block_user_input" at bounding box center [139, 268] width 35 height 35
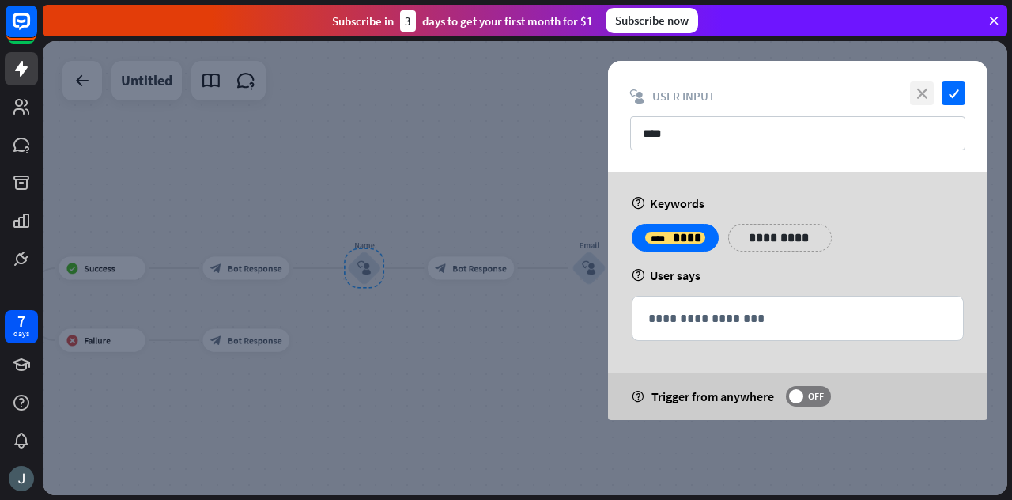
click at [926, 91] on icon "close" at bounding box center [922, 93] width 24 height 24
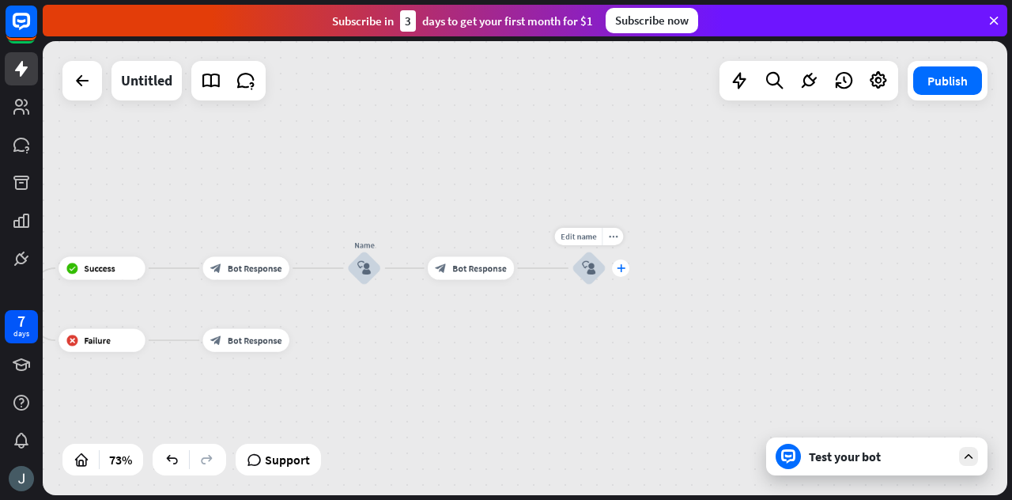
click at [618, 269] on icon "plus" at bounding box center [621, 268] width 9 height 8
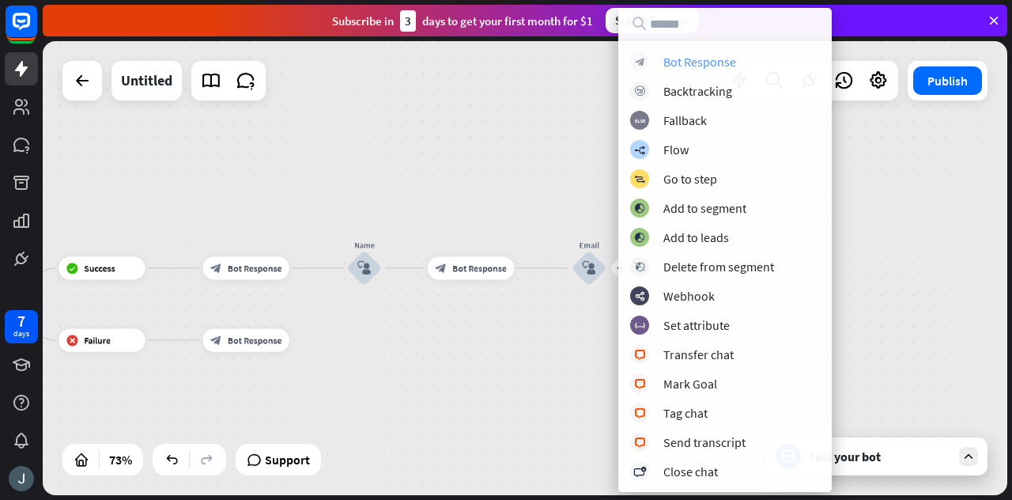
click at [675, 59] on div "Bot Response" at bounding box center [699, 62] width 73 height 16
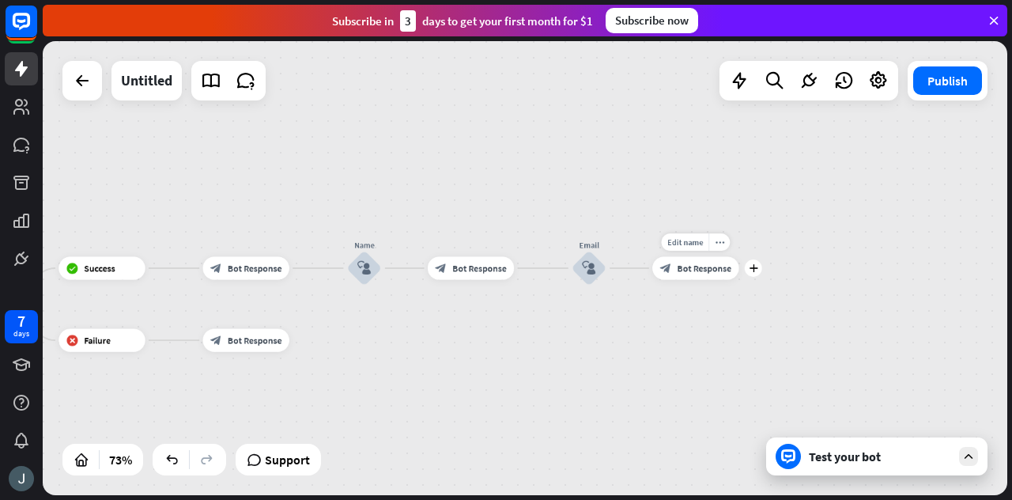
click at [700, 279] on div "Edit name more_horiz plus block_bot_response Bot Response" at bounding box center [695, 267] width 86 height 23
click at [689, 273] on div "block_bot_response Bot Response" at bounding box center [695, 267] width 86 height 23
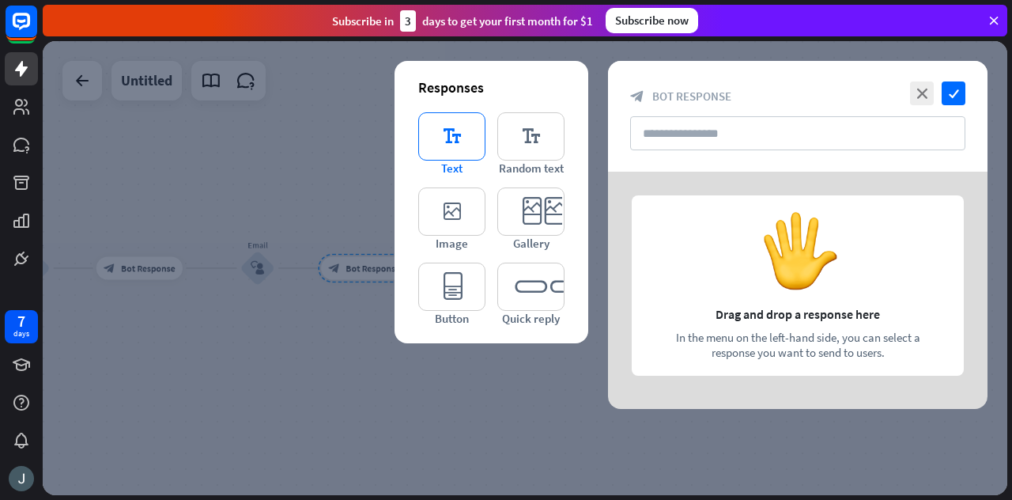
click at [451, 142] on icon "editor_text" at bounding box center [451, 136] width 67 height 48
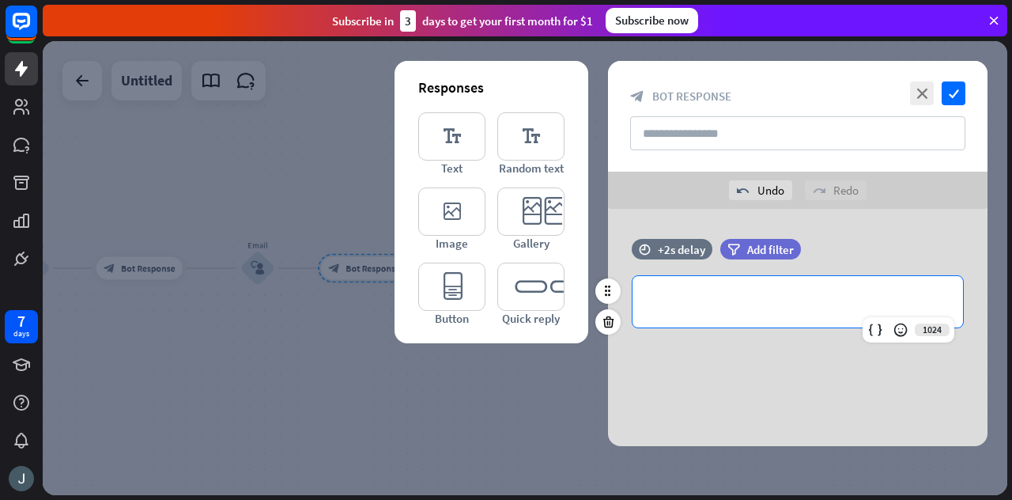
click at [717, 300] on p "**********" at bounding box center [797, 302] width 299 height 20
click at [877, 333] on icon at bounding box center [875, 330] width 16 height 16
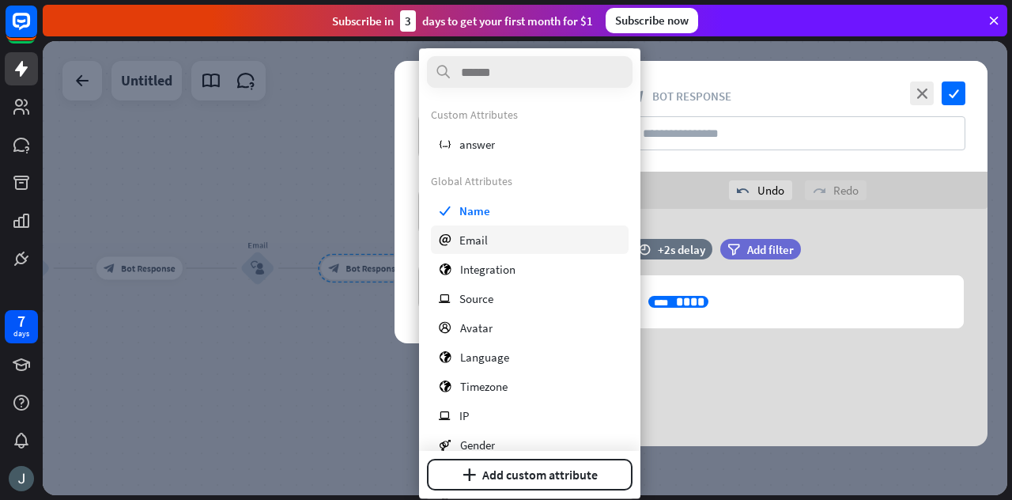
click at [452, 240] on div "email Email" at bounding box center [530, 239] width 198 height 28
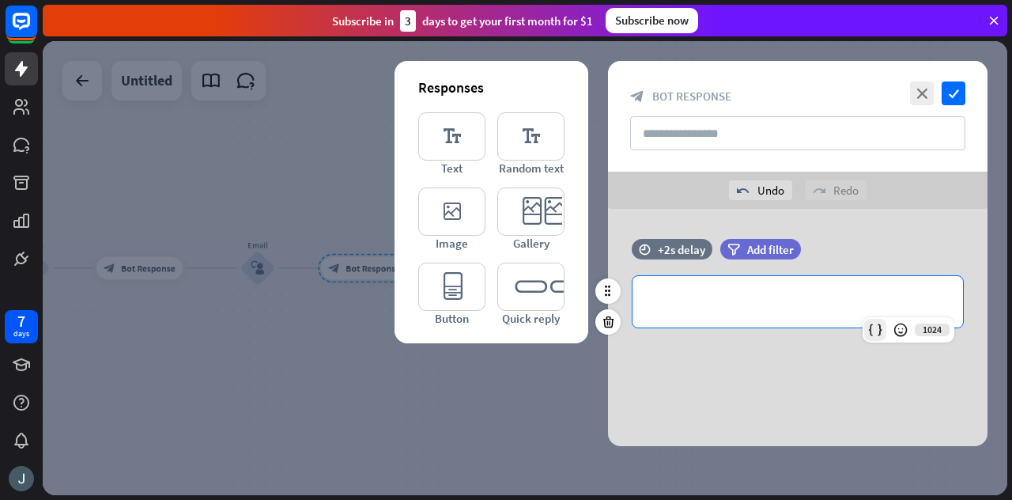
click at [864, 325] on div at bounding box center [875, 330] width 22 height 22
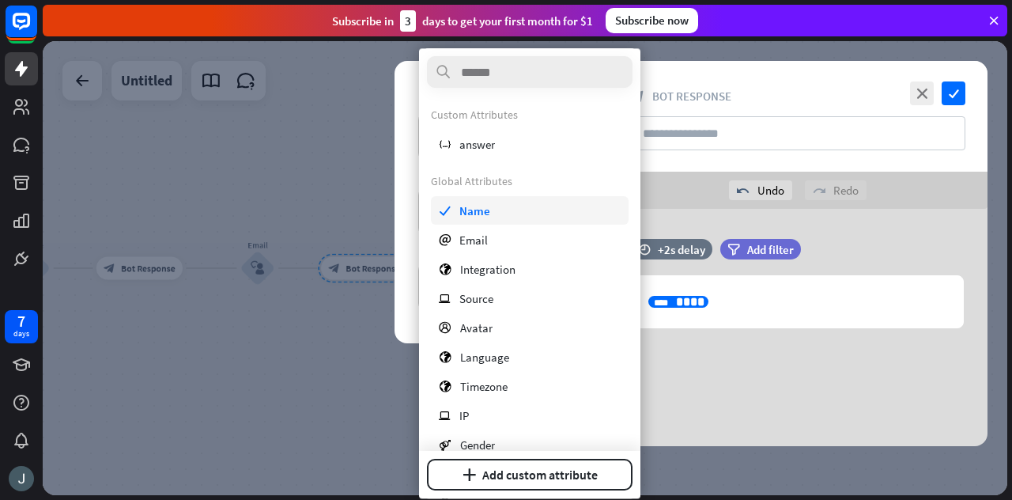
click at [488, 206] on span "Name" at bounding box center [474, 210] width 31 height 15
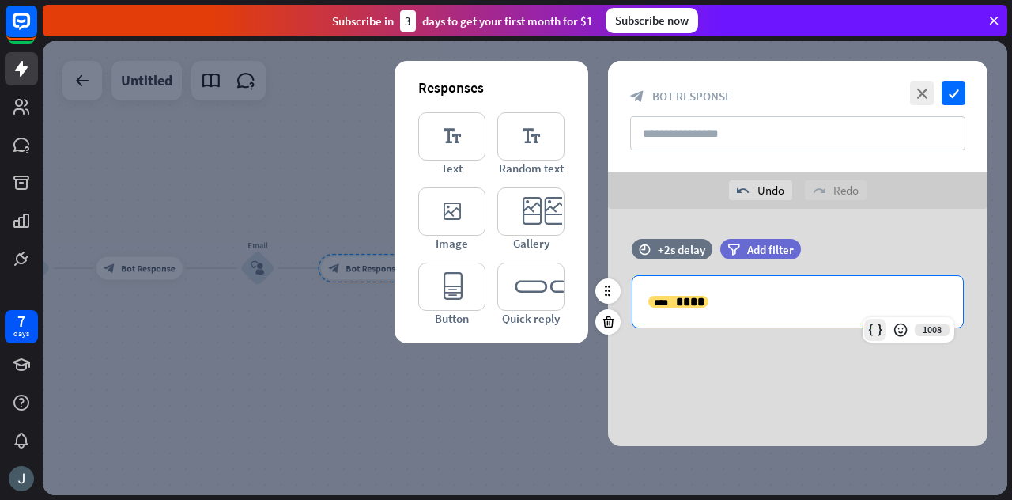
click at [871, 336] on icon at bounding box center [875, 330] width 16 height 16
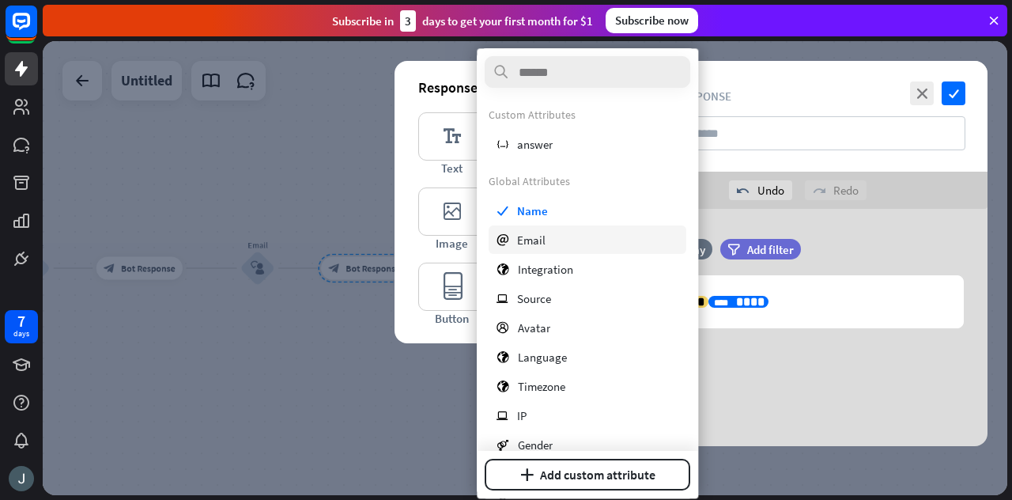
click at [550, 235] on div "email Email" at bounding box center [587, 239] width 198 height 28
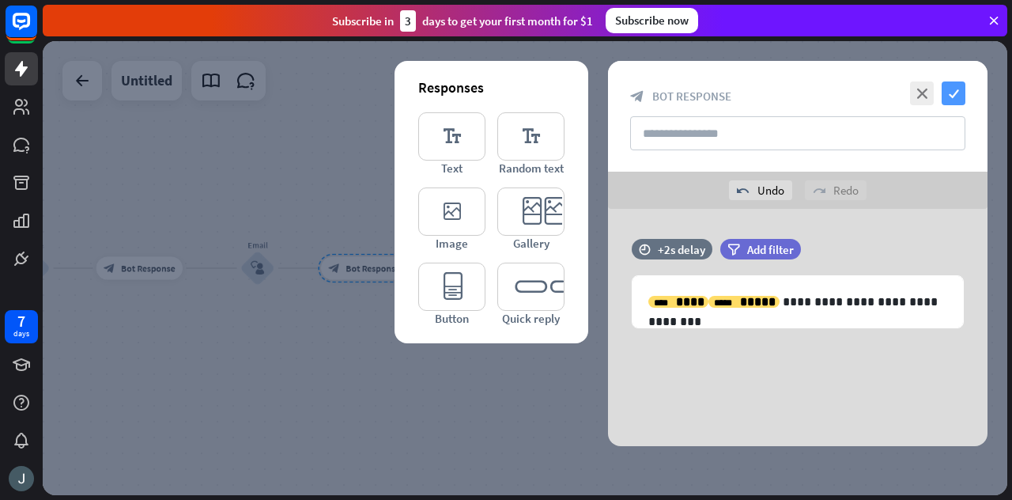
click at [956, 88] on icon "check" at bounding box center [953, 93] width 24 height 24
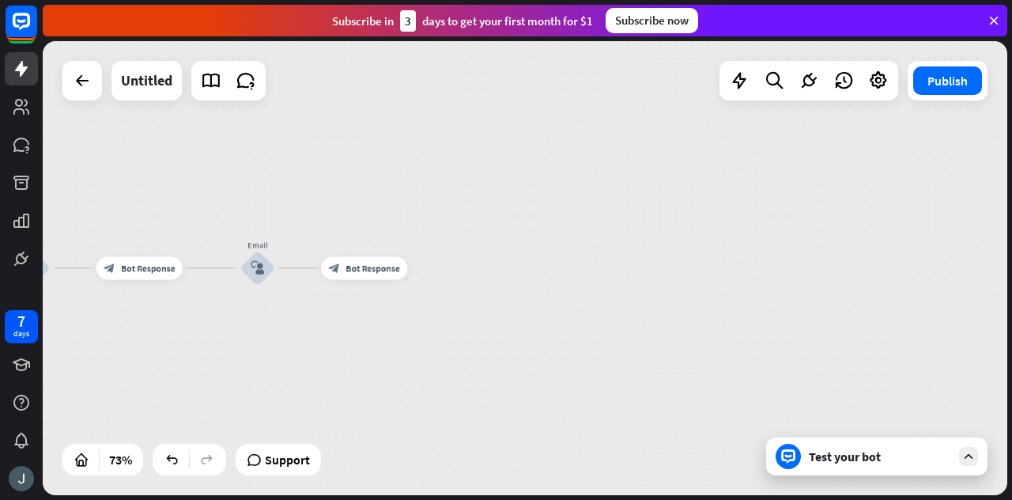
click at [969, 453] on icon at bounding box center [968, 456] width 14 height 14
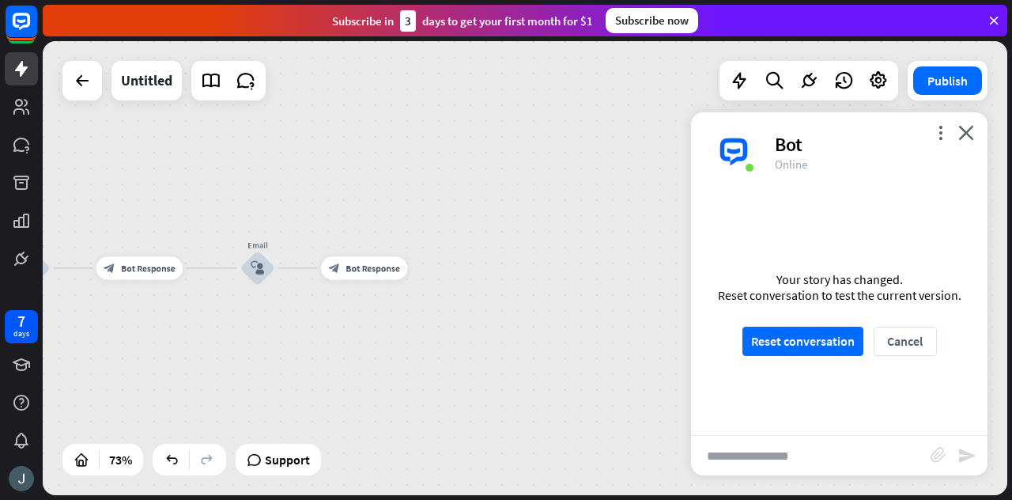
scroll to position [1451, 0]
click at [818, 344] on button "Reset conversation" at bounding box center [802, 340] width 121 height 29
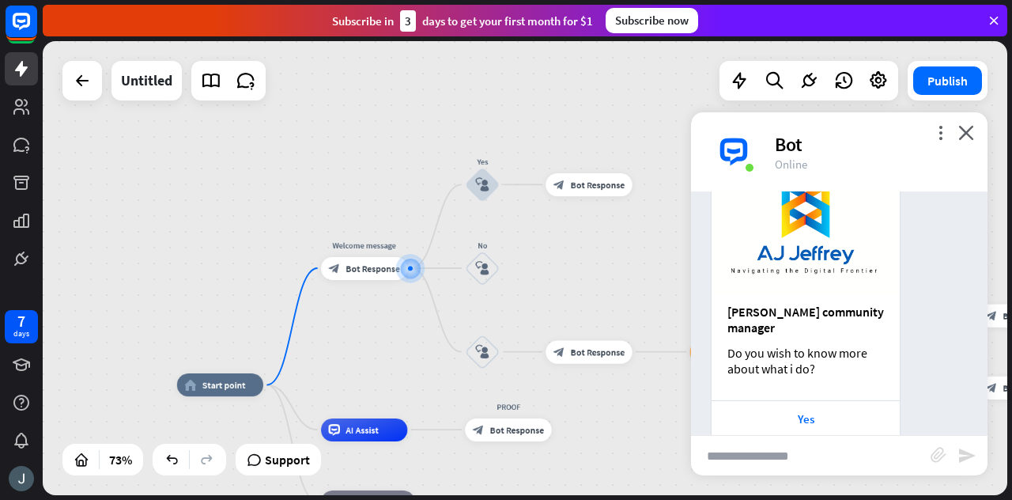
scroll to position [201, 0]
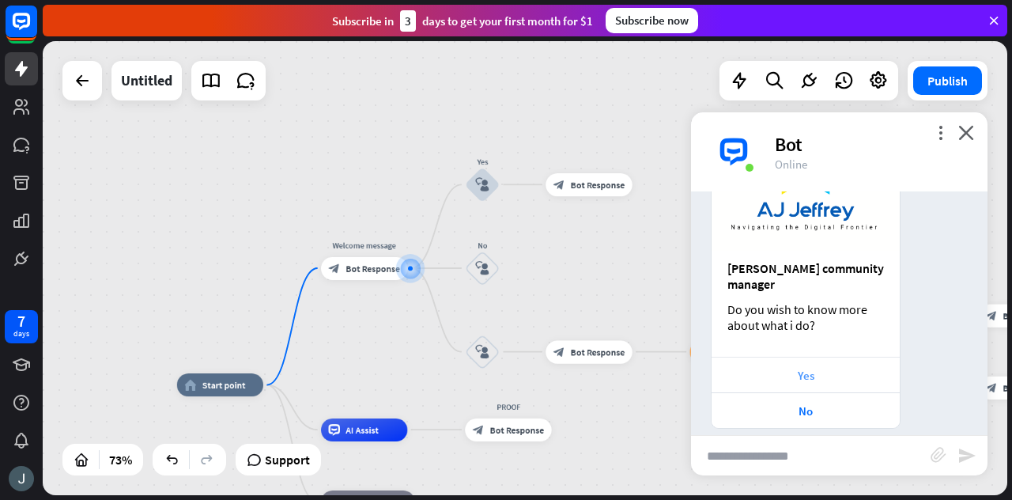
click at [802, 356] on div "Yes" at bounding box center [805, 374] width 188 height 36
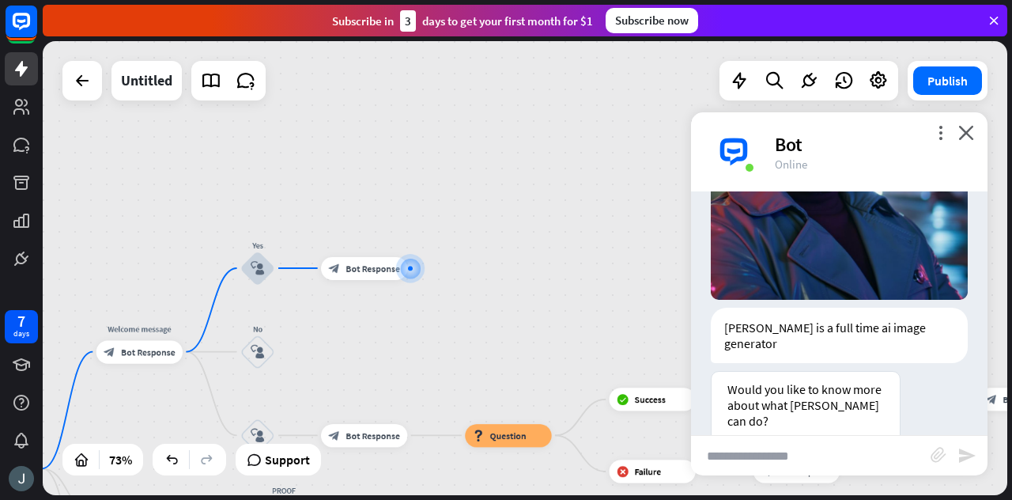
scroll to position [718, 0]
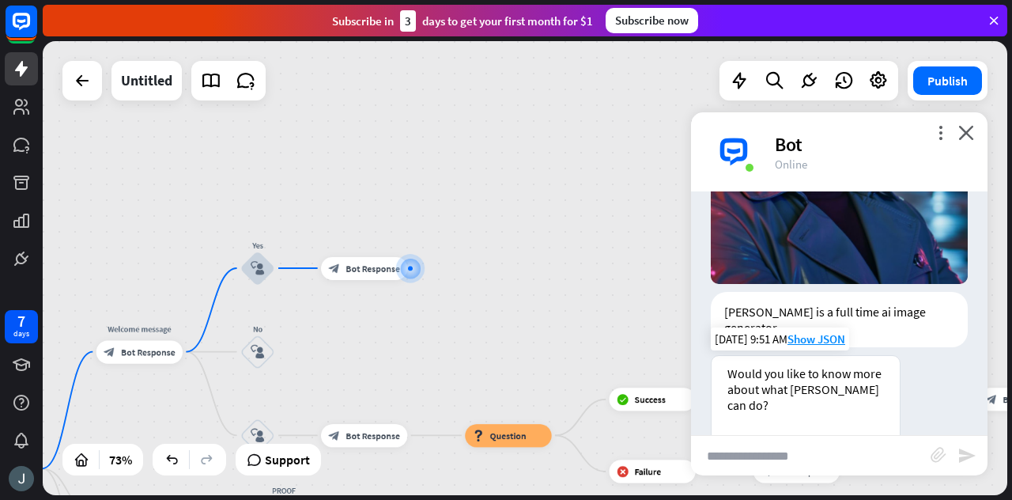
click at [809, 436] on div "Yes please" at bounding box center [805, 454] width 188 height 36
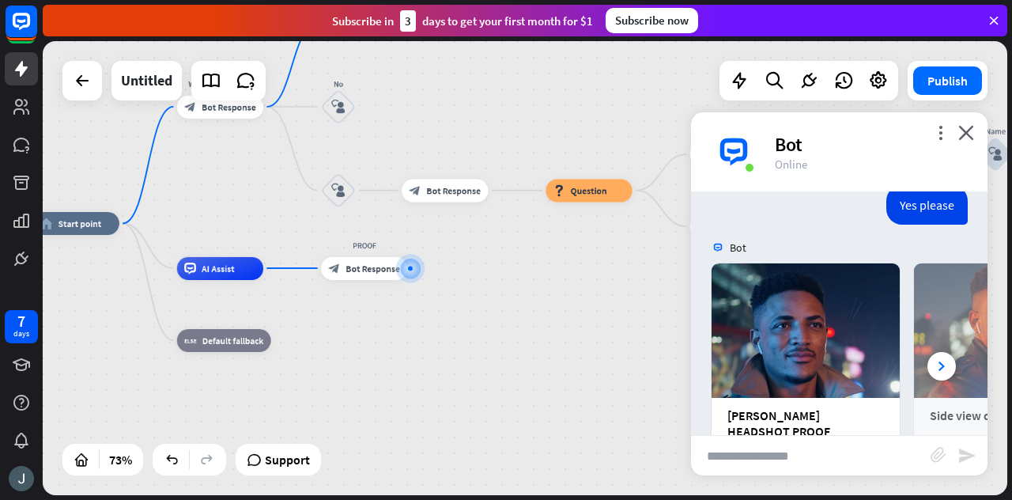
scroll to position [1095, 0]
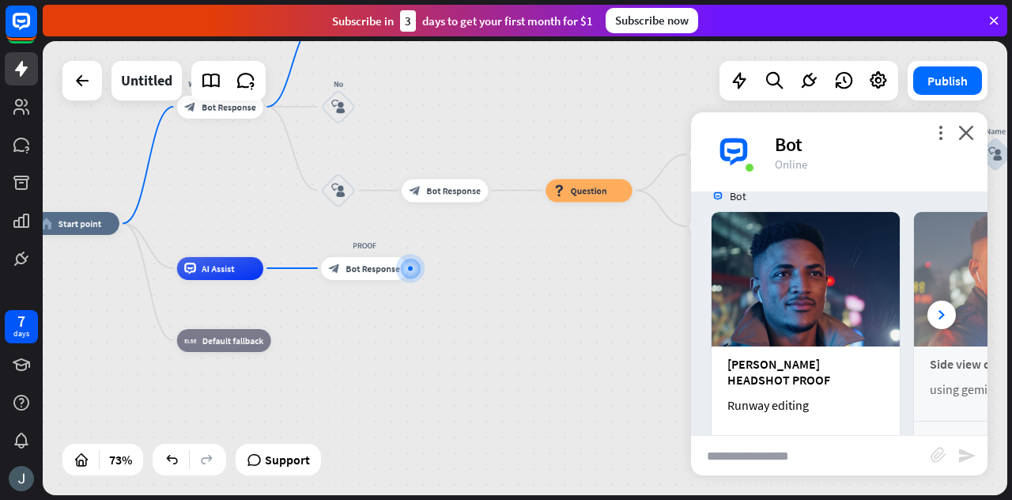
click at [809, 436] on div "Learn more" at bounding box center [805, 454] width 188 height 36
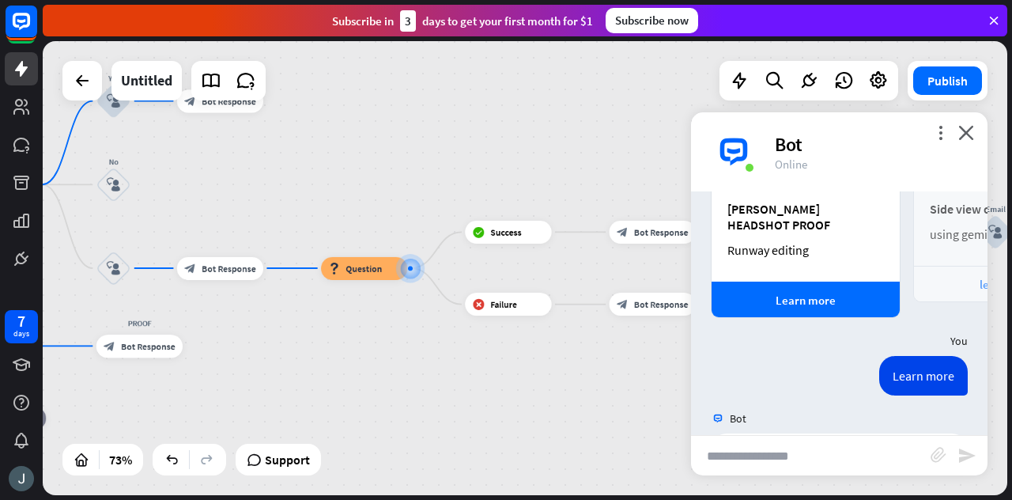
scroll to position [1265, 0]
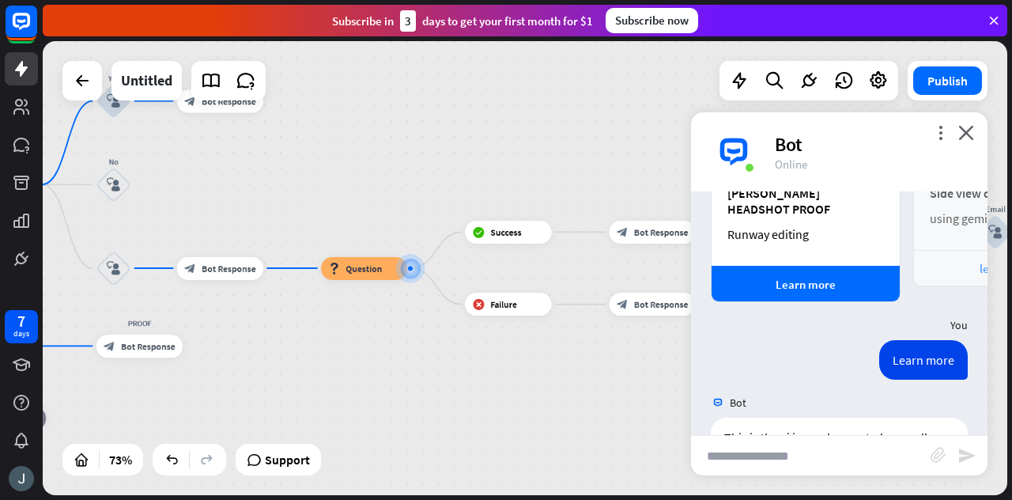
click at [771, 452] on input "text" at bounding box center [810, 456] width 239 height 40
type input "***"
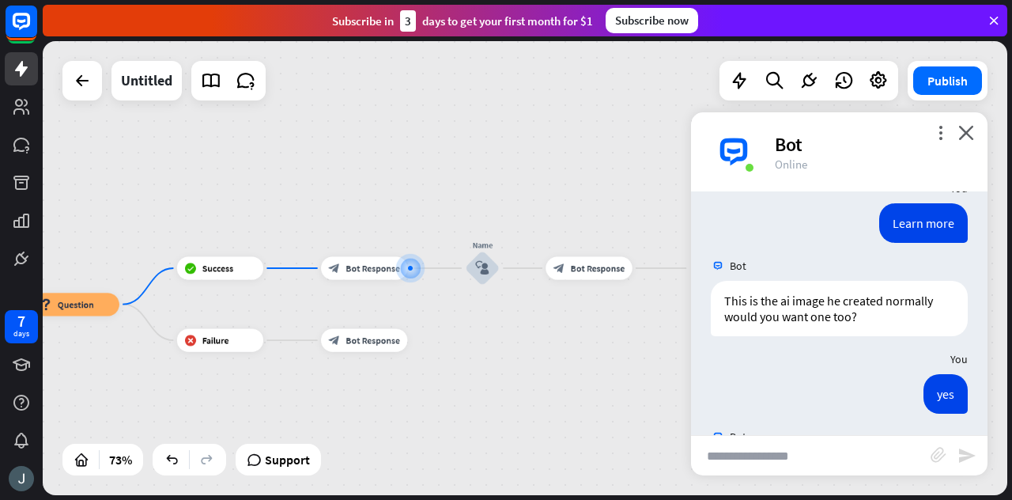
scroll to position [1420, 0]
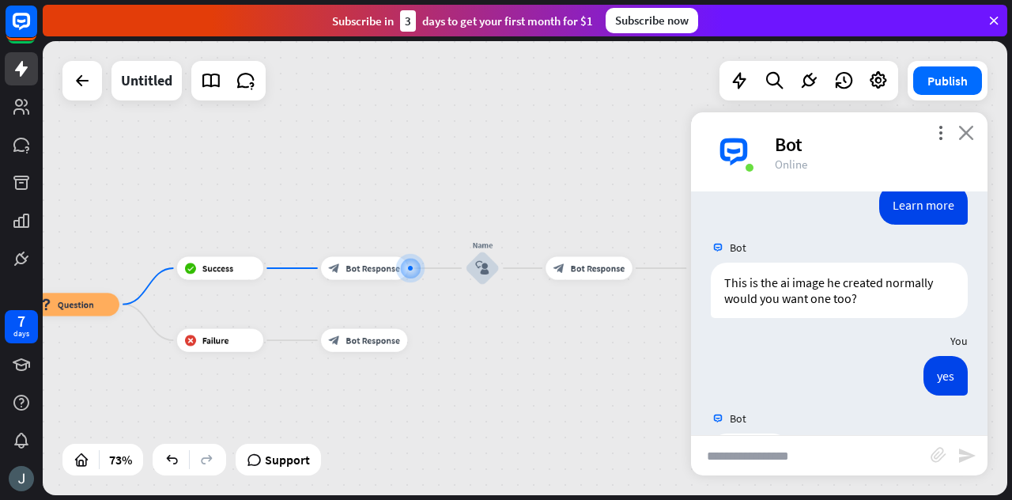
click at [967, 130] on icon "close" at bounding box center [966, 132] width 16 height 15
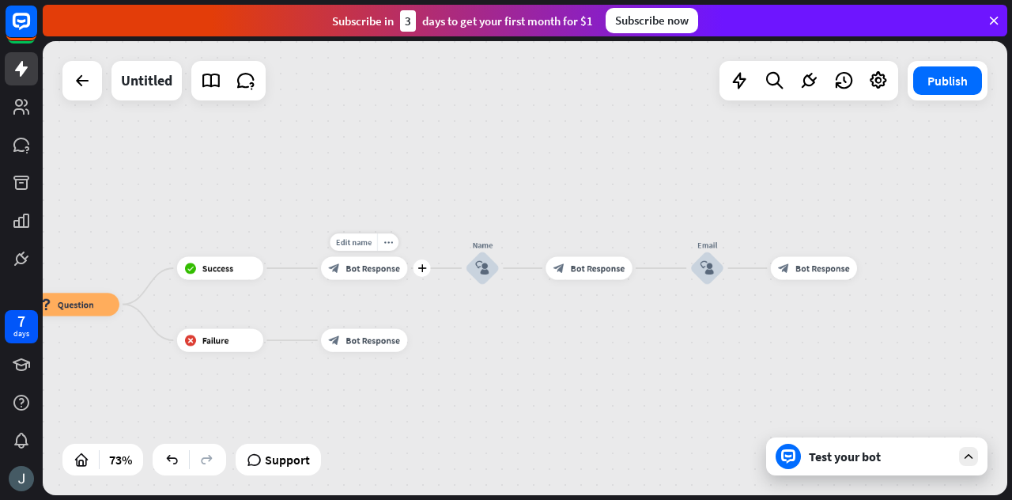
click at [349, 276] on div "block_bot_response Bot Response" at bounding box center [364, 267] width 86 height 23
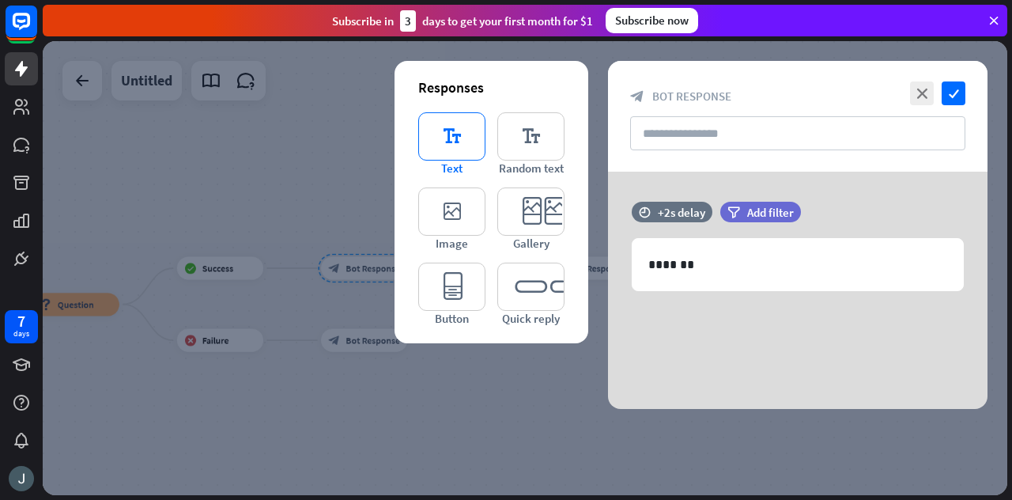
click at [436, 140] on icon "editor_text" at bounding box center [451, 136] width 67 height 48
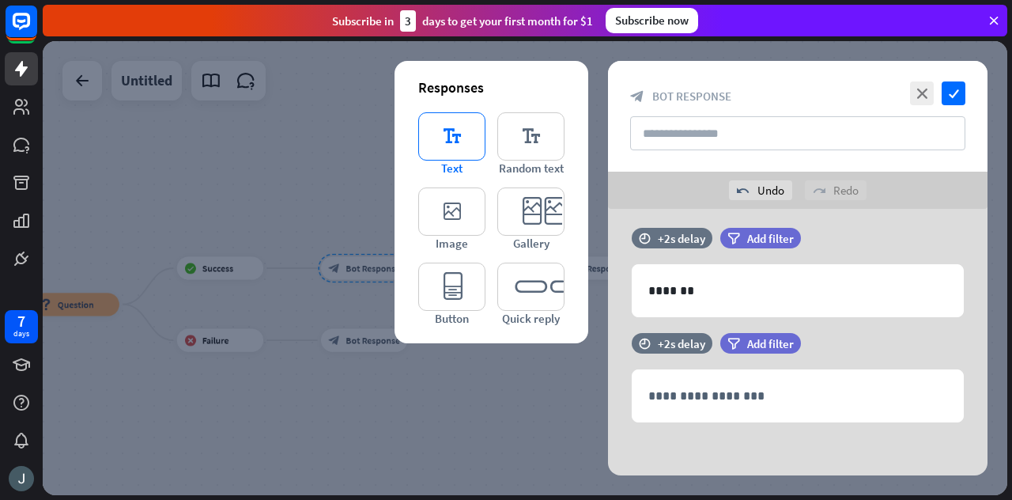
scroll to position [12, 0]
click at [436, 140] on icon "editor_text" at bounding box center [451, 136] width 67 height 48
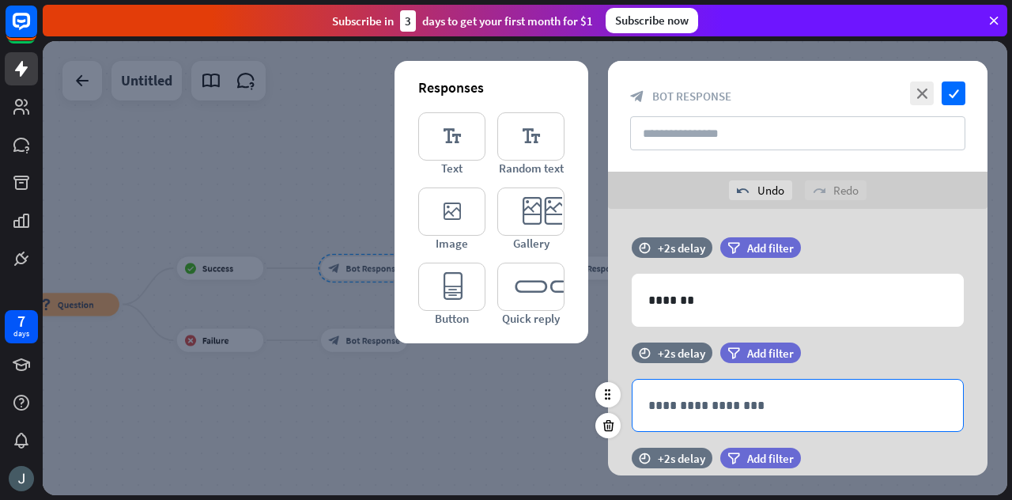
scroll to position [117, 0]
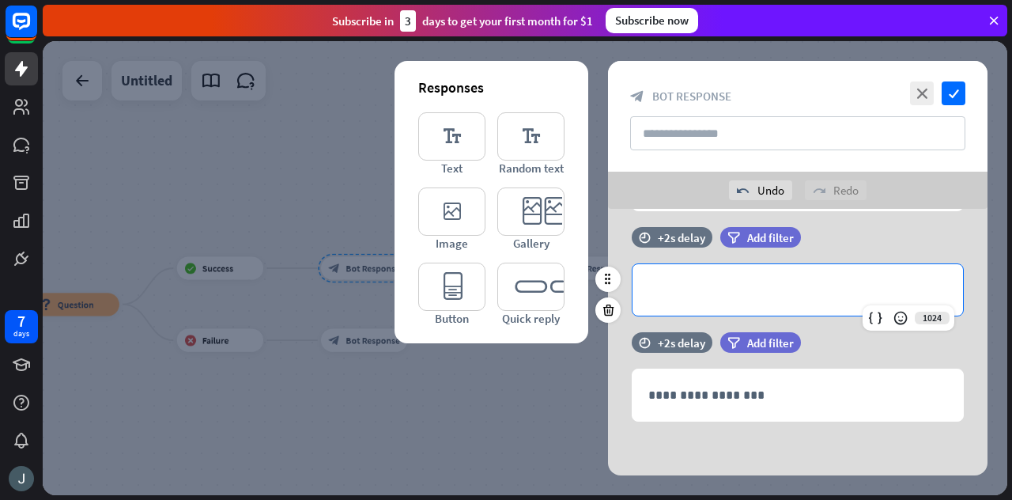
click at [728, 296] on p "**********" at bounding box center [797, 290] width 299 height 20
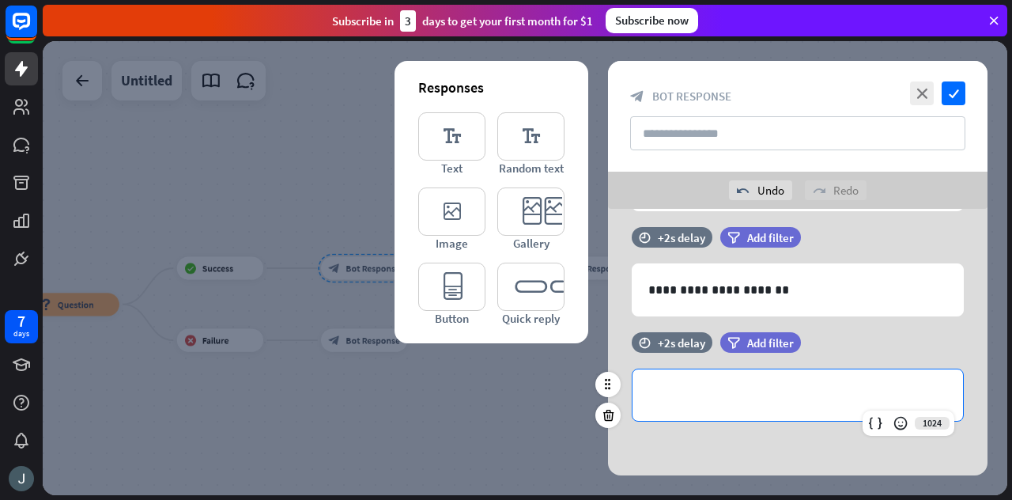
click at [812, 369] on div "**********" at bounding box center [797, 394] width 330 height 51
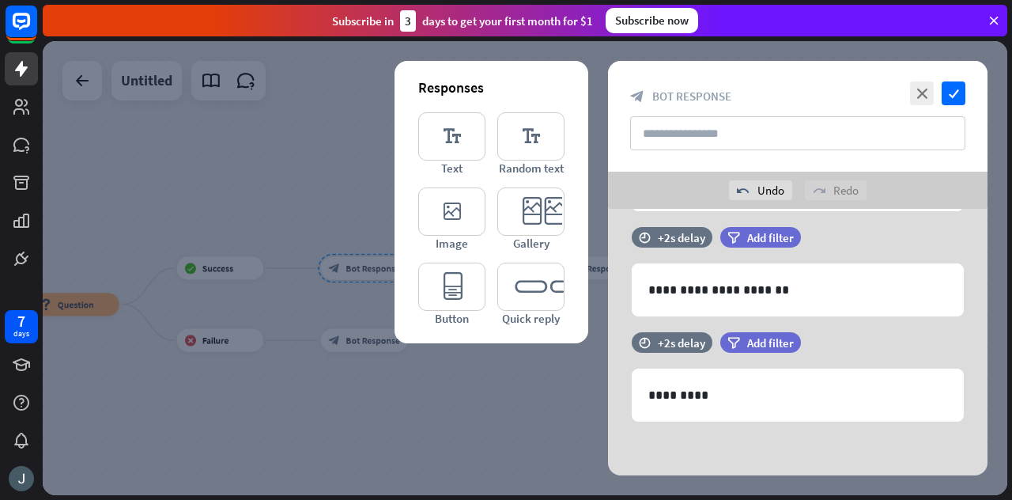
click at [774, 439] on div "**********" at bounding box center [797, 284] width 379 height 385
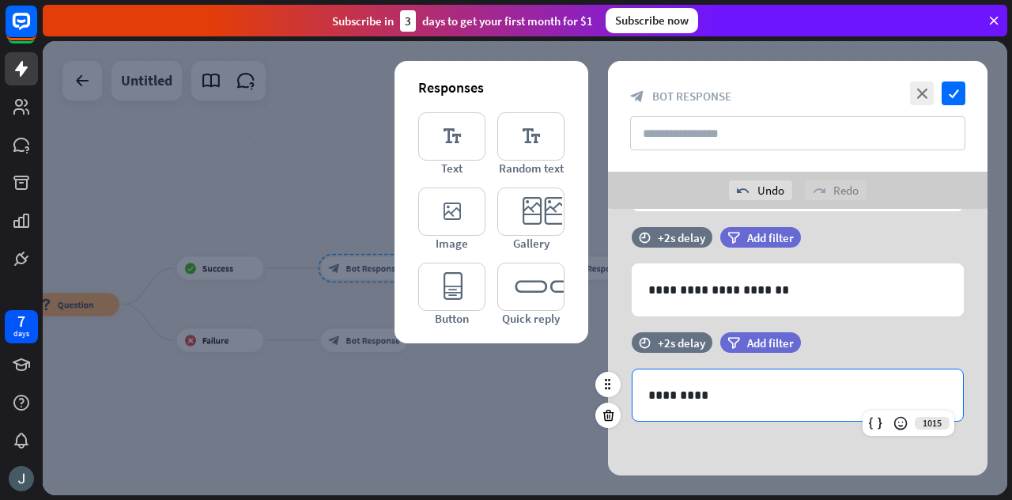
click at [765, 409] on div "*********" at bounding box center [797, 394] width 330 height 51
click at [873, 415] on icon at bounding box center [875, 423] width 16 height 16
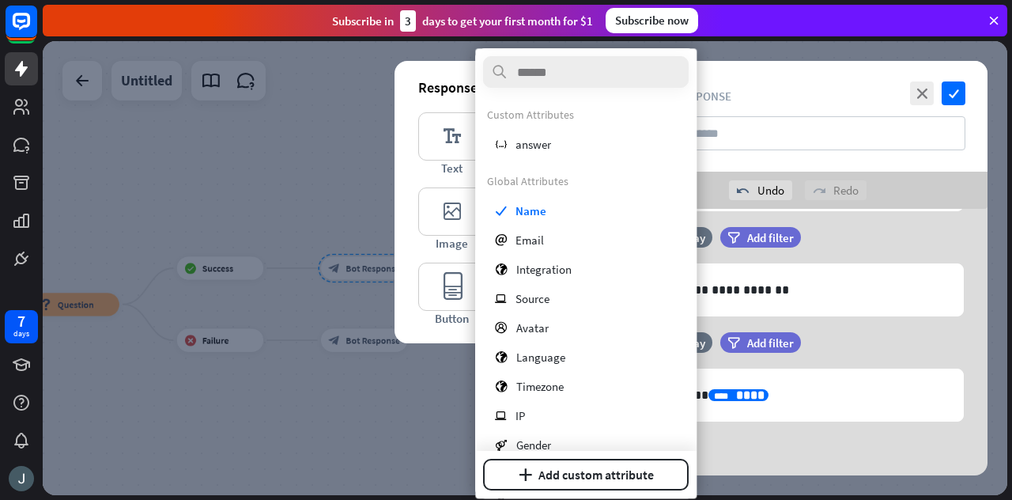
click at [900, 326] on div "**********" at bounding box center [797, 279] width 379 height 105
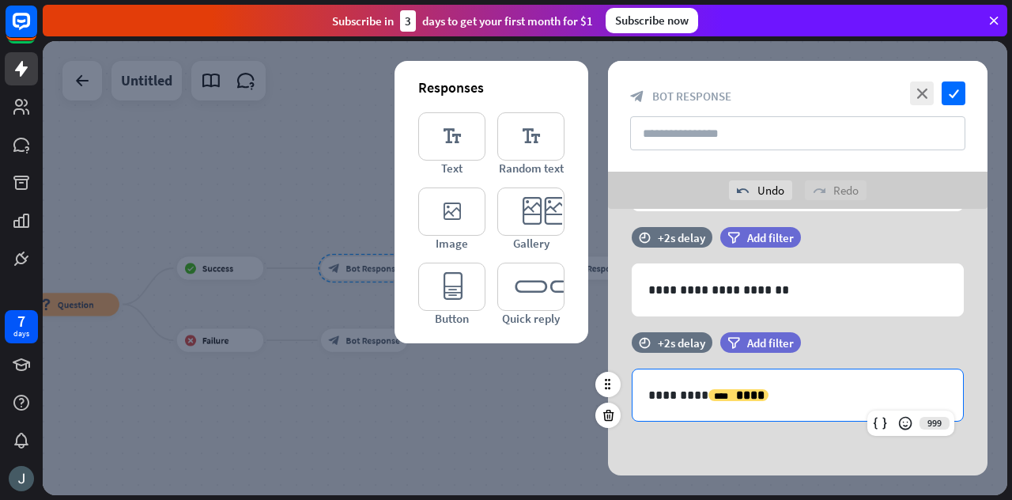
click at [808, 394] on p "**********" at bounding box center [798, 395] width 300 height 20
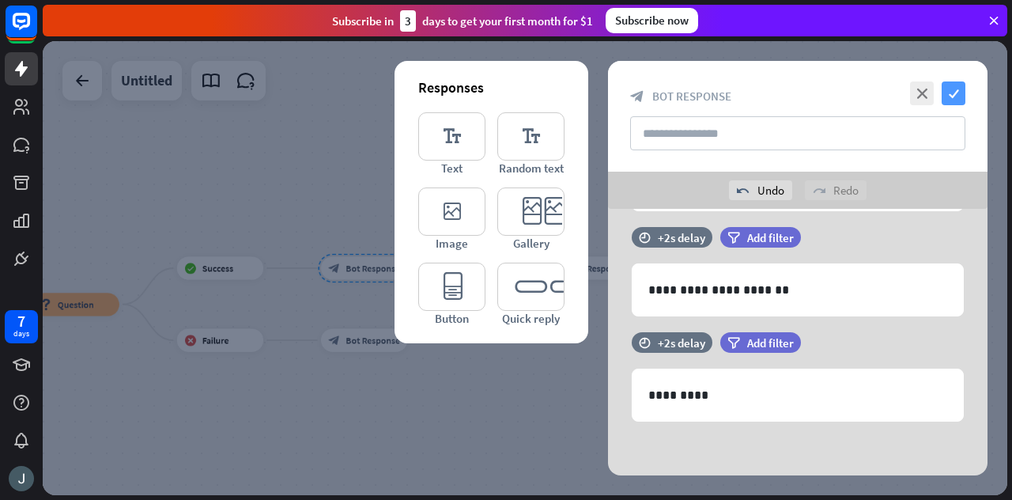
click at [948, 95] on icon "check" at bounding box center [953, 93] width 24 height 24
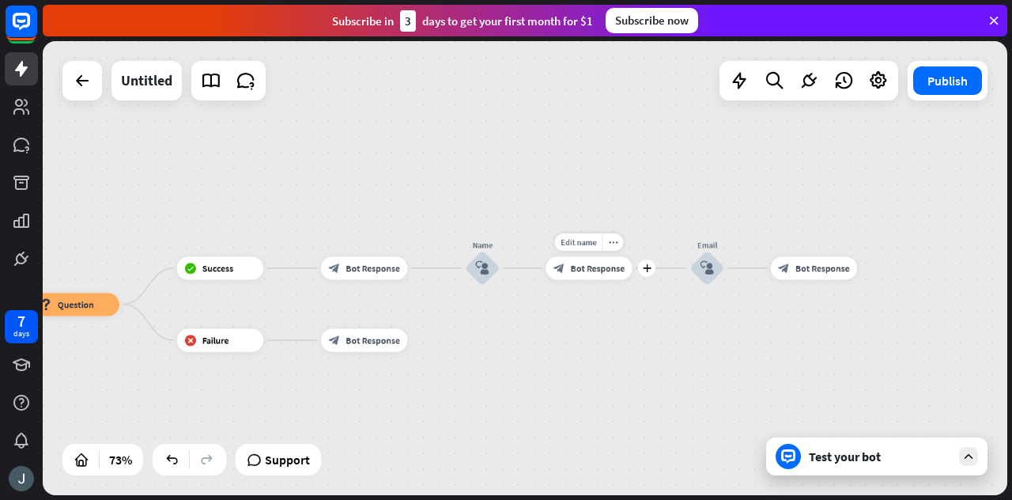
click at [609, 266] on span "Bot Response" at bounding box center [598, 268] width 55 height 12
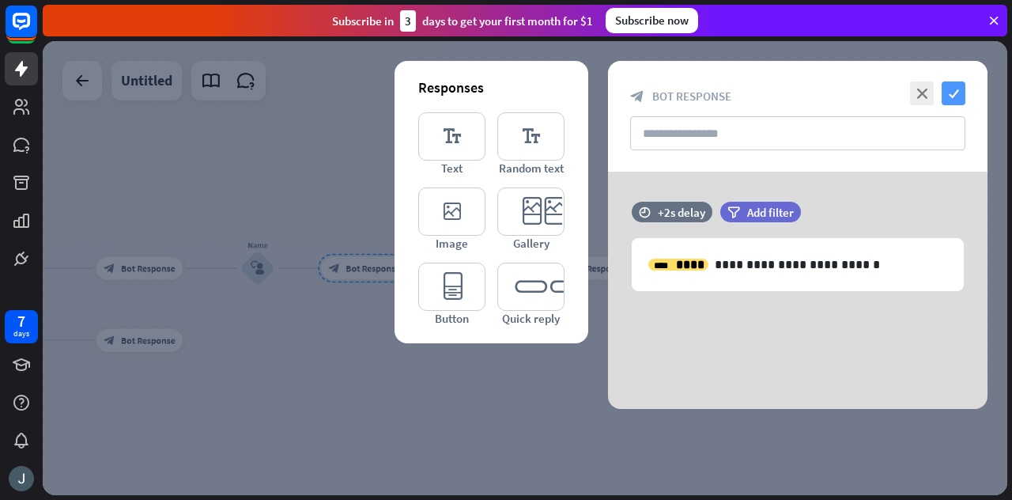
click at [953, 96] on icon "check" at bounding box center [953, 93] width 24 height 24
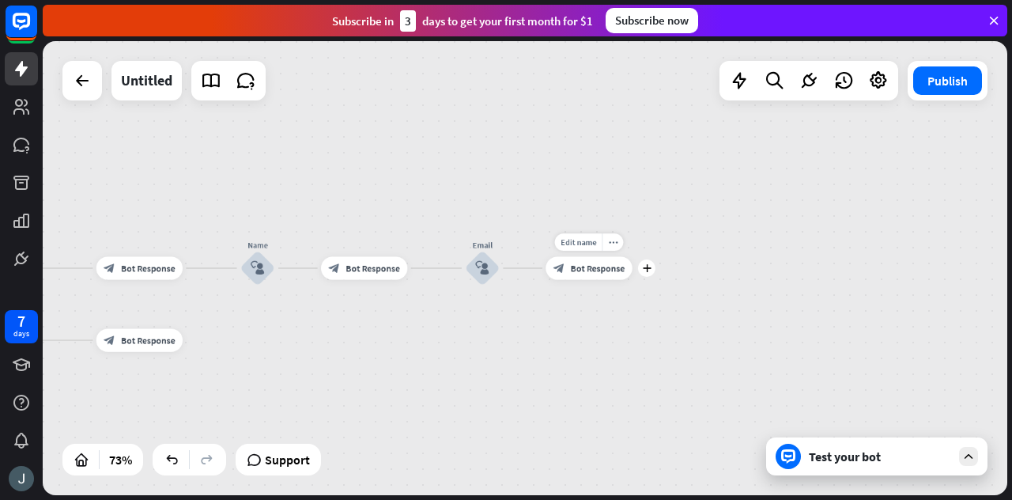
click at [598, 274] on div "block_bot_response Bot Response" at bounding box center [588, 267] width 86 height 23
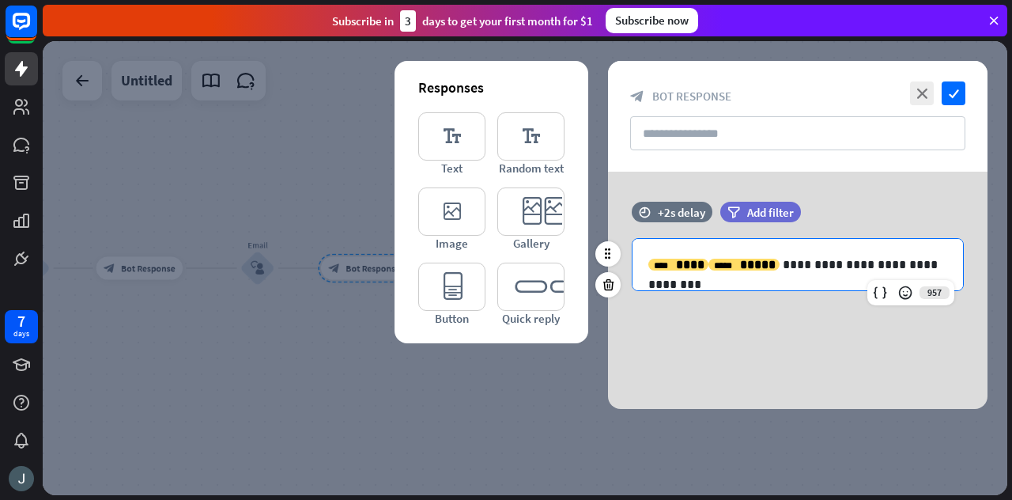
click at [711, 281] on div "**********" at bounding box center [797, 264] width 330 height 51
click at [820, 245] on div "**********" at bounding box center [797, 264] width 330 height 51
drag, startPoint x: 768, startPoint y: 267, endPoint x: 822, endPoint y: 273, distance: 54.8
click at [822, 273] on p "**********" at bounding box center [798, 265] width 300 height 20
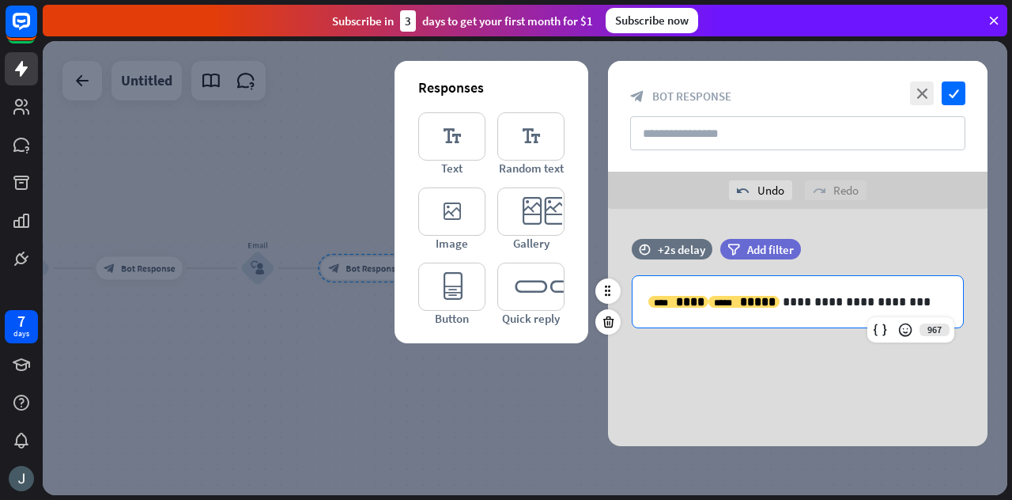
click at [770, 296] on p "**********" at bounding box center [798, 302] width 300 height 20
click at [861, 300] on p "**********" at bounding box center [798, 302] width 300 height 20
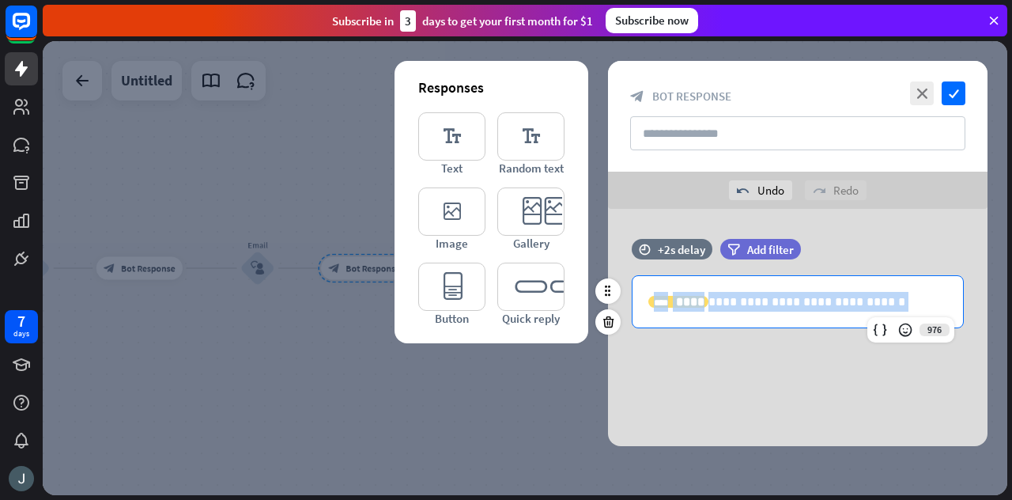
drag, startPoint x: 899, startPoint y: 307, endPoint x: 633, endPoint y: 304, distance: 265.6
click at [633, 304] on div "**********" at bounding box center [797, 301] width 330 height 51
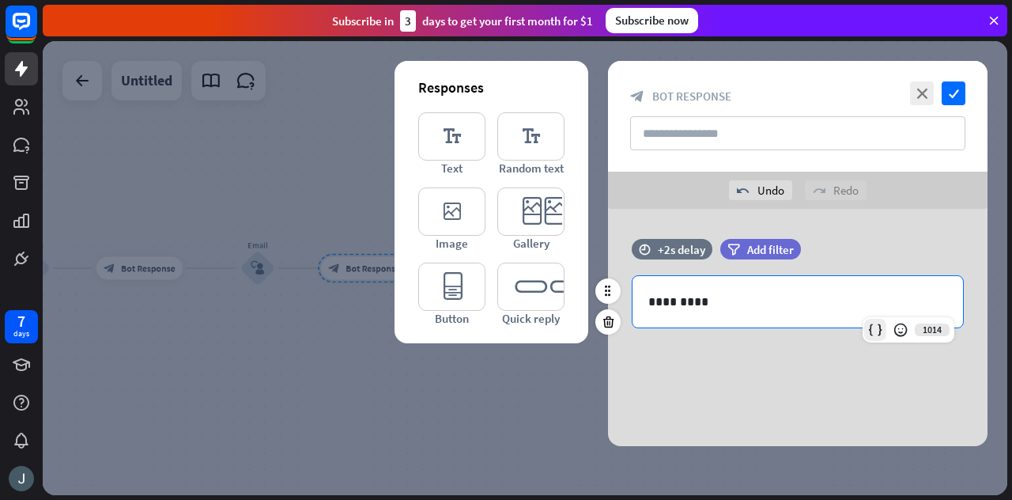
click at [868, 335] on icon at bounding box center [875, 330] width 16 height 16
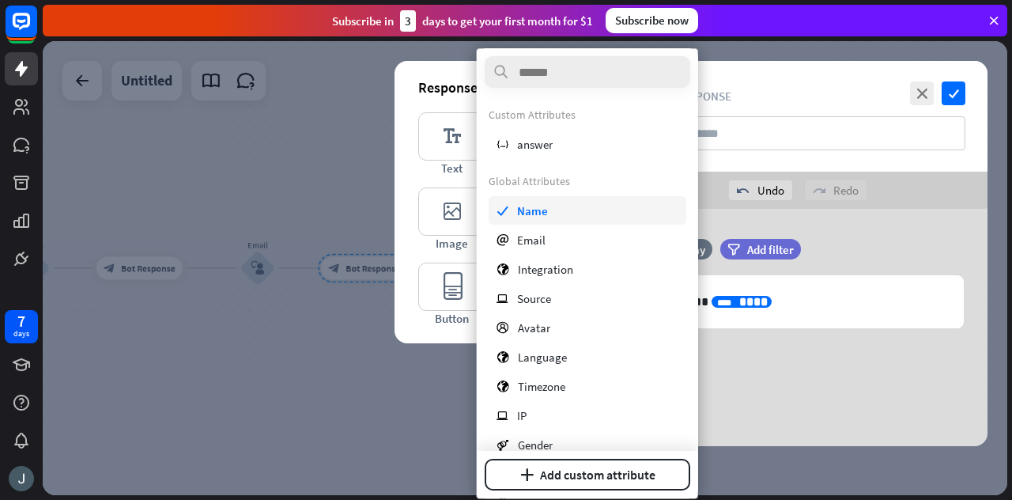
click at [564, 206] on div "check Name" at bounding box center [587, 210] width 198 height 28
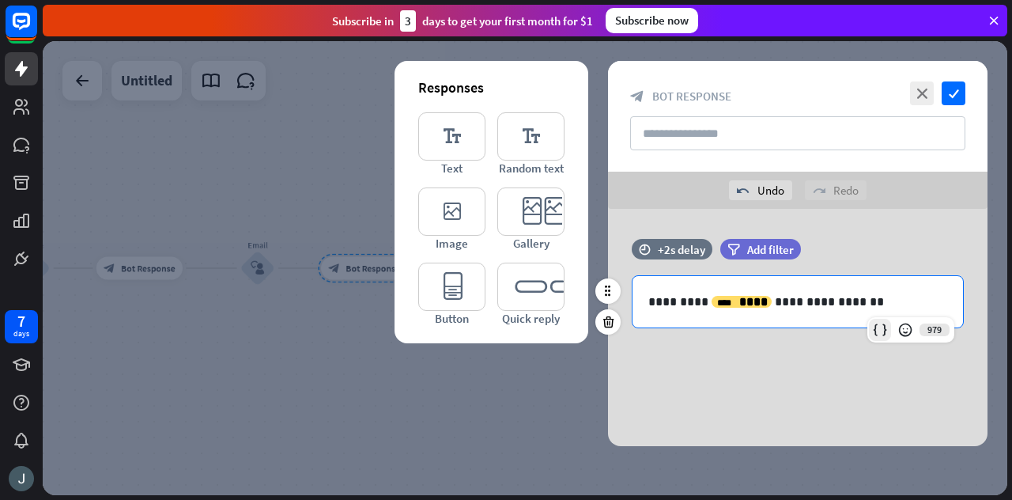
click at [876, 330] on icon at bounding box center [880, 330] width 16 height 16
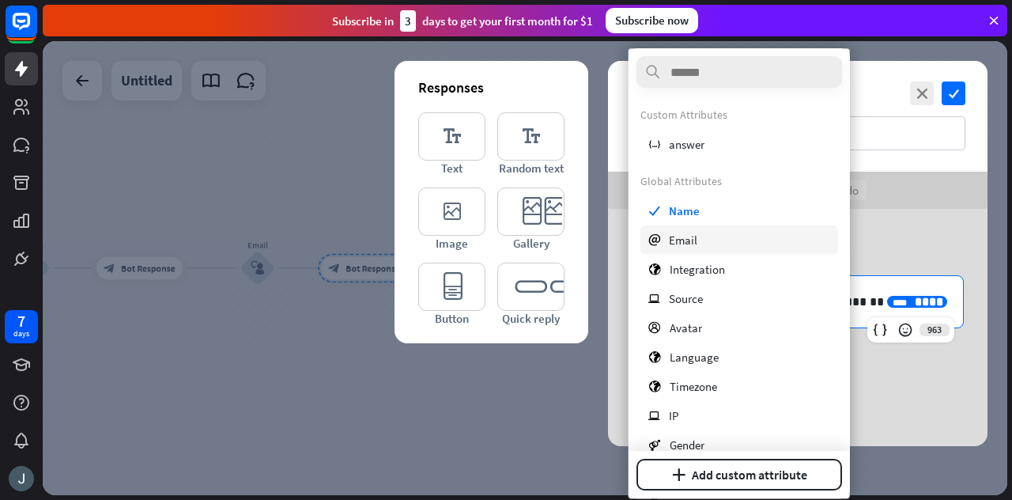
click at [687, 234] on span "Email" at bounding box center [683, 239] width 28 height 15
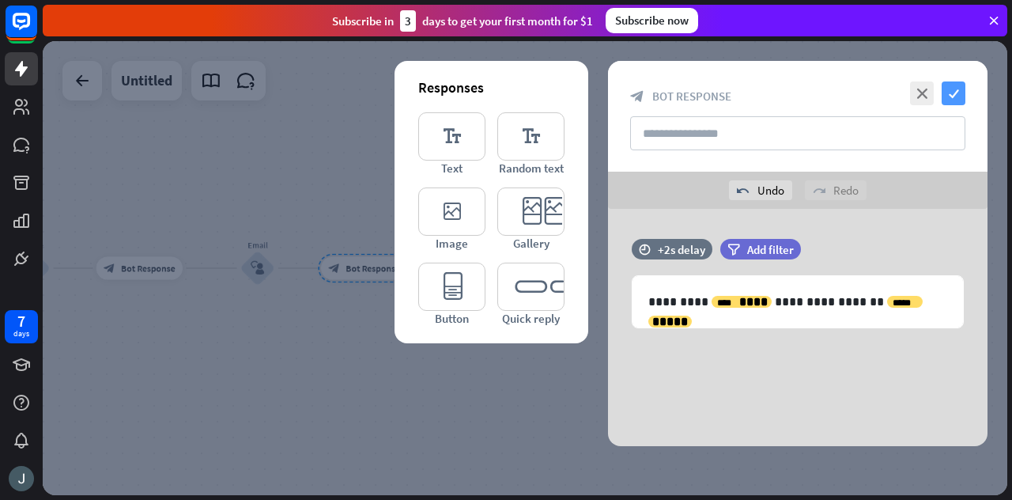
click at [956, 85] on icon "check" at bounding box center [953, 93] width 24 height 24
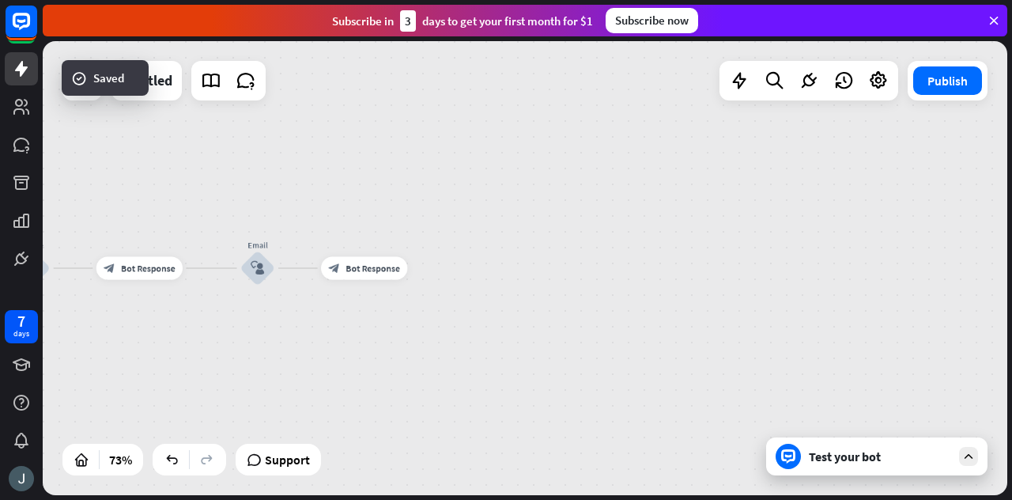
click at [969, 457] on icon at bounding box center [968, 456] width 14 height 14
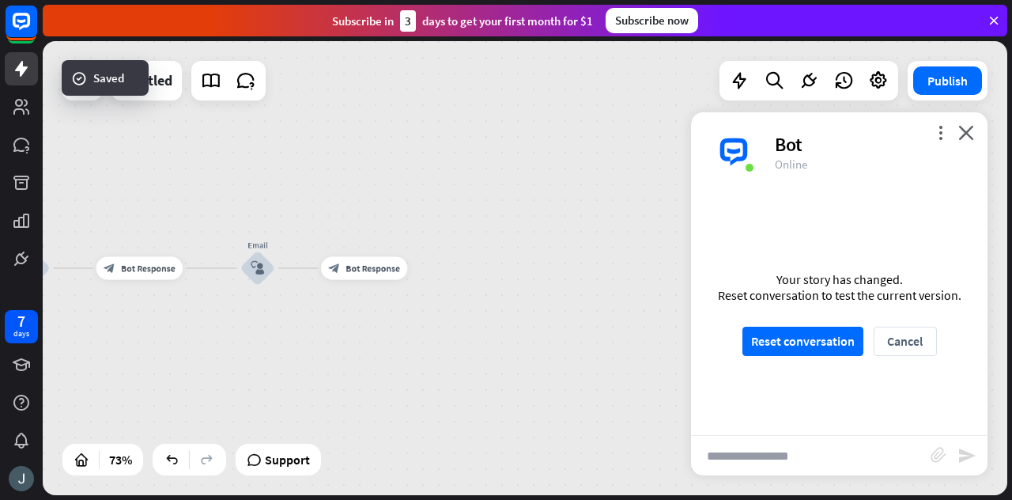
scroll to position [1409, 0]
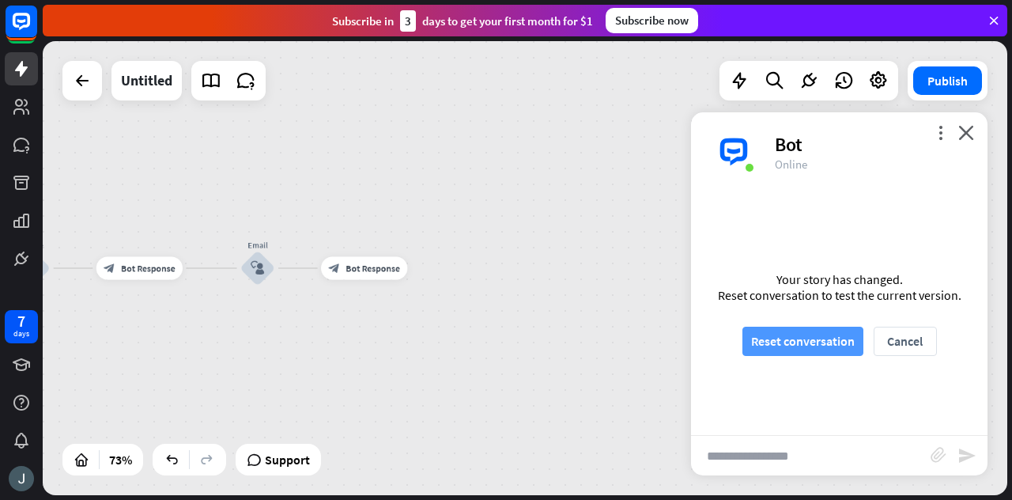
click at [826, 353] on button "Reset conversation" at bounding box center [802, 340] width 121 height 29
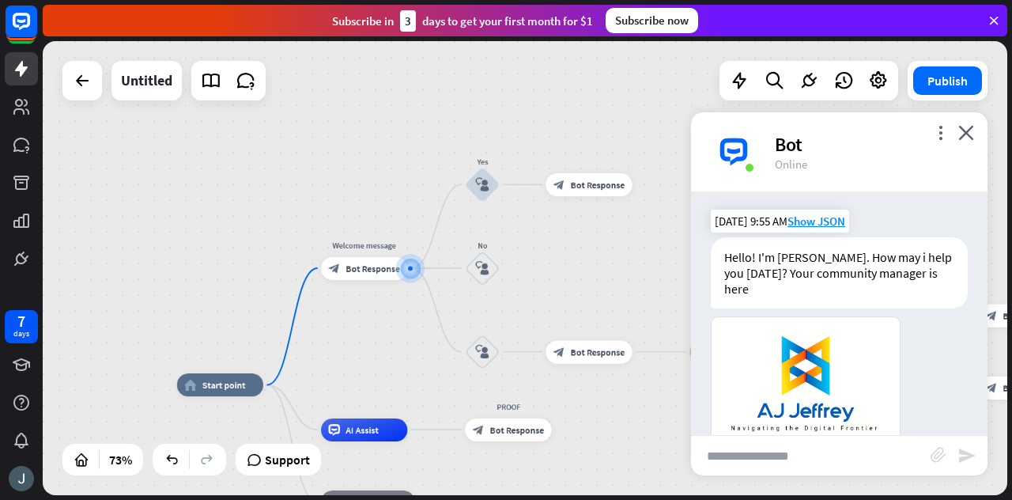
scroll to position [201, 0]
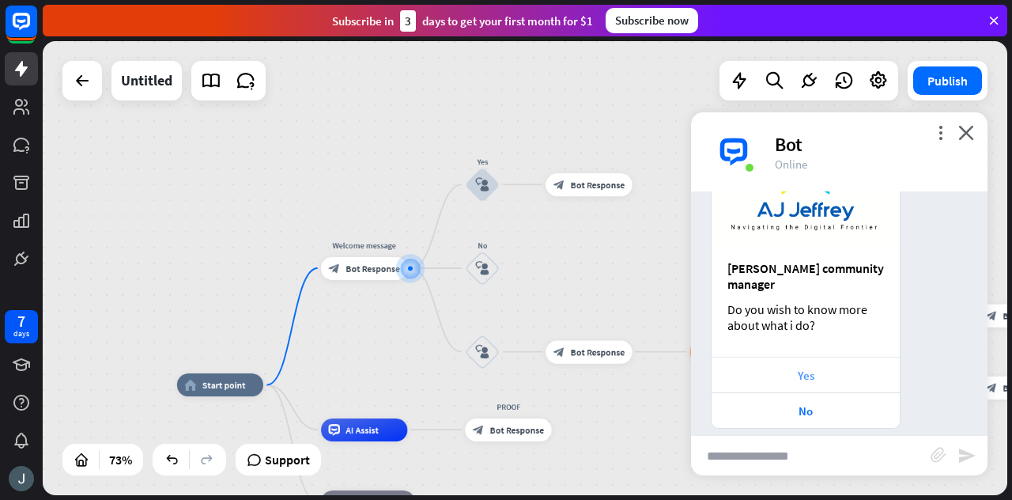
click at [811, 368] on div "Yes" at bounding box center [805, 375] width 172 height 15
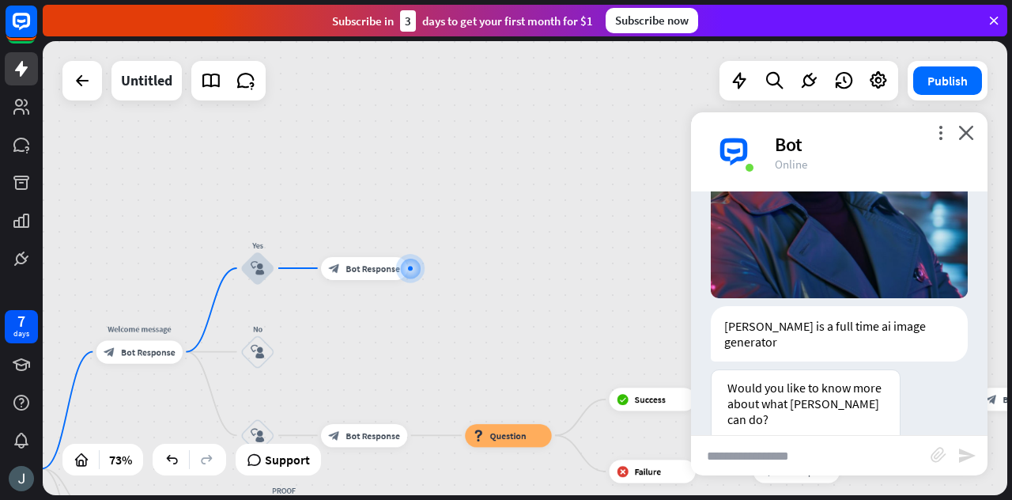
scroll to position [718, 0]
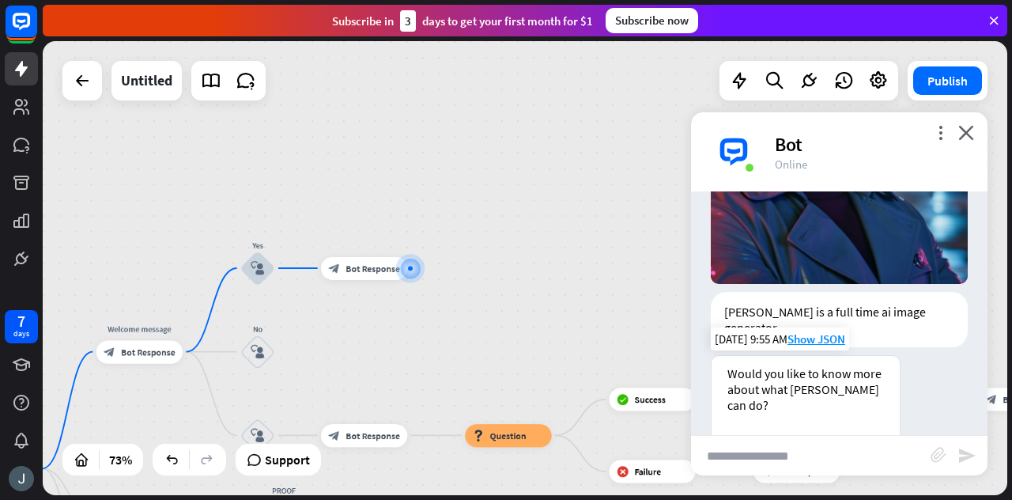
click at [795, 447] on div "Yes please" at bounding box center [805, 454] width 172 height 15
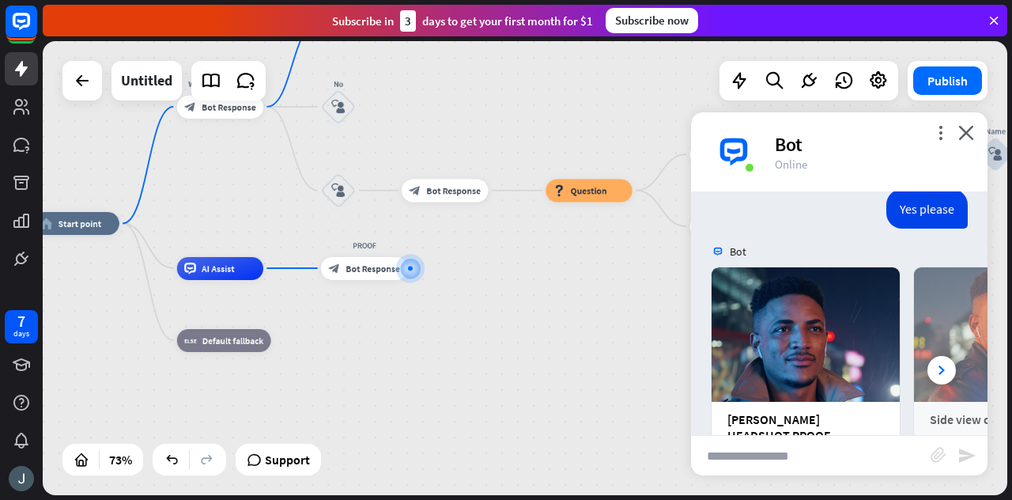
scroll to position [1095, 0]
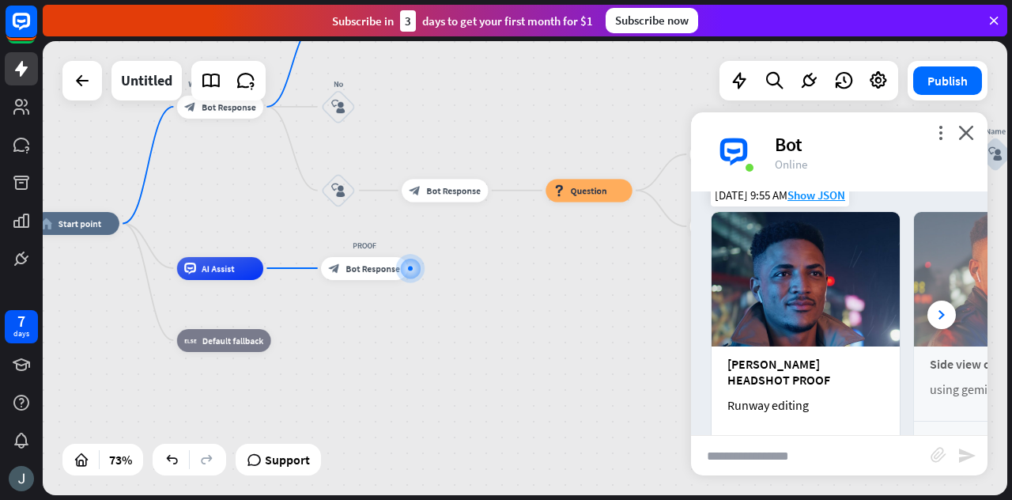
click at [806, 447] on div "Learn more" at bounding box center [805, 454] width 172 height 15
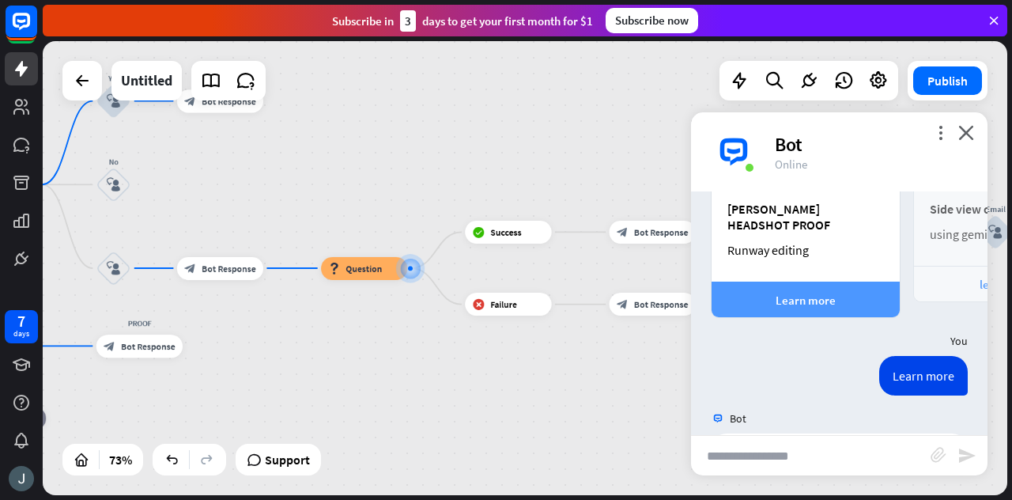
scroll to position [1265, 0]
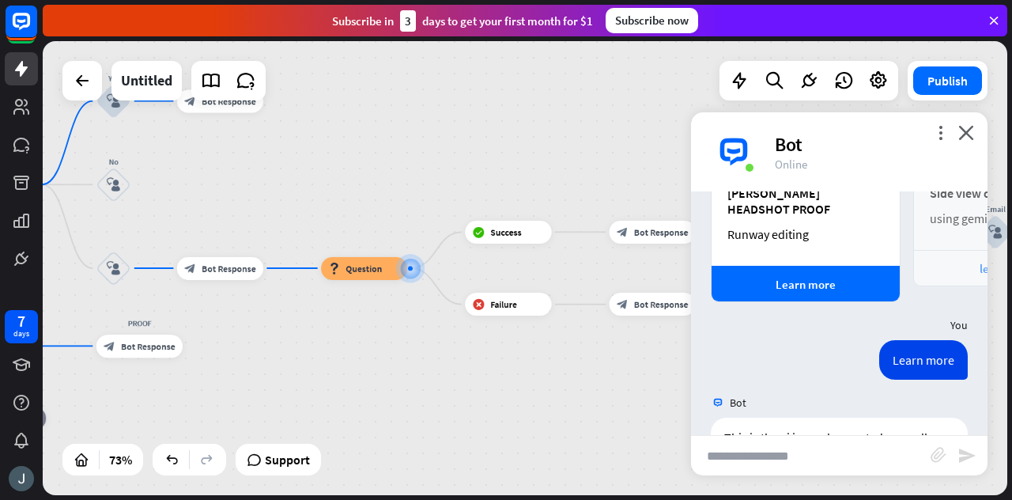
click at [766, 459] on input "text" at bounding box center [810, 456] width 239 height 40
type input "***"
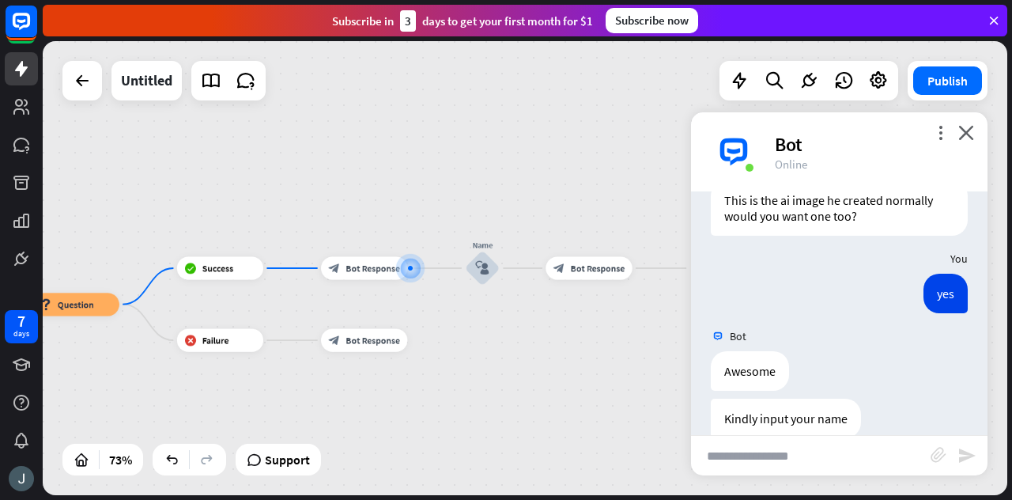
scroll to position [1515, 0]
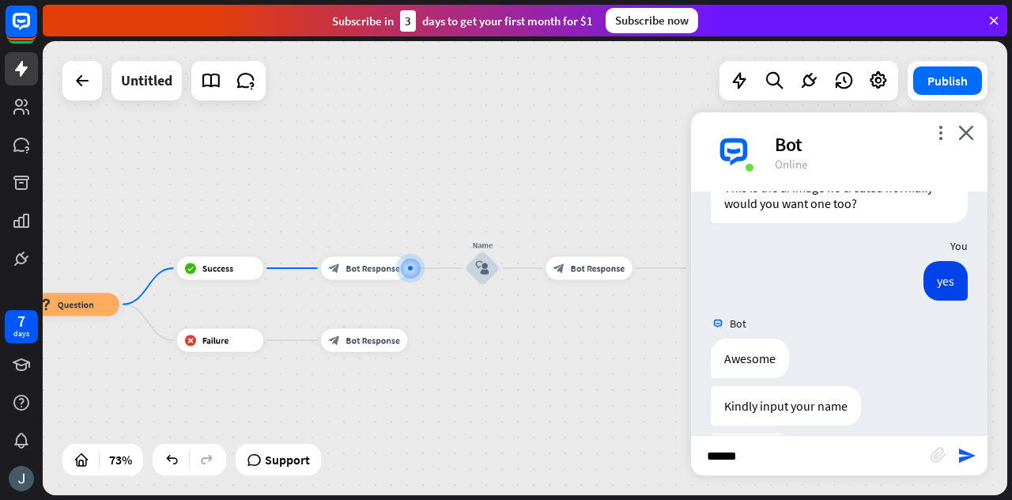
type input "*******"
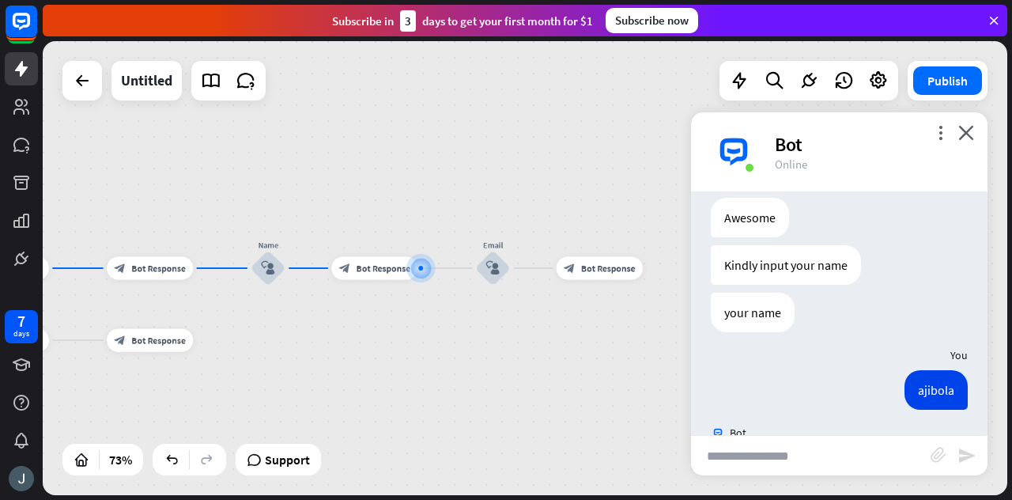
scroll to position [1670, 0]
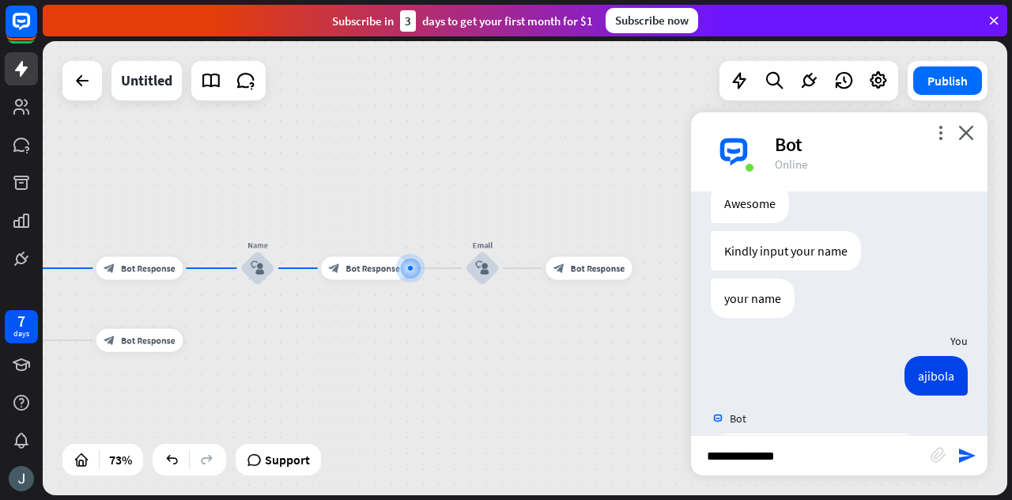
type input "**********"
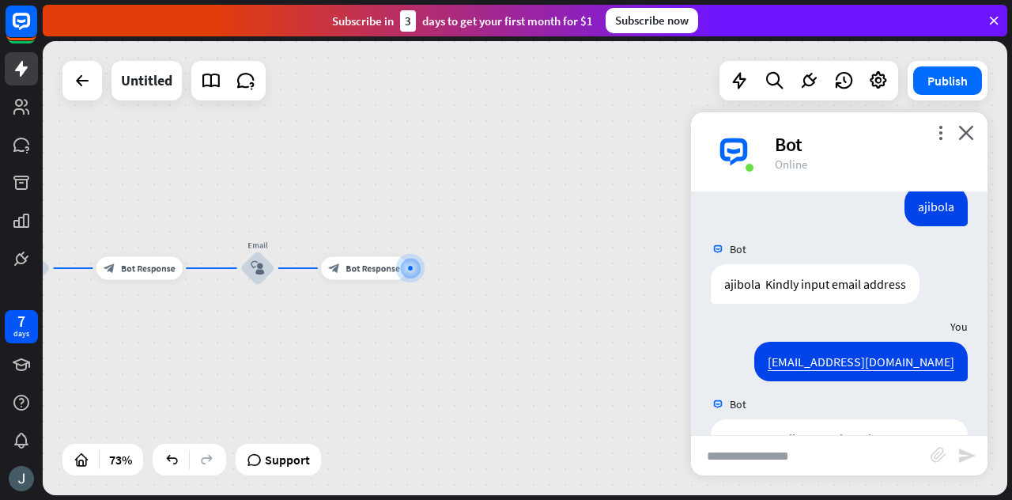
scroll to position [1841, 0]
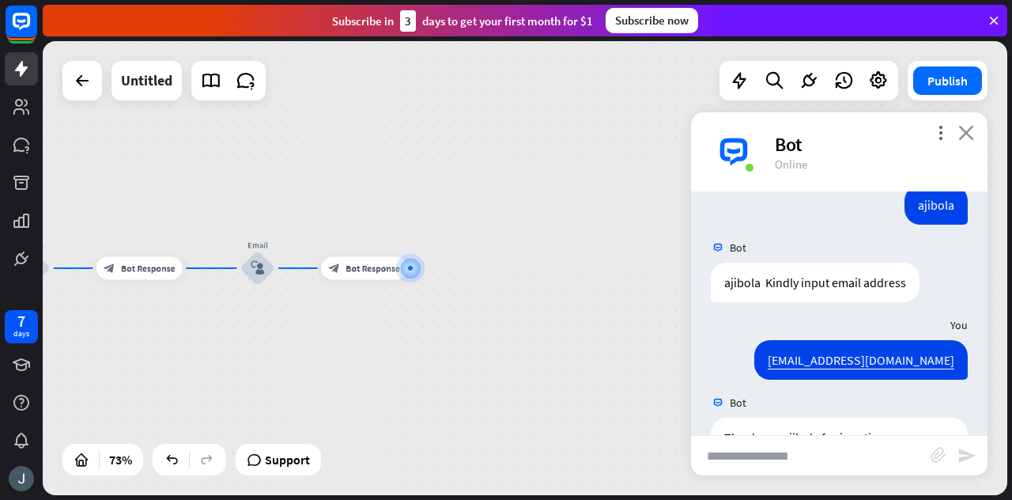
click at [960, 128] on icon "close" at bounding box center [966, 132] width 16 height 15
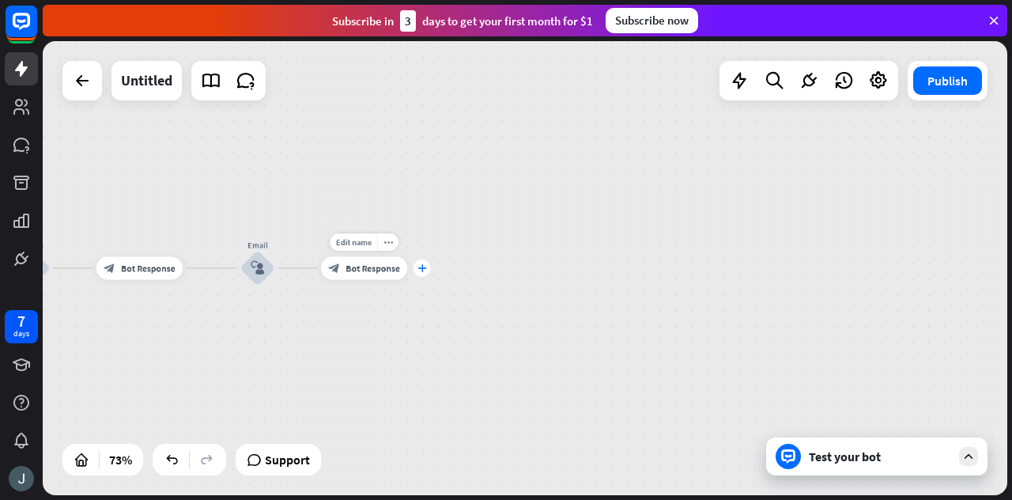
click at [421, 270] on icon "plus" at bounding box center [421, 268] width 9 height 8
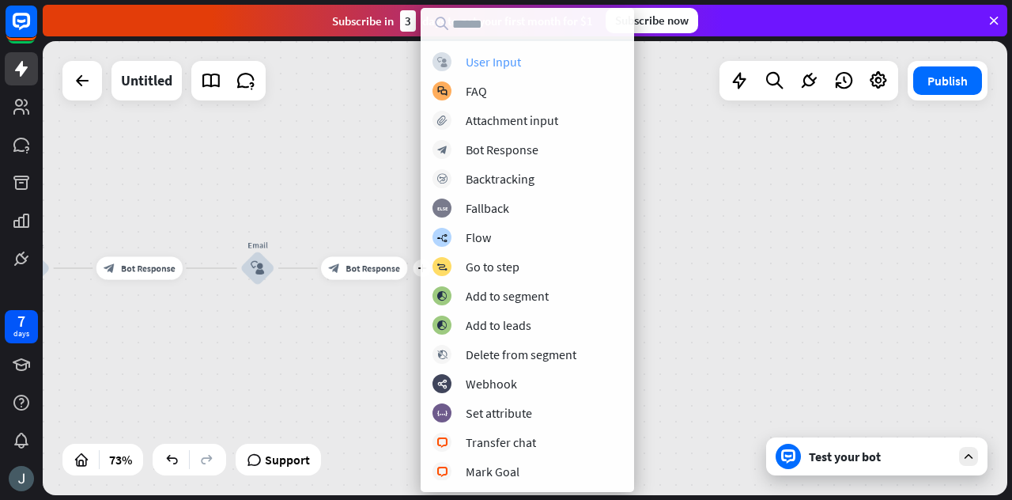
click at [502, 58] on div "User Input" at bounding box center [493, 62] width 55 height 16
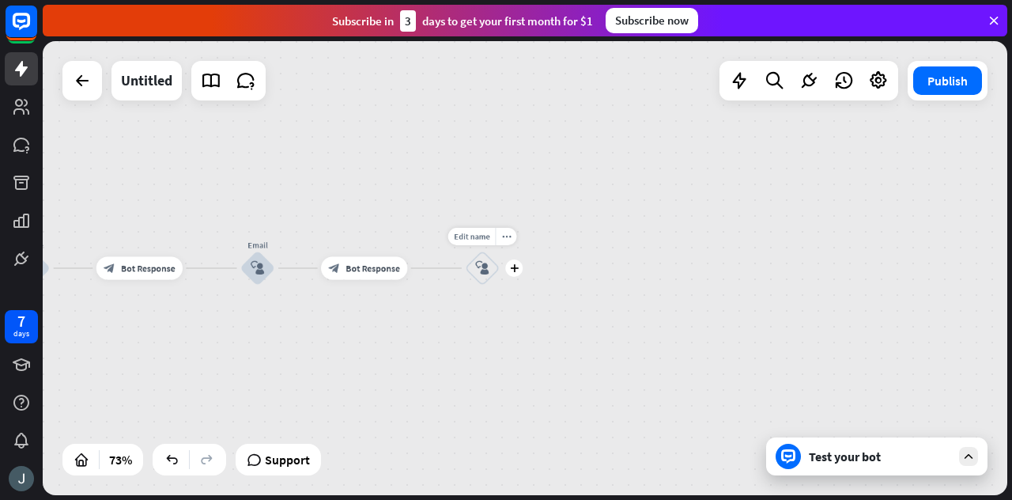
click at [483, 271] on icon "block_user_input" at bounding box center [481, 267] width 13 height 13
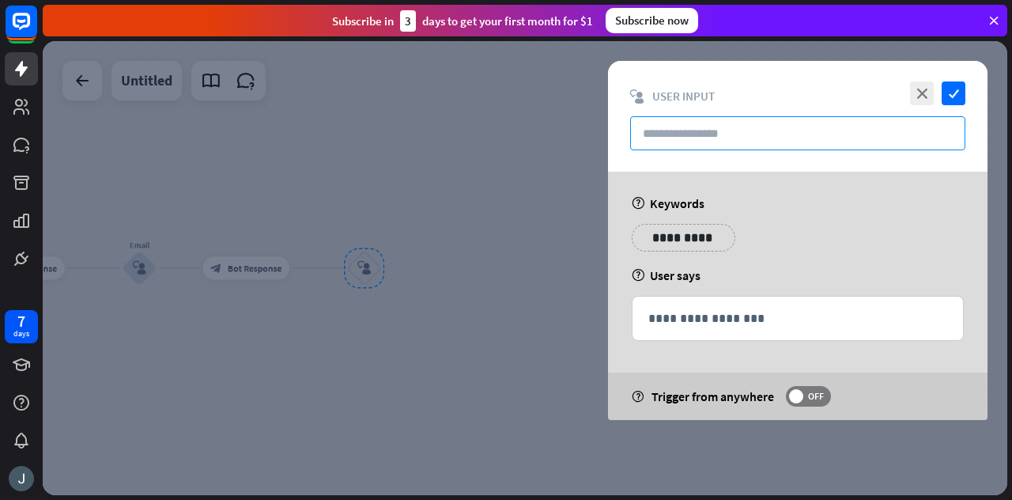
click at [700, 132] on input "text" at bounding box center [797, 133] width 335 height 34
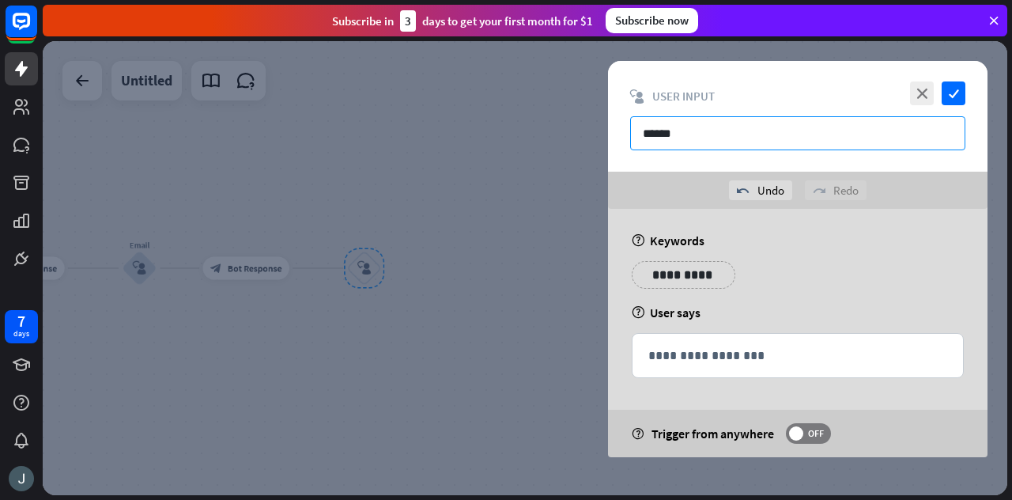
type input "******"
click at [675, 277] on p "**********" at bounding box center [674, 275] width 63 height 20
click at [651, 293] on icon "variable" at bounding box center [654, 297] width 13 height 13
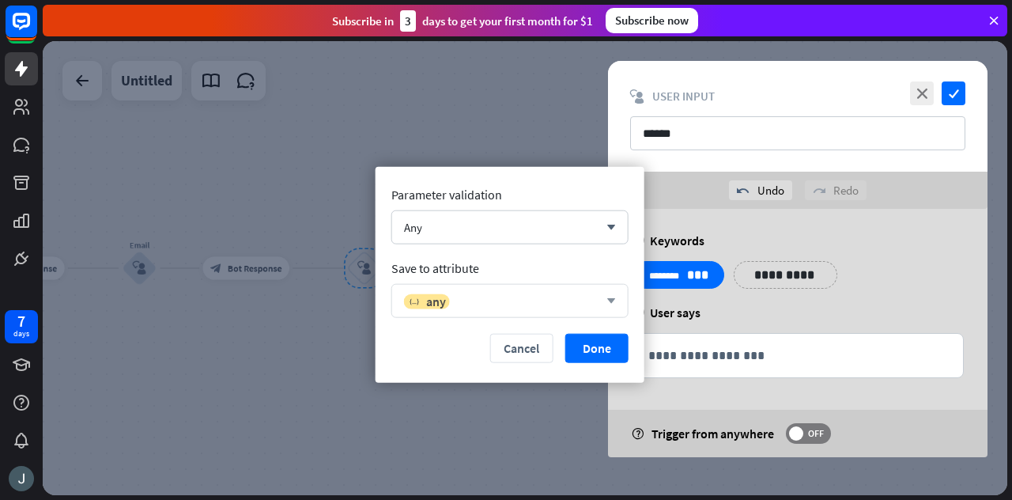
click at [491, 309] on div "variable any arrow_down" at bounding box center [509, 301] width 237 height 34
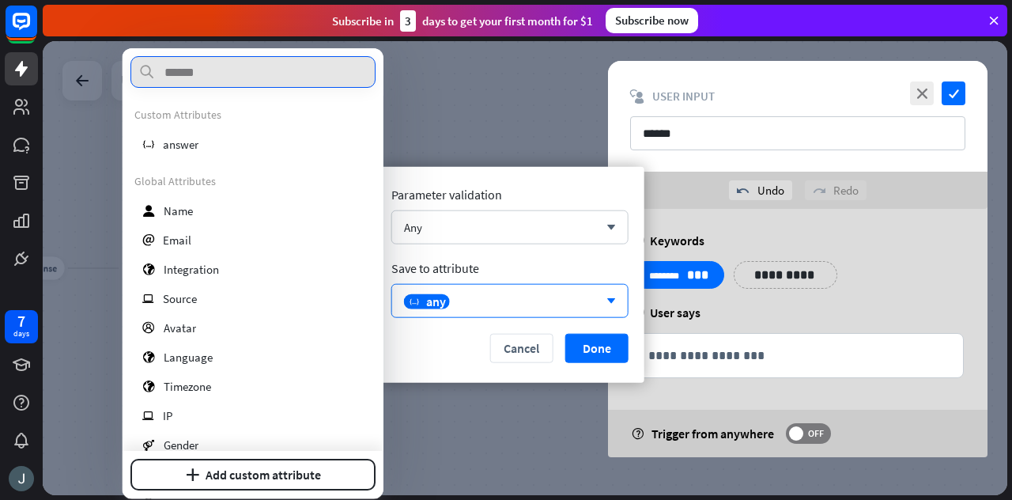
click at [239, 76] on input "text" at bounding box center [252, 72] width 245 height 32
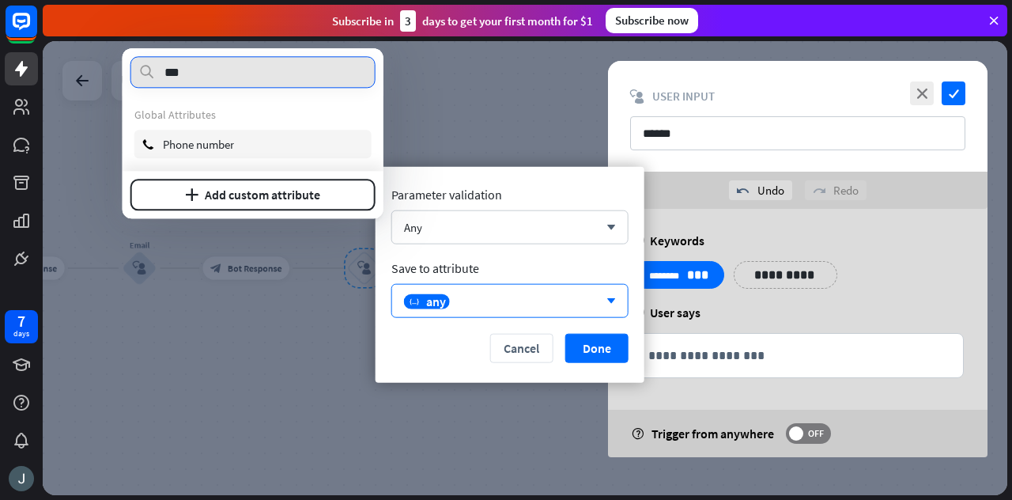
type input "***"
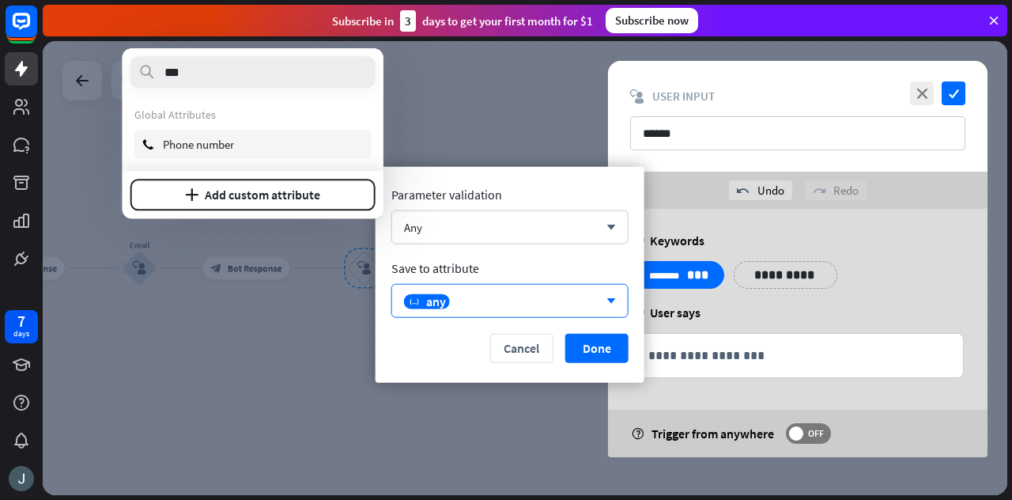
click at [234, 140] on span "Phone number" at bounding box center [198, 144] width 71 height 15
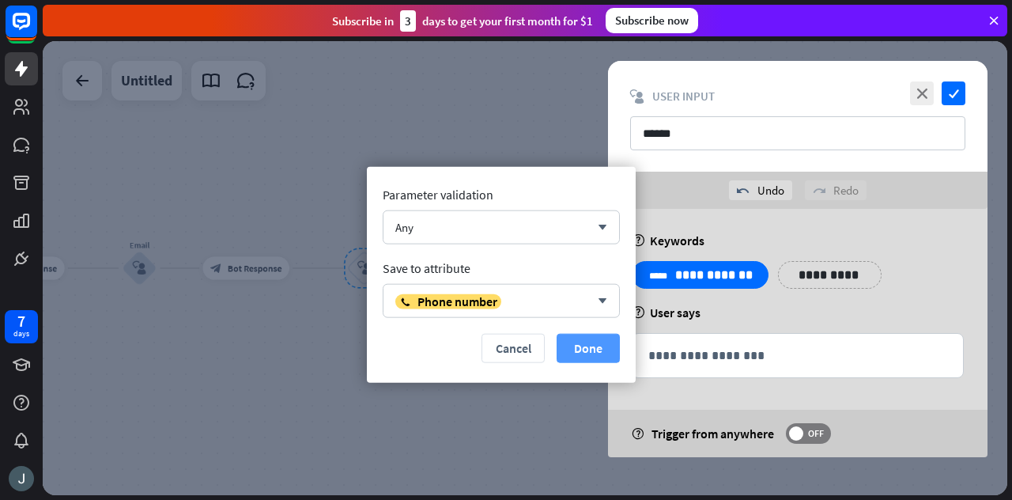
click at [596, 350] on button "Done" at bounding box center [587, 348] width 63 height 29
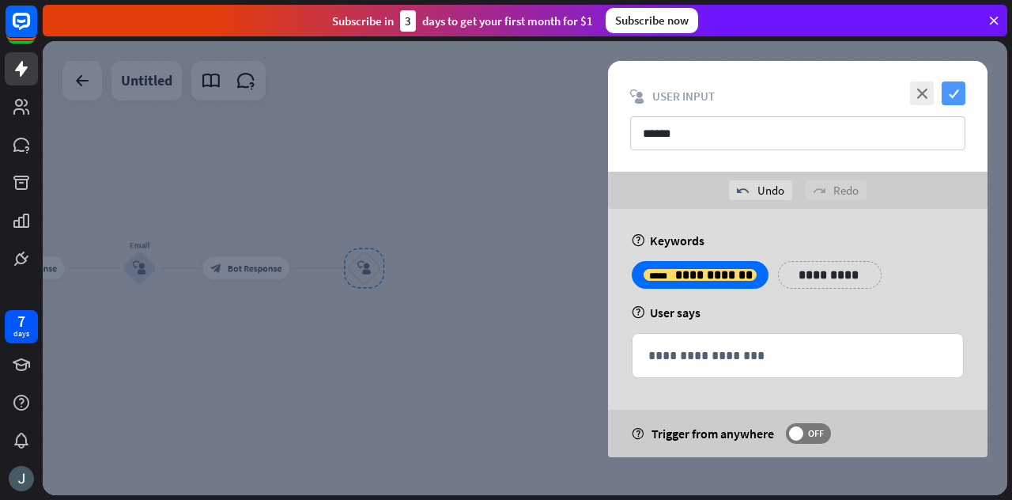
click at [950, 95] on icon "check" at bounding box center [953, 93] width 24 height 24
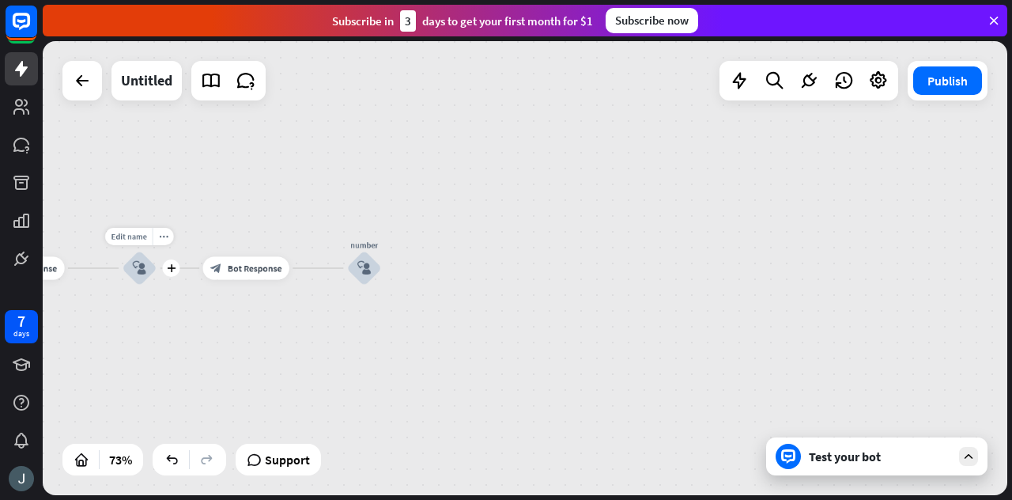
click at [147, 267] on div "block_user_input" at bounding box center [139, 268] width 35 height 35
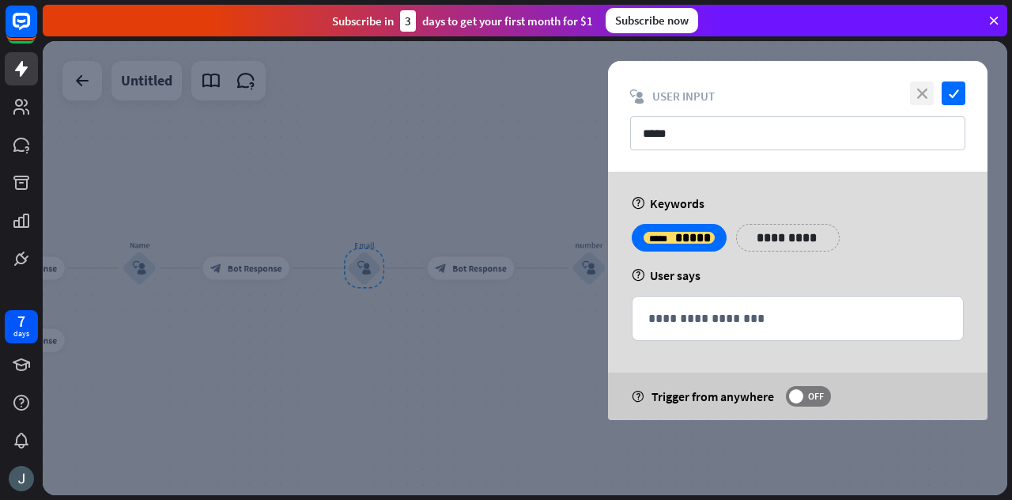
click at [919, 94] on icon "close" at bounding box center [922, 93] width 24 height 24
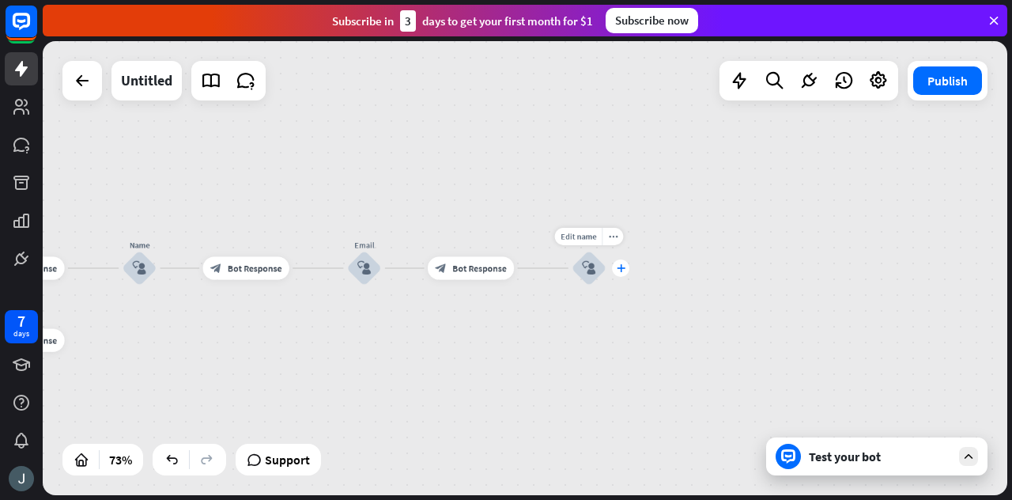
click at [619, 265] on icon "plus" at bounding box center [621, 268] width 9 height 8
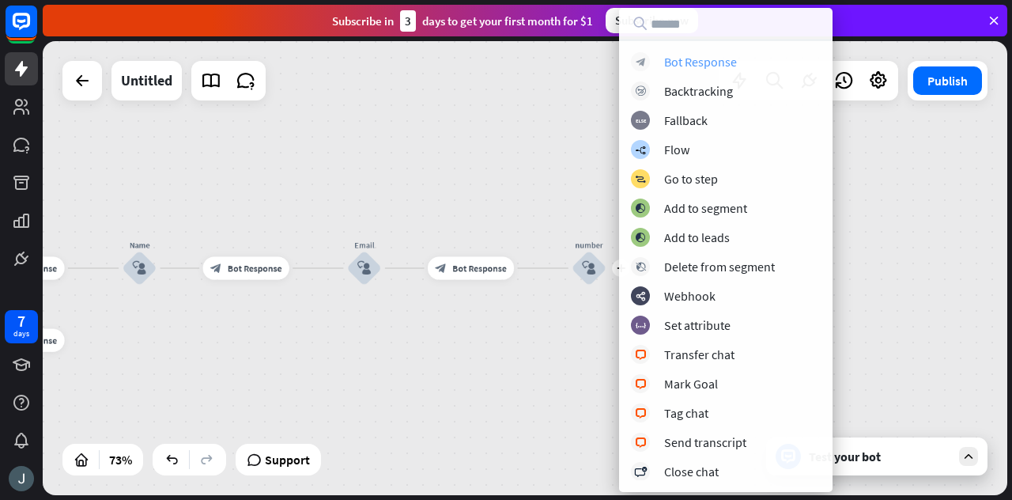
click at [690, 56] on div "Bot Response" at bounding box center [700, 62] width 73 height 16
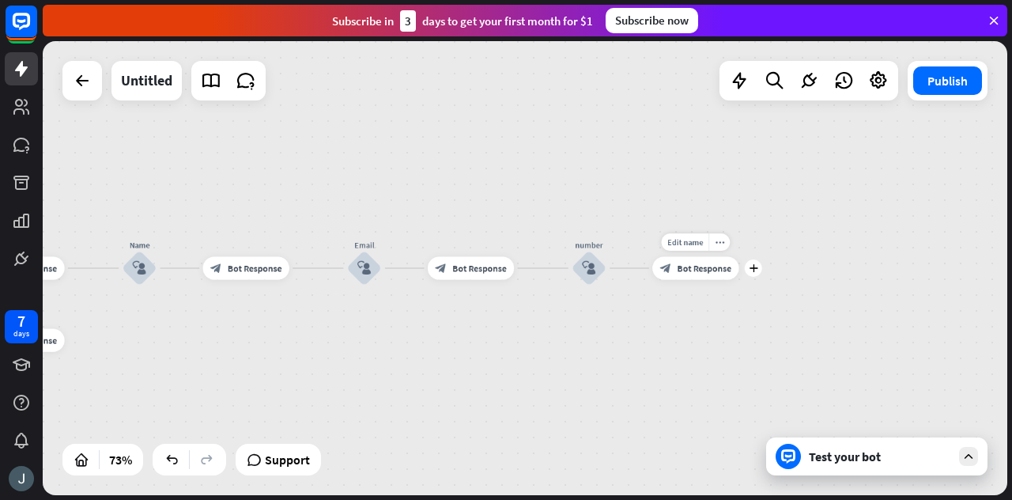
click at [700, 274] on div "block_bot_response Bot Response" at bounding box center [695, 267] width 86 height 23
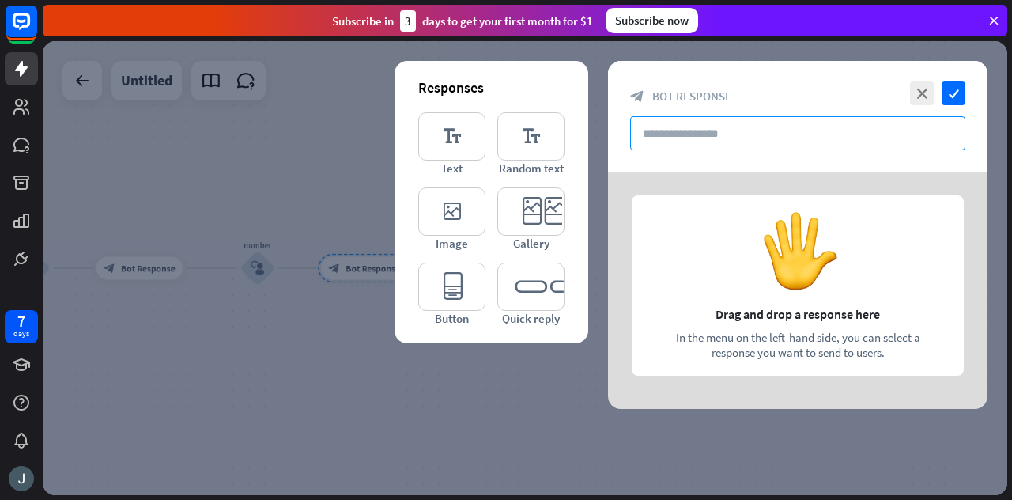
click at [664, 130] on input "text" at bounding box center [797, 133] width 335 height 34
click at [771, 258] on div at bounding box center [797, 290] width 379 height 237
click at [466, 206] on icon "editor_image" at bounding box center [451, 211] width 67 height 48
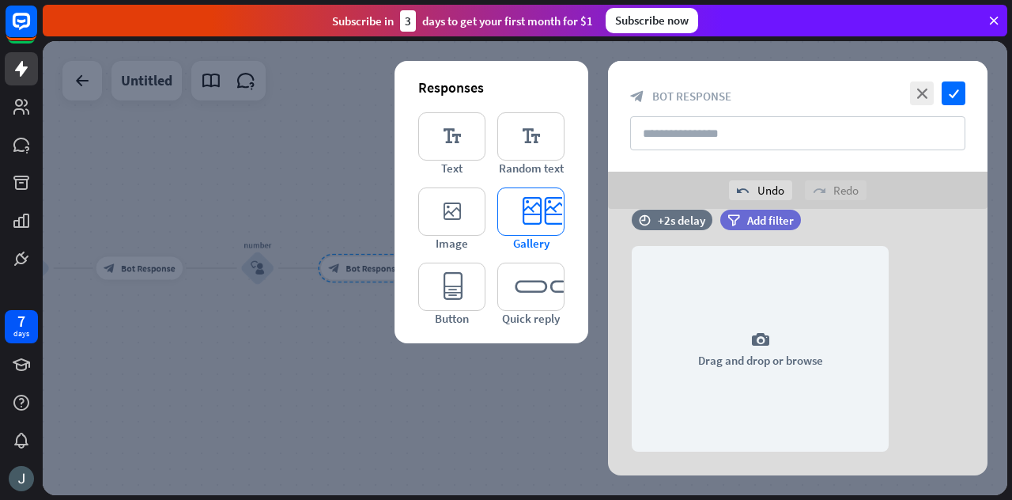
scroll to position [30, 0]
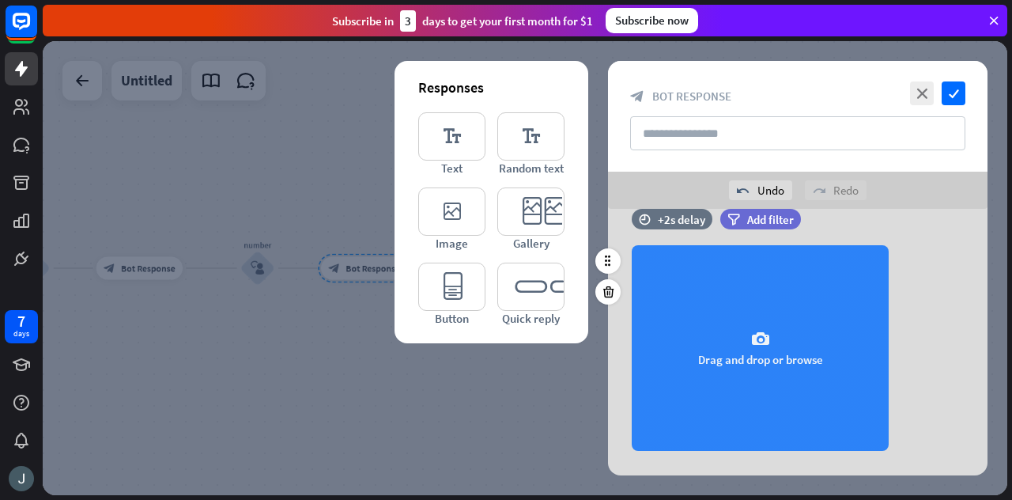
click at [727, 327] on div "camera Drag and drop or browse" at bounding box center [760, 348] width 257 height 206
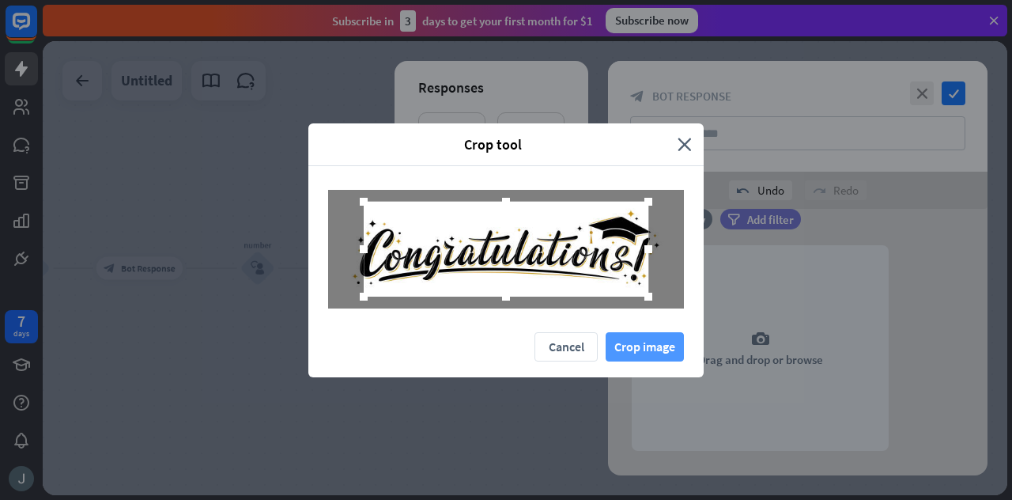
click at [636, 342] on button "Crop image" at bounding box center [644, 346] width 78 height 29
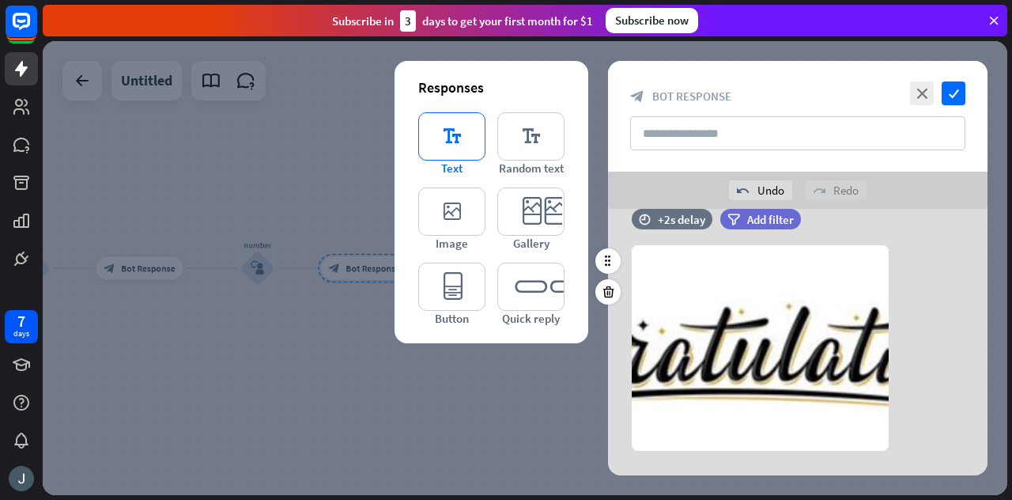
click at [446, 134] on icon "editor_text" at bounding box center [451, 136] width 67 height 48
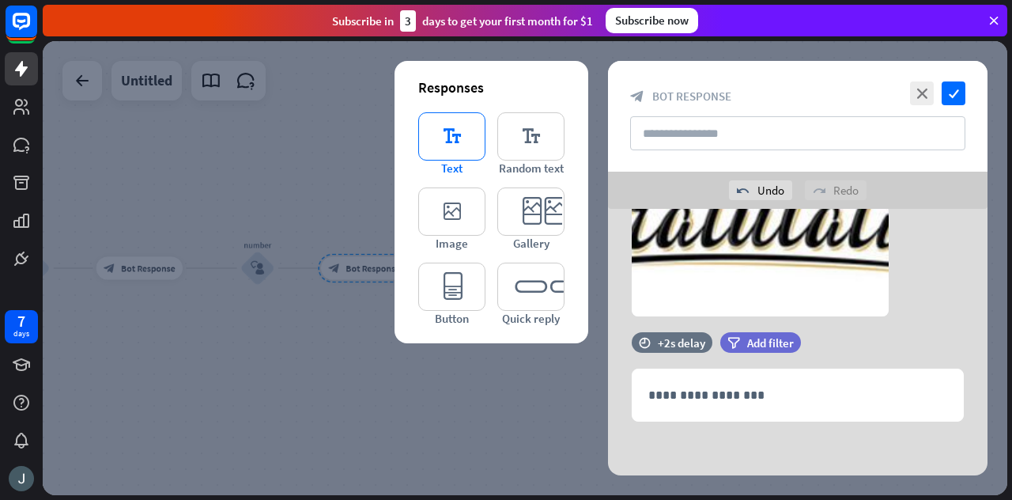
scroll to position [165, 0]
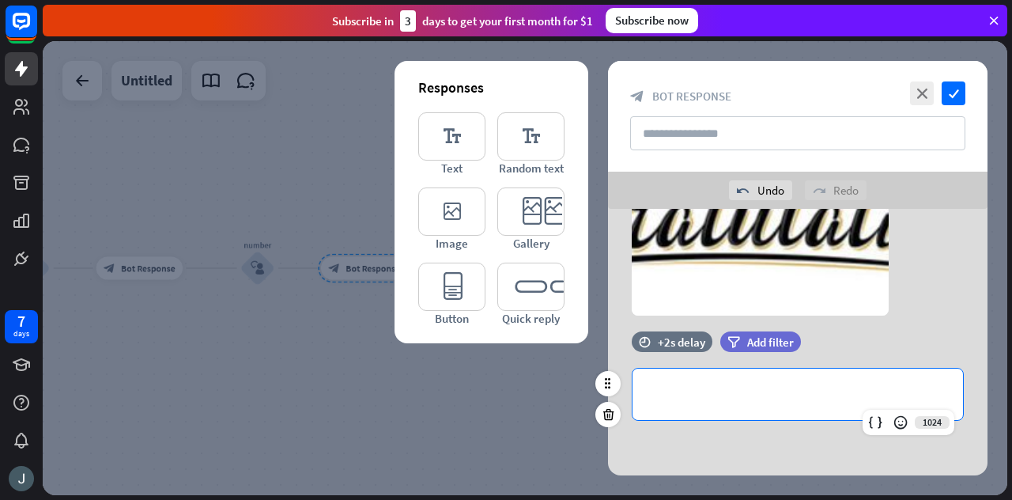
click at [721, 379] on div "**********" at bounding box center [797, 393] width 330 height 51
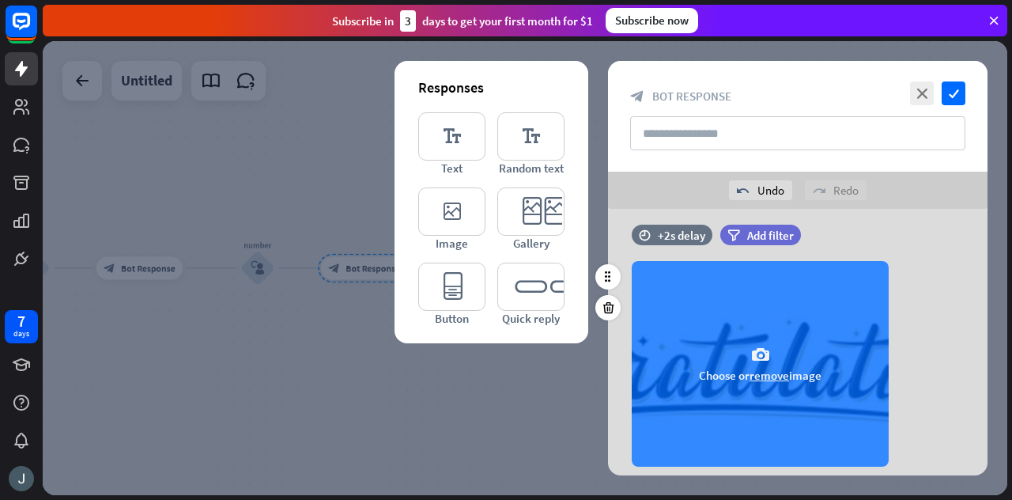
scroll to position [12, 0]
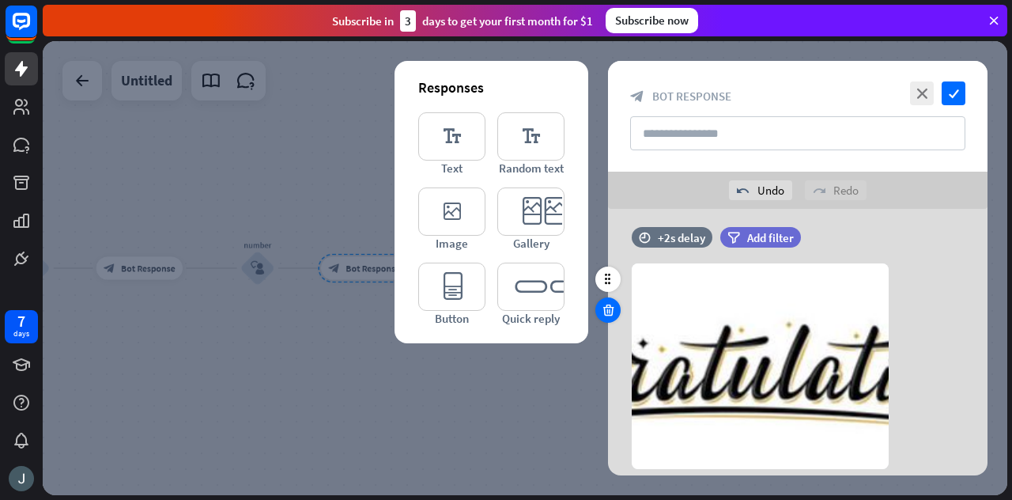
click at [604, 306] on icon at bounding box center [608, 310] width 15 height 14
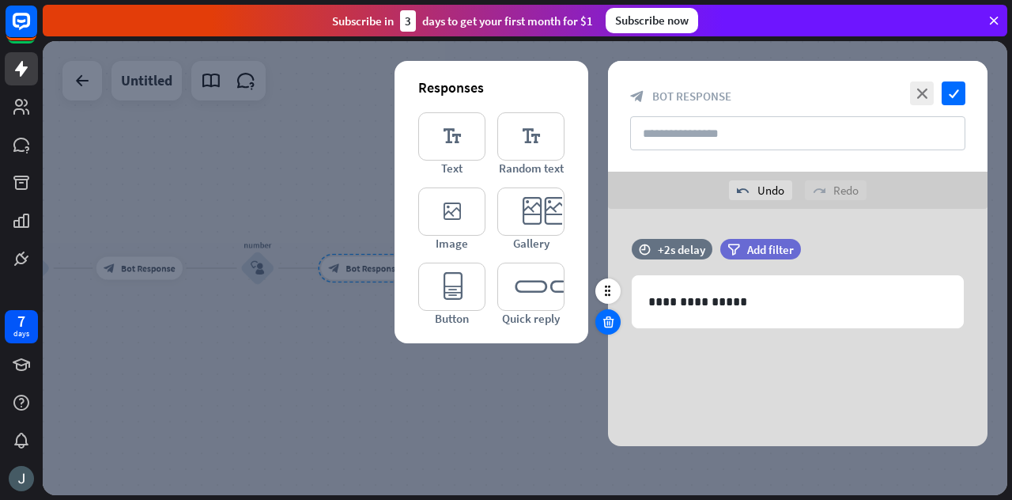
click at [607, 320] on icon at bounding box center [608, 322] width 15 height 14
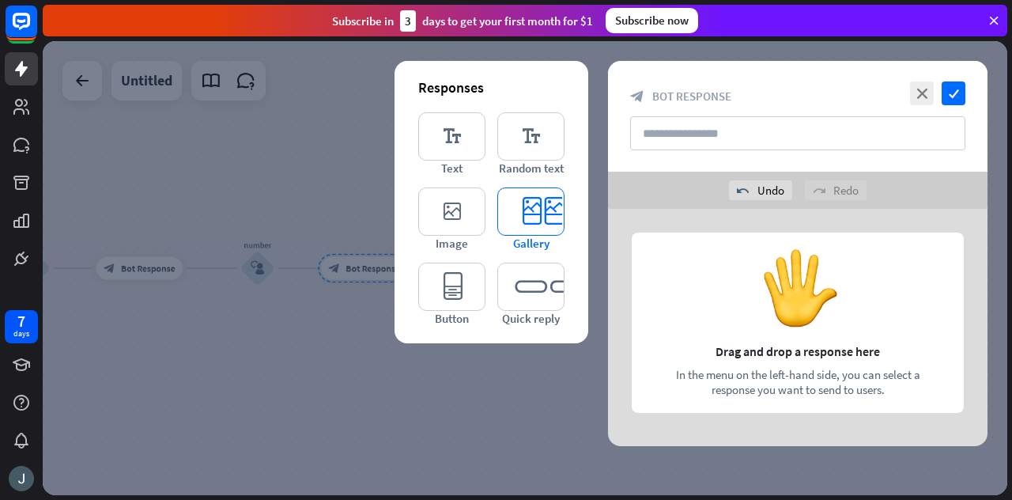
click at [536, 211] on icon "editor_card" at bounding box center [530, 211] width 67 height 48
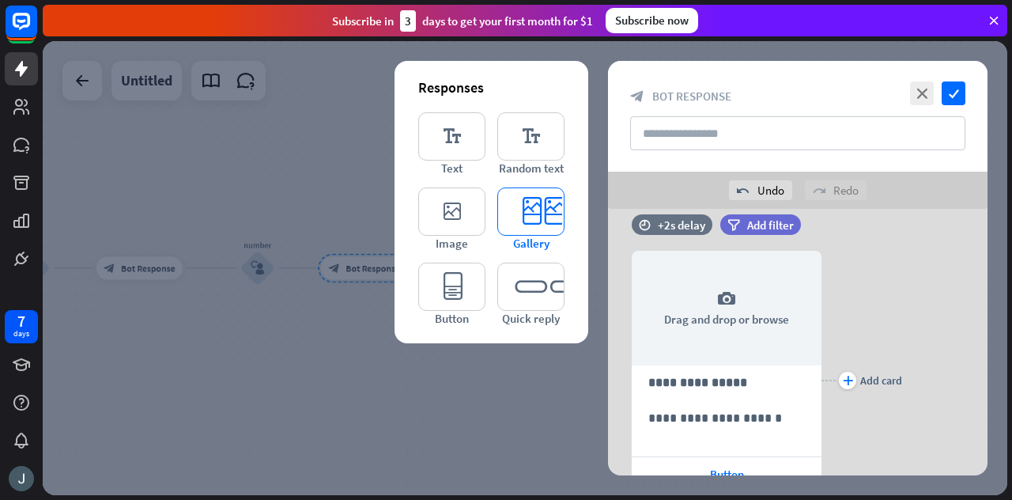
scroll to position [30, 0]
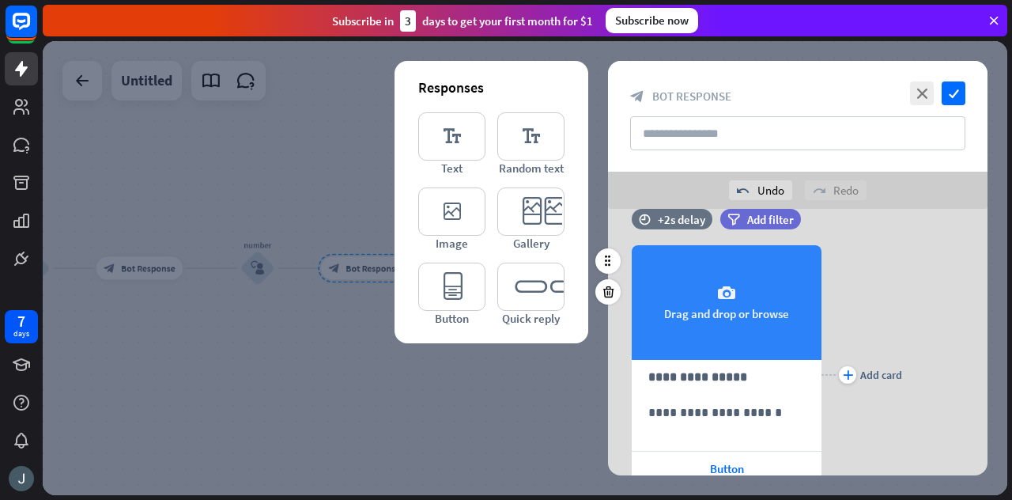
click at [740, 306] on div "camera Drag and drop or browse" at bounding box center [727, 302] width 190 height 115
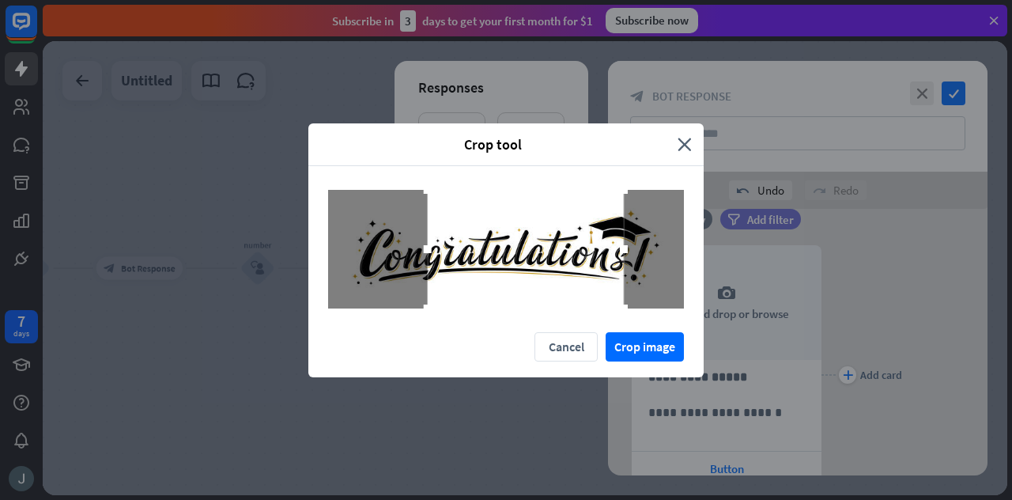
drag, startPoint x: 586, startPoint y: 250, endPoint x: 729, endPoint y: 273, distance: 144.2
click at [729, 273] on div "Crop tool close Cancel Crop image" at bounding box center [506, 250] width 1012 height 500
drag, startPoint x: 419, startPoint y: 247, endPoint x: 249, endPoint y: 243, distance: 170.0
click at [249, 243] on div "Crop tool close Cancel Crop image" at bounding box center [506, 250] width 1012 height 500
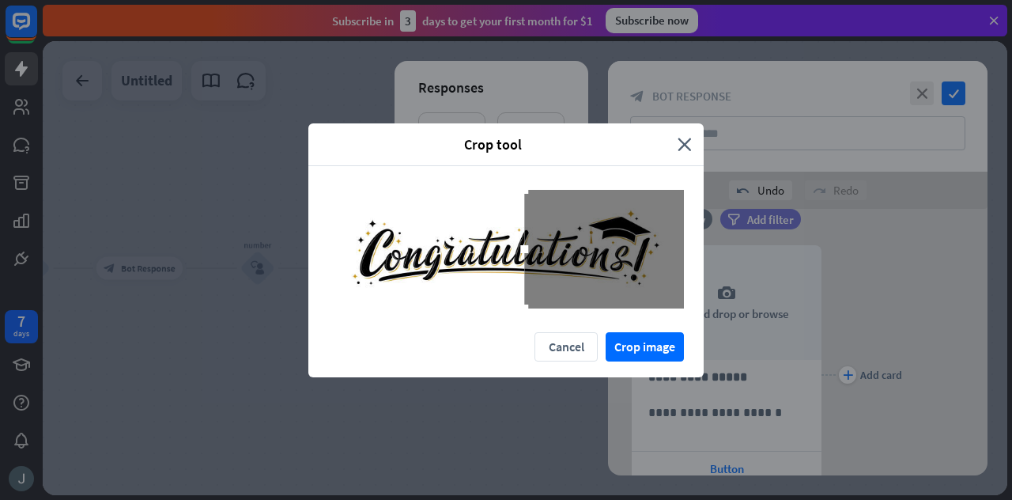
drag, startPoint x: 440, startPoint y: 251, endPoint x: 309, endPoint y: 244, distance: 131.4
click at [309, 244] on div at bounding box center [505, 249] width 395 height 166
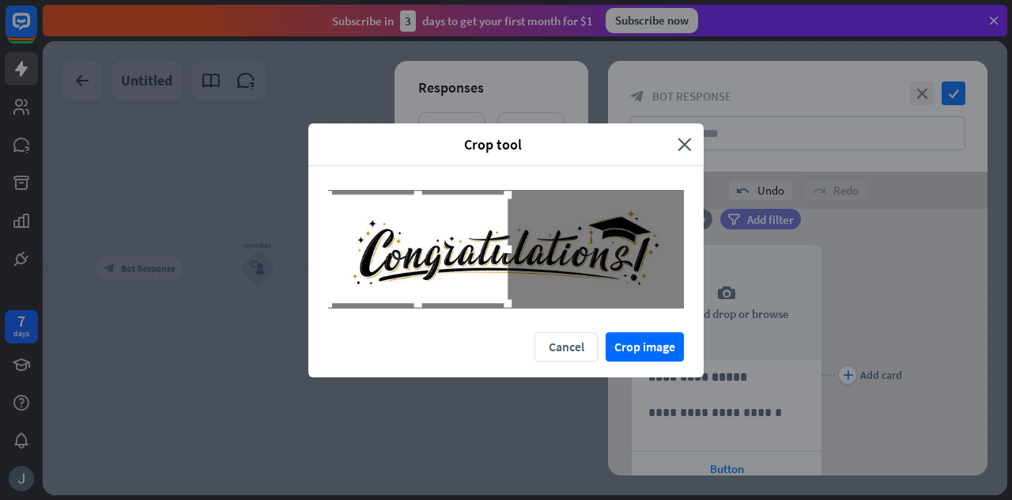
drag, startPoint x: 522, startPoint y: 245, endPoint x: 505, endPoint y: 244, distance: 16.6
click at [505, 244] on div at bounding box center [508, 248] width 8 height 8
click at [665, 338] on button "Crop image" at bounding box center [644, 346] width 78 height 29
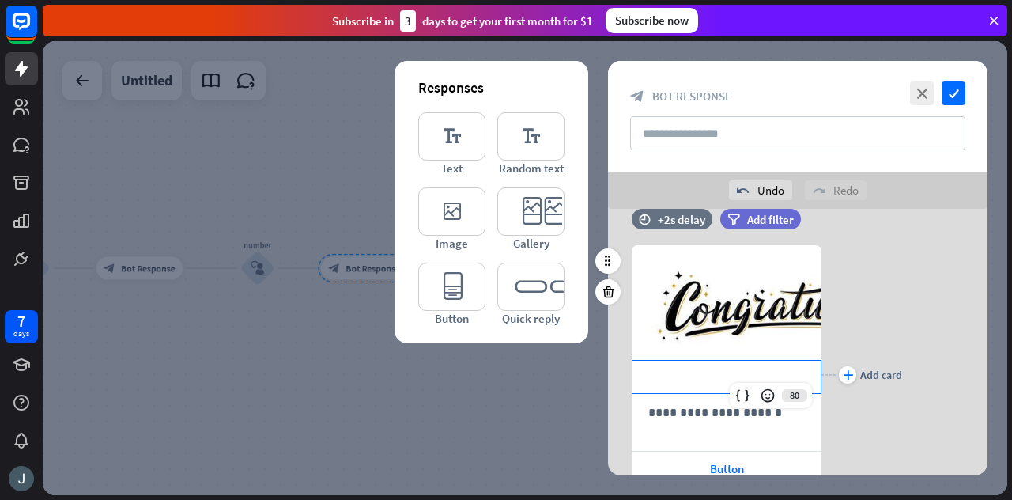
click at [710, 382] on p "**********" at bounding box center [726, 377] width 157 height 20
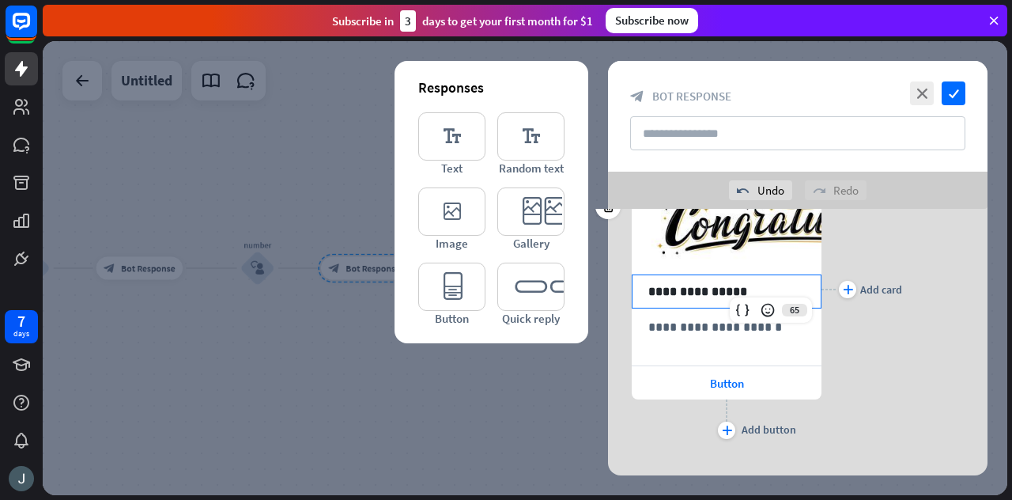
scroll to position [117, 0]
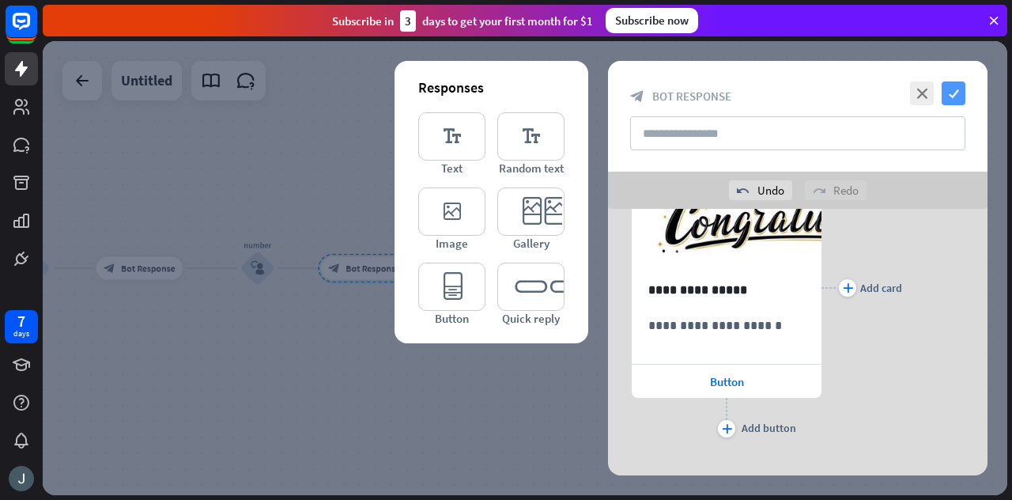
click at [956, 102] on icon "check" at bounding box center [953, 93] width 24 height 24
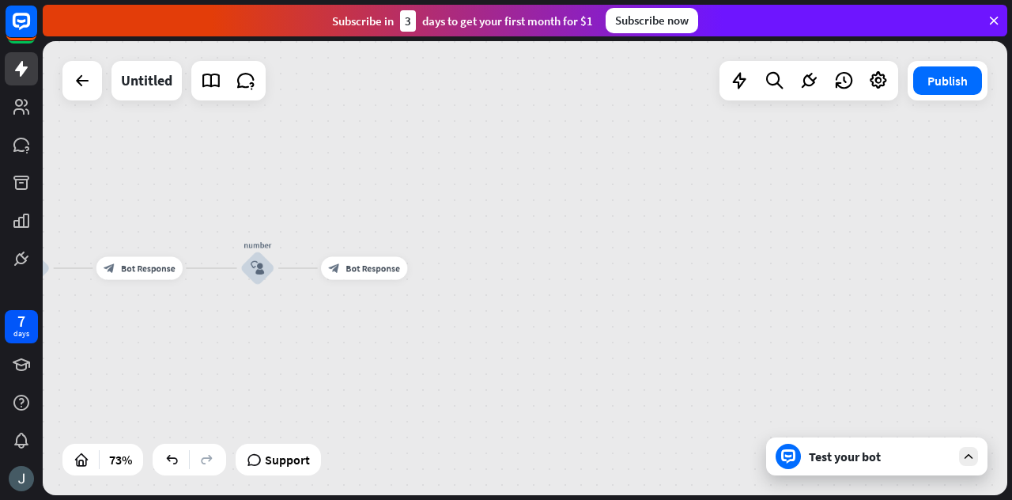
click at [971, 454] on icon at bounding box center [968, 456] width 14 height 14
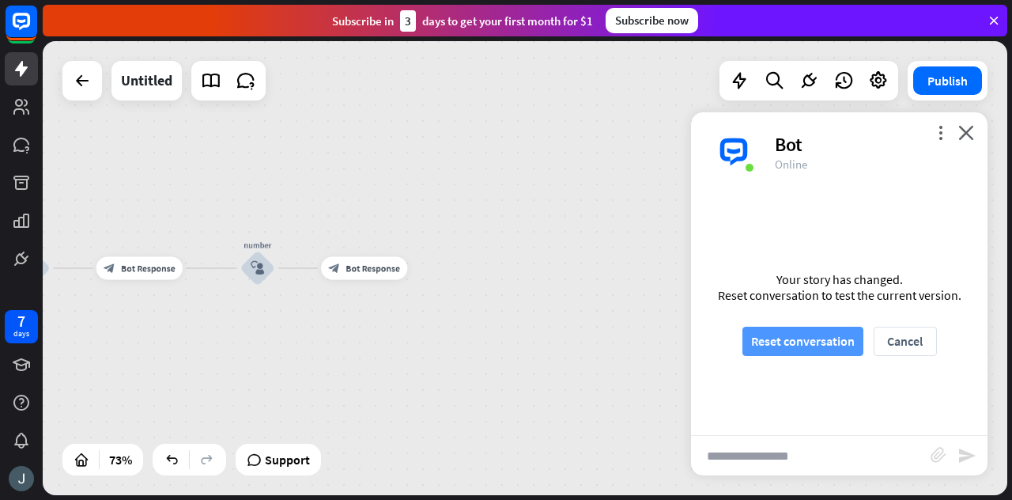
click at [801, 326] on button "Reset conversation" at bounding box center [802, 340] width 121 height 29
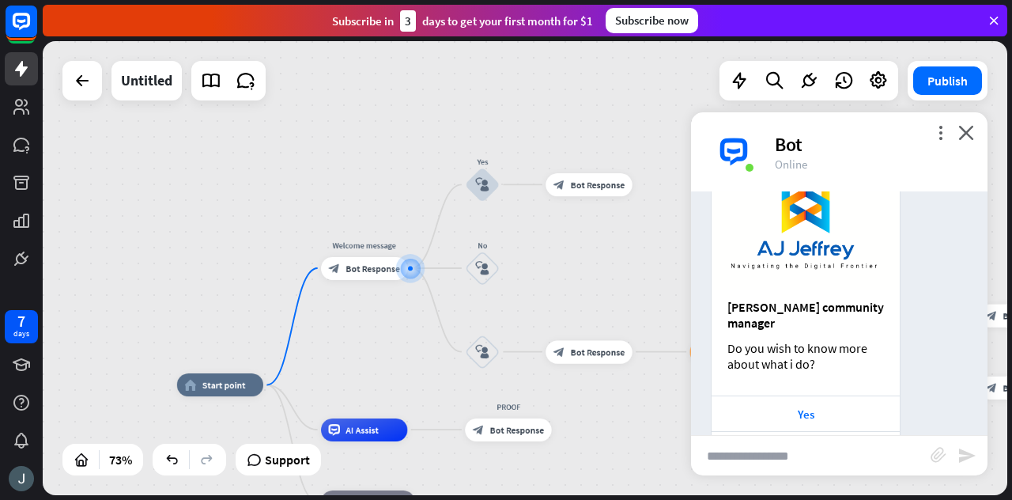
scroll to position [201, 0]
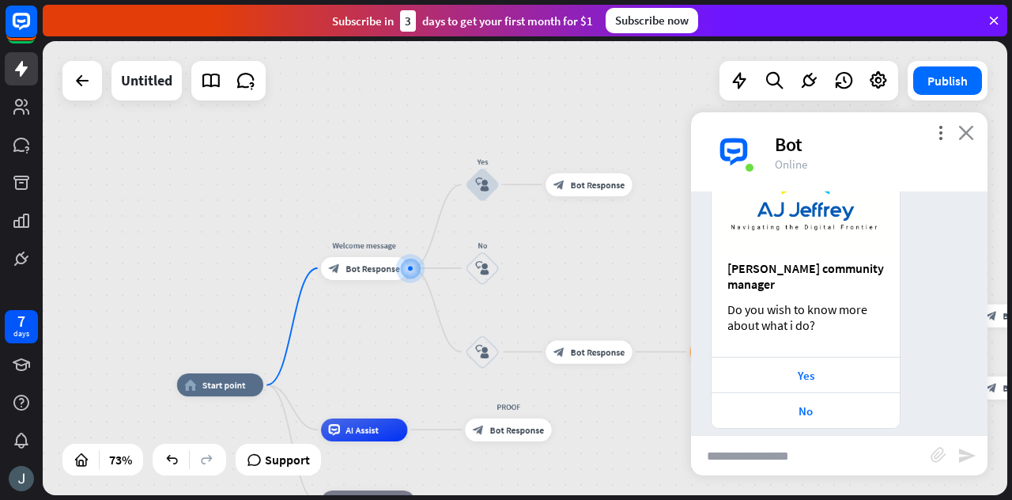
click at [960, 133] on icon "close" at bounding box center [966, 132] width 16 height 15
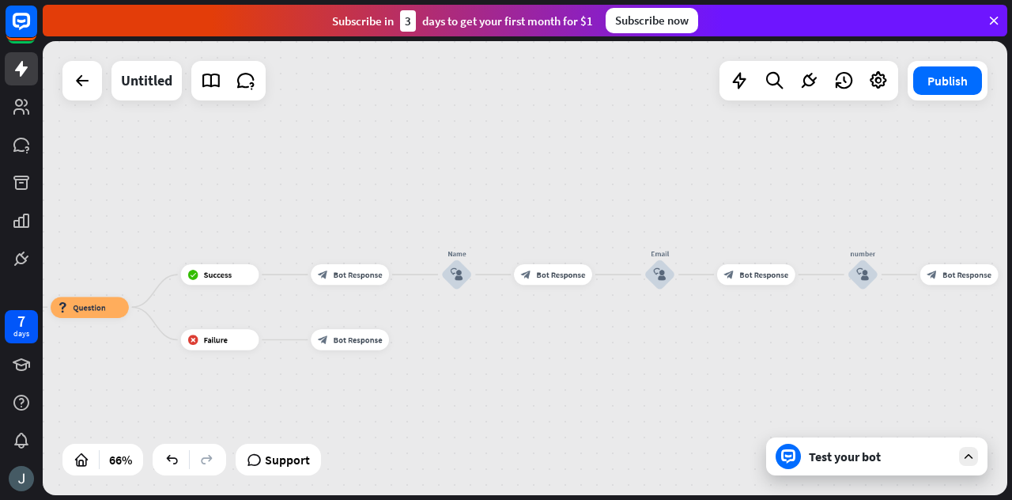
drag, startPoint x: 862, startPoint y: 271, endPoint x: 222, endPoint y: 235, distance: 640.5
click at [222, 235] on div "home_2 Start point Welcome message block_bot_response Bot Response Yes block_us…" at bounding box center [525, 268] width 964 height 454
drag, startPoint x: 574, startPoint y: 232, endPoint x: 272, endPoint y: 215, distance: 302.4
click at [272, 215] on div "home_2 Start point Welcome message block_bot_response Bot Response Yes block_us…" at bounding box center [525, 268] width 964 height 454
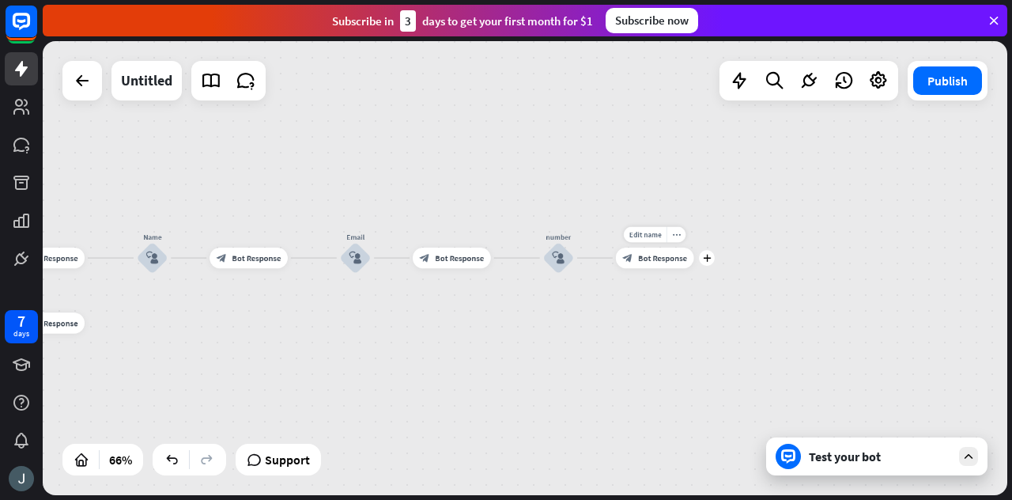
click at [653, 262] on span "Bot Response" at bounding box center [662, 258] width 49 height 10
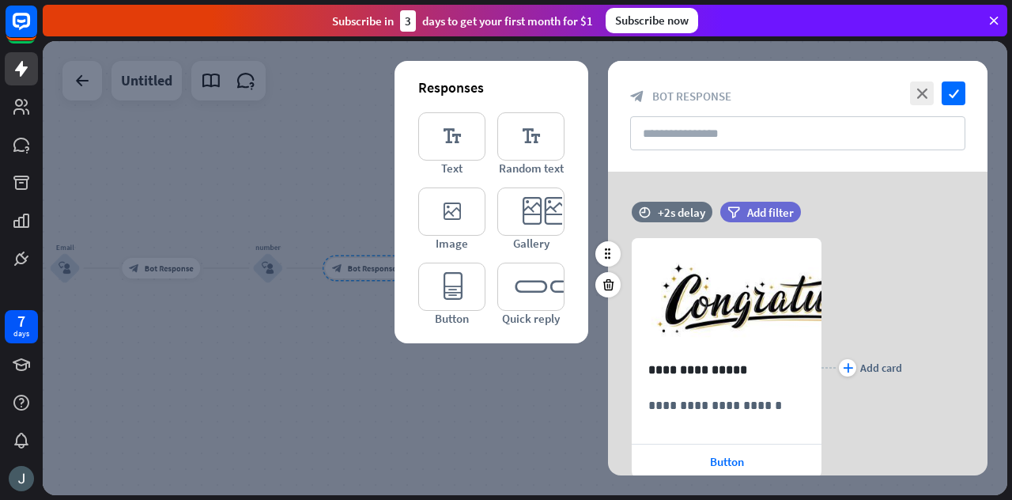
scroll to position [100, 0]
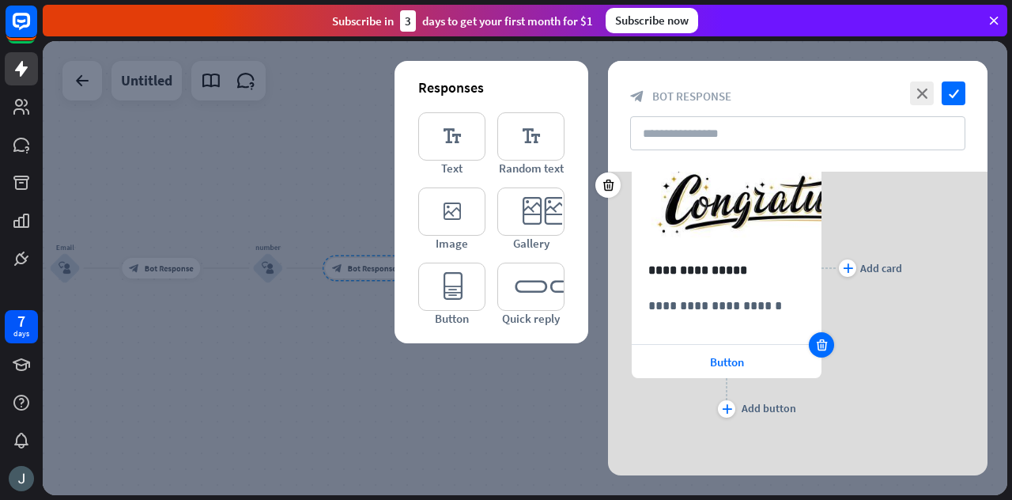
click at [817, 350] on icon at bounding box center [821, 345] width 15 height 14
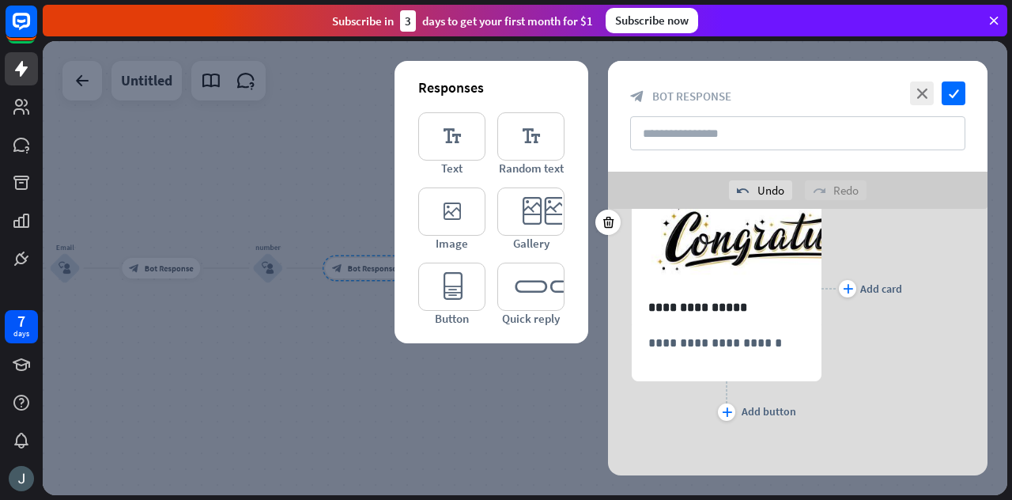
scroll to position [0, 0]
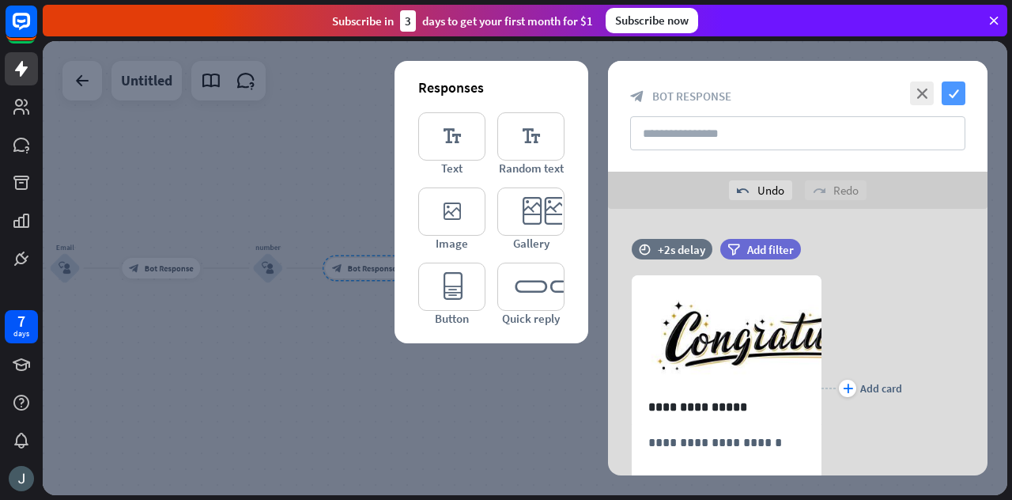
click at [955, 91] on icon "check" at bounding box center [953, 93] width 24 height 24
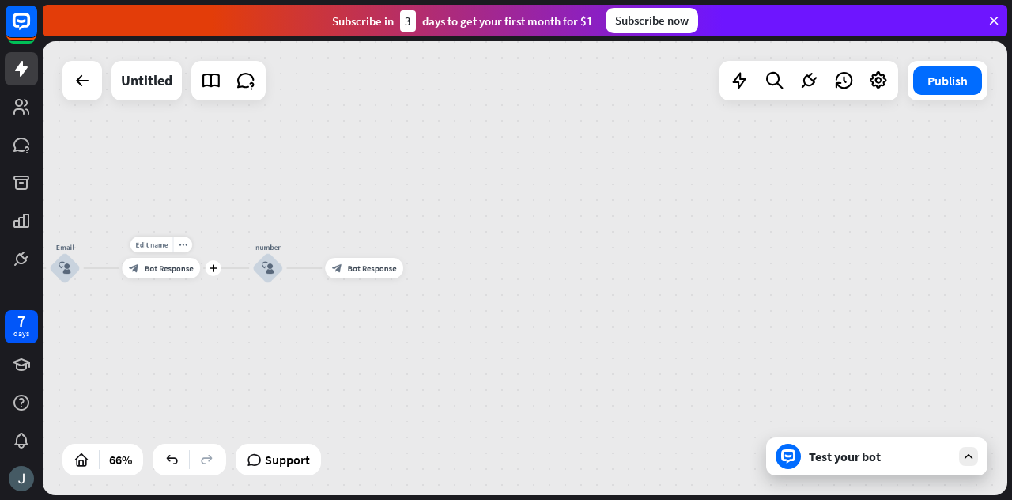
click at [155, 275] on div "block_bot_response Bot Response" at bounding box center [161, 268] width 78 height 21
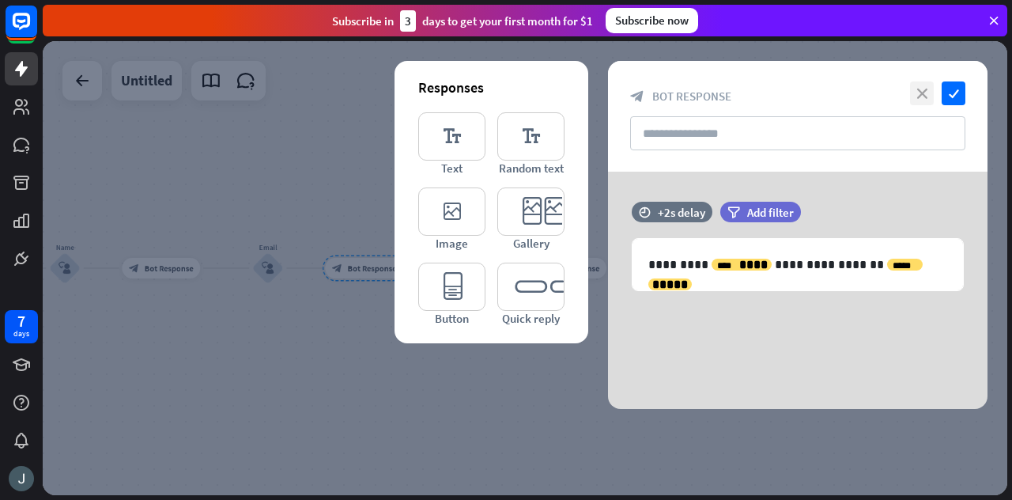
click at [929, 94] on icon "close" at bounding box center [922, 93] width 24 height 24
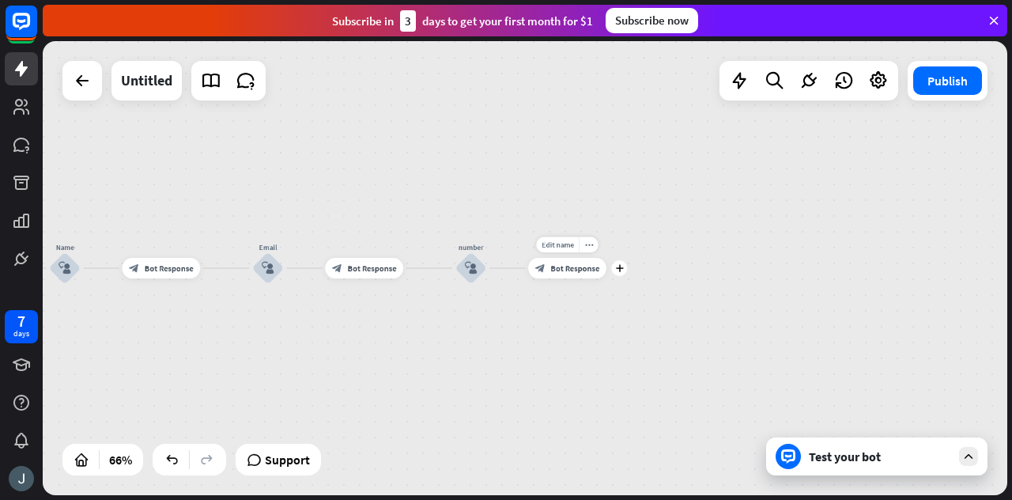
click at [558, 278] on div "Edit name more_horiz plus block_bot_response Bot Response" at bounding box center [567, 268] width 78 height 21
click at [591, 265] on span "Bot Response" at bounding box center [574, 267] width 49 height 10
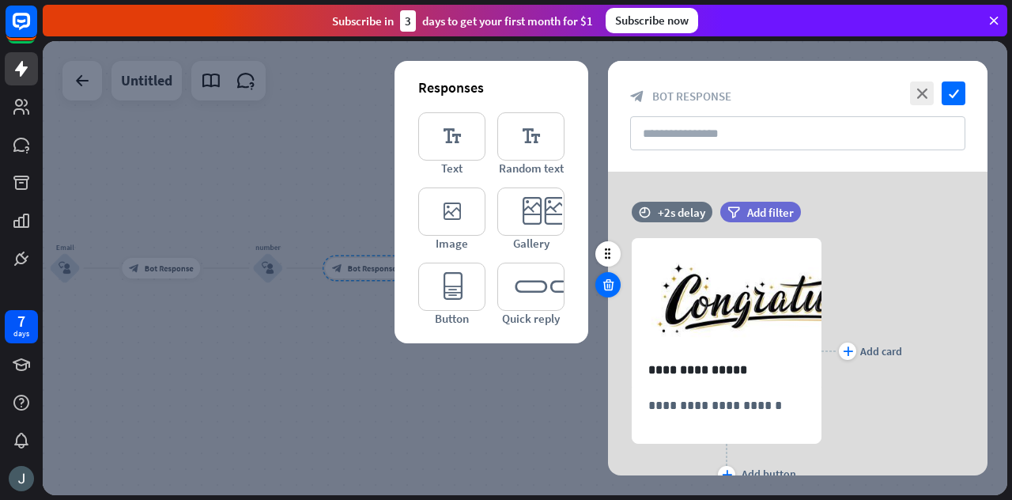
click at [605, 285] on icon at bounding box center [608, 284] width 15 height 14
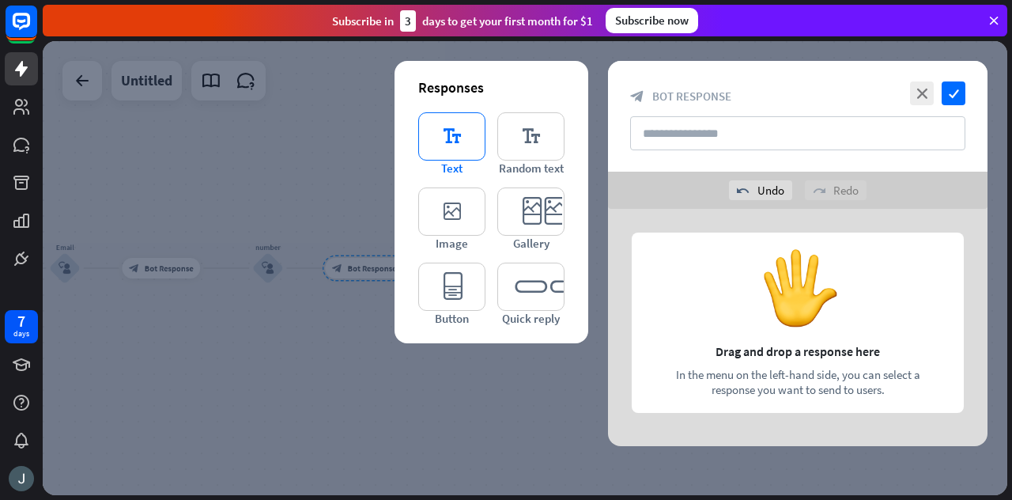
click at [465, 155] on icon "editor_text" at bounding box center [451, 136] width 67 height 48
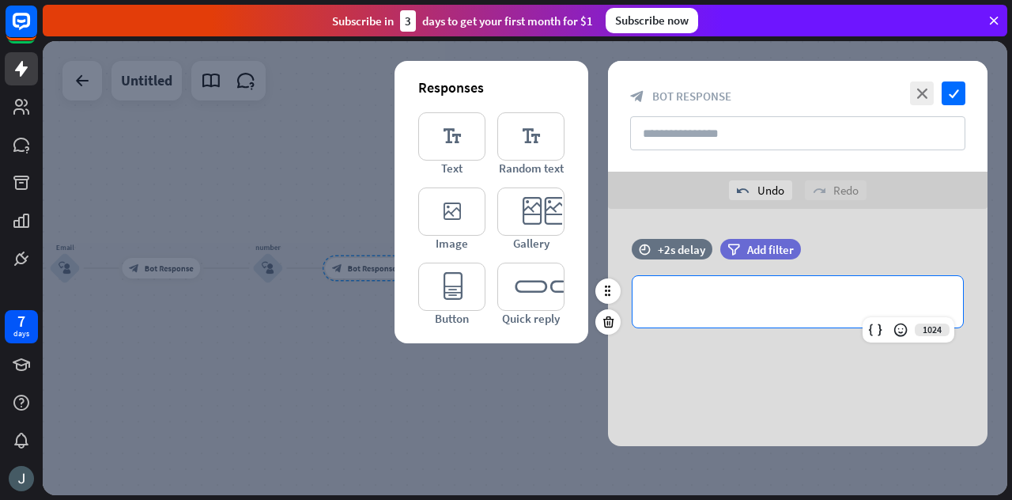
click at [696, 285] on div "**********" at bounding box center [797, 301] width 330 height 51
click at [876, 324] on icon at bounding box center [875, 330] width 16 height 16
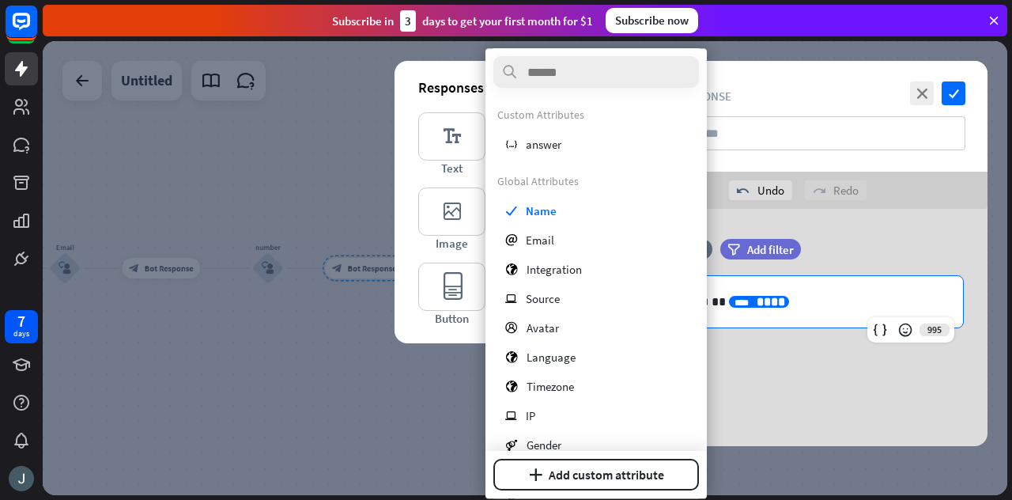
click at [822, 285] on div "**********" at bounding box center [797, 301] width 330 height 51
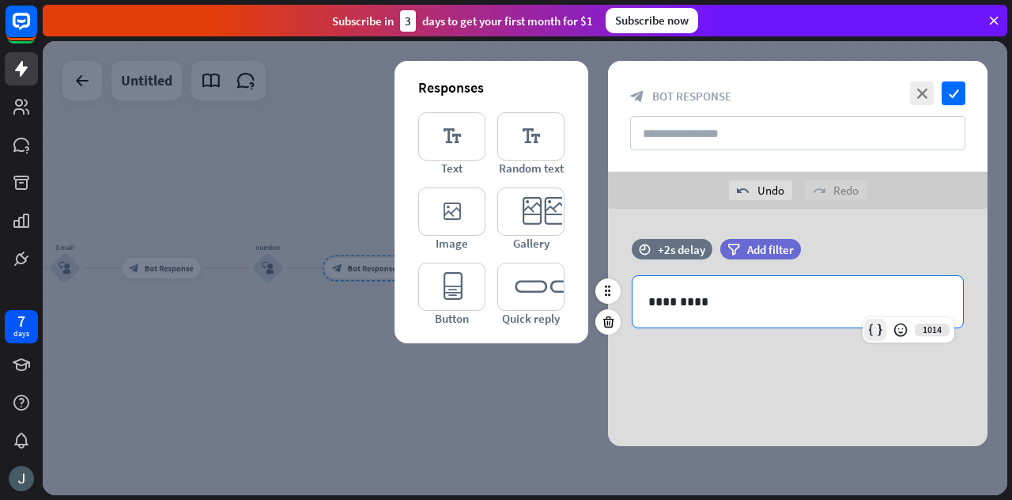
click at [882, 328] on div at bounding box center [875, 330] width 22 height 22
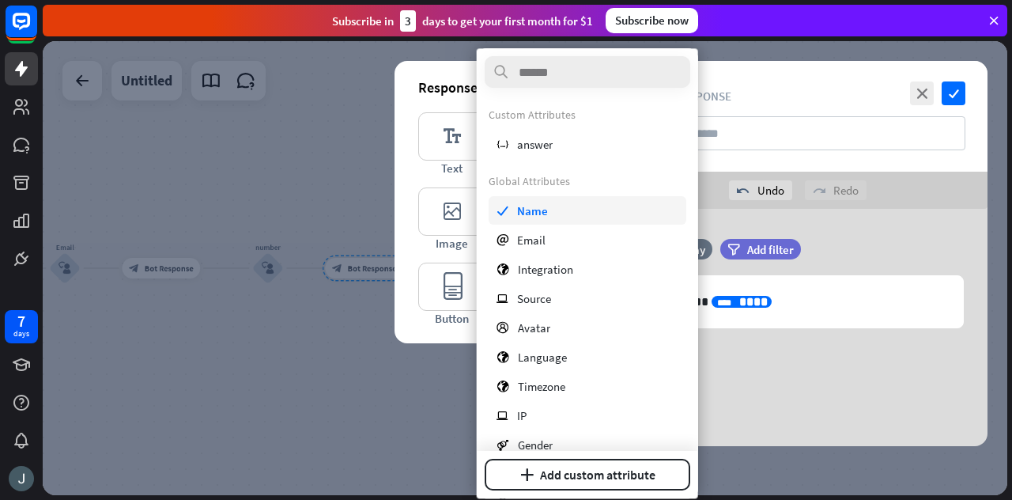
click at [513, 208] on div "check Name" at bounding box center [587, 210] width 198 height 28
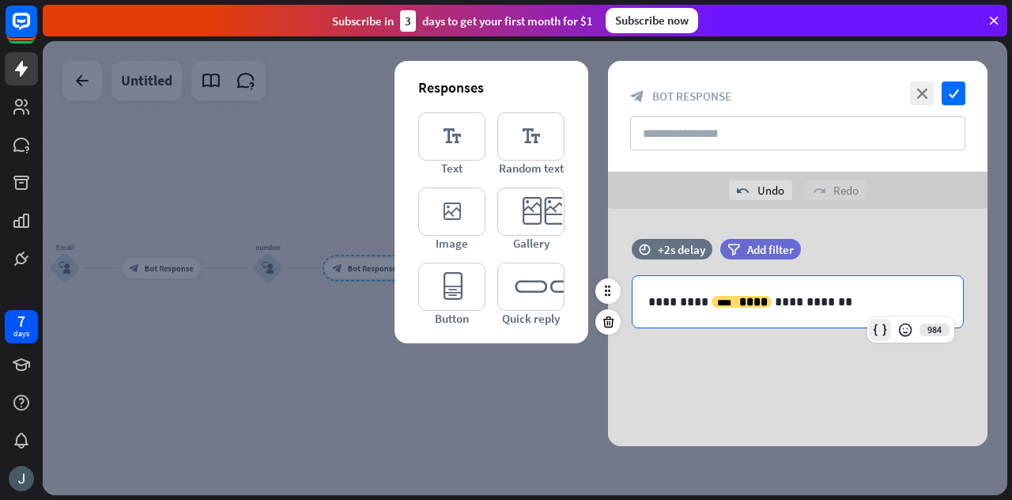
click at [881, 327] on icon at bounding box center [880, 330] width 16 height 16
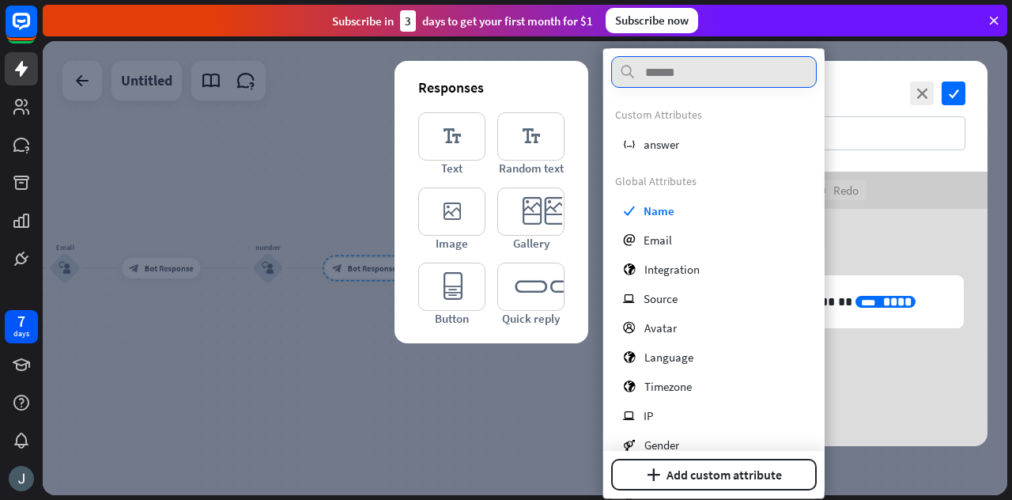
click at [700, 80] on input "text" at bounding box center [714, 72] width 206 height 32
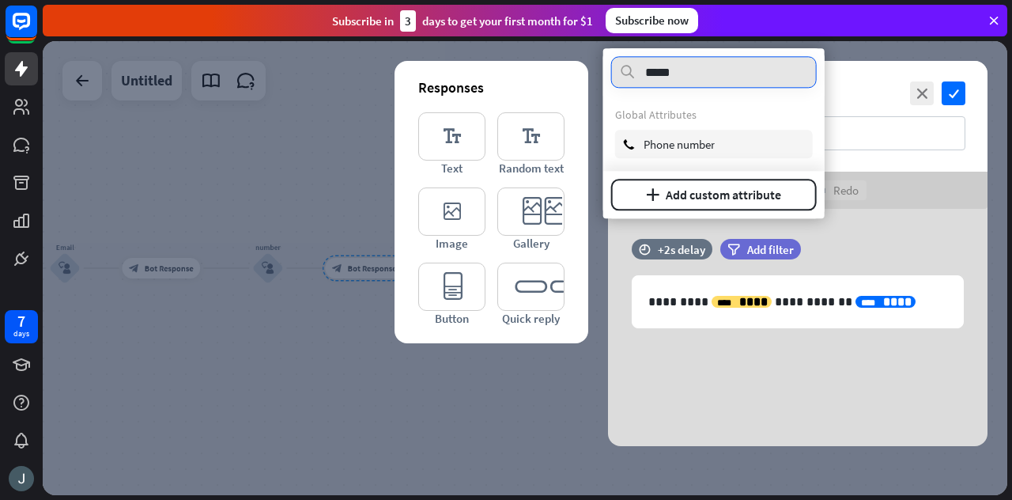
type input "*****"
click at [703, 146] on span "Phone number" at bounding box center [678, 144] width 71 height 15
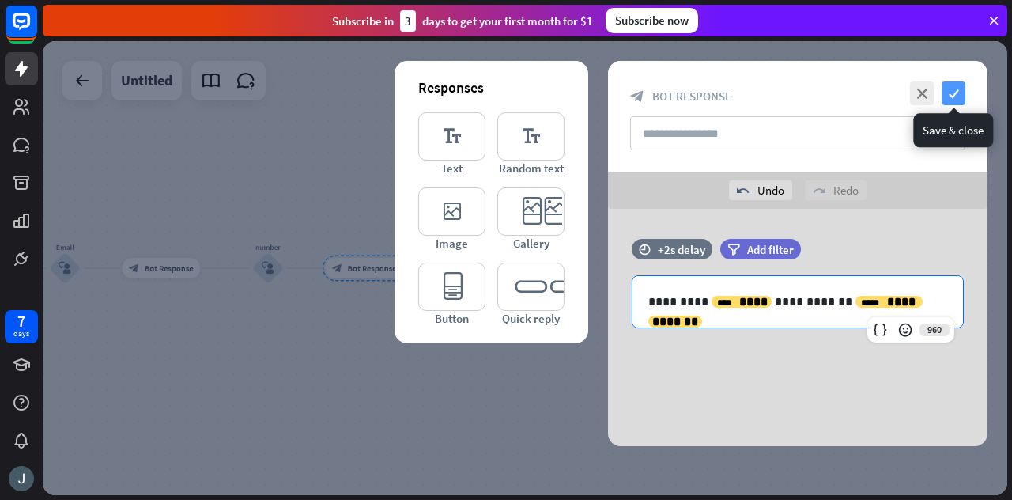
click at [950, 99] on icon "check" at bounding box center [953, 93] width 24 height 24
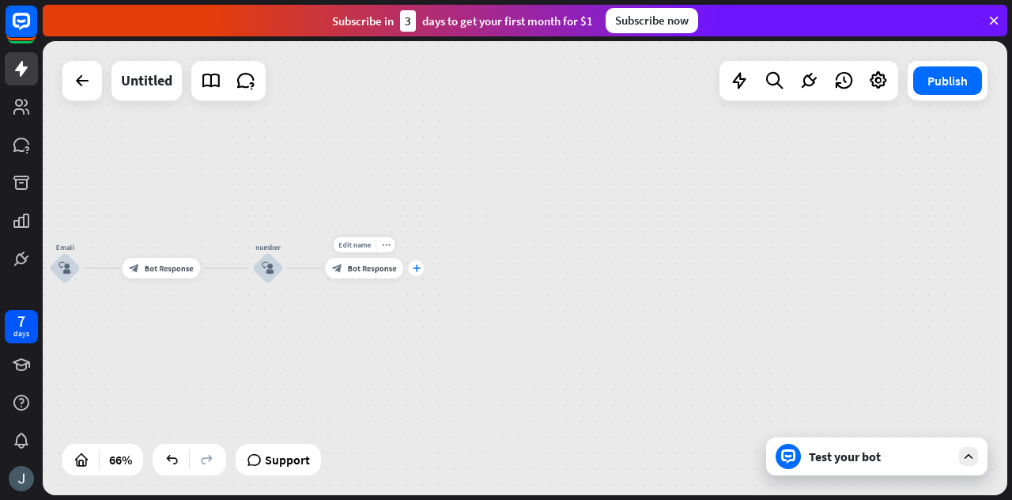
click at [416, 270] on icon "plus" at bounding box center [417, 267] width 8 height 7
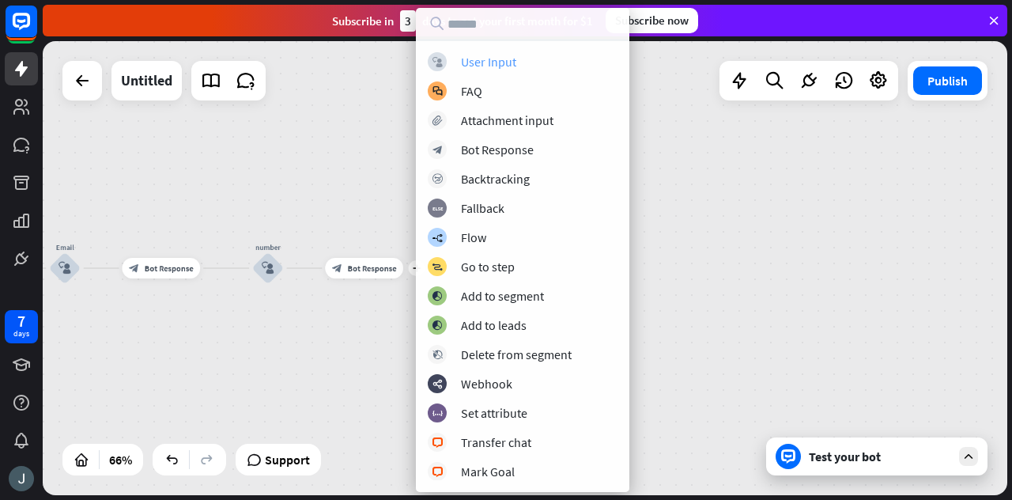
click at [498, 61] on div "User Input" at bounding box center [488, 62] width 55 height 16
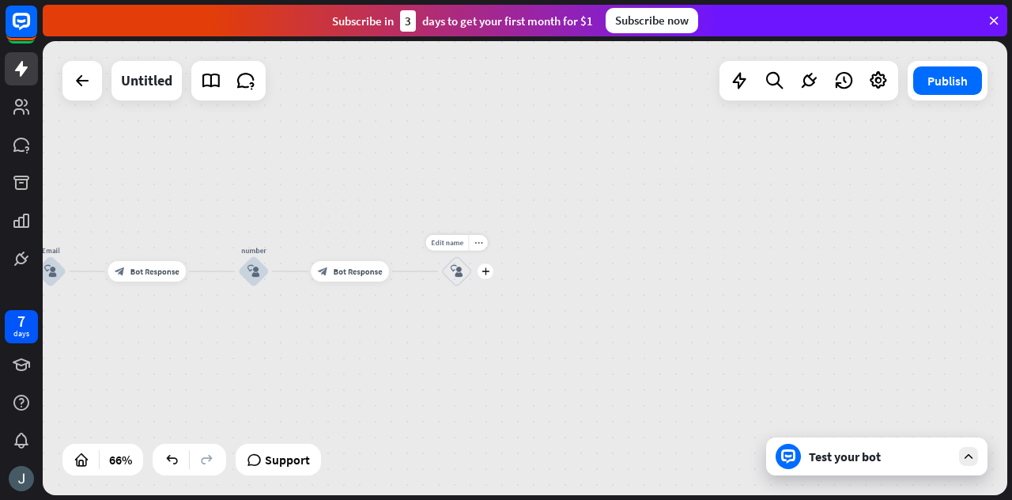
drag, startPoint x: 507, startPoint y: 268, endPoint x: 486, endPoint y: 271, distance: 21.6
click at [486, 271] on div "home_2 Start point Welcome message block_bot_response Bot Response Yes block_us…" at bounding box center [525, 268] width 964 height 454
click at [481, 271] on icon "plus" at bounding box center [478, 270] width 8 height 7
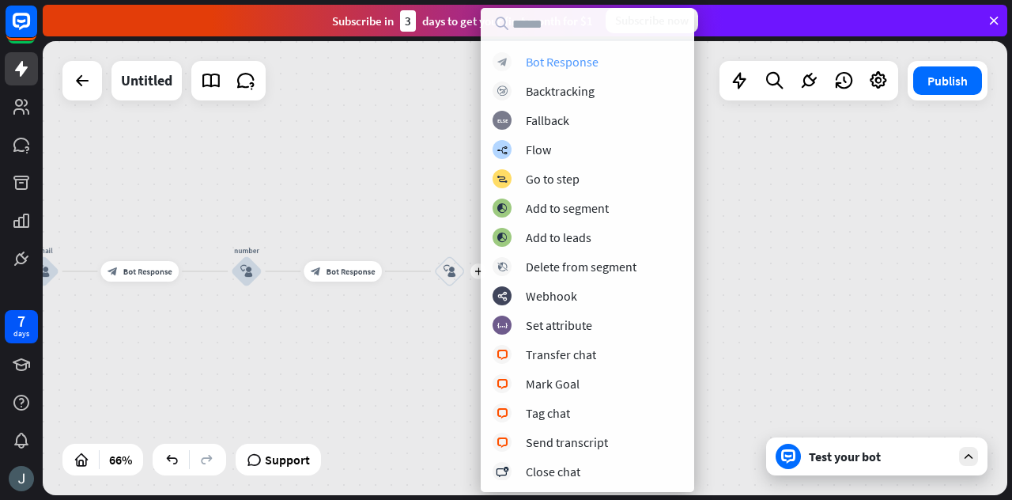
click at [578, 66] on div "Bot Response" at bounding box center [562, 62] width 73 height 16
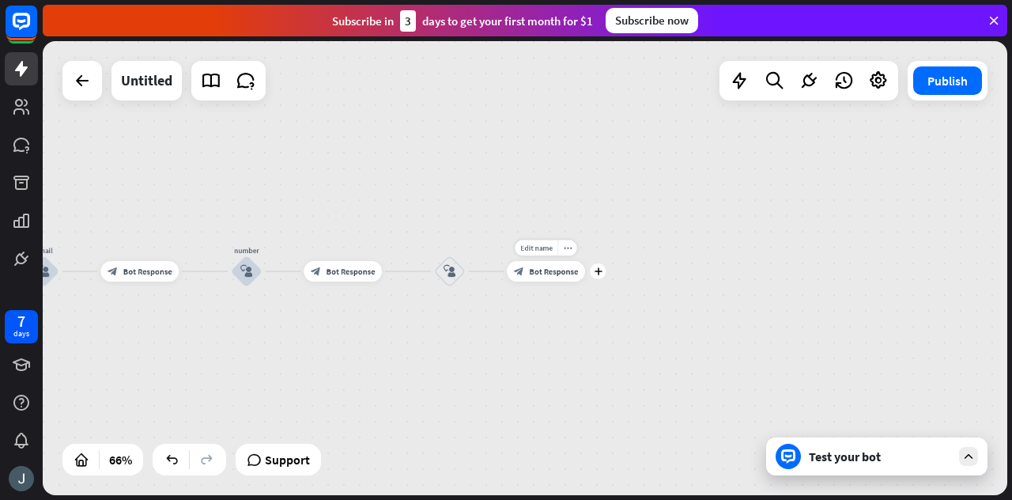
click at [552, 281] on div "Edit name more_horiz plus block_bot_response Bot Response" at bounding box center [546, 271] width 78 height 21
click at [545, 268] on span "Bot Response" at bounding box center [553, 271] width 49 height 10
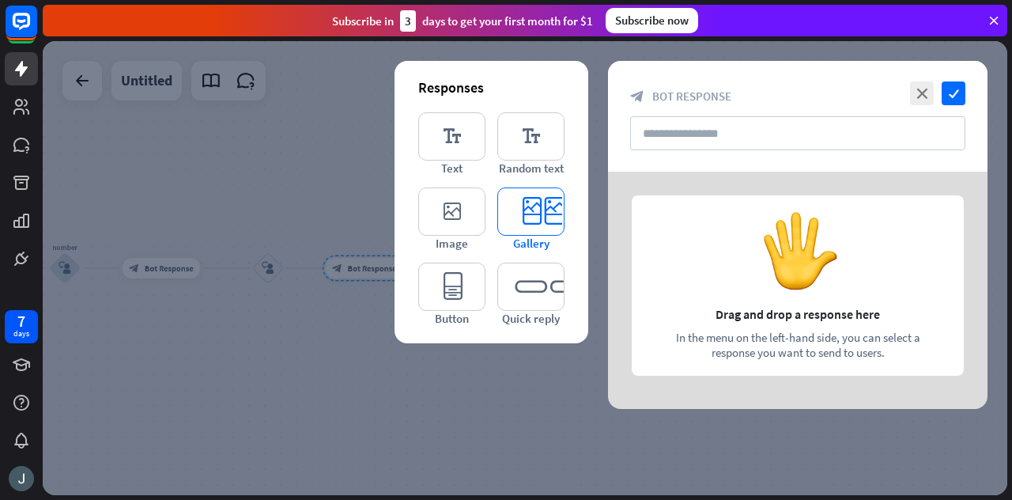
click at [523, 219] on icon "editor_card" at bounding box center [530, 211] width 67 height 48
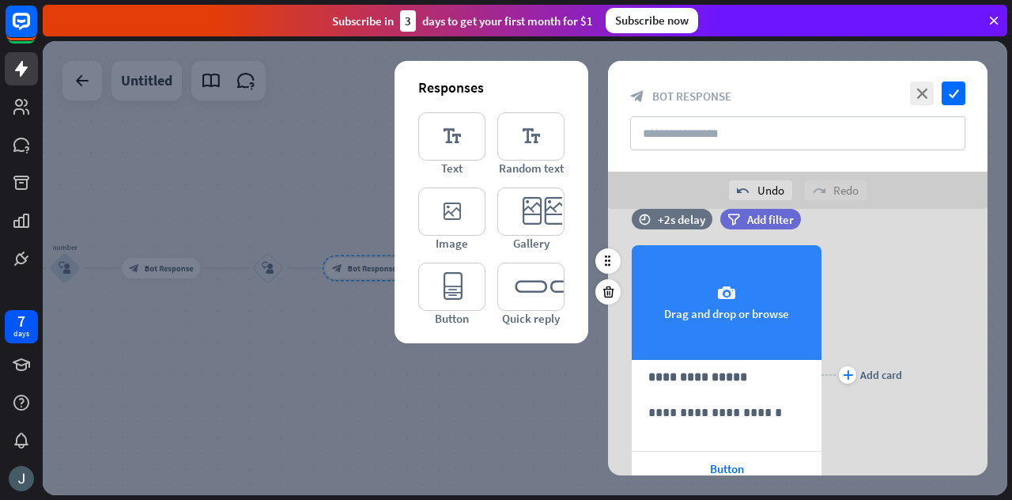
scroll to position [30, 0]
click at [722, 317] on div "camera Drag and drop or browse" at bounding box center [727, 302] width 190 height 115
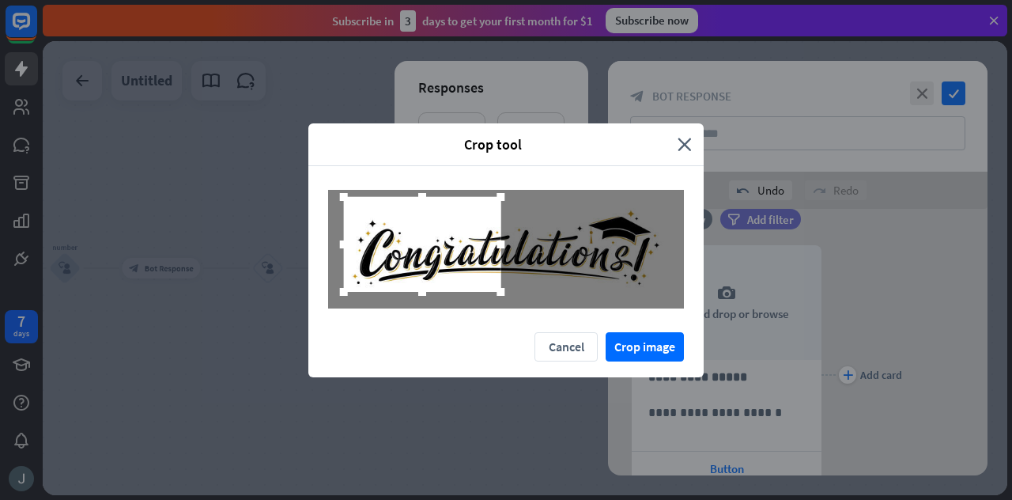
drag, startPoint x: 487, startPoint y: 245, endPoint x: 403, endPoint y: 240, distance: 83.9
click at [403, 240] on div at bounding box center [422, 244] width 157 height 95
click at [653, 356] on button "Crop image" at bounding box center [644, 346] width 78 height 29
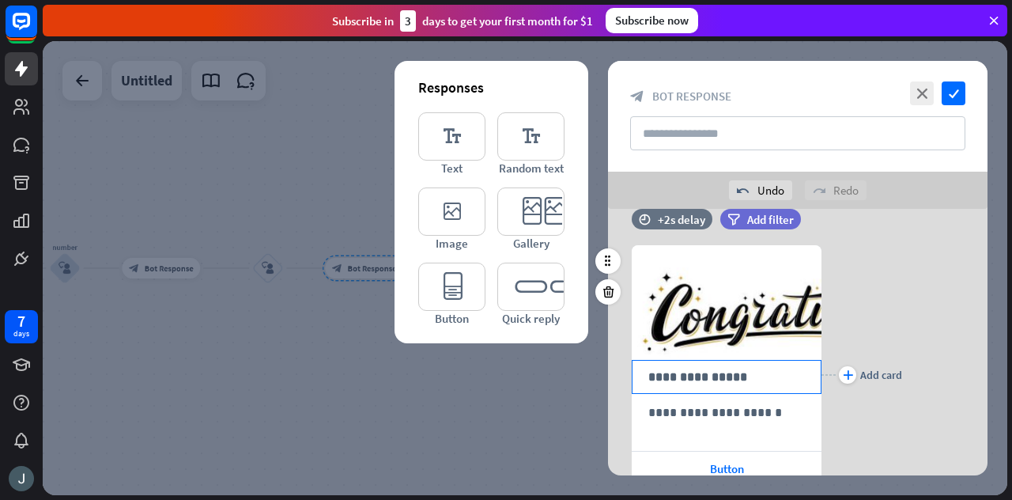
click at [752, 388] on div "**********" at bounding box center [727, 377] width 190 height 34
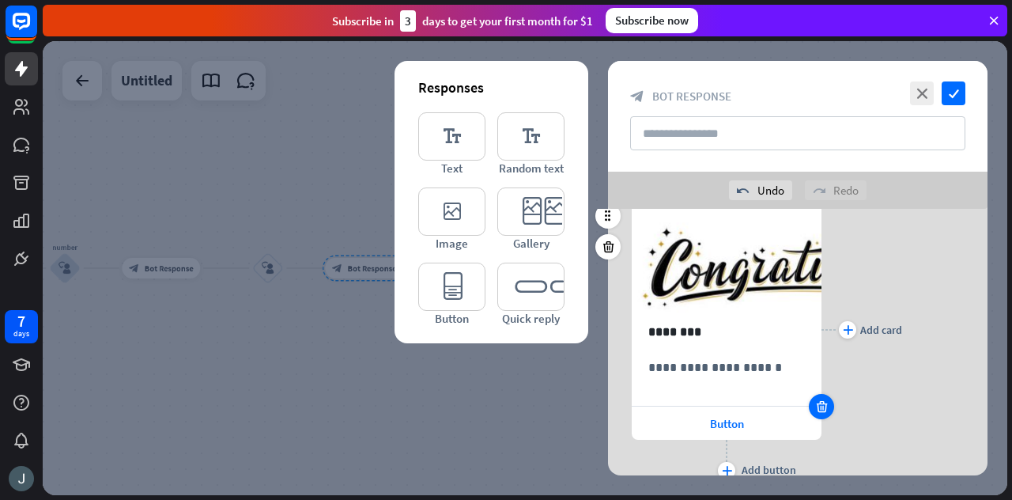
click at [828, 406] on div at bounding box center [821, 406] width 25 height 25
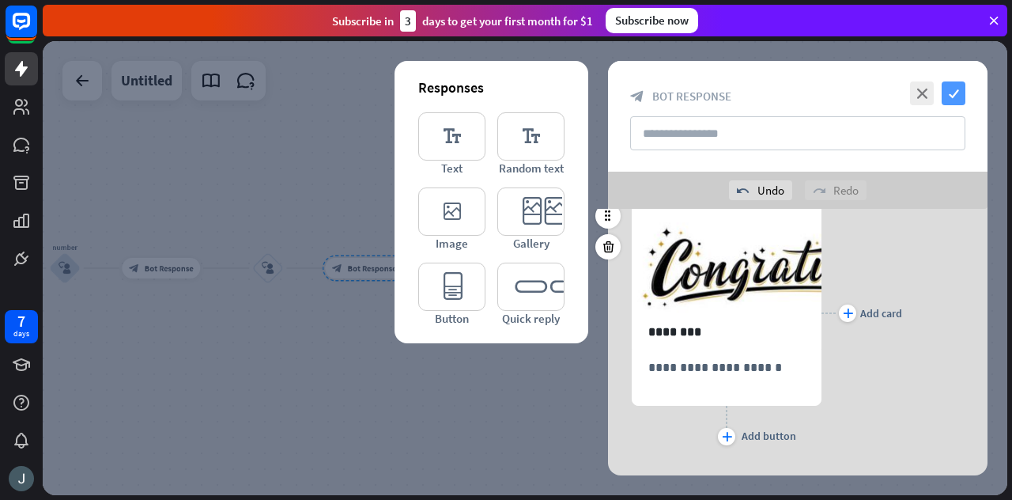
click at [961, 100] on icon "check" at bounding box center [953, 93] width 24 height 24
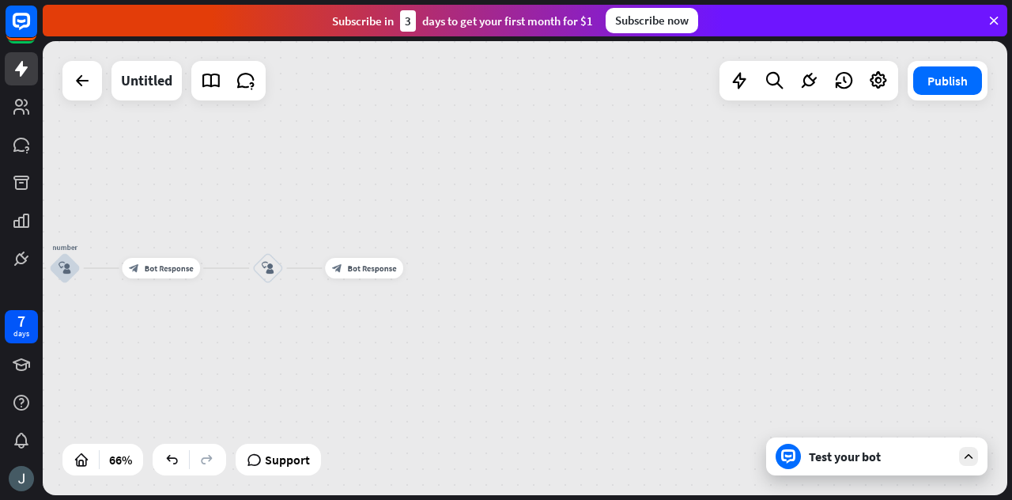
click at [956, 471] on div "Test your bot" at bounding box center [876, 456] width 221 height 38
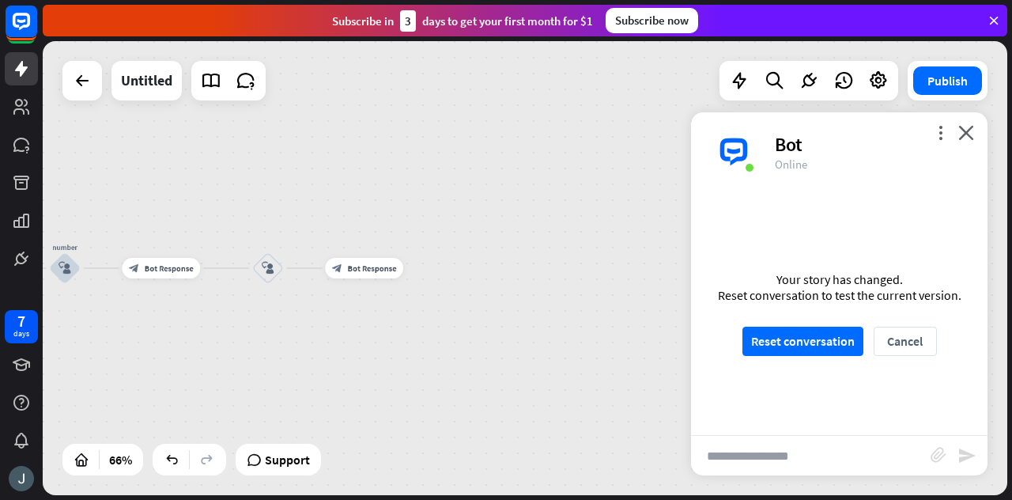
click at [806, 325] on div "Your story has changed. Reset conversation to test the current version. Reset c…" at bounding box center [839, 312] width 296 height 243
click at [805, 332] on button "Reset conversation" at bounding box center [802, 340] width 121 height 29
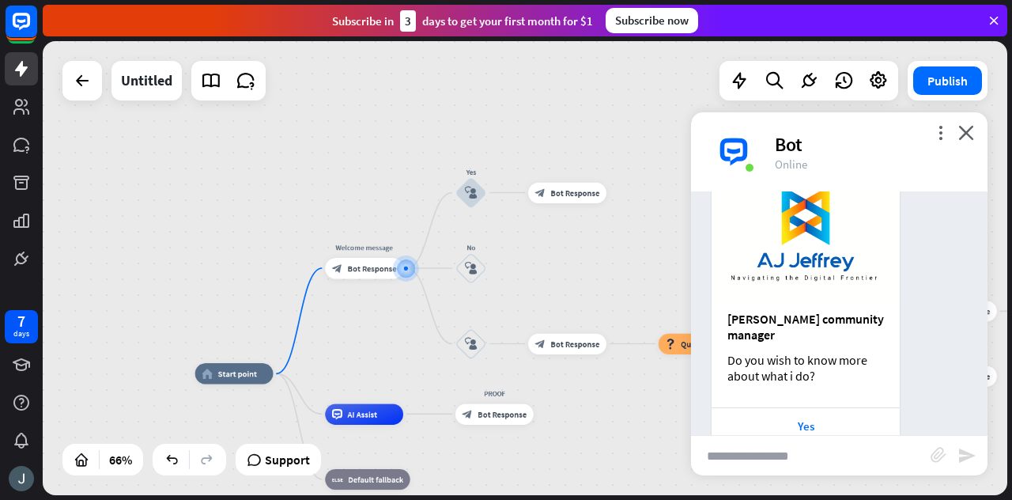
scroll to position [201, 0]
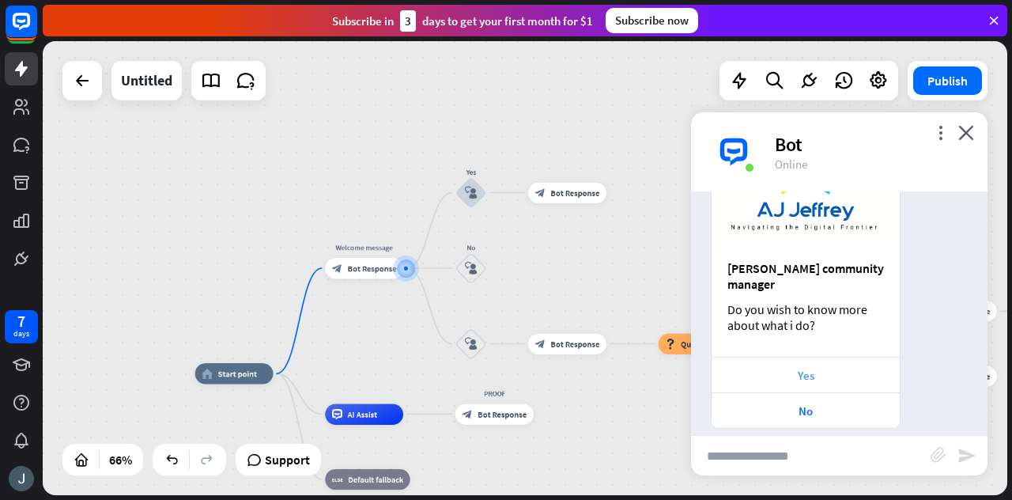
click at [810, 356] on div "Yes" at bounding box center [805, 374] width 188 height 36
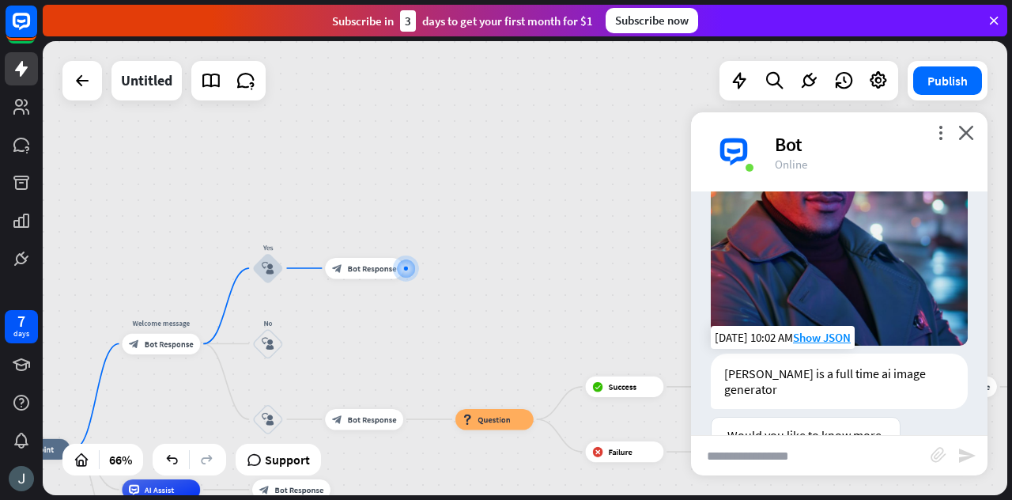
scroll to position [718, 0]
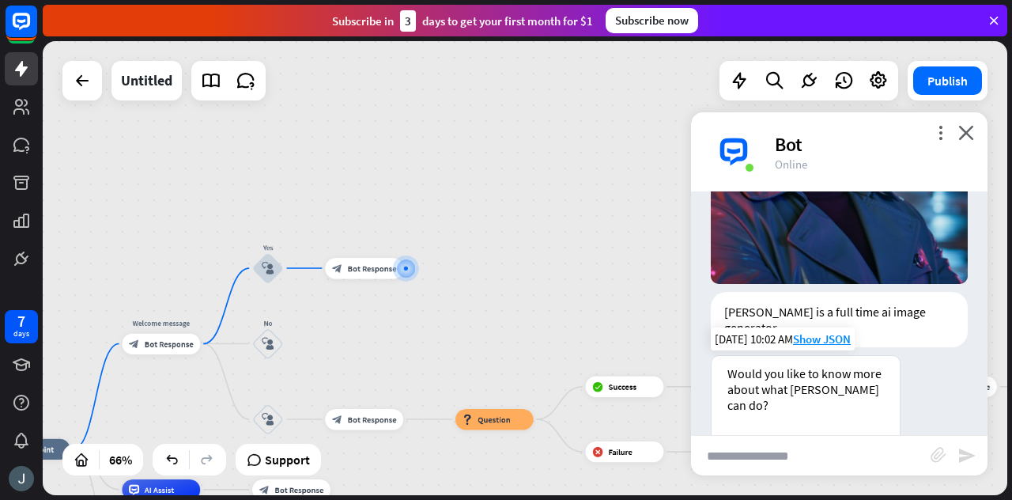
click at [798, 447] on div "Yes please" at bounding box center [805, 454] width 172 height 15
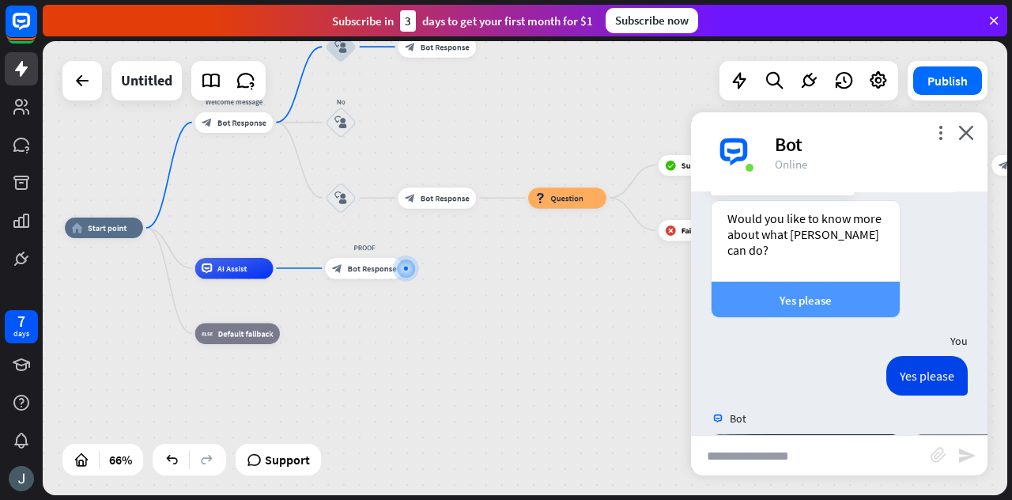
scroll to position [1095, 0]
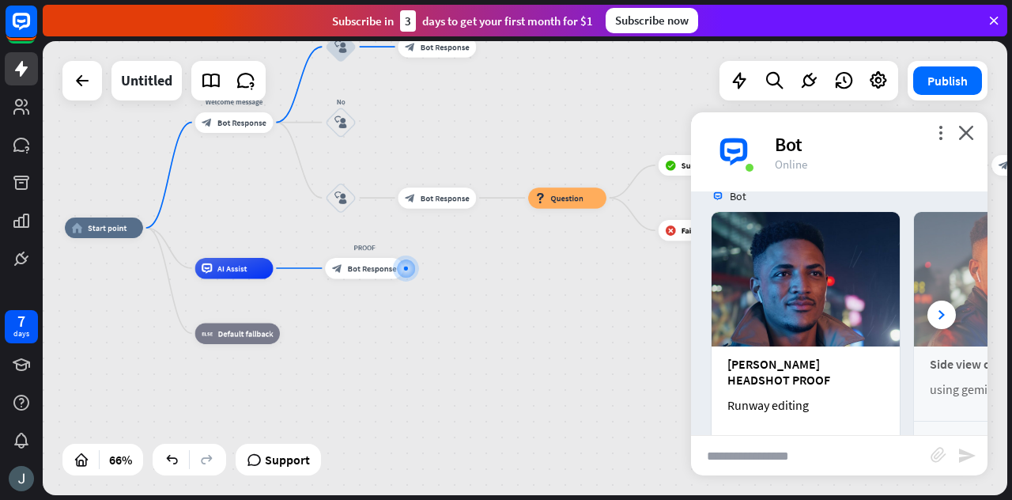
click at [798, 447] on div "Learn more" at bounding box center [805, 454] width 172 height 15
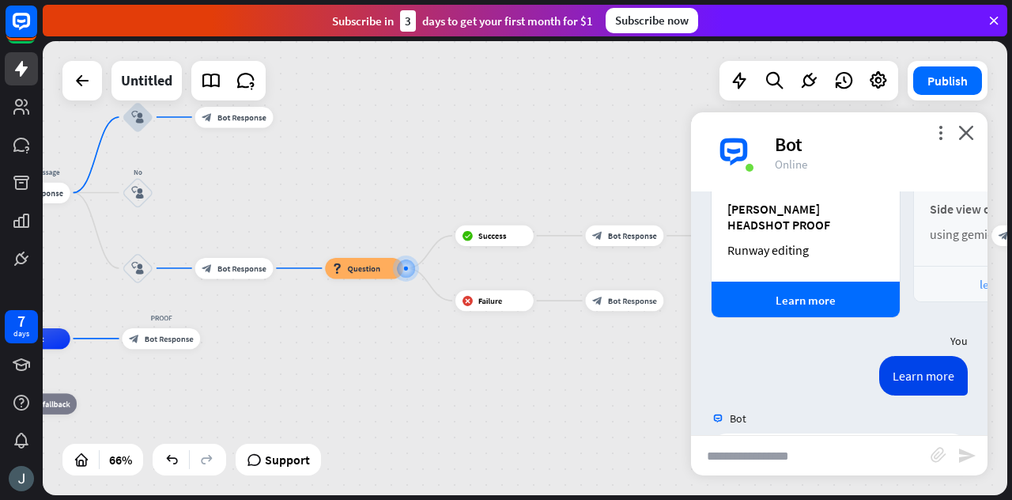
scroll to position [1265, 0]
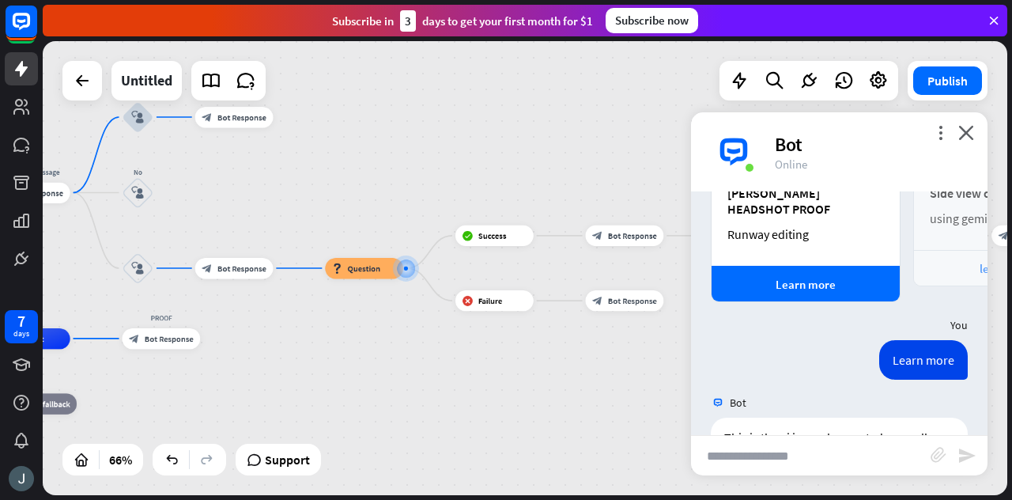
click at [775, 450] on input "text" at bounding box center [810, 456] width 239 height 40
type input "***"
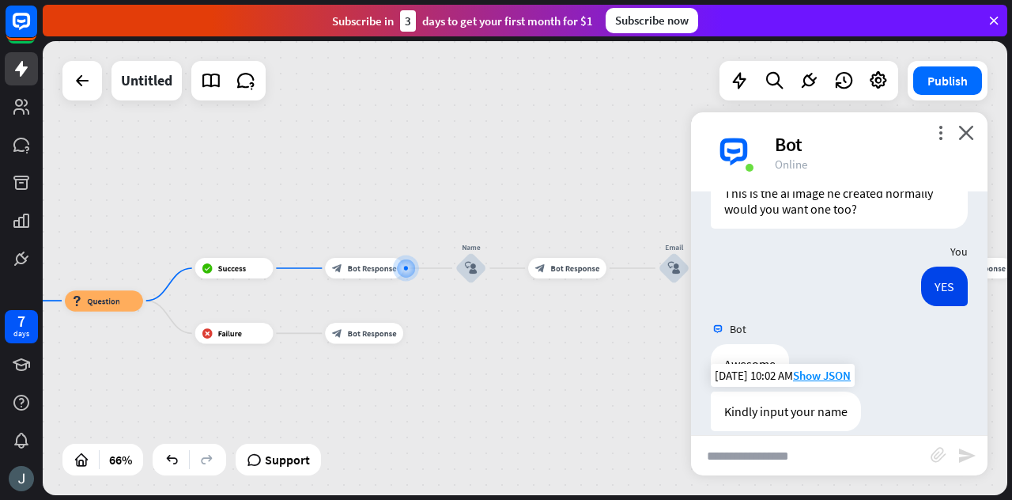
scroll to position [1515, 0]
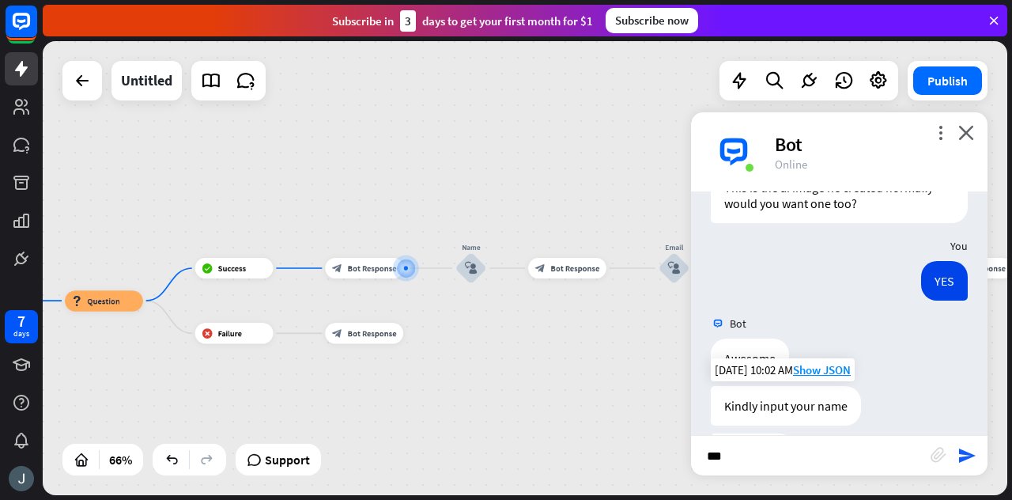
type input "****"
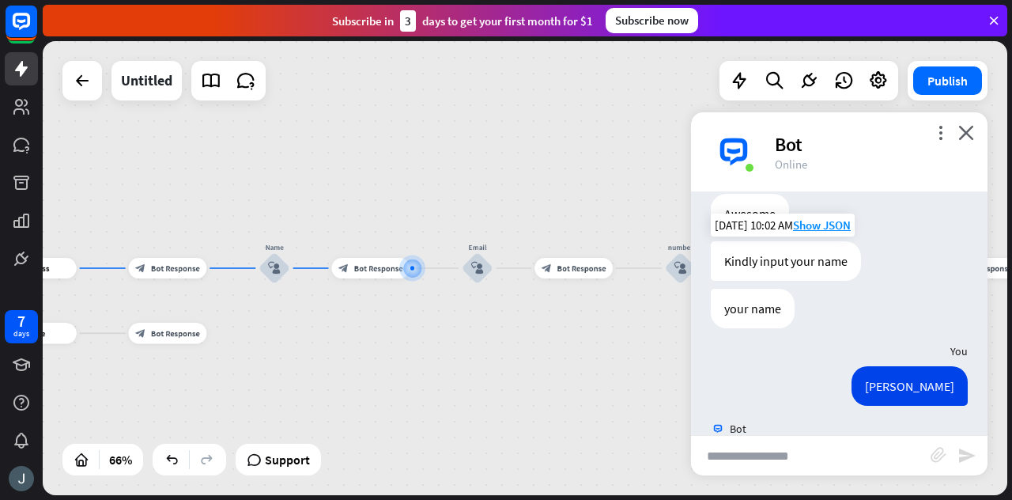
scroll to position [1670, 0]
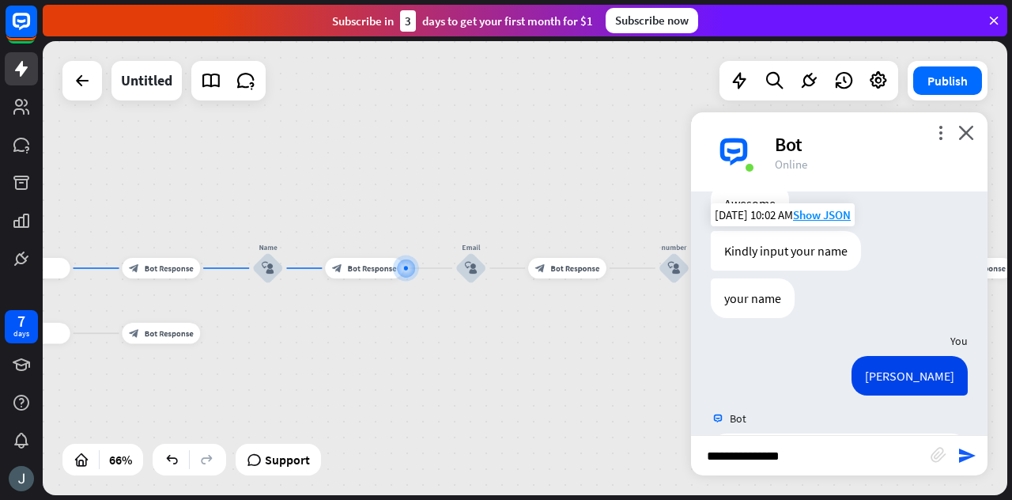
type input "**********"
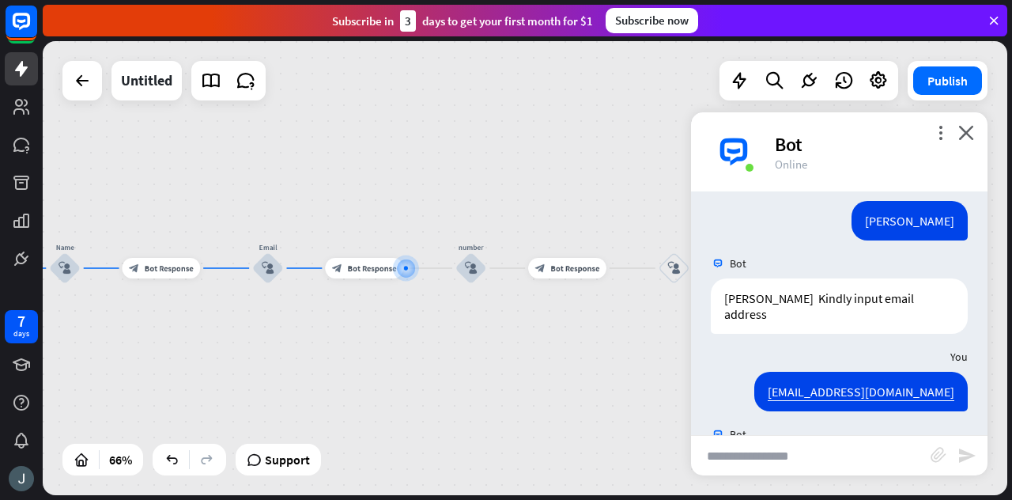
scroll to position [1841, 0]
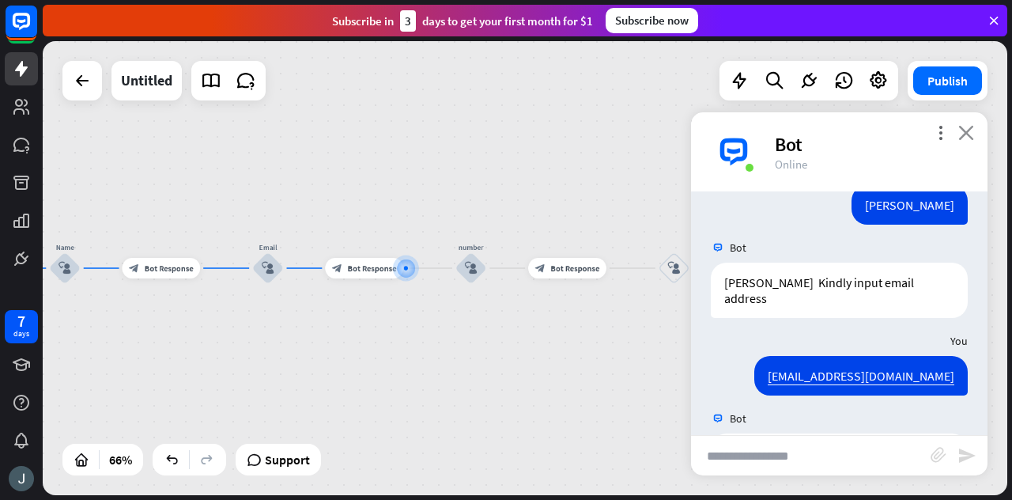
click at [964, 137] on icon "close" at bounding box center [966, 132] width 16 height 15
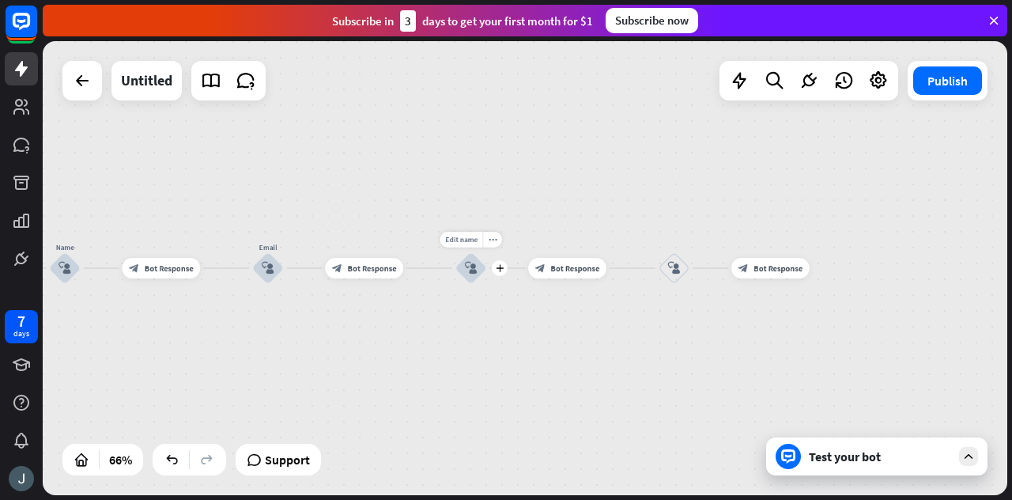
click at [469, 270] on icon "block_user_input" at bounding box center [471, 268] width 13 height 13
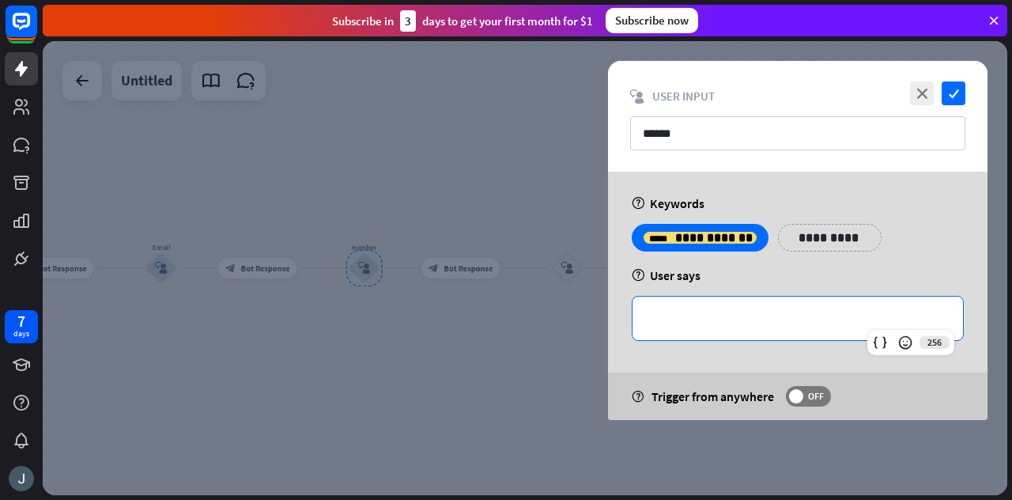
click at [720, 304] on div "**********" at bounding box center [797, 317] width 330 height 43
click at [882, 347] on icon at bounding box center [880, 342] width 16 height 16
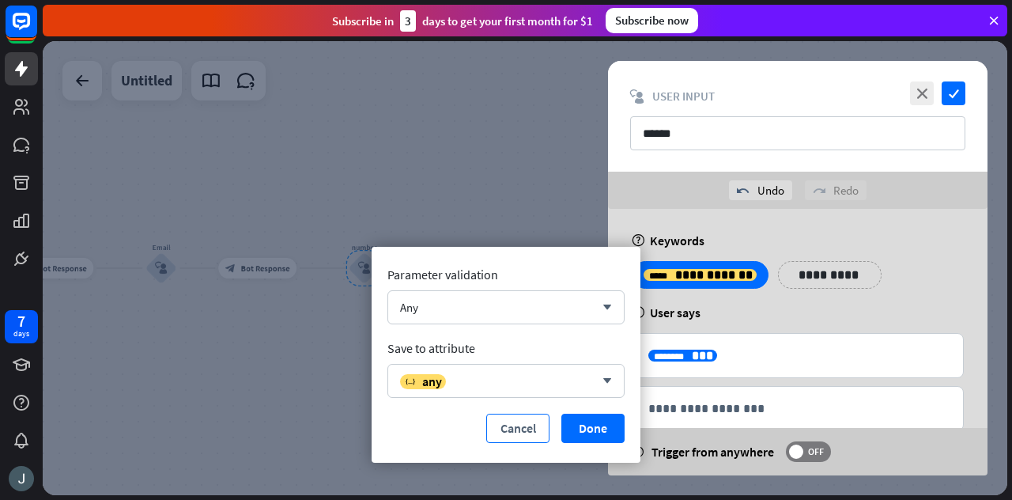
click at [498, 438] on button "Cancel" at bounding box center [517, 427] width 63 height 29
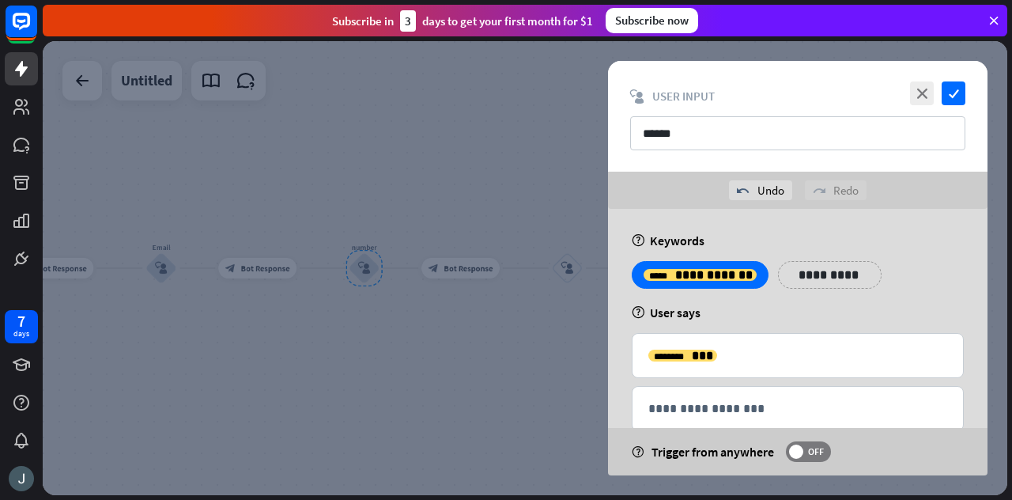
click at [905, 239] on div "help Keywords" at bounding box center [798, 240] width 332 height 16
click at [890, 295] on div "**********" at bounding box center [797, 281] width 341 height 40
click at [876, 251] on div "**********" at bounding box center [797, 359] width 379 height 301
click at [918, 92] on icon "close" at bounding box center [922, 93] width 24 height 24
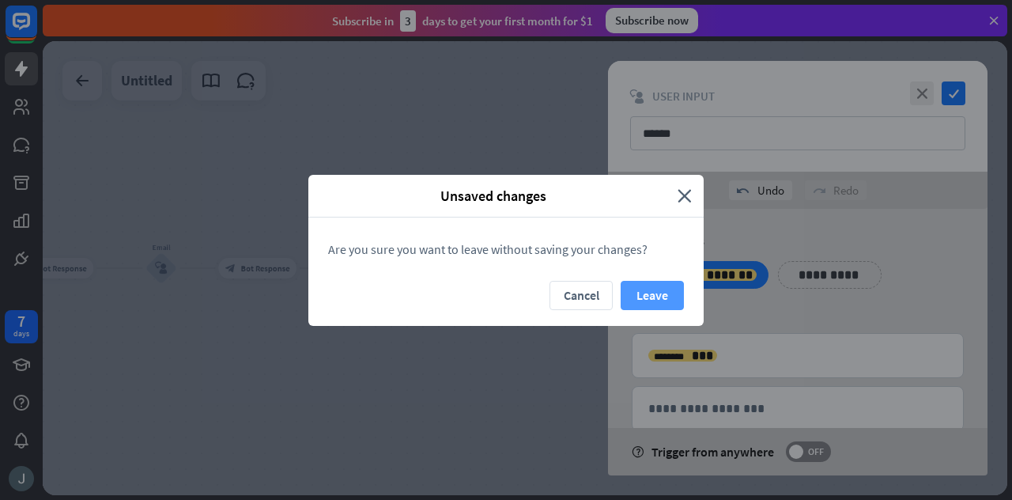
click at [642, 296] on button "Leave" at bounding box center [651, 295] width 63 height 29
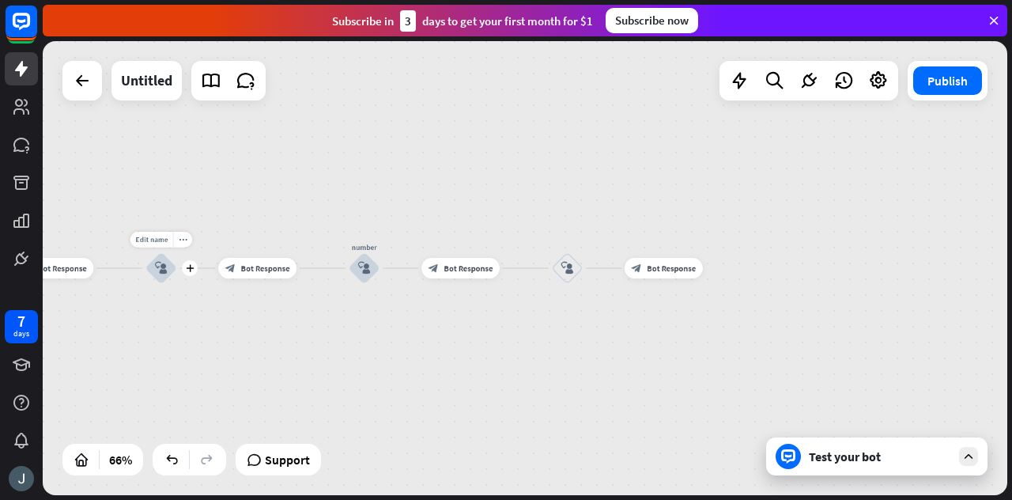
click at [160, 270] on icon "block_user_input" at bounding box center [161, 268] width 13 height 13
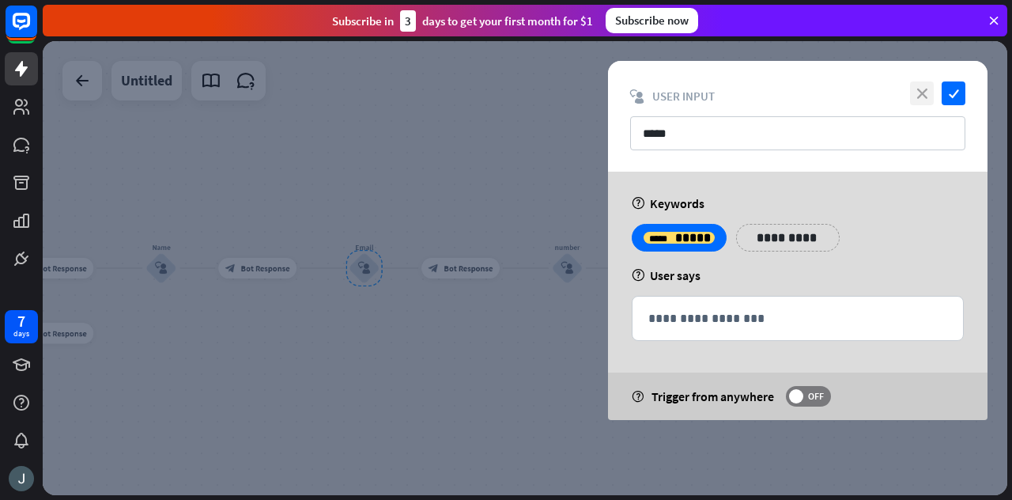
click at [921, 101] on icon "close" at bounding box center [922, 93] width 24 height 24
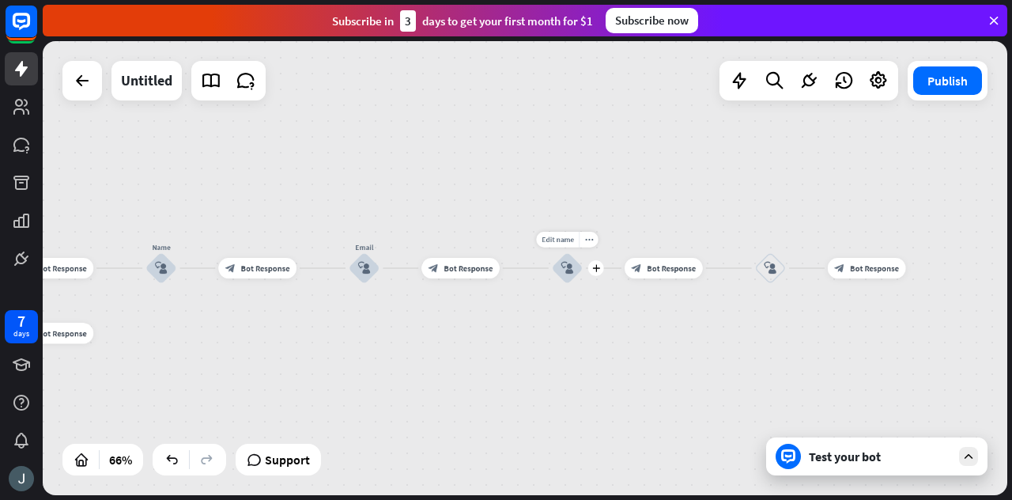
click at [568, 270] on icon "block_user_input" at bounding box center [567, 268] width 13 height 13
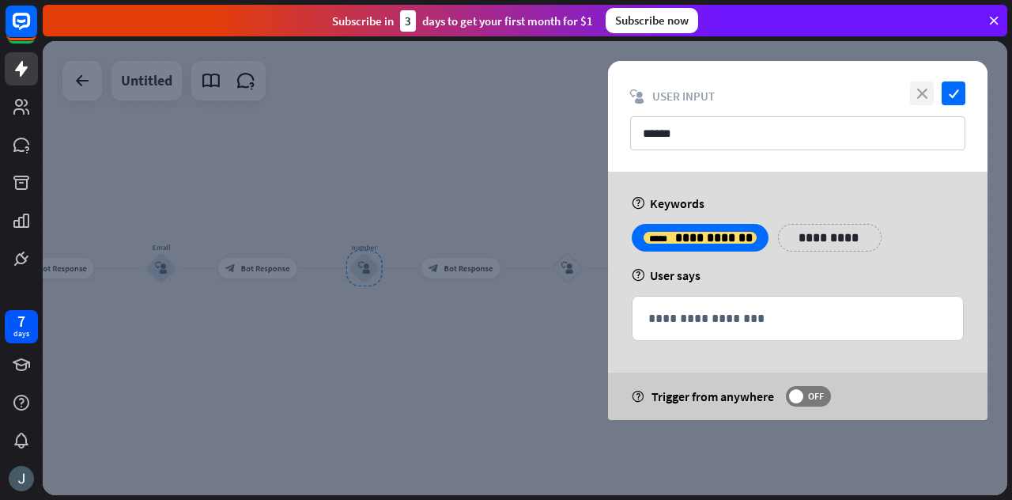
click at [922, 96] on icon "close" at bounding box center [922, 93] width 24 height 24
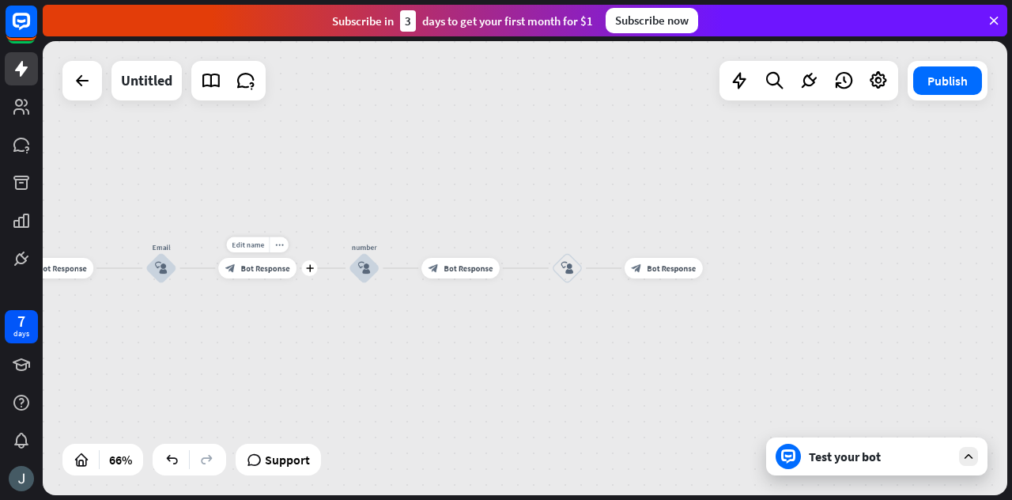
click at [275, 272] on span "Bot Response" at bounding box center [265, 267] width 49 height 10
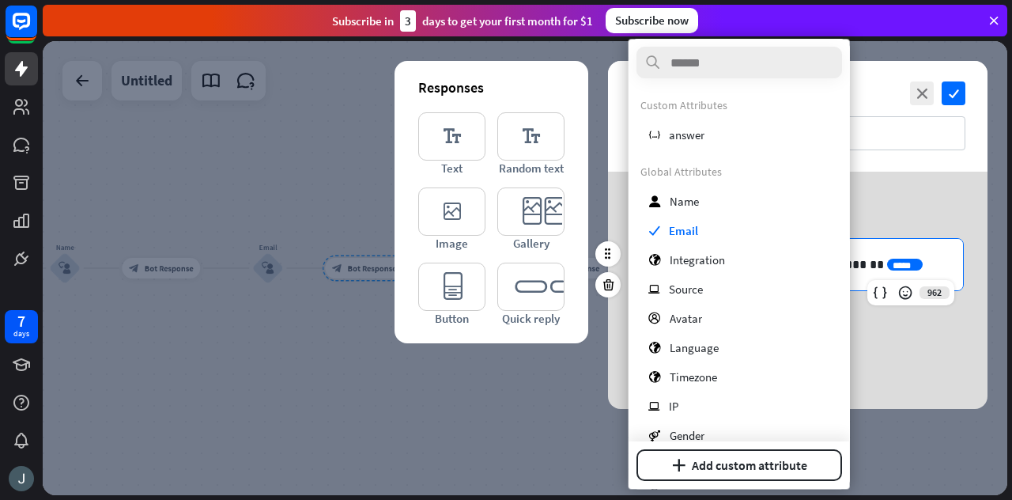
click at [925, 262] on p "**********" at bounding box center [798, 265] width 300 height 20
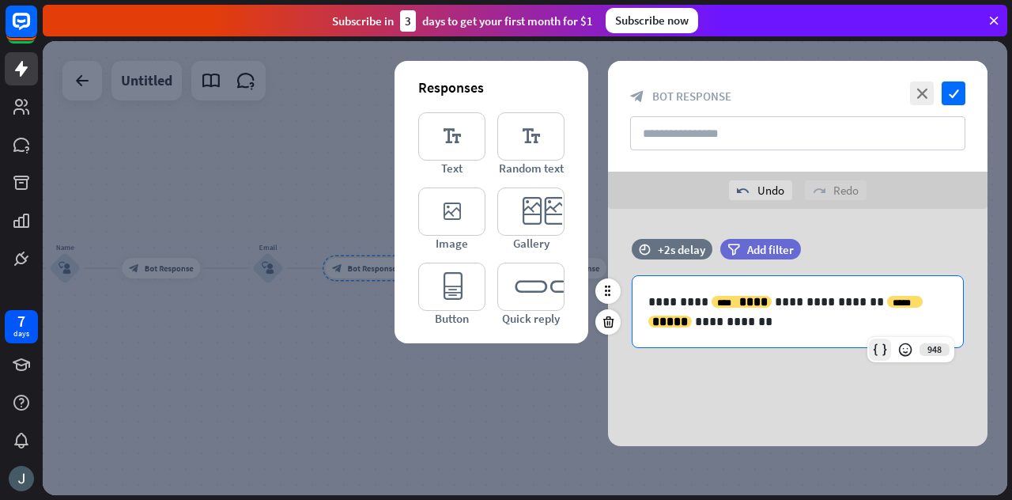
click at [884, 342] on icon at bounding box center [880, 349] width 16 height 16
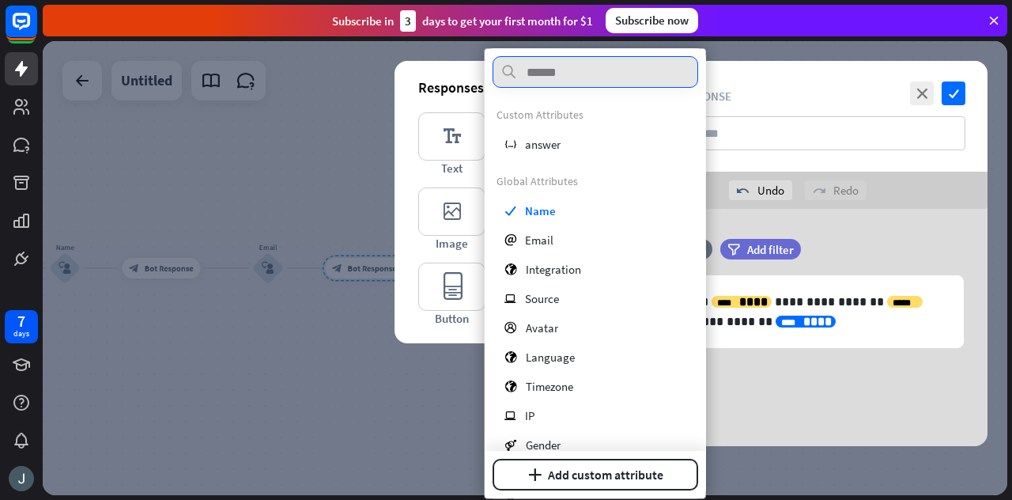
click at [549, 74] on input "text" at bounding box center [595, 72] width 206 height 32
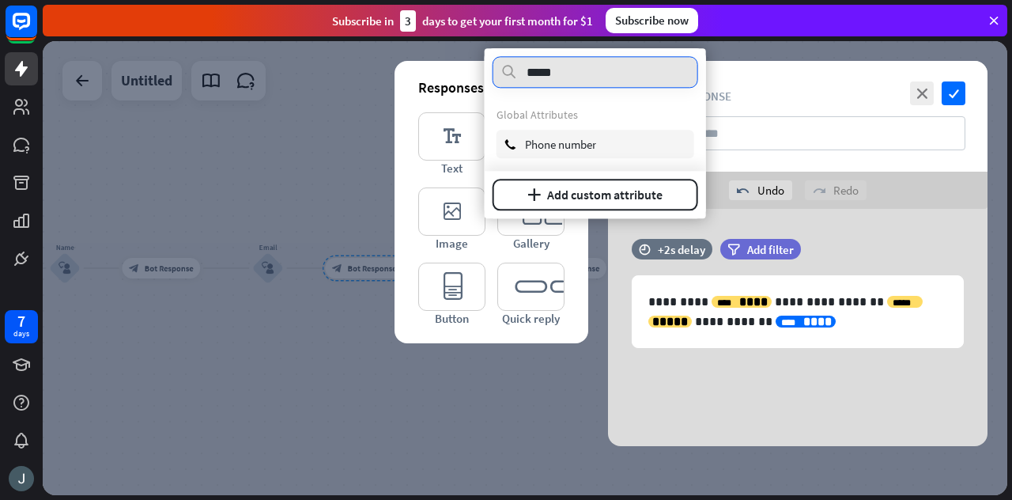
type input "*****"
click at [568, 145] on span "Phone number" at bounding box center [560, 144] width 71 height 15
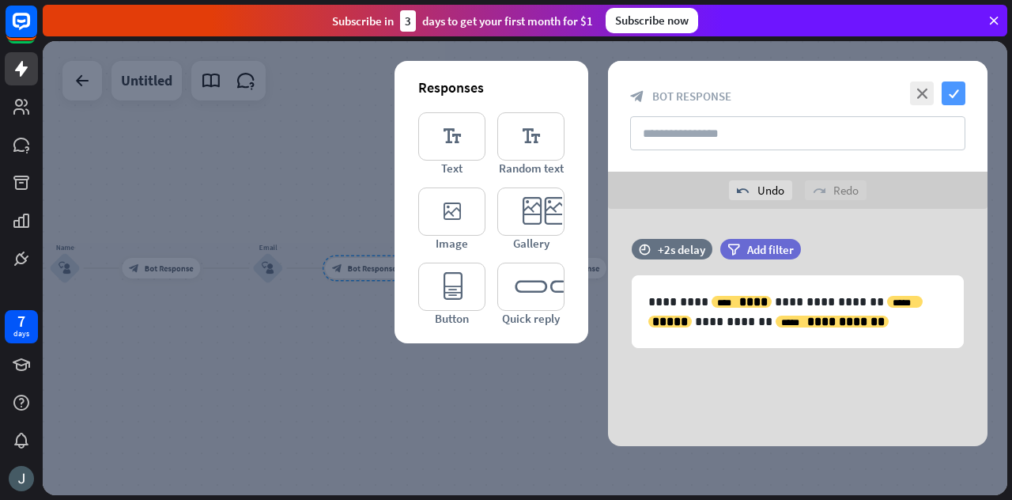
click at [960, 97] on icon "check" at bounding box center [953, 93] width 24 height 24
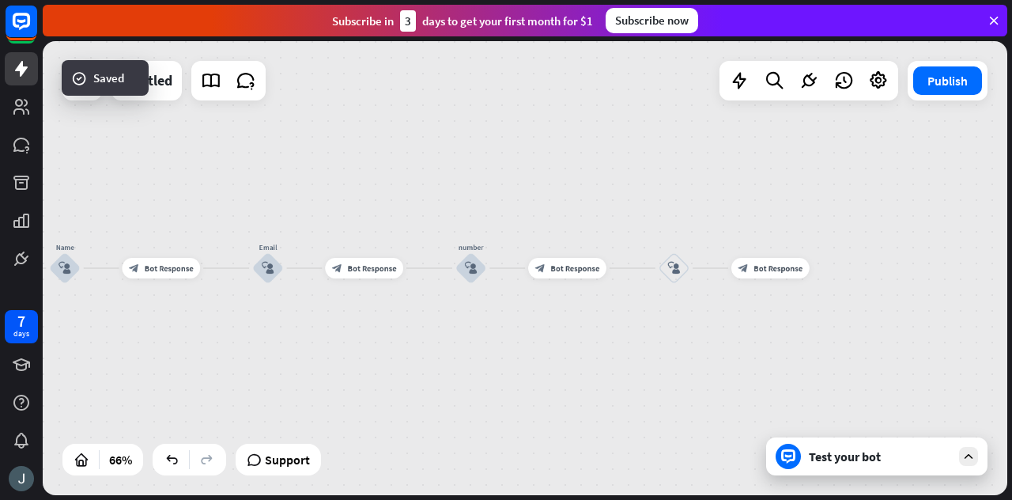
click at [847, 464] on div "Test your bot" at bounding box center [876, 456] width 221 height 38
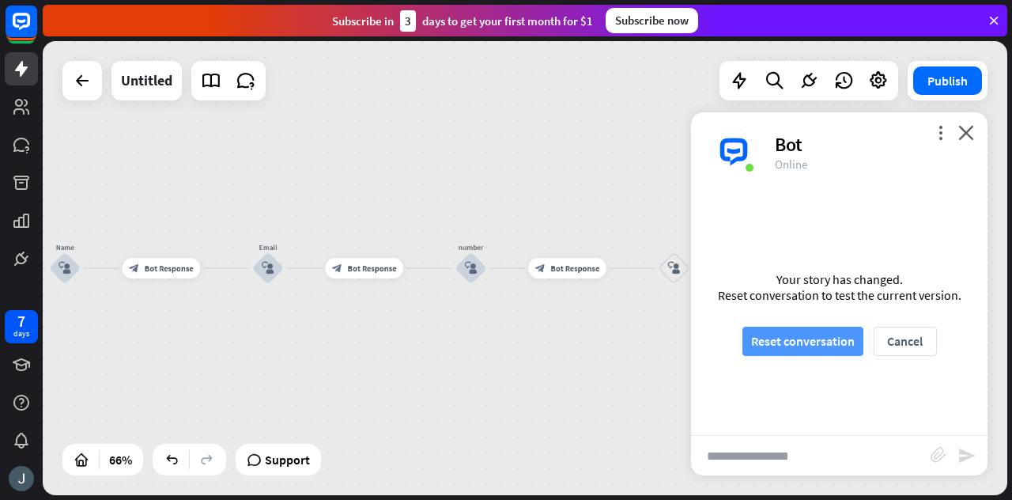
click at [812, 344] on button "Reset conversation" at bounding box center [802, 340] width 121 height 29
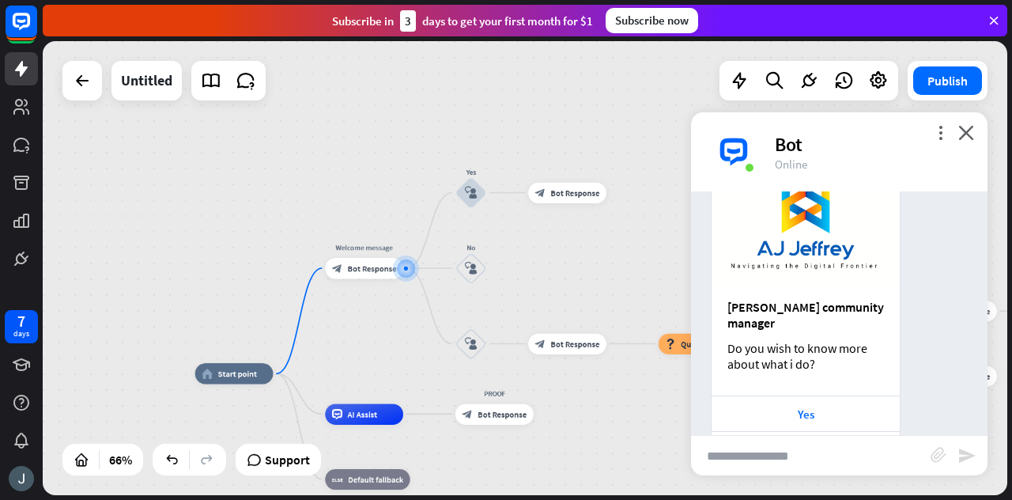
scroll to position [201, 0]
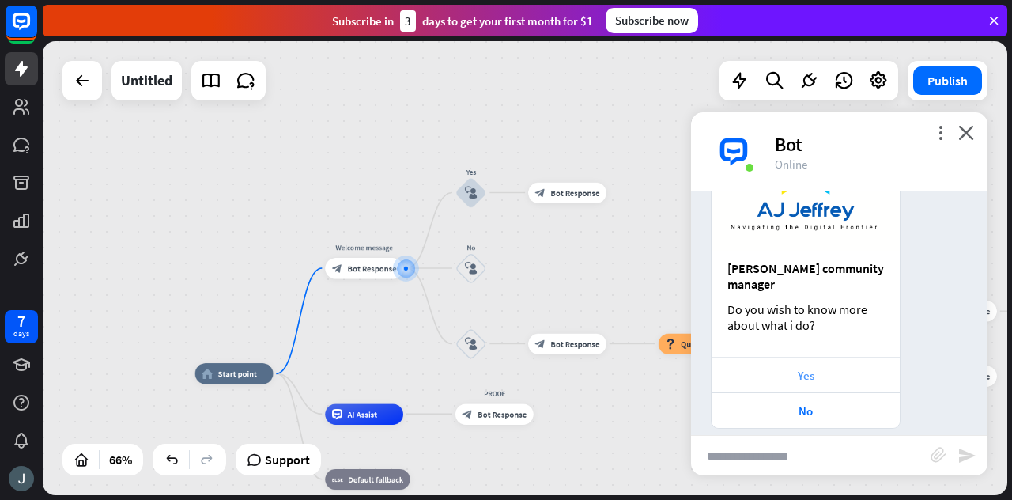
click at [841, 368] on div "Yes" at bounding box center [805, 375] width 172 height 15
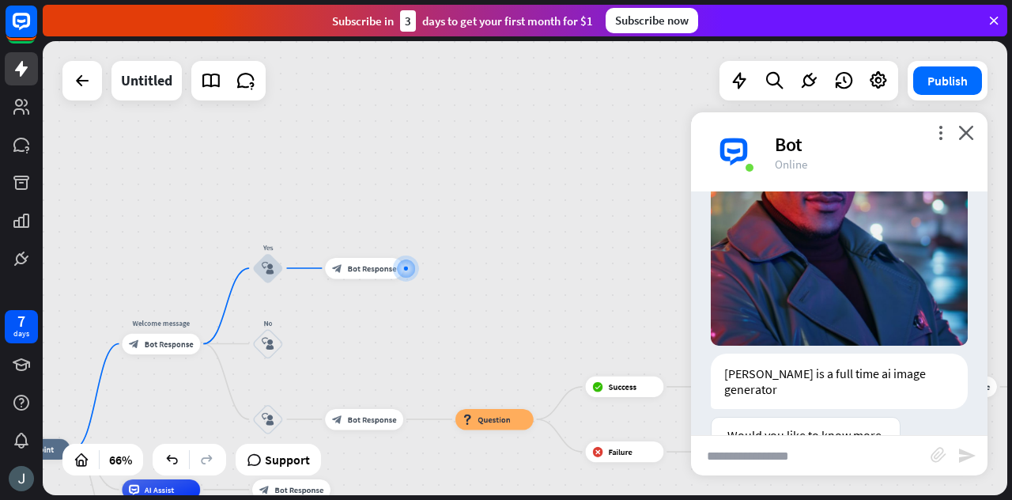
scroll to position [718, 0]
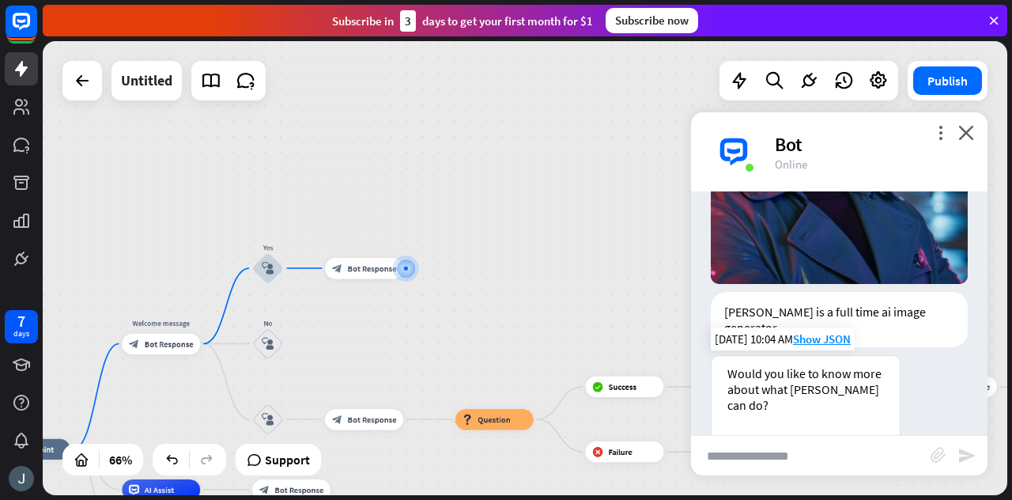
click at [809, 447] on div "Yes please" at bounding box center [805, 454] width 172 height 15
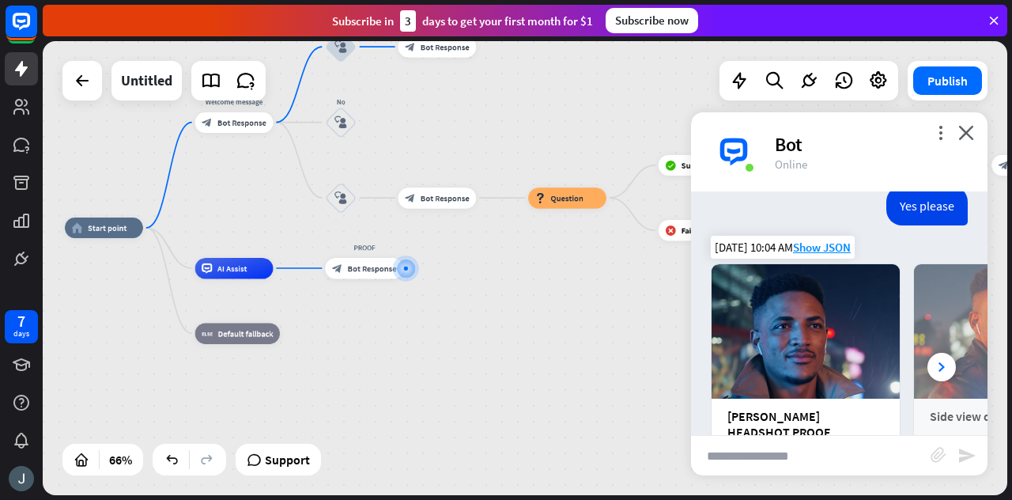
scroll to position [1095, 0]
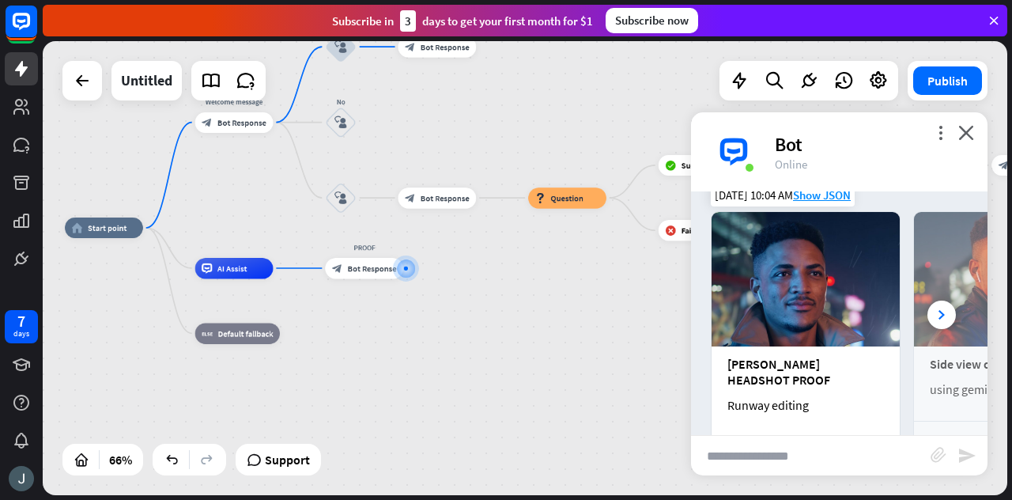
click at [818, 447] on div "Learn more" at bounding box center [805, 454] width 172 height 15
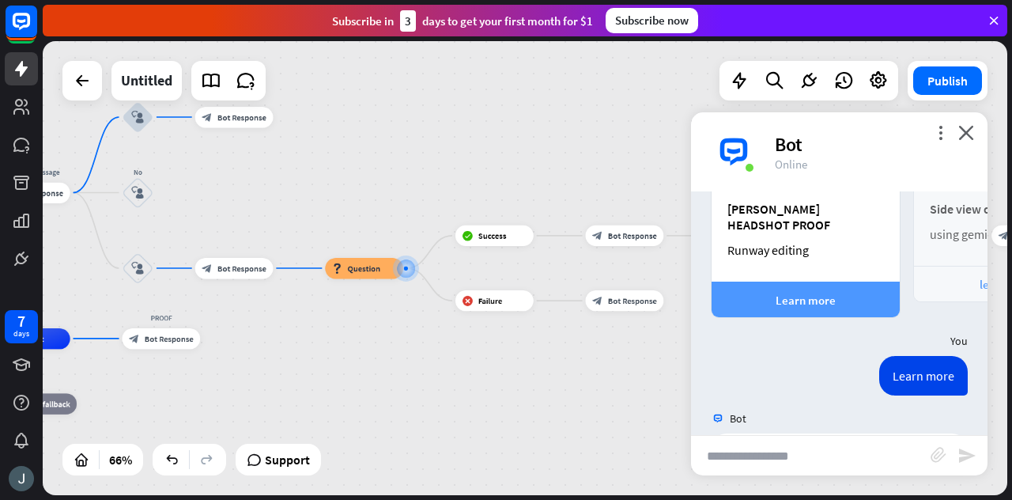
scroll to position [1265, 0]
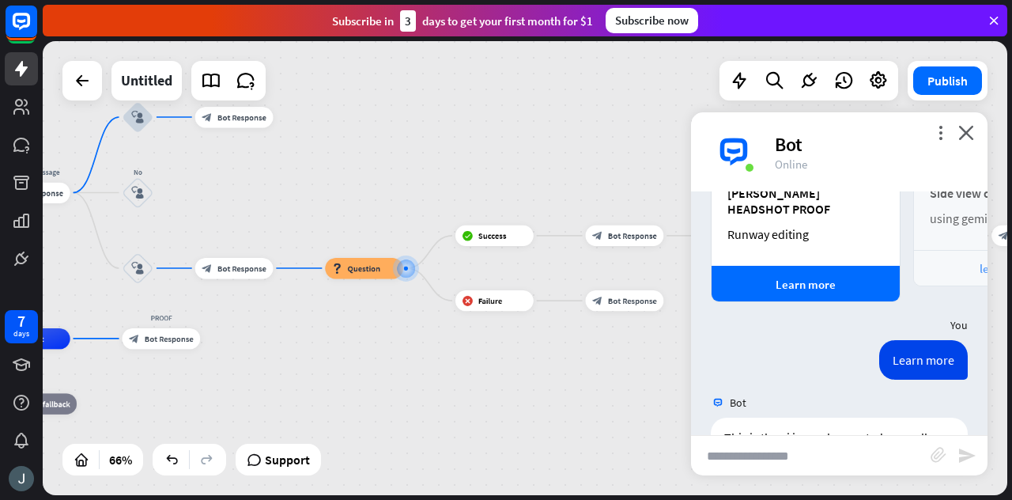
click at [760, 447] on input "text" at bounding box center [810, 456] width 239 height 40
type input "***"
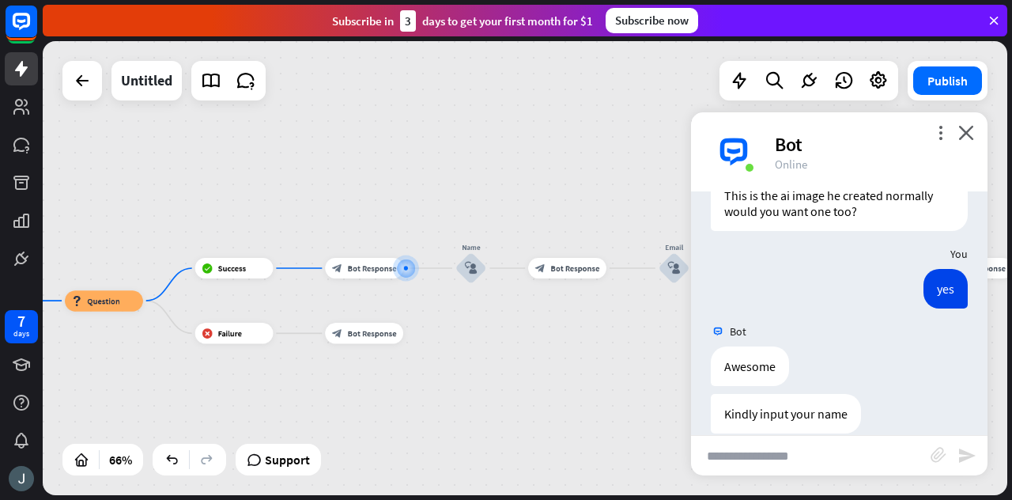
scroll to position [1515, 0]
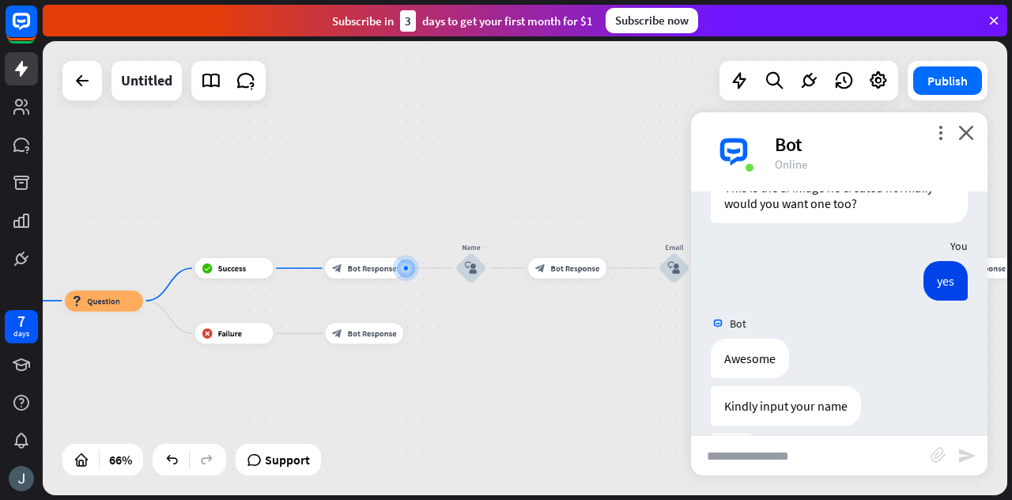
click at [798, 386] on div "Kindly input your name" at bounding box center [786, 406] width 150 height 40
click at [754, 456] on input "text" at bounding box center [810, 456] width 239 height 40
type input "****"
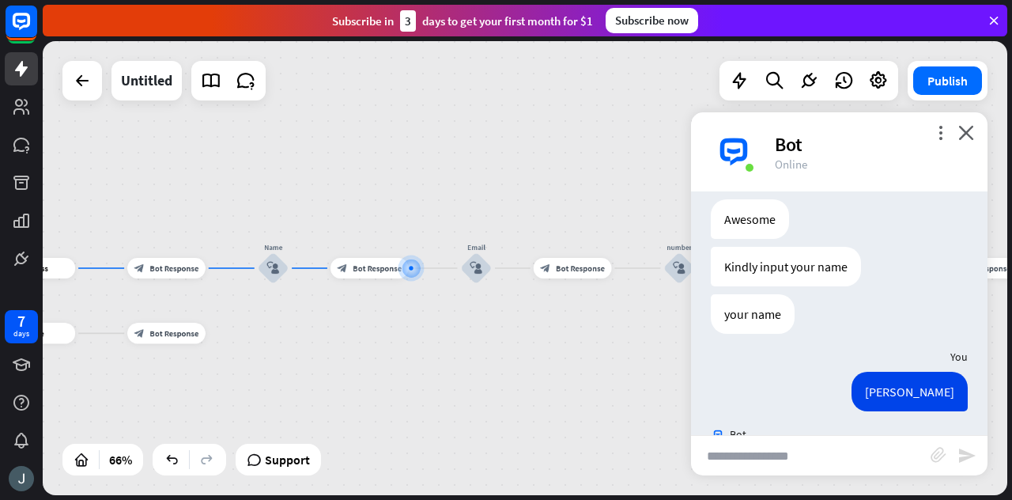
scroll to position [1670, 0]
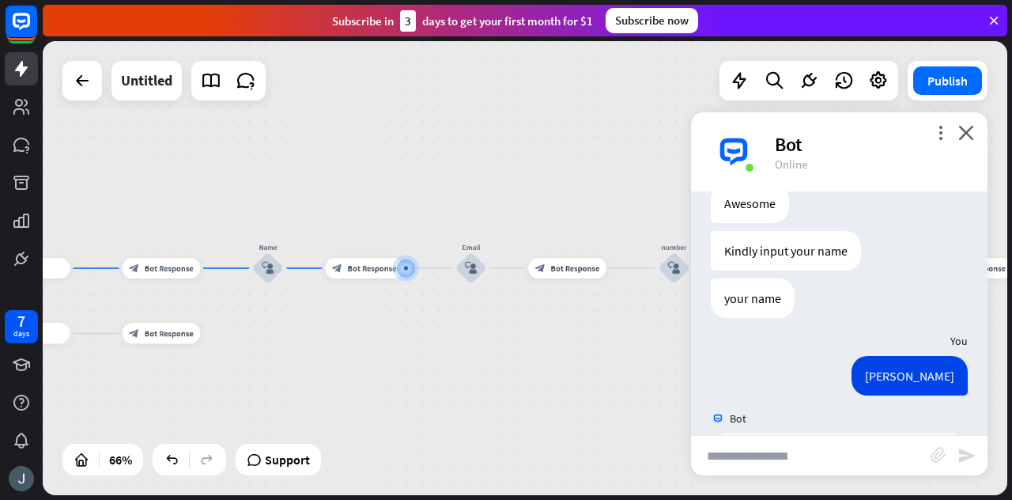
click at [759, 459] on input "text" at bounding box center [810, 456] width 239 height 40
type input "**********"
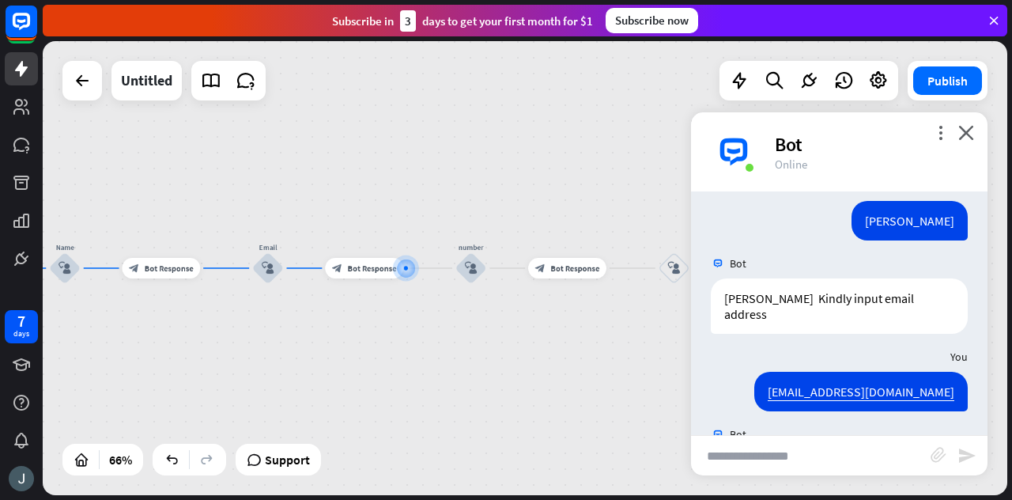
scroll to position [1841, 0]
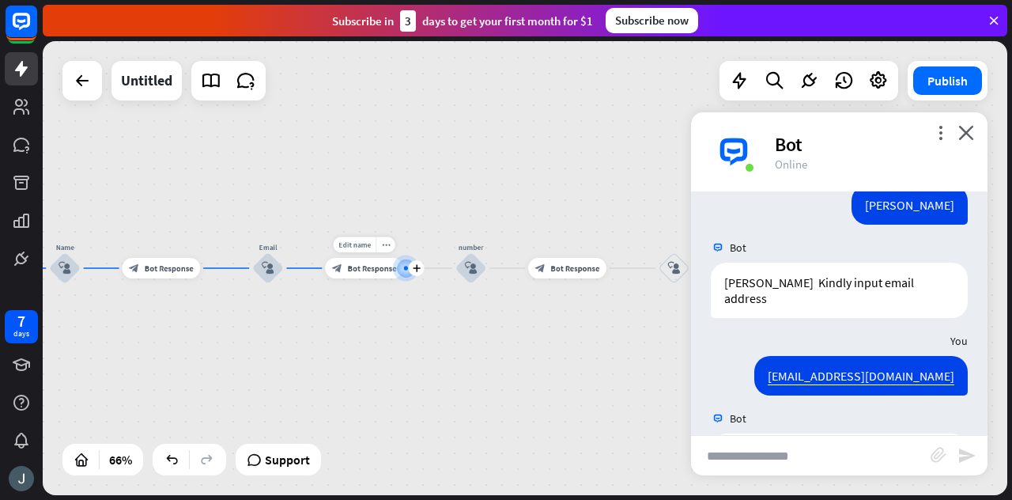
click at [356, 274] on div "block_bot_response Bot Response" at bounding box center [364, 268] width 78 height 21
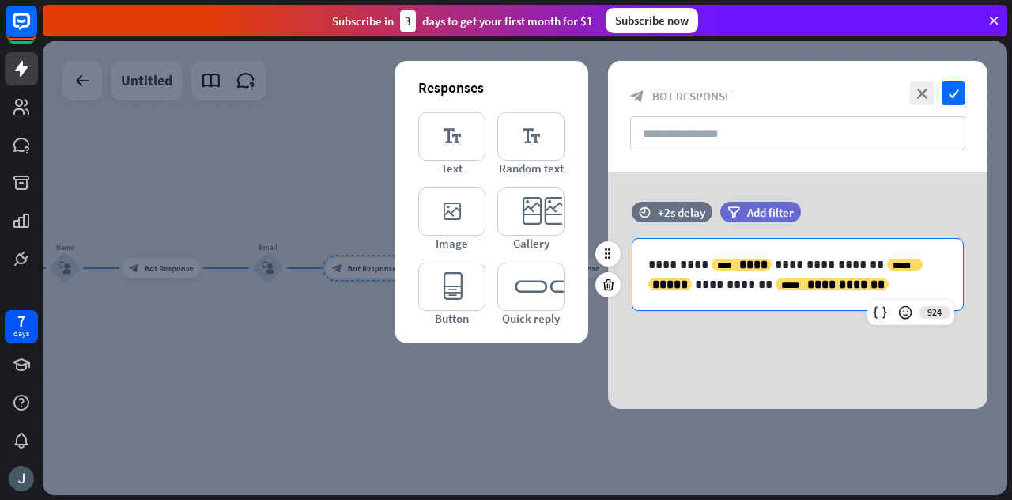
click at [711, 292] on p "**********" at bounding box center [798, 275] width 300 height 40
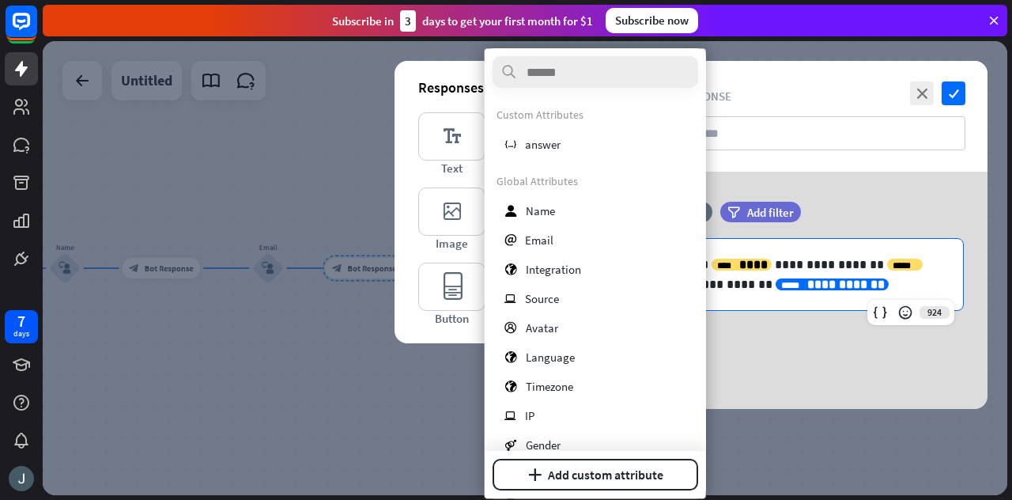
click at [834, 292] on p "**********" at bounding box center [798, 275] width 300 height 40
